Goal: Task Accomplishment & Management: Complete application form

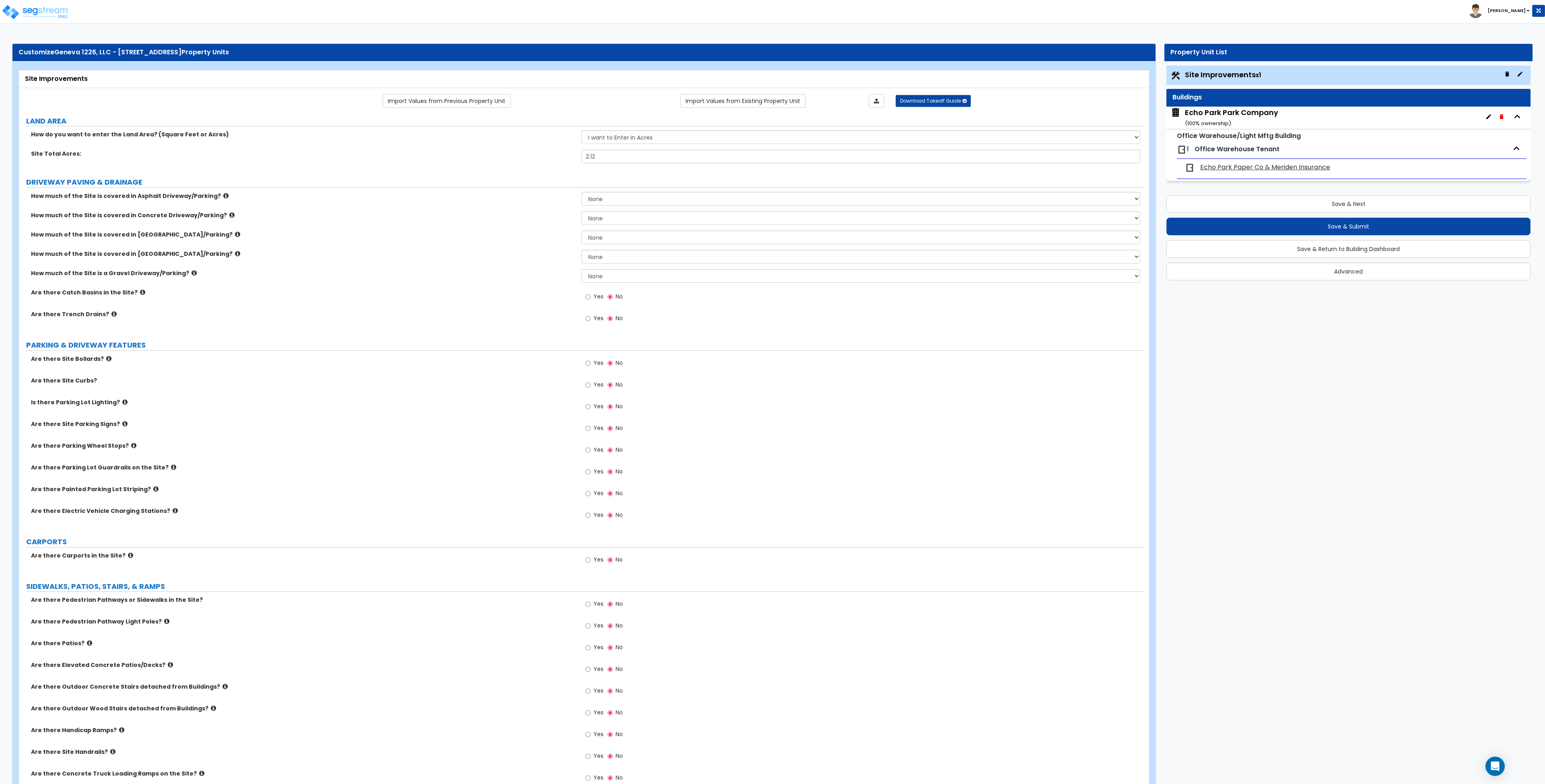
click at [455, 290] on label "Are there Catch Basins in the Site?" at bounding box center [303, 292] width 544 height 8
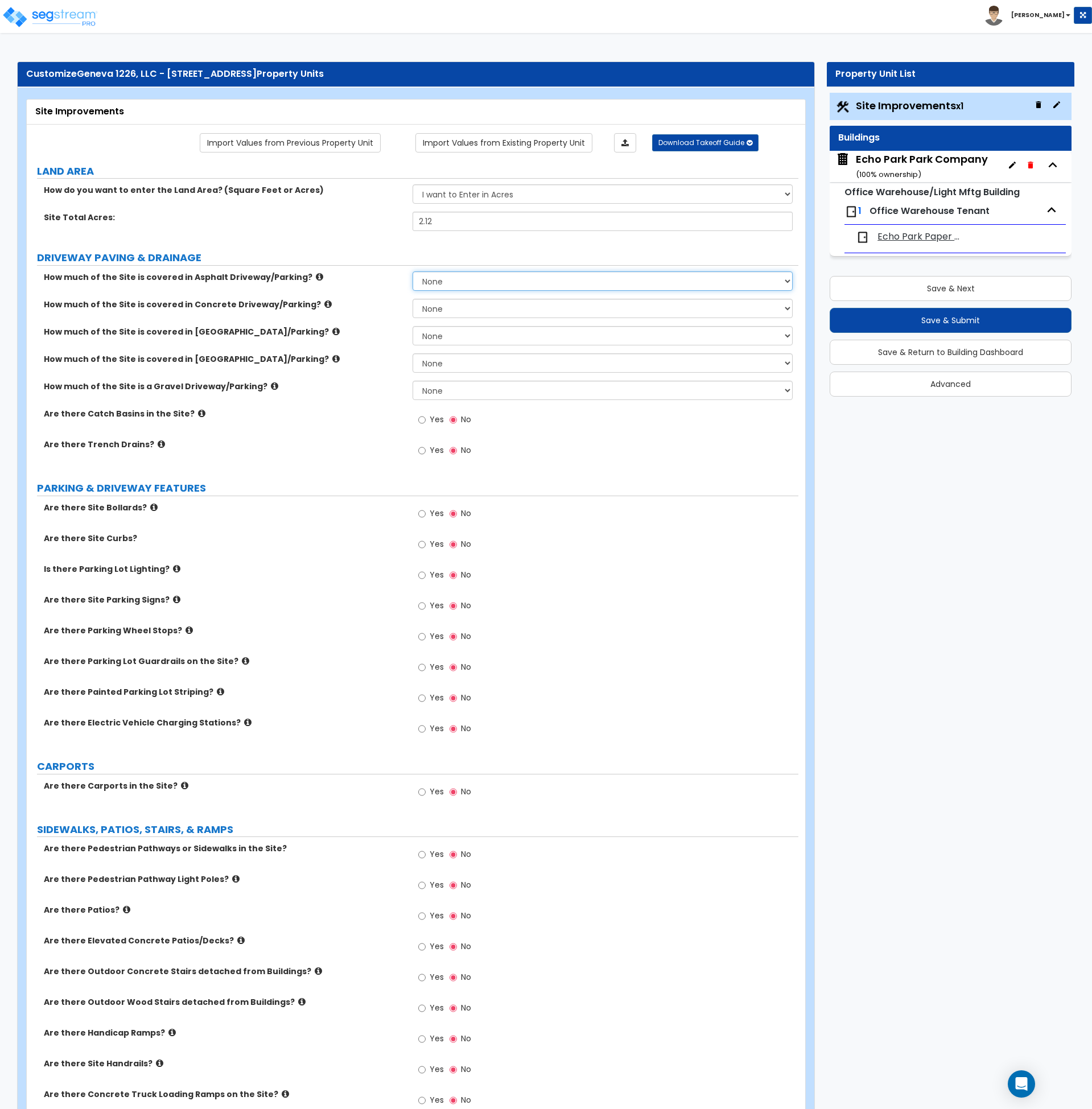
click at [466, 277] on select "None I want to Enter an Approximate Percentage I want to Enter the Square Foota…" at bounding box center [603, 282] width 380 height 20
select select "2"
click at [413, 272] on select "None I want to Enter an Approximate Percentage I want to Enter the Square Foota…" at bounding box center [603, 282] width 380 height 20
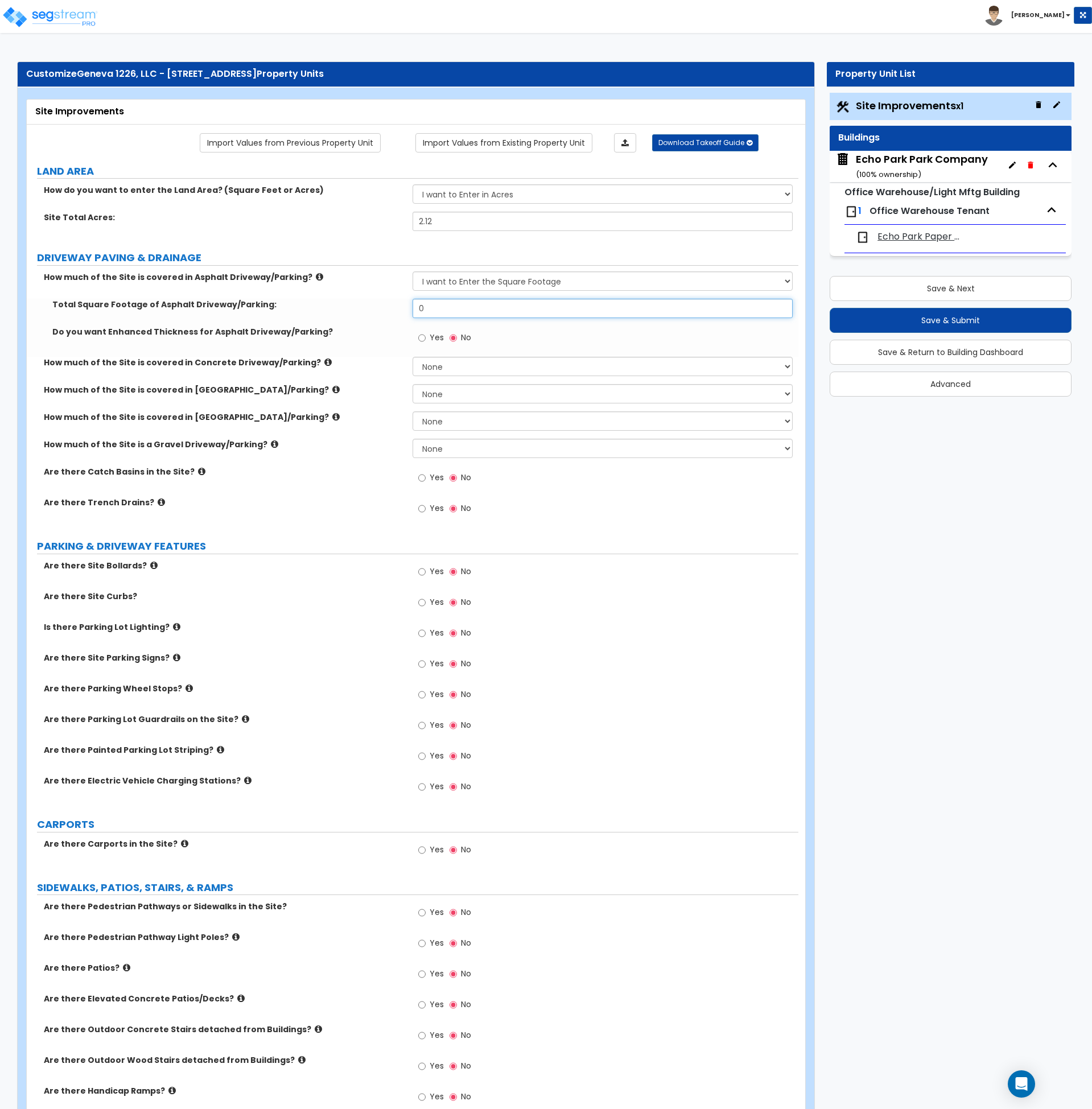
drag, startPoint x: 455, startPoint y: 308, endPoint x: 387, endPoint y: 313, distance: 68.2
click at [387, 313] on div "Total Square Footage of Asphalt Driveway/Parking: 0" at bounding box center [413, 312] width 772 height 27
type input "47,910"
click at [387, 313] on div "Total Square Footage of Asphalt Driveway/Parking: 47,910" at bounding box center [413, 312] width 772 height 27
click at [268, 540] on label "PARKING & DRIVEWAY FEATURES" at bounding box center [417, 546] width 762 height 14
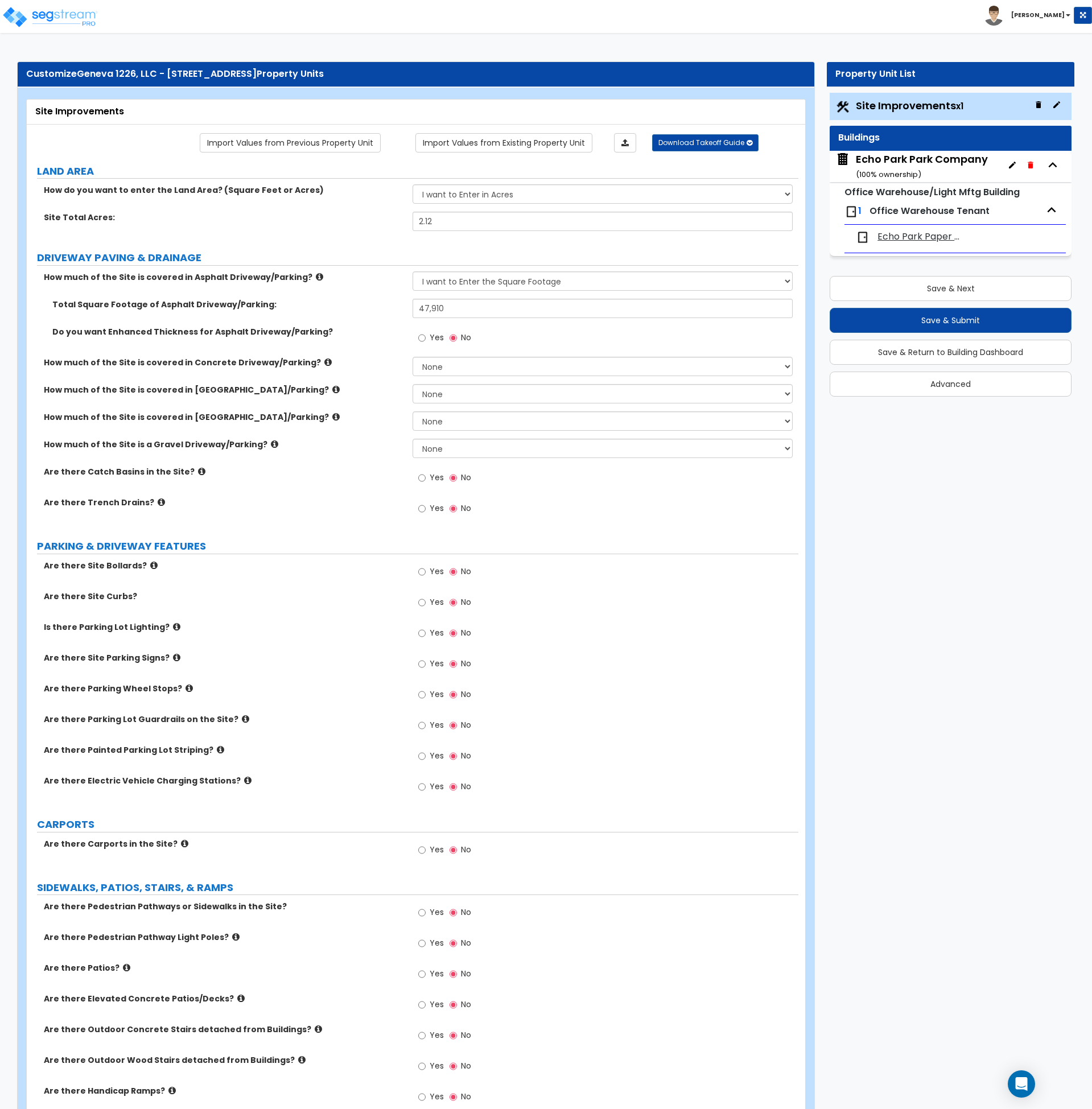
click at [664, 644] on div "Yes No" at bounding box center [606, 637] width 386 height 31
click at [419, 478] on input "Yes" at bounding box center [422, 478] width 7 height 13
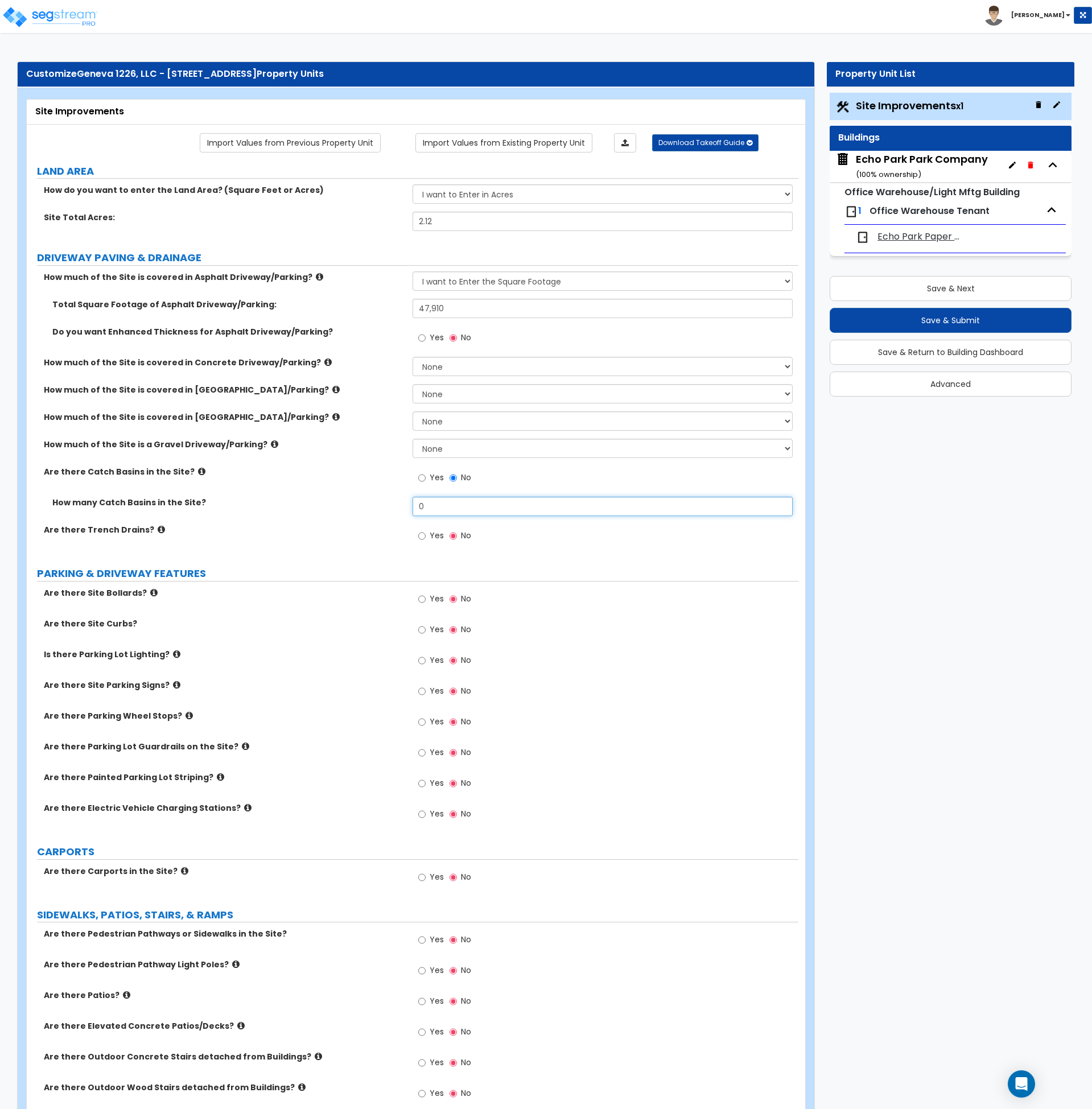
drag, startPoint x: 431, startPoint y: 510, endPoint x: 380, endPoint y: 509, distance: 51.0
click at [380, 509] on div "How many Catch Basins in the Site? 0" at bounding box center [413, 511] width 772 height 27
type input "2"
click at [320, 570] on label "PARKING & DRIVEWAY FEATURES" at bounding box center [417, 573] width 762 height 14
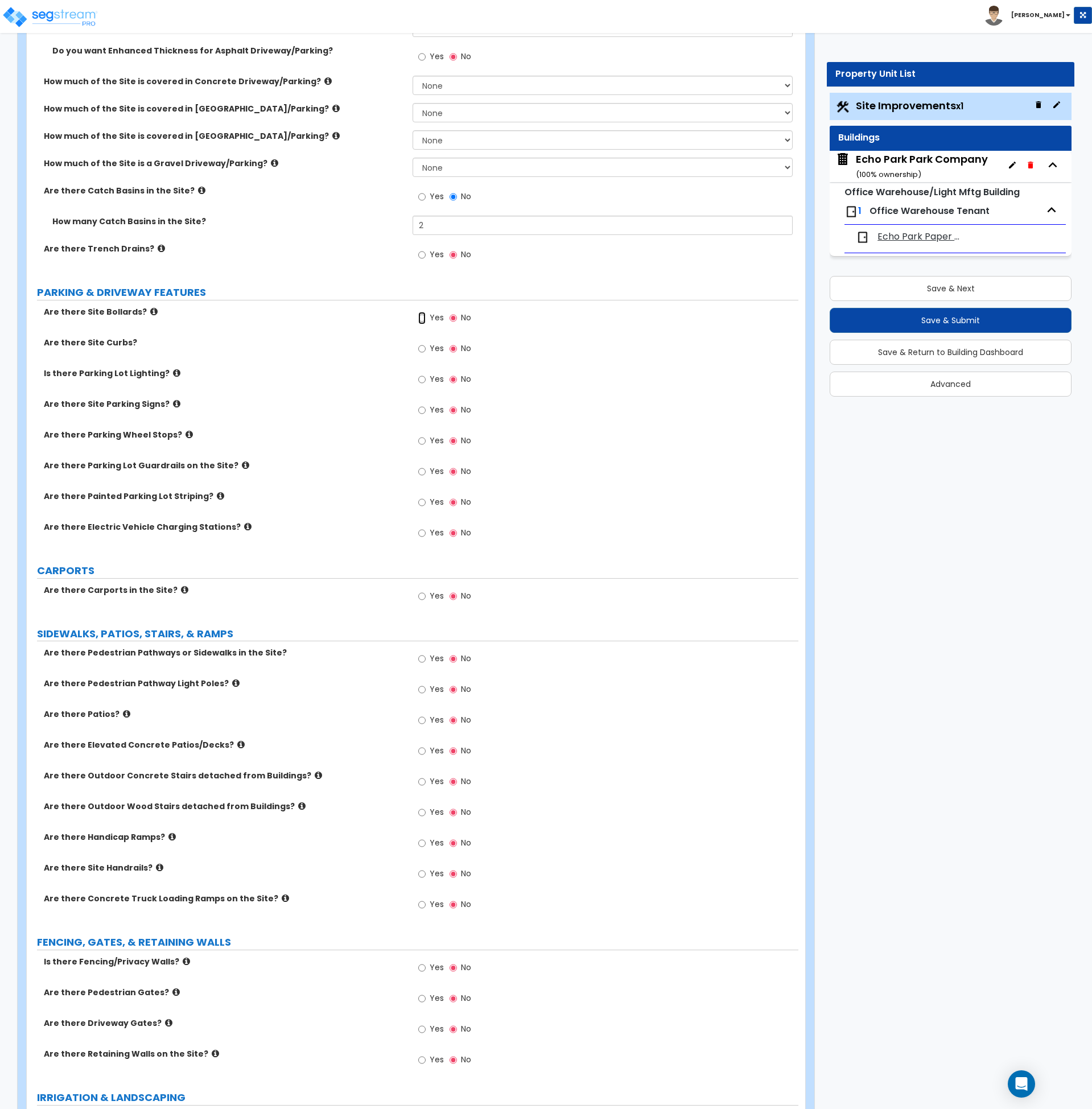
click at [423, 319] on input "Yes" at bounding box center [422, 319] width 7 height 13
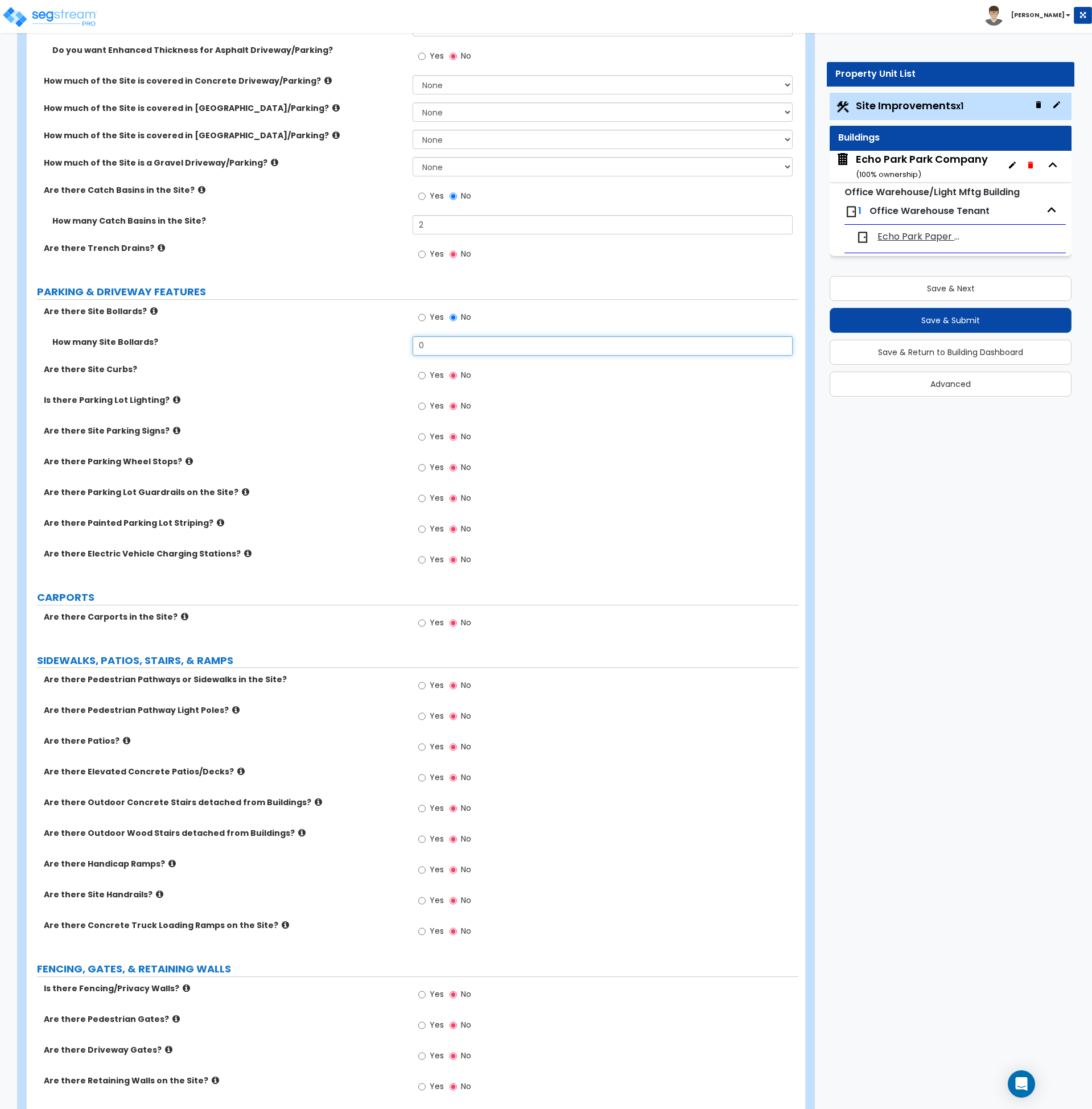
drag, startPoint x: 440, startPoint y: 345, endPoint x: 365, endPoint y: 349, distance: 75.1
click at [366, 349] on div "How many Site Bollards? 0" at bounding box center [413, 350] width 772 height 27
type input "6"
click at [429, 83] on select "None I want to Enter an Approximate Percentage I want to Enter the Square Foota…" at bounding box center [603, 85] width 380 height 20
select select "2"
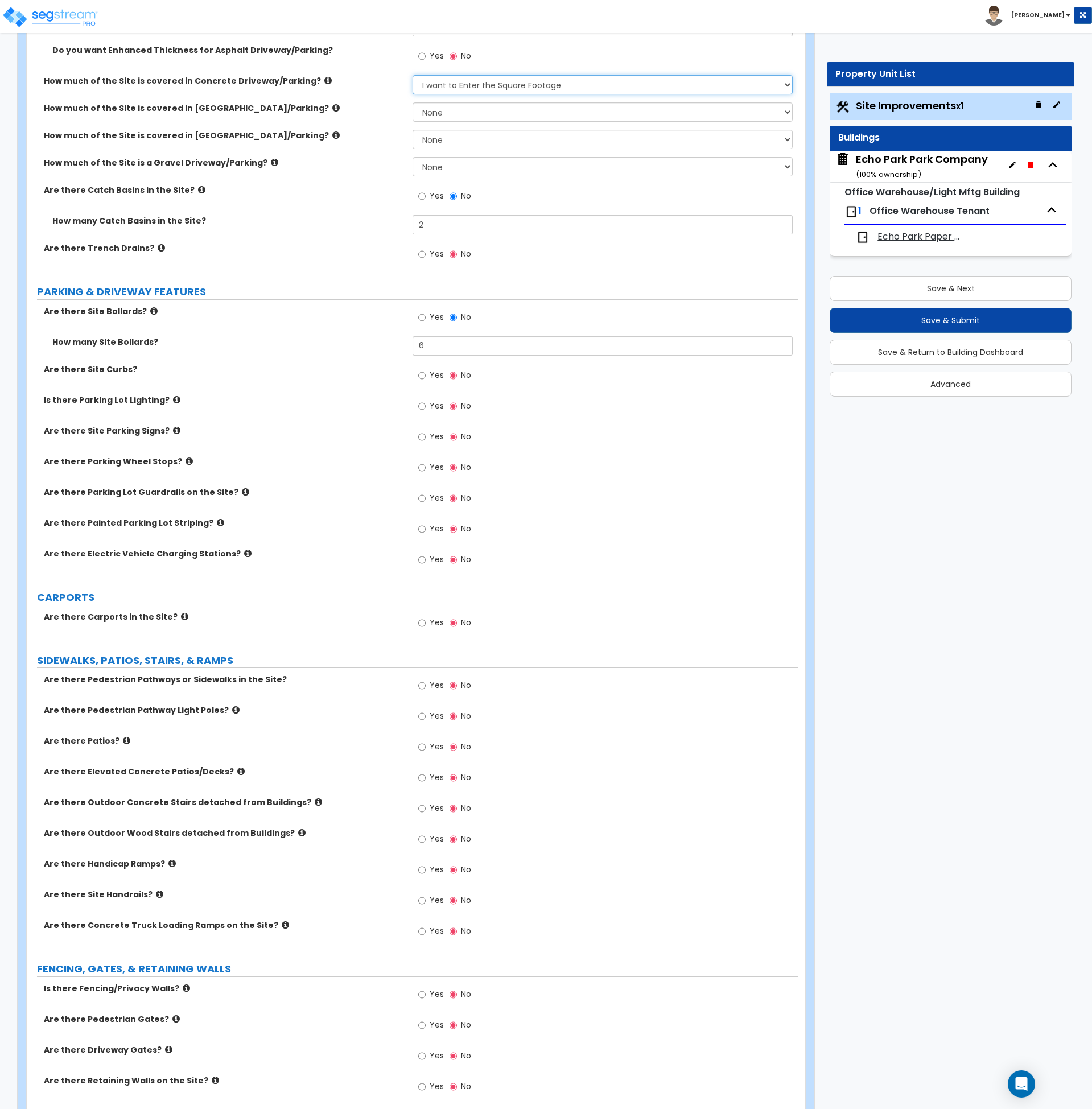
click at [413, 75] on select "None I want to Enter an Approximate Percentage I want to Enter the Square Foota…" at bounding box center [603, 85] width 380 height 20
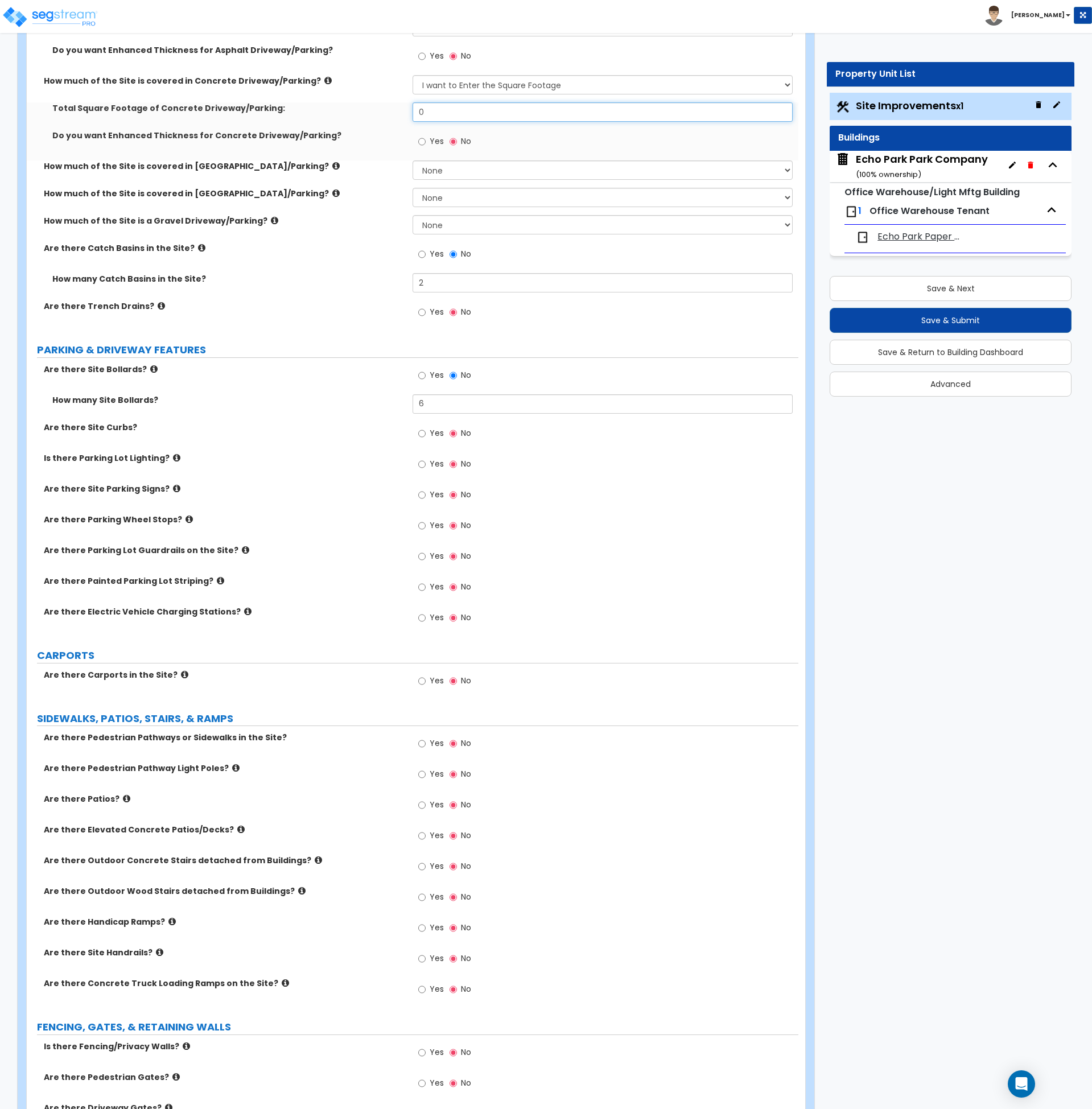
drag, startPoint x: 435, startPoint y: 114, endPoint x: 369, endPoint y: 114, distance: 66.0
click at [369, 114] on div "Total Square Footage of Concrete Driveway/Parking: 0" at bounding box center [413, 116] width 772 height 27
type input "1,646"
click at [345, 174] on div "How much of the Site is covered in [GEOGRAPHIC_DATA]/Parking? None I want to En…" at bounding box center [413, 174] width 772 height 27
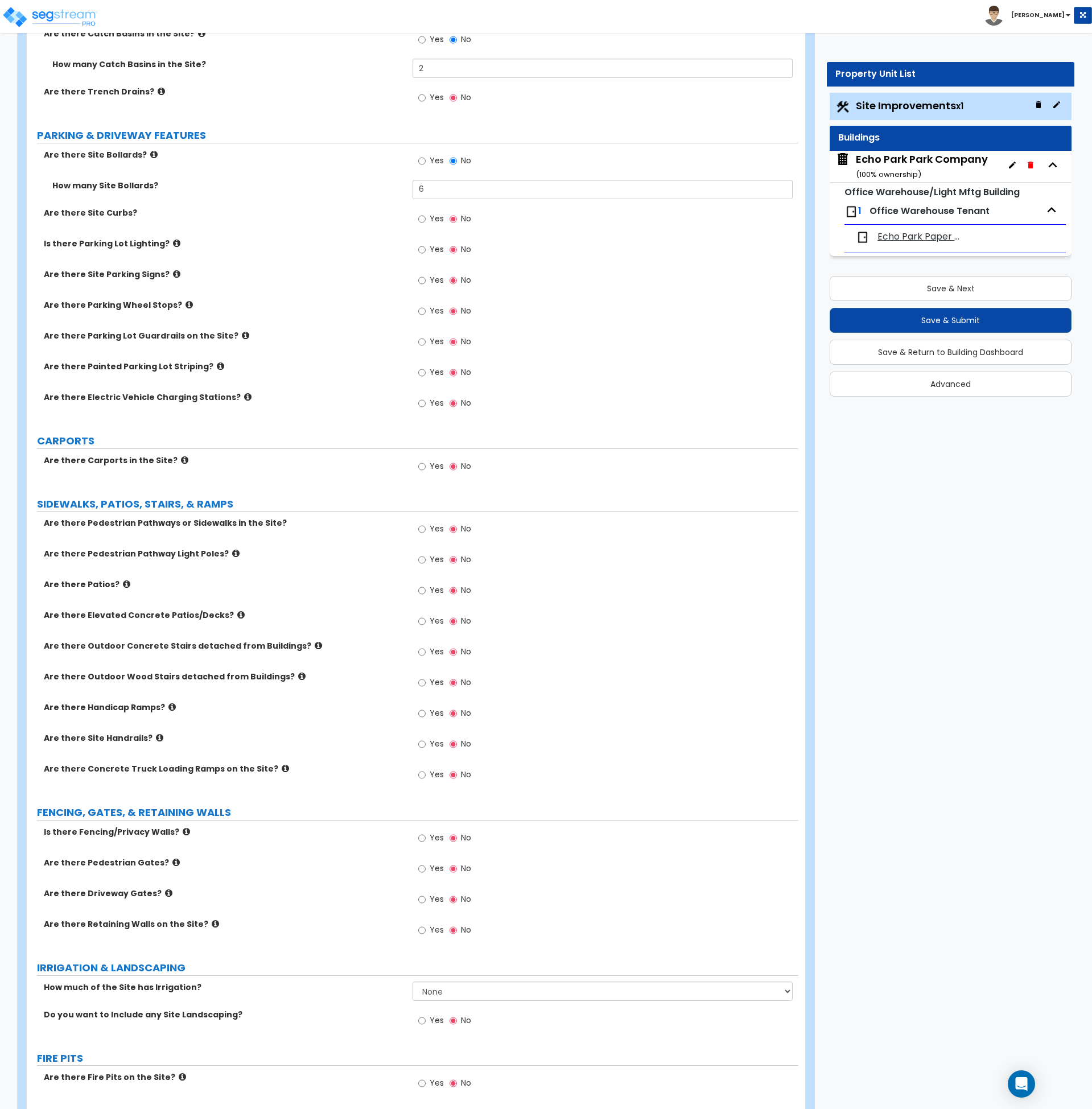
scroll to position [497, 0]
click at [423, 217] on input "Yes" at bounding box center [422, 219] width 7 height 13
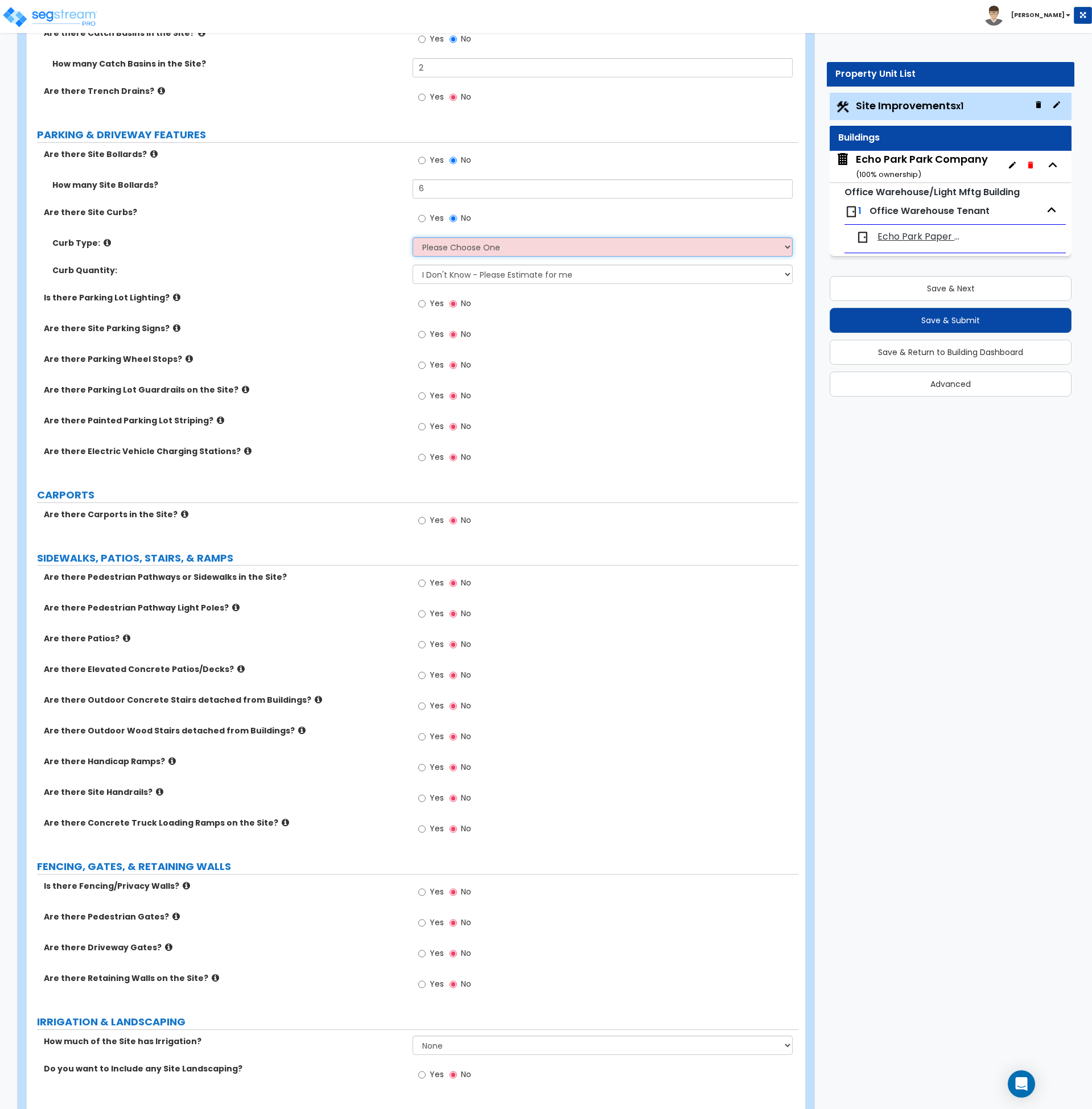
click at [437, 242] on select "Please Choose One Curb (Only) Curb & Gutter Asphalt Berm" at bounding box center [603, 247] width 380 height 20
select select "2"
click at [413, 237] on select "Please Choose One Curb (Only) Curb & Gutter Asphalt Berm" at bounding box center [603, 247] width 380 height 20
click at [457, 272] on select "I Don't Know - Please Estimate for me I want to Enter the Linear Footage" at bounding box center [603, 275] width 380 height 20
select select "1"
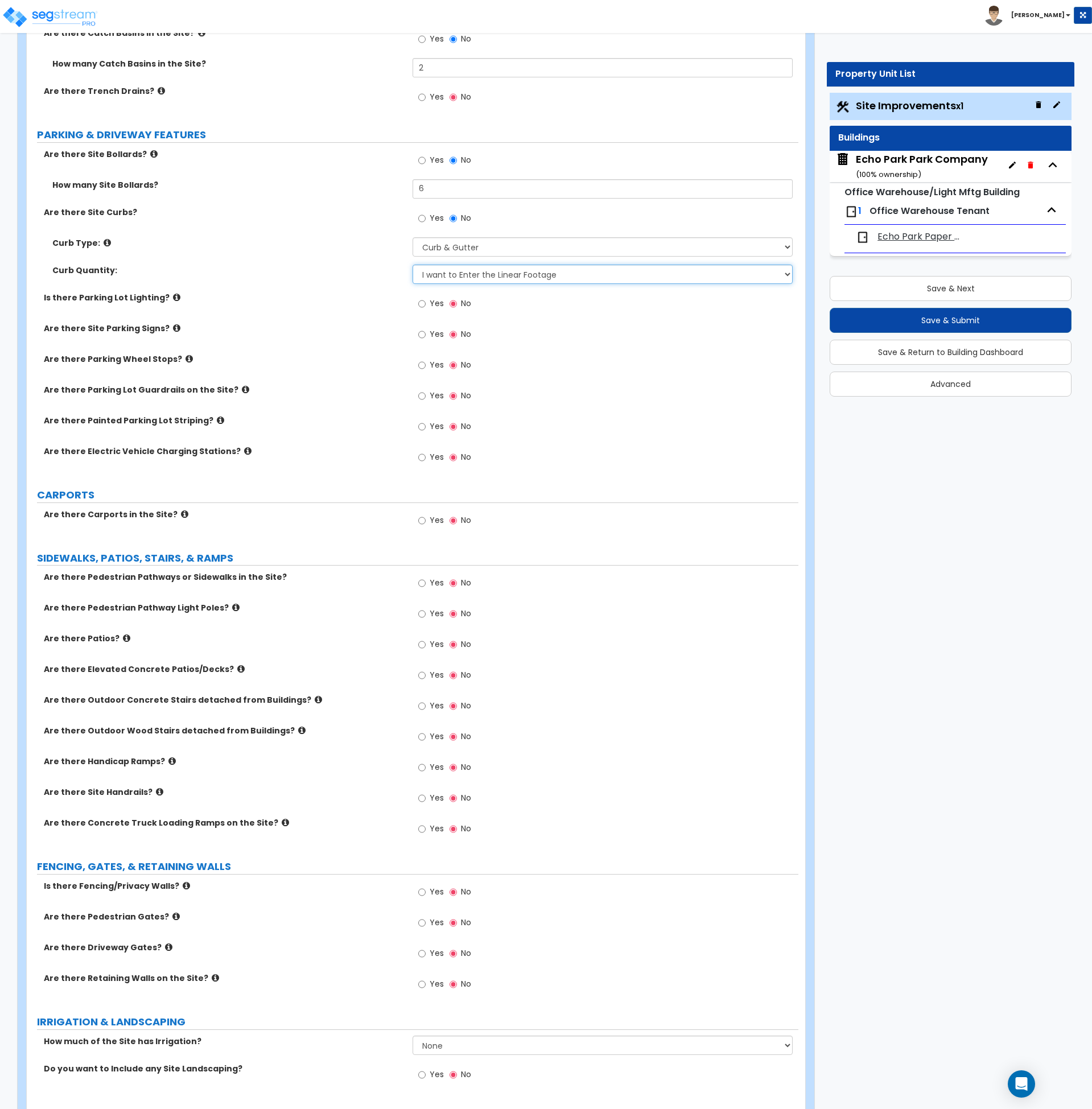
click at [413, 265] on select "I Don't Know - Please Estimate for me I want to Enter the Linear Footage" at bounding box center [603, 275] width 380 height 20
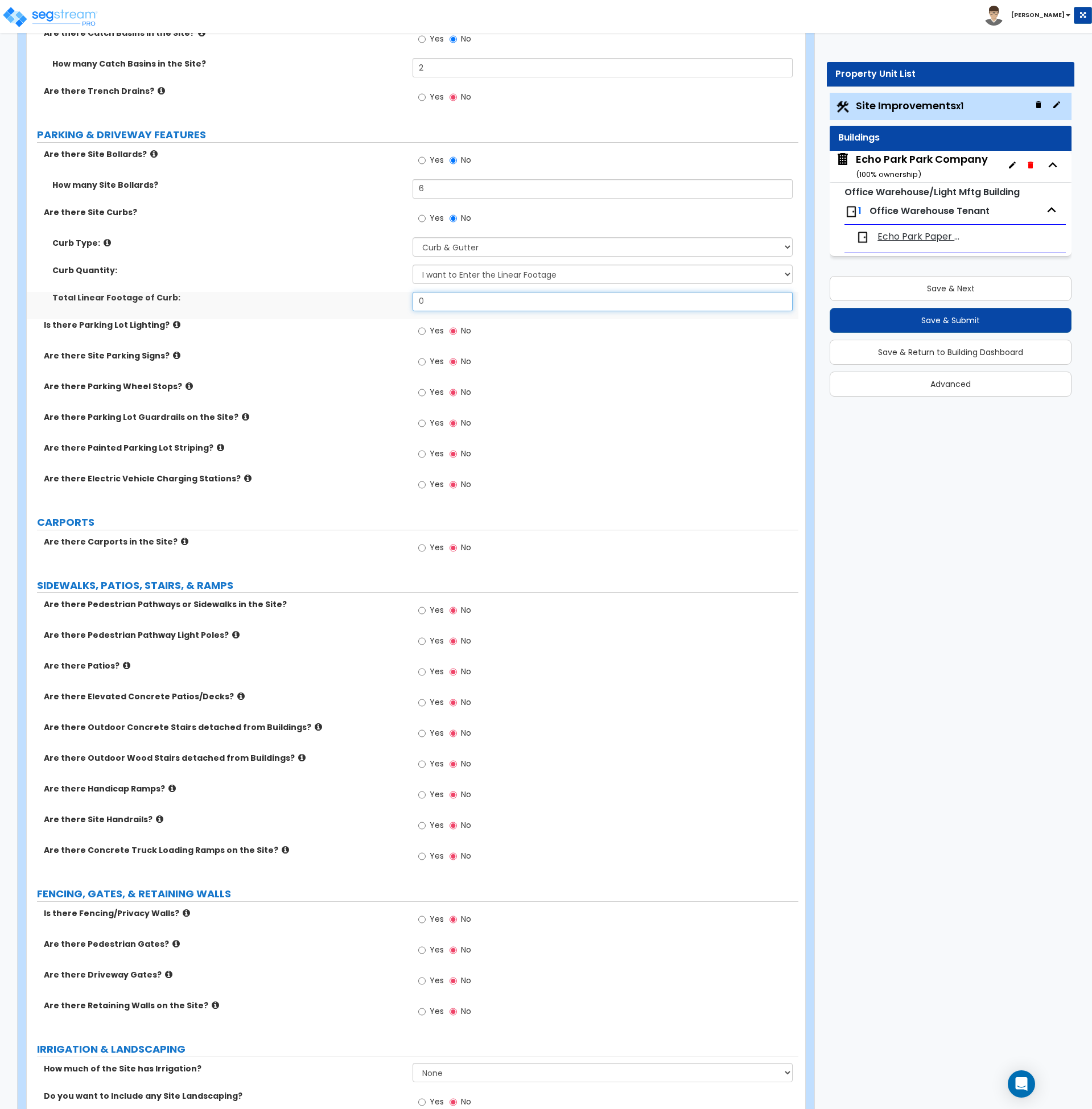
drag, startPoint x: 449, startPoint y: 300, endPoint x: 387, endPoint y: 300, distance: 62.0
click at [387, 300] on div "Total Linear Footage of Curb: 0" at bounding box center [413, 305] width 772 height 27
click at [387, 300] on label "Total Linear Footage of Curb:" at bounding box center [228, 297] width 352 height 12
click at [430, 306] on input "0" at bounding box center [603, 301] width 380 height 20
drag, startPoint x: 459, startPoint y: 298, endPoint x: 393, endPoint y: 298, distance: 66.0
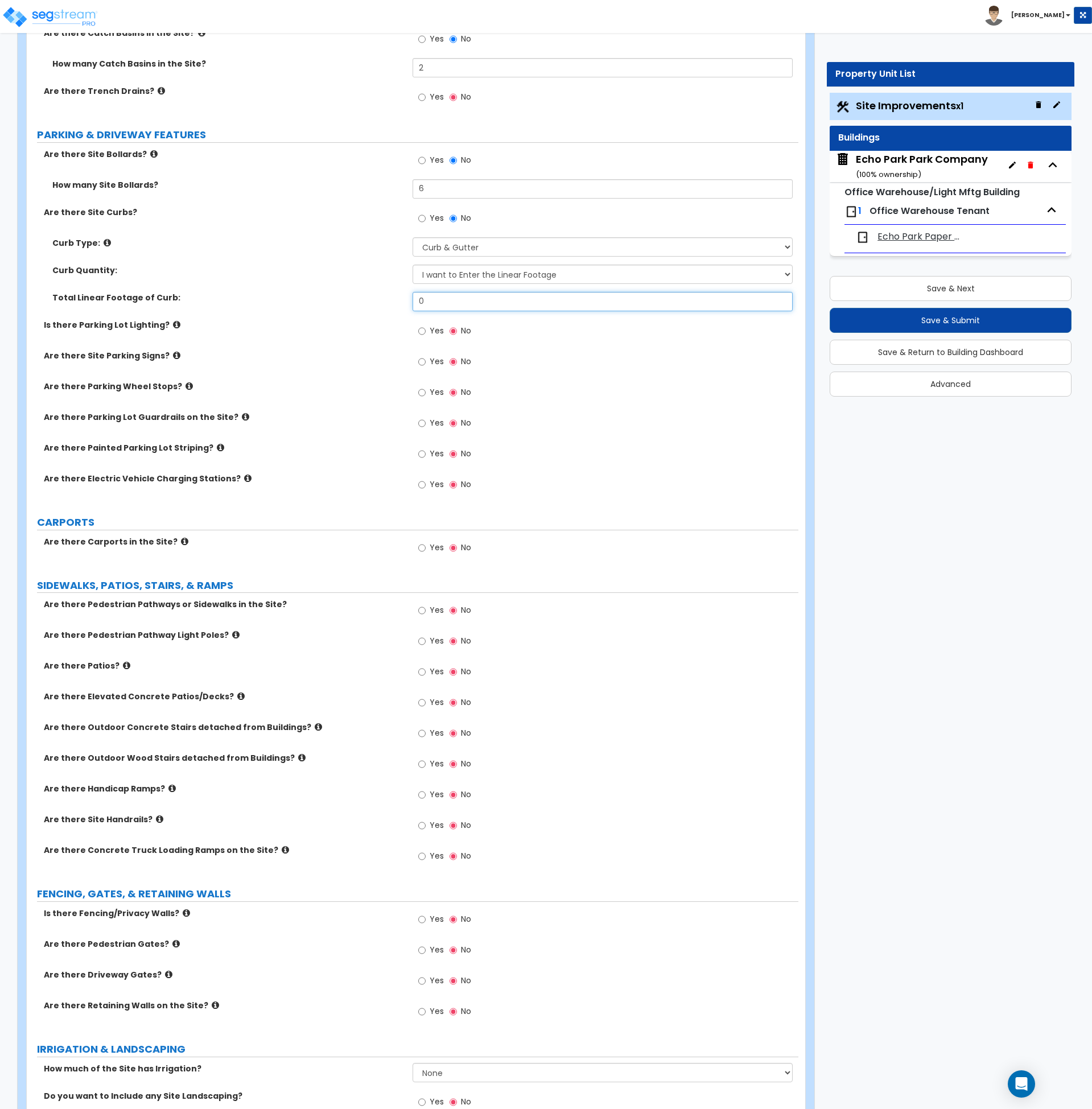
click at [393, 298] on div "Total Linear Footage of Curb: 0" at bounding box center [413, 305] width 772 height 27
type input "1,350"
click at [391, 304] on div "Total Linear Footage of Curb: 1,350" at bounding box center [413, 305] width 772 height 27
click at [421, 330] on input "Yes" at bounding box center [422, 331] width 7 height 13
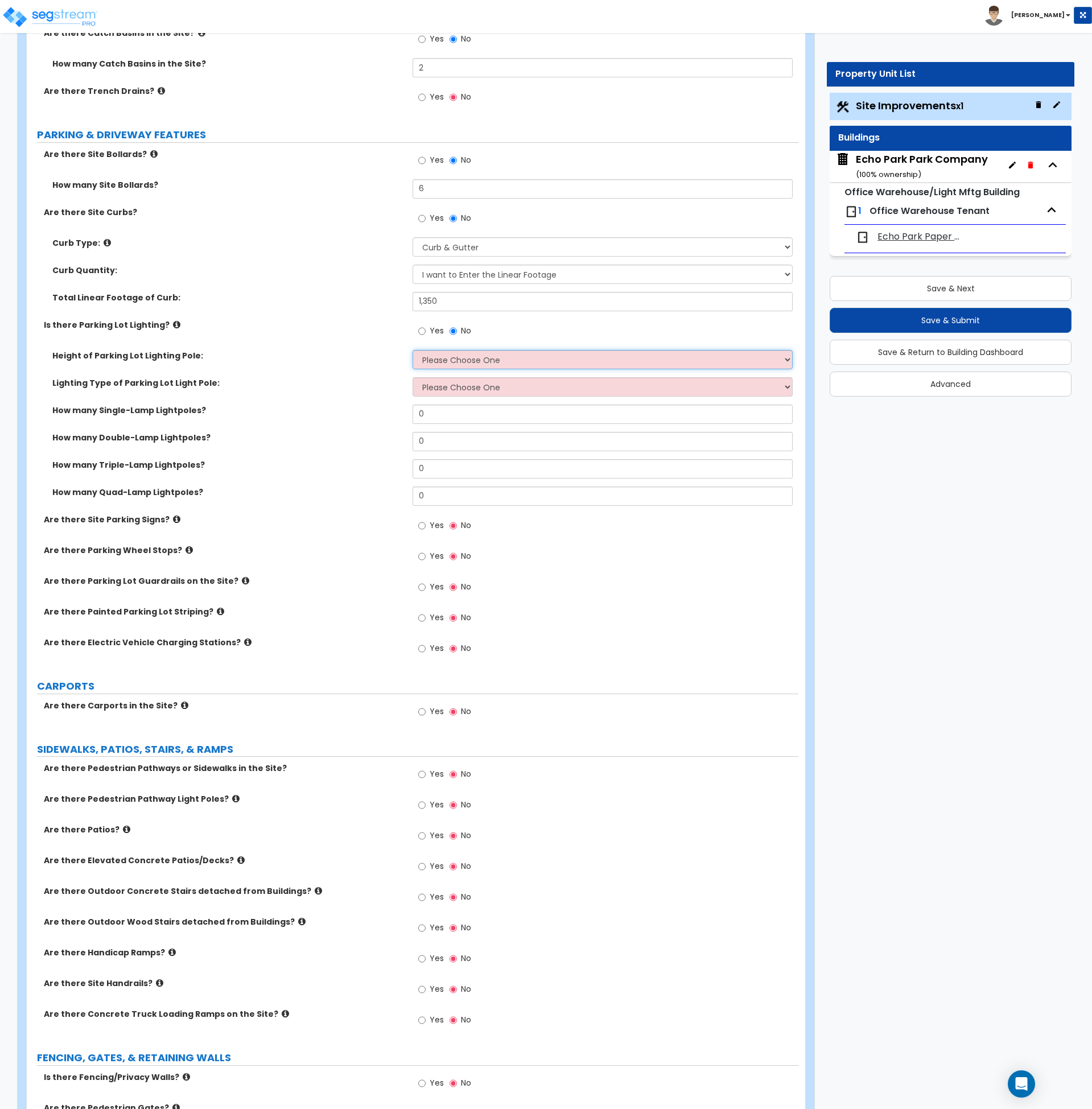
click at [452, 354] on select "Please Choose One 20' high 30' high 40' high" at bounding box center [603, 360] width 380 height 20
select select "1"
click at [413, 350] on select "Please Choose One 20' high 30' high 40' high" at bounding box center [603, 360] width 380 height 20
click at [450, 385] on select "Please Choose One LED Metal Halide High Pressure Sodium Please Choose for me" at bounding box center [603, 387] width 380 height 20
select select "1"
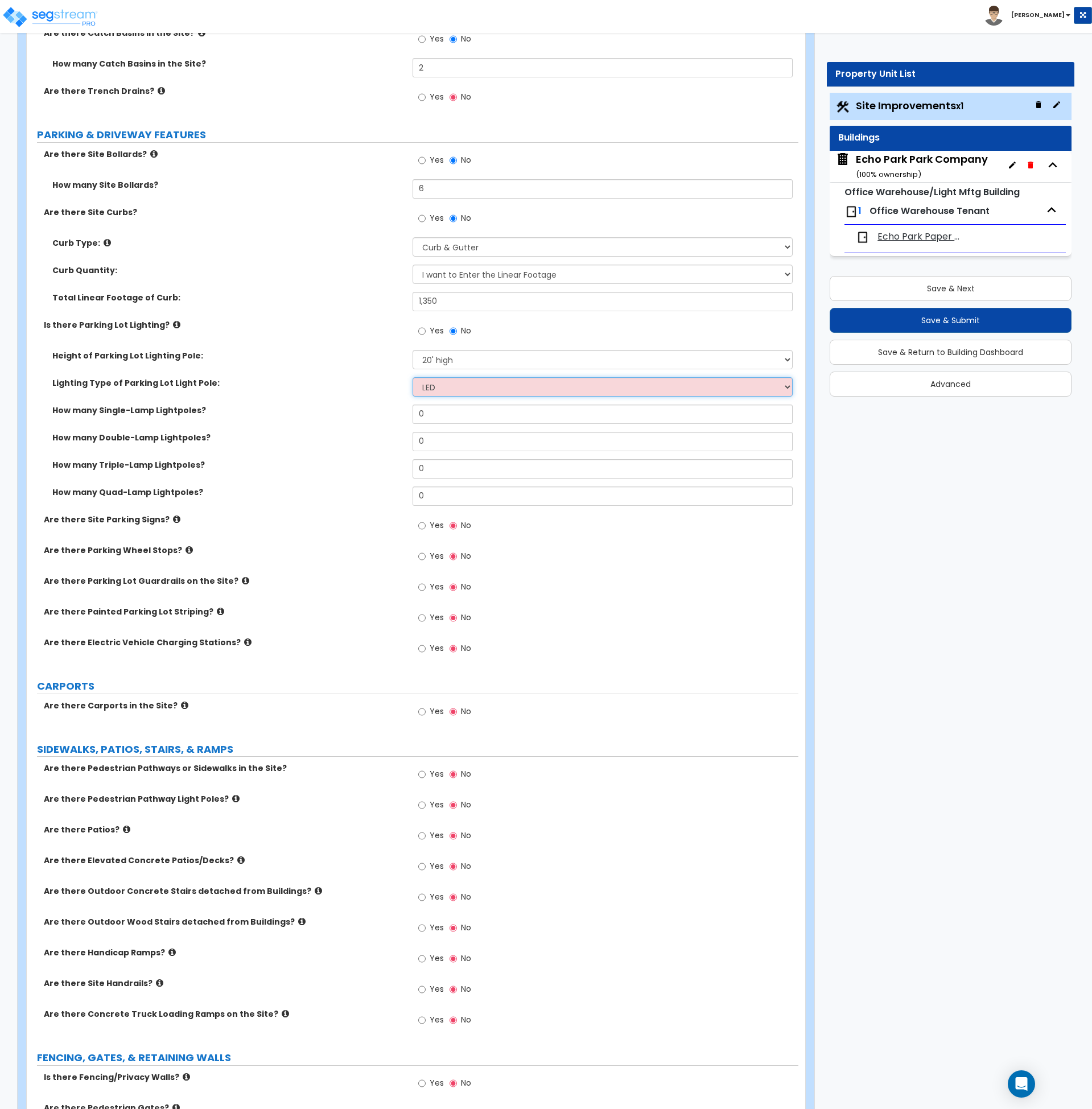
click at [413, 377] on select "Please Choose One LED Metal Halide High Pressure Sodium Please Choose for me" at bounding box center [603, 387] width 380 height 20
drag, startPoint x: 442, startPoint y: 412, endPoint x: 345, endPoint y: 415, distance: 97.0
click at [345, 415] on div "How many Single-Lamp Lightpoles? 0" at bounding box center [413, 418] width 772 height 27
drag, startPoint x: 432, startPoint y: 419, endPoint x: 365, endPoint y: 415, distance: 67.1
click at [365, 415] on div "How many Single-Lamp Lightpoles? 2" at bounding box center [413, 418] width 772 height 27
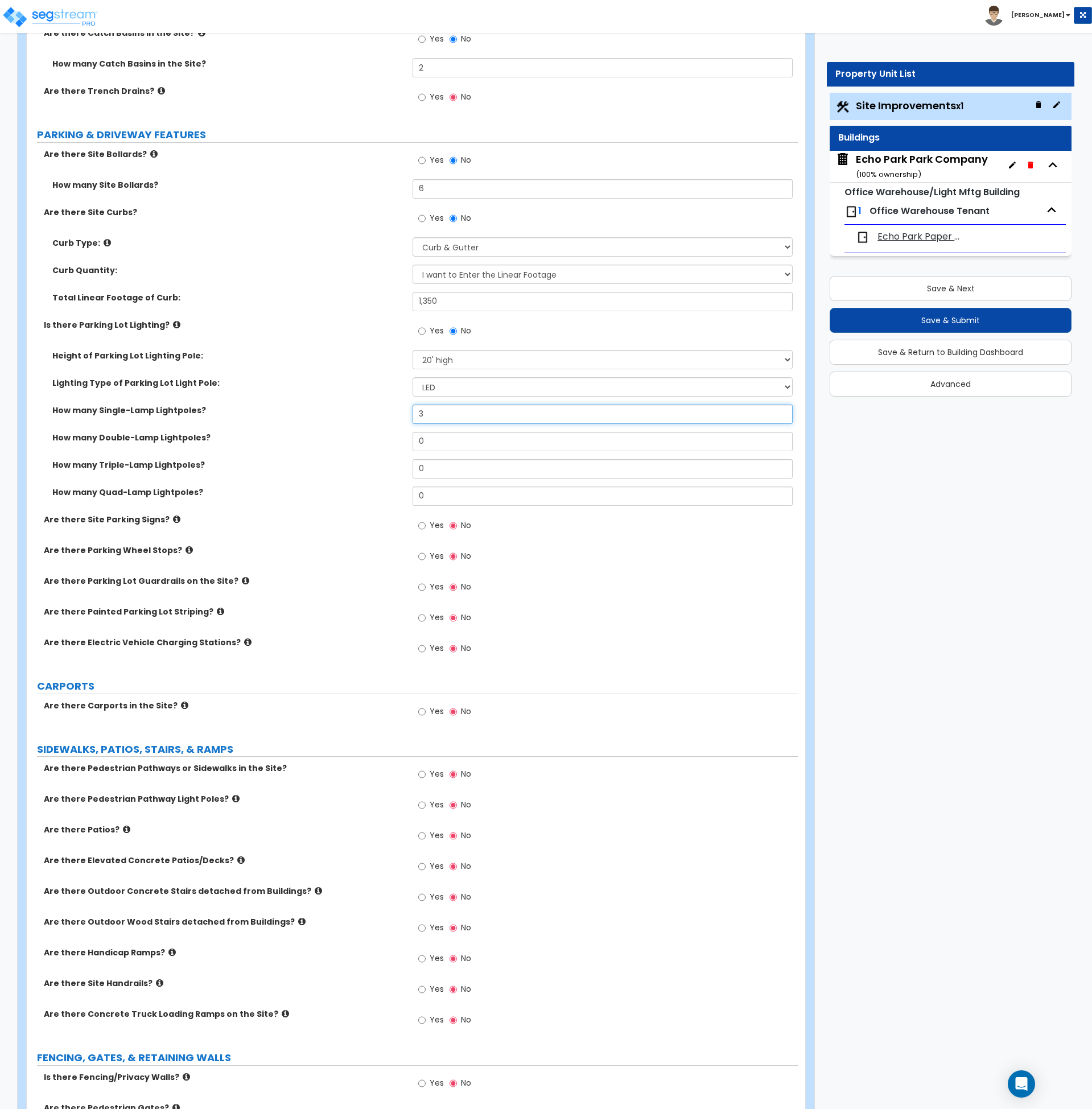
type input "3"
click at [365, 415] on label "How many Single-Lamp Lightpoles?" at bounding box center [228, 410] width 352 height 12
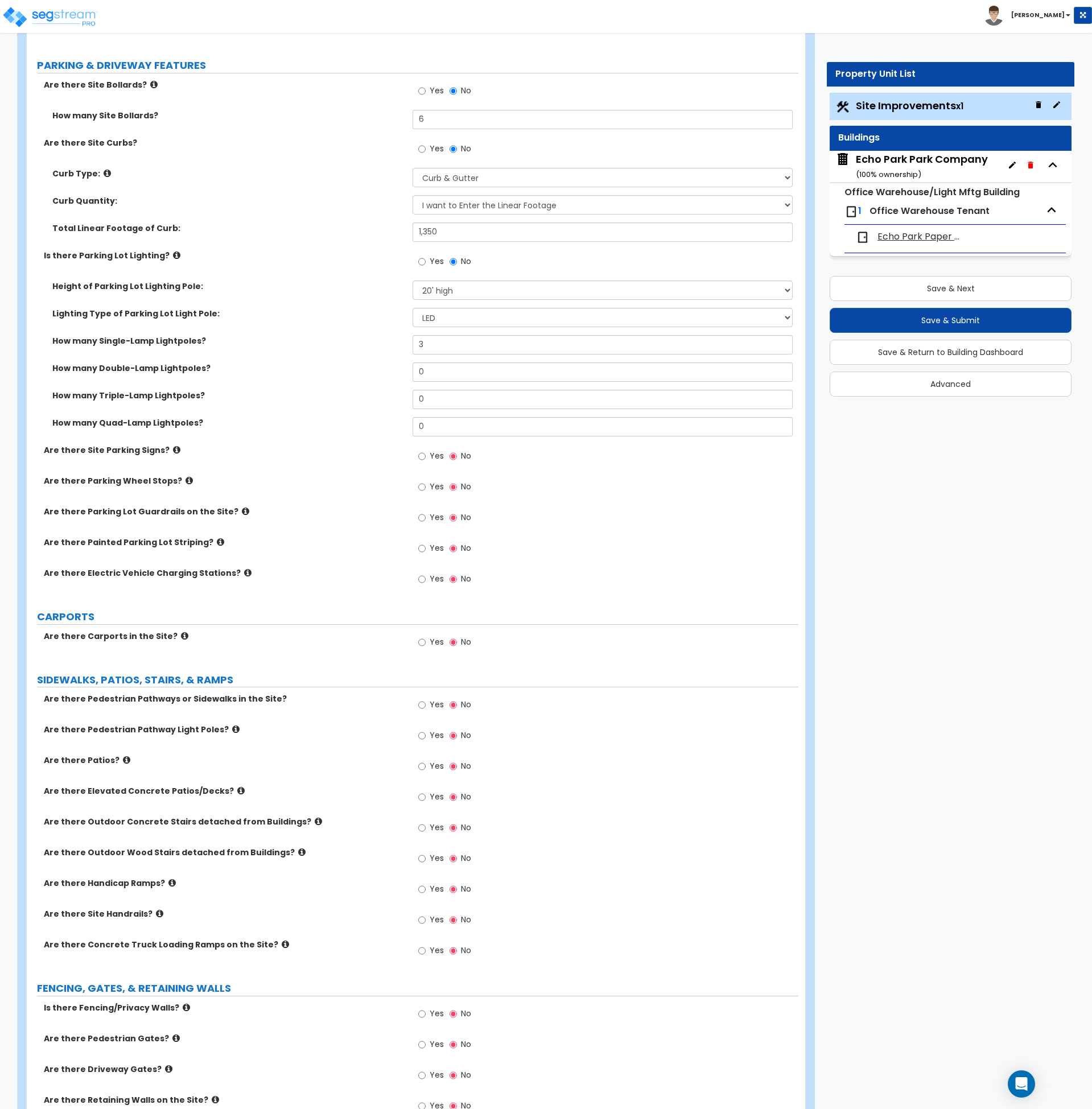
click at [425, 455] on label "Yes" at bounding box center [431, 458] width 26 height 20
click at [425, 455] on input "Yes" at bounding box center [422, 457] width 7 height 13
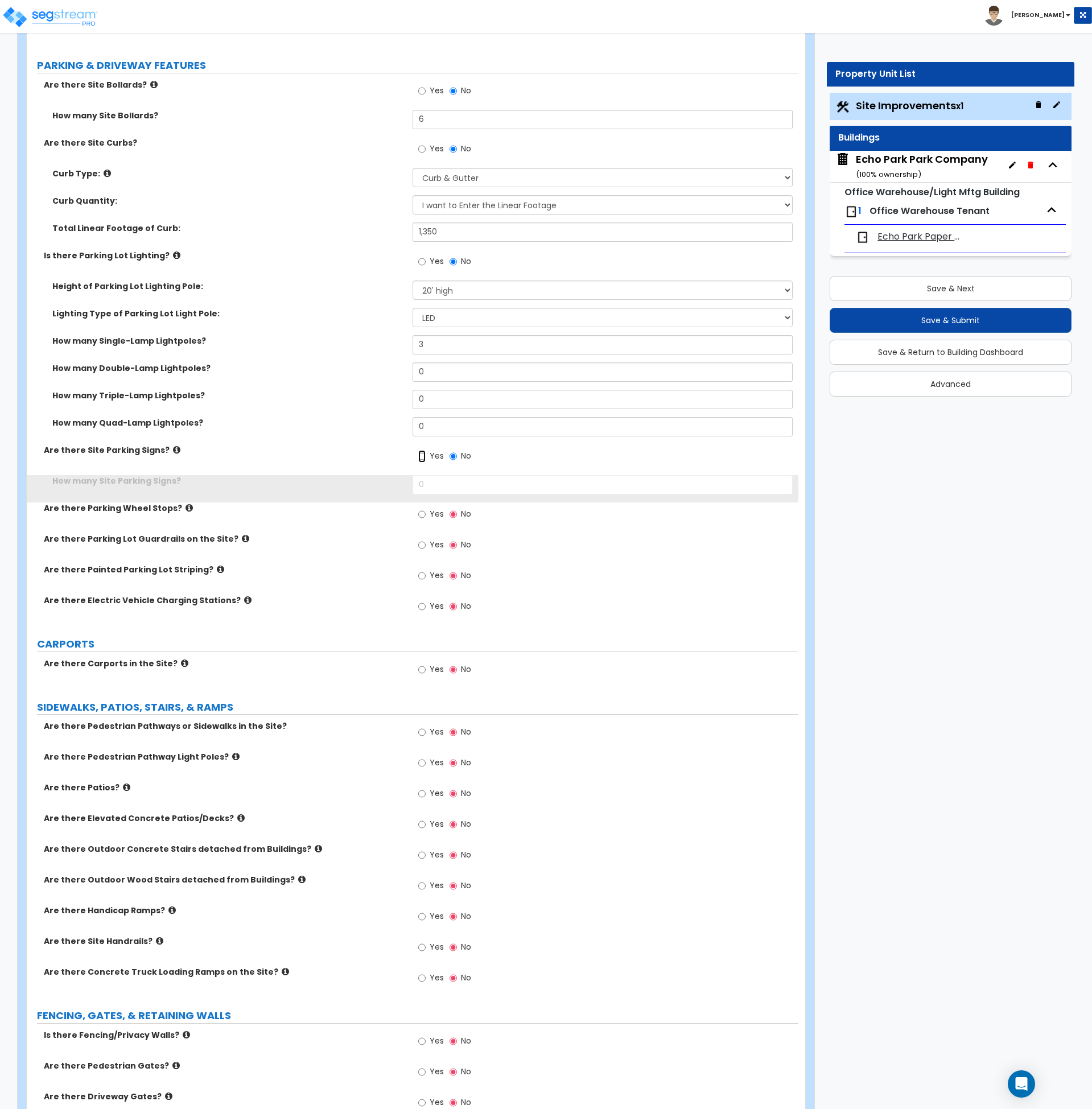
scroll to position [567, 0]
drag, startPoint x: 438, startPoint y: 482, endPoint x: 336, endPoint y: 482, distance: 102.0
click at [336, 482] on div "How many Site Parking Signs? 0" at bounding box center [413, 488] width 772 height 27
type input "3"
click at [332, 483] on label "How many Site Parking Signs?" at bounding box center [228, 480] width 352 height 12
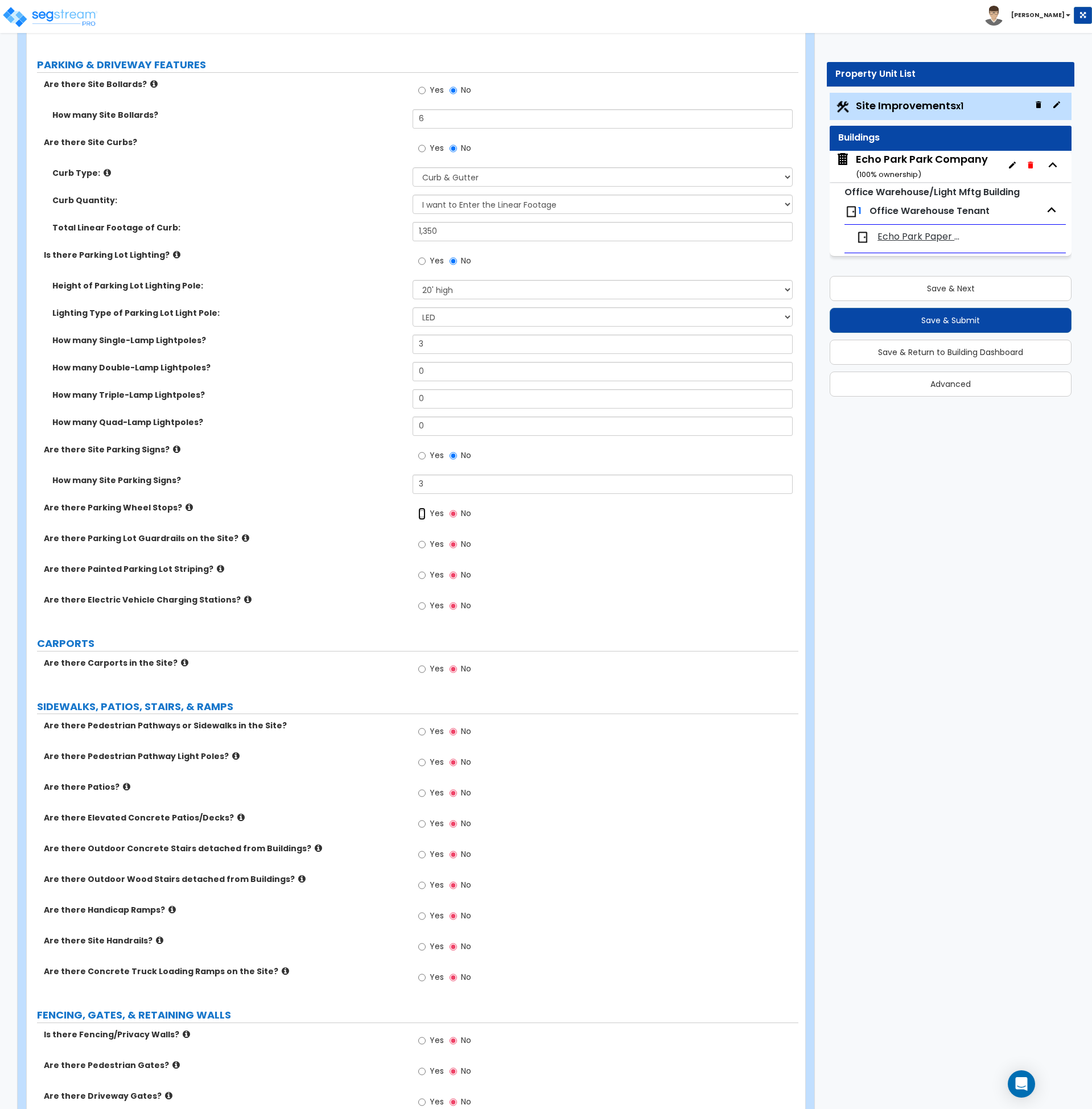
click at [421, 512] on input "Yes" at bounding box center [422, 514] width 7 height 13
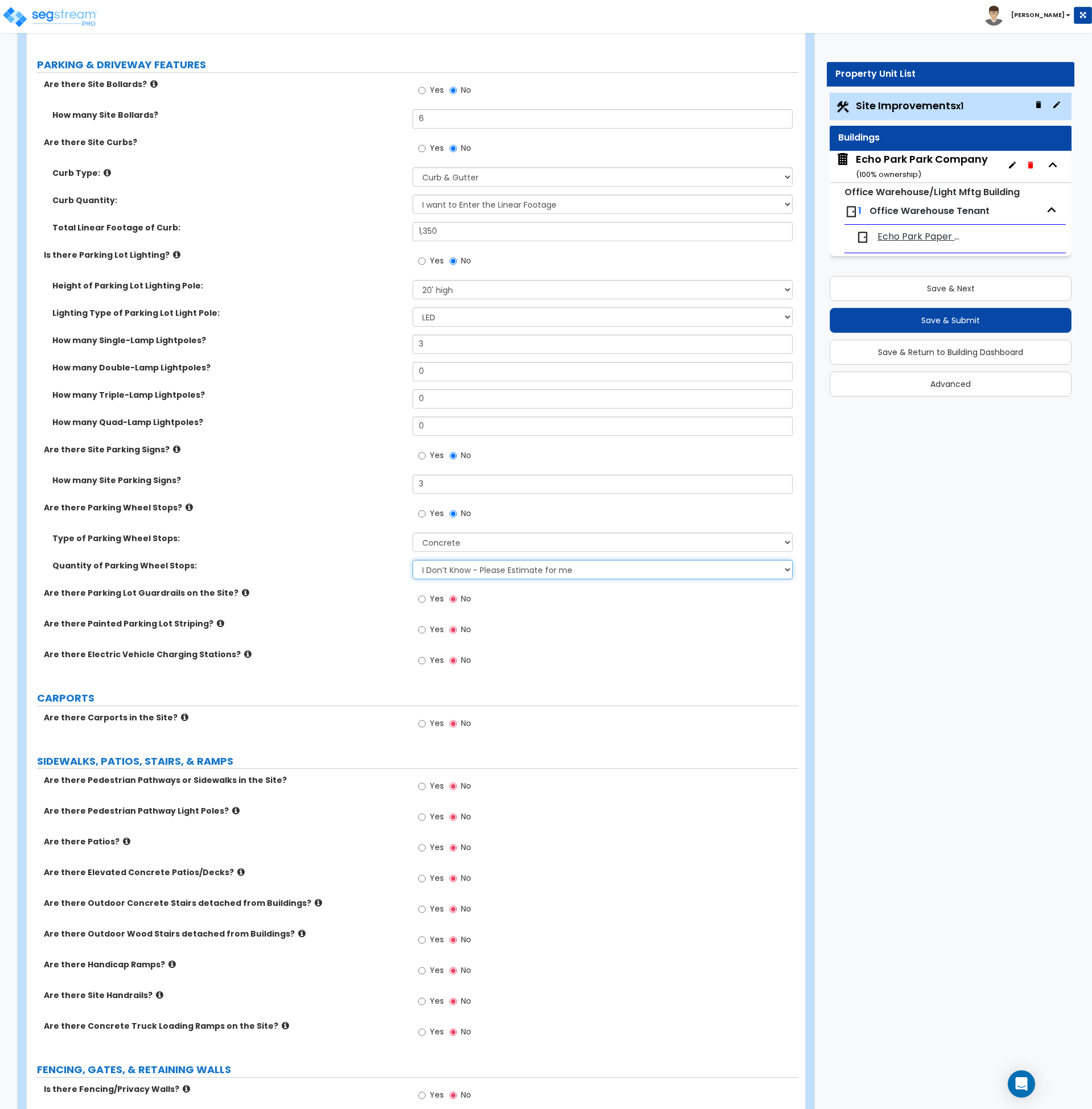
click at [449, 563] on select "I Don’t Know - Please Estimate for me I Want to Enter the Number of Wheel Stops" at bounding box center [603, 570] width 380 height 20
select select "1"
click at [413, 560] on select "I Don’t Know - Please Estimate for me I Want to Enter the Number of Wheel Stops" at bounding box center [603, 570] width 380 height 20
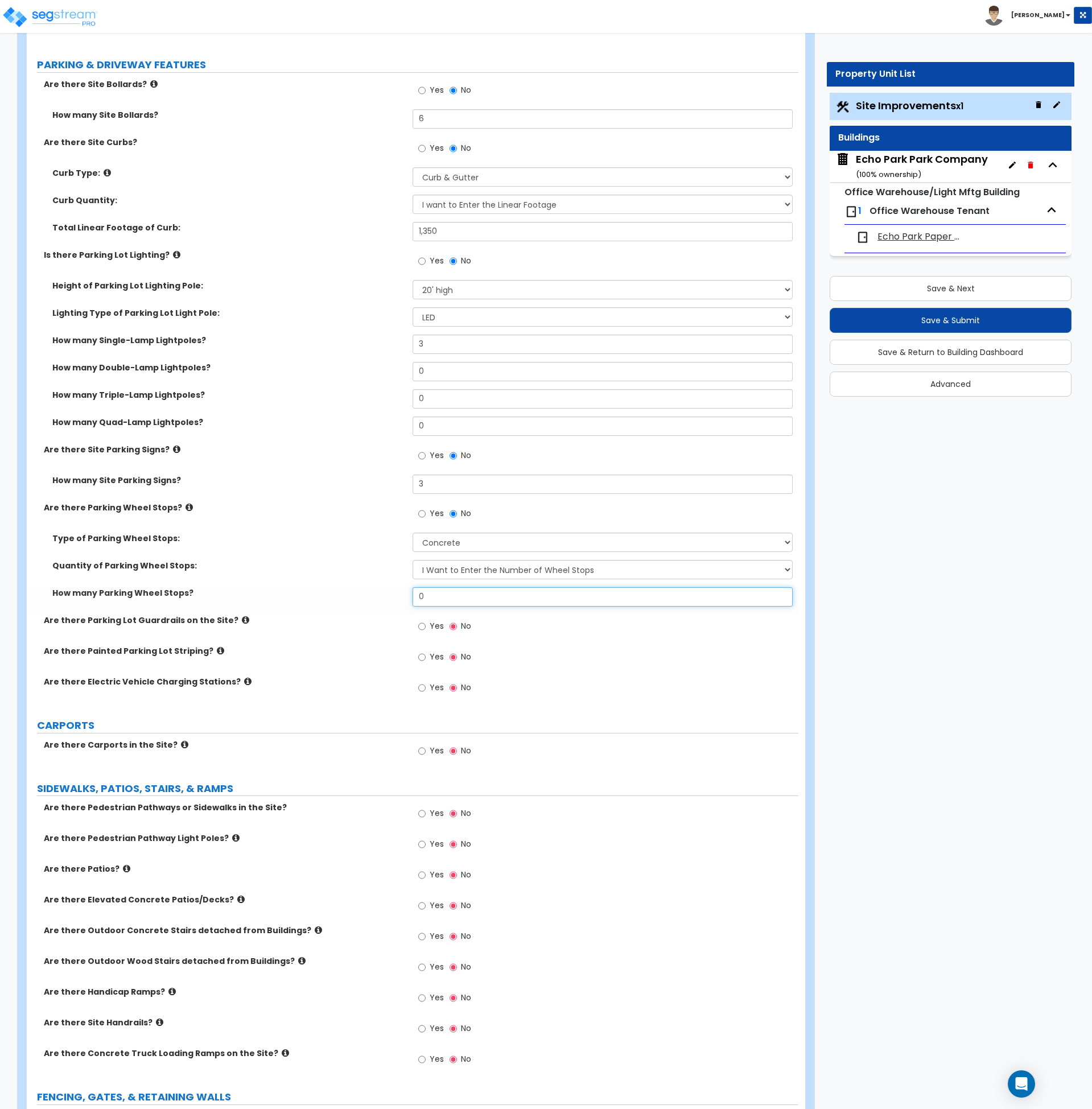
drag, startPoint x: 397, startPoint y: 597, endPoint x: 379, endPoint y: 593, distance: 18.4
click at [379, 593] on div "How many Parking Wheel Stops? 0" at bounding box center [413, 600] width 772 height 27
type input "5"
click at [312, 582] on div "Quantity of Parking Wheel Stops: I Don’t Know - Please Estimate for me I Want t…" at bounding box center [413, 573] width 772 height 27
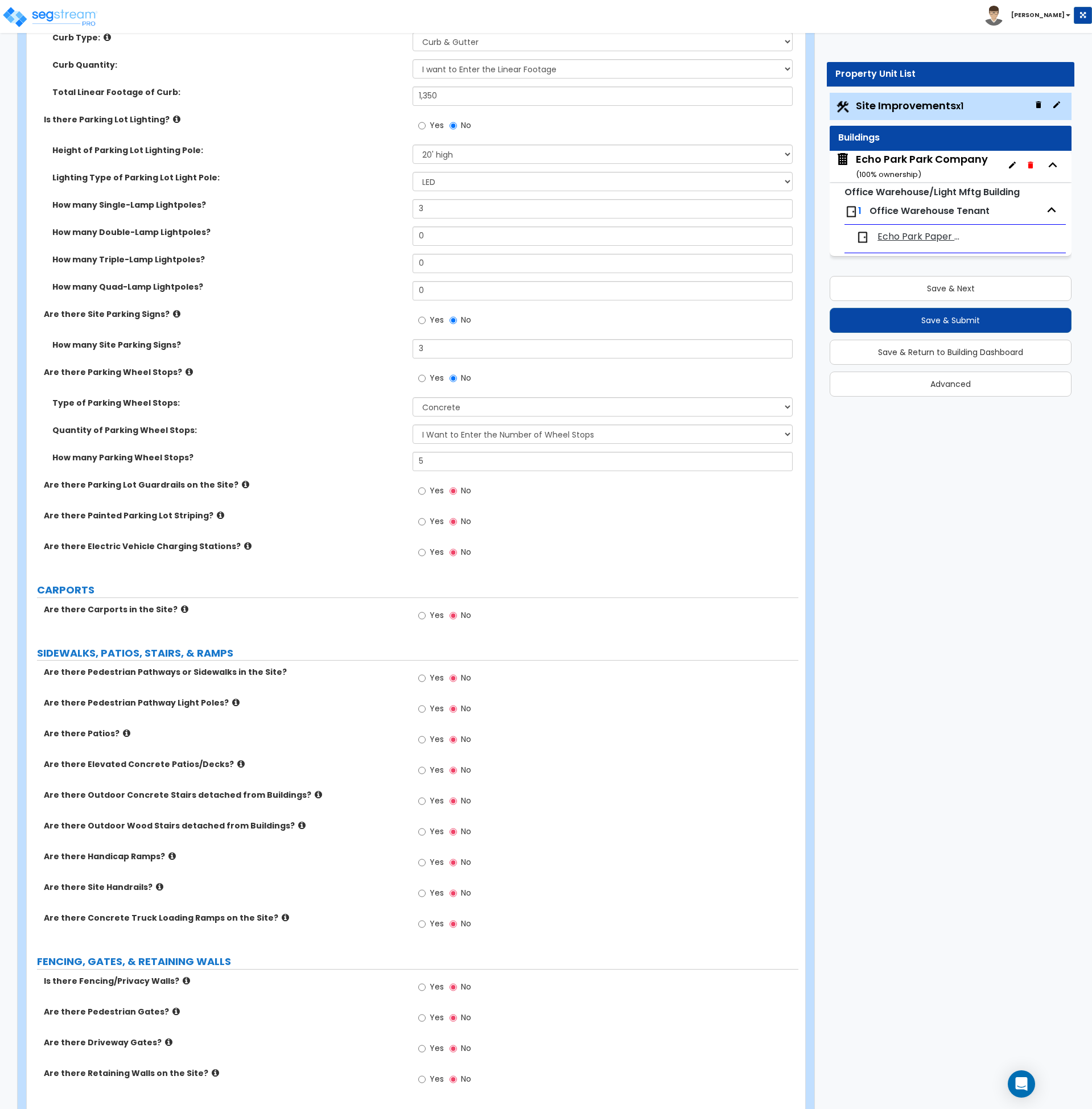
scroll to position [703, 0]
click at [420, 521] on input "Yes" at bounding box center [422, 521] width 7 height 13
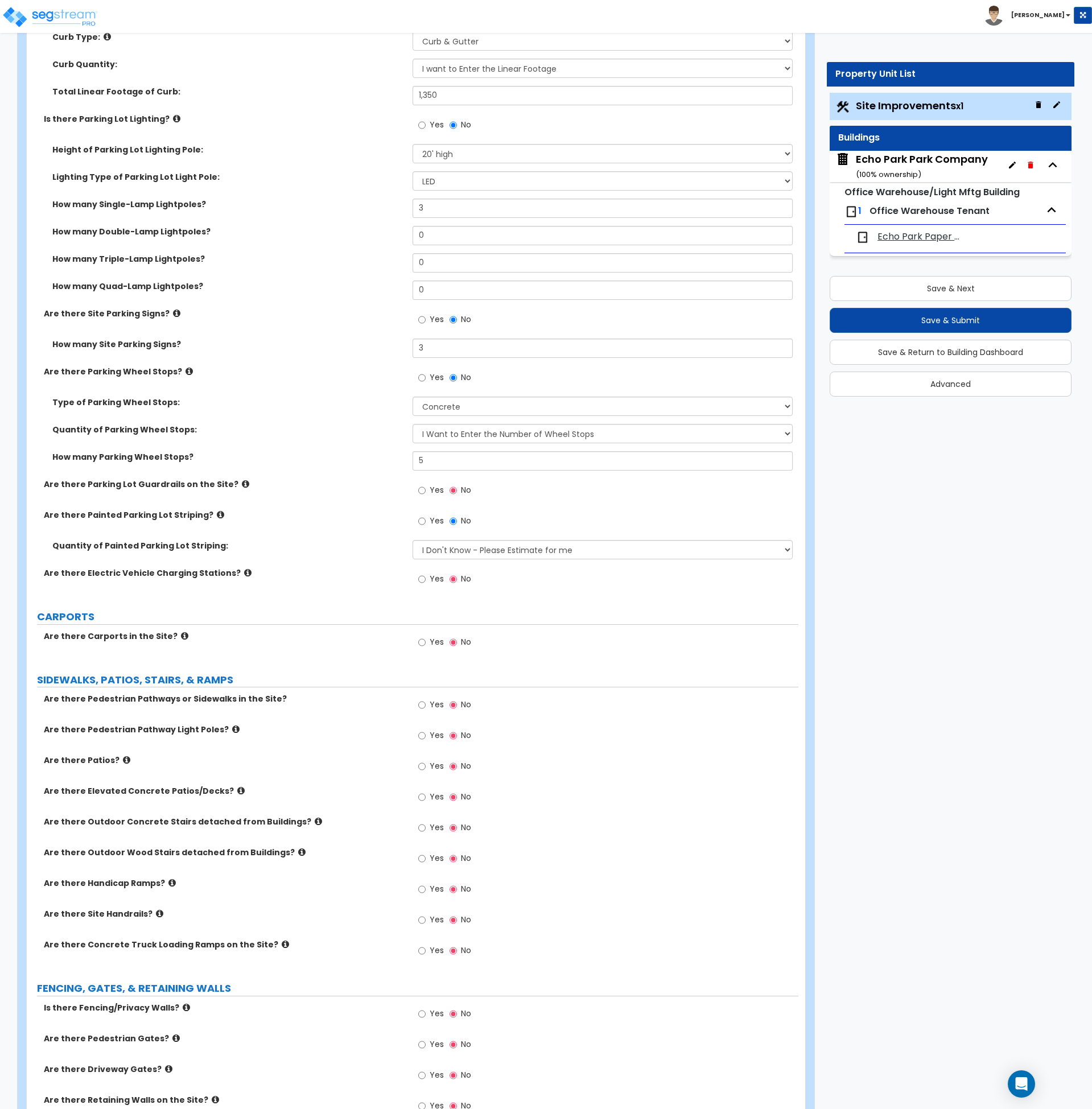
click at [387, 601] on div "LAND AREA How do you want to enter the Land Area? (Square Feet or Acres) I want…" at bounding box center [412, 680] width 755 height 2440
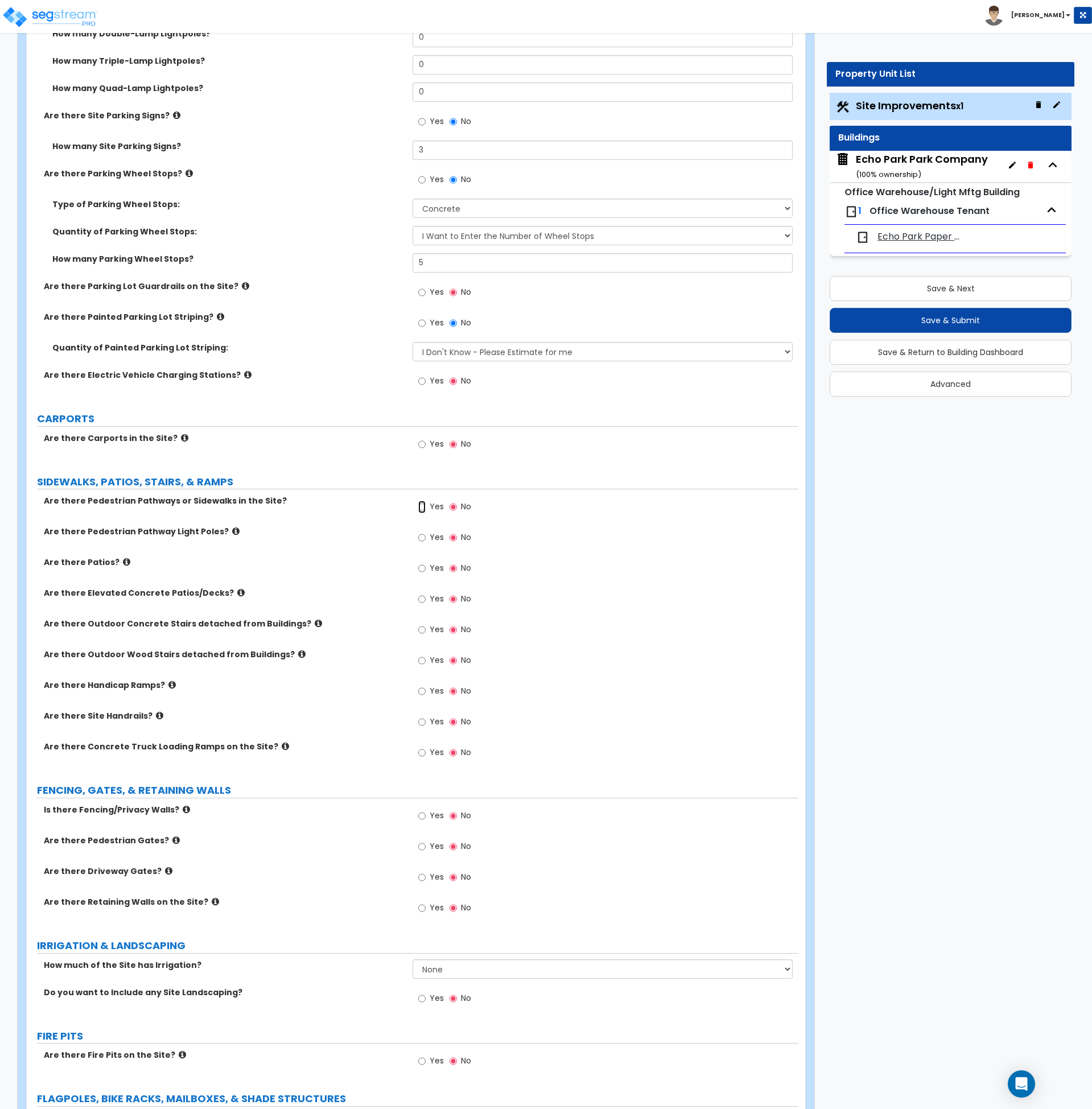
click at [421, 511] on input "Yes" at bounding box center [422, 507] width 7 height 13
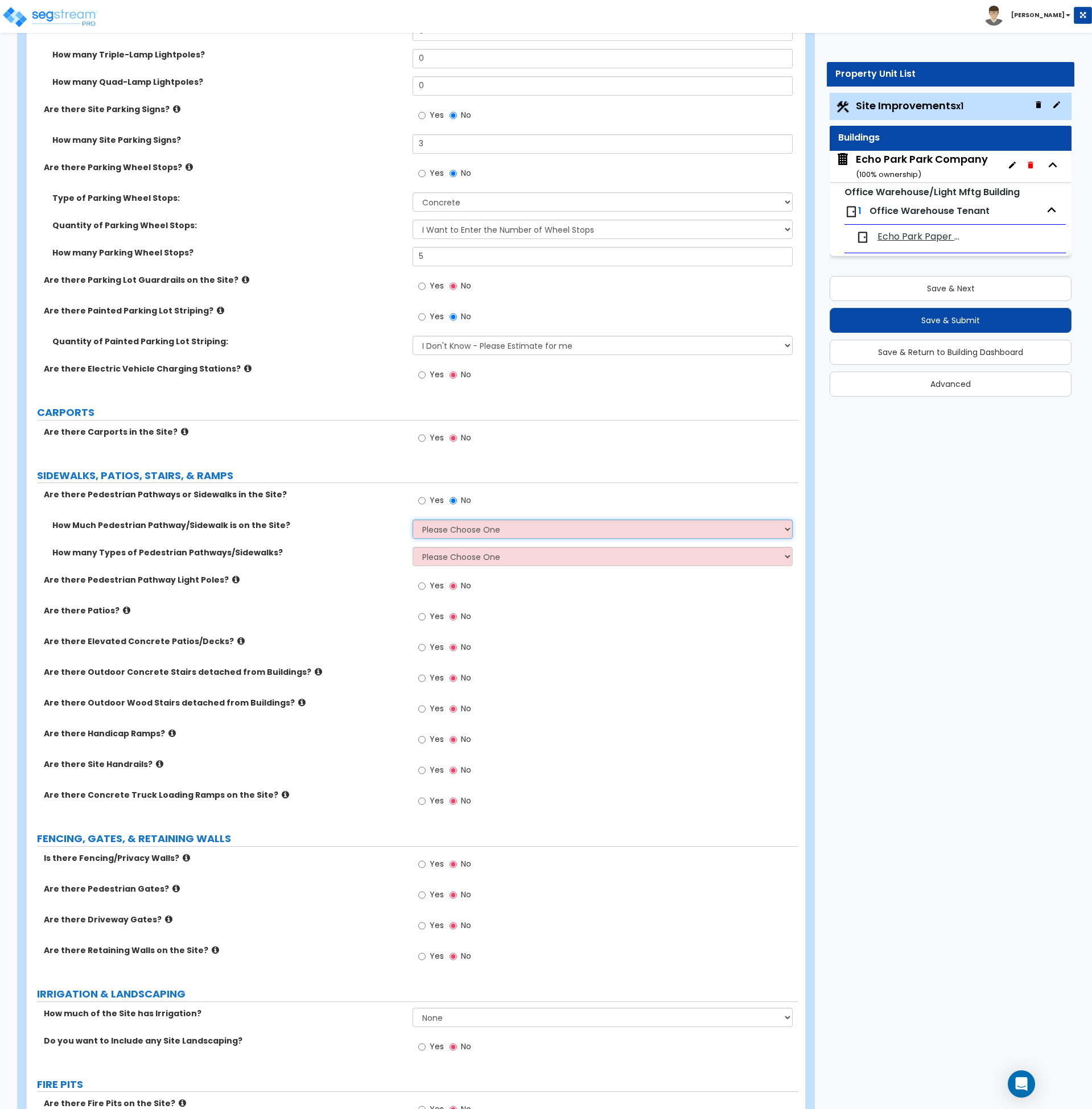
click at [441, 530] on select "Please Choose One I Don't Know, Please Estimate For Me Enter Linear Footage" at bounding box center [603, 529] width 380 height 20
click at [441, 528] on select "Please Choose One I Don't Know, Please Estimate For Me Enter Linear Footage" at bounding box center [603, 528] width 380 height 20
select select "2"
click at [413, 519] on select "Please Choose One I Don't Know, Please Estimate For Me Enter Linear Footage" at bounding box center [603, 528] width 380 height 20
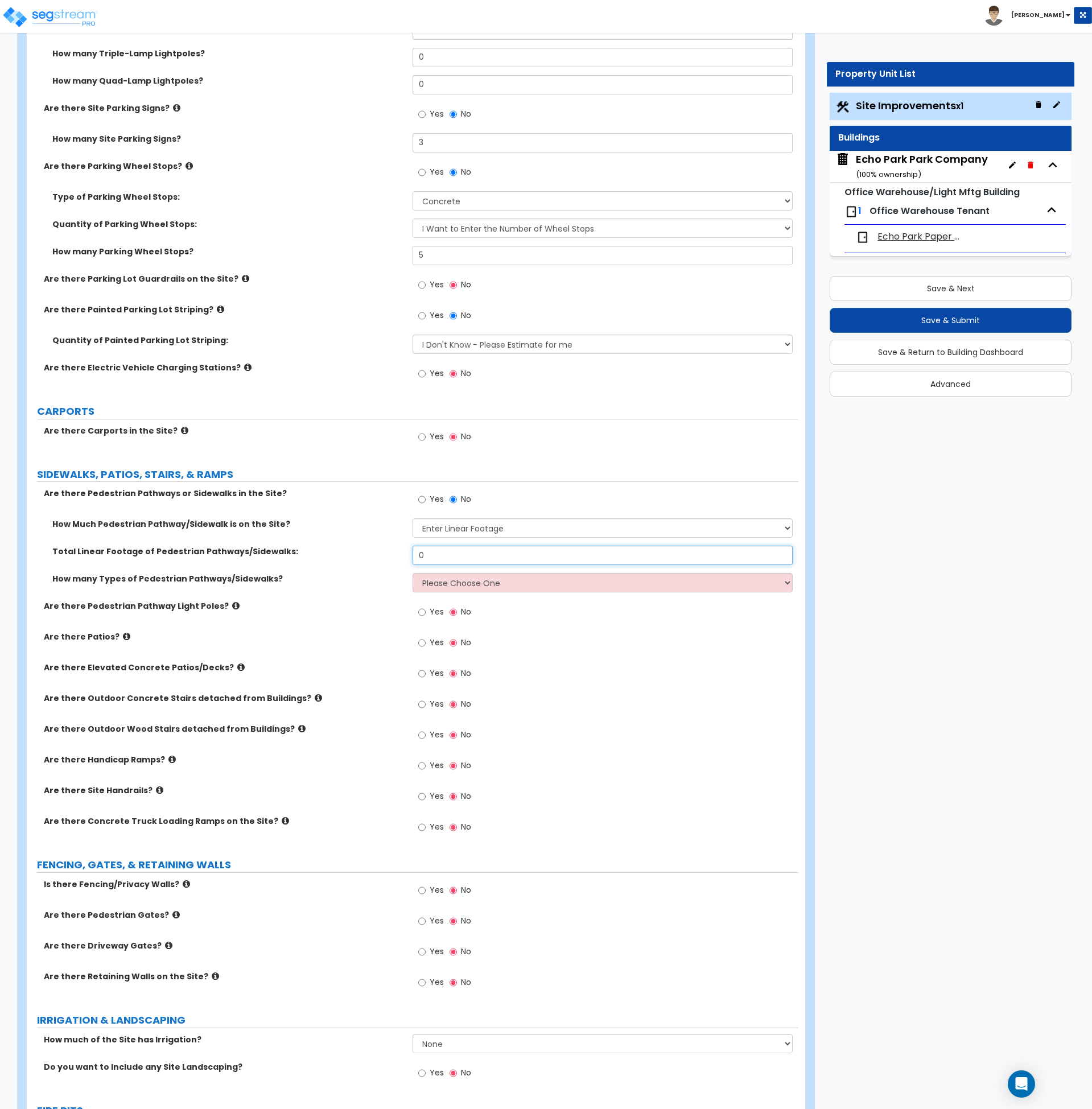
drag, startPoint x: 446, startPoint y: 561, endPoint x: 352, endPoint y: 554, distance: 94.3
click at [352, 554] on div "Total Linear Footage of Pedestrian Pathways/Sidewalks: 0" at bounding box center [413, 559] width 772 height 27
type input "300"
click at [352, 554] on label "Total Linear Footage of Pedestrian Pathways/Sidewalks:" at bounding box center [228, 551] width 352 height 12
click at [416, 582] on select "Please Choose One 1 2 3" at bounding box center [603, 583] width 380 height 20
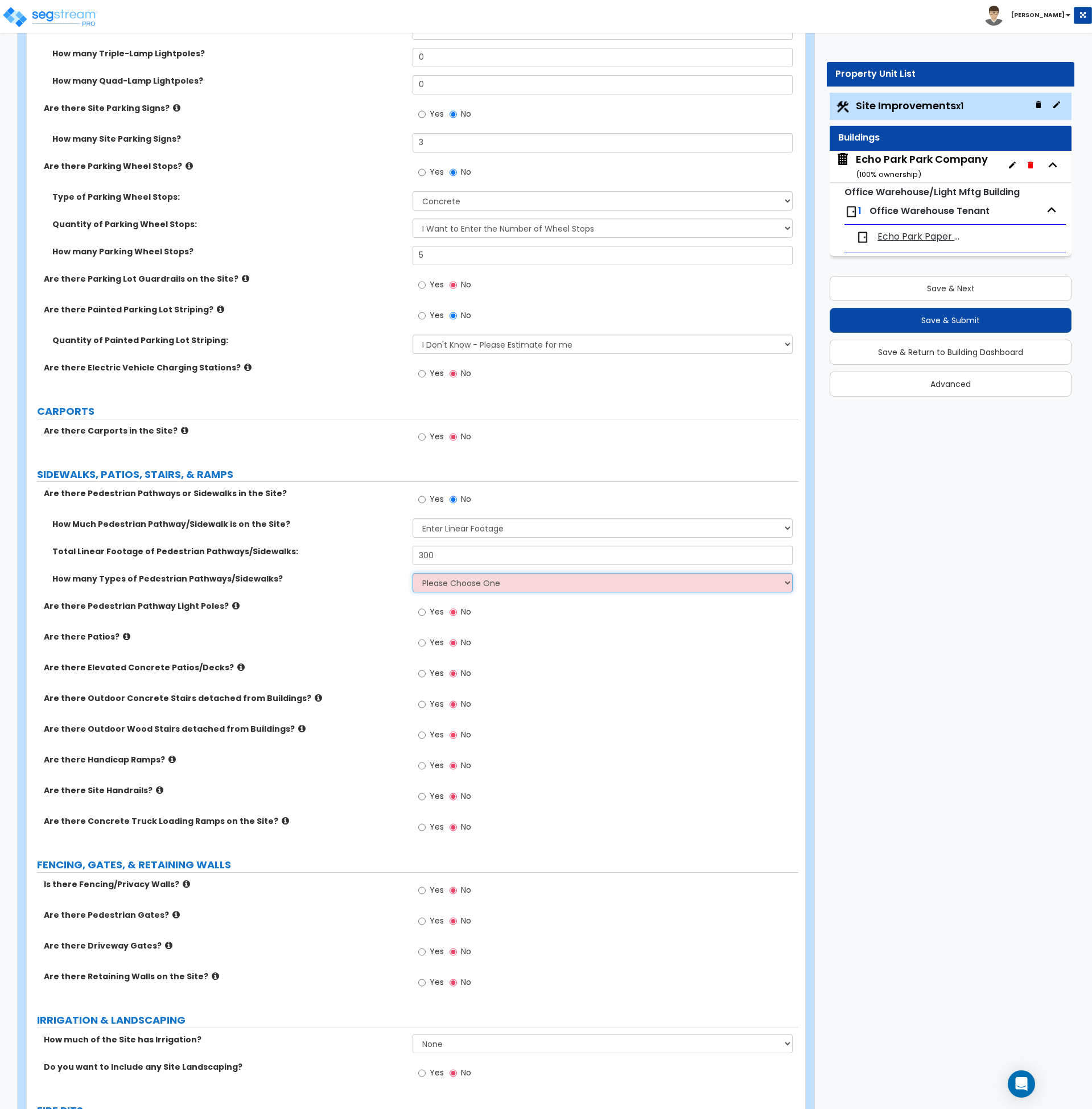
select select "1"
click at [413, 573] on select "Please Choose One 1 2 3" at bounding box center [603, 583] width 380 height 20
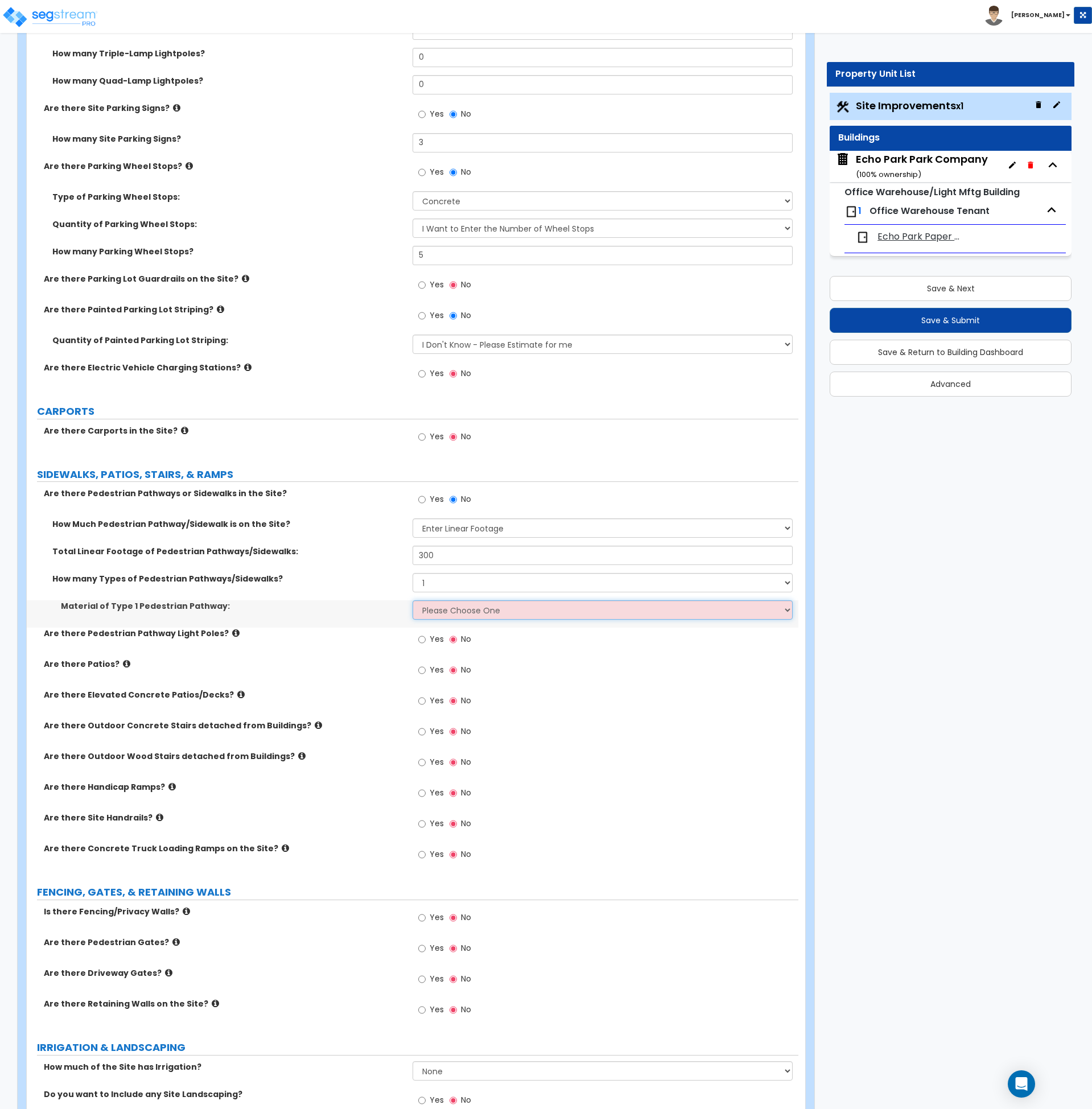
click at [442, 609] on select "Please Choose One Bare Concrete Stamped Concrete Brick Pavers Stone Pavers Wood…" at bounding box center [603, 610] width 380 height 20
select select "1"
click at [413, 600] on select "Please Choose One Bare Concrete Stamped Concrete Brick Pavers Stone Pavers Wood…" at bounding box center [603, 610] width 380 height 20
click at [367, 639] on label "Are there Pedestrian Pathway Light Poles?" at bounding box center [223, 633] width 360 height 12
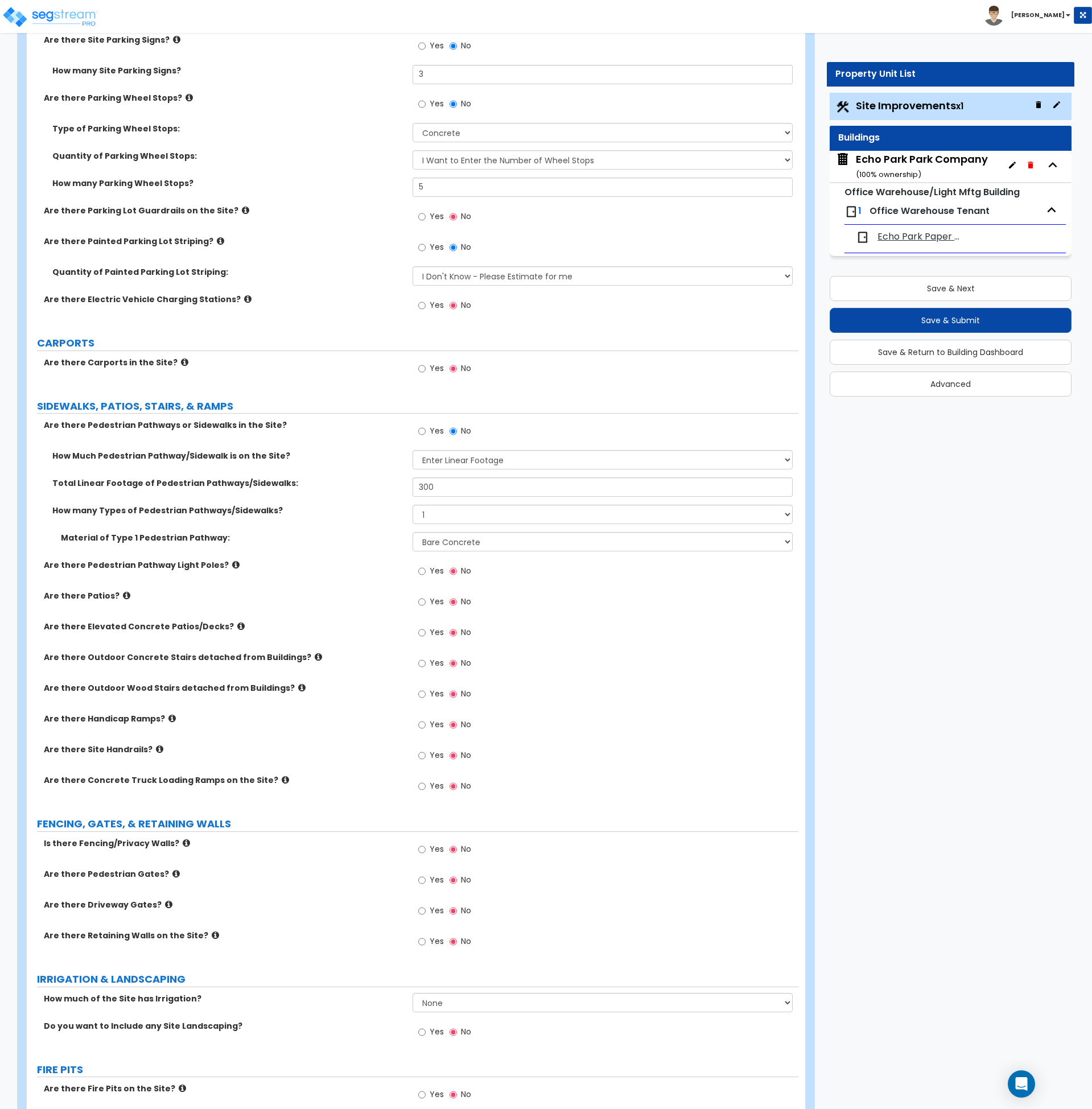
scroll to position [977, 0]
click at [237, 623] on icon at bounding box center [240, 626] width 7 height 9
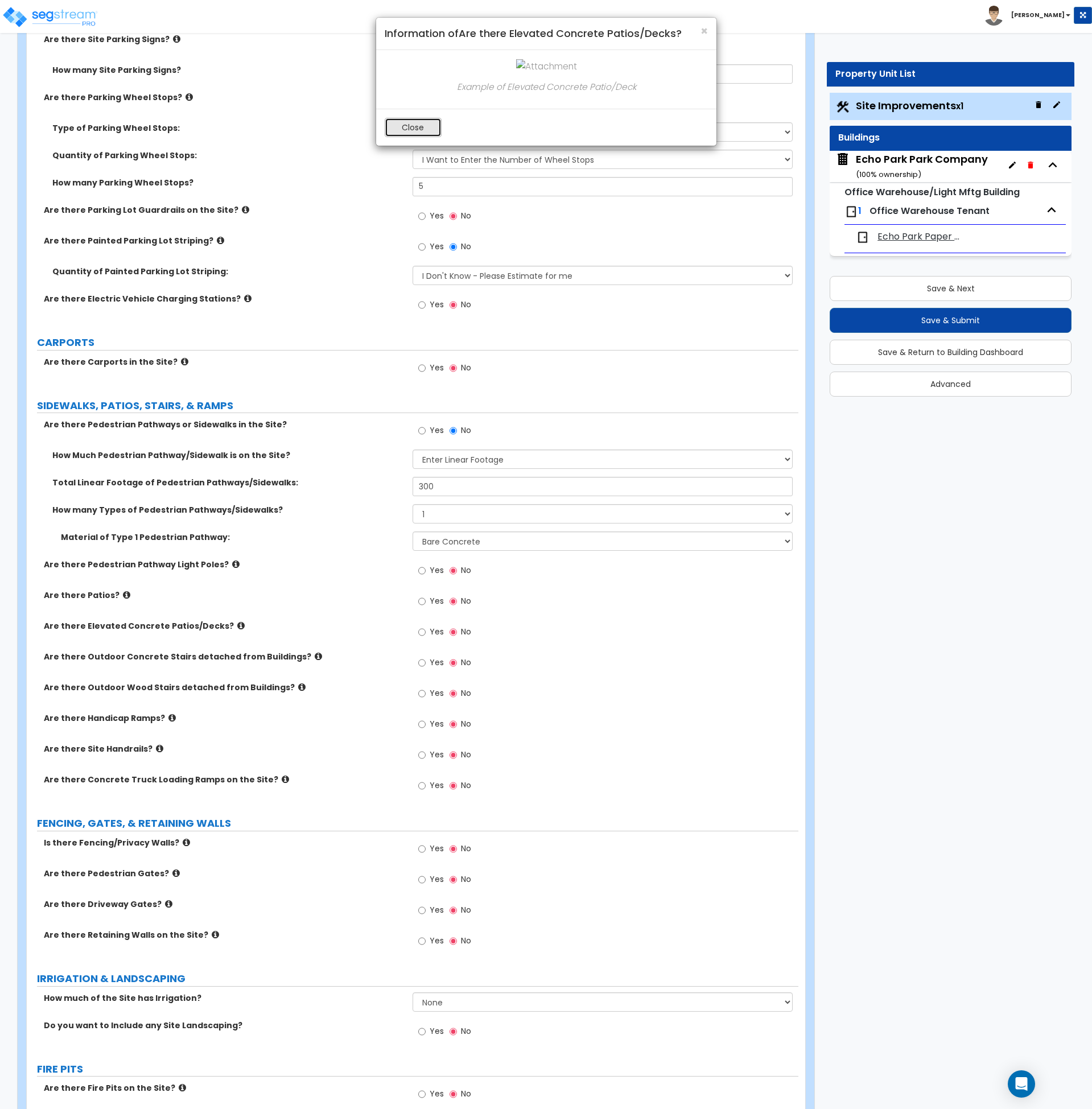
click at [399, 126] on button "Close" at bounding box center [413, 127] width 57 height 20
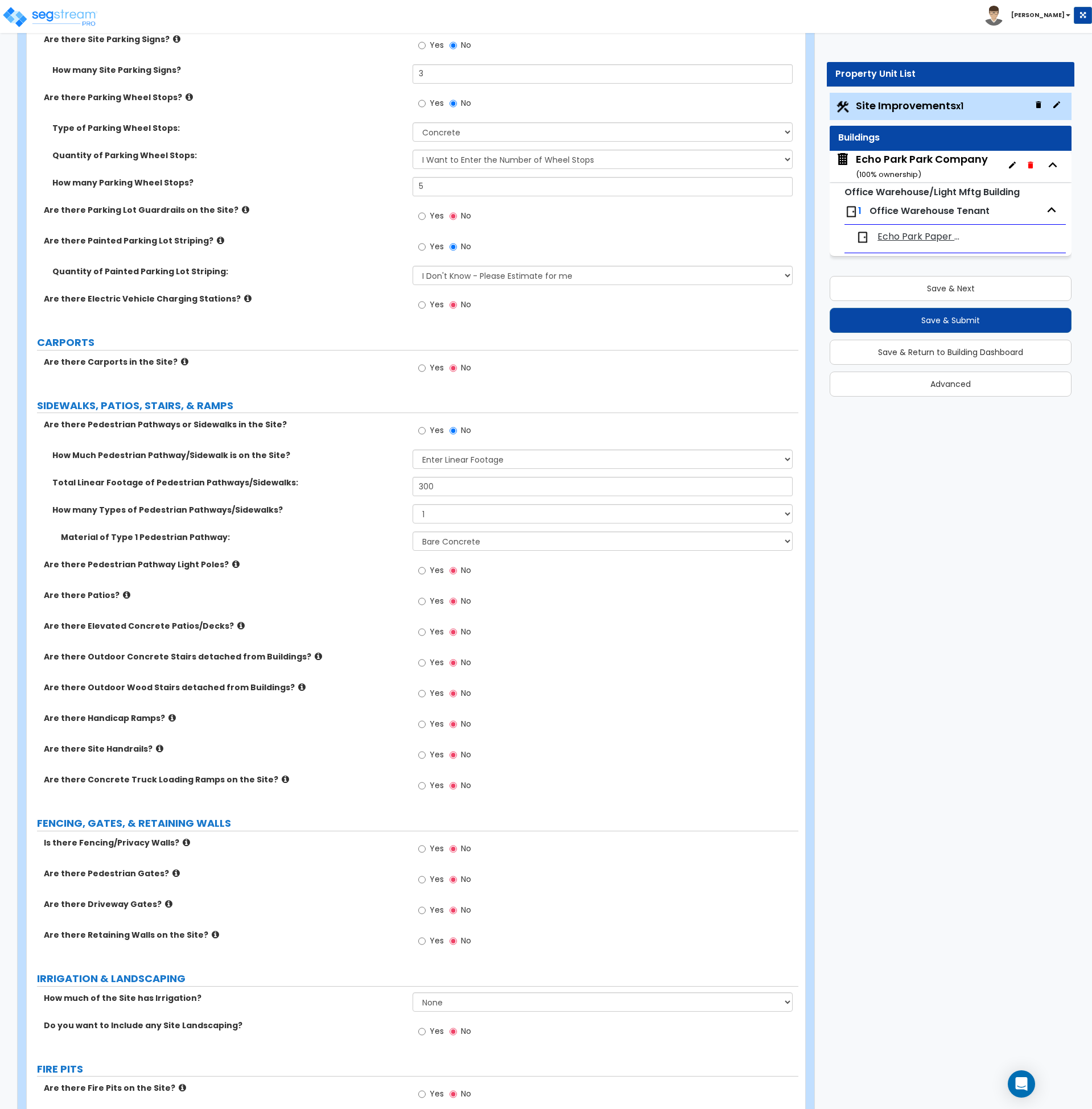
click at [237, 623] on icon at bounding box center [240, 626] width 7 height 9
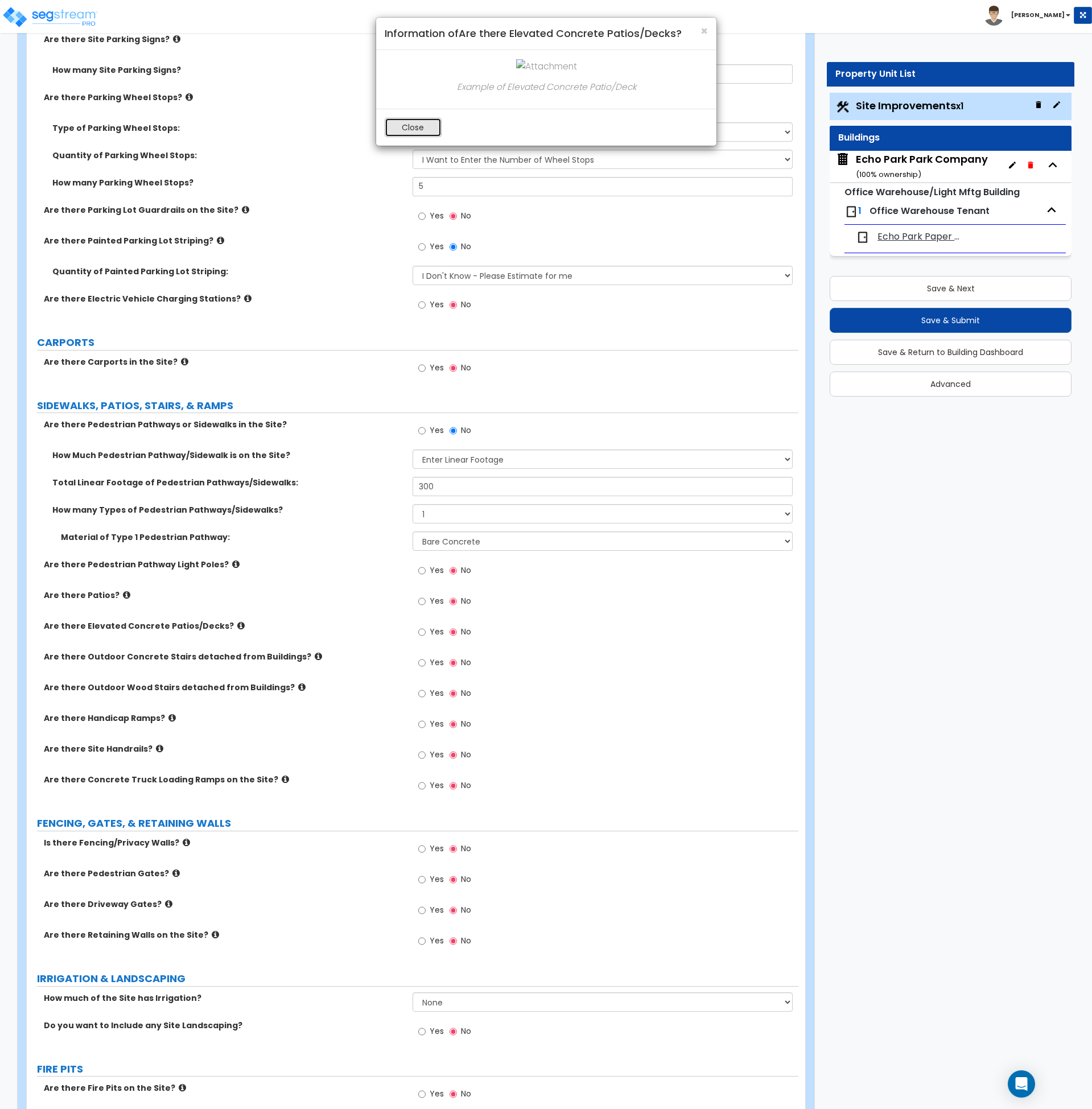
click at [411, 126] on button "Close" at bounding box center [413, 127] width 57 height 20
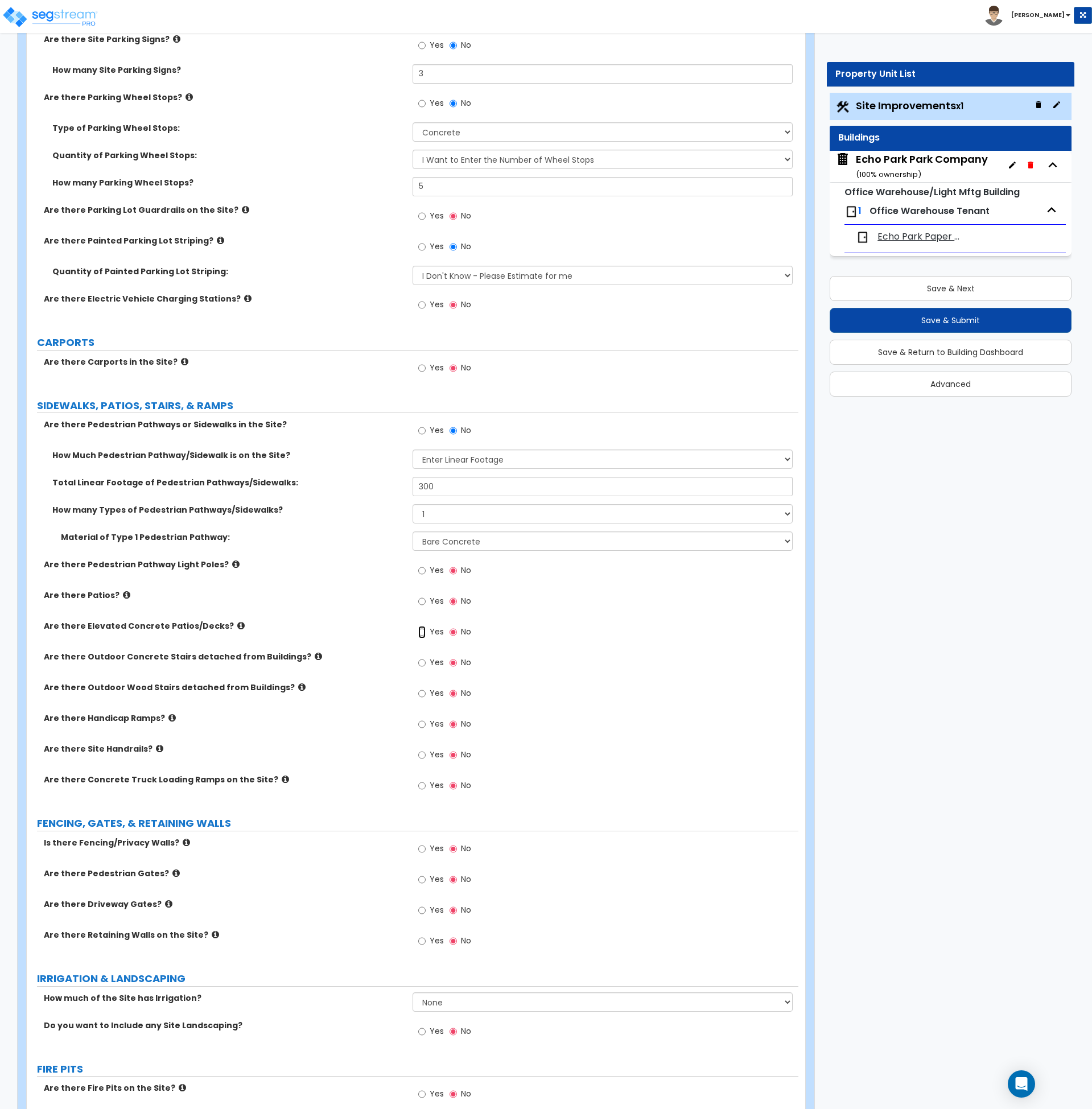
click at [421, 631] on input "Yes" at bounding box center [422, 633] width 7 height 13
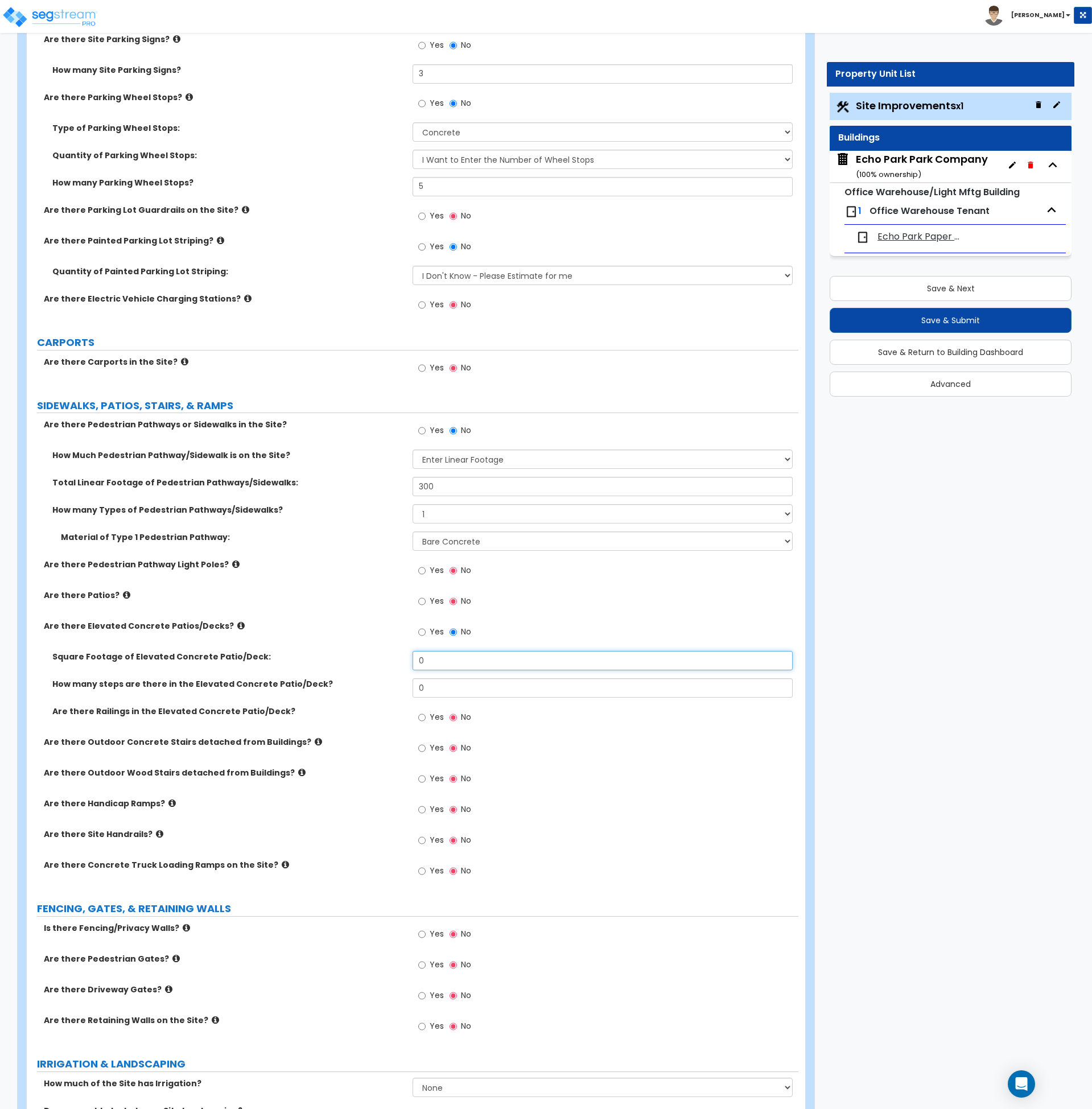
drag, startPoint x: 441, startPoint y: 660, endPoint x: 366, endPoint y: 658, distance: 75.0
click at [366, 658] on div "Square Footage of Elevated Concrete Patio/Deck: 0" at bounding box center [413, 664] width 772 height 27
type input "1"
click at [237, 626] on icon at bounding box center [240, 626] width 7 height 9
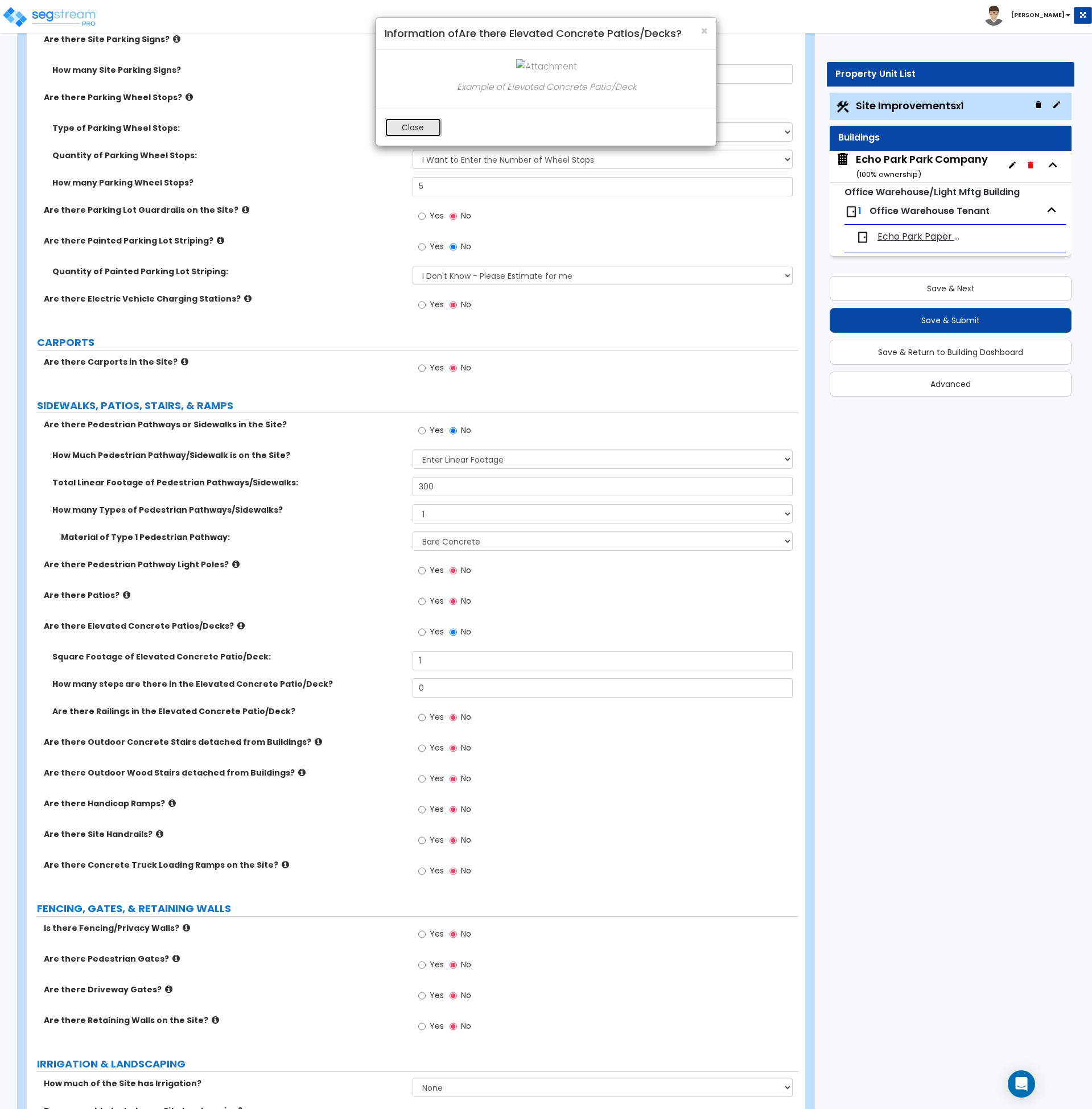
click at [412, 136] on button "Close" at bounding box center [413, 127] width 57 height 20
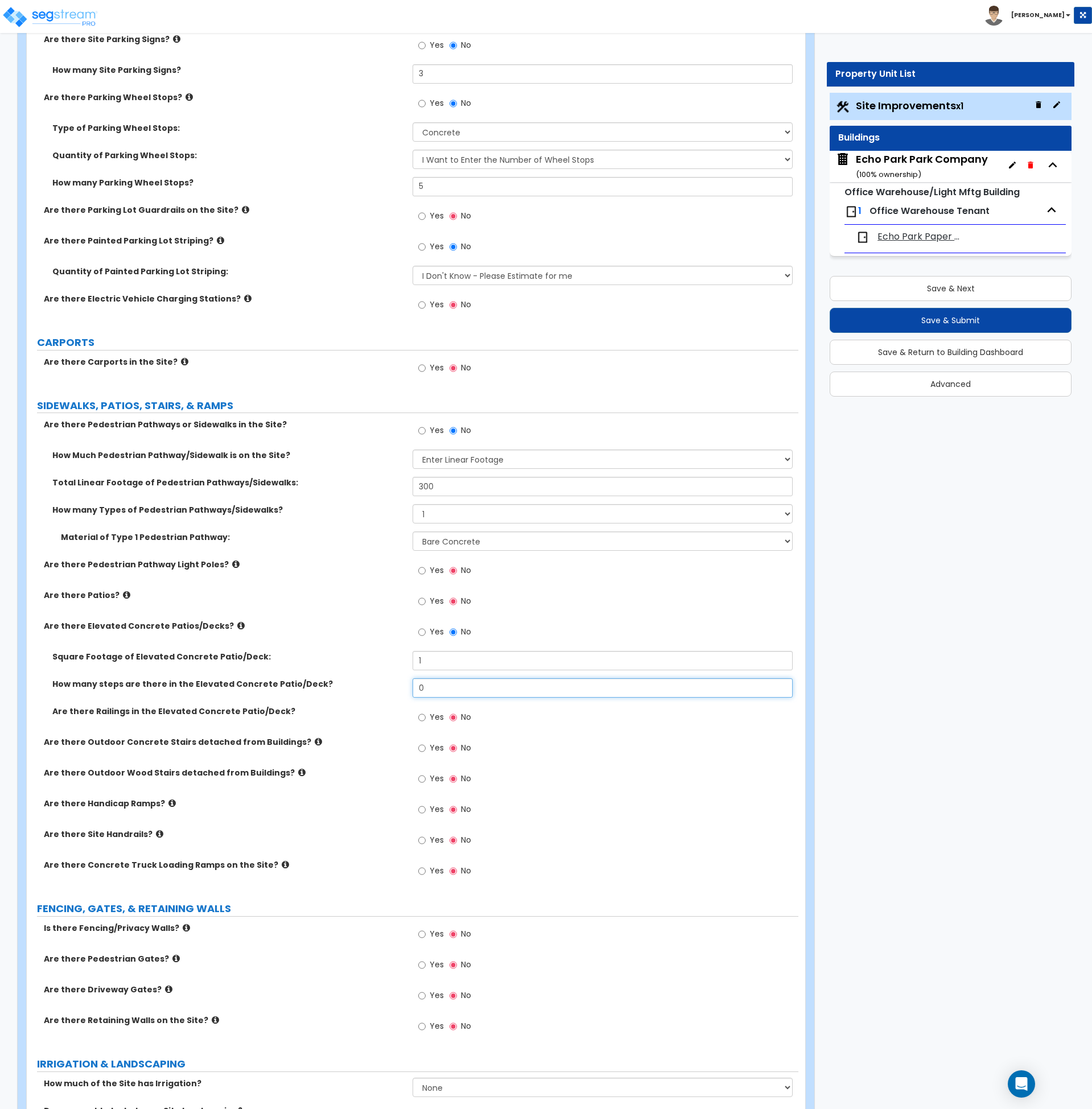
drag, startPoint x: 441, startPoint y: 686, endPoint x: 416, endPoint y: 686, distance: 25.0
click at [416, 686] on input "0" at bounding box center [603, 688] width 380 height 20
click at [450, 633] on input "No" at bounding box center [453, 633] width 7 height 13
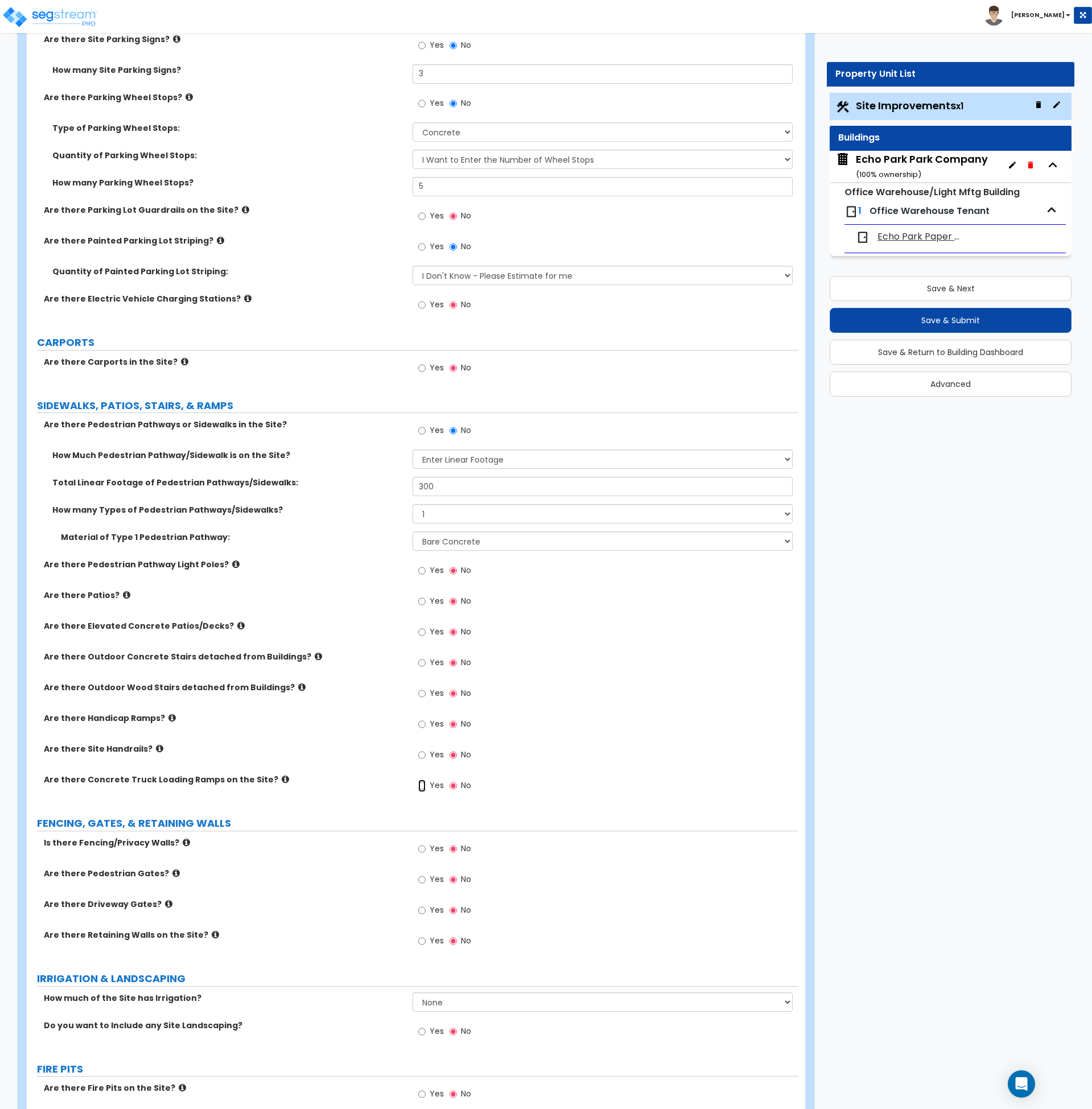
click at [419, 786] on input "Yes" at bounding box center [422, 786] width 7 height 13
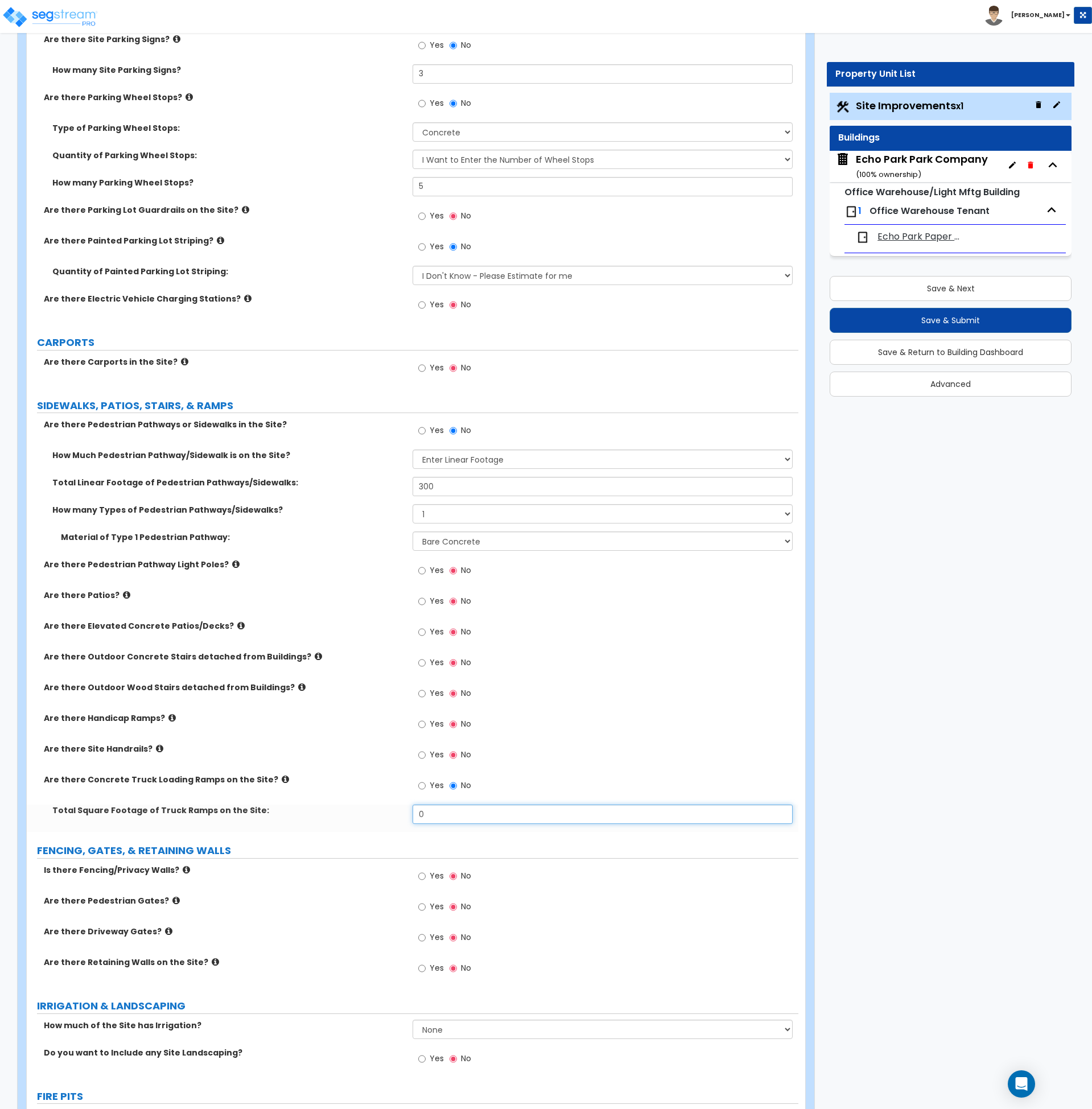
drag, startPoint x: 437, startPoint y: 809, endPoint x: 392, endPoint y: 809, distance: 45.0
click at [392, 809] on div "Total Square Footage of Truck Ramps on the Site: 0" at bounding box center [413, 818] width 772 height 27
click at [330, 749] on label "Are there Site Handrails?" at bounding box center [223, 748] width 360 height 12
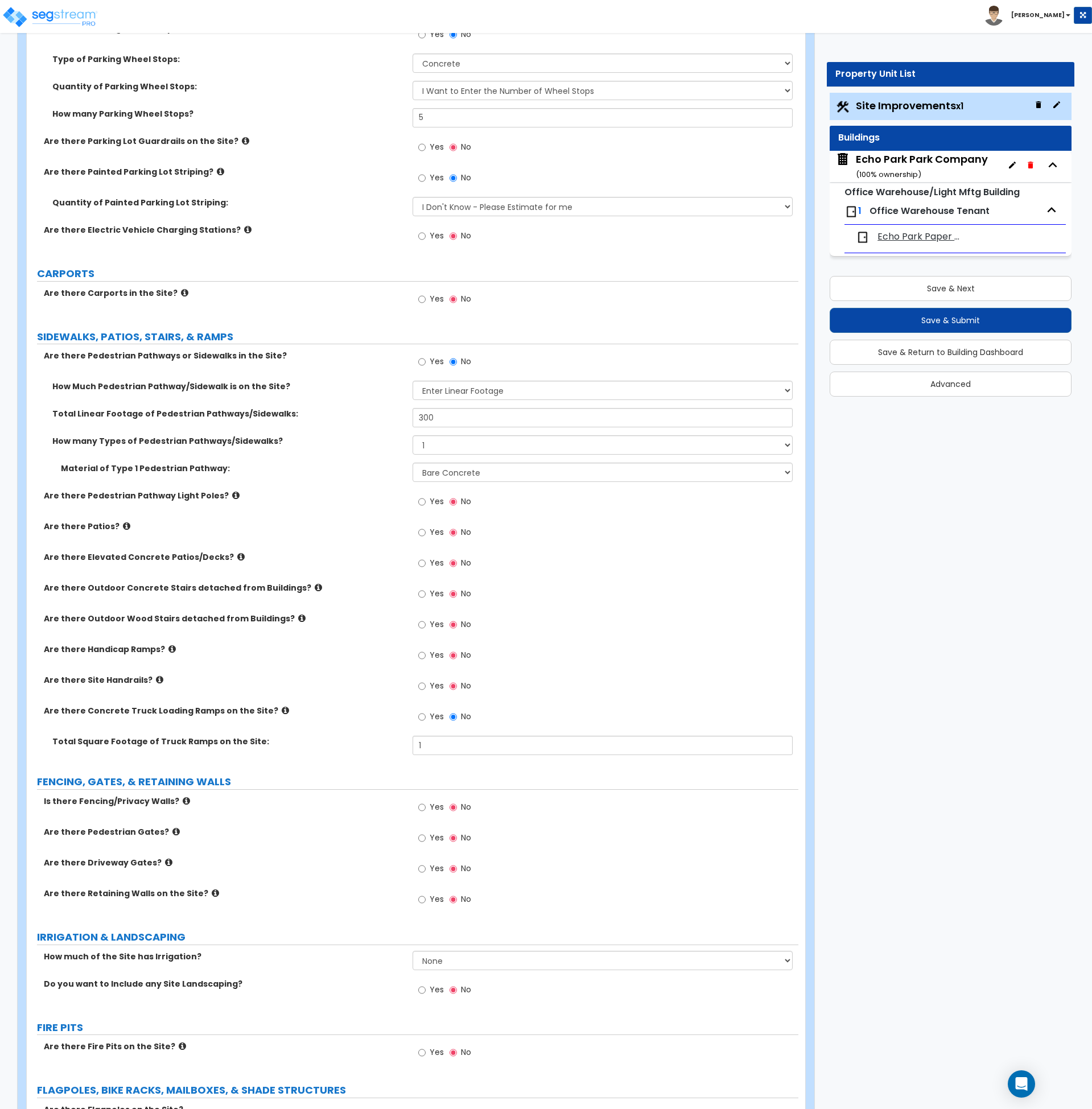
scroll to position [1046, 0]
drag, startPoint x: 436, startPoint y: 746, endPoint x: 349, endPoint y: 741, distance: 87.1
click at [349, 741] on div "Total Square Footage of Truck Ramps on the Site: 1" at bounding box center [413, 748] width 772 height 27
type input "350"
click at [349, 519] on div "Are there Pedestrian Pathway Light Poles? Yes No" at bounding box center [413, 504] width 772 height 31
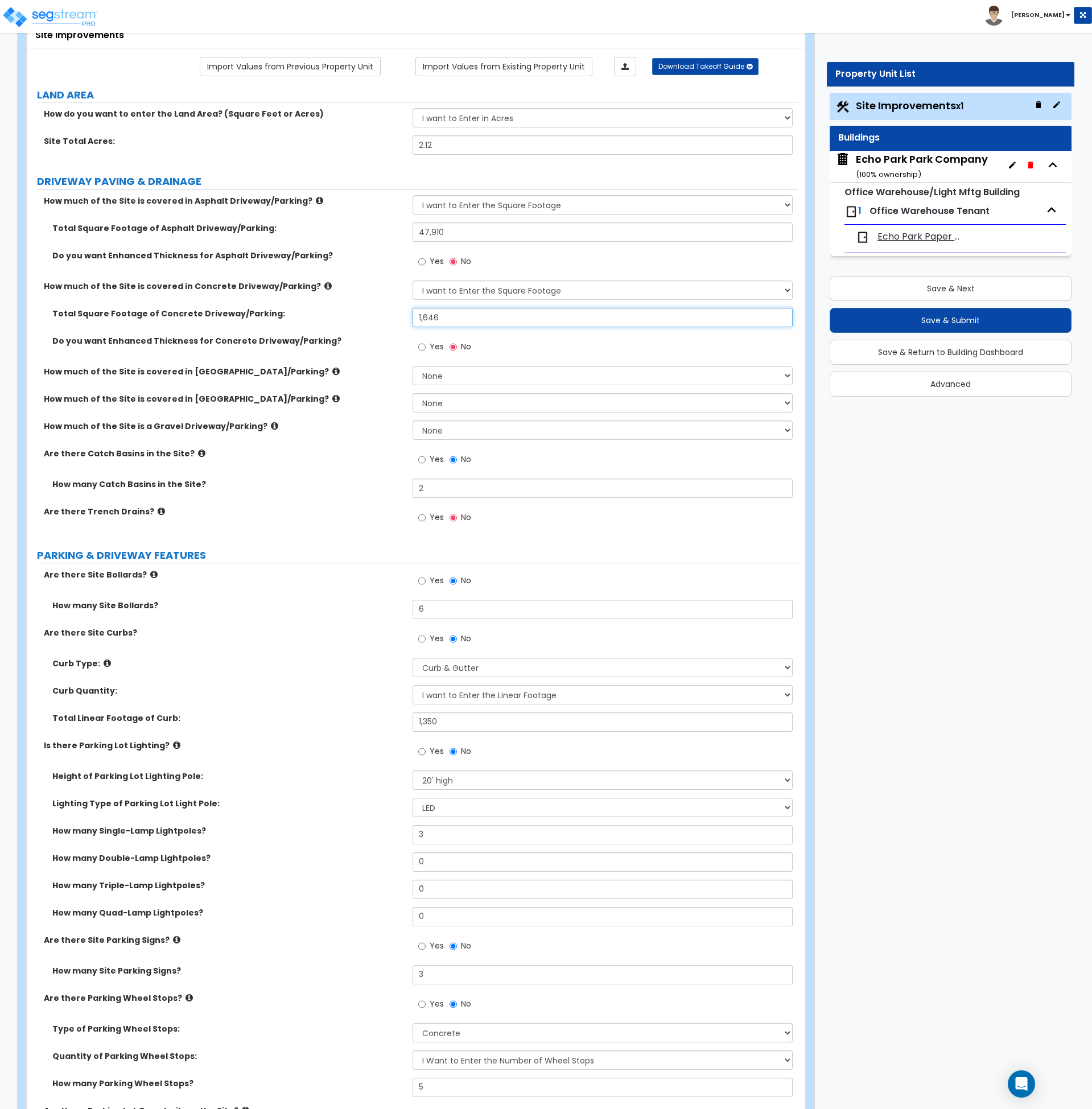
scroll to position [75, 0]
drag, startPoint x: 462, startPoint y: 316, endPoint x: 383, endPoint y: 317, distance: 79.0
click at [383, 317] on div "Total Square Footage of Concrete Driveway/Parking: 1,646" at bounding box center [413, 322] width 772 height 27
click at [457, 306] on div "How much of the Site is covered in Concrete Driveway/Parking? None I want to En…" at bounding box center [413, 294] width 772 height 27
drag, startPoint x: 438, startPoint y: 319, endPoint x: 380, endPoint y: 315, distance: 58.1
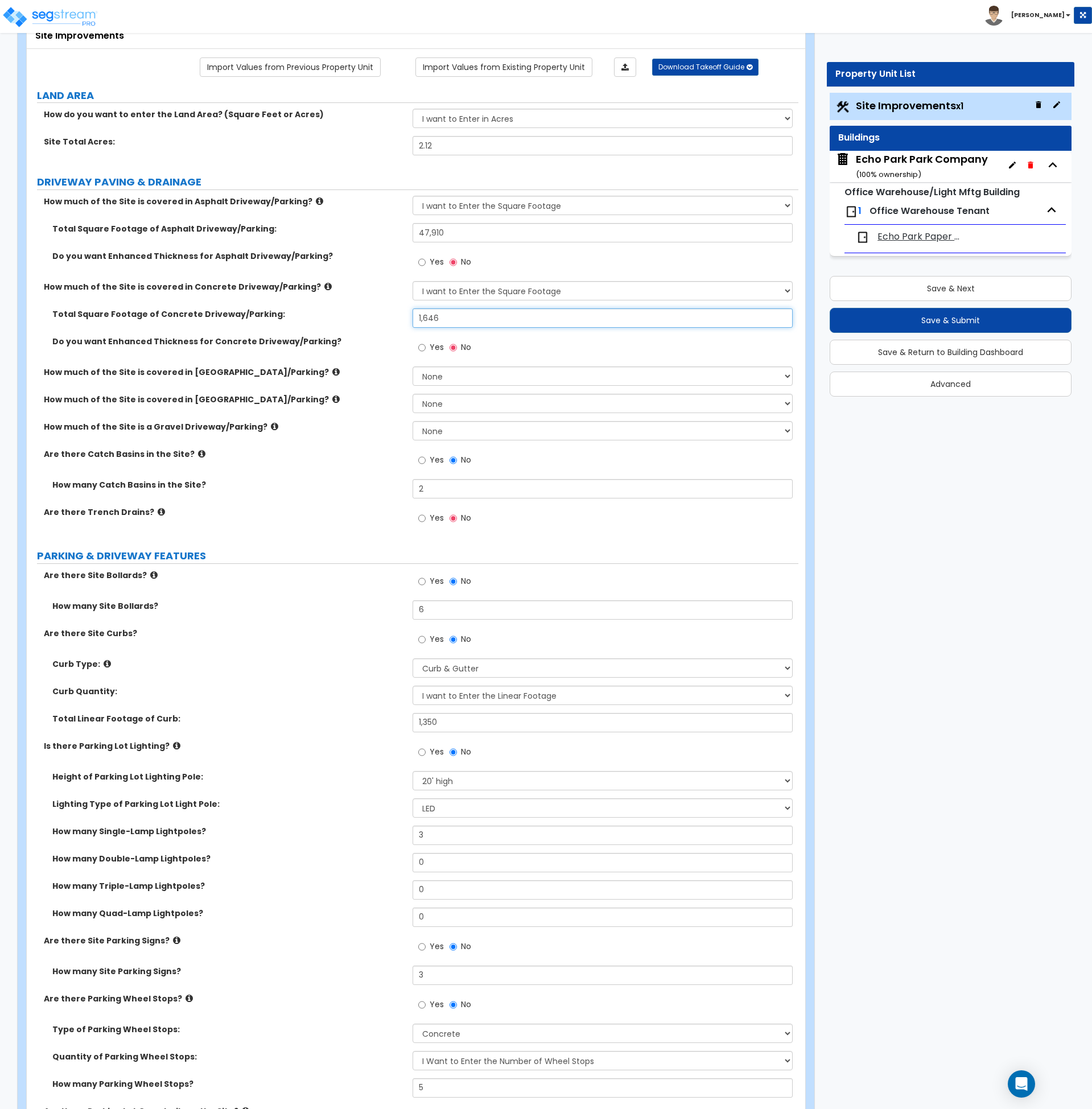
click at [380, 315] on div "Total Square Footage of Concrete Driveway/Parking: 1,646" at bounding box center [413, 322] width 772 height 27
type input "1,296"
click at [368, 489] on label "How many Catch Basins in the Site?" at bounding box center [228, 485] width 352 height 12
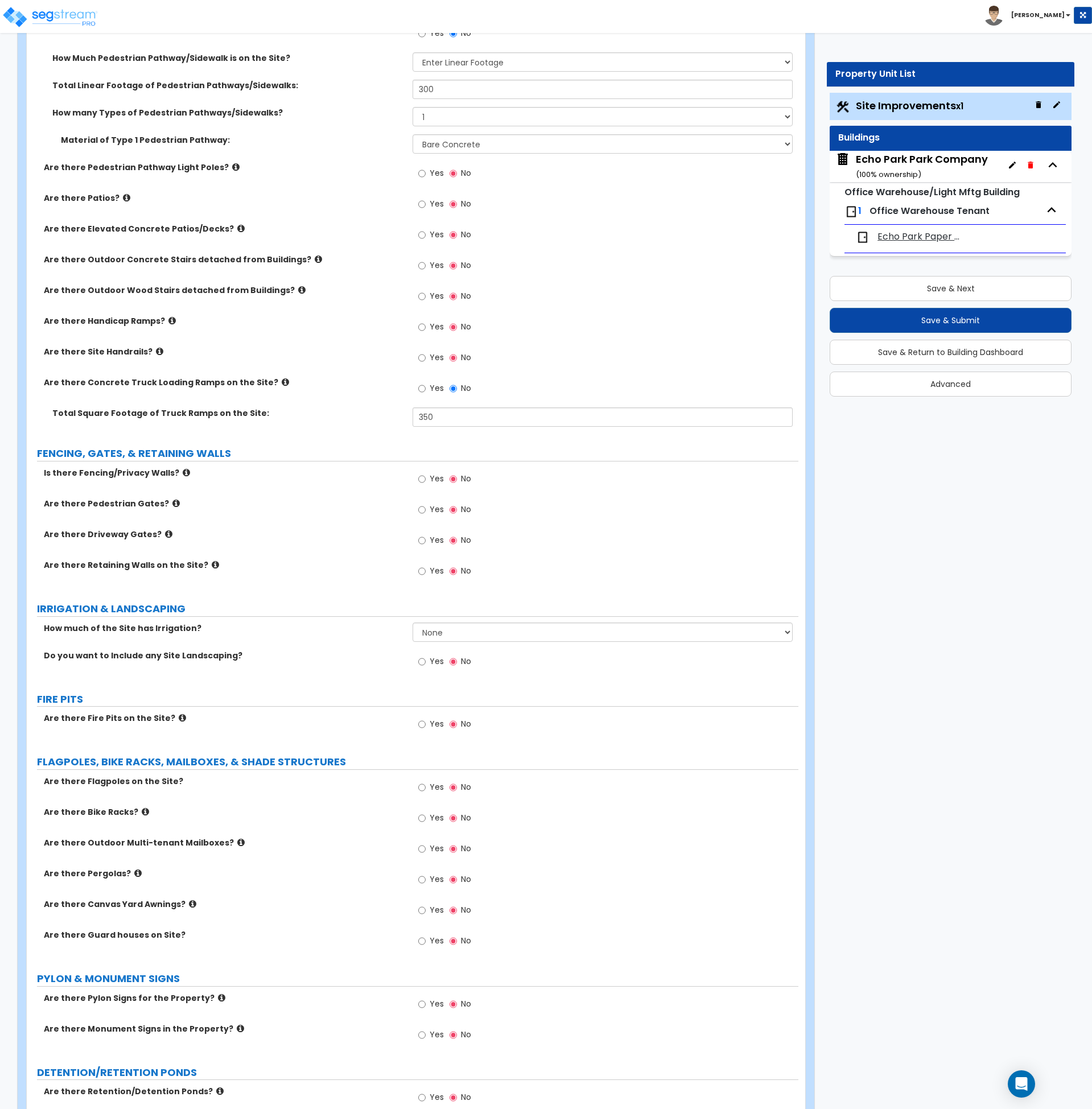
scroll to position [1375, 0]
click at [421, 478] on input "Yes" at bounding box center [422, 478] width 7 height 13
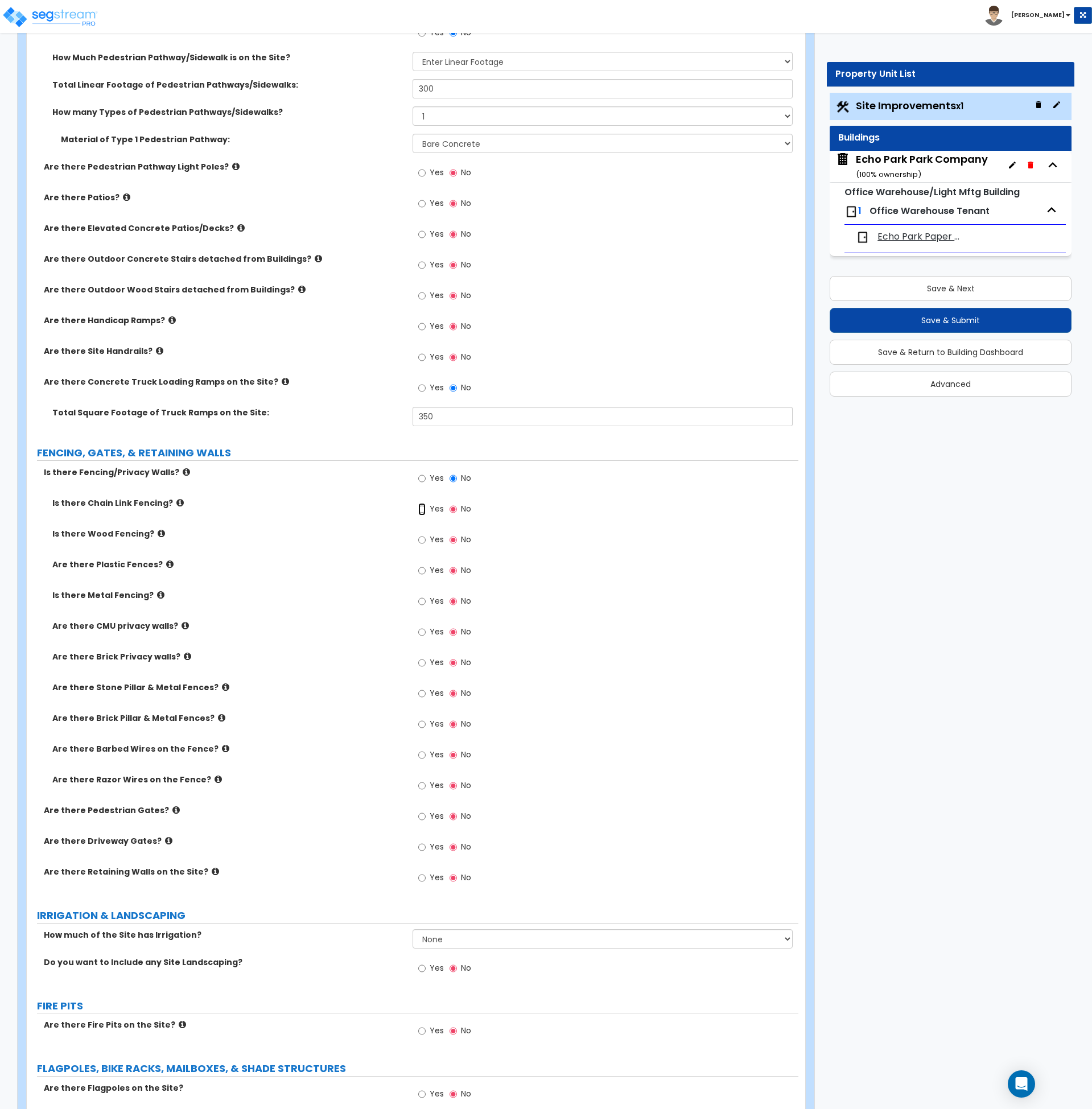
click at [423, 512] on input "Yes" at bounding box center [422, 510] width 7 height 13
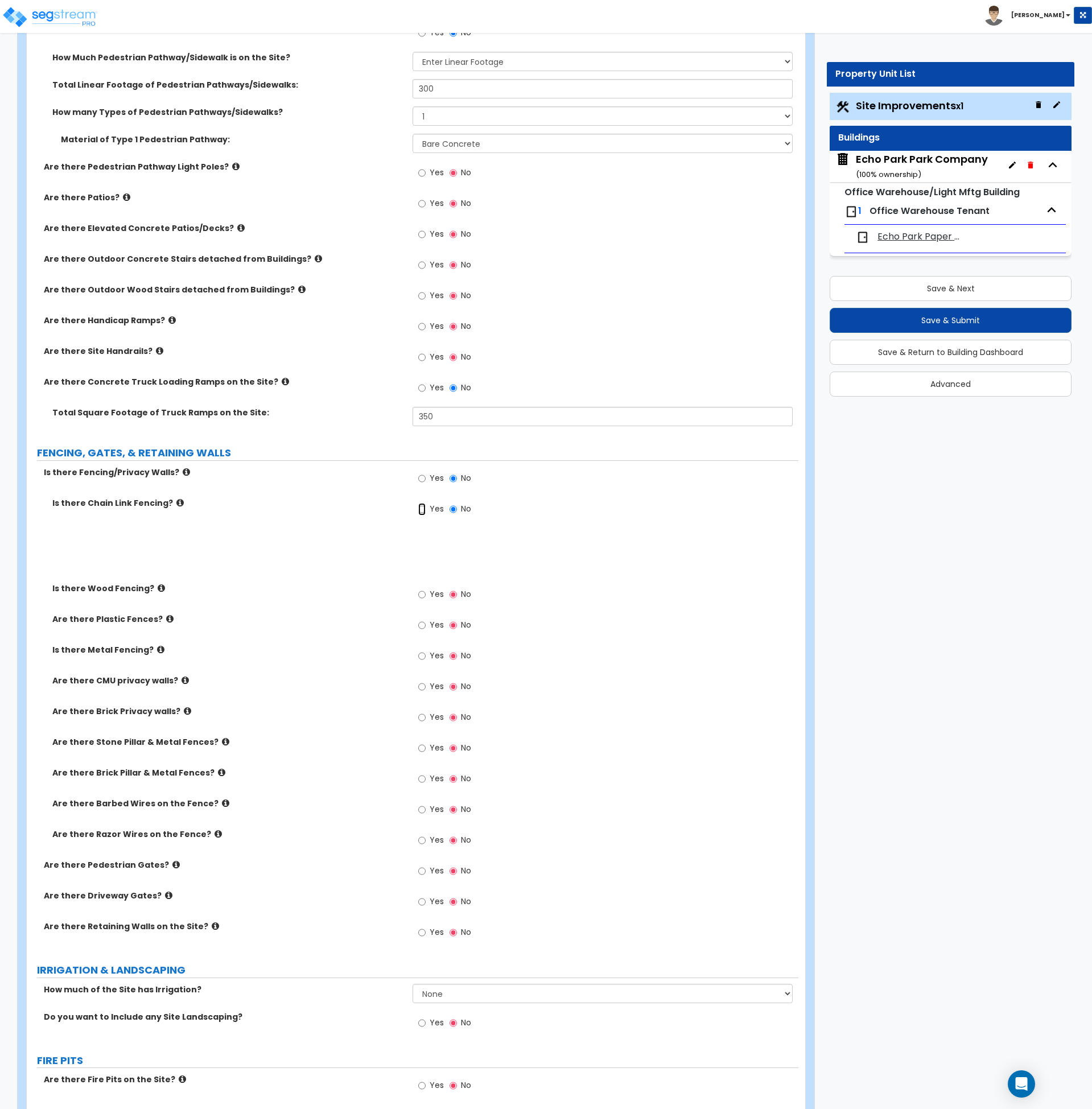
radio input "true"
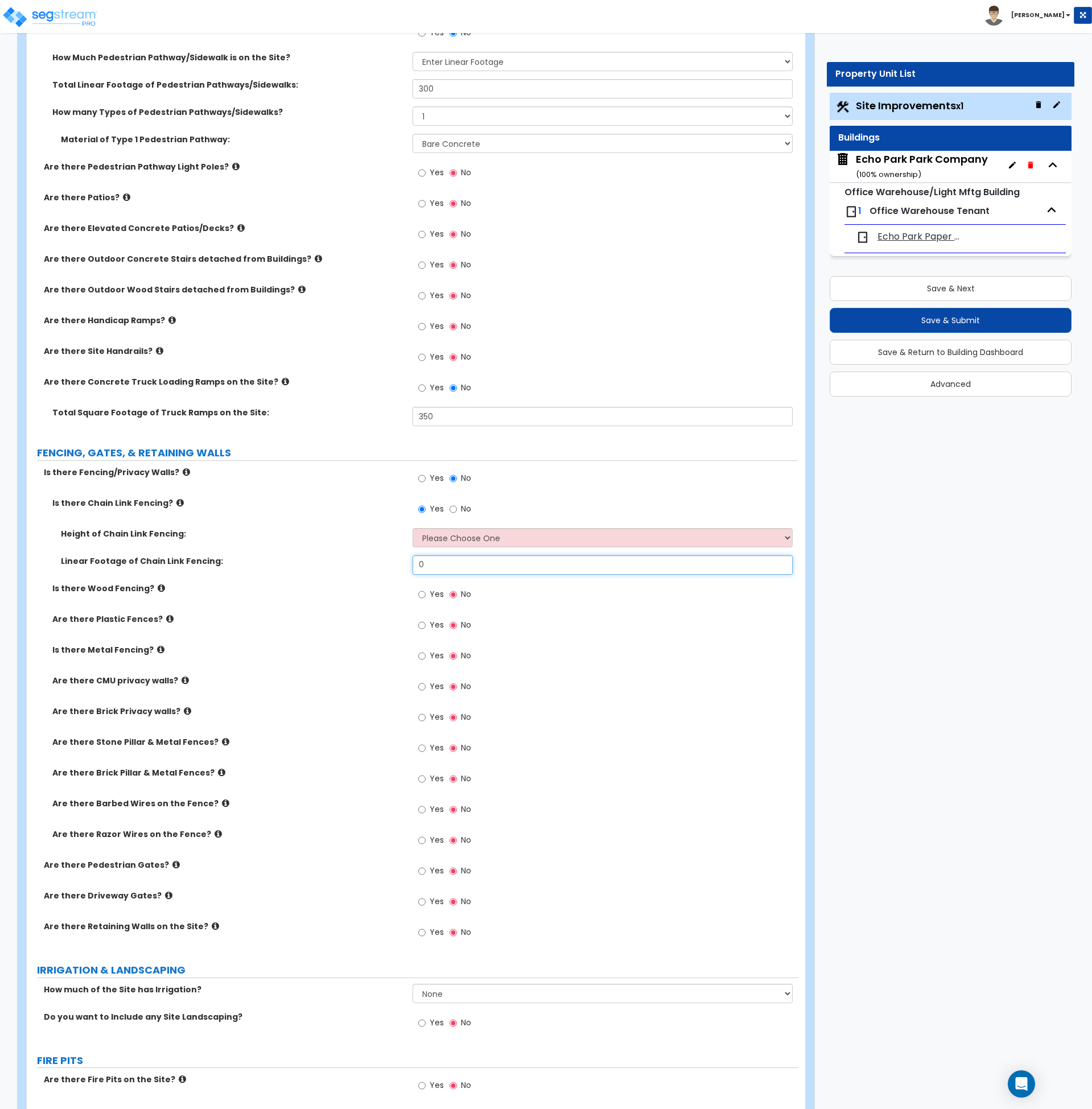
drag, startPoint x: 434, startPoint y: 560, endPoint x: 361, endPoint y: 561, distance: 73.0
click at [364, 563] on div "Linear Footage of Chain Link Fencing: 0" at bounding box center [413, 569] width 772 height 27
type input "585"
click at [424, 541] on select "Please Choose One 3 feet 4 feet 5 feet 6 feet 10 feet 12 feet" at bounding box center [603, 538] width 380 height 20
select select "4"
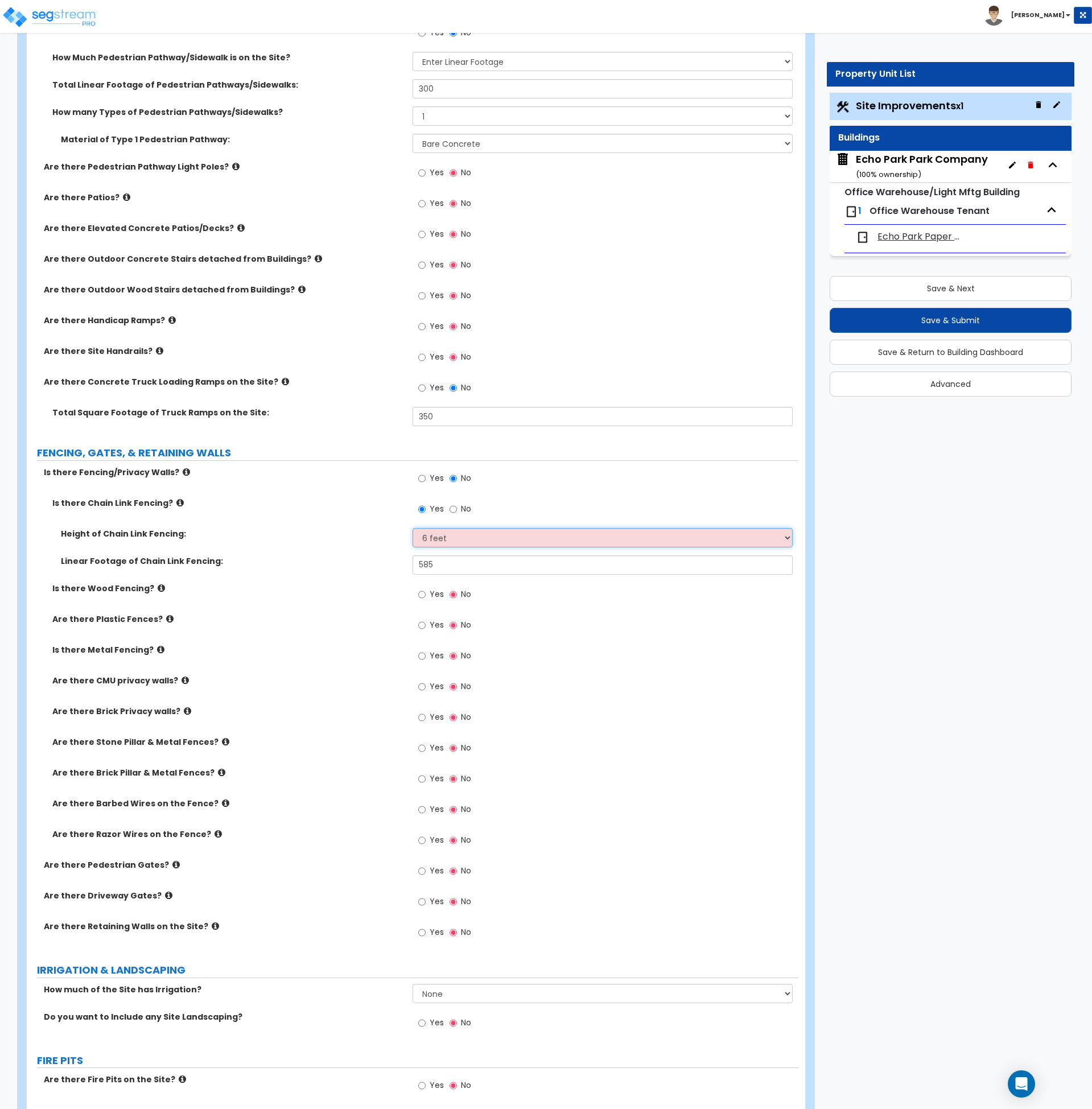
click at [413, 528] on select "Please Choose One 3 feet 4 feet 5 feet 6 feet 10 feet 12 feet" at bounding box center [603, 538] width 380 height 20
click at [366, 619] on label "Are there Plastic Fences?" at bounding box center [228, 619] width 352 height 12
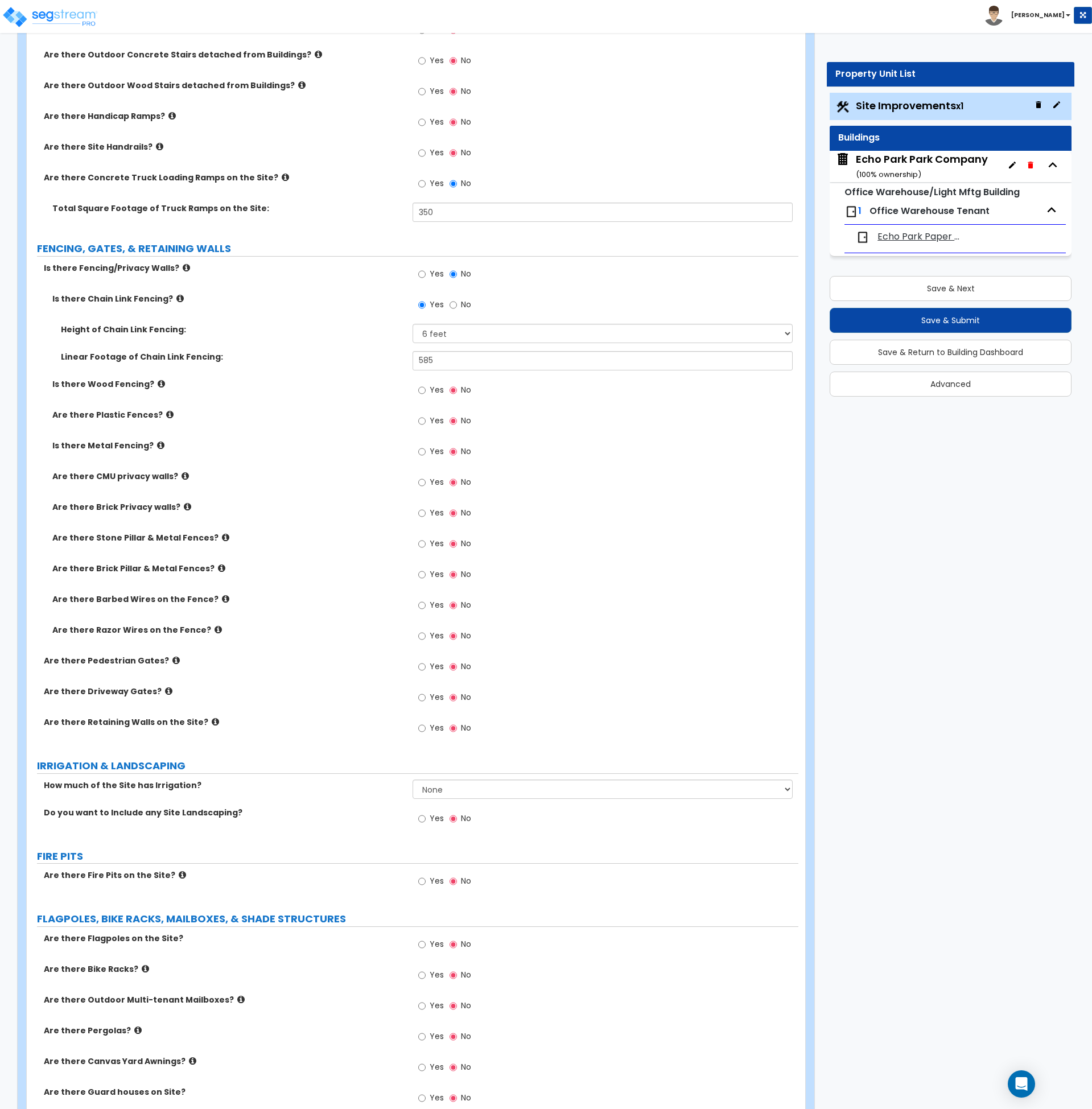
click at [425, 697] on label "Yes" at bounding box center [431, 699] width 26 height 20
click at [425, 697] on input "Yes" at bounding box center [422, 698] width 7 height 13
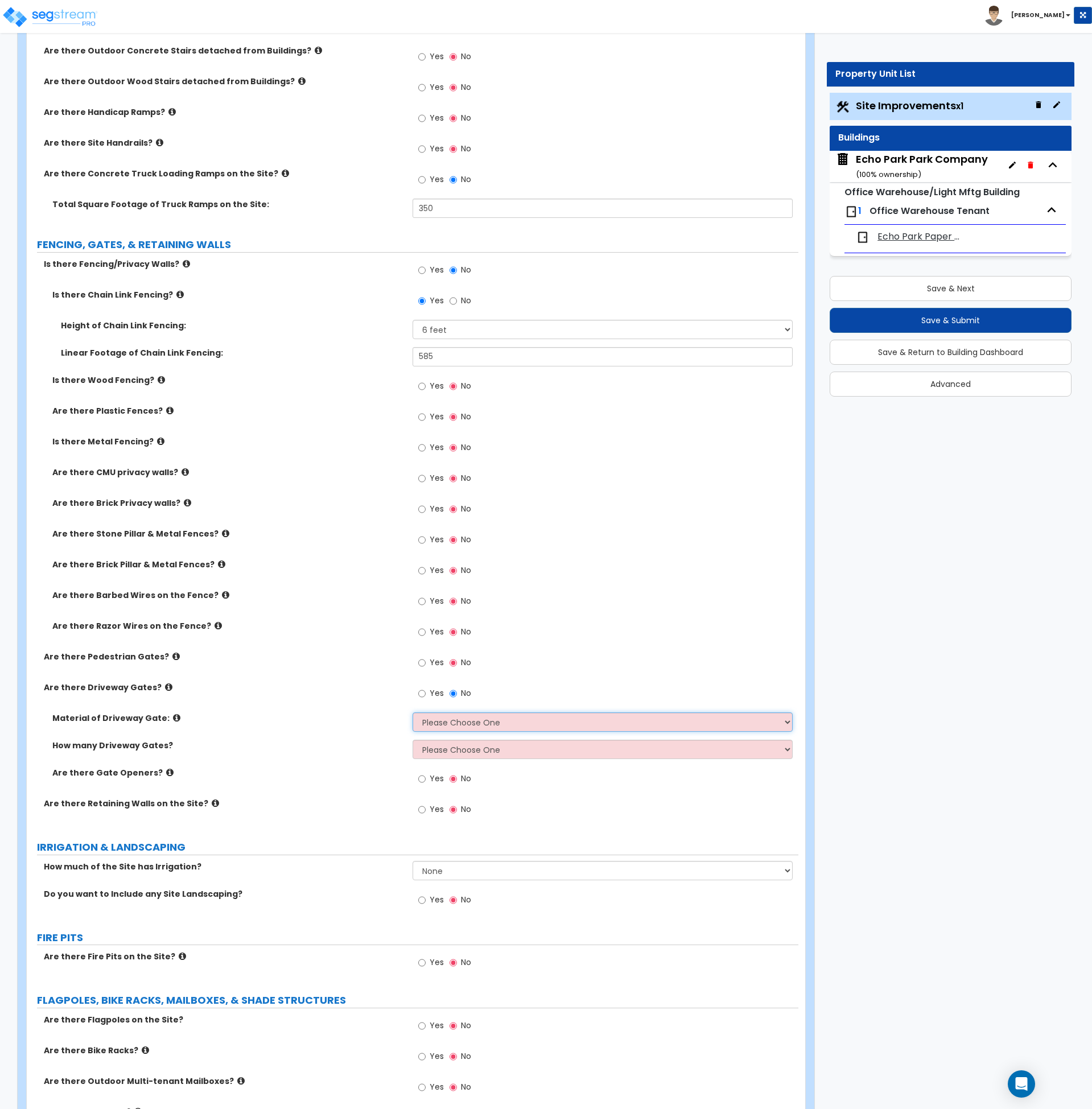
click at [441, 717] on select "Please Choose One Wood Steel" at bounding box center [603, 722] width 380 height 20
click at [442, 716] on select "Please Choose One Wood Steel" at bounding box center [603, 721] width 380 height 20
select select "2"
click at [413, 712] on select "Please Choose One Wood Steel" at bounding box center [603, 721] width 380 height 20
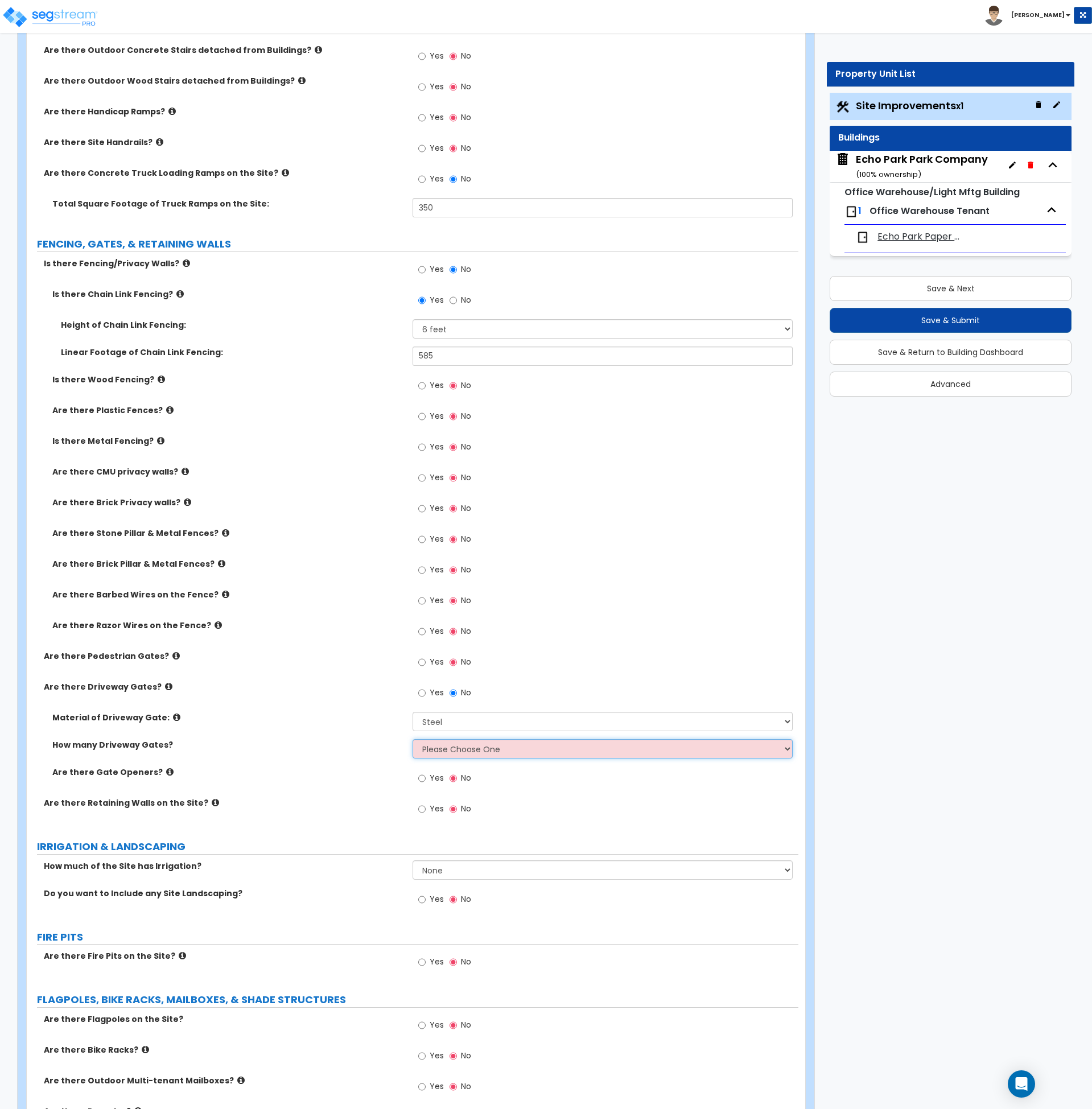
click at [442, 746] on select "Please Choose One 1 2 3" at bounding box center [603, 749] width 380 height 20
select select "2"
click at [413, 739] on select "Please Choose One 1 2 3" at bounding box center [603, 749] width 380 height 20
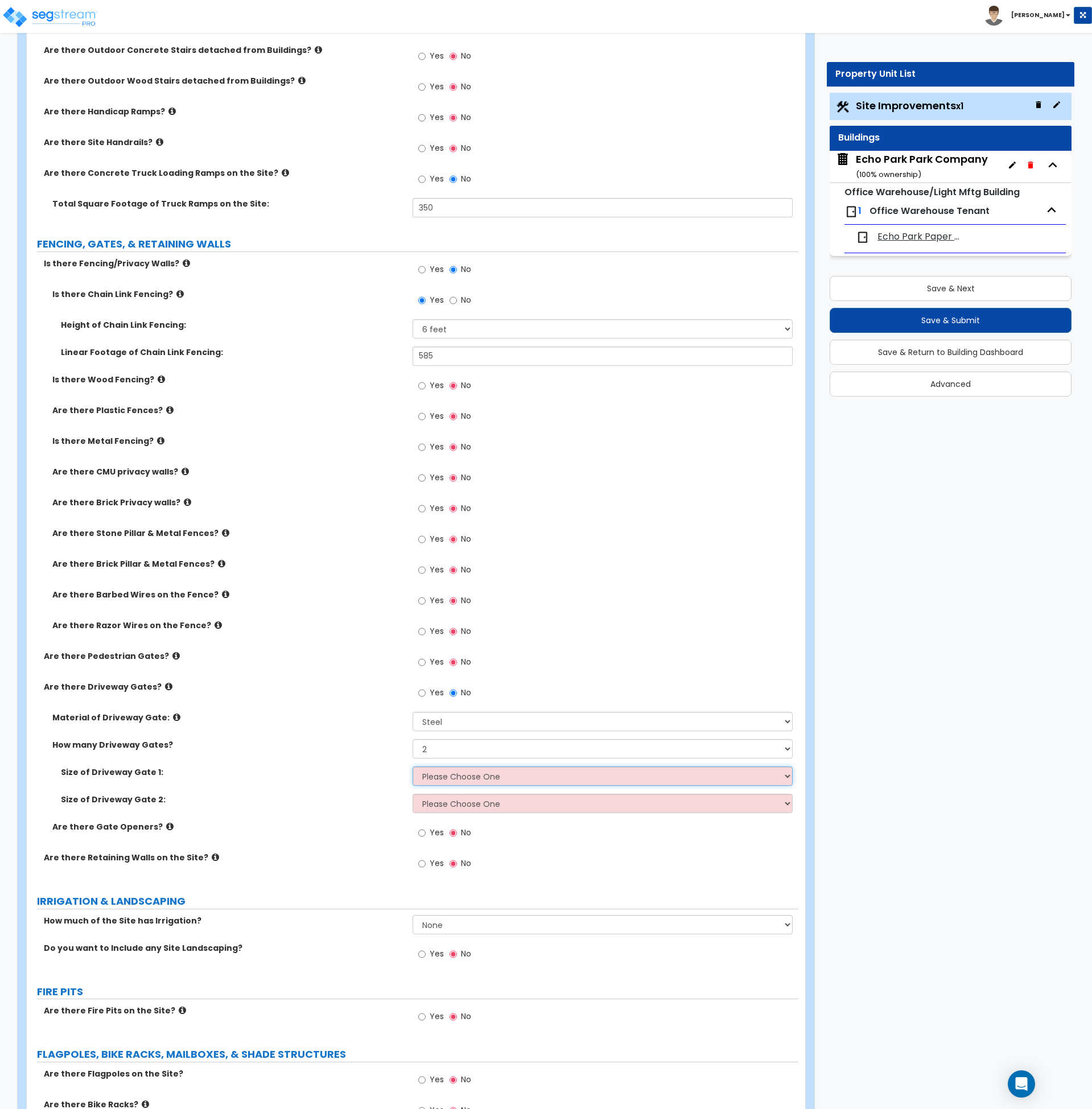
click at [440, 775] on select "Please Choose One 12 feet wide 14 feet wide 16 feet wide" at bounding box center [603, 776] width 380 height 20
select select "1"
click at [413, 766] on select "Please Choose One 12 feet wide 14 feet wide 16 feet wide" at bounding box center [603, 776] width 380 height 20
click at [444, 799] on select "Please Choose One 12 feet wide 14 feet wide 16 feet wide" at bounding box center [603, 804] width 380 height 20
select select "1"
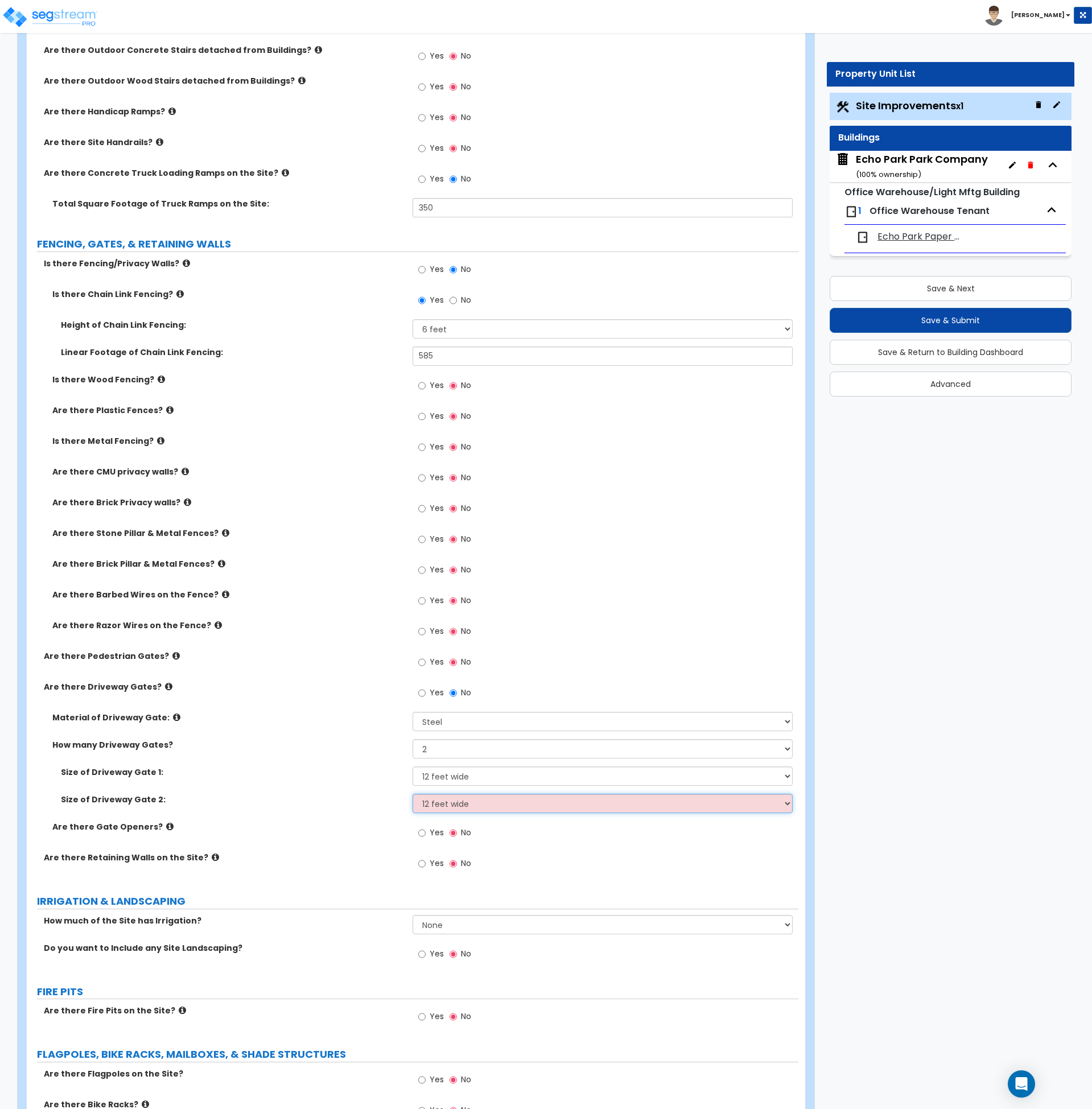
click at [413, 794] on select "Please Choose One 12 feet wide 14 feet wide 16 feet wide" at bounding box center [603, 804] width 380 height 20
click at [375, 835] on div "Are there Gate Openers? Yes No" at bounding box center [413, 836] width 772 height 31
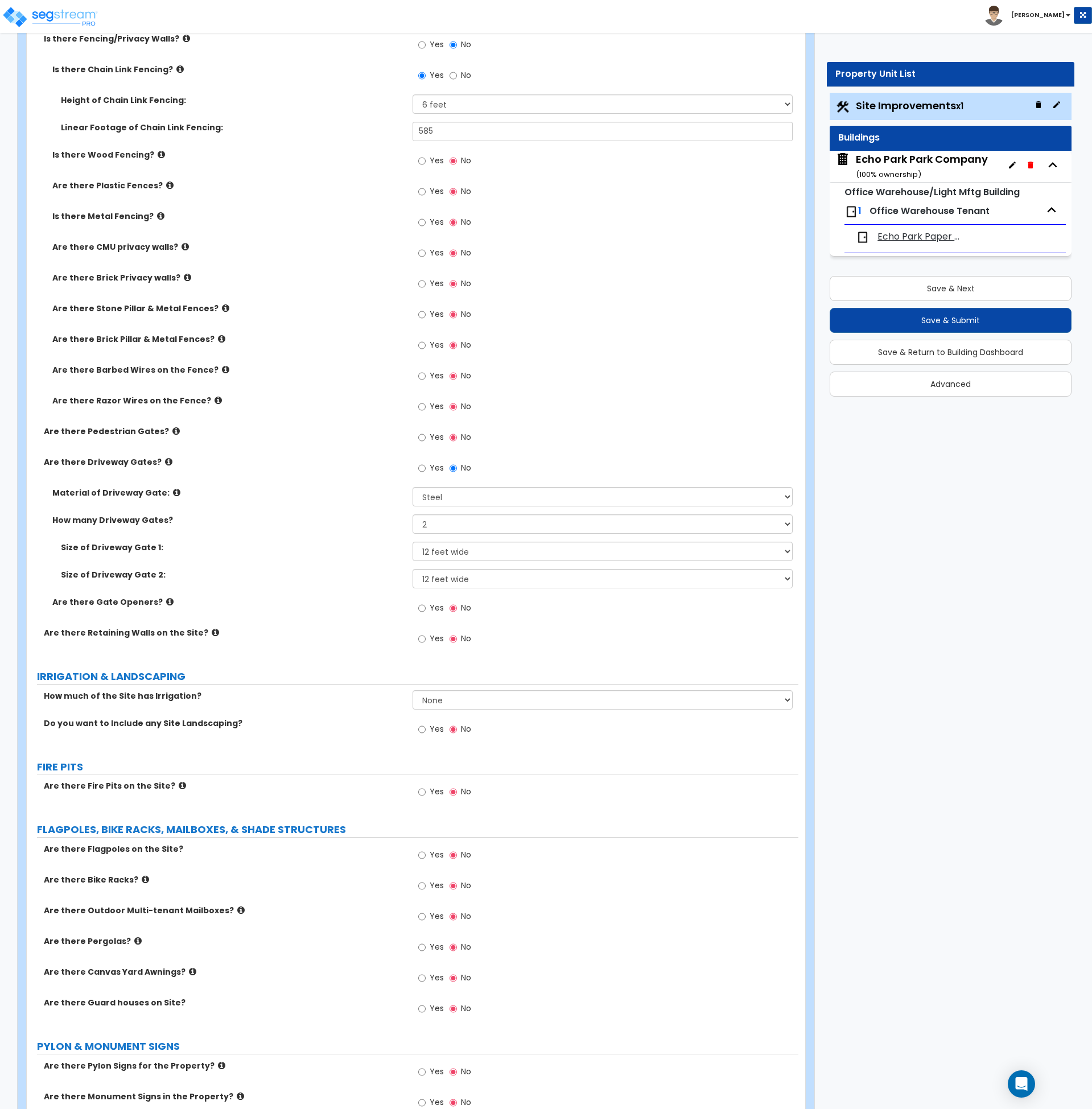
scroll to position [1809, 0]
click at [442, 698] on select "None I want to Enter an Approximate Percentage I want to Enter the Square Foota…" at bounding box center [603, 700] width 380 height 20
select select "2"
click at [413, 690] on select "None I want to Enter an Approximate Percentage I want to Enter the Square Foota…" at bounding box center [603, 700] width 380 height 20
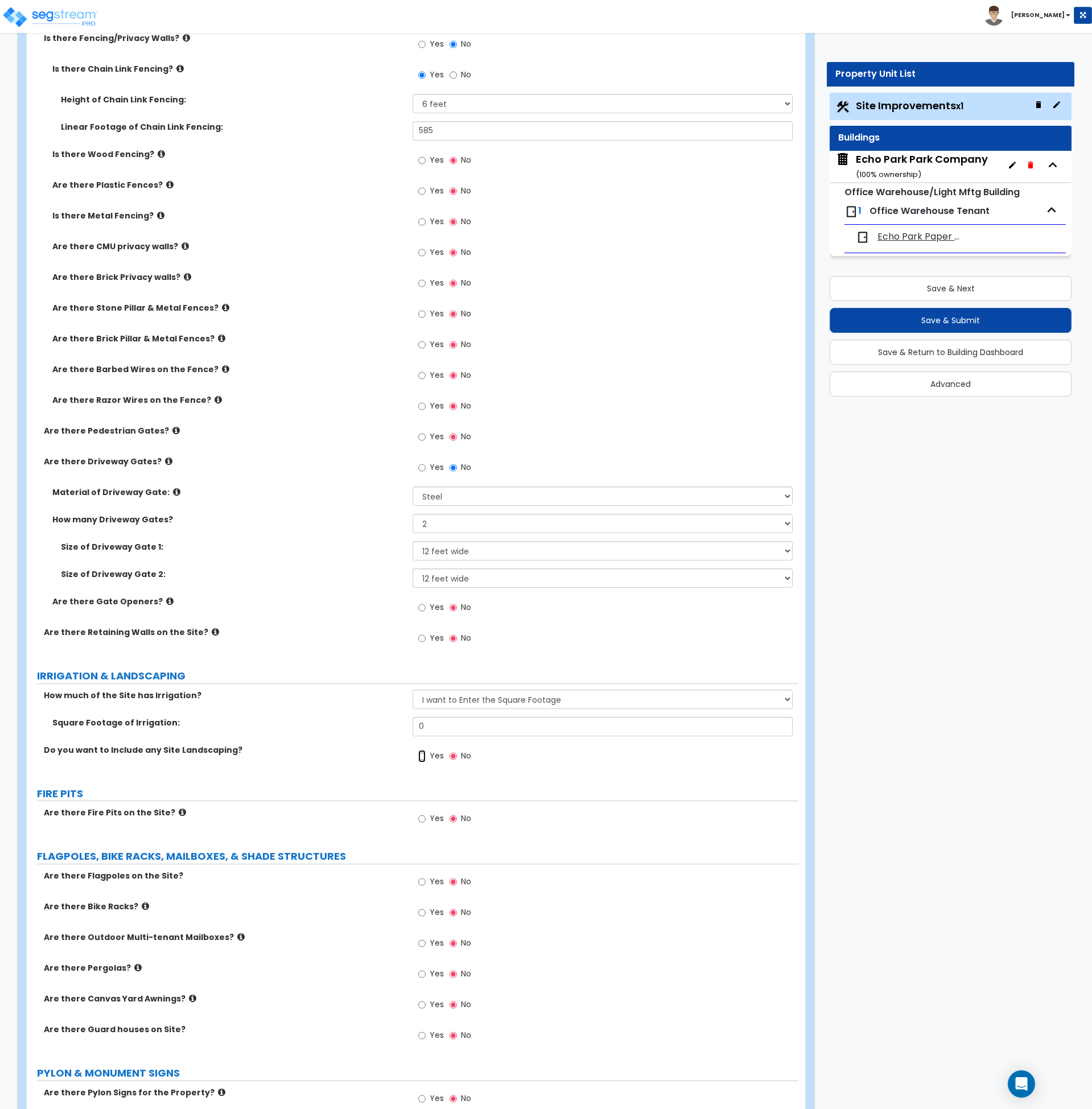
click at [423, 754] on input "Yes" at bounding box center [422, 756] width 7 height 13
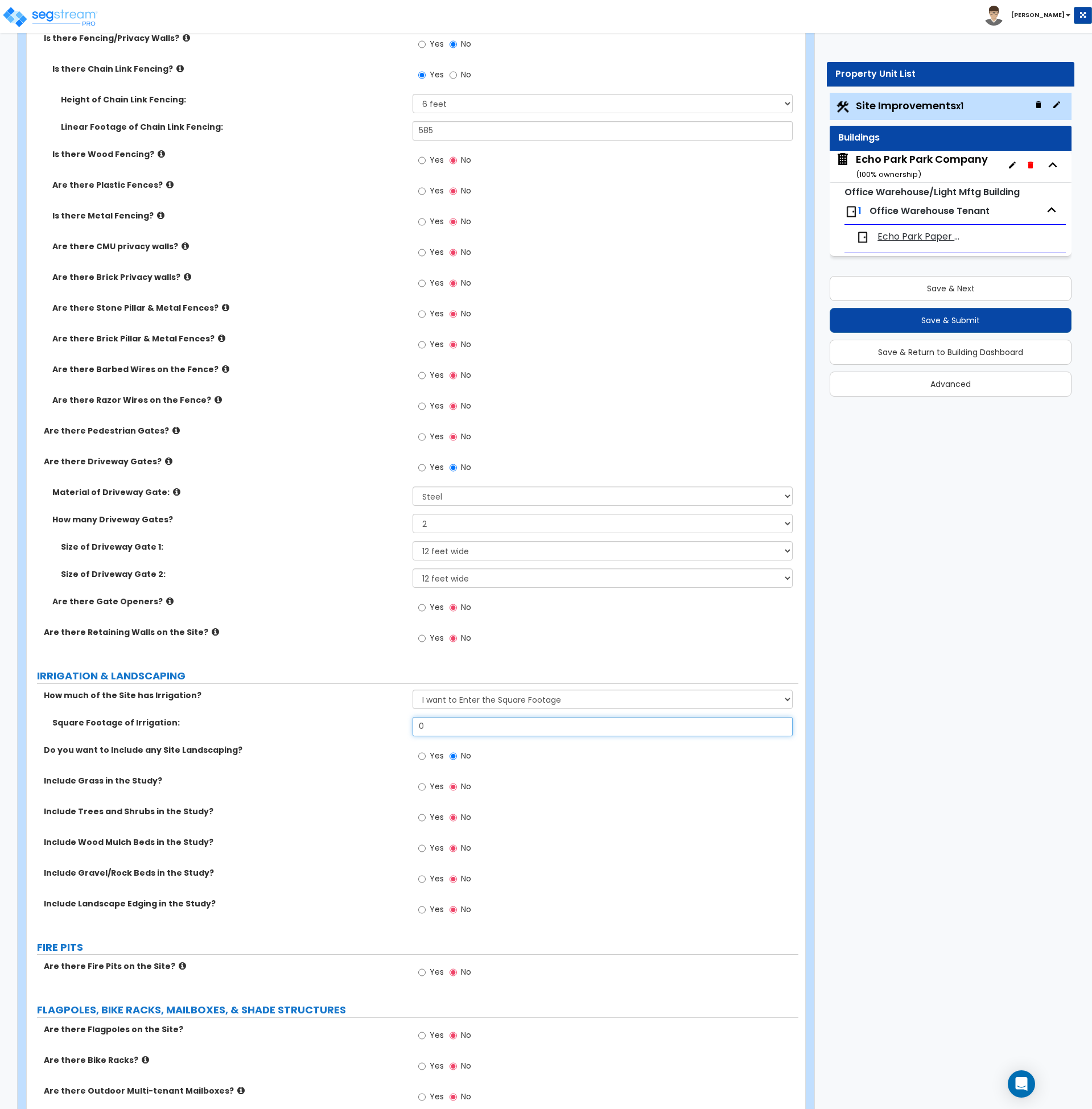
drag, startPoint x: 445, startPoint y: 722, endPoint x: 385, endPoint y: 722, distance: 60.0
click at [385, 722] on div "Square Footage of Irrigation: 0" at bounding box center [413, 730] width 772 height 27
type input "8,026"
click at [327, 672] on label "IRRIGATION & LANDSCAPING" at bounding box center [417, 676] width 762 height 14
click at [421, 790] on input "Yes" at bounding box center [422, 787] width 7 height 13
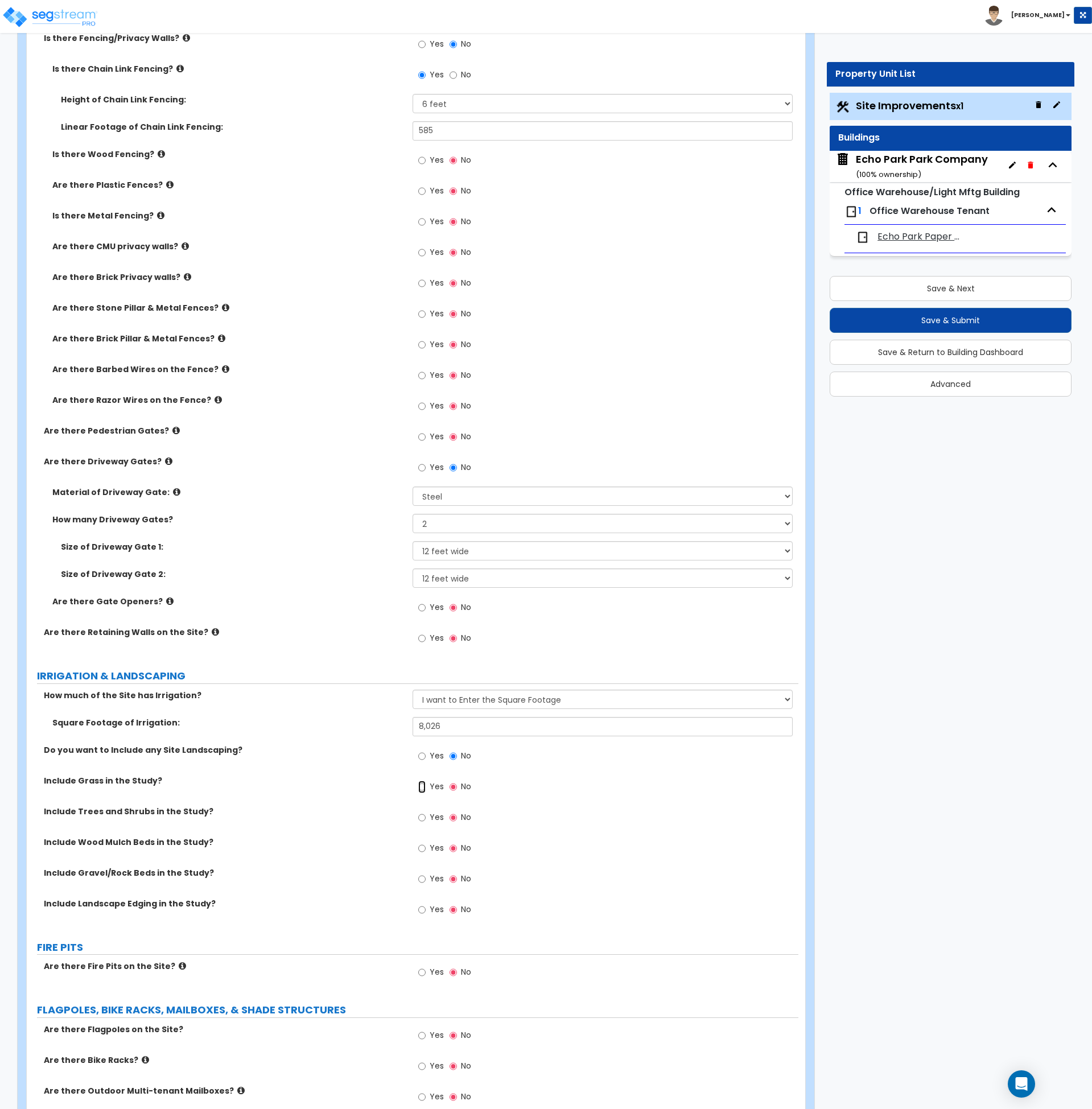
radio input "true"
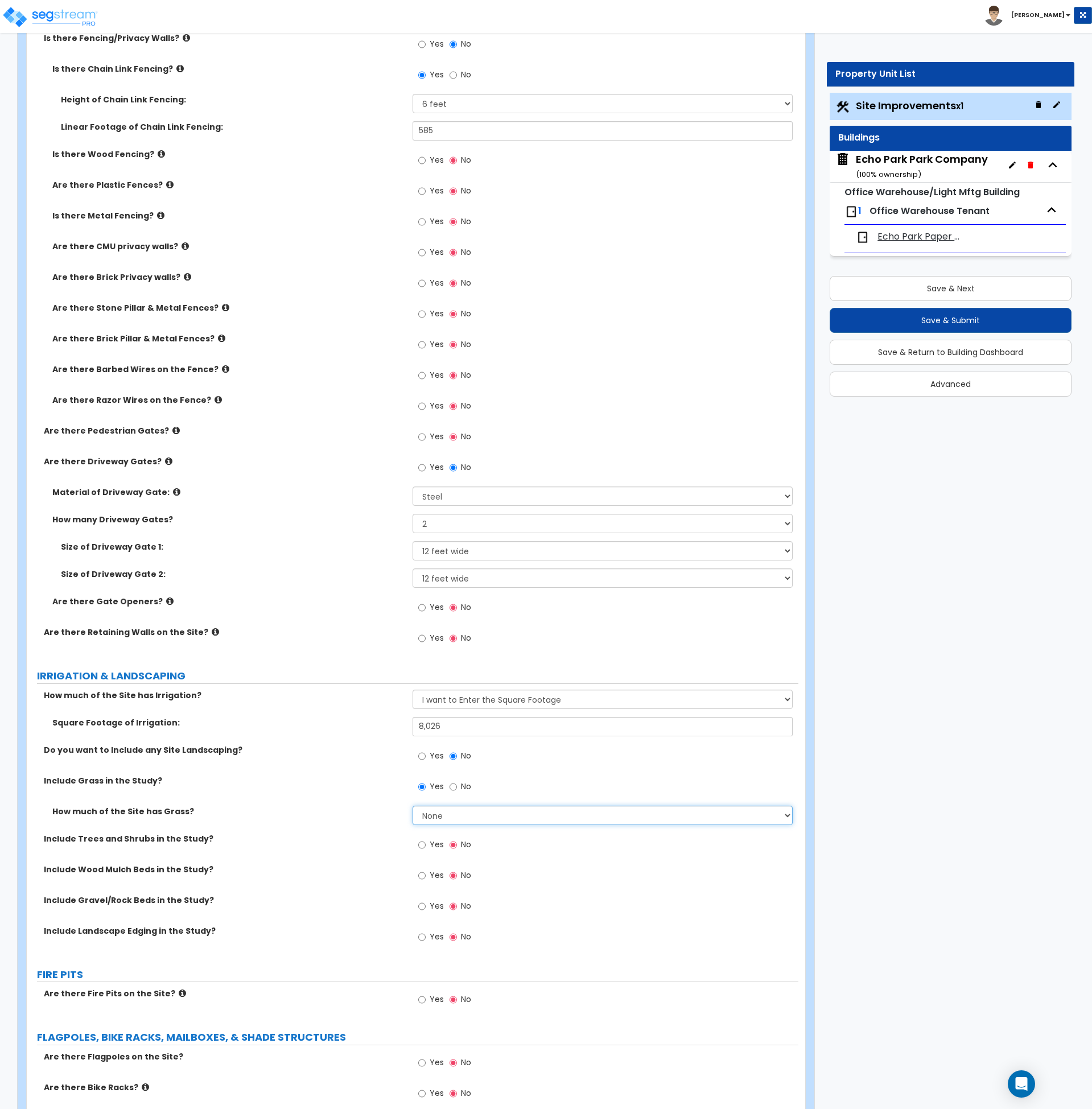
drag, startPoint x: 461, startPoint y: 813, endPoint x: 389, endPoint y: 805, distance: 72.4
click at [389, 806] on div "How much of the Site has Grass? None I want to Enter an Approximate Percentage …" at bounding box center [413, 819] width 772 height 27
select select "2"
click at [413, 806] on select "None I want to Enter an Approximate Percentage I want to Enter the Square Foota…" at bounding box center [603, 816] width 380 height 20
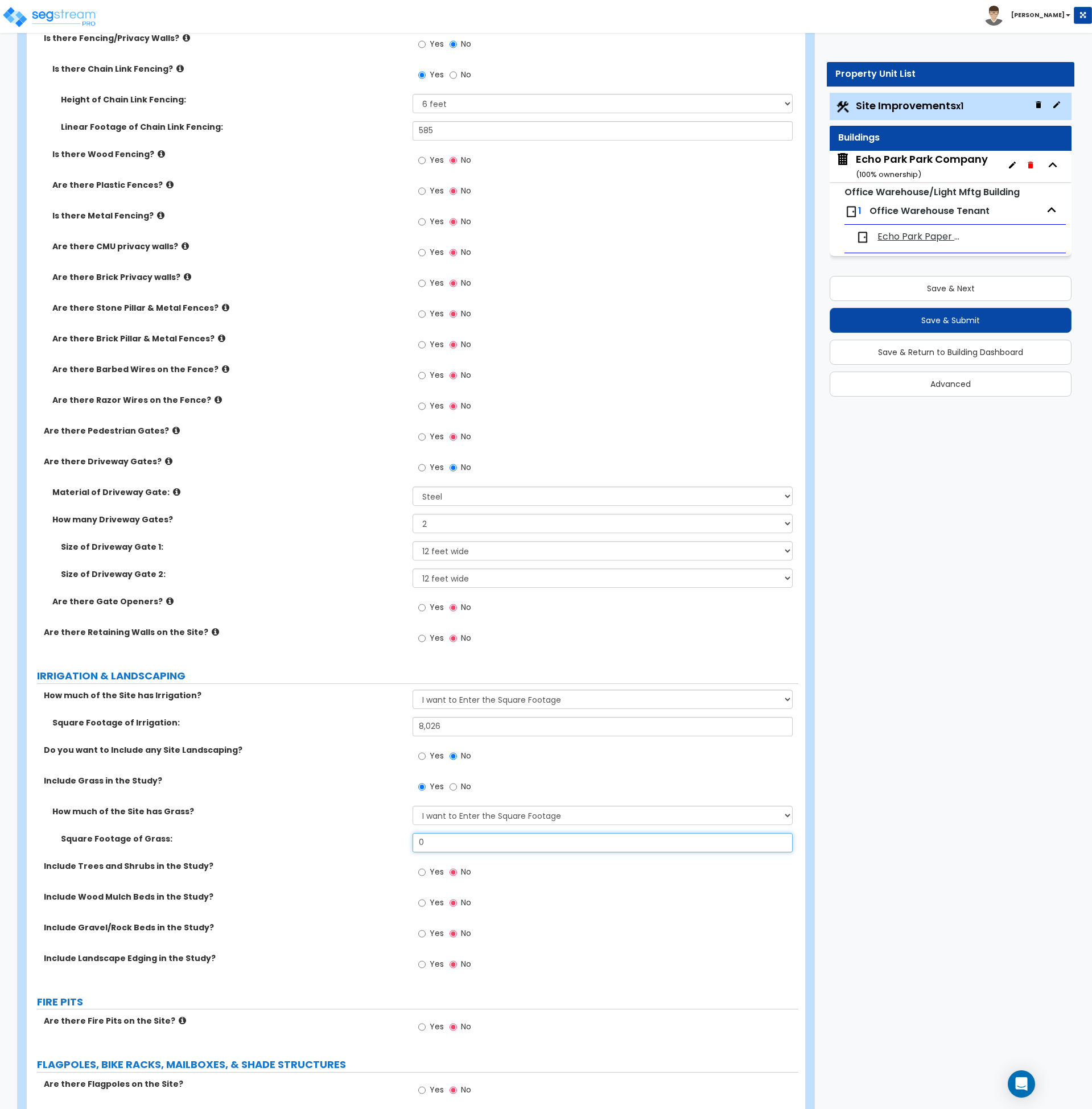
drag, startPoint x: 443, startPoint y: 841, endPoint x: 374, endPoint y: 836, distance: 69.2
click at [374, 836] on div "Square Footage of Grass: 0" at bounding box center [413, 846] width 772 height 27
type input "8,026"
click at [374, 836] on label "Square Footage of Grass:" at bounding box center [232, 838] width 343 height 12
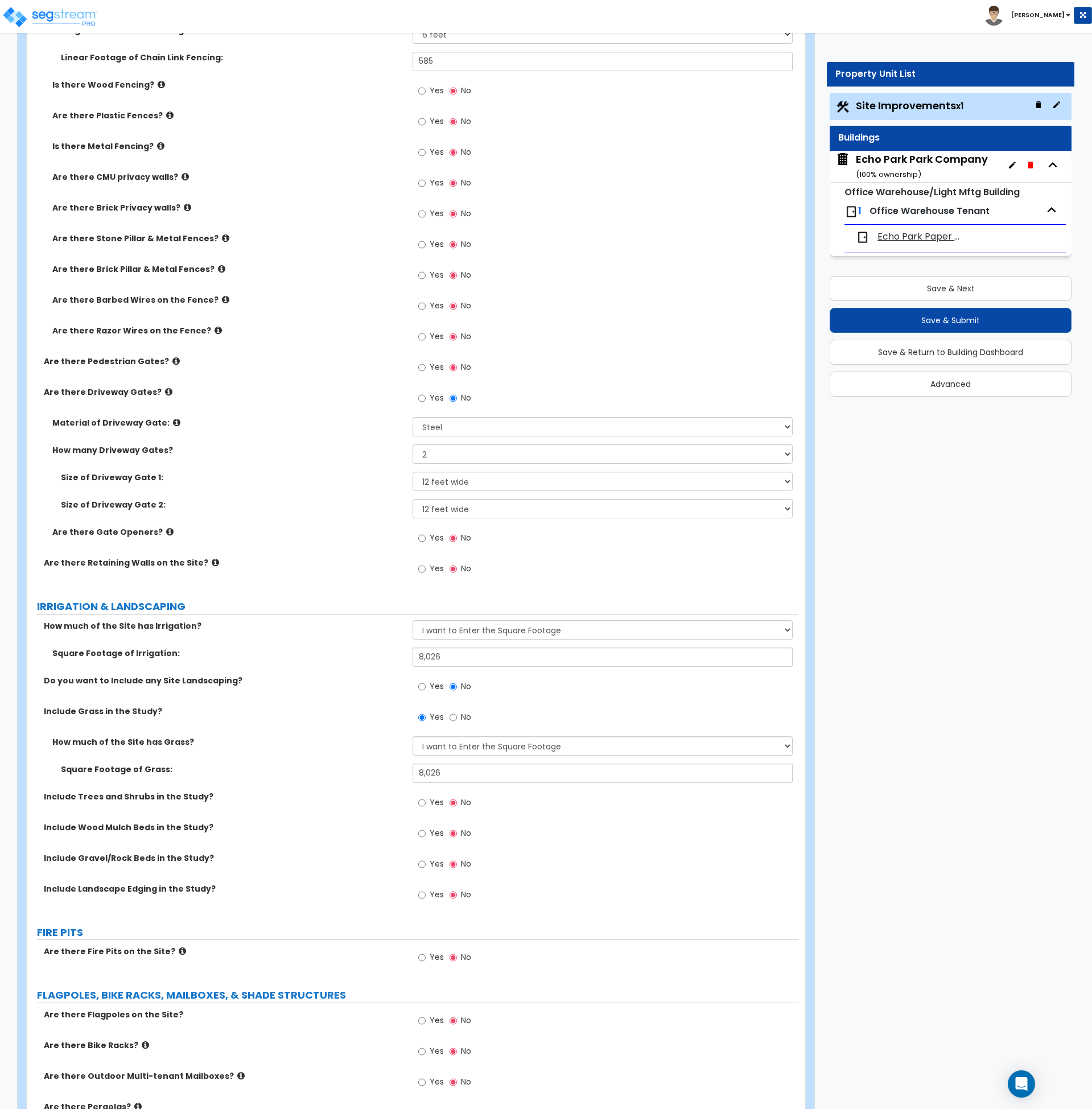
scroll to position [1879, 0]
click at [421, 802] on input "Yes" at bounding box center [422, 802] width 7 height 13
radio input "true"
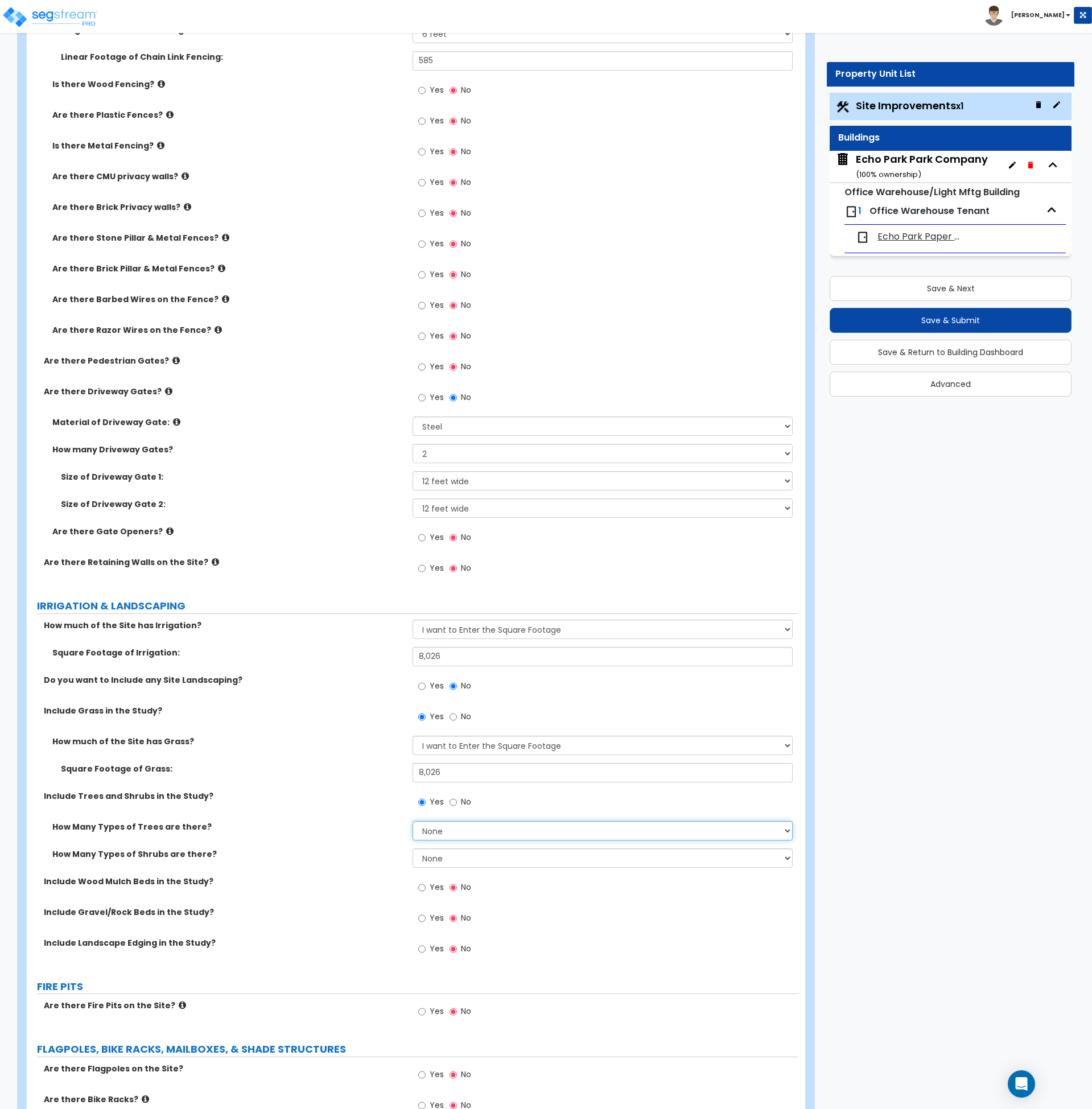
click at [435, 830] on select "None 1 2 3" at bounding box center [603, 831] width 380 height 20
select select "1"
click at [413, 821] on select "None 1 2 3" at bounding box center [603, 831] width 380 height 20
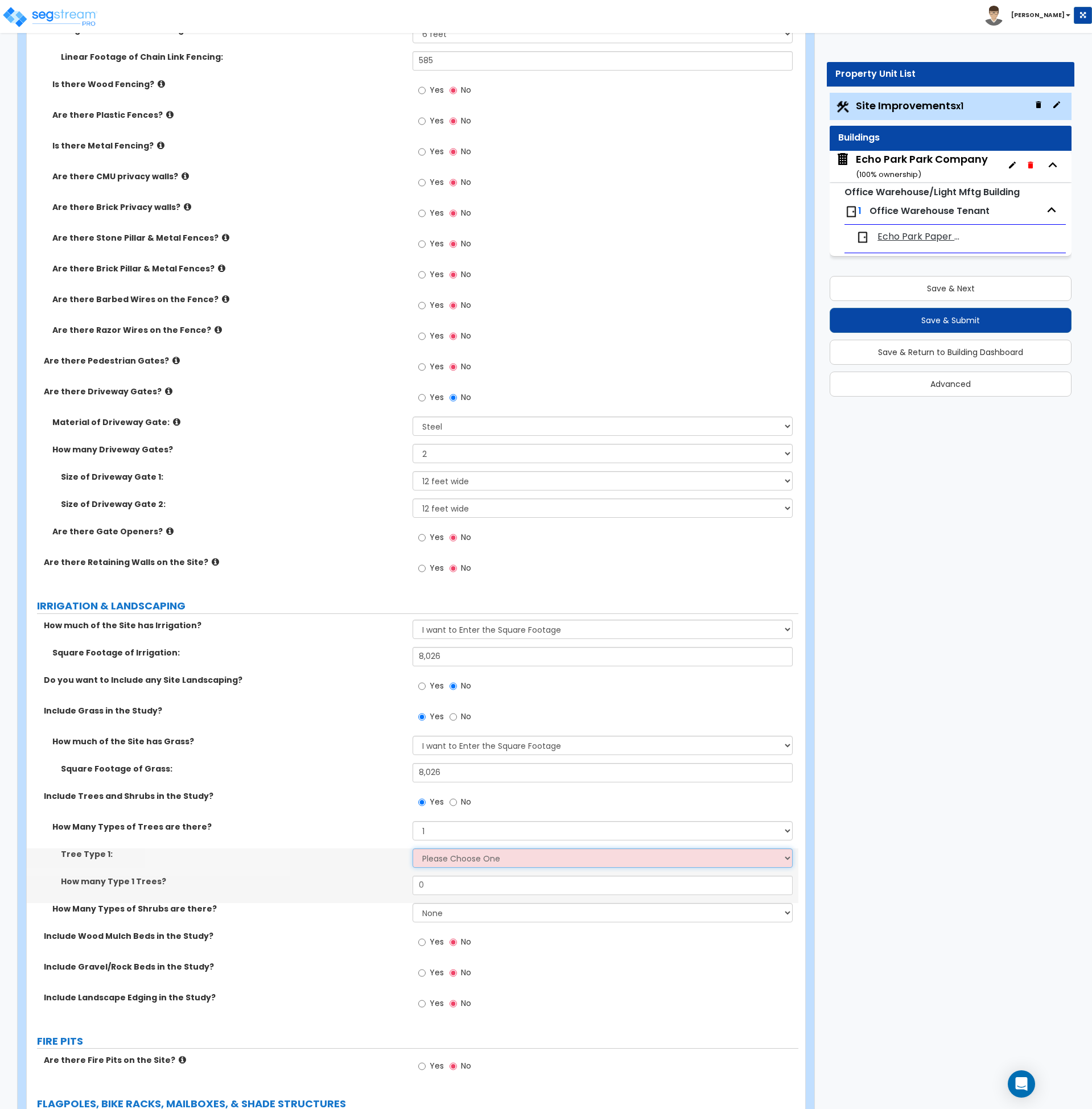
click at [443, 861] on select "Please Choose One Honey Locust Planetree Poplar Elm Hawthorn Linden Maple Red M…" at bounding box center [603, 859] width 380 height 20
select select "7"
click at [413, 849] on select "Please Choose One Honey Locust Planetree Poplar Elm Hawthorn Linden Maple Red M…" at bounding box center [603, 859] width 380 height 20
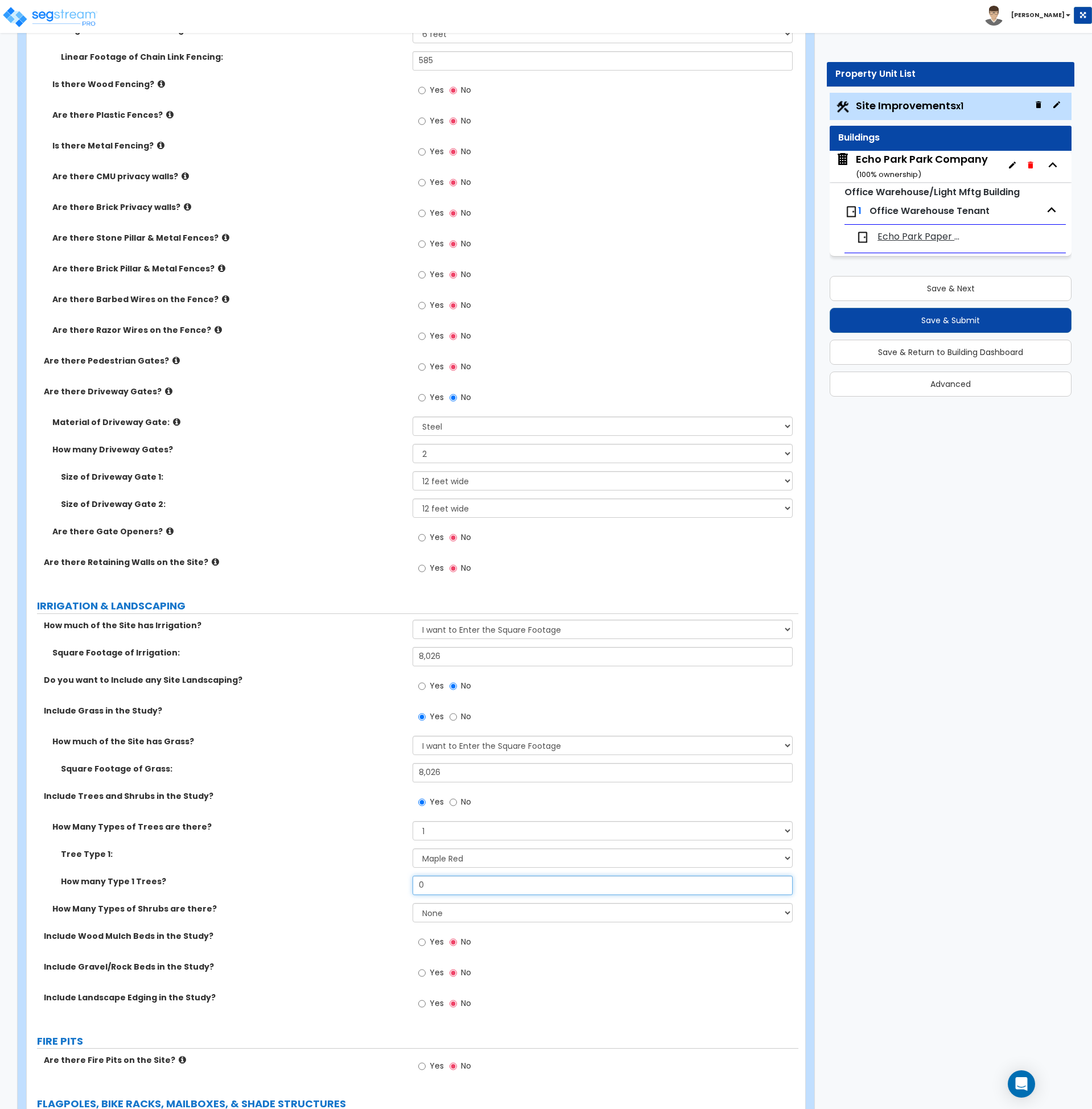
drag, startPoint x: 438, startPoint y: 887, endPoint x: 381, endPoint y: 881, distance: 57.3
click at [381, 881] on div "How many Type 1 Trees? 0" at bounding box center [413, 889] width 772 height 27
type input "11"
click at [380, 884] on label "How many Type 1 Trees?" at bounding box center [232, 881] width 343 height 12
click at [434, 917] on select "None 1 2 3" at bounding box center [603, 913] width 380 height 20
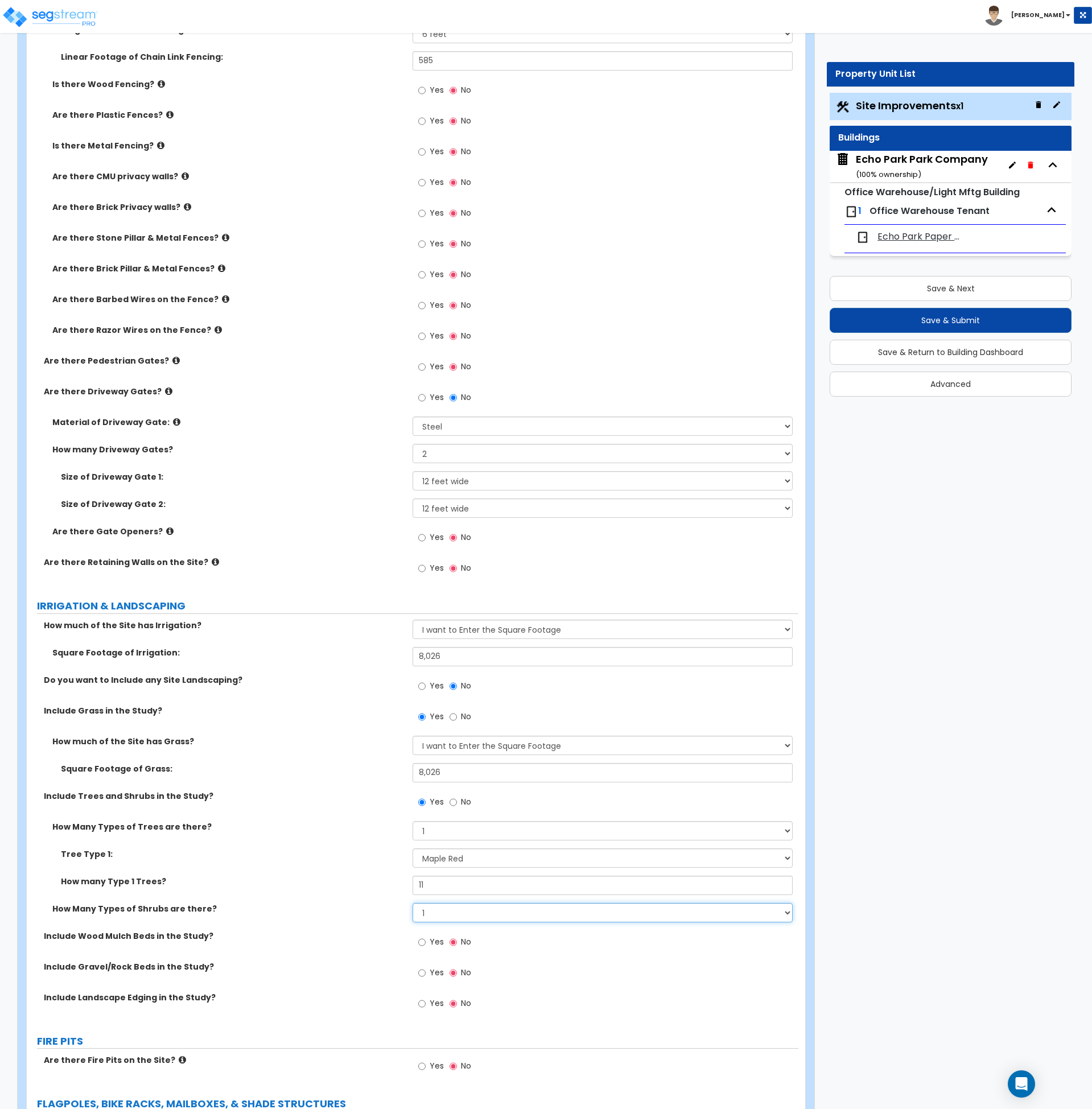
click at [413, 903] on select "None 1 2 3" at bounding box center [603, 913] width 380 height 20
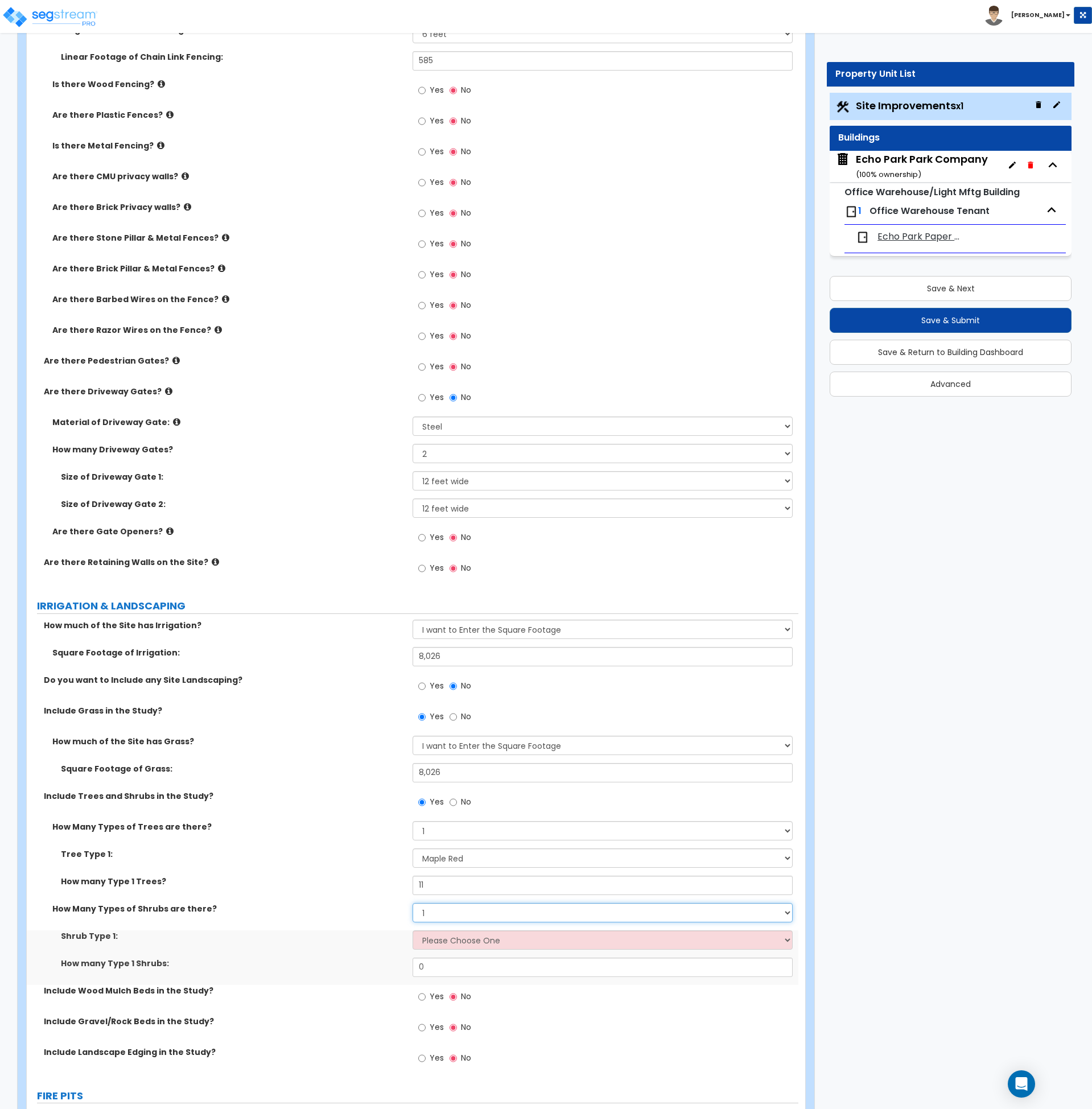
click at [438, 916] on select "None 1 2 3" at bounding box center [603, 913] width 380 height 20
select select "2"
click at [413, 903] on select "None 1 2 3" at bounding box center [603, 913] width 380 height 20
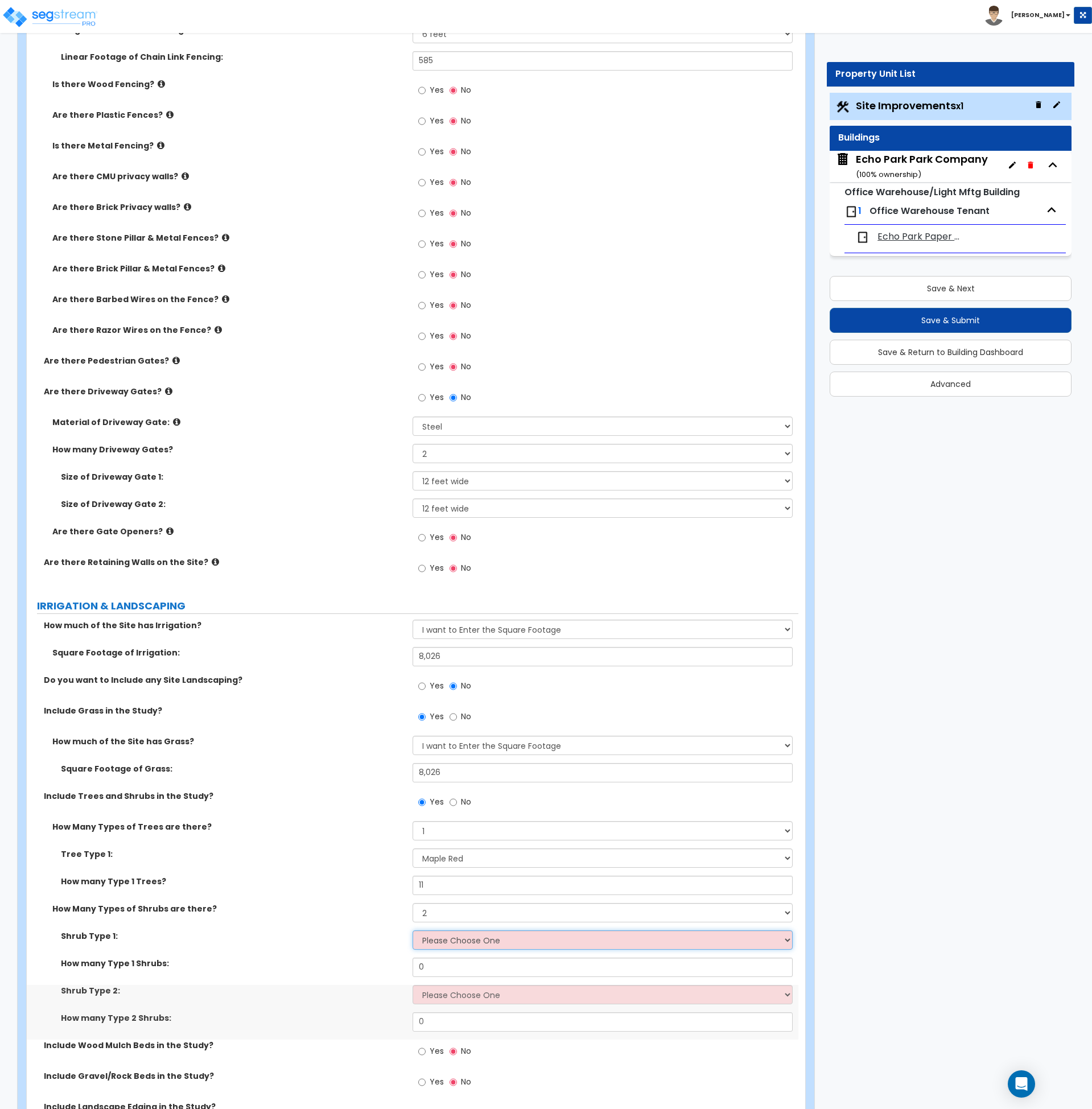
click at [449, 940] on select "Please Choose One Arborvitae Azalea Yew Boxwood Juniper [PERSON_NAME] Cotoneast…" at bounding box center [603, 940] width 380 height 20
select select "4"
click at [413, 930] on select "Please Choose One Arborvitae Azalea Yew Boxwood Juniper [PERSON_NAME] Cotoneast…" at bounding box center [603, 940] width 380 height 20
drag, startPoint x: 441, startPoint y: 965, endPoint x: 364, endPoint y: 958, distance: 77.3
click at [364, 958] on div "How many Type 1 Shrubs: 0" at bounding box center [413, 971] width 772 height 27
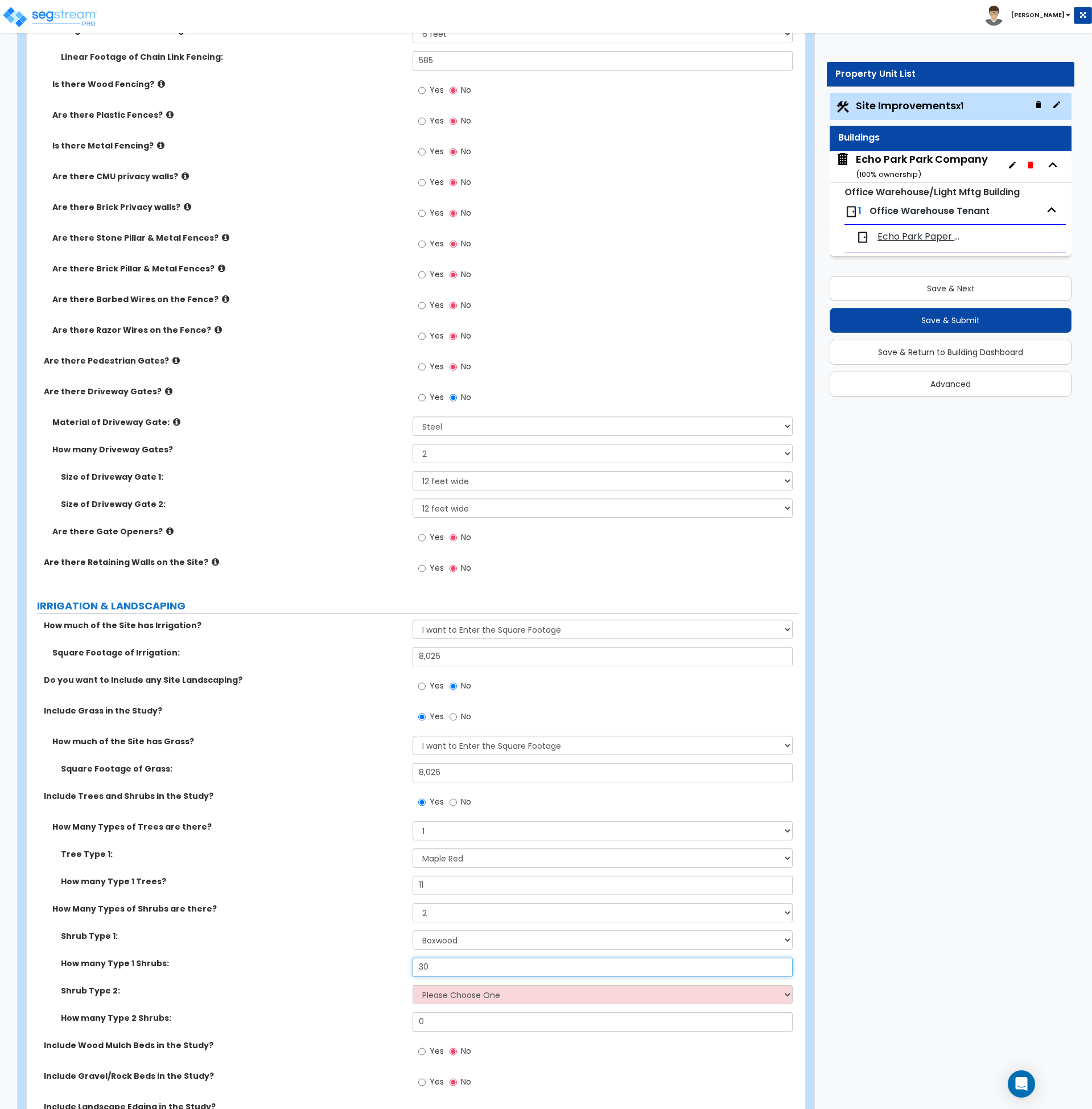
type input "30"
click at [431, 913] on select "None 1 2 3" at bounding box center [603, 913] width 380 height 20
select select "1"
click at [413, 903] on select "None 1 2 3" at bounding box center [603, 913] width 380 height 20
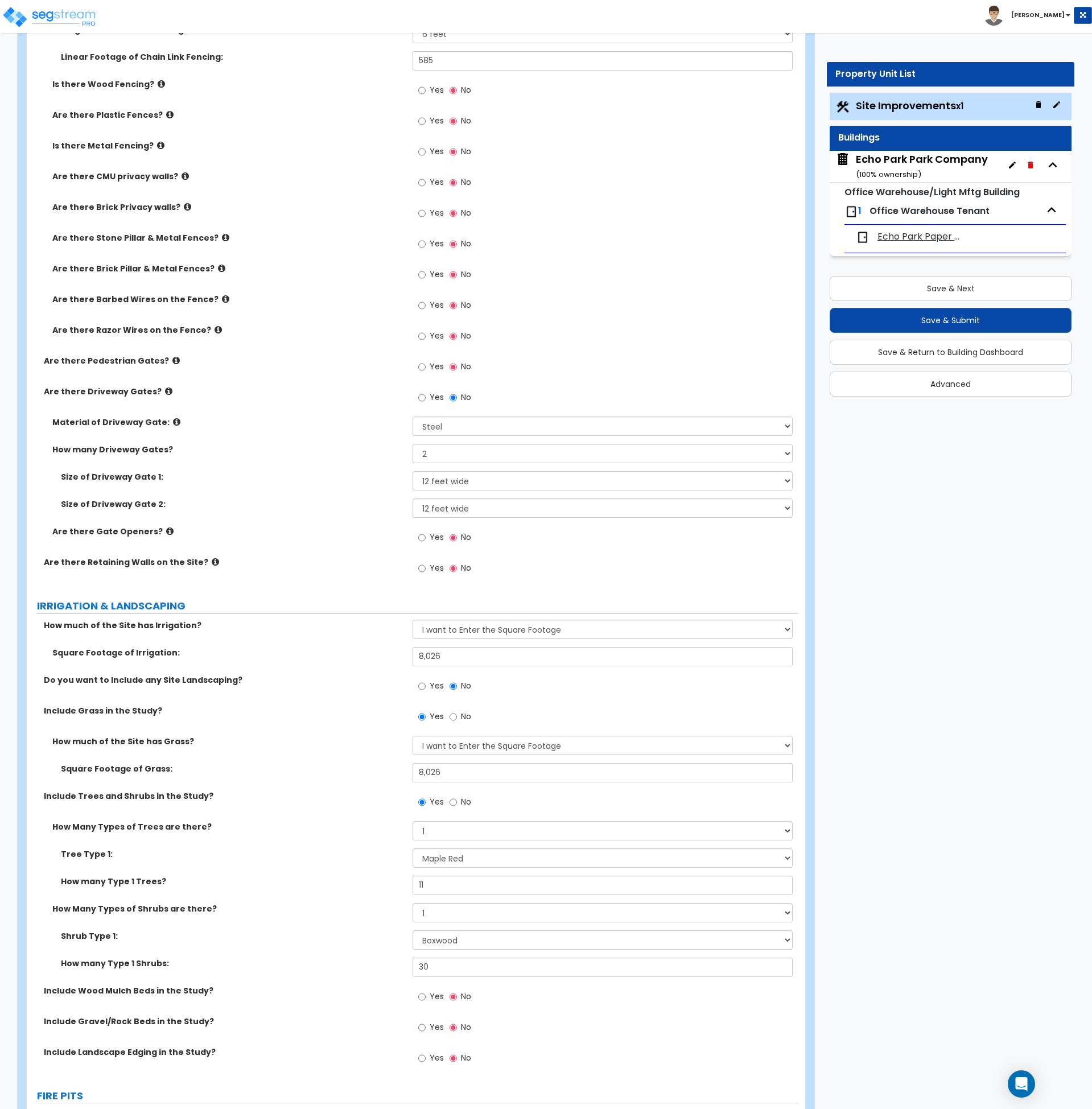
click at [383, 947] on div "Shrub Type 1: Please Choose One Arborvitae Azalea Yew Boxwood Juniper [PERSON_N…" at bounding box center [413, 944] width 772 height 27
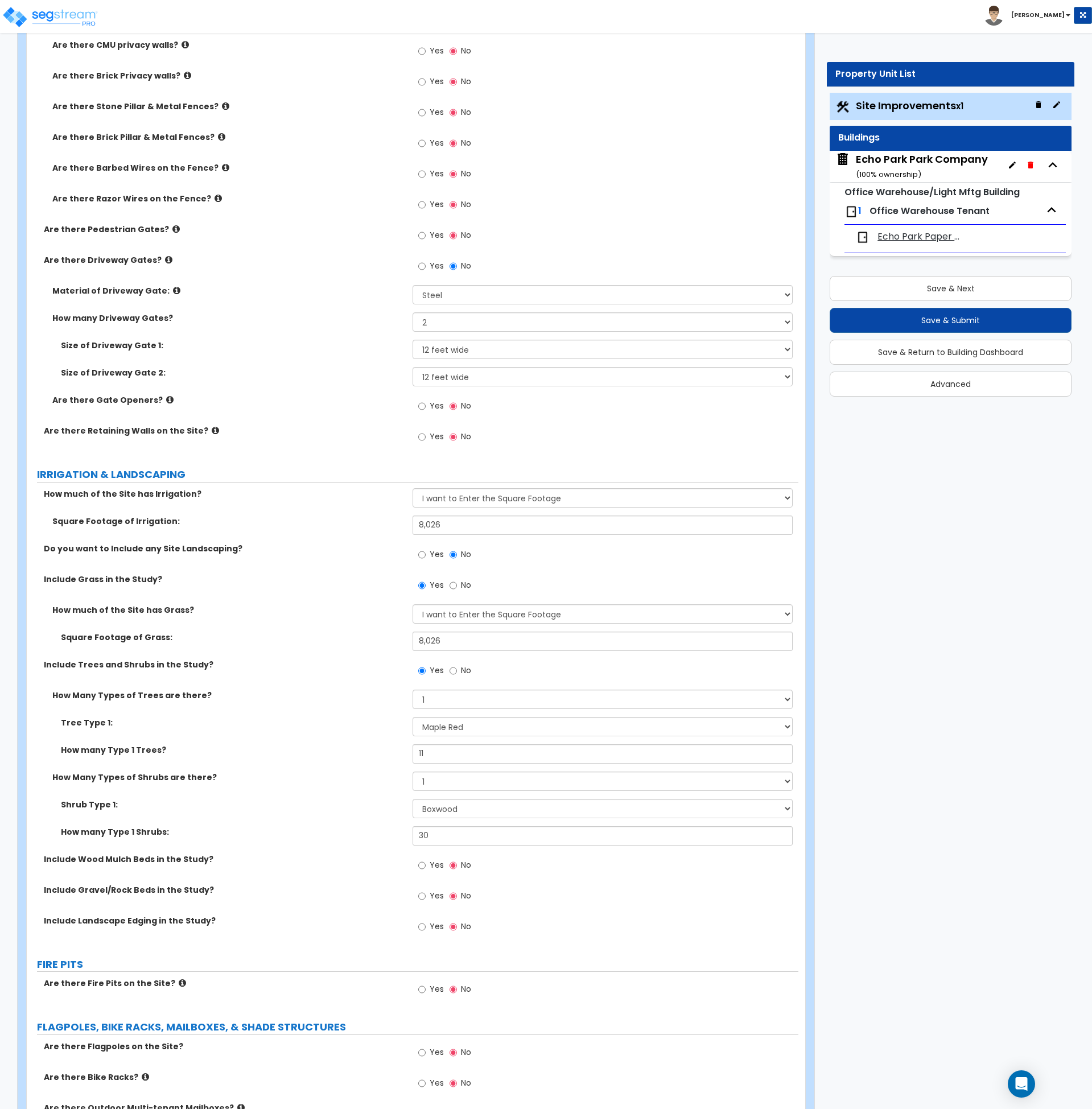
scroll to position [2011, 0]
click at [420, 868] on input "Yes" at bounding box center [422, 865] width 7 height 13
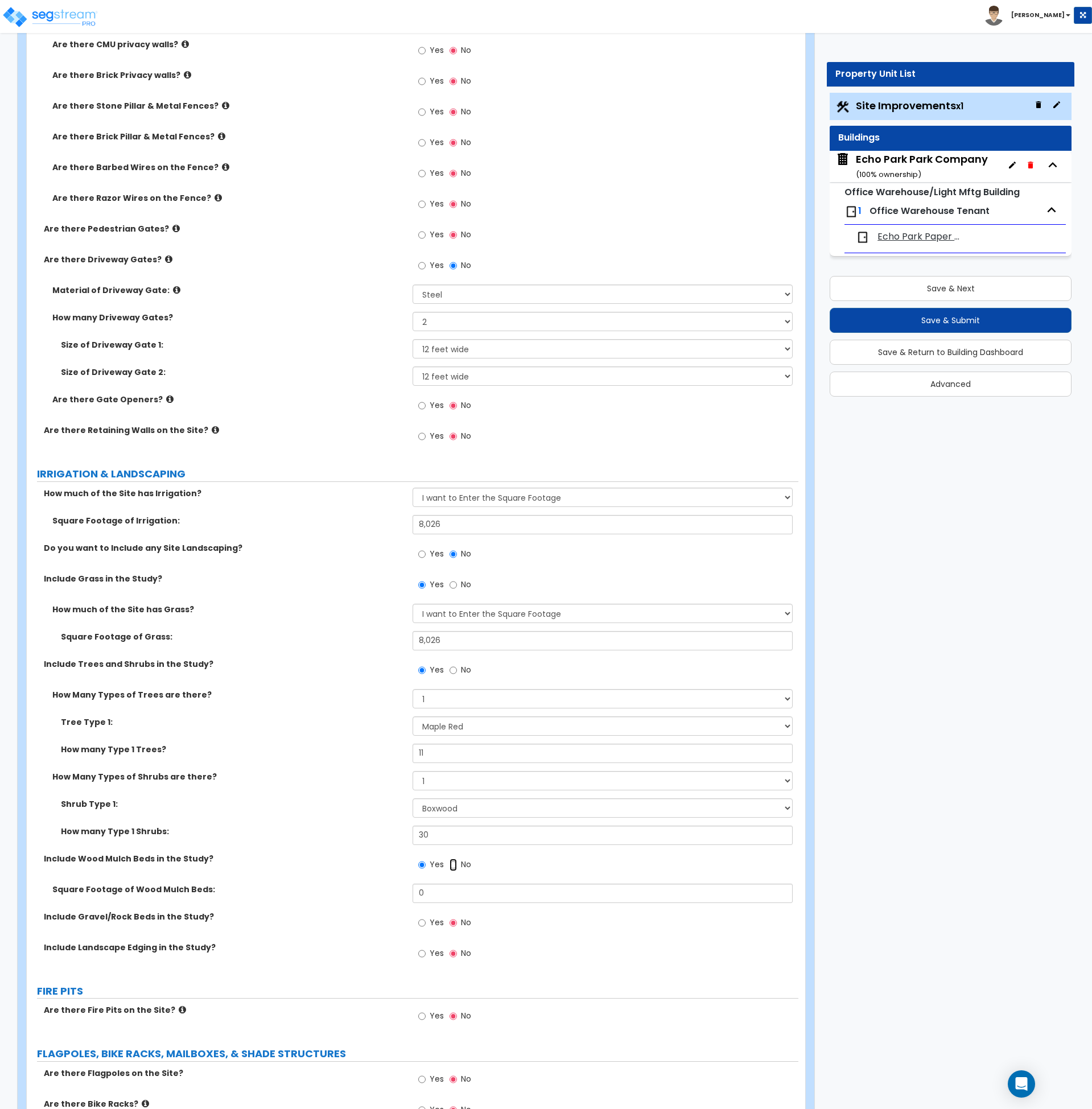
click at [453, 865] on input "No" at bounding box center [453, 865] width 7 height 13
radio input "false"
radio input "true"
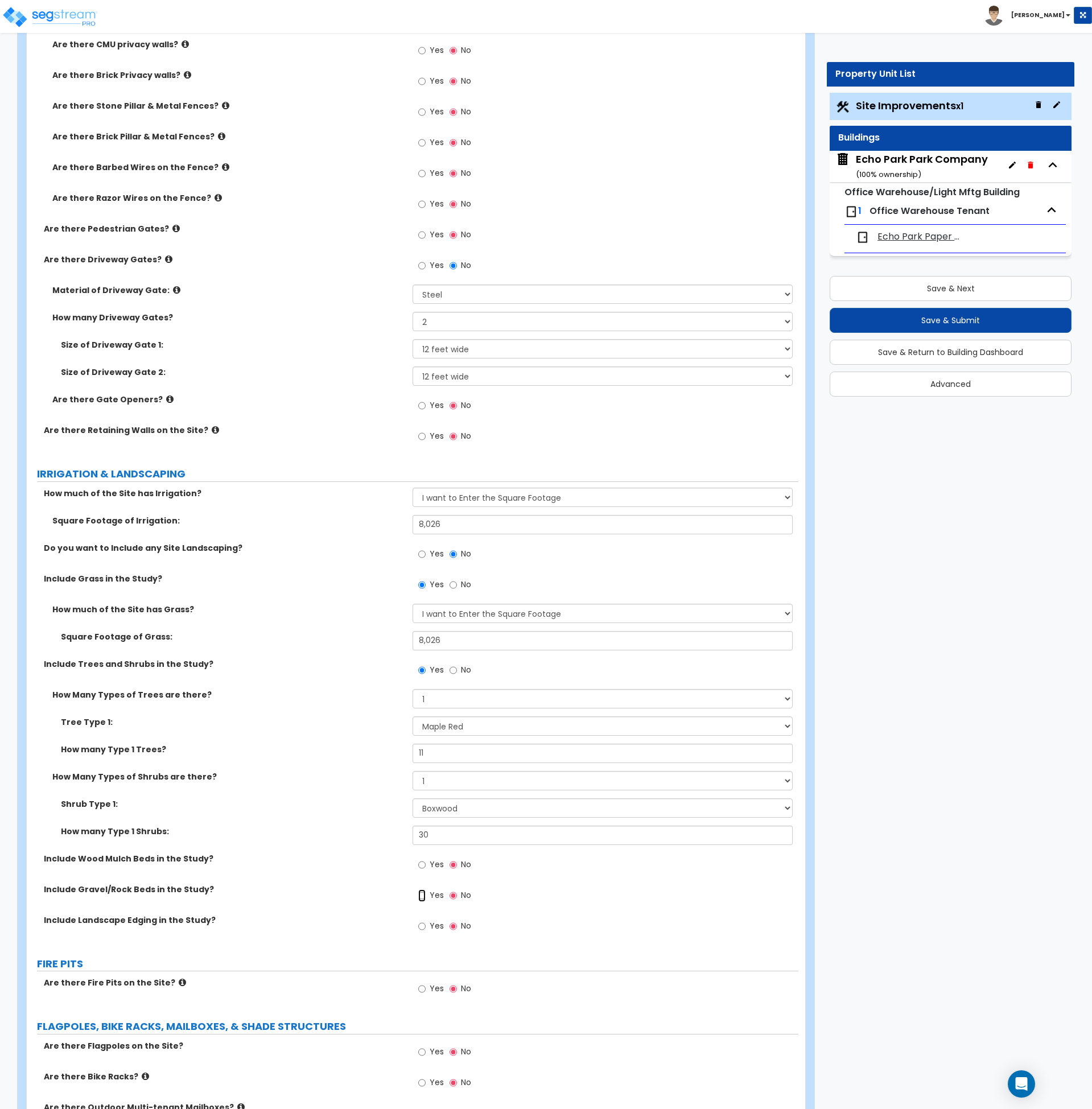
click at [419, 896] on input "Yes" at bounding box center [422, 895] width 7 height 13
radio input "true"
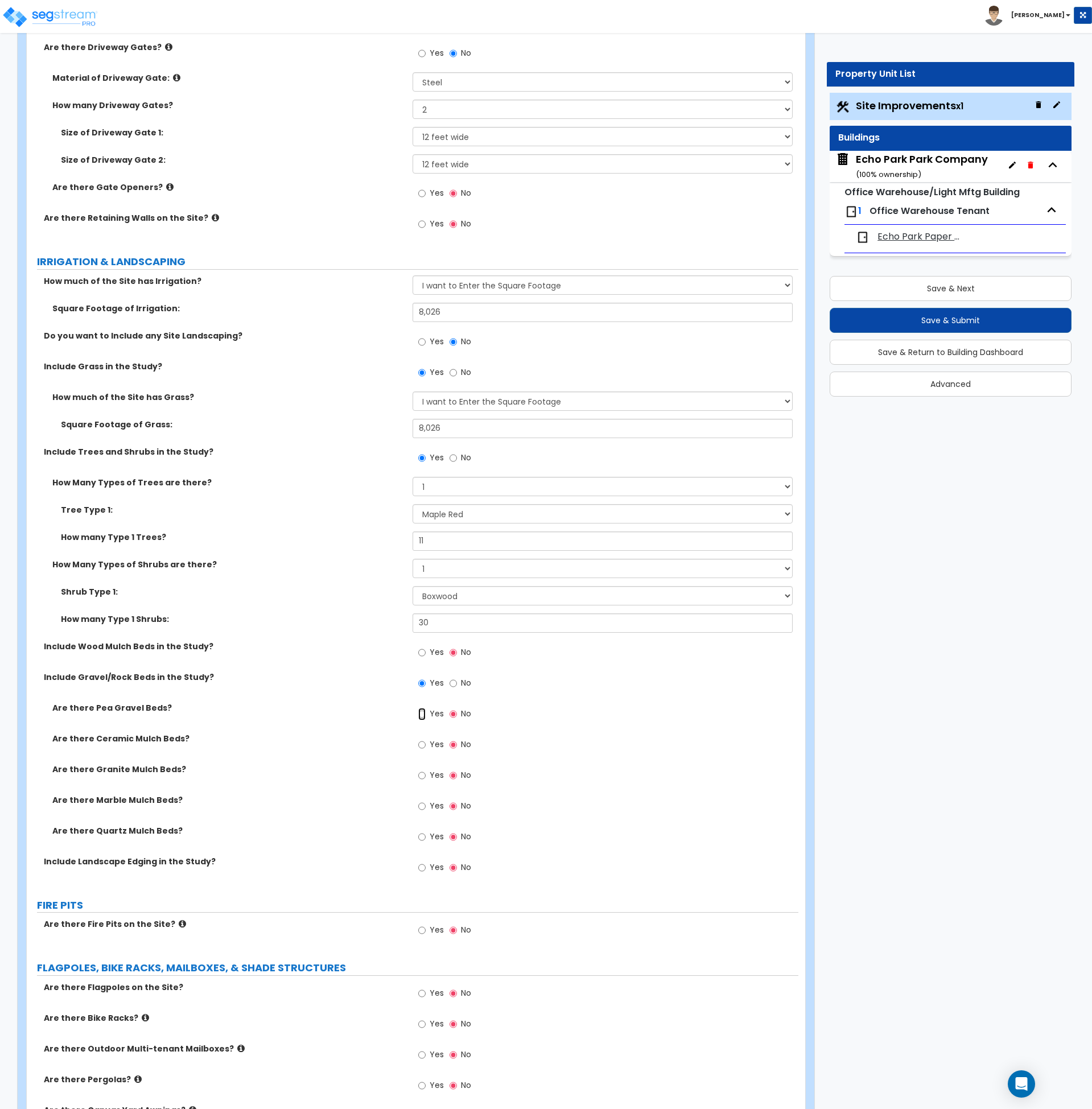
click at [421, 716] on input "Yes" at bounding box center [422, 714] width 7 height 13
radio input "true"
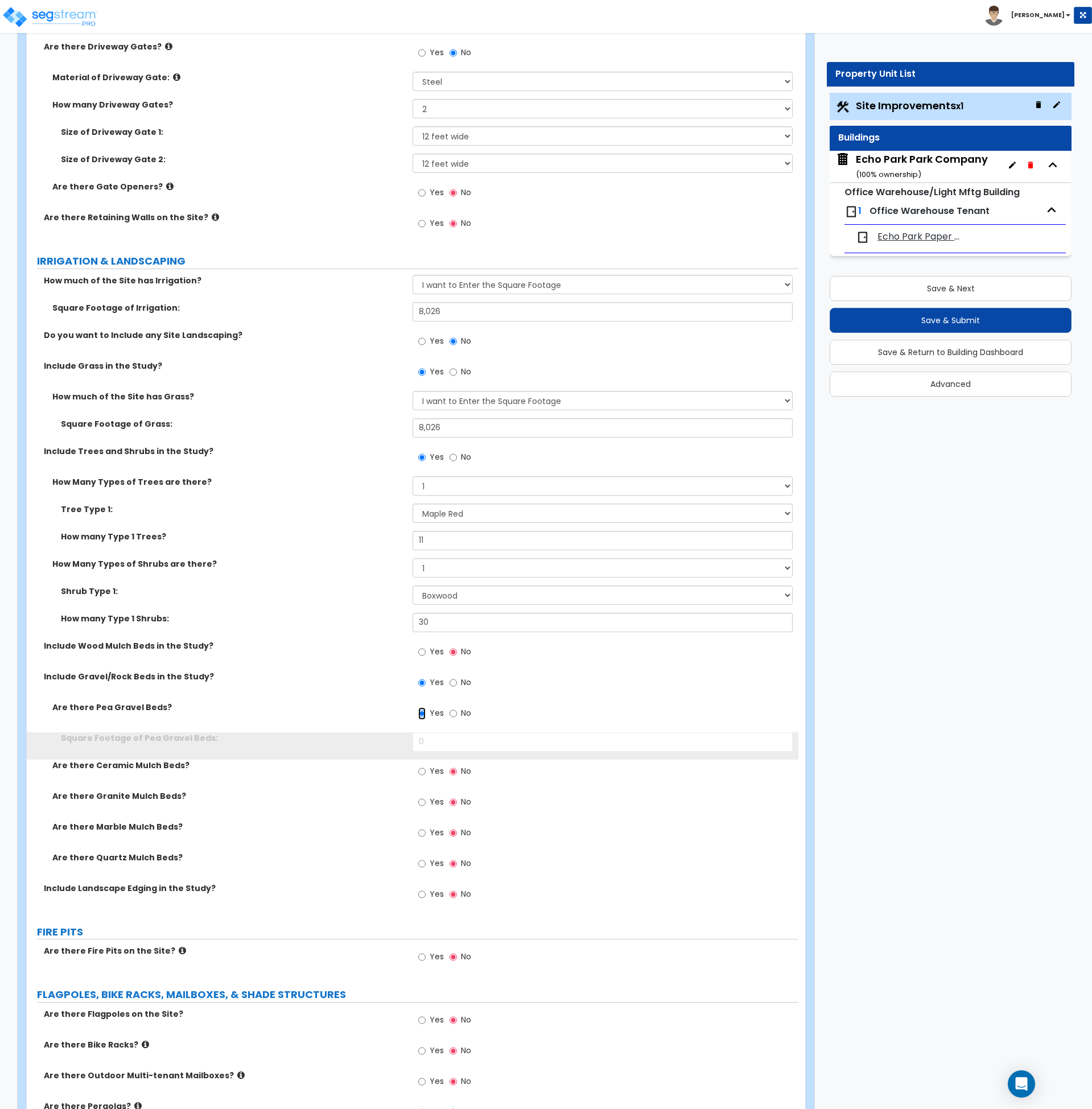
scroll to position [2224, 0]
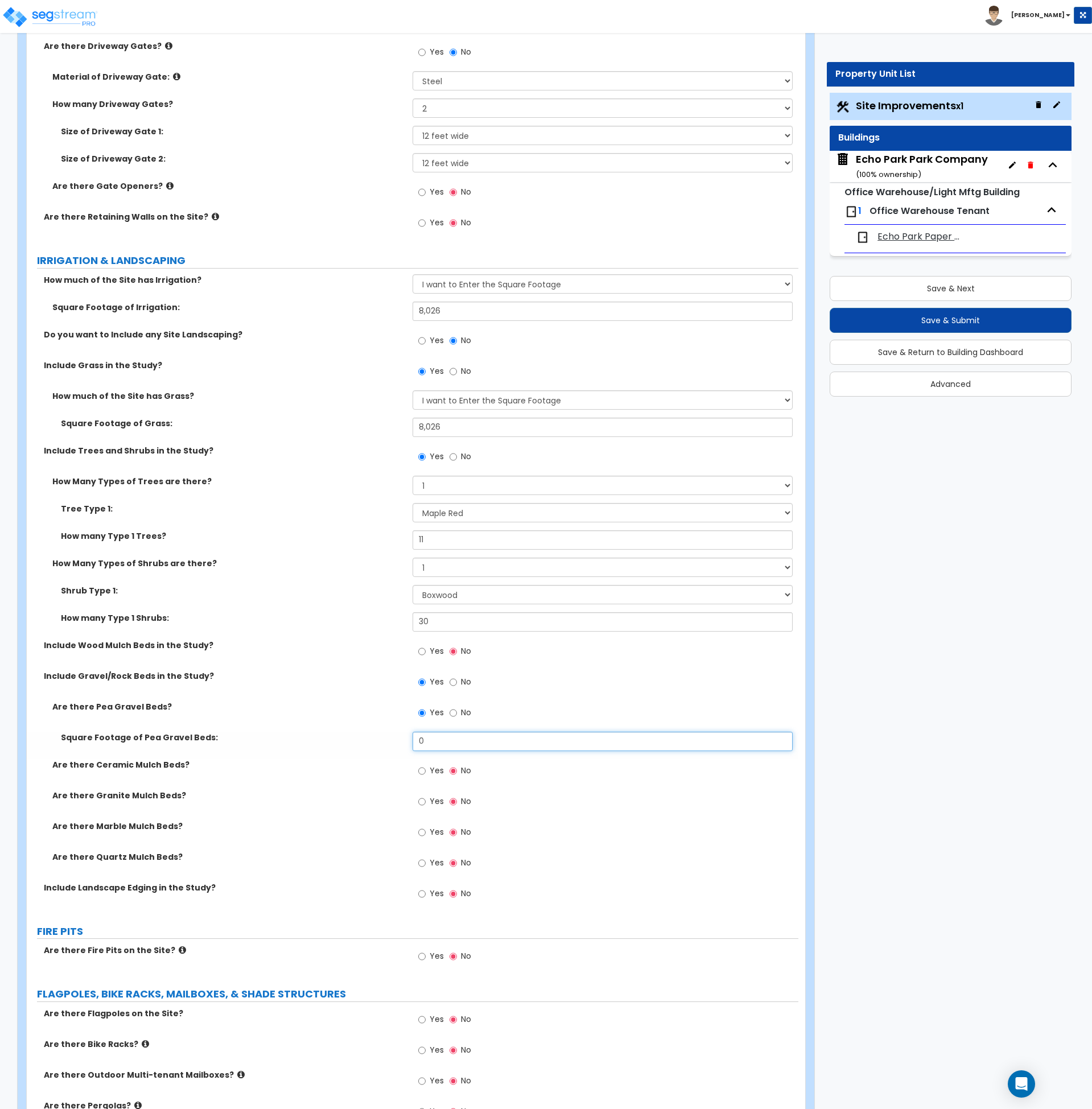
drag, startPoint x: 421, startPoint y: 747, endPoint x: 345, endPoint y: 744, distance: 76.1
click at [345, 744] on div "Square Footage of Pea Gravel Beds: 0" at bounding box center [413, 746] width 772 height 27
type input "550"
click at [345, 743] on div "Square Footage of Pea Gravel Beds: 550" at bounding box center [413, 746] width 772 height 27
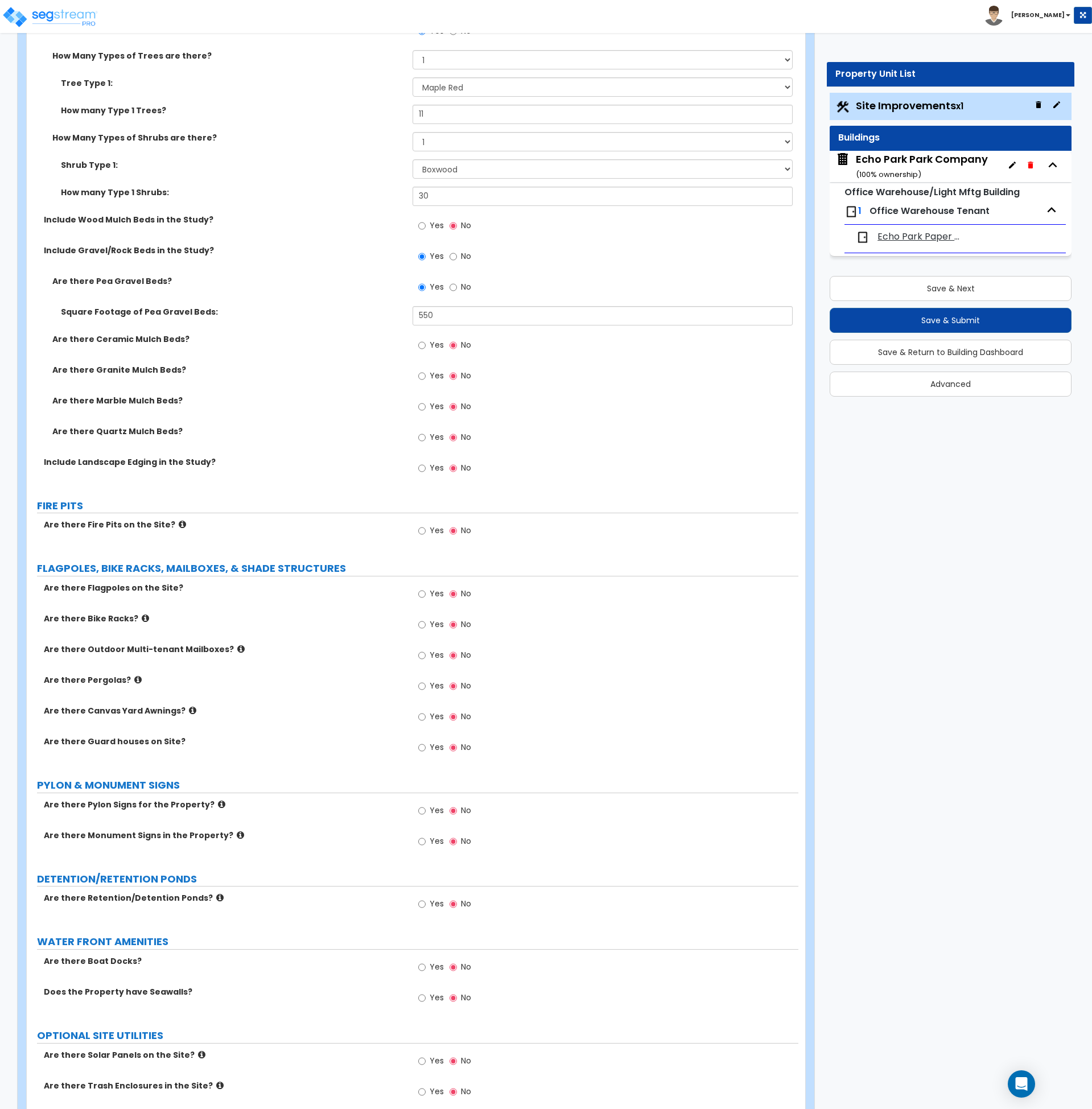
scroll to position [2650, 0]
click at [424, 623] on input "Yes" at bounding box center [422, 624] width 7 height 13
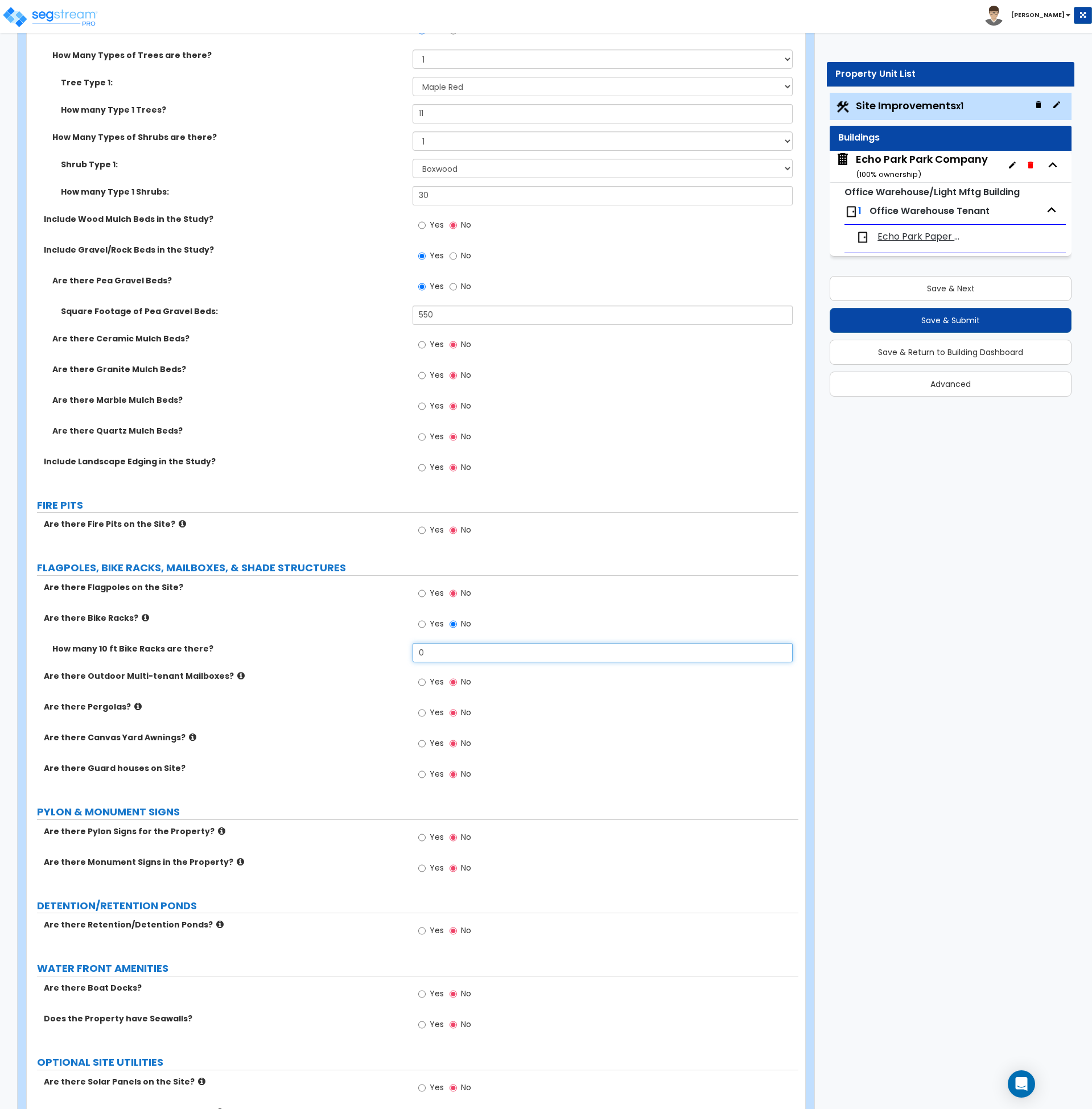
drag, startPoint x: 435, startPoint y: 656, endPoint x: 365, endPoint y: 660, distance: 70.1
click at [365, 660] on div "How many 10 ft Bike Racks are there? 0" at bounding box center [413, 657] width 772 height 27
type input ".3"
click at [357, 732] on label "Are there Canvas Yard Awnings?" at bounding box center [223, 738] width 360 height 12
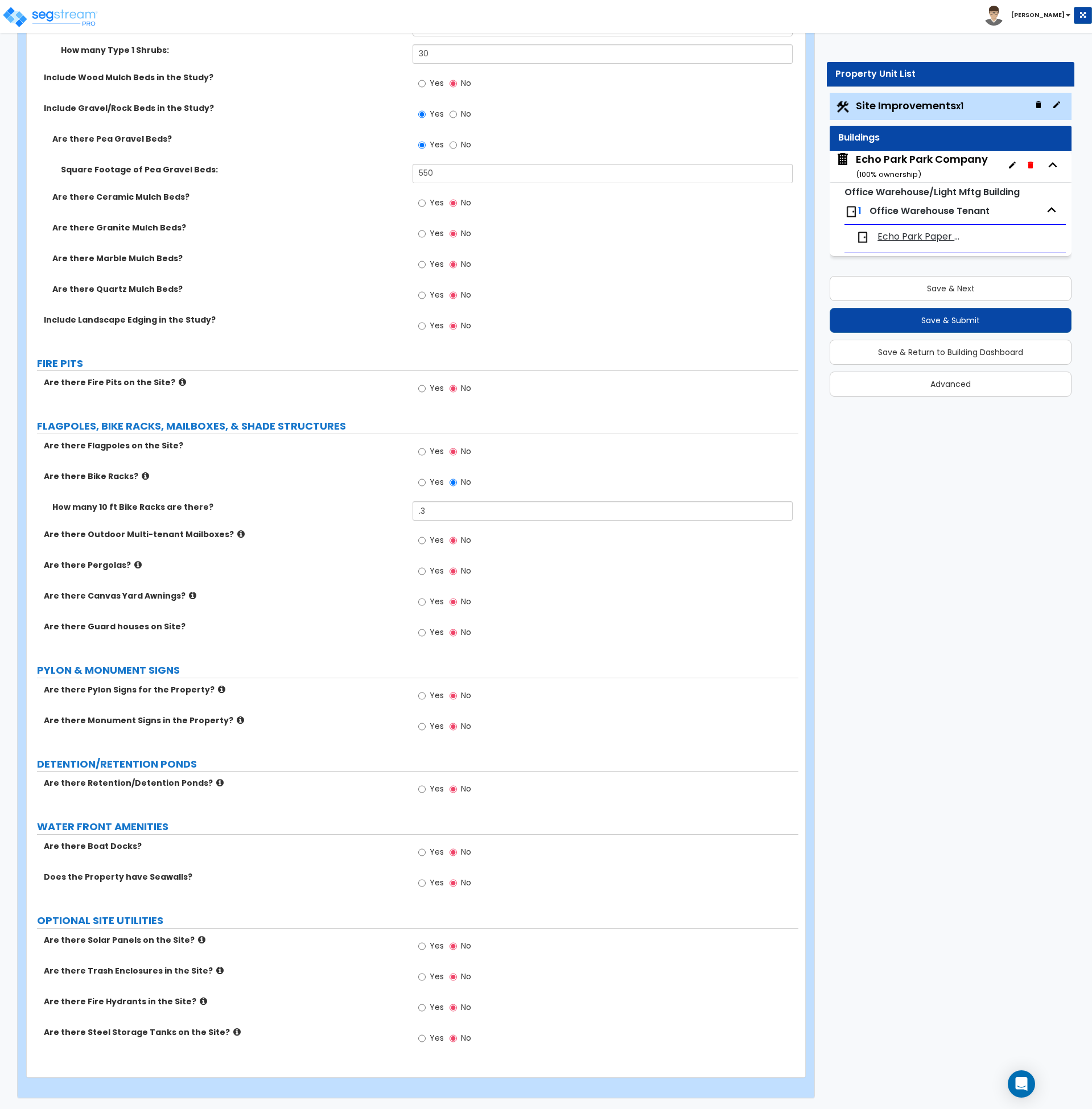
scroll to position [2793, 0]
click at [237, 719] on icon at bounding box center [240, 720] width 7 height 9
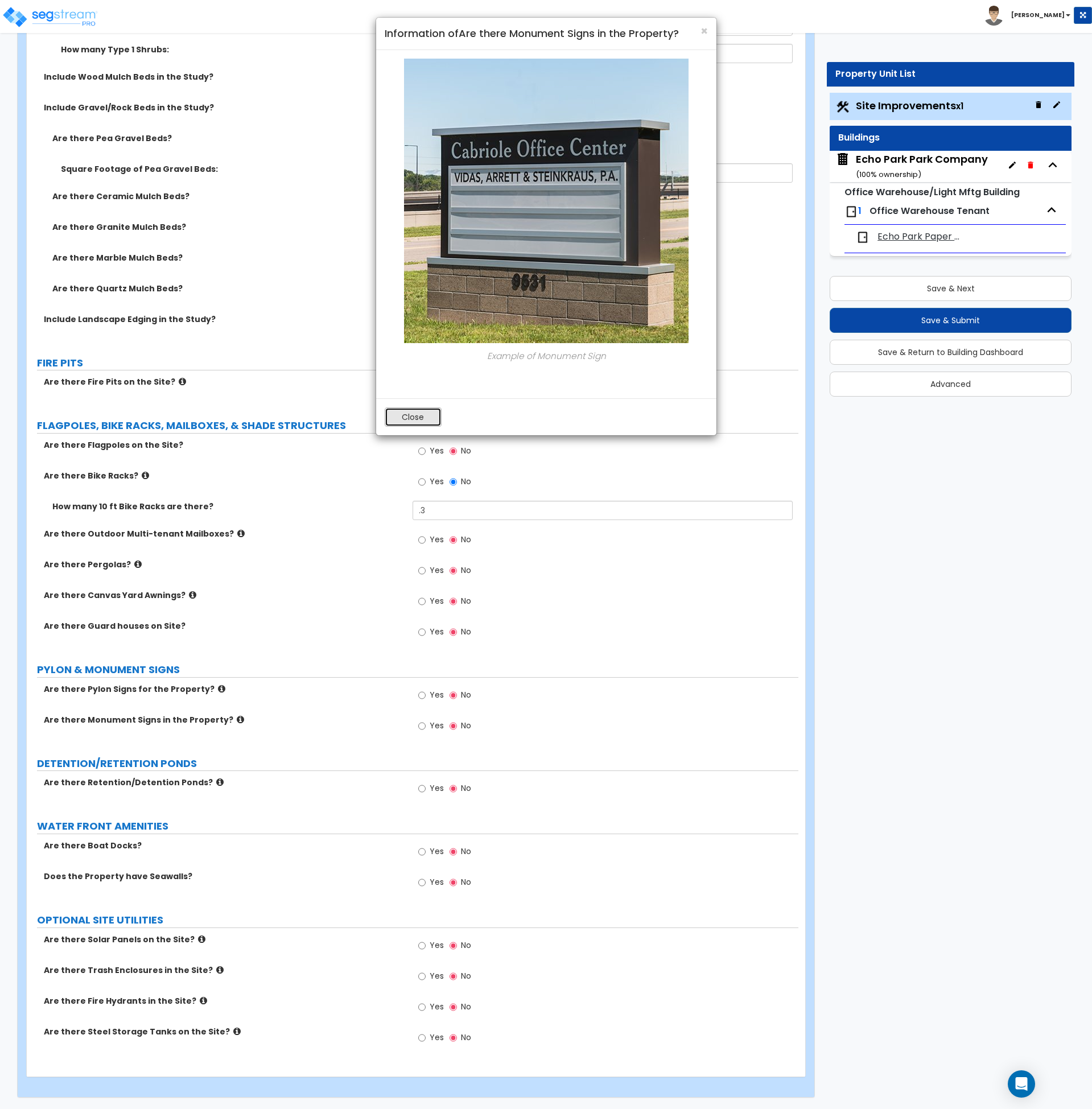
click at [406, 419] on button "Close" at bounding box center [413, 417] width 57 height 20
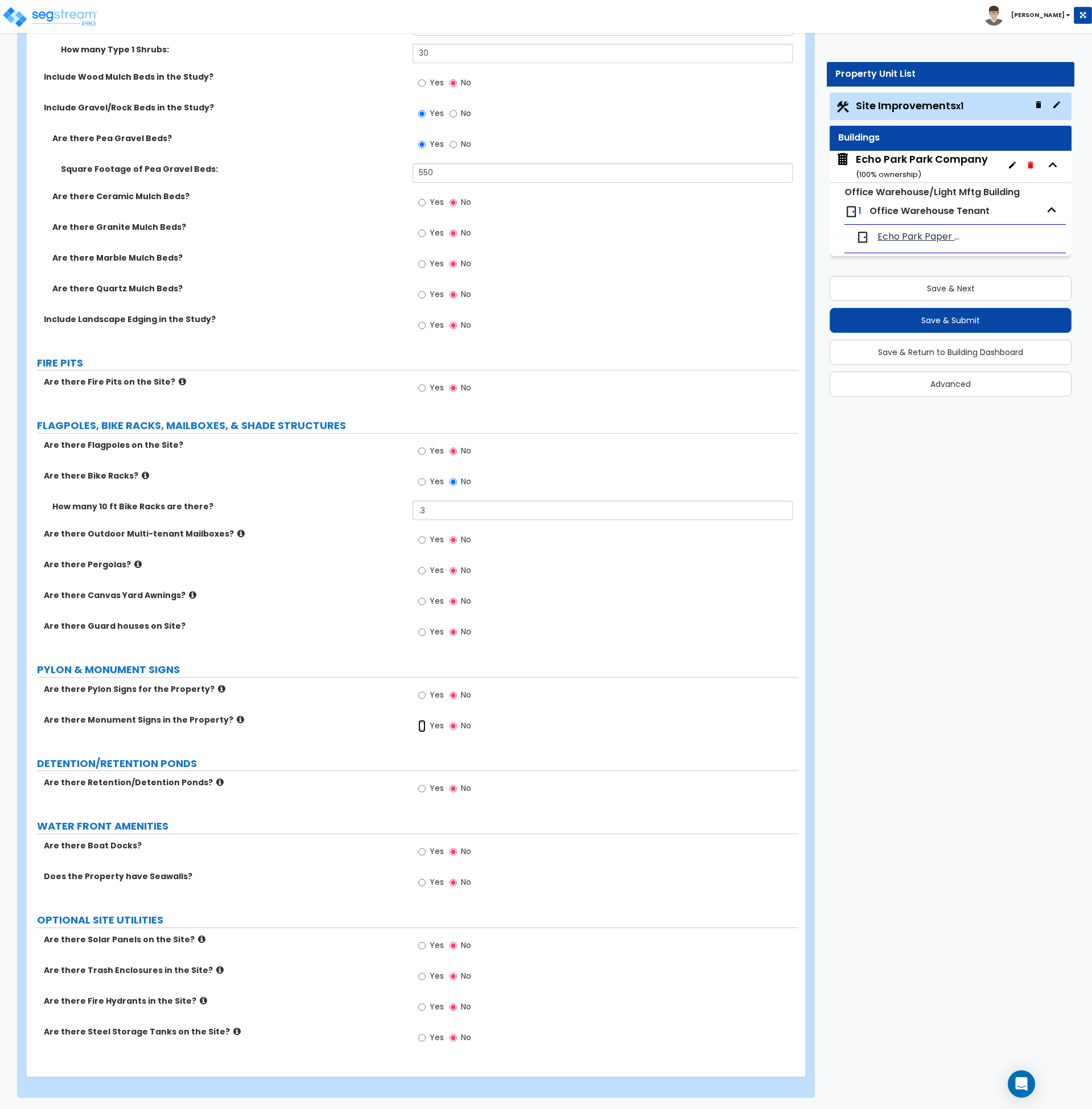
click at [418, 729] on input "Yes" at bounding box center [422, 726] width 7 height 13
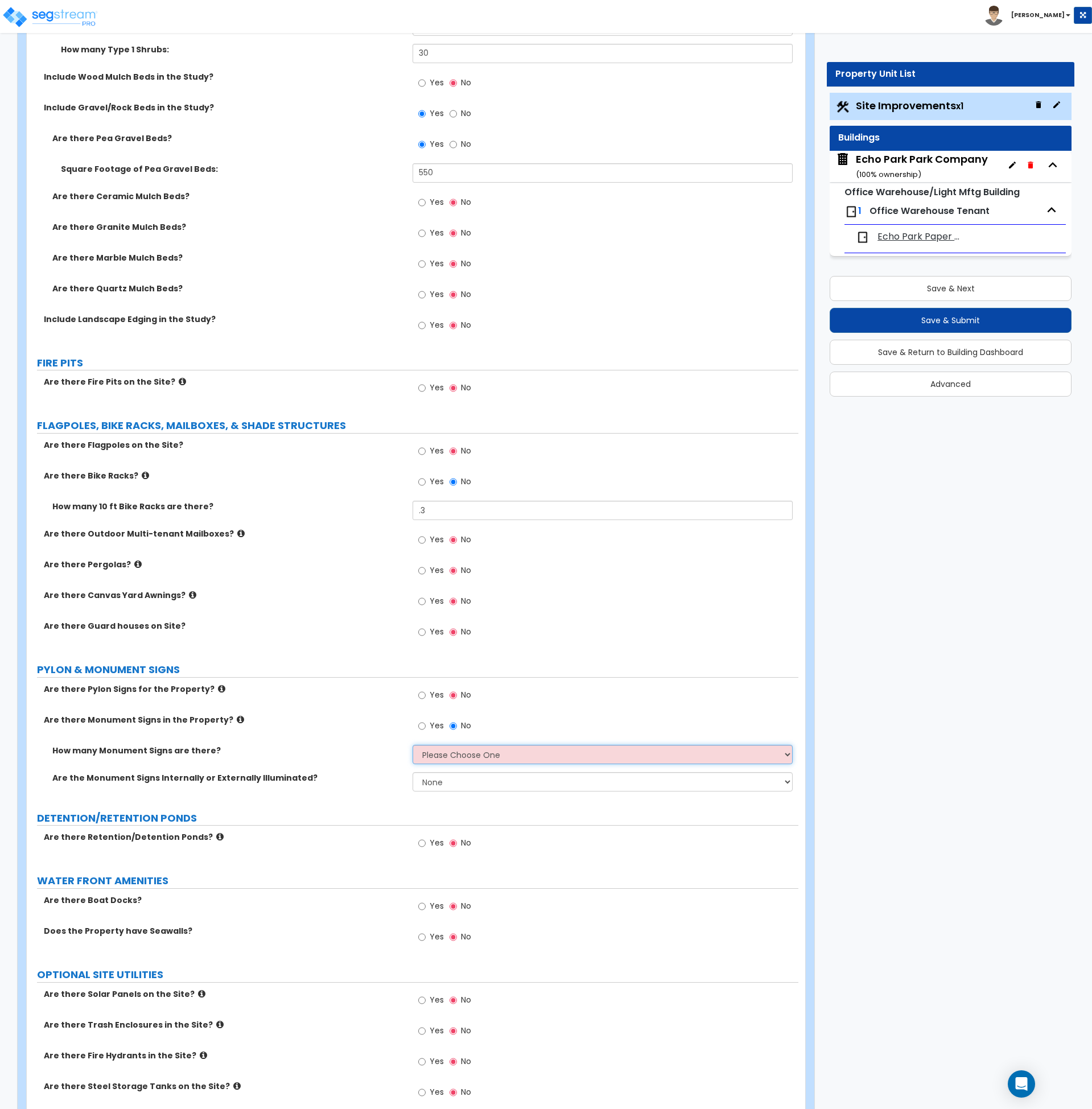
click at [440, 751] on select "Please Choose One 1 2 3" at bounding box center [603, 755] width 380 height 20
select select "1"
click at [413, 745] on select "Please Choose One 1 2 3" at bounding box center [603, 755] width 380 height 20
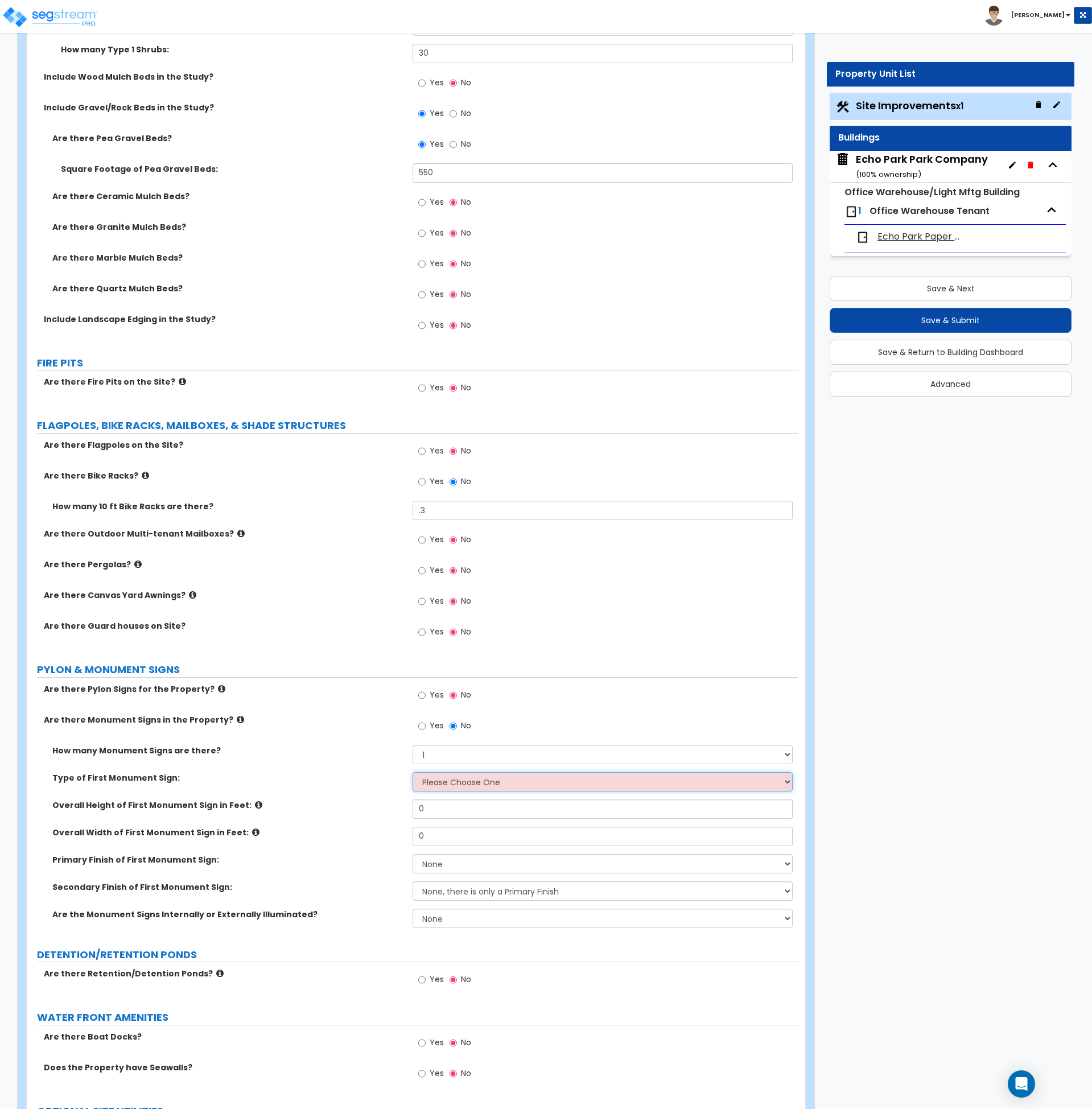
click at [450, 783] on select "Please Choose One Flat Signboard on top of a Base Flat Signboard attached to a …" at bounding box center [603, 782] width 380 height 20
select select "2"
click at [413, 773] on select "Please Choose One Flat Signboard on top of a Base Flat Signboard attached to a …" at bounding box center [603, 782] width 380 height 20
drag, startPoint x: 444, startPoint y: 812, endPoint x: 353, endPoint y: 807, distance: 91.1
click at [353, 807] on div "Overall Height of First Monument Sign in Feet: 0" at bounding box center [413, 813] width 772 height 27
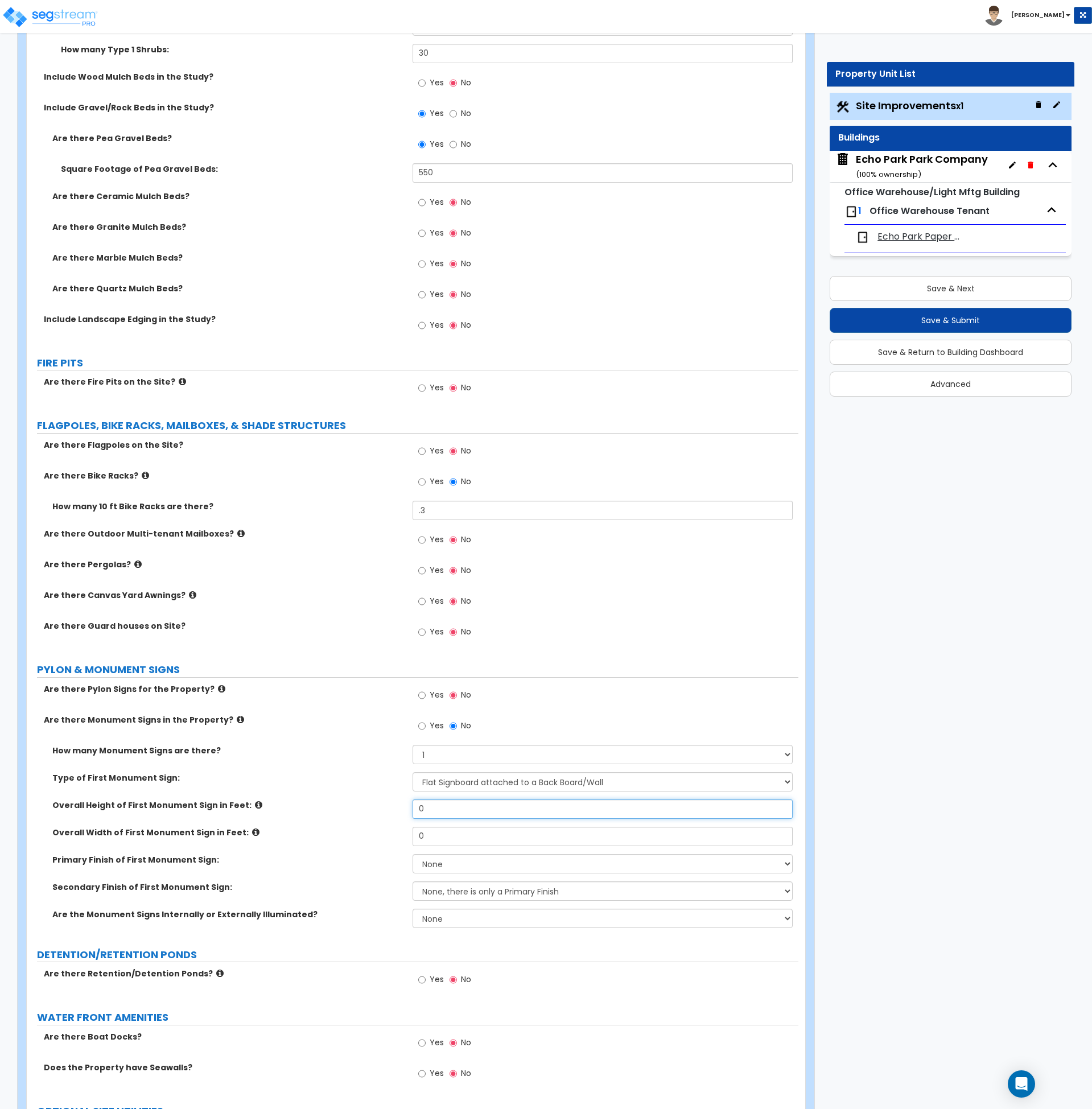
type input "4"
type input "3"
drag, startPoint x: 380, startPoint y: 839, endPoint x: 346, endPoint y: 839, distance: 34.0
click at [346, 839] on div "Overall Width of First Monument Sign in Feet: 0" at bounding box center [413, 840] width 772 height 27
type input "10"
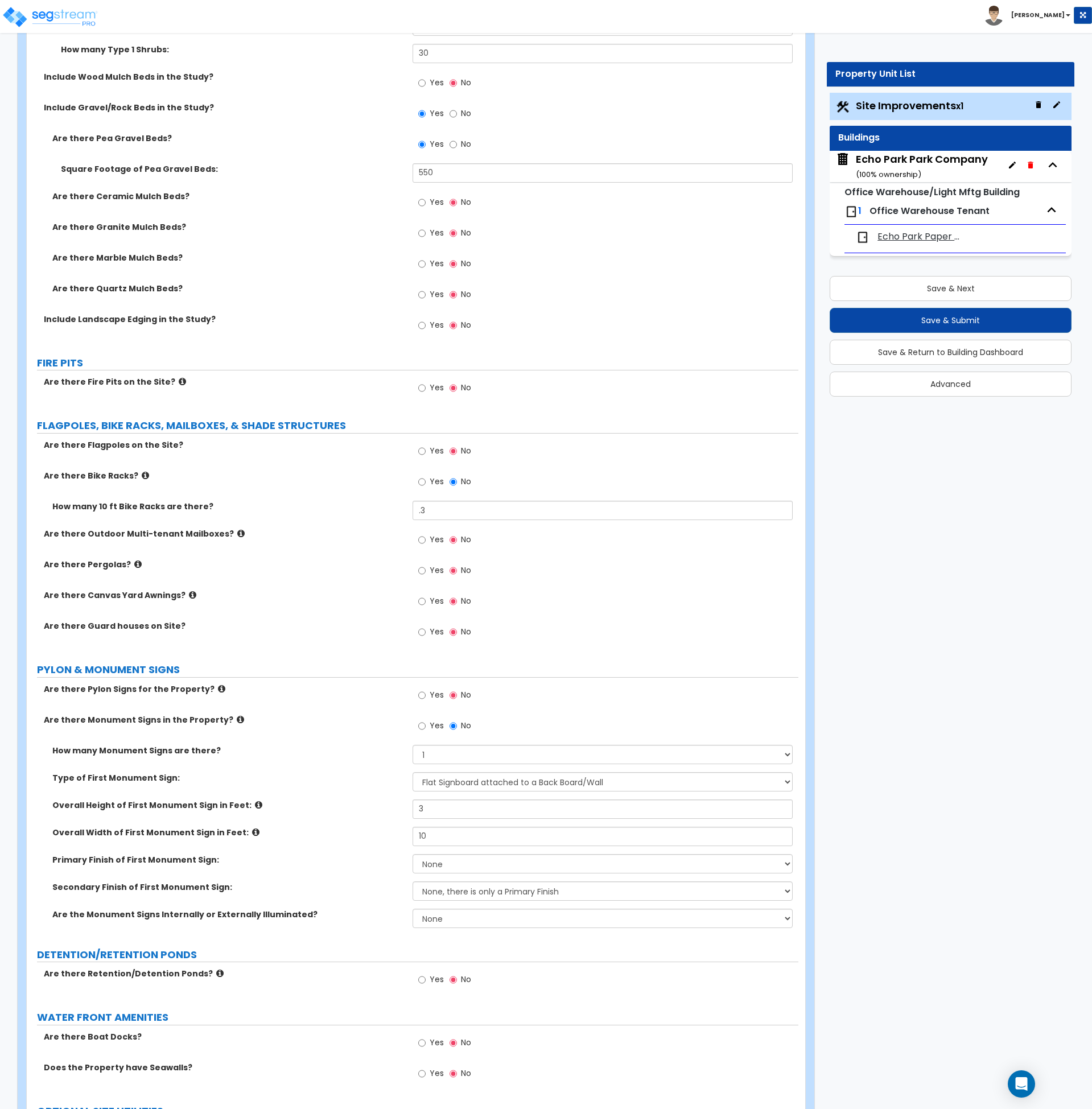
click at [346, 839] on div "Overall Width of First Monument Sign in Feet: 10" at bounding box center [413, 840] width 772 height 27
click at [440, 861] on select "None Paint/Stucco Finish Brick Finish Stone Finish Metal Composite Finish Vinyl…" at bounding box center [603, 864] width 380 height 20
select select "1"
click at [413, 854] on select "None Paint/Stucco Finish Brick Finish Stone Finish Metal Composite Finish Vinyl…" at bounding box center [603, 864] width 380 height 20
click at [389, 885] on label "Secondary Finish of First Monument Sign:" at bounding box center [228, 886] width 352 height 12
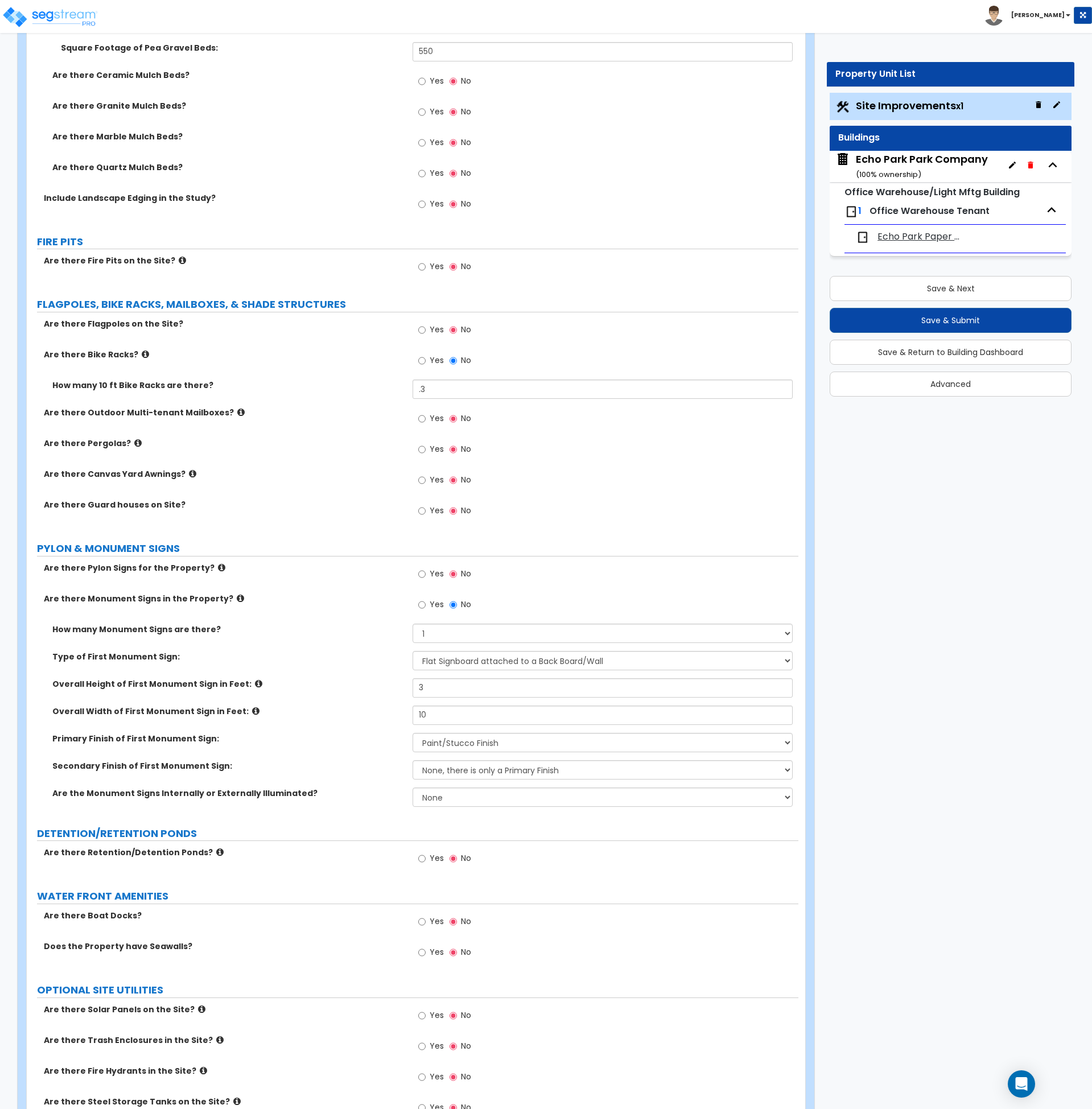
scroll to position [2914, 0]
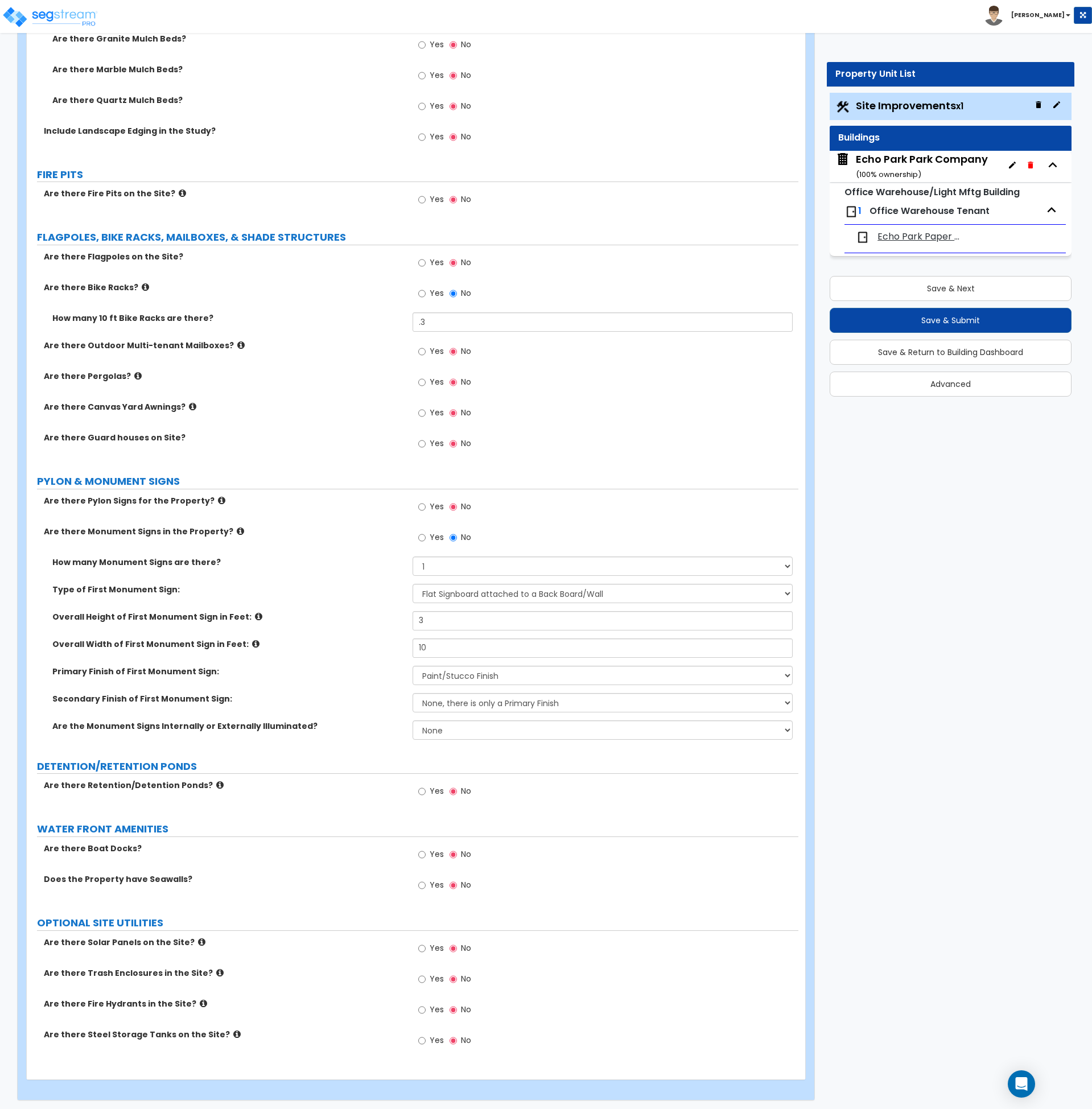
scroll to position [2984, 0]
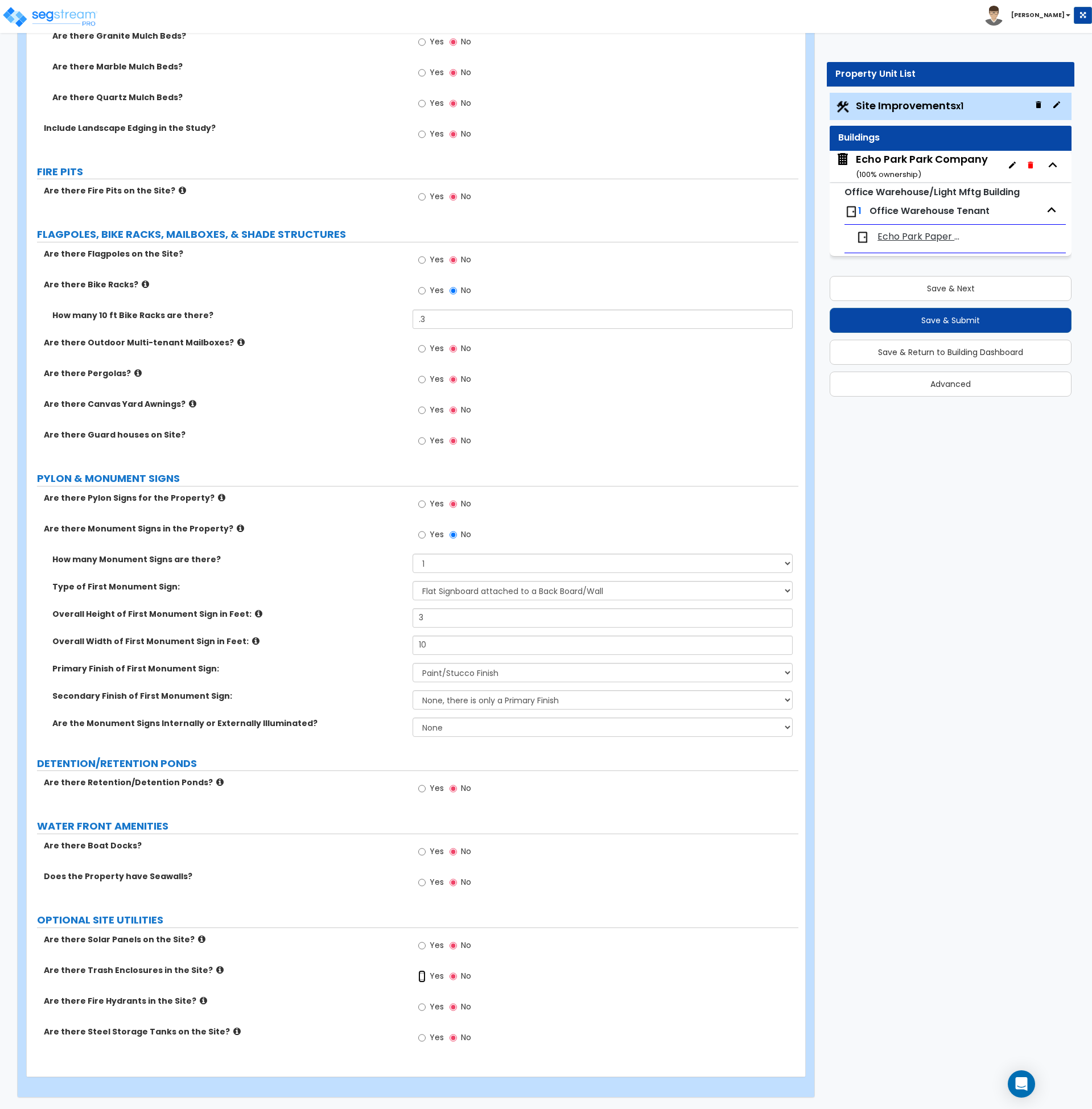
click at [422, 975] on input "Yes" at bounding box center [422, 976] width 7 height 13
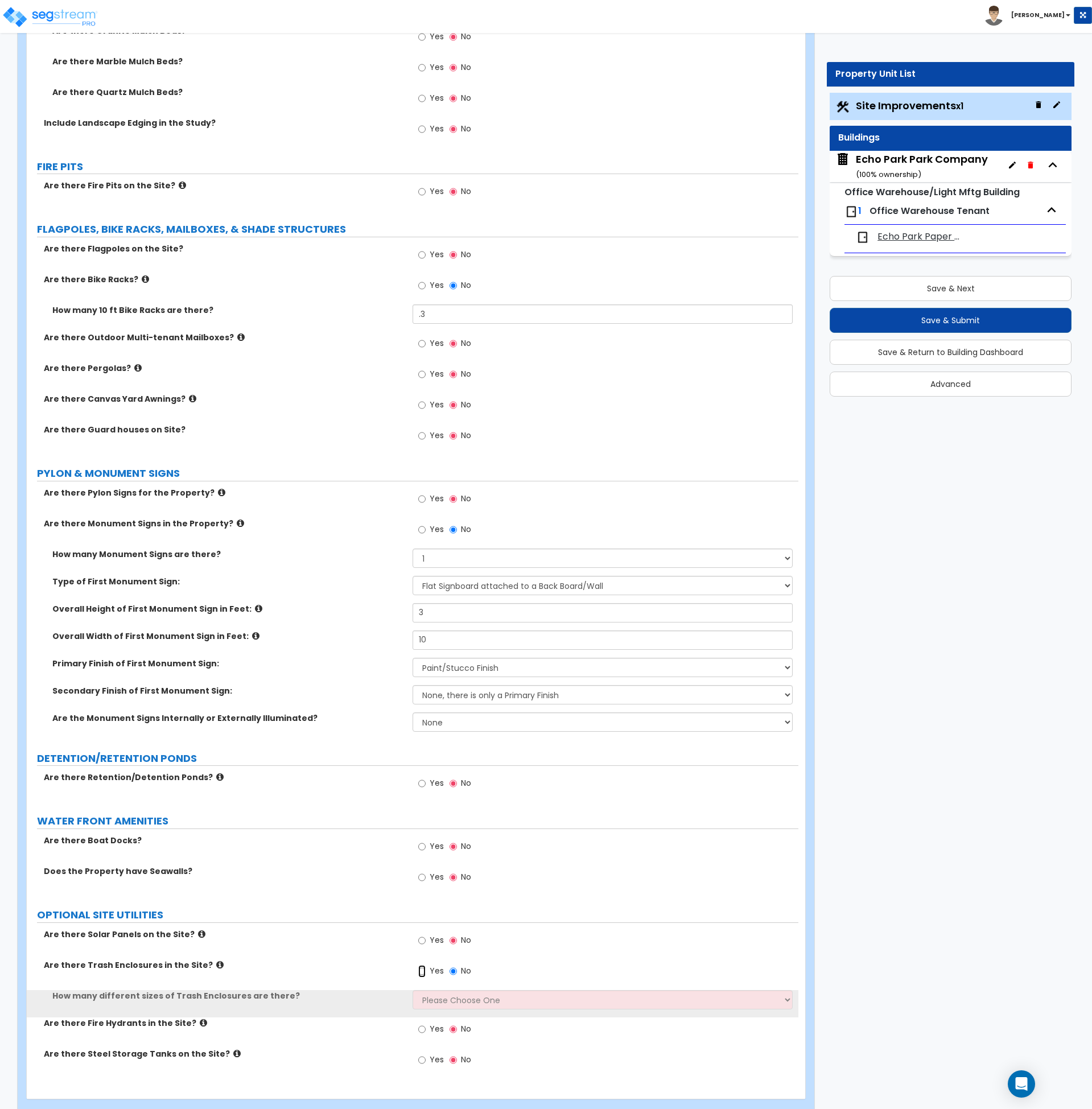
scroll to position [3011, 0]
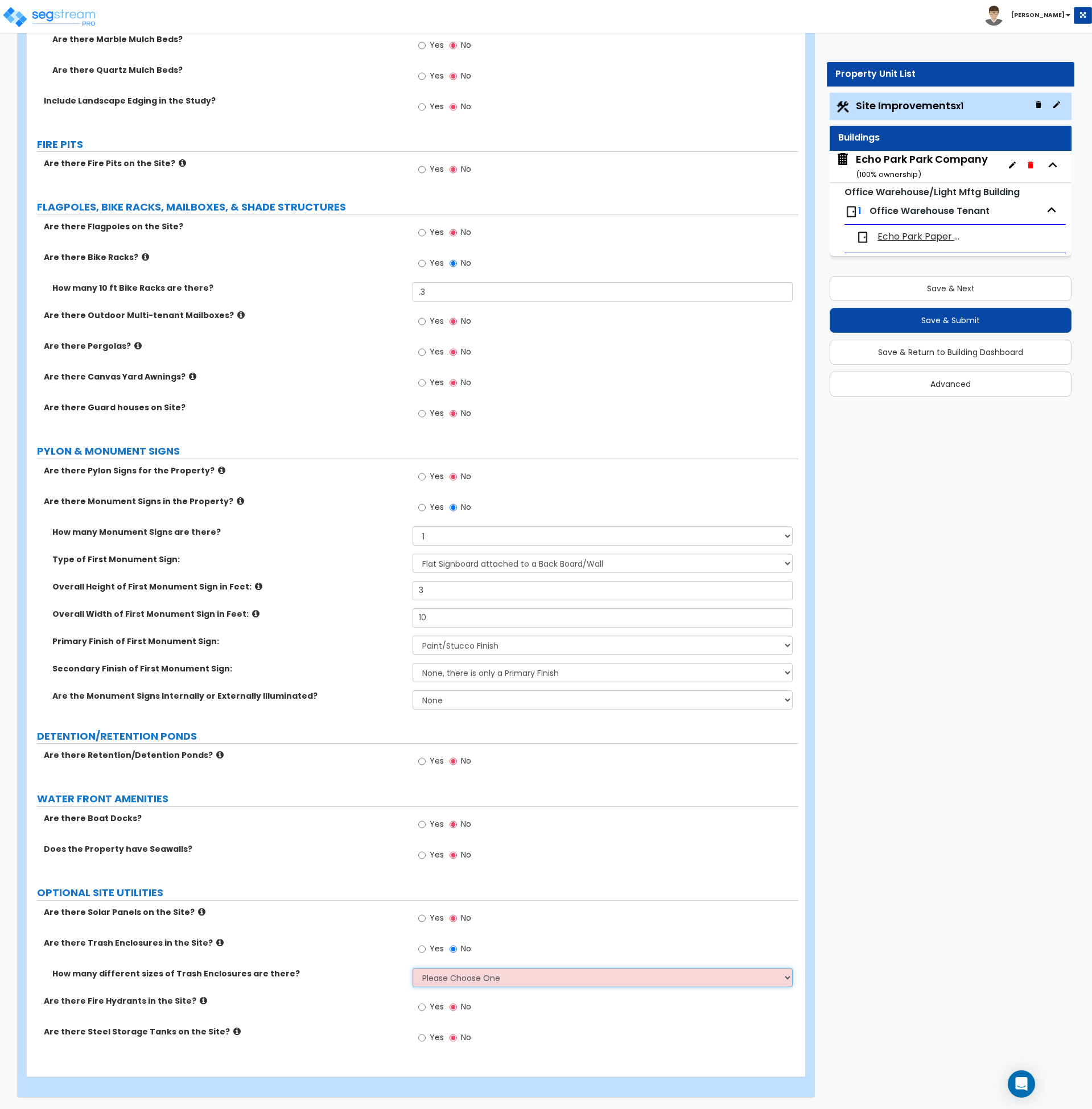
click at [442, 978] on select "Please Choose One 1 2 3" at bounding box center [603, 978] width 380 height 20
click at [445, 984] on select "Please Choose One 1 2 3" at bounding box center [603, 978] width 380 height 20
click at [442, 983] on select "Please Choose One 1 2 3" at bounding box center [603, 978] width 380 height 20
select select "1"
click at [413, 968] on select "Please Choose One 1 2 3" at bounding box center [603, 978] width 380 height 20
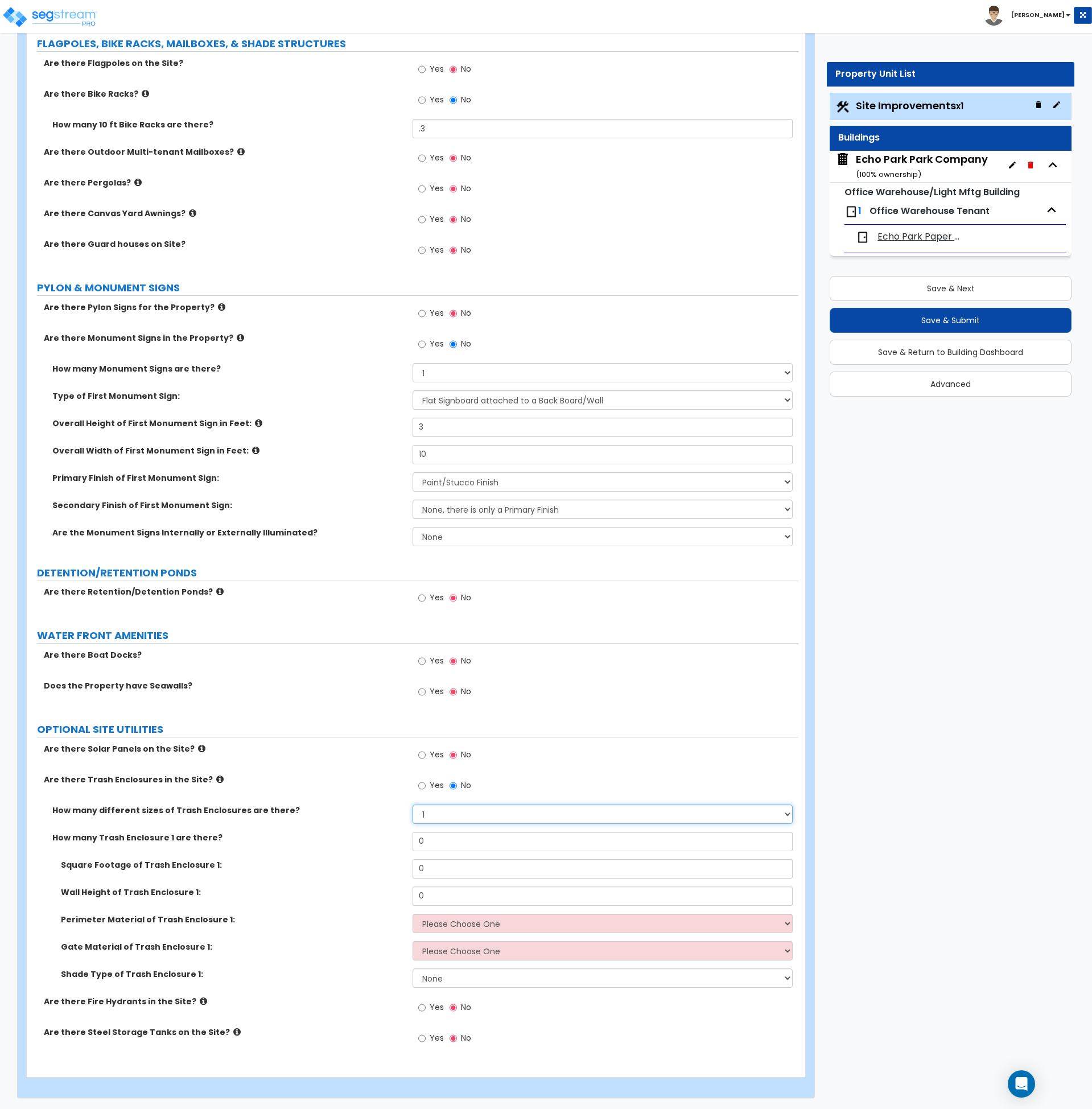
scroll to position [3175, 0]
drag, startPoint x: 432, startPoint y: 844, endPoint x: 355, endPoint y: 843, distance: 77.0
click at [355, 843] on div "How many Trash Enclosure 1 are there? 0" at bounding box center [413, 845] width 772 height 27
type input "1"
click at [355, 843] on div "How many Trash Enclosure 1 are there? 1" at bounding box center [413, 845] width 772 height 27
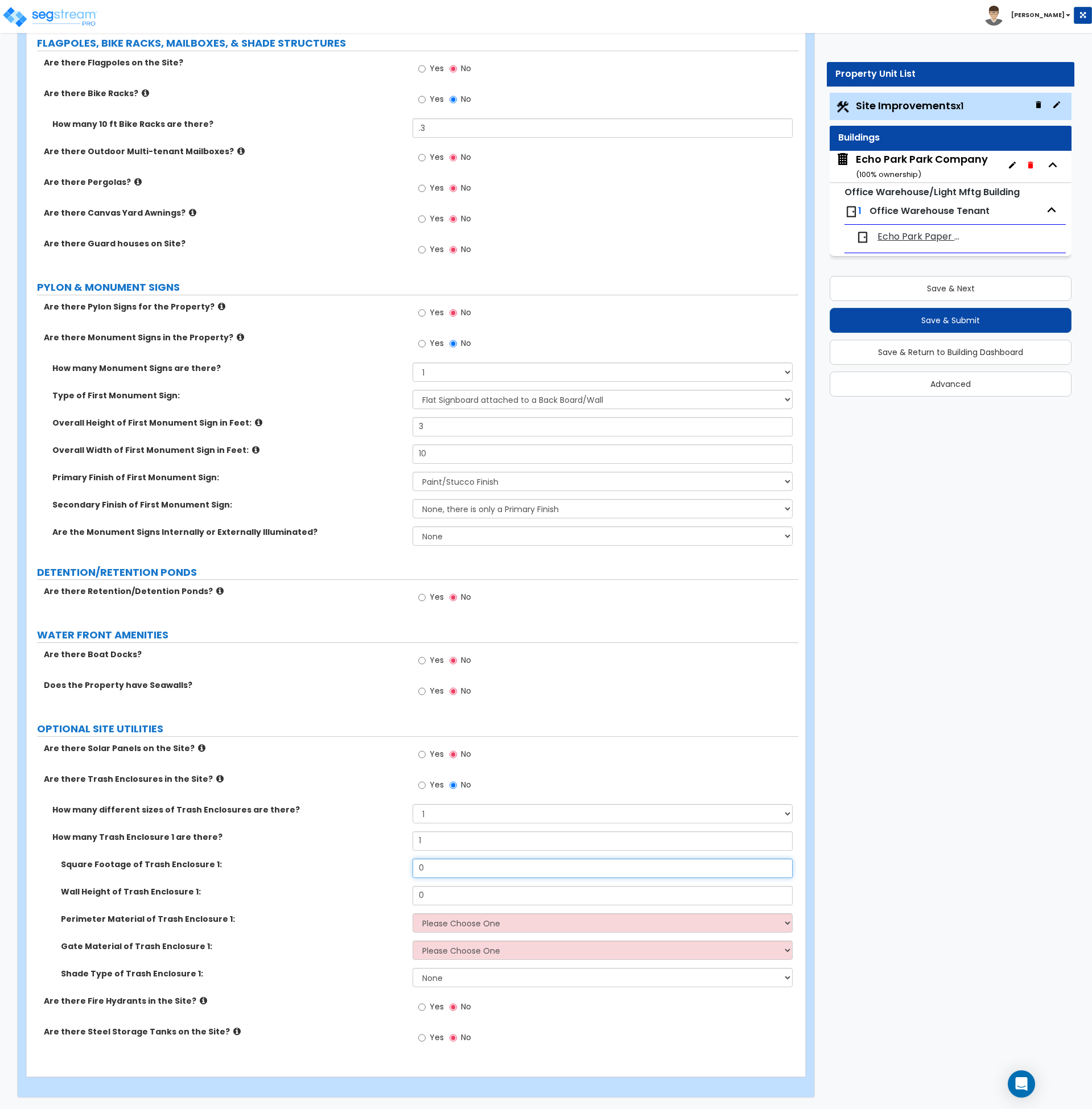
drag, startPoint x: 433, startPoint y: 868, endPoint x: 378, endPoint y: 870, distance: 55.0
click at [378, 870] on div "Square Footage of Trash Enclosure 1: 0" at bounding box center [413, 872] width 772 height 27
type input "400"
drag, startPoint x: 432, startPoint y: 896, endPoint x: 363, endPoint y: 895, distance: 69.0
click at [363, 895] on div "Wall Height of Trash Enclosure 1: 0" at bounding box center [413, 899] width 772 height 27
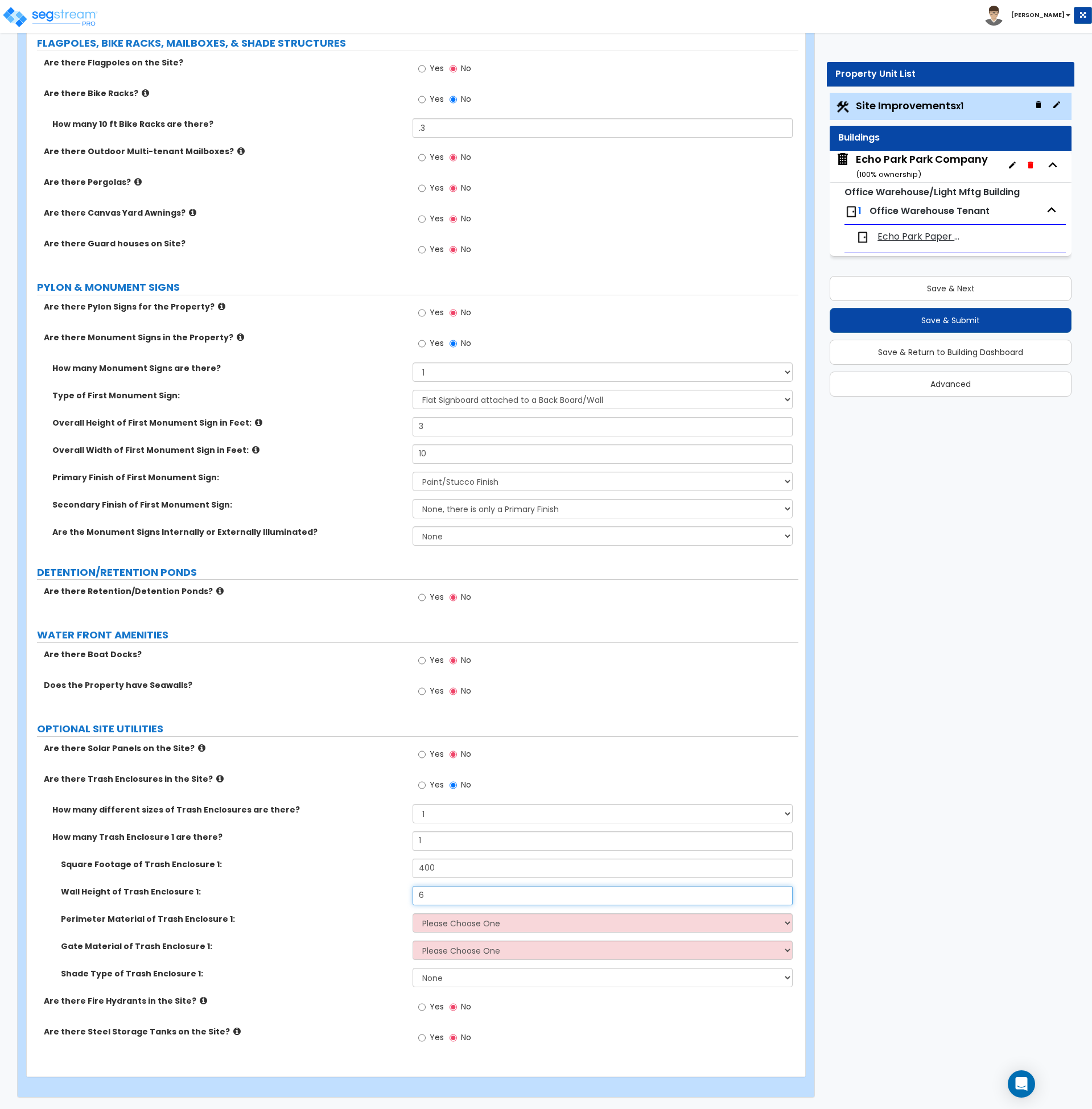
type input "6"
click at [476, 923] on select "Please Choose One Chain Link Wood Metal CMU" at bounding box center [603, 923] width 380 height 20
select select "4"
click at [413, 913] on select "Please Choose One Chain Link Wood Metal CMU" at bounding box center [603, 923] width 380 height 20
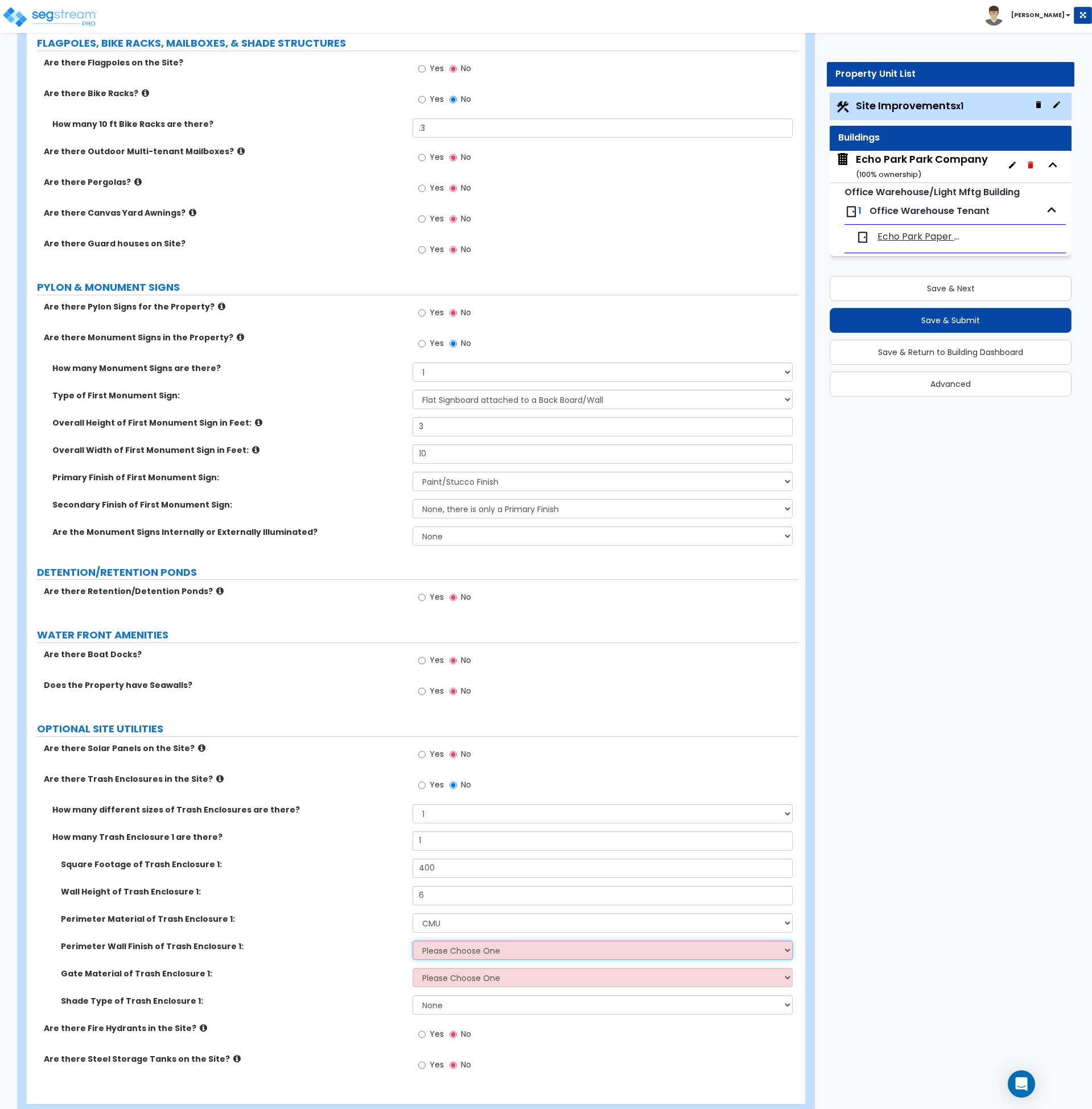
click at [451, 953] on select "Please Choose One Stone Veneer Brick Veneer Stucco Paint" at bounding box center [603, 950] width 380 height 20
select select "4"
click at [413, 940] on select "Please Choose One Stone Veneer Brick Veneer Stucco Paint" at bounding box center [603, 950] width 380 height 20
click at [447, 978] on select "Please Choose One Wood Metal" at bounding box center [603, 978] width 380 height 20
select select "2"
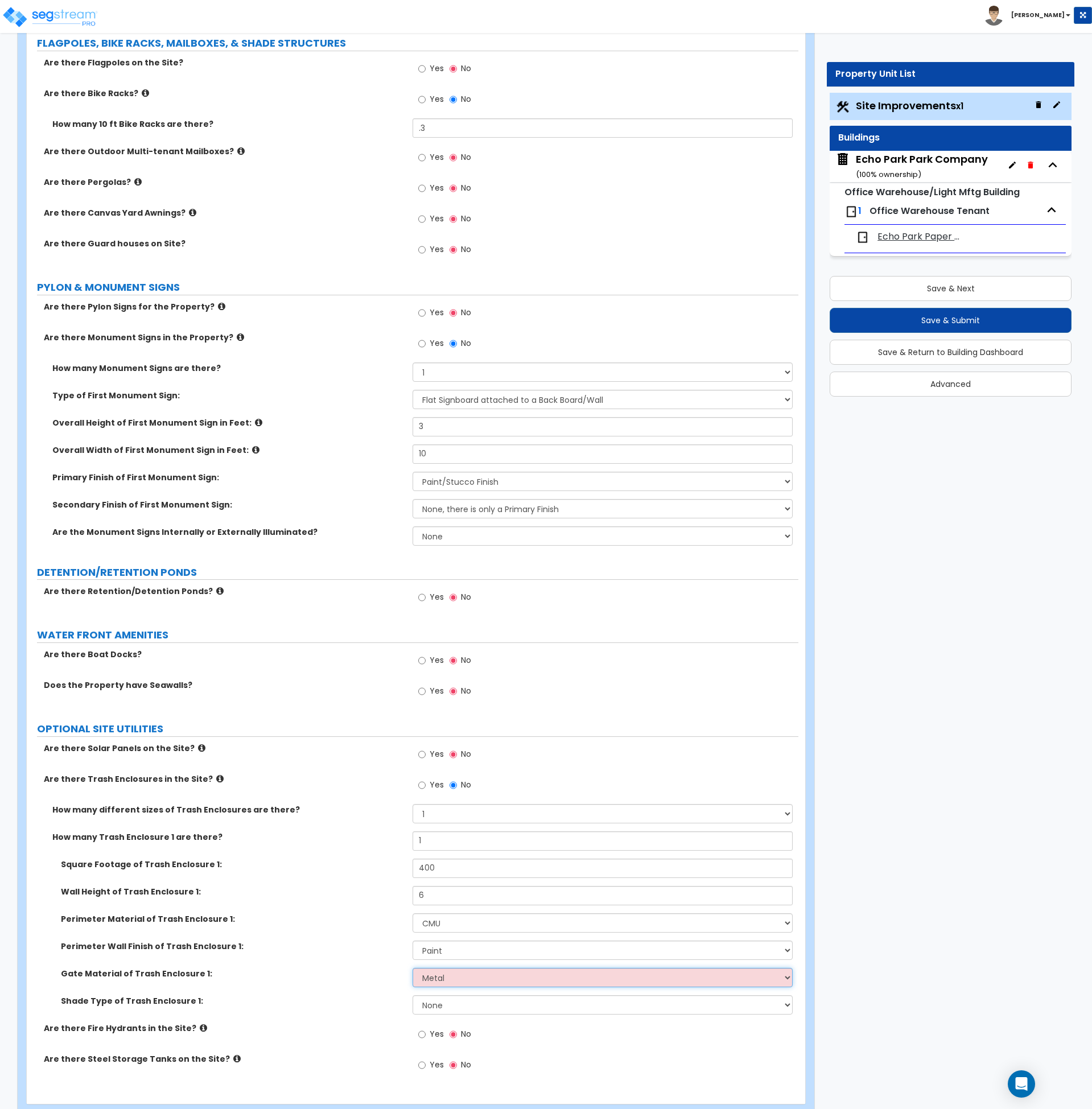
click at [413, 968] on select "Please Choose One Wood Metal" at bounding box center [603, 978] width 380 height 20
click at [442, 1000] on select "None Roof Pergola" at bounding box center [603, 1005] width 380 height 20
click at [349, 995] on label "Shade Type of Trash Enclosure 1:" at bounding box center [232, 1000] width 343 height 12
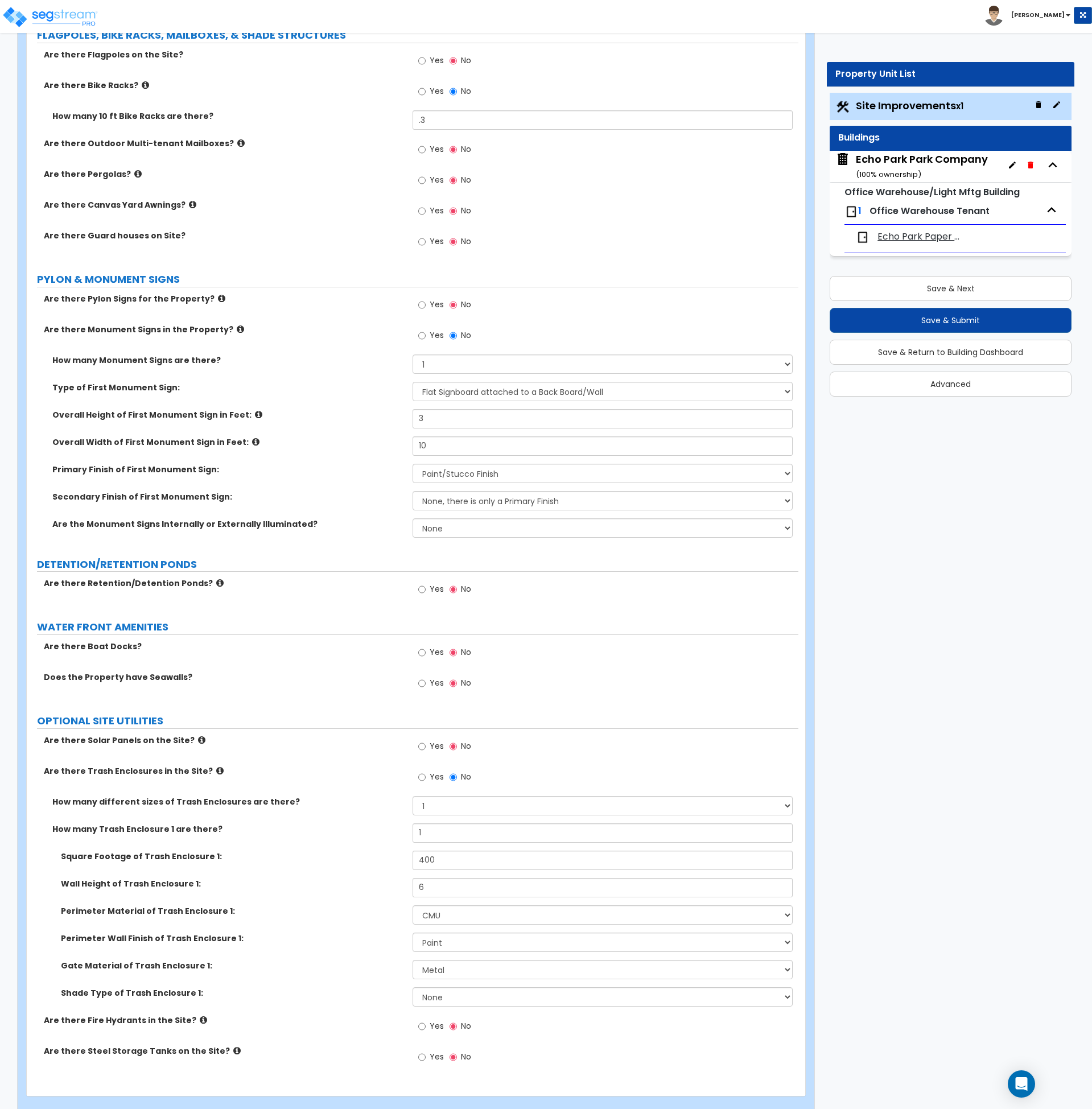
scroll to position [3202, 0]
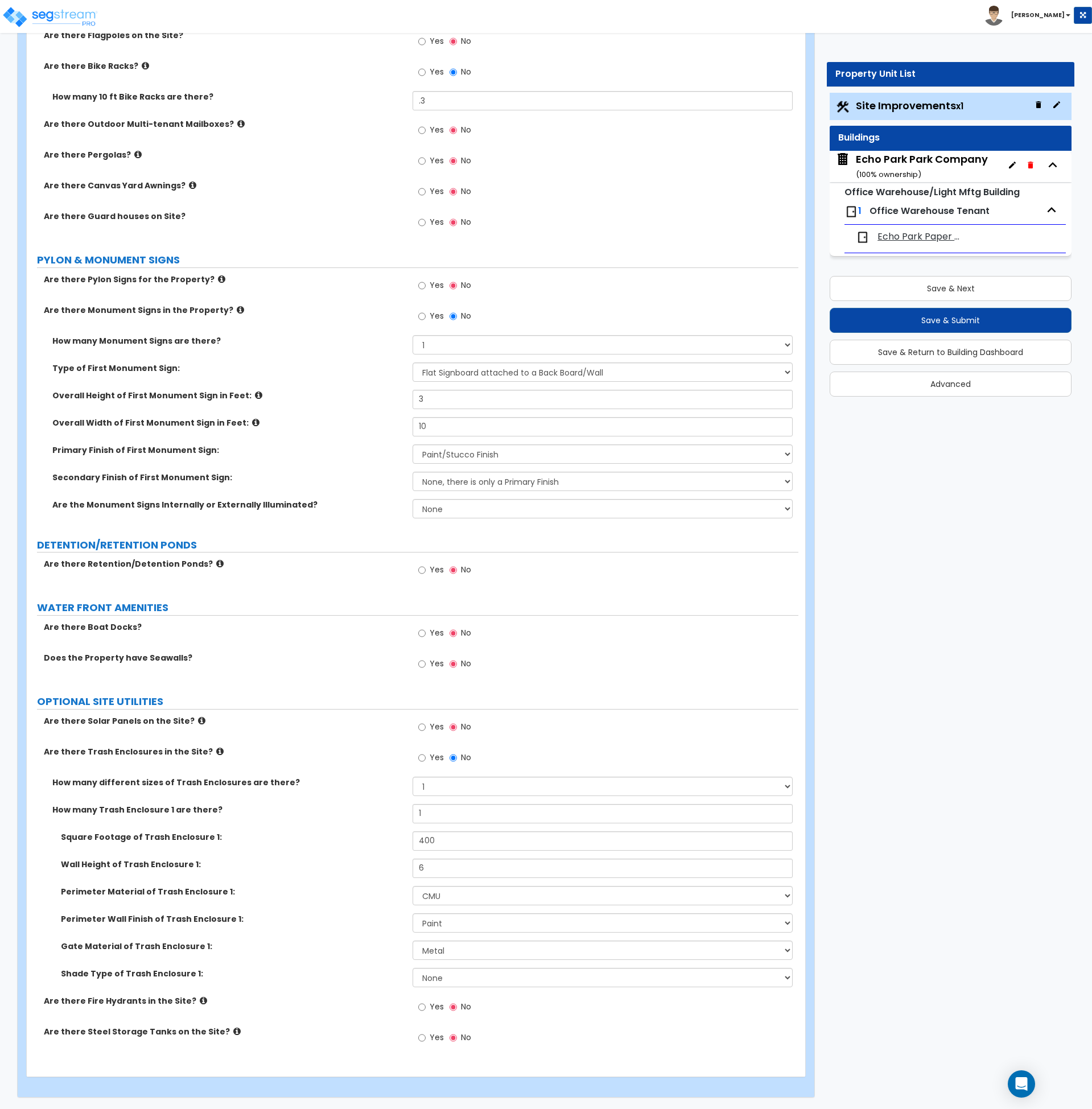
click at [254, 975] on label "Shade Type of Trash Enclosure 1:" at bounding box center [232, 974] width 343 height 12
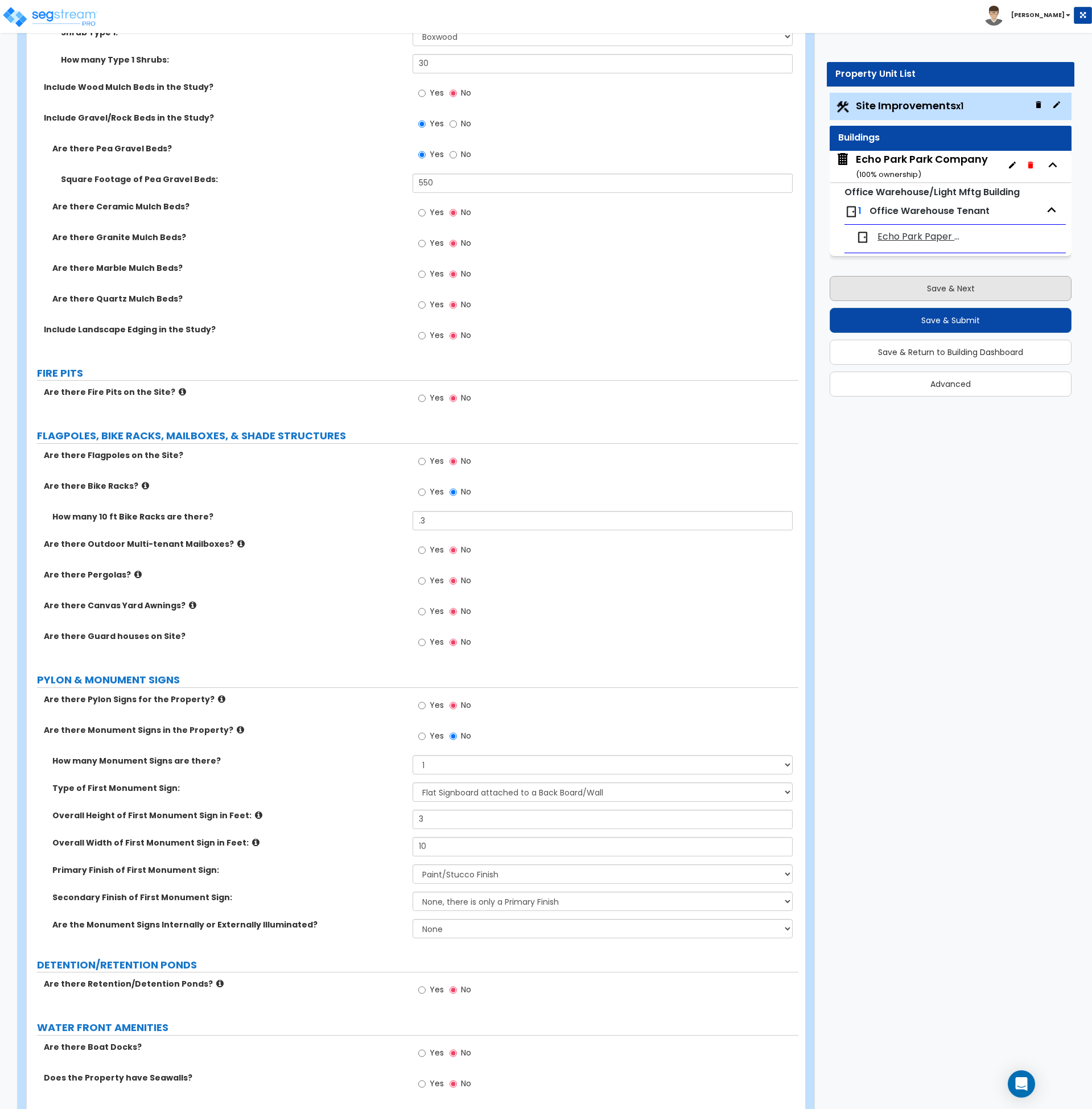
scroll to position [2779, 0]
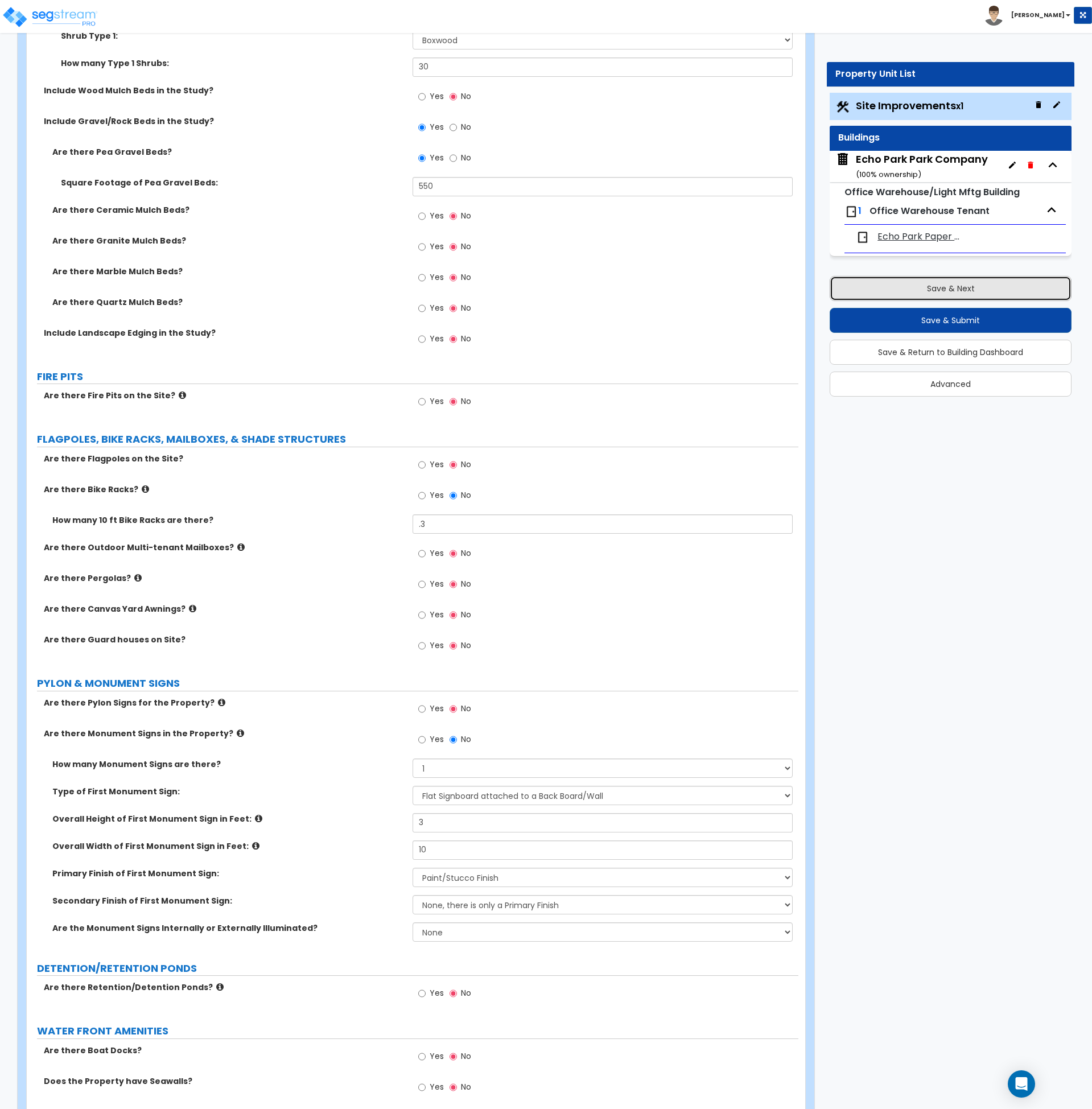
click at [939, 284] on button "Save & Next" at bounding box center [951, 289] width 242 height 25
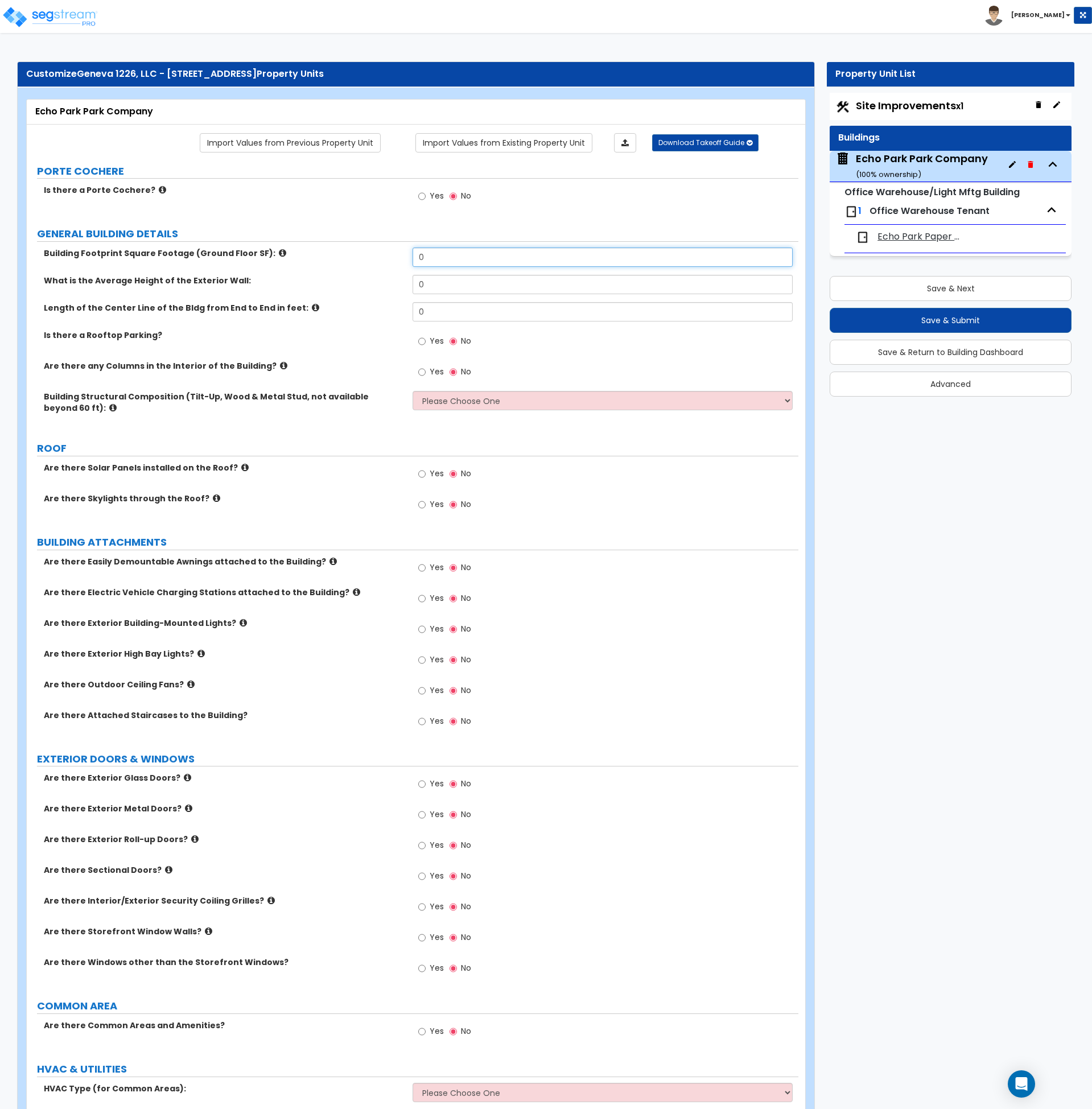
click at [447, 258] on input "0" at bounding box center [603, 258] width 380 height 20
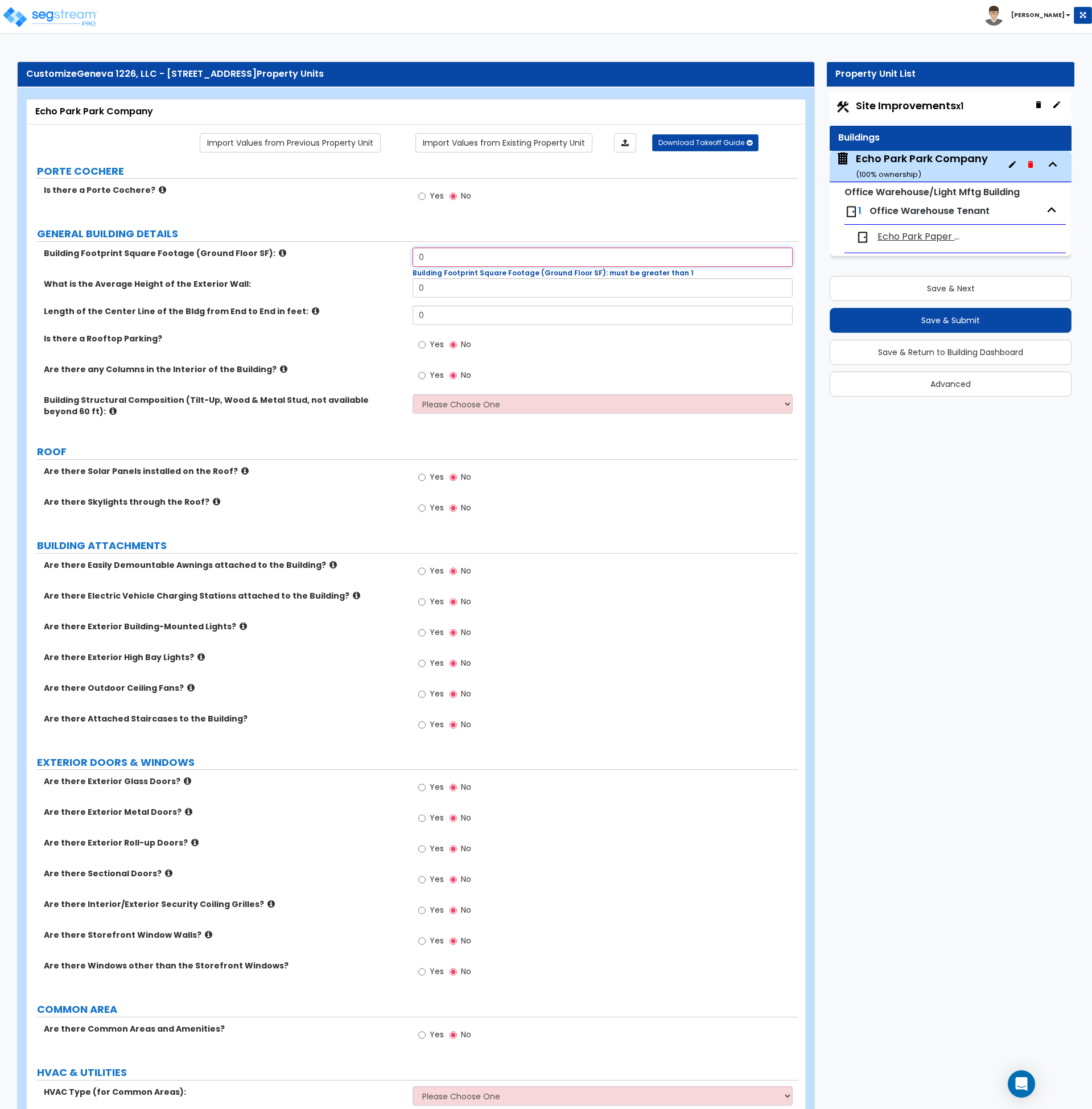
drag, startPoint x: 433, startPoint y: 261, endPoint x: 440, endPoint y: 259, distance: 7.3
click at [433, 261] on input "0" at bounding box center [603, 258] width 380 height 20
drag, startPoint x: 374, startPoint y: 264, endPoint x: 360, endPoint y: 264, distance: 14.0
click at [360, 264] on div "Building Footprint Square Footage (Ground Floor SF): 0 Building Footprint Squar…" at bounding box center [413, 263] width 772 height 31
type input "25,470"
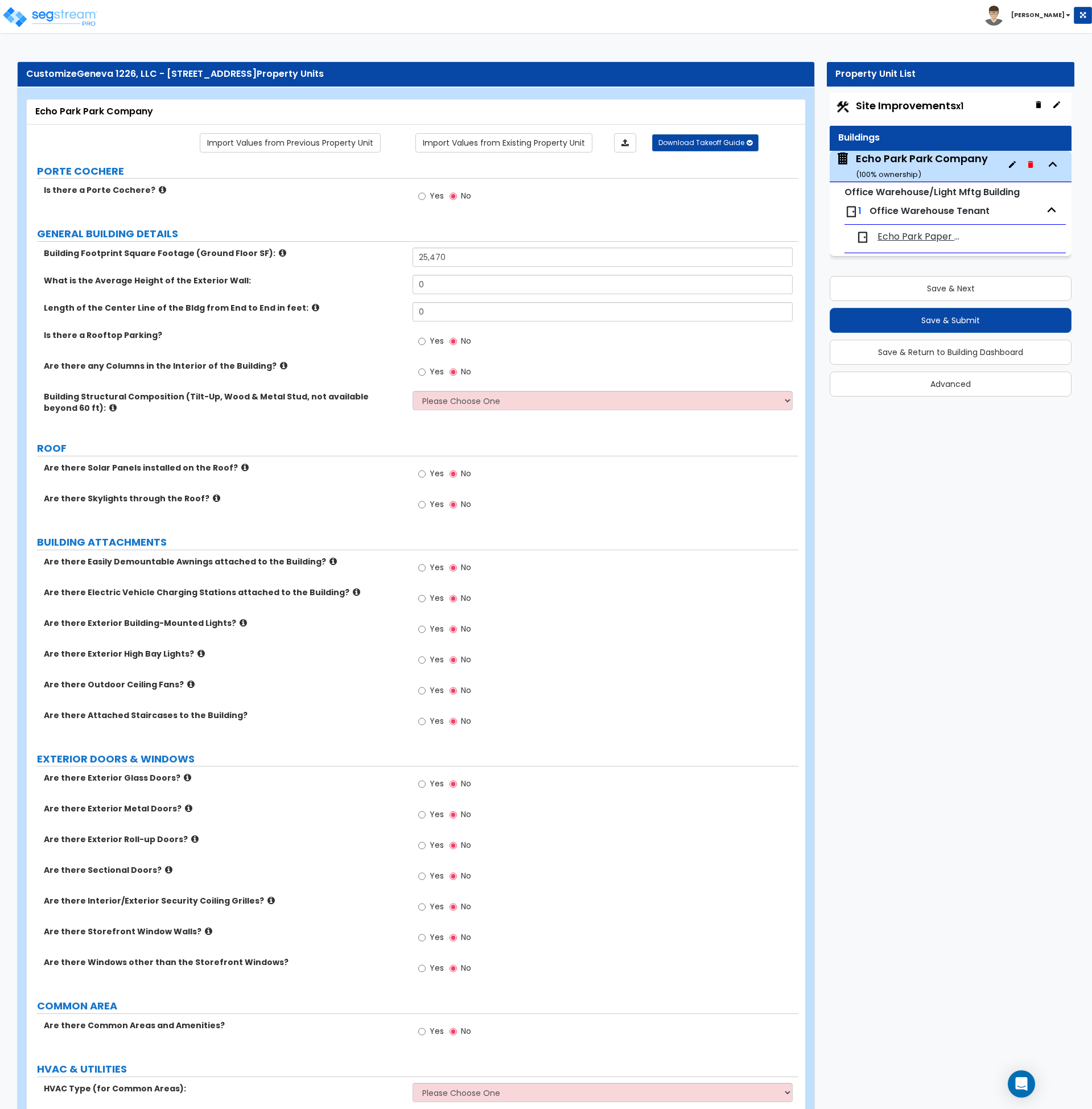
click at [369, 491] on div "Are there Solar Panels installed on the Roof? Yes No" at bounding box center [413, 477] width 772 height 31
click at [368, 519] on div "Are there Skylights through the Roof? Yes No" at bounding box center [413, 508] width 772 height 31
drag, startPoint x: 429, startPoint y: 287, endPoint x: 368, endPoint y: 284, distance: 61.1
click at [368, 284] on div "What is the Average Height of the Exterior Wall: 0" at bounding box center [413, 288] width 772 height 27
type input "30"
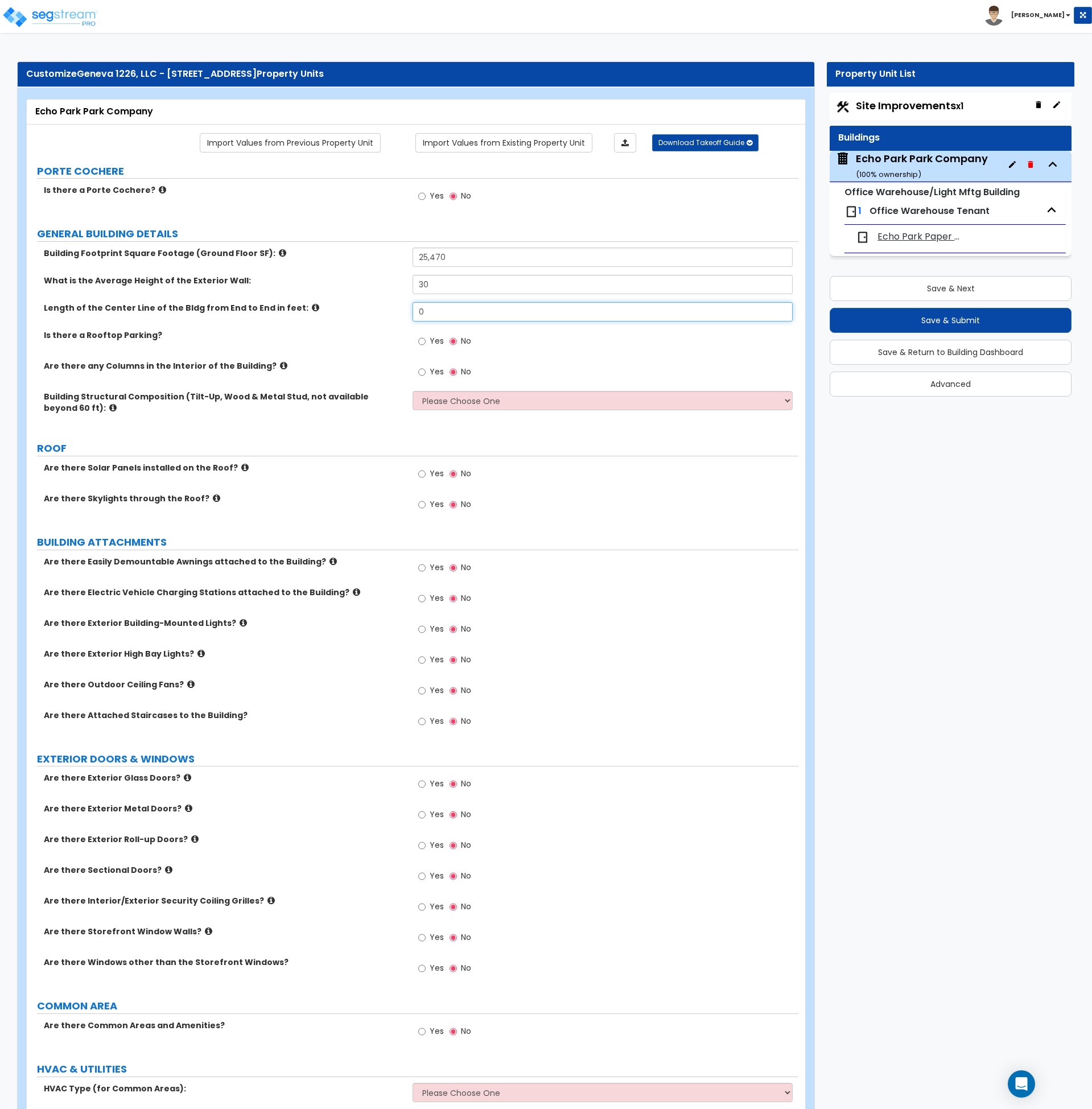
drag, startPoint x: 432, startPoint y: 310, endPoint x: 368, endPoint y: 306, distance: 64.1
click at [368, 306] on div "Length of the Center Line of the Bldg from End to End in feet: 0" at bounding box center [413, 316] width 772 height 27
type input "155"
click at [389, 354] on div "Is there a Rooftop Parking? Yes No" at bounding box center [413, 345] width 772 height 31
click at [446, 400] on select "Please Choose One Pre-Engineered Metal Building Tilt-up Wall Construction Reinf…" at bounding box center [603, 401] width 380 height 20
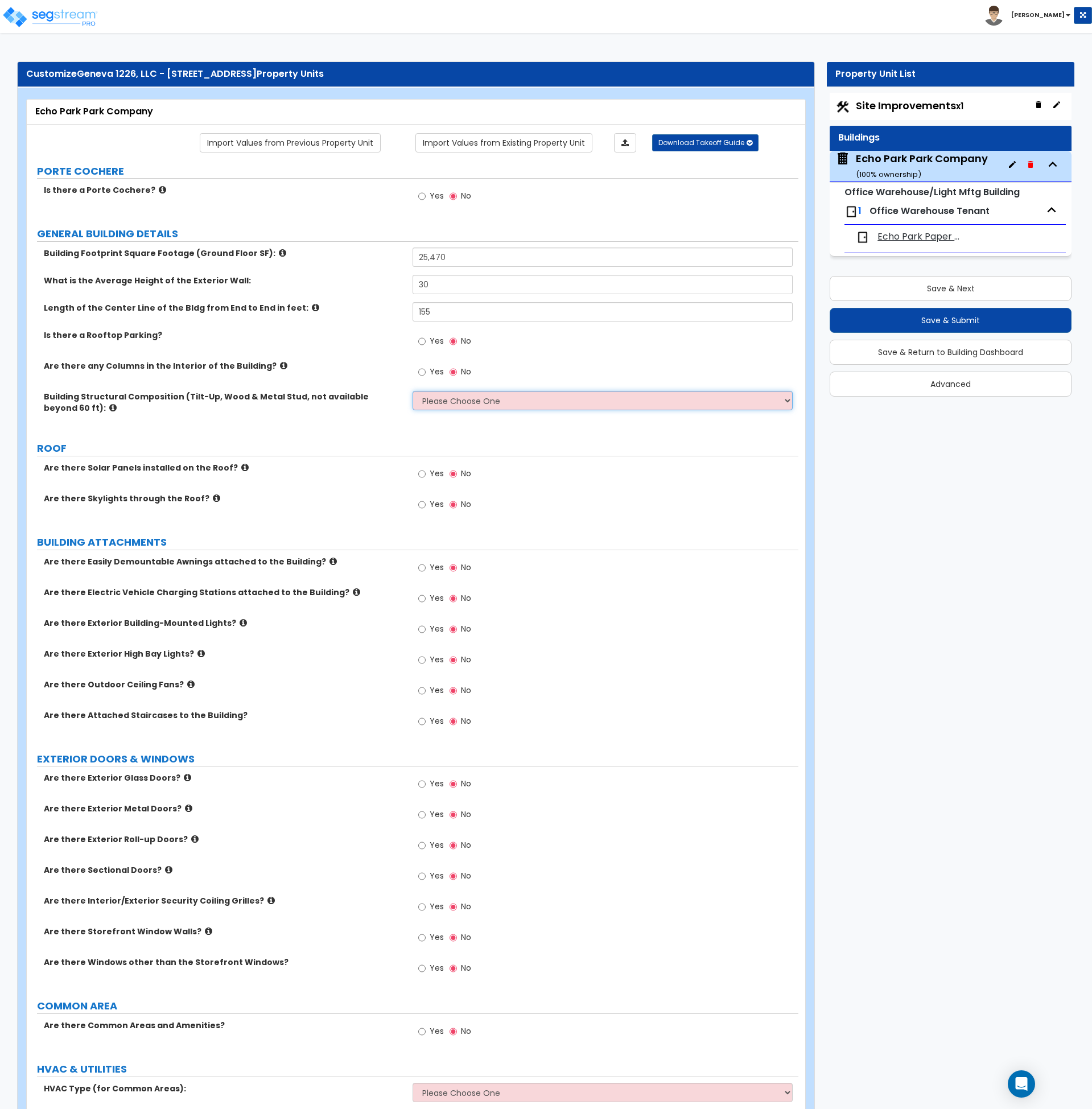
select select "6"
click at [413, 391] on select "Please Choose One Pre-Engineered Metal Building Tilt-up Wall Construction Reinf…" at bounding box center [603, 401] width 380 height 20
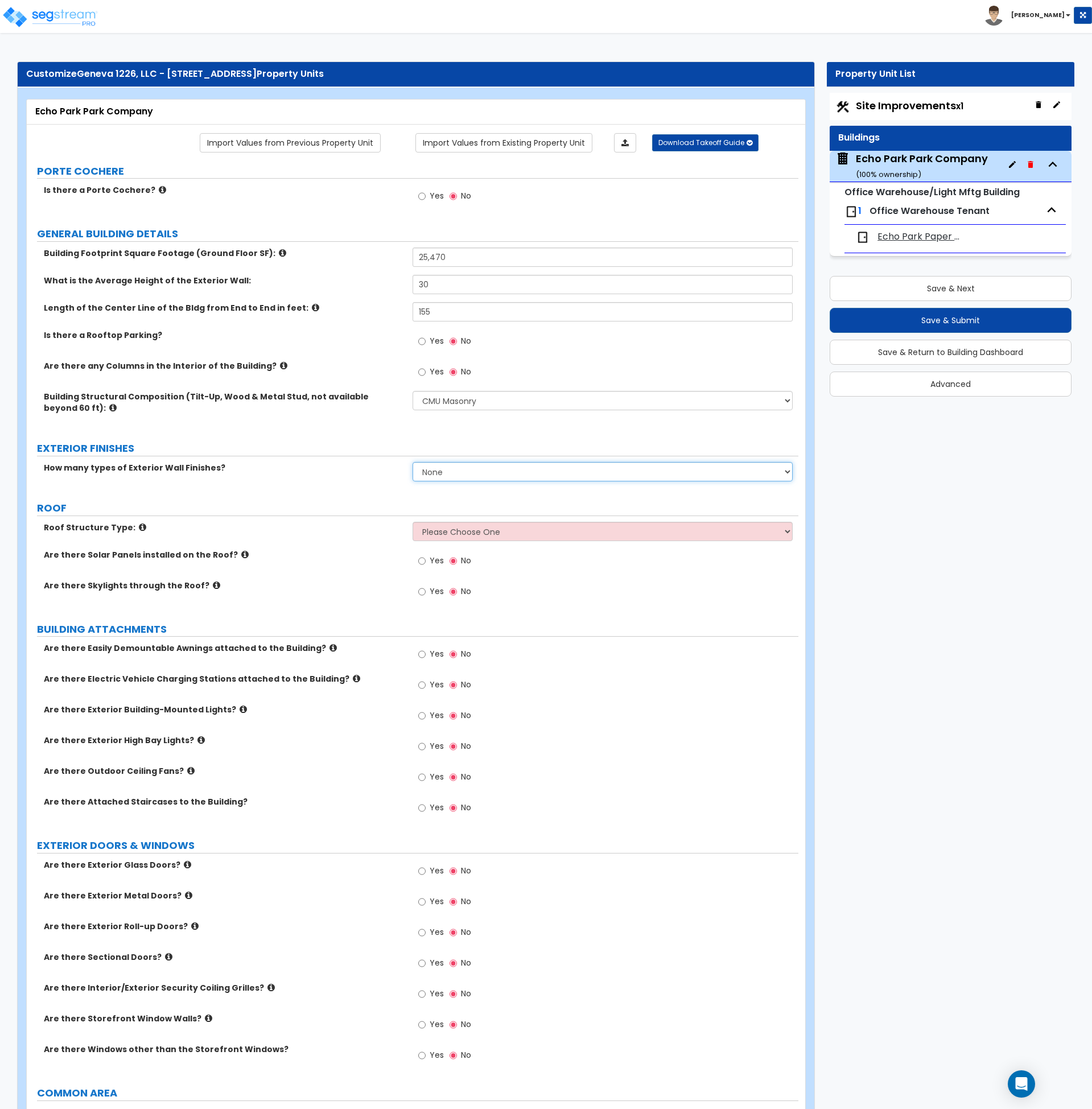
click at [446, 470] on select "None 1 2 3" at bounding box center [603, 472] width 380 height 20
select select "1"
click at [413, 462] on select "None 1 2 3" at bounding box center [603, 472] width 380 height 20
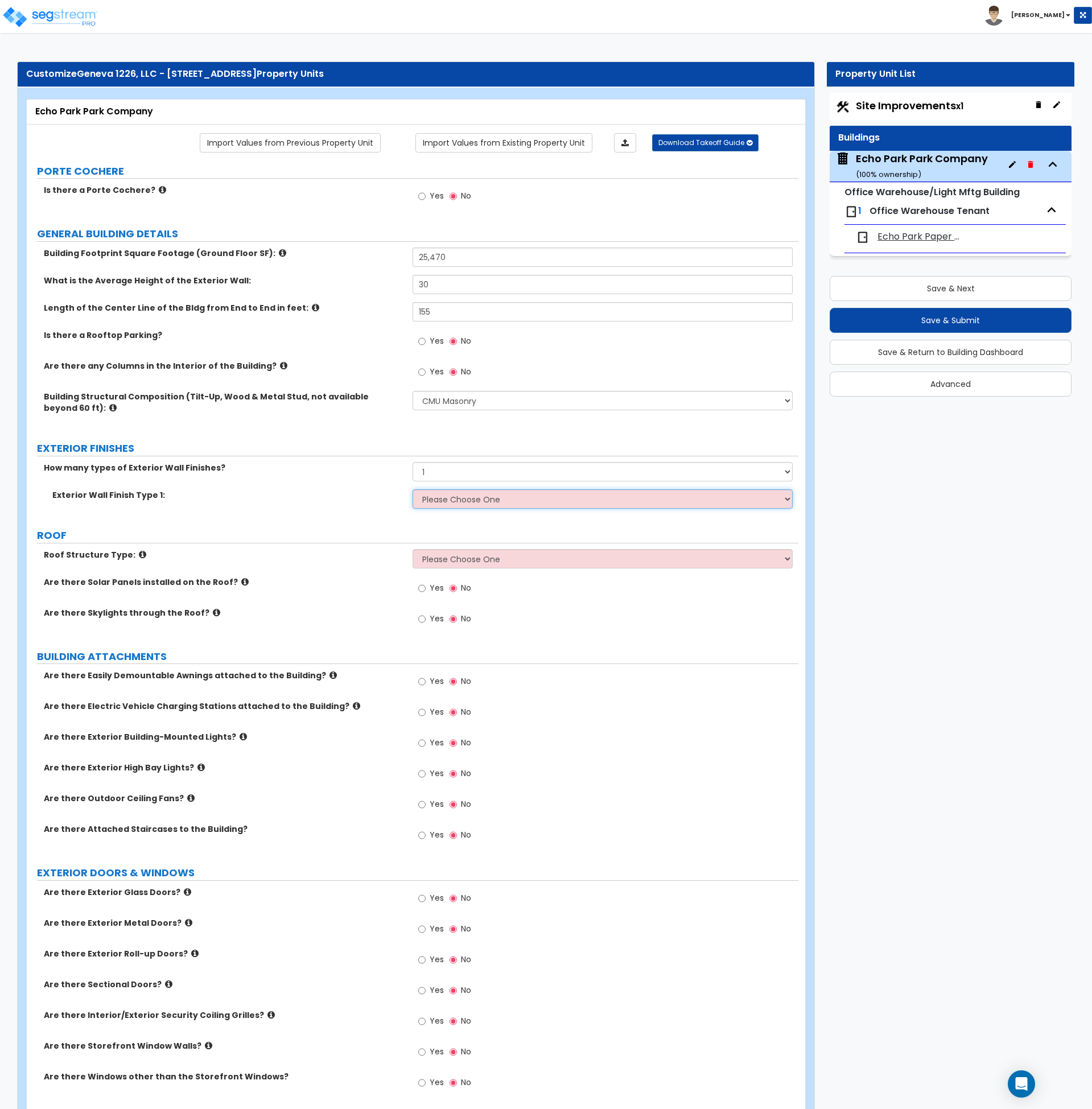
click at [442, 497] on select "Please Choose One No Finish/Shared Wall No Wall Brick Veneer Stone Veneer Wood …" at bounding box center [603, 499] width 380 height 20
select select "10"
click at [413, 489] on select "Please Choose One No Finish/Shared Wall No Wall Brick Veneer Stone Veneer Wood …" at bounding box center [603, 499] width 380 height 20
click at [355, 593] on div "Are there Solar Panels installed on the Roof? Yes No" at bounding box center [413, 591] width 772 height 31
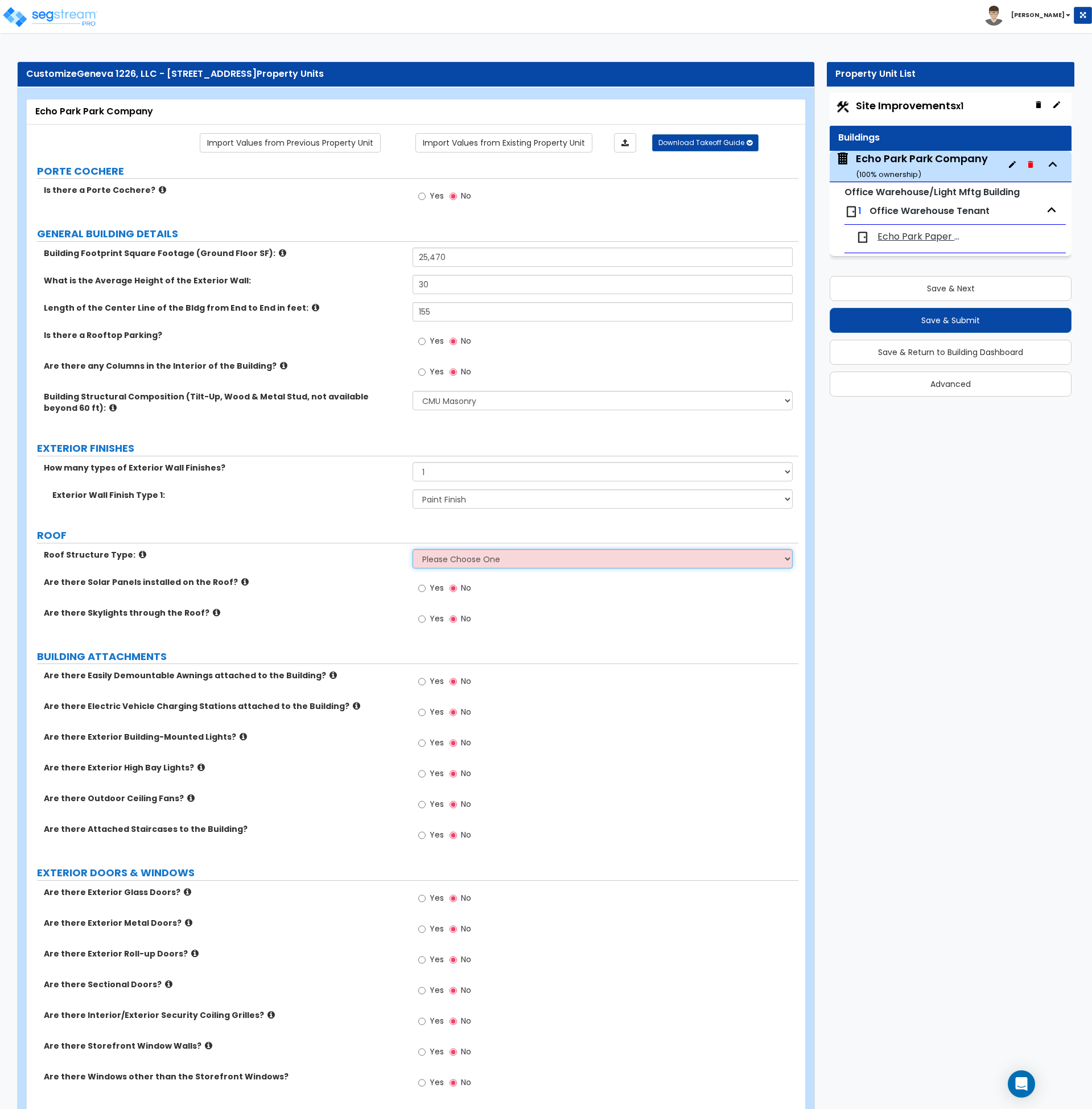
click at [434, 556] on select "Please Choose One [PERSON_NAME] Roof Flat Roof Hybrid [PERSON_NAME] & Flat Roof" at bounding box center [603, 559] width 380 height 20
select select "2"
click at [413, 549] on select "Please Choose One [PERSON_NAME] Roof Flat Roof Hybrid [PERSON_NAME] & Flat Roof" at bounding box center [603, 559] width 380 height 20
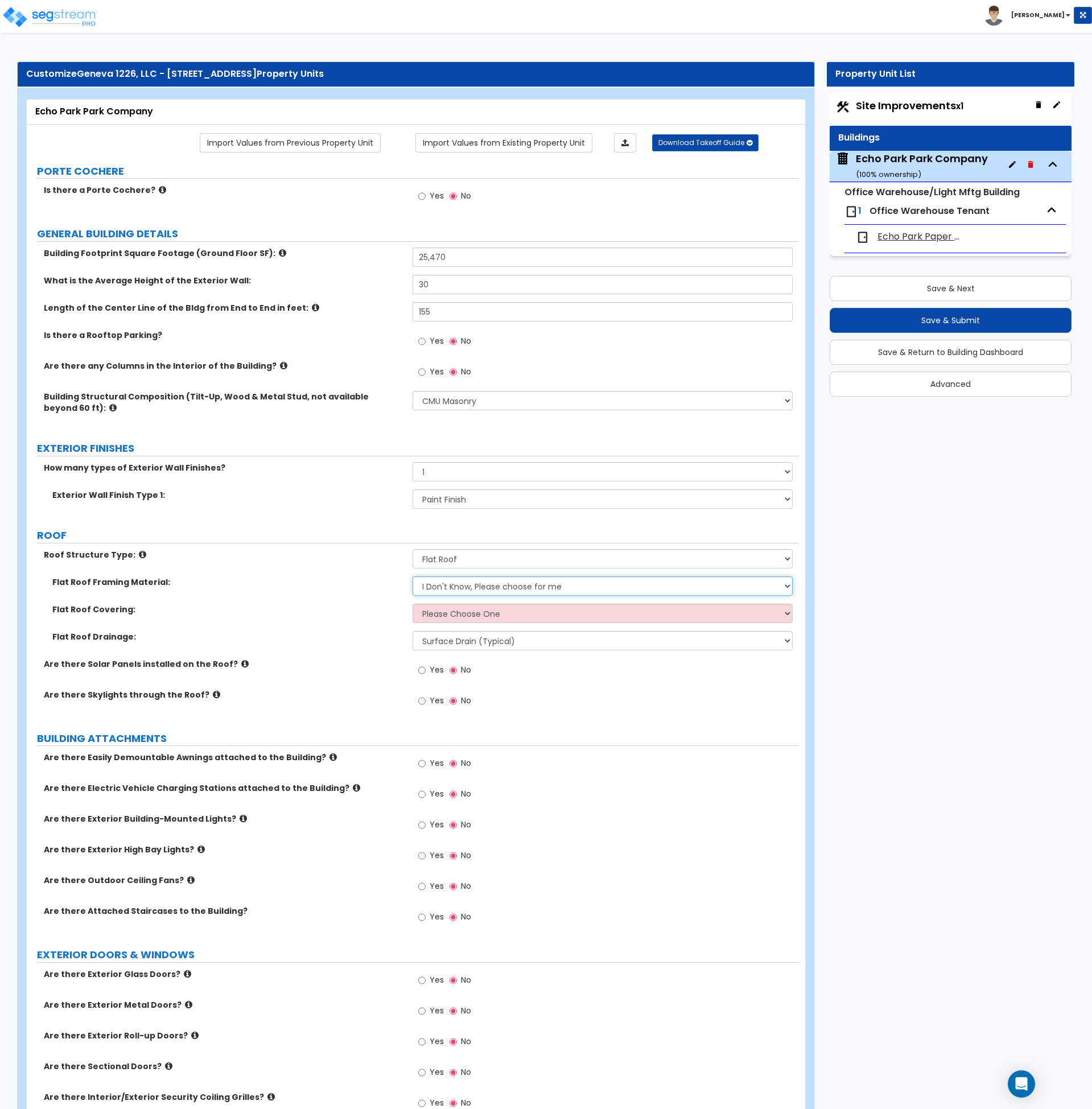
click at [444, 581] on select "I Don't Know, Please choose for me Metal Wood" at bounding box center [603, 586] width 380 height 20
select select "1"
click at [413, 576] on select "I Don't Know, Please choose for me Metal Wood" at bounding box center [603, 586] width 380 height 20
click at [448, 614] on select "Please Choose One Rolled Asphalt PVC Membrane Plastic (EPDM) Membrane Asphalt F…" at bounding box center [603, 614] width 380 height 20
click at [465, 607] on select "Please Choose One Rolled Asphalt PVC Membrane Plastic (EPDM) Membrane Asphalt F…" at bounding box center [603, 614] width 380 height 20
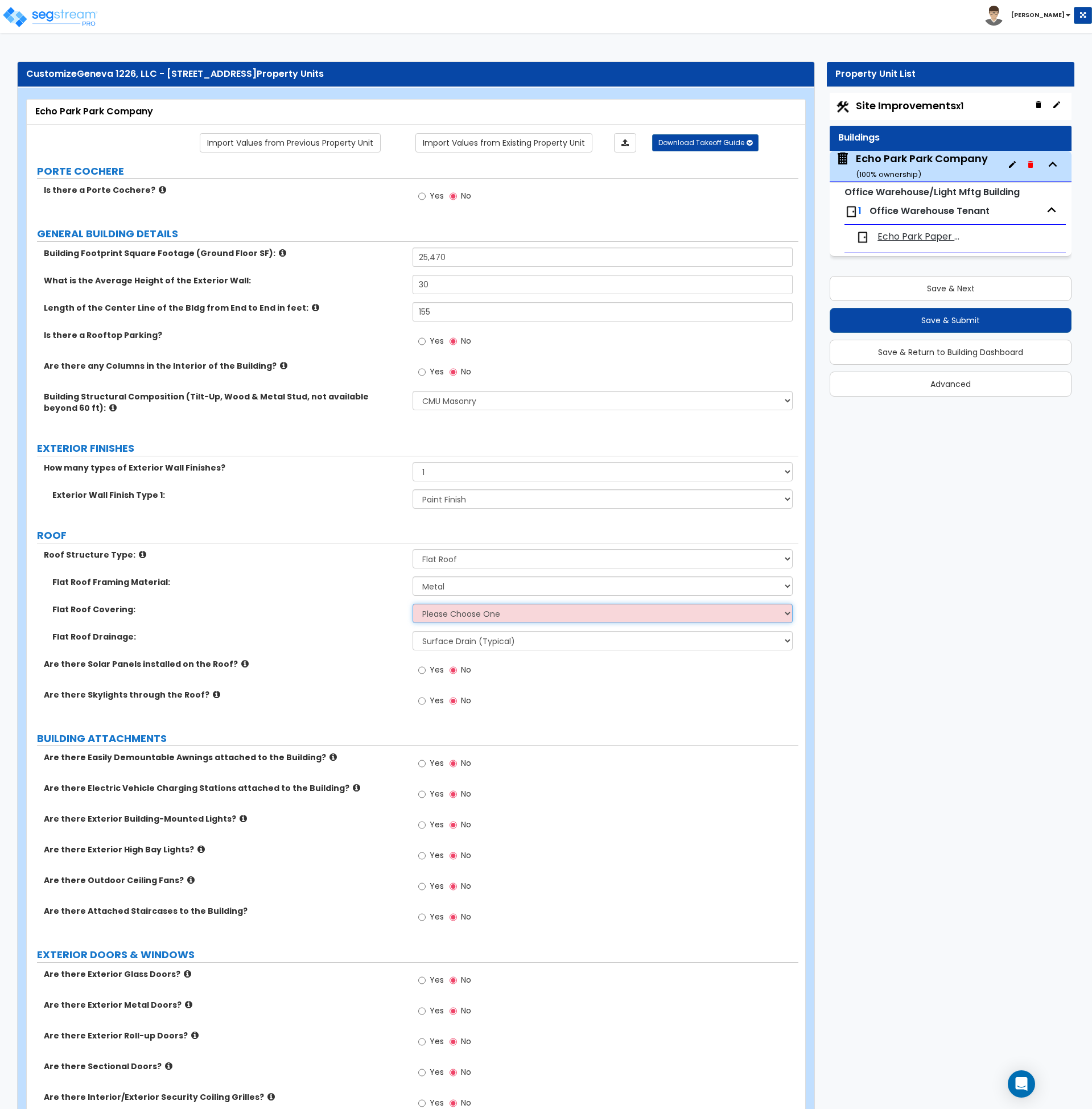
click at [464, 610] on select "Please Choose One Rolled Asphalt PVC Membrane Plastic (EPDM) Membrane Asphalt F…" at bounding box center [603, 614] width 380 height 20
select select "2"
click at [413, 604] on select "Please Choose One Rolled Asphalt PVC Membrane Plastic (EPDM) Membrane Asphalt F…" at bounding box center [603, 614] width 380 height 20
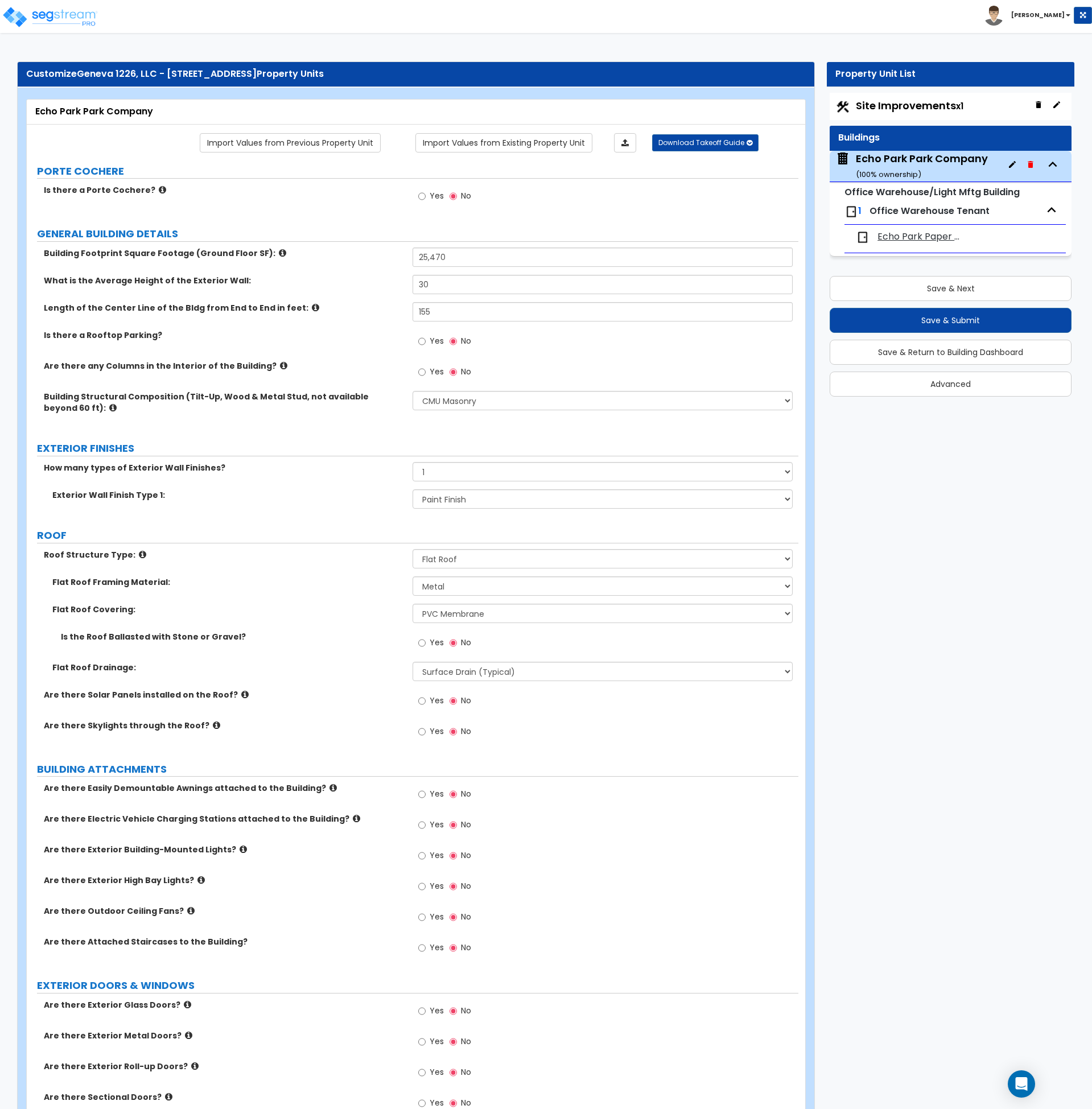
click at [360, 726] on label "Are there Skylights through the Roof?" at bounding box center [223, 725] width 360 height 12
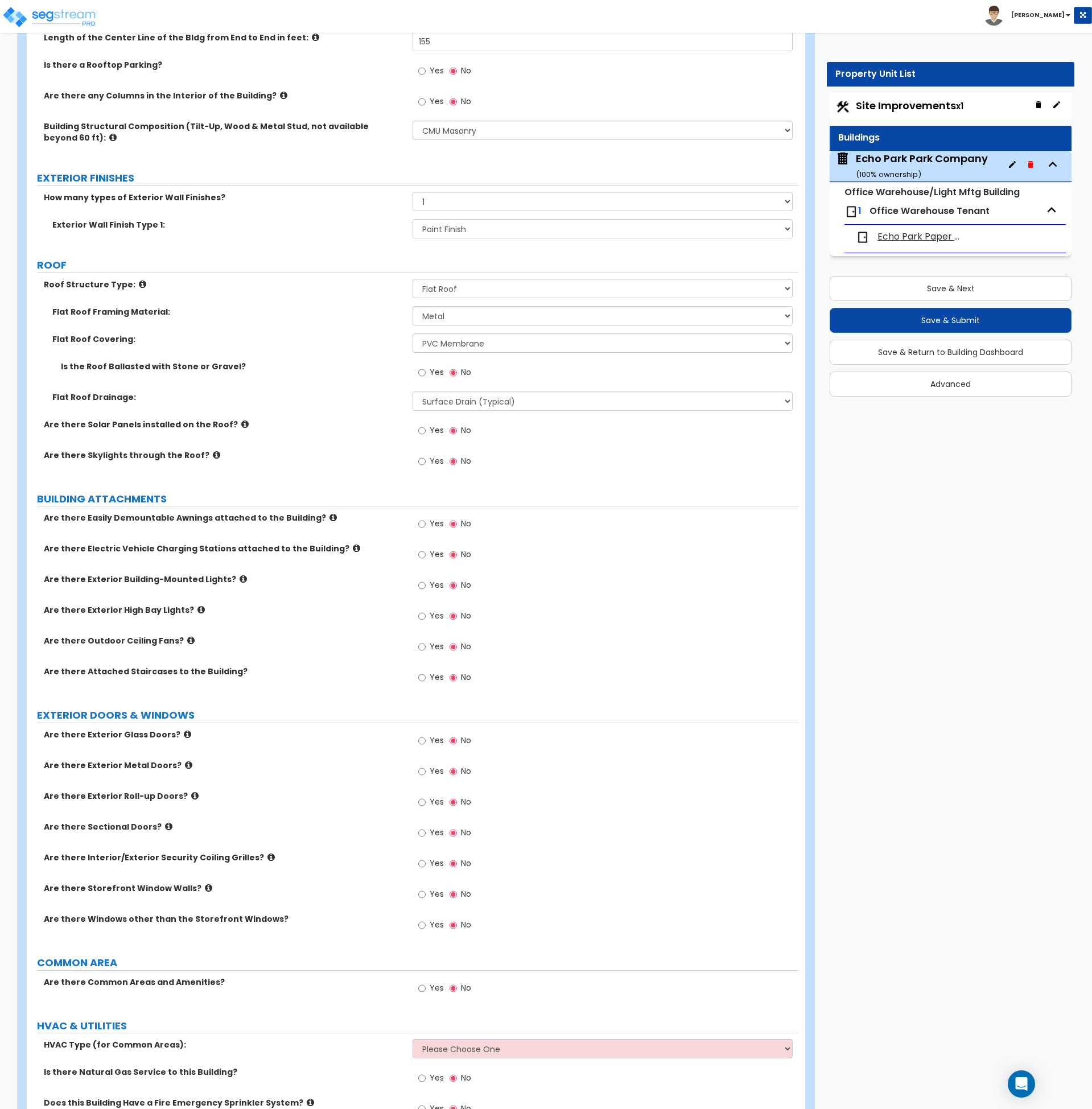
scroll to position [271, 0]
click at [422, 590] on input "Yes" at bounding box center [422, 585] width 7 height 13
radio input "true"
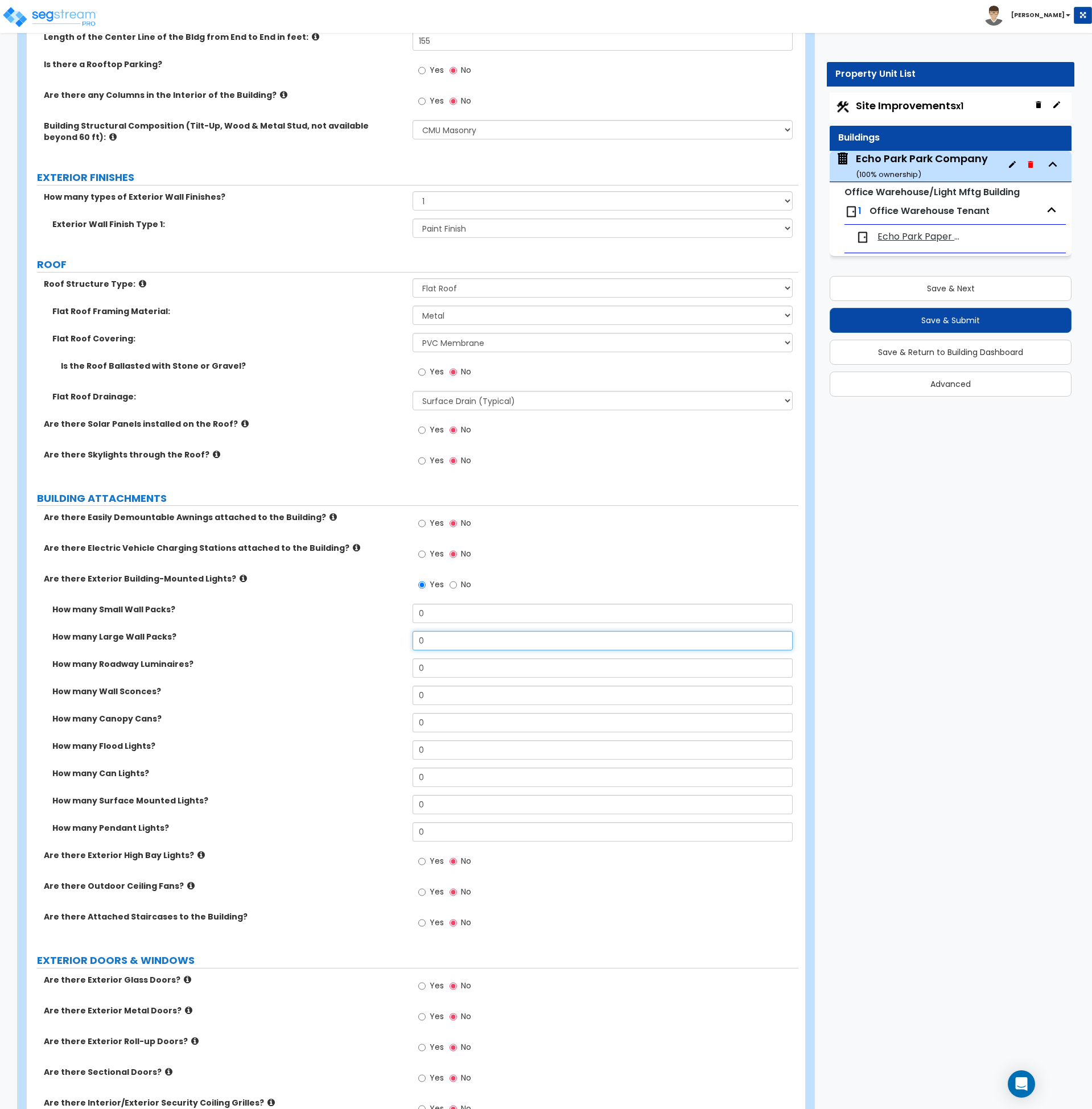
drag, startPoint x: 424, startPoint y: 643, endPoint x: 371, endPoint y: 645, distance: 53.0
click at [371, 645] on div "How many Large Wall Packs? 0" at bounding box center [413, 644] width 772 height 27
type input "10"
click at [366, 647] on div "How many Large Wall Packs? 10" at bounding box center [413, 644] width 772 height 27
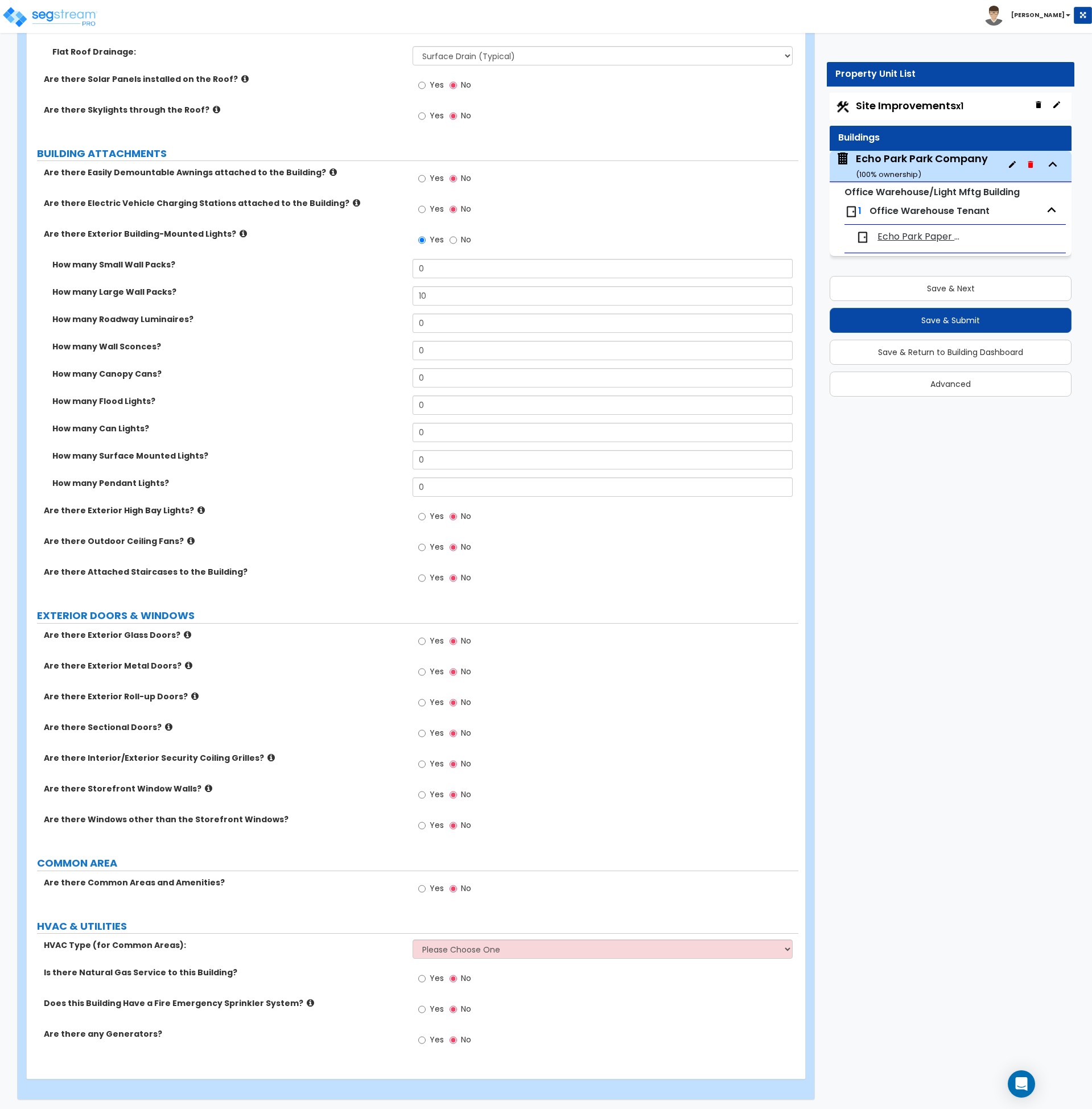
scroll to position [618, 0]
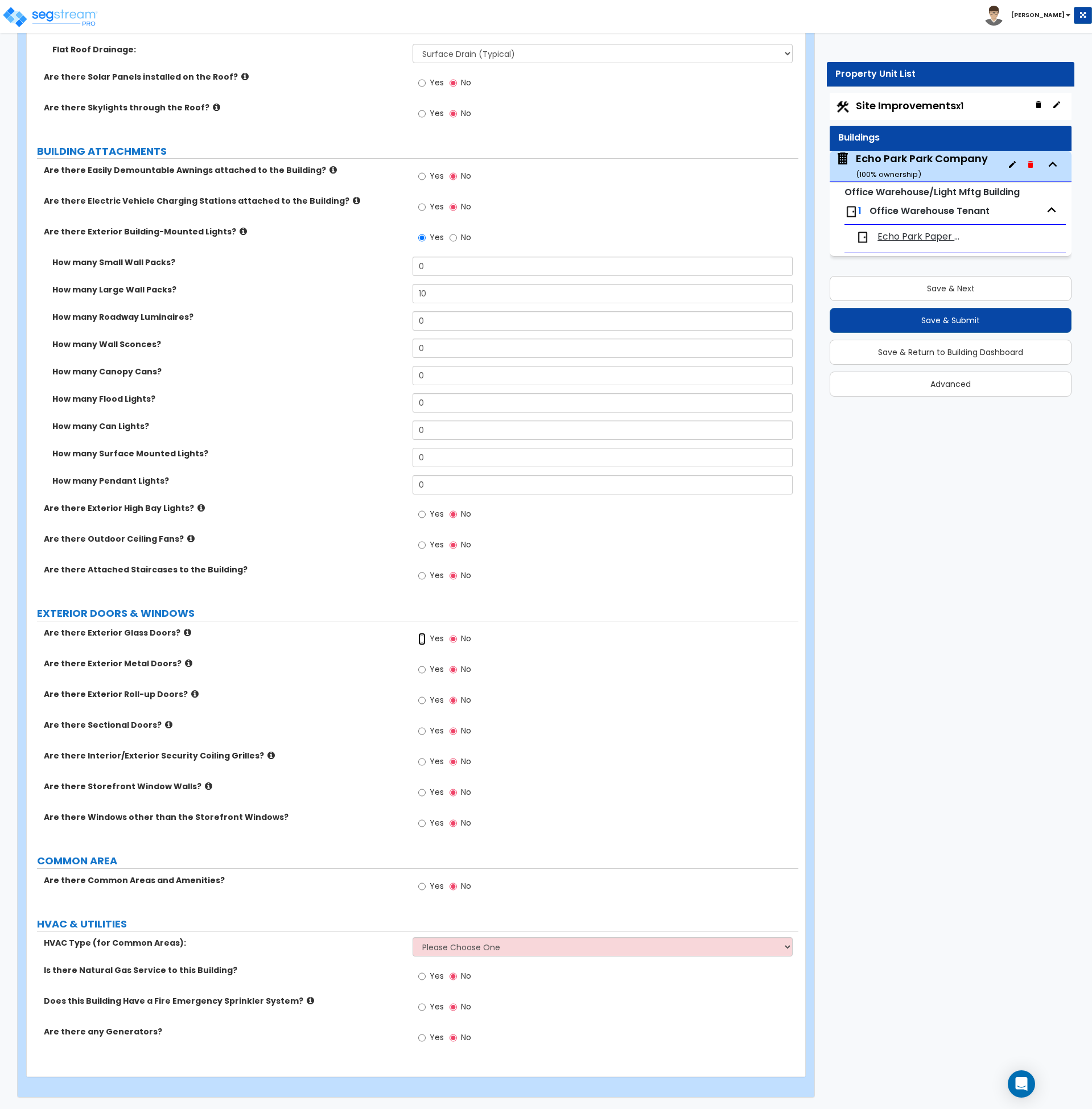
click at [421, 639] on input "Yes" at bounding box center [422, 639] width 7 height 13
radio input "true"
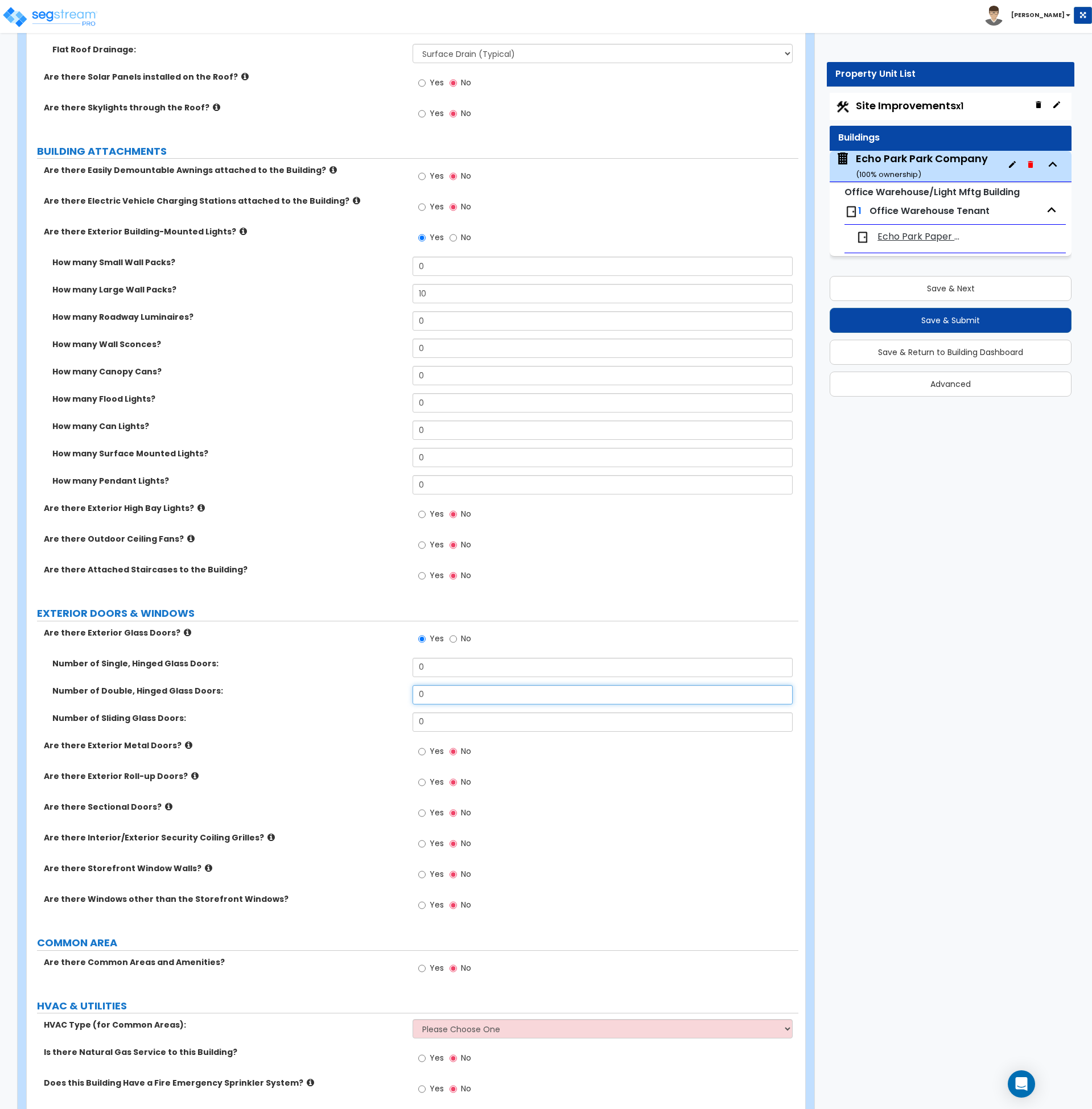
click at [424, 689] on input "0" at bounding box center [603, 695] width 380 height 20
drag, startPoint x: 429, startPoint y: 697, endPoint x: 384, endPoint y: 693, distance: 45.2
click at [386, 696] on div "Number of Double, Hinged Glass Doors: 0" at bounding box center [413, 699] width 772 height 27
type input "2"
click at [350, 737] on div "Number of Sliding Glass Doors: 0" at bounding box center [413, 726] width 772 height 27
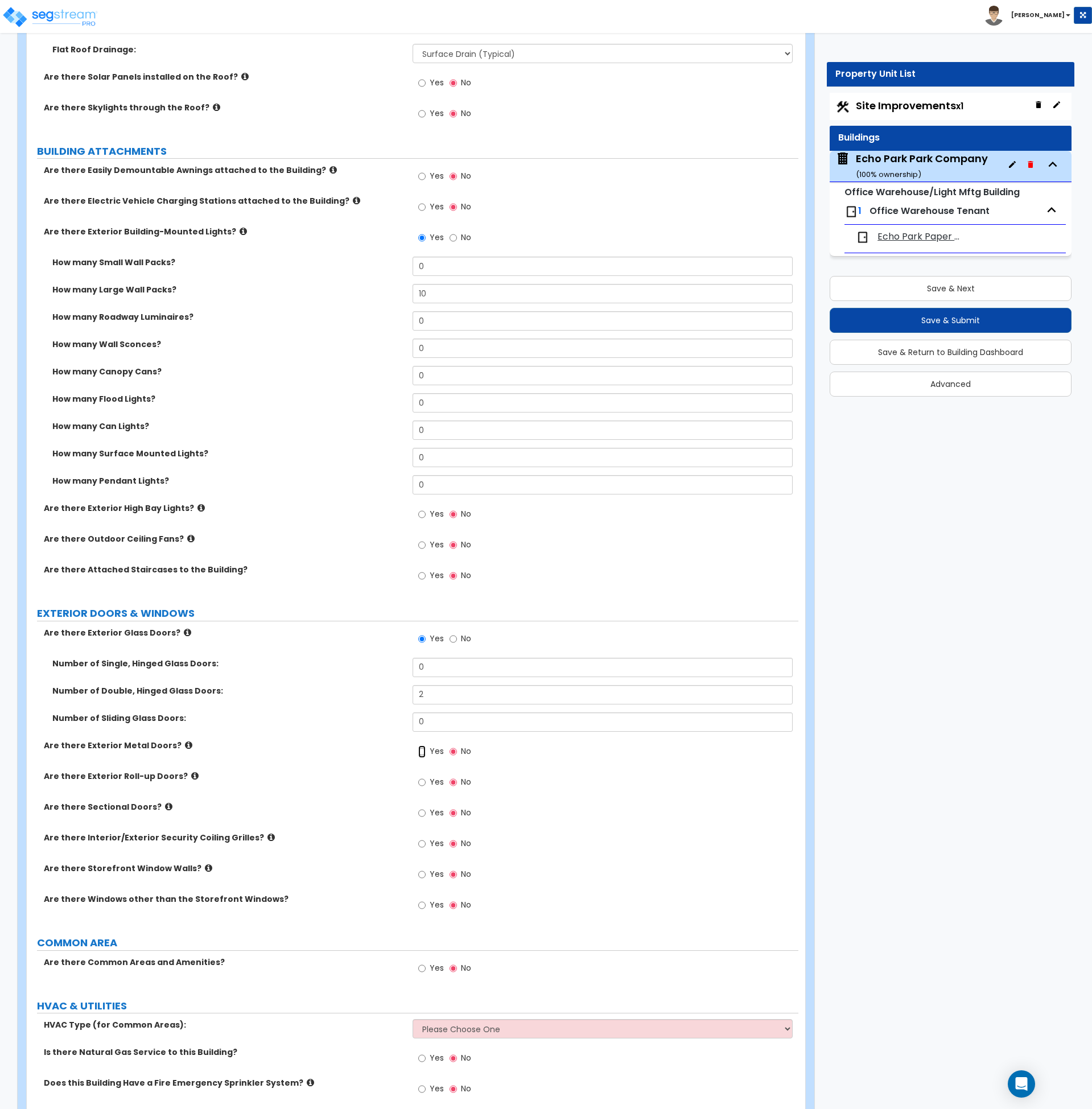
click at [423, 750] on input "Yes" at bounding box center [422, 752] width 7 height 13
radio input "true"
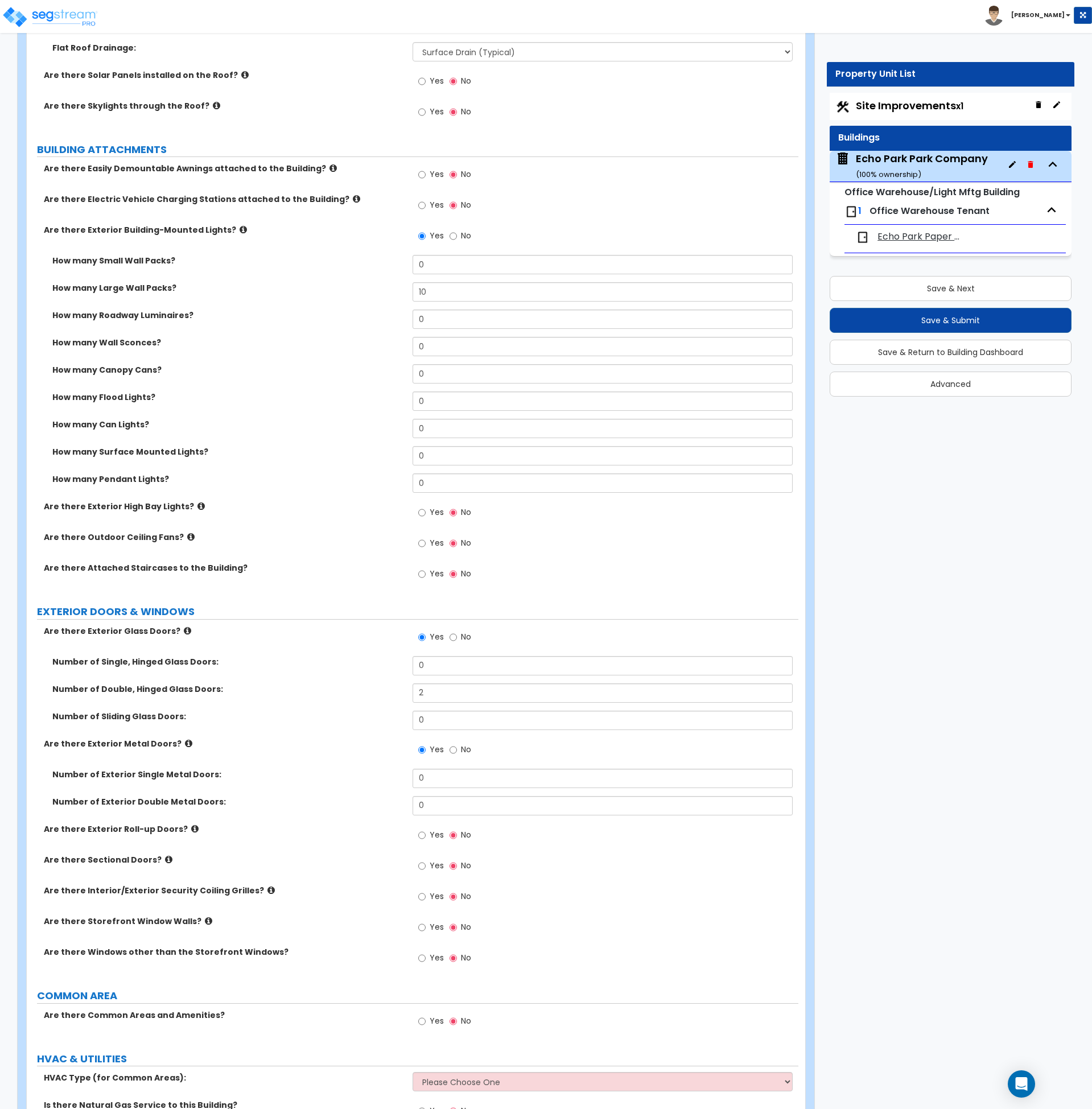
scroll to position [620, 0]
drag, startPoint x: 435, startPoint y: 779, endPoint x: 389, endPoint y: 780, distance: 46.0
click at [389, 780] on div "Number of Exterior Single Metal Doors: 0" at bounding box center [413, 782] width 772 height 27
type input "4"
click at [419, 867] on input "Yes" at bounding box center [422, 866] width 7 height 13
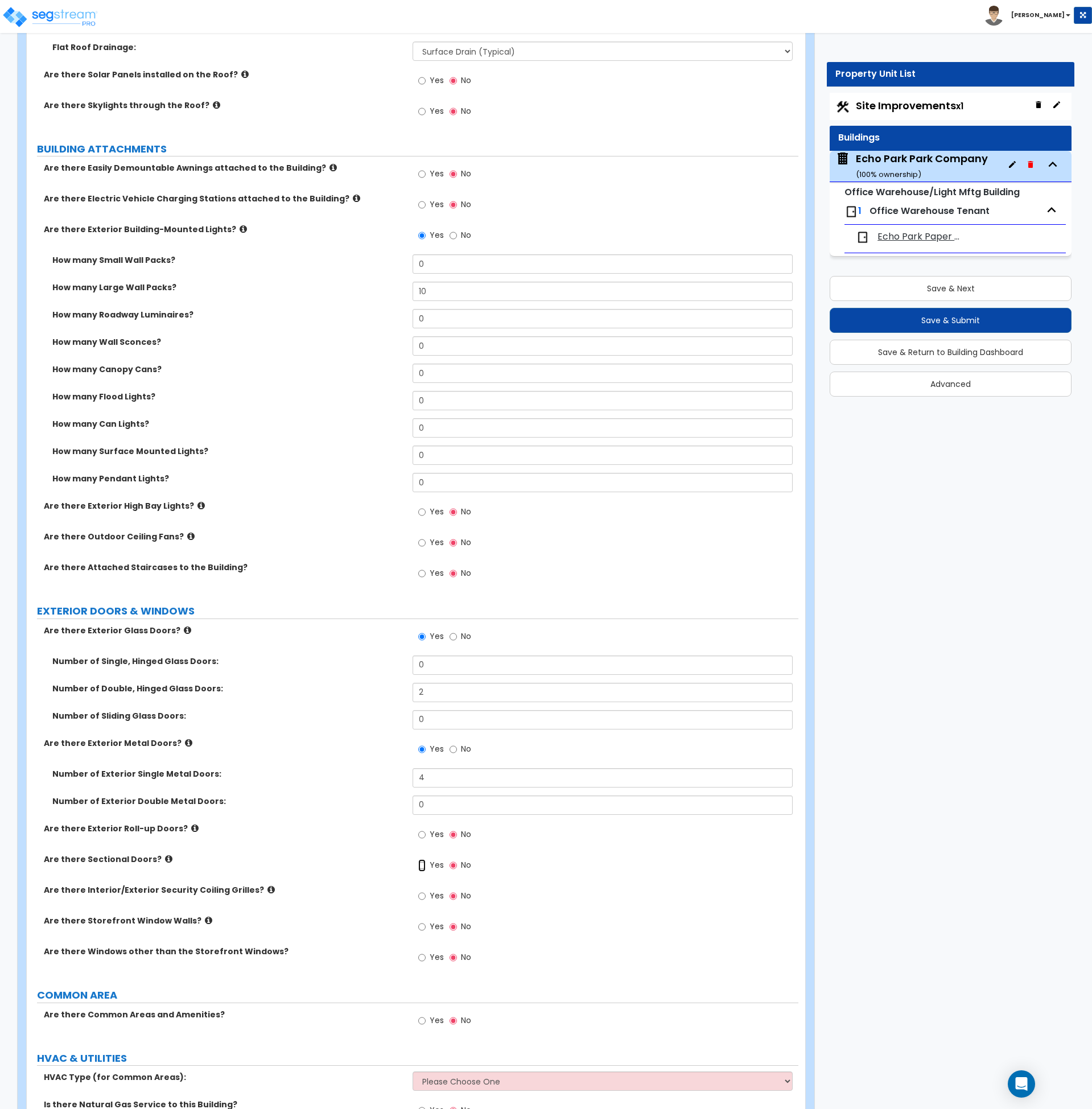
radio input "true"
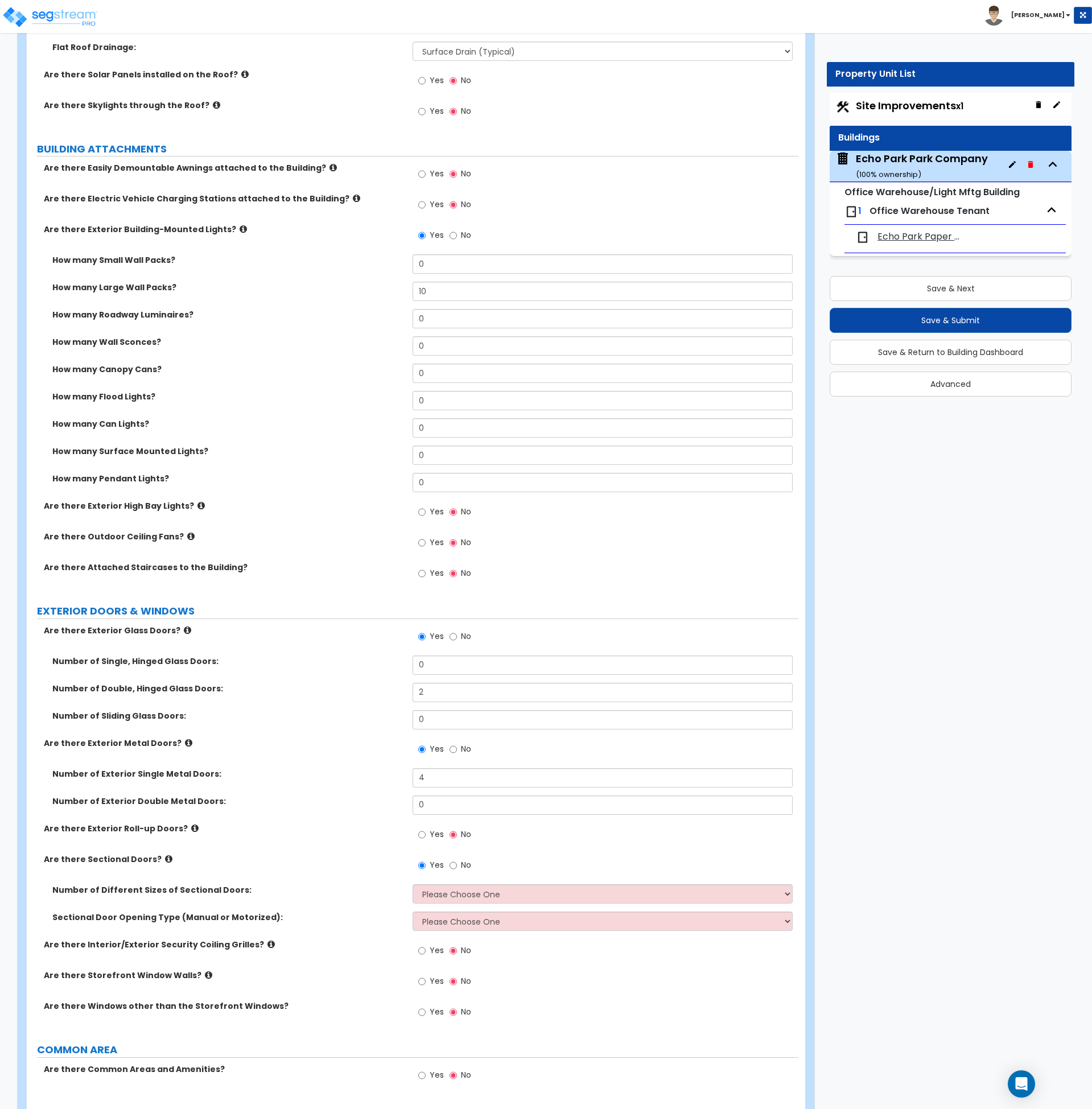
click at [165, 858] on icon at bounding box center [169, 860] width 7 height 9
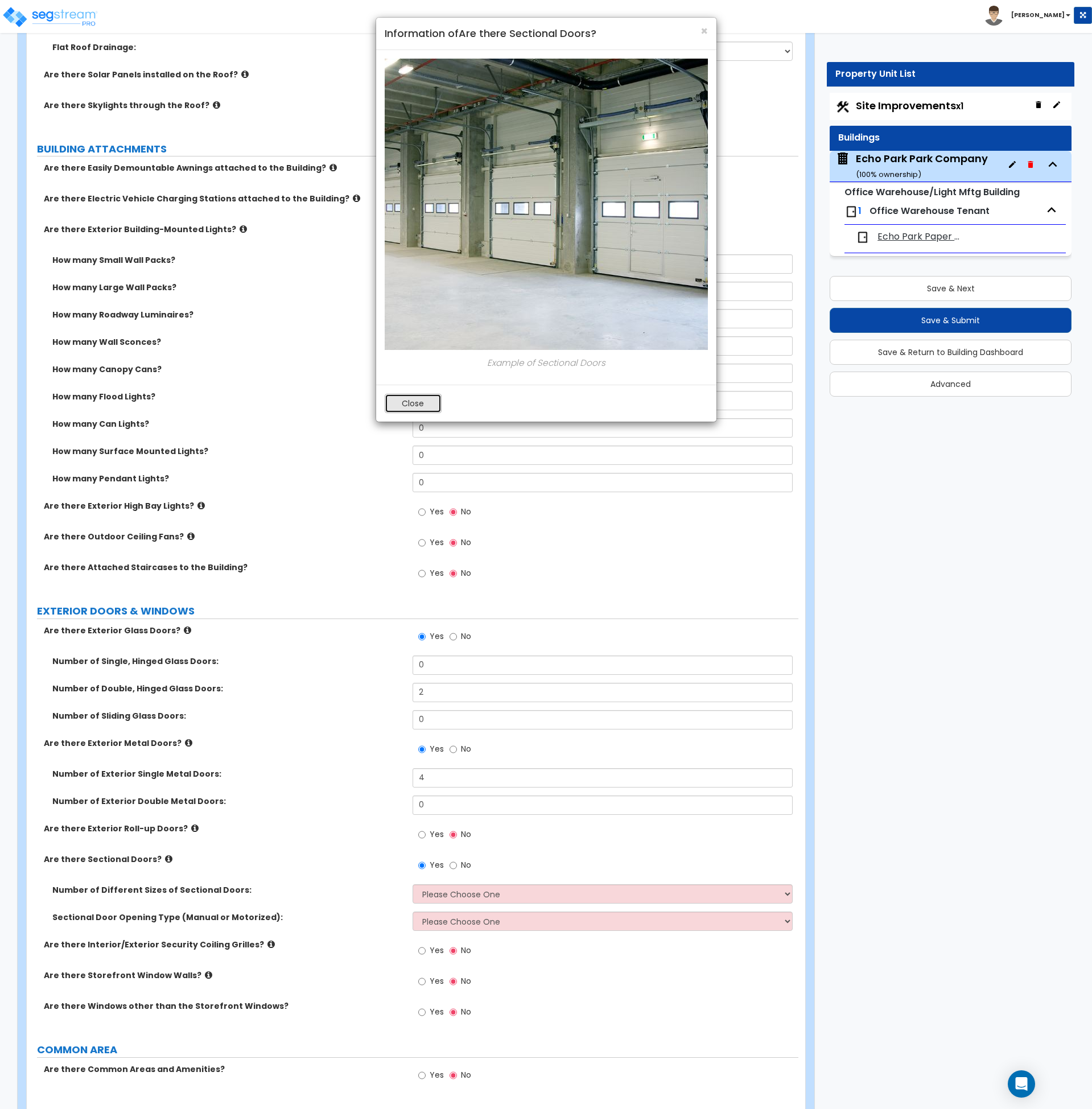
click at [408, 406] on button "Close" at bounding box center [413, 404] width 57 height 20
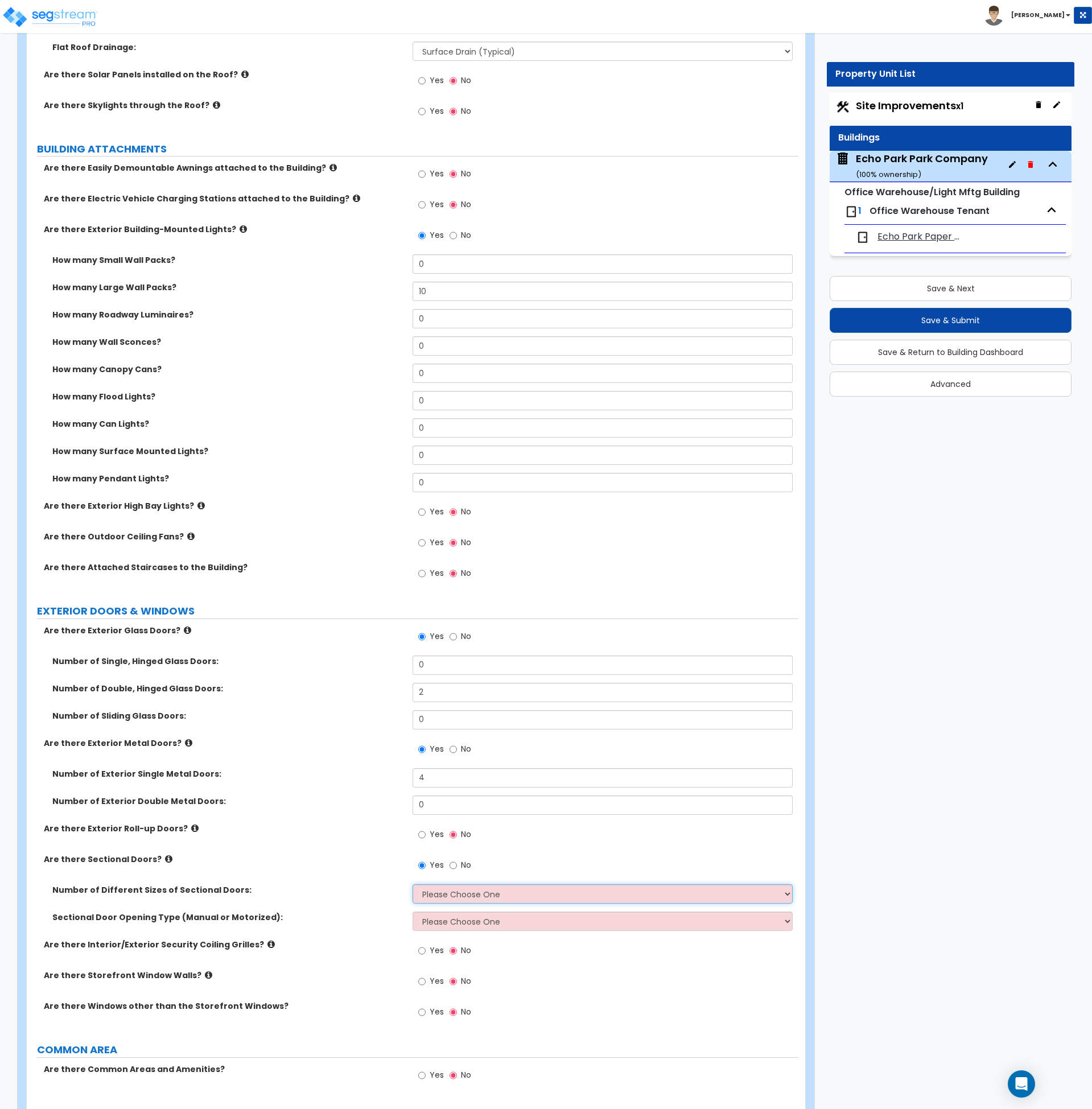
click at [450, 895] on select "Please Choose One 1 2 3" at bounding box center [603, 895] width 380 height 20
select select "2"
click at [413, 885] on select "Please Choose One 1 2 3" at bounding box center [603, 895] width 380 height 20
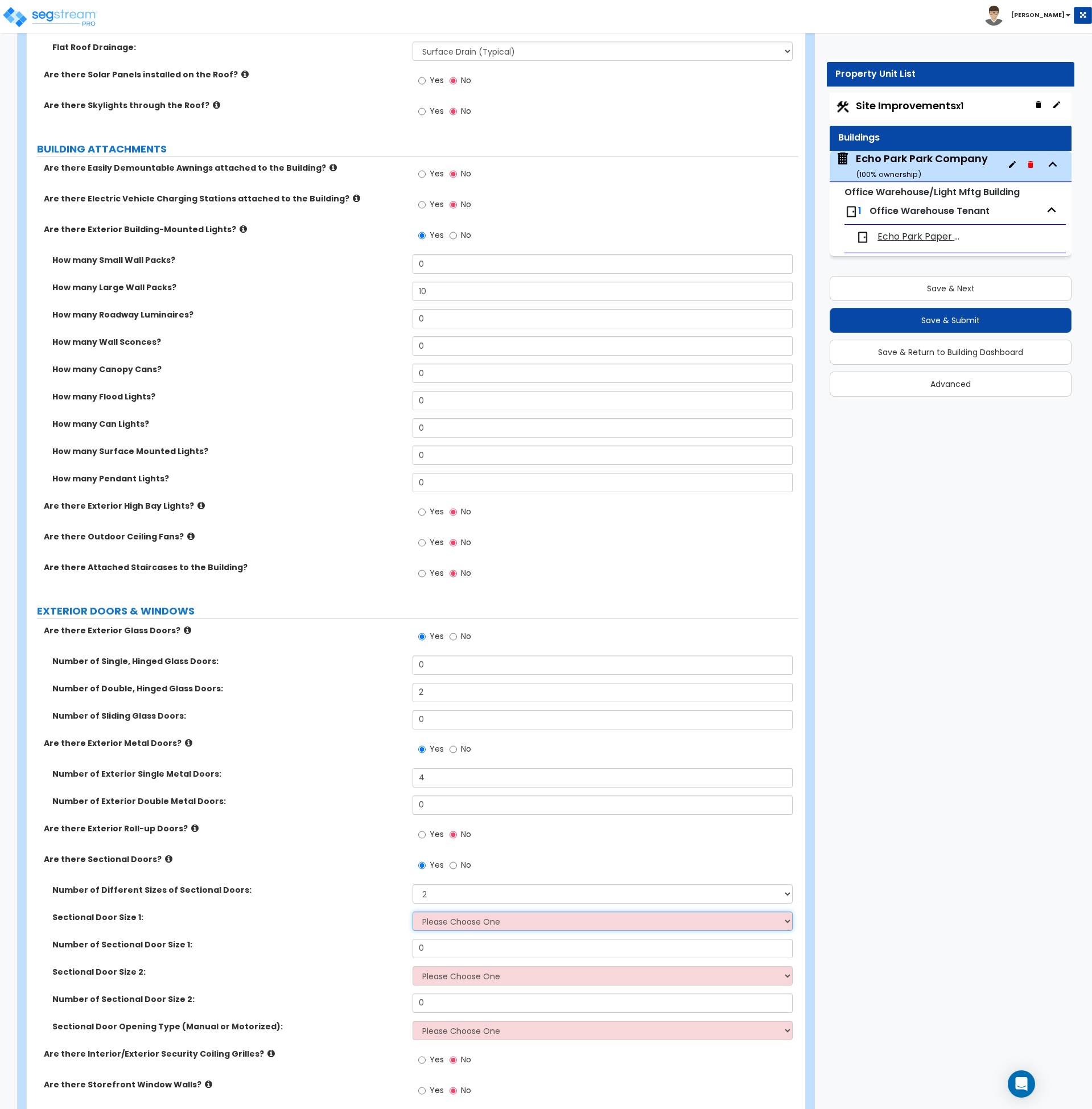
click at [450, 925] on select "Please Choose One 8' x 8' 10' x 10' 12' x 12' 20' x 14'" at bounding box center [603, 921] width 380 height 20
select select "3"
click at [413, 912] on select "Please Choose One 8' x 8' 10' x 10' 12' x 12' 20' x 14'" at bounding box center [603, 921] width 380 height 20
drag, startPoint x: 432, startPoint y: 947, endPoint x: 395, endPoint y: 963, distance: 40.3
click at [397, 953] on div "Number of Sectional Door Size 1: 0" at bounding box center [413, 952] width 772 height 27
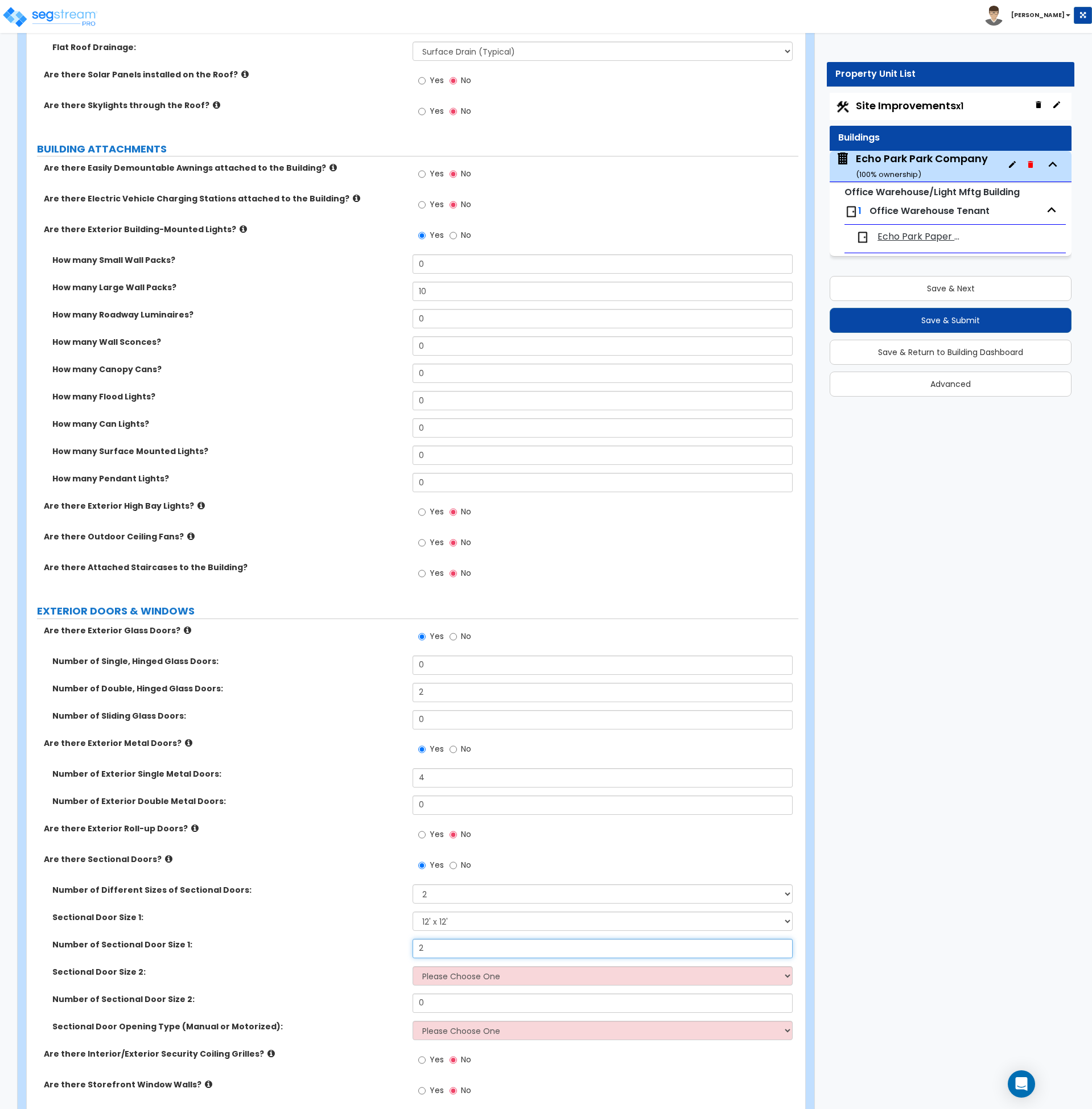
type input "2"
click at [450, 971] on select "Please Choose One 8' x 8' 10' x 10' 12' x 12' 20' x 14'" at bounding box center [603, 976] width 380 height 20
select select "2"
click at [413, 966] on select "Please Choose One 8' x 8' 10' x 10' 12' x 12' 20' x 14'" at bounding box center [603, 976] width 380 height 20
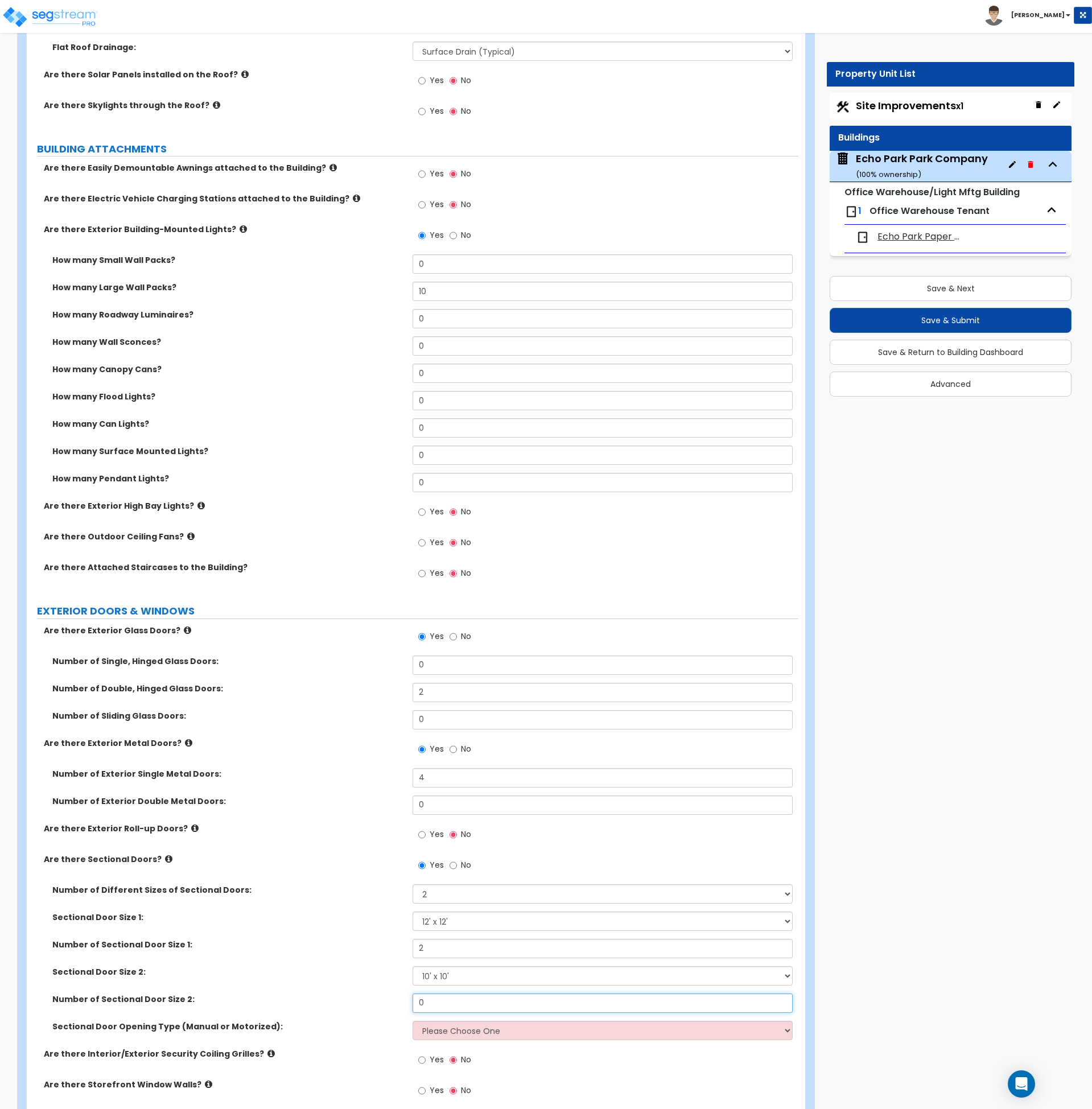
drag, startPoint x: 419, startPoint y: 1006, endPoint x: 385, endPoint y: 1007, distance: 34.0
click at [385, 1007] on div "Number of Sectional Door Size 2: 0" at bounding box center [413, 1007] width 772 height 27
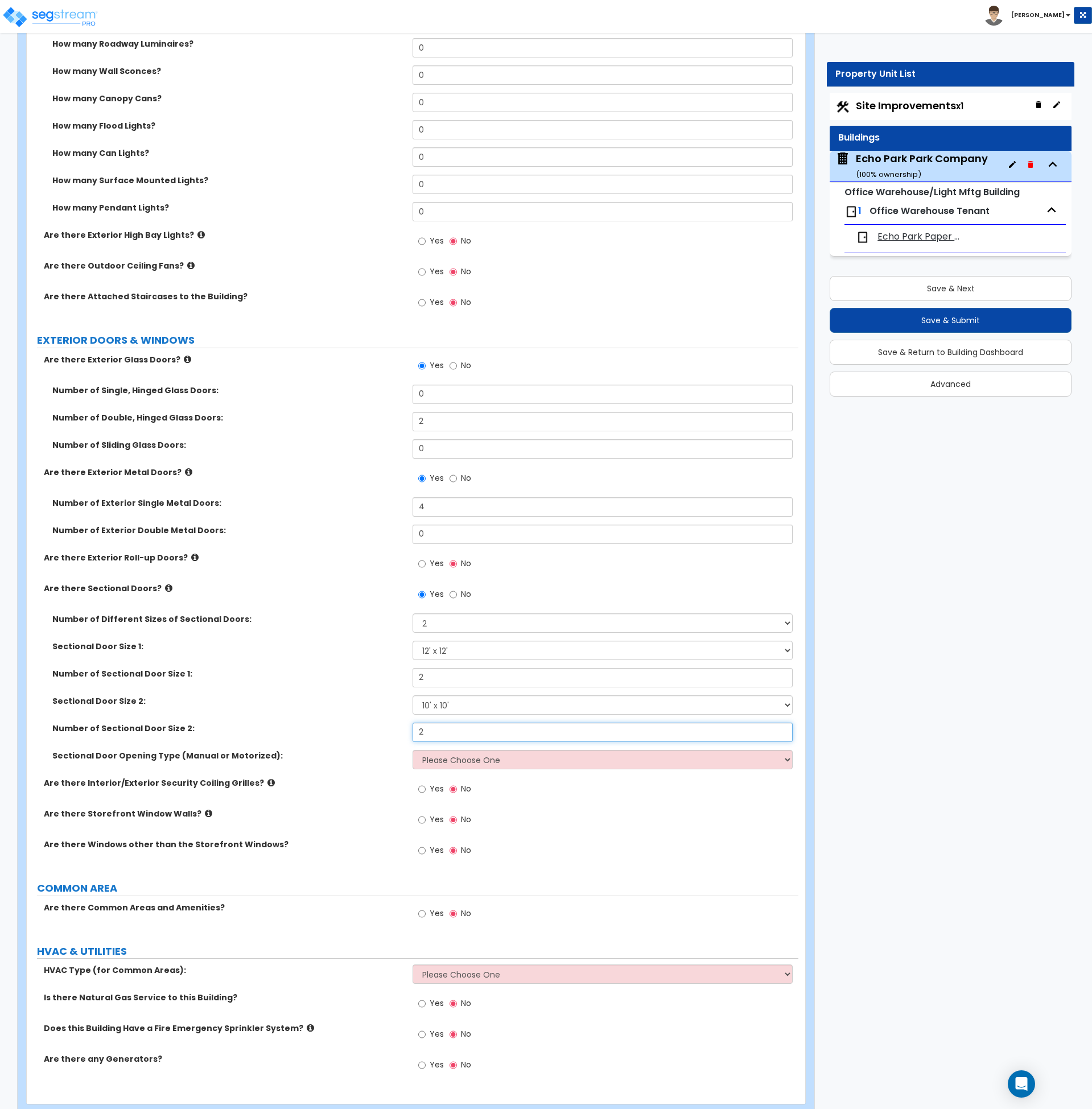
scroll to position [892, 0]
type input "2"
click at [419, 758] on select "Please Choose One All Manual All Motorized Some are Motorized" at bounding box center [603, 759] width 380 height 20
click at [438, 757] on select "Please Choose One All Manual All Motorized Some are Motorized" at bounding box center [603, 759] width 380 height 20
select select "2"
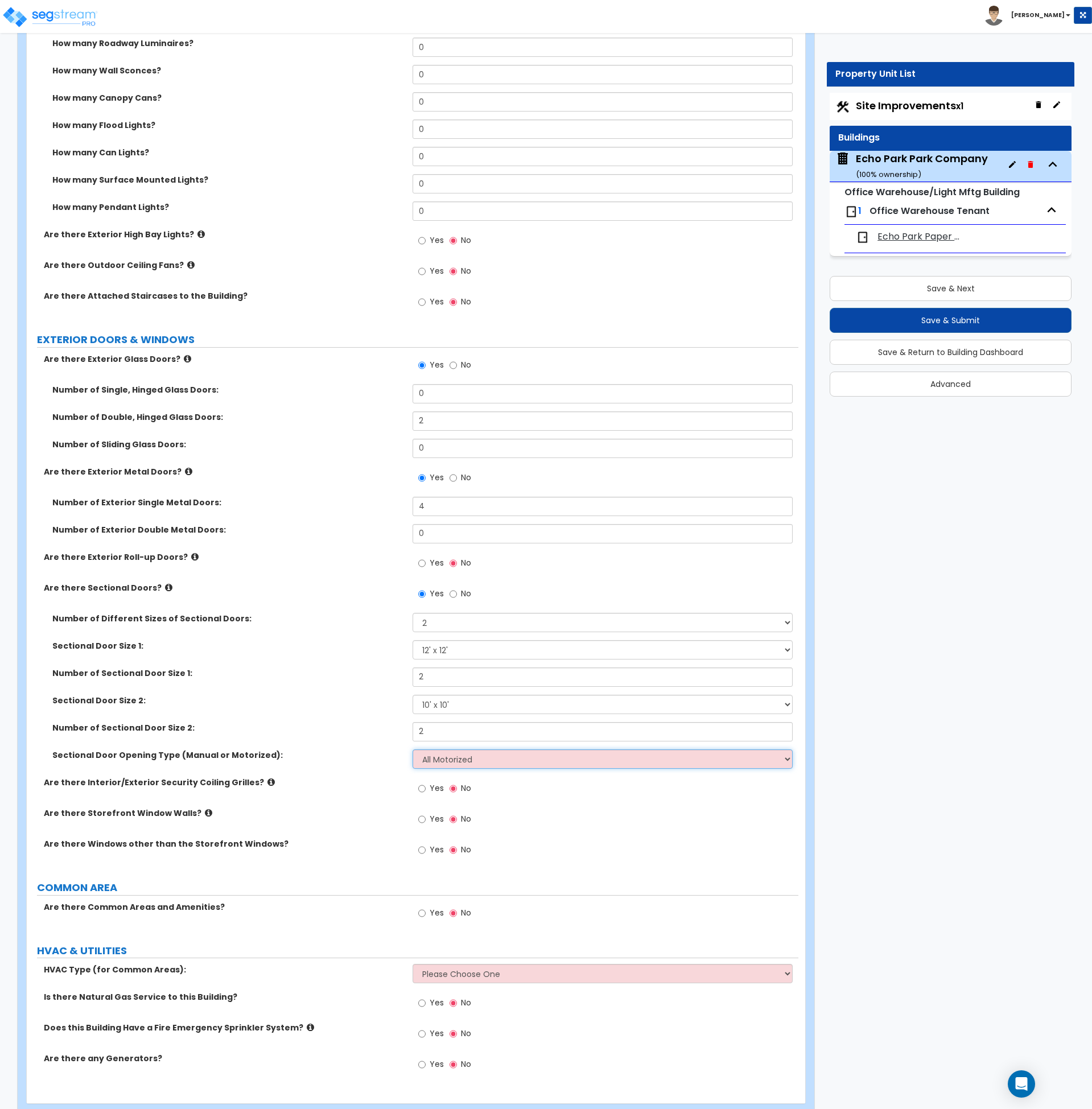
click at [413, 749] on select "Please Choose One All Manual All Motorized Some are Motorized" at bounding box center [603, 759] width 380 height 20
click at [379, 796] on div "Are there Interior/Exterior Security Coiling Grilles? Yes No" at bounding box center [413, 792] width 772 height 31
click at [423, 817] on input "Yes" at bounding box center [422, 819] width 7 height 13
radio input "true"
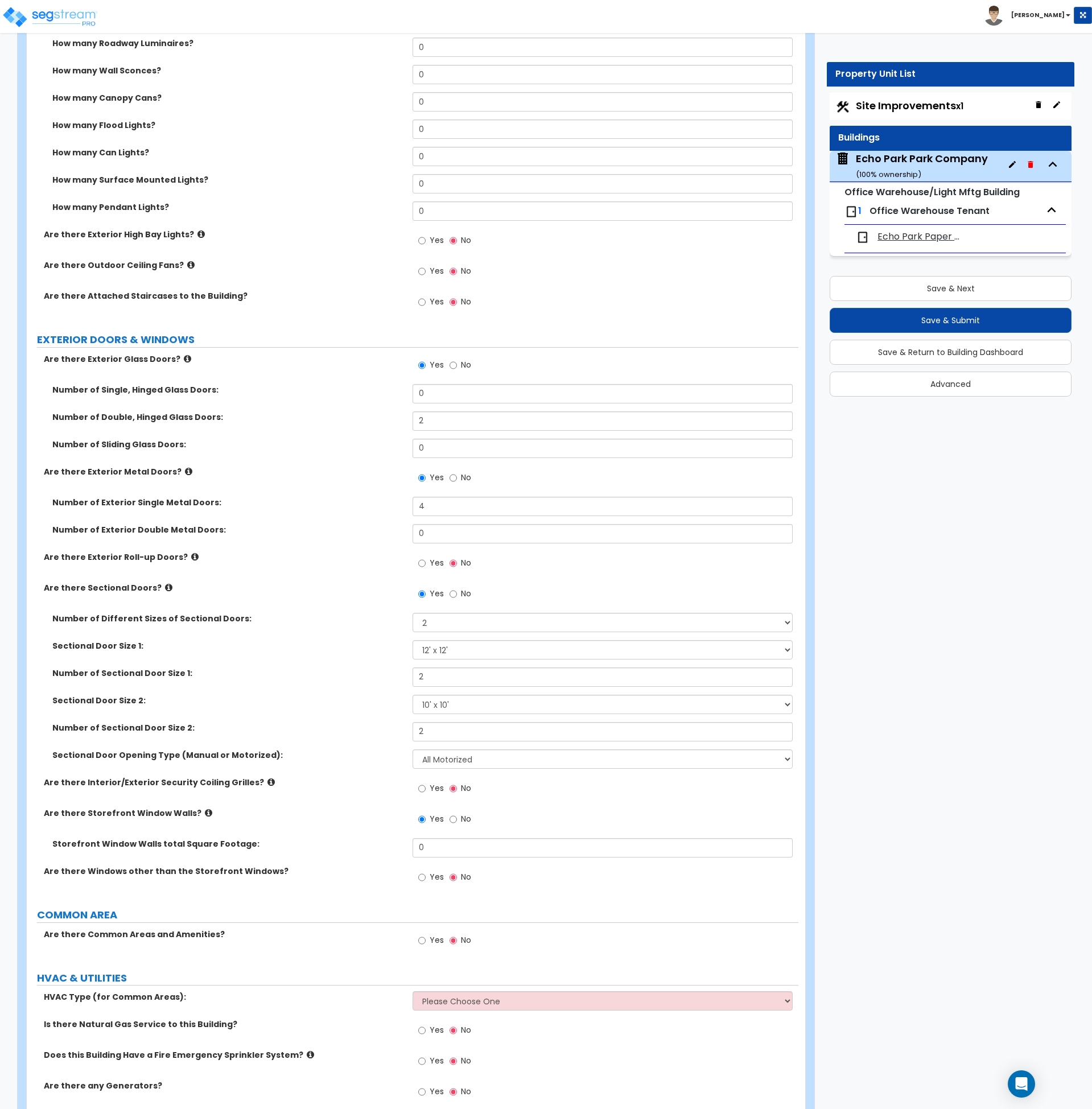
click at [341, 676] on label "Number of Sectional Door Size 1:" at bounding box center [228, 673] width 352 height 12
drag, startPoint x: 439, startPoint y: 845, endPoint x: 389, endPoint y: 847, distance: 50.0
click at [389, 847] on div "Storefront Window Walls total Square Footage: 0" at bounding box center [413, 851] width 772 height 27
type input "105"
click at [388, 847] on label "Storefront Window Walls total Square Footage:" at bounding box center [228, 843] width 352 height 12
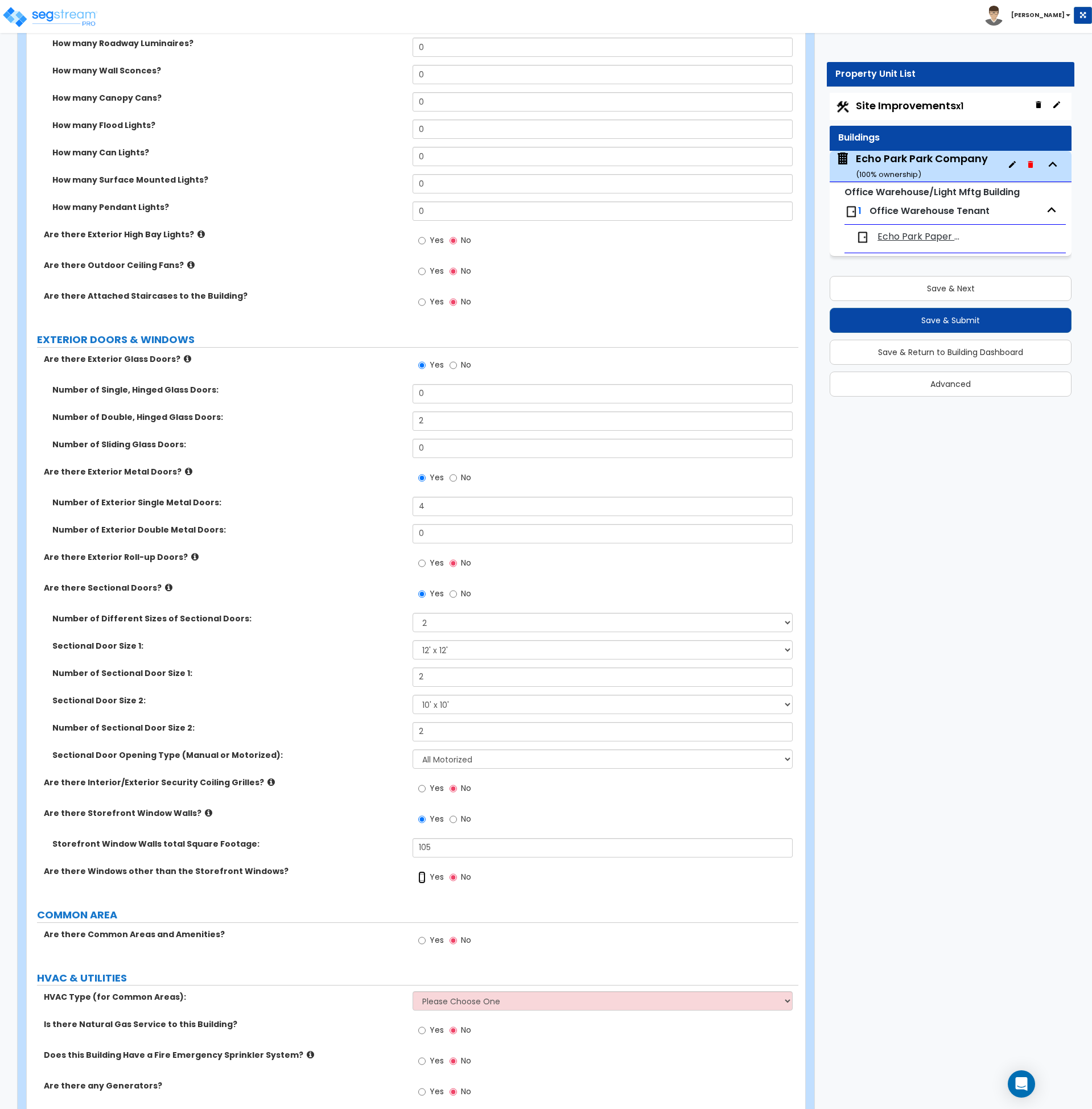
click at [422, 877] on input "Yes" at bounding box center [422, 878] width 7 height 13
radio input "true"
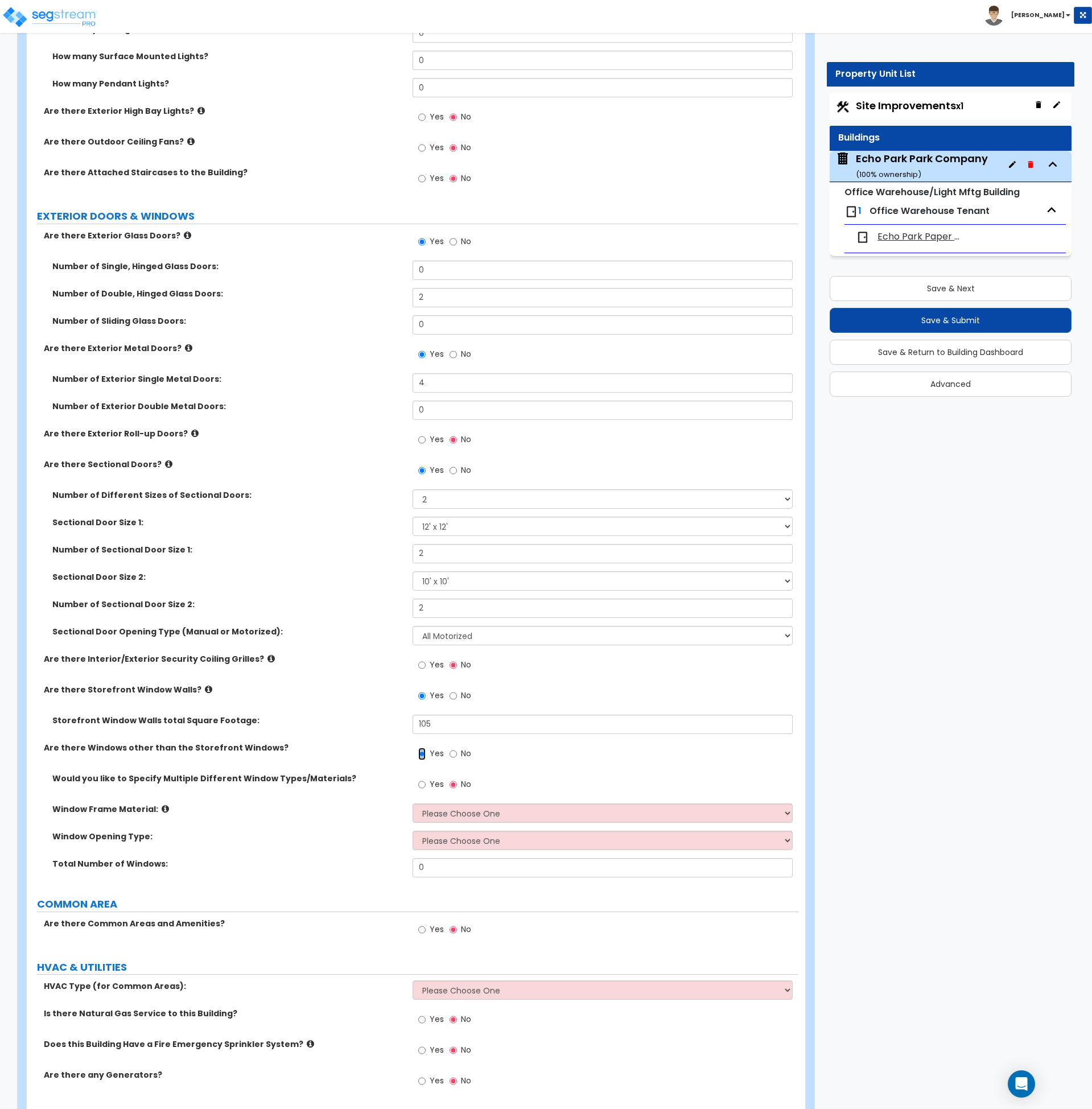
scroll to position [1016, 0]
click at [423, 785] on input "Yes" at bounding box center [422, 784] width 7 height 13
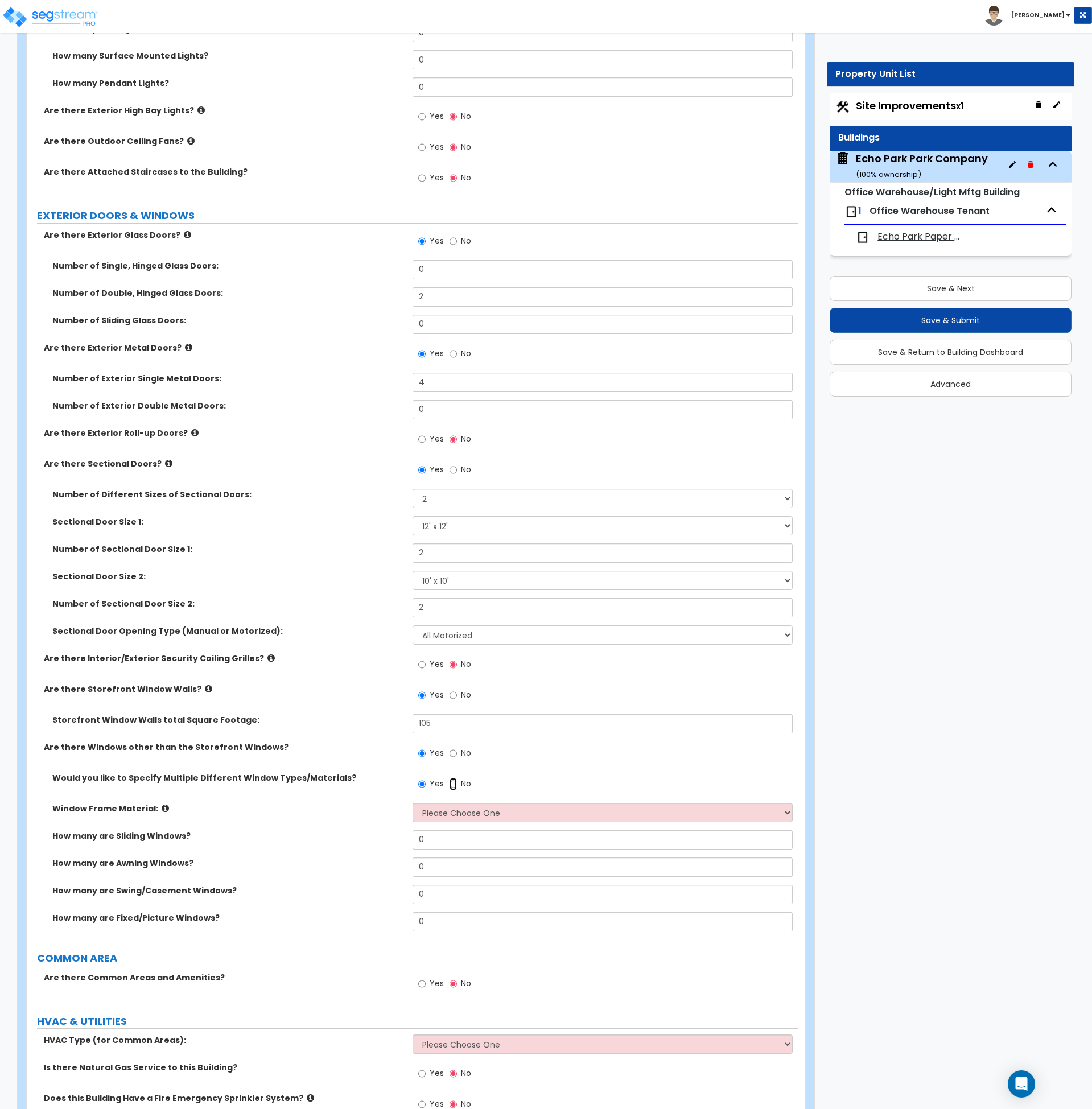
click at [451, 783] on input "No" at bounding box center [453, 784] width 7 height 13
radio input "false"
radio input "true"
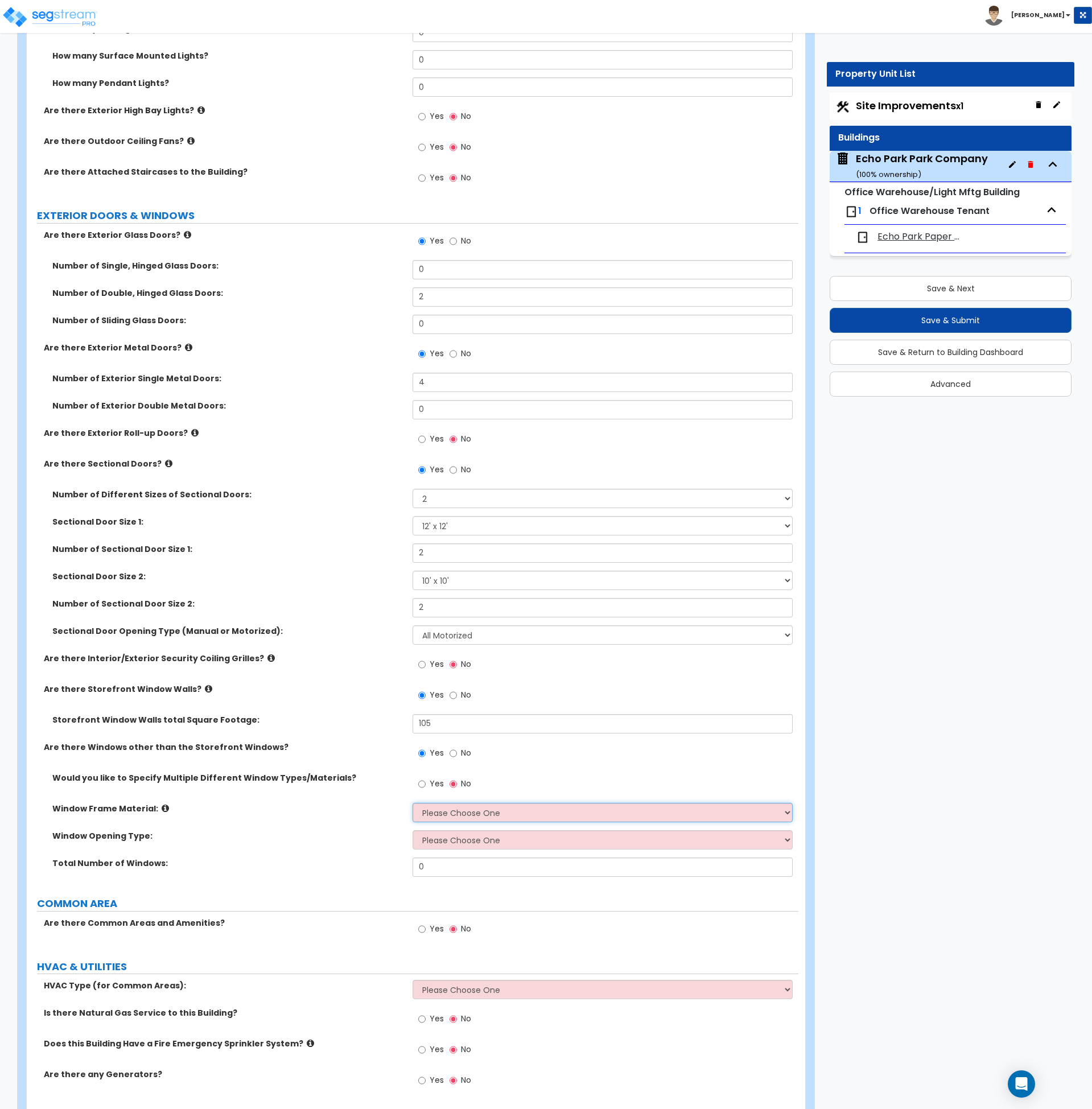
click at [438, 811] on select "Please Choose One Vinyl Aluminum Wood" at bounding box center [603, 813] width 380 height 20
select select "2"
click at [413, 803] on select "Please Choose One Vinyl Aluminum Wood" at bounding box center [603, 813] width 380 height 20
click at [444, 843] on select "Please Choose One Sliding Window Fixed/Picture Window Awning Window Swing/Casem…" at bounding box center [603, 840] width 380 height 20
select select "2"
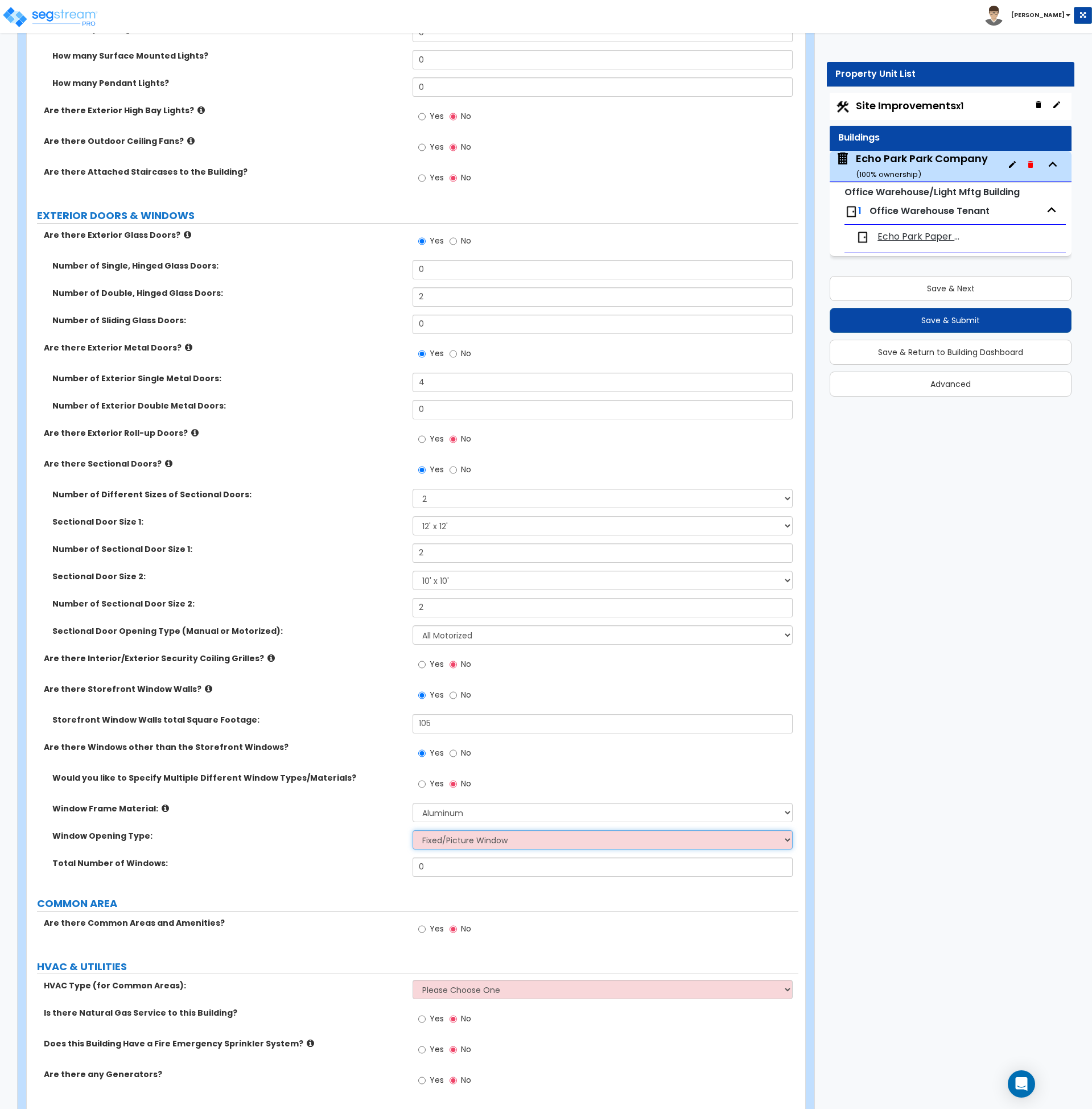
click at [413, 830] on select "Please Choose One Sliding Window Fixed/Picture Window Awning Window Swing/Casem…" at bounding box center [603, 840] width 380 height 20
click at [443, 870] on input "0" at bounding box center [603, 868] width 380 height 20
click at [449, 837] on select "Please Choose One Sliding Window Fixed/Picture Window Awning Window Swing/Casem…" at bounding box center [603, 840] width 380 height 20
click at [442, 805] on select "Please Choose One Vinyl Aluminum Wood" at bounding box center [603, 813] width 380 height 20
click at [421, 785] on input "Yes" at bounding box center [422, 784] width 7 height 13
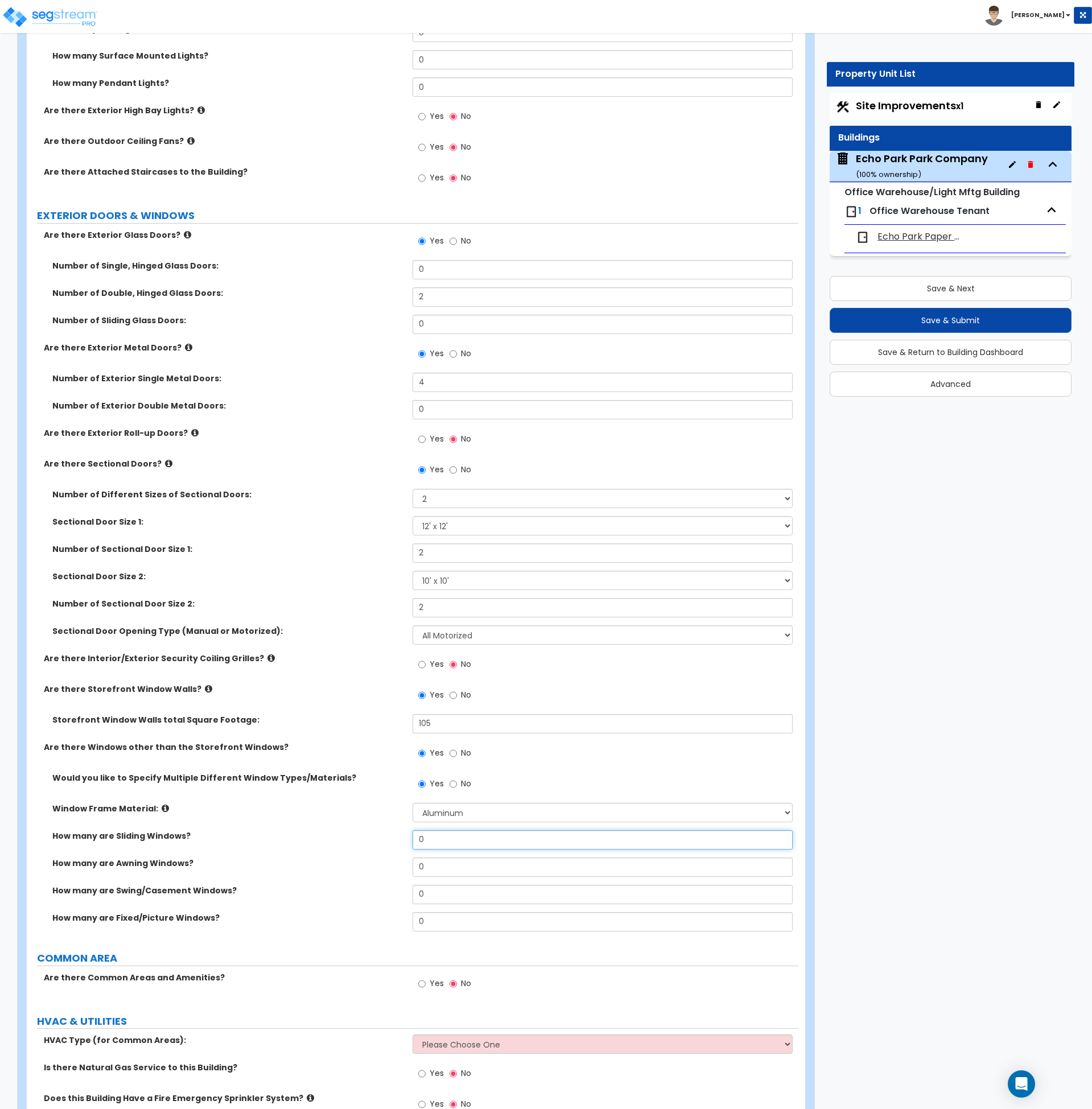
click at [442, 849] on input "0" at bounding box center [603, 840] width 380 height 20
drag, startPoint x: 422, startPoint y: 921, endPoint x: 385, endPoint y: 931, distance: 38.3
click at [384, 921] on div "How many are Fixed/Picture Windows? 0" at bounding box center [413, 926] width 772 height 27
click at [443, 920] on input "0" at bounding box center [603, 922] width 380 height 20
click at [450, 782] on input "No" at bounding box center [453, 784] width 7 height 13
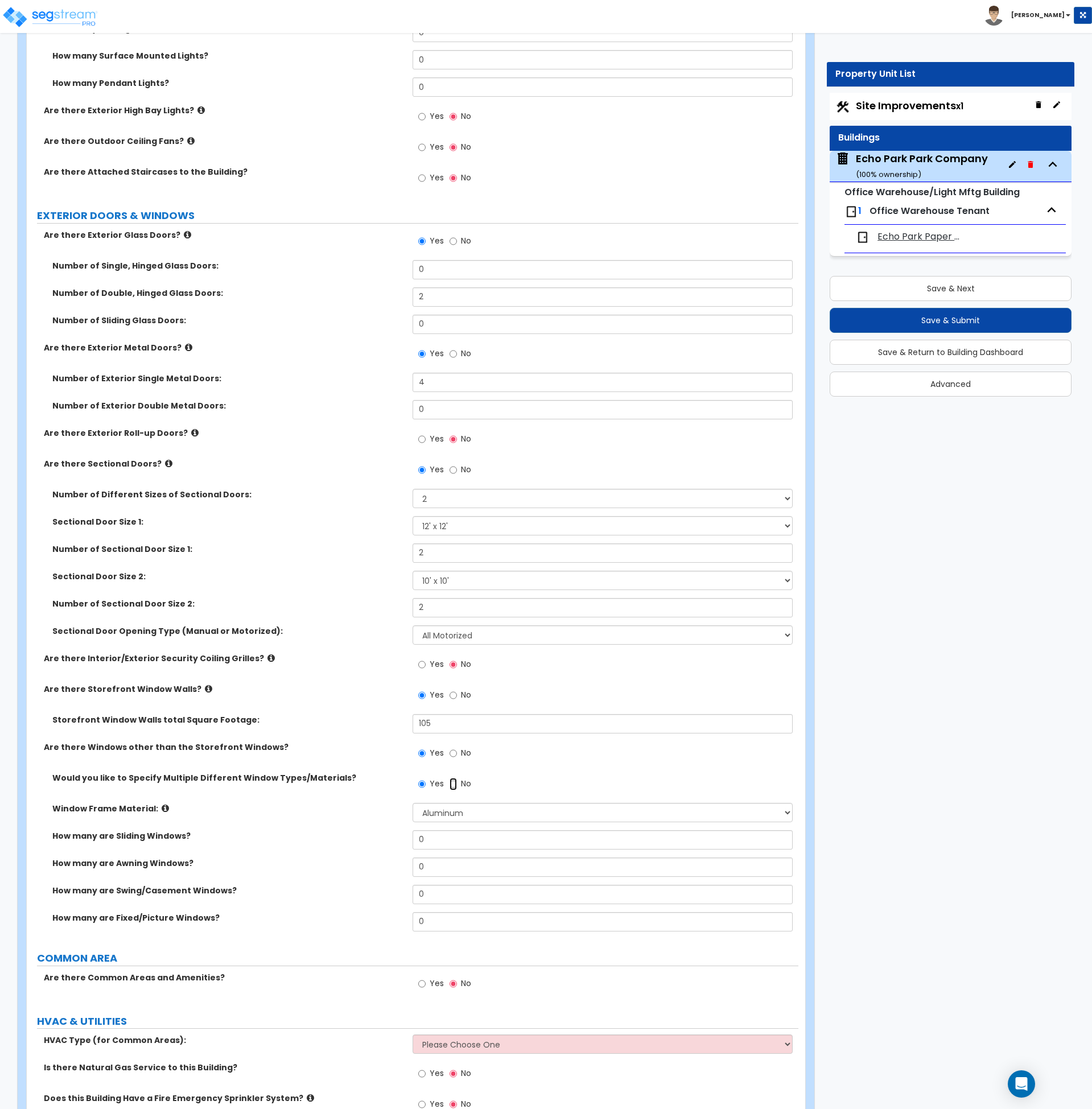
radio input "false"
radio input "true"
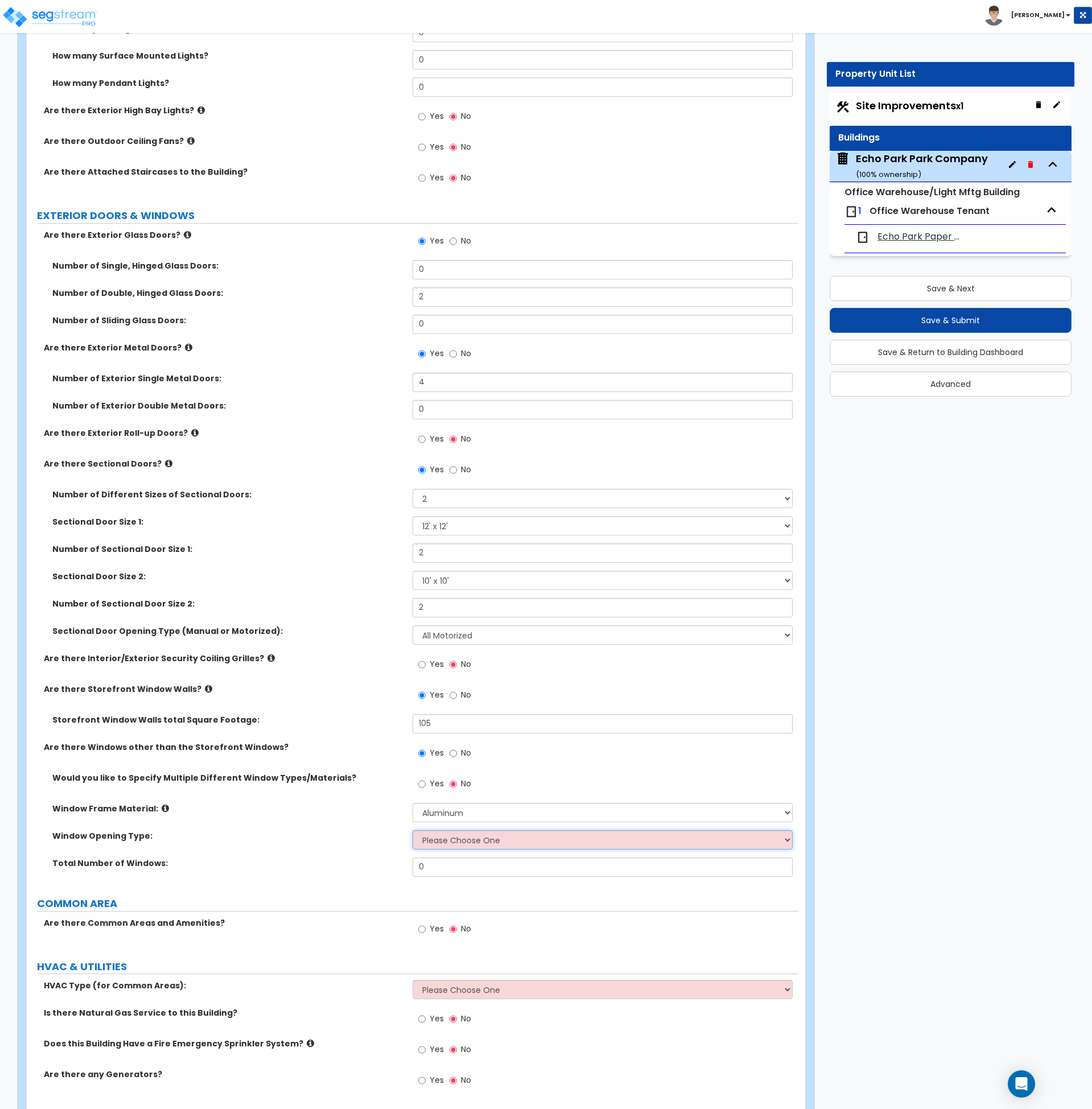
click at [459, 840] on select "Please Choose One Sliding Window Fixed/Picture Window Awning Window Swing/Casem…" at bounding box center [603, 840] width 380 height 20
select select "2"
click at [413, 830] on select "Please Choose One Sliding Window Fixed/Picture Window Awning Window Swing/Casem…" at bounding box center [603, 840] width 380 height 20
drag, startPoint x: 441, startPoint y: 866, endPoint x: 362, endPoint y: 943, distance: 110.3
click at [376, 869] on div "Total Number of Windows: 0" at bounding box center [413, 871] width 772 height 27
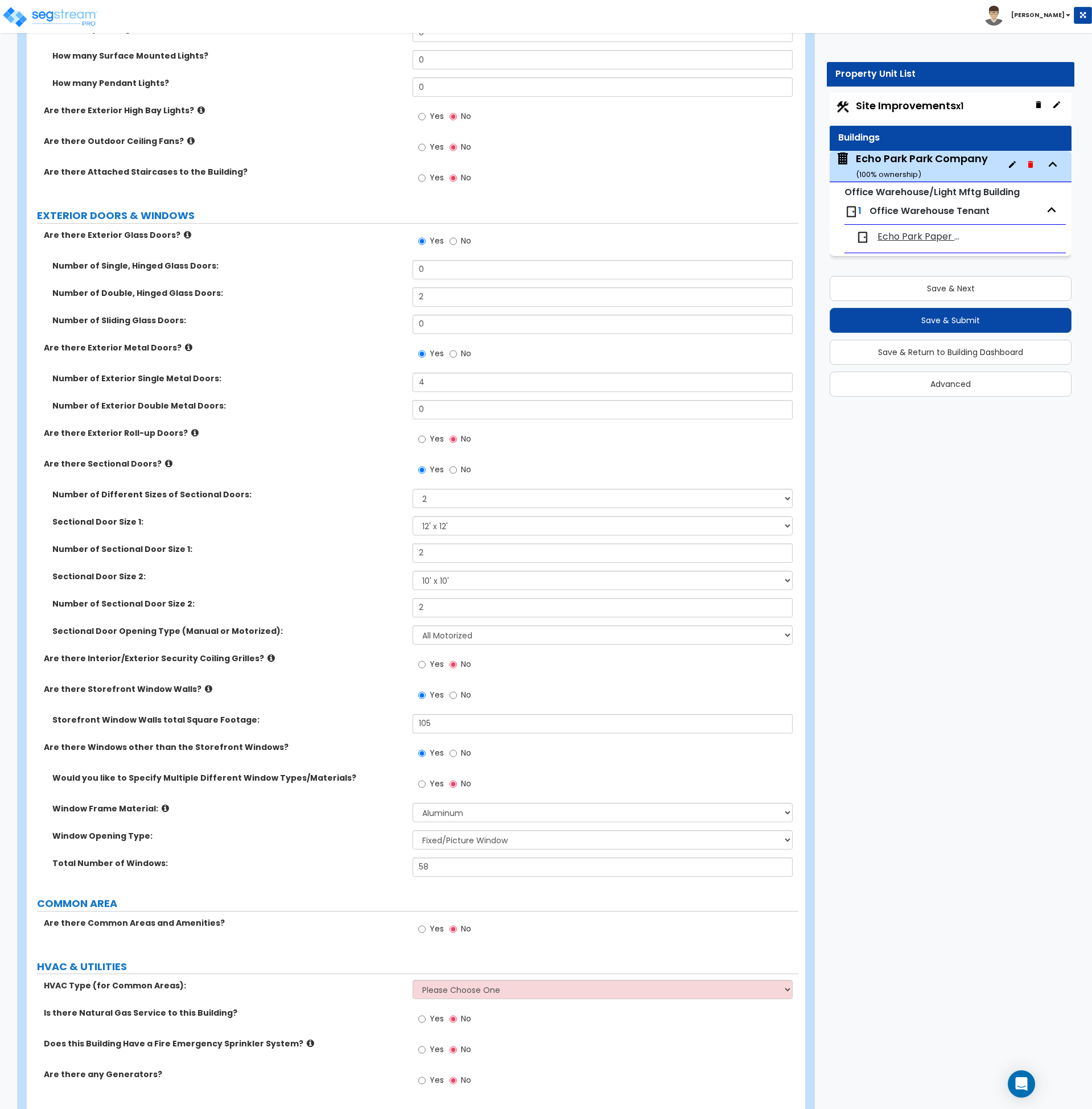
click at [356, 949] on div "PORTE COCHERE Is there a Porte Cochere? Yes No GENERAL BUILDING DETAILS Buildin…" at bounding box center [412, 124] width 755 height 1952
click at [336, 834] on label "Window Opening Type:" at bounding box center [228, 835] width 352 height 12
drag, startPoint x: 441, startPoint y: 869, endPoint x: 354, endPoint y: 861, distance: 87.4
click at [354, 861] on div "Total Number of Windows: 58" at bounding box center [413, 871] width 772 height 27
type input "60"
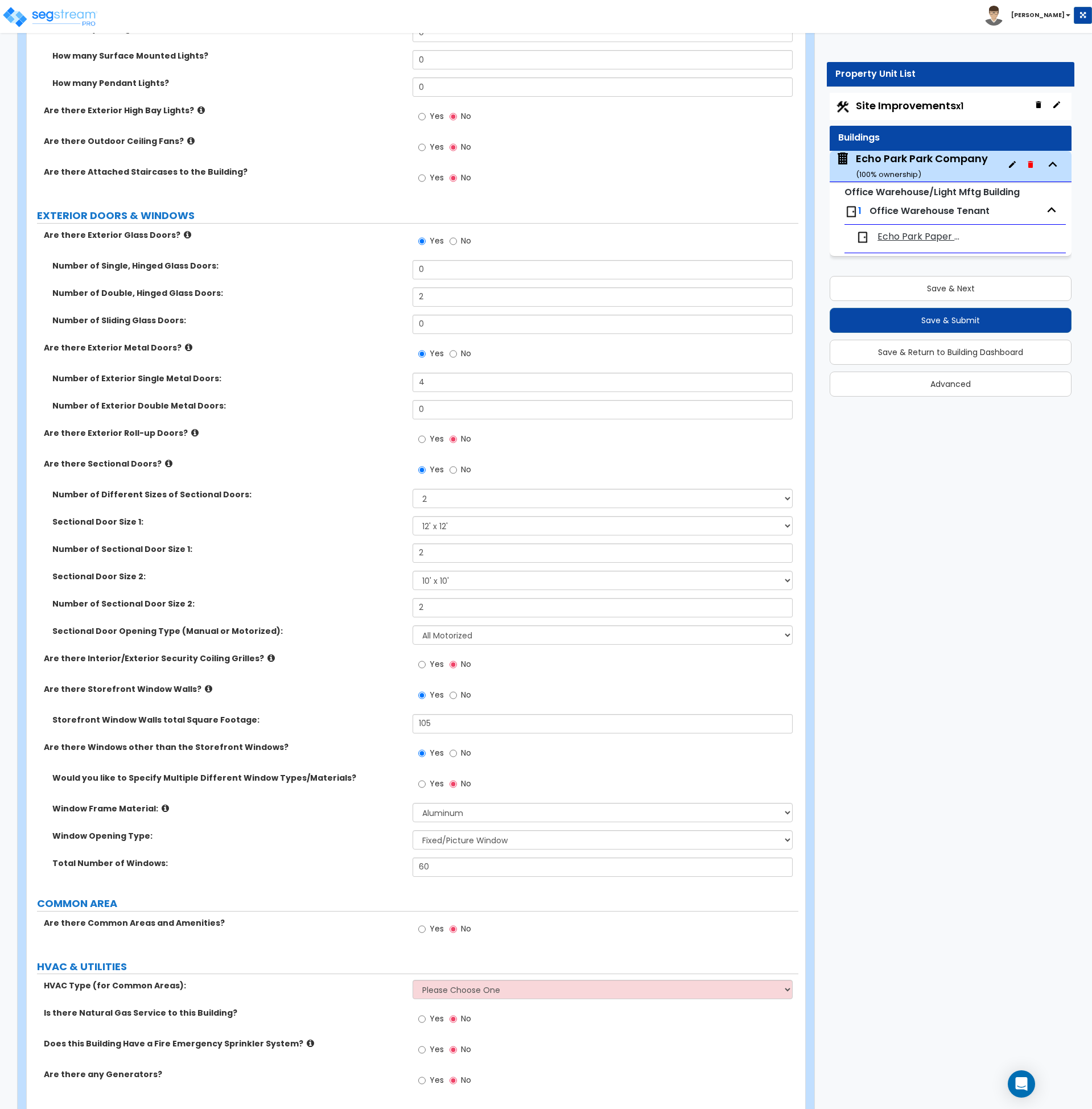
click at [359, 860] on label "Total Number of Windows:" at bounding box center [228, 863] width 352 height 12
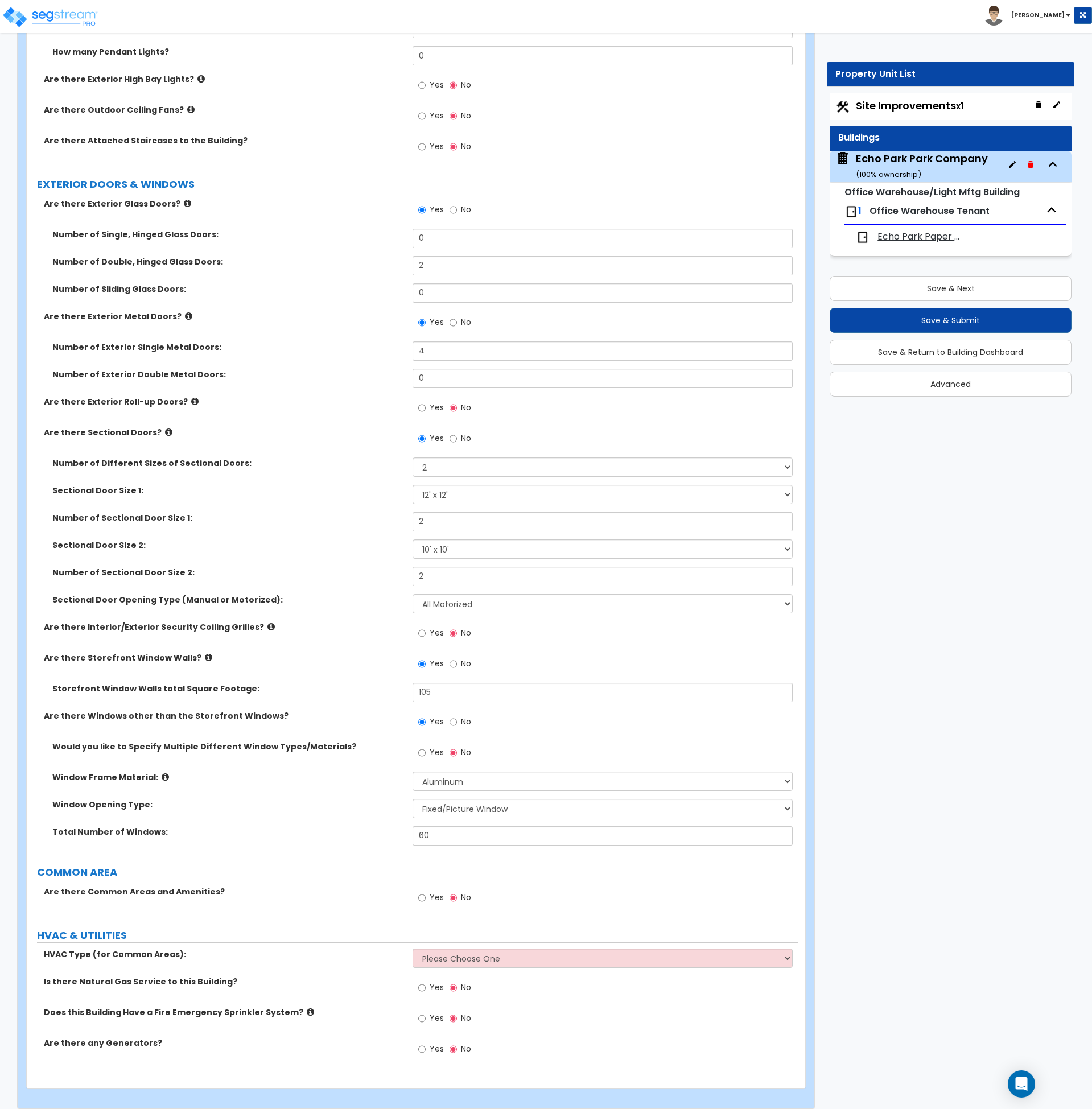
scroll to position [1059, 0]
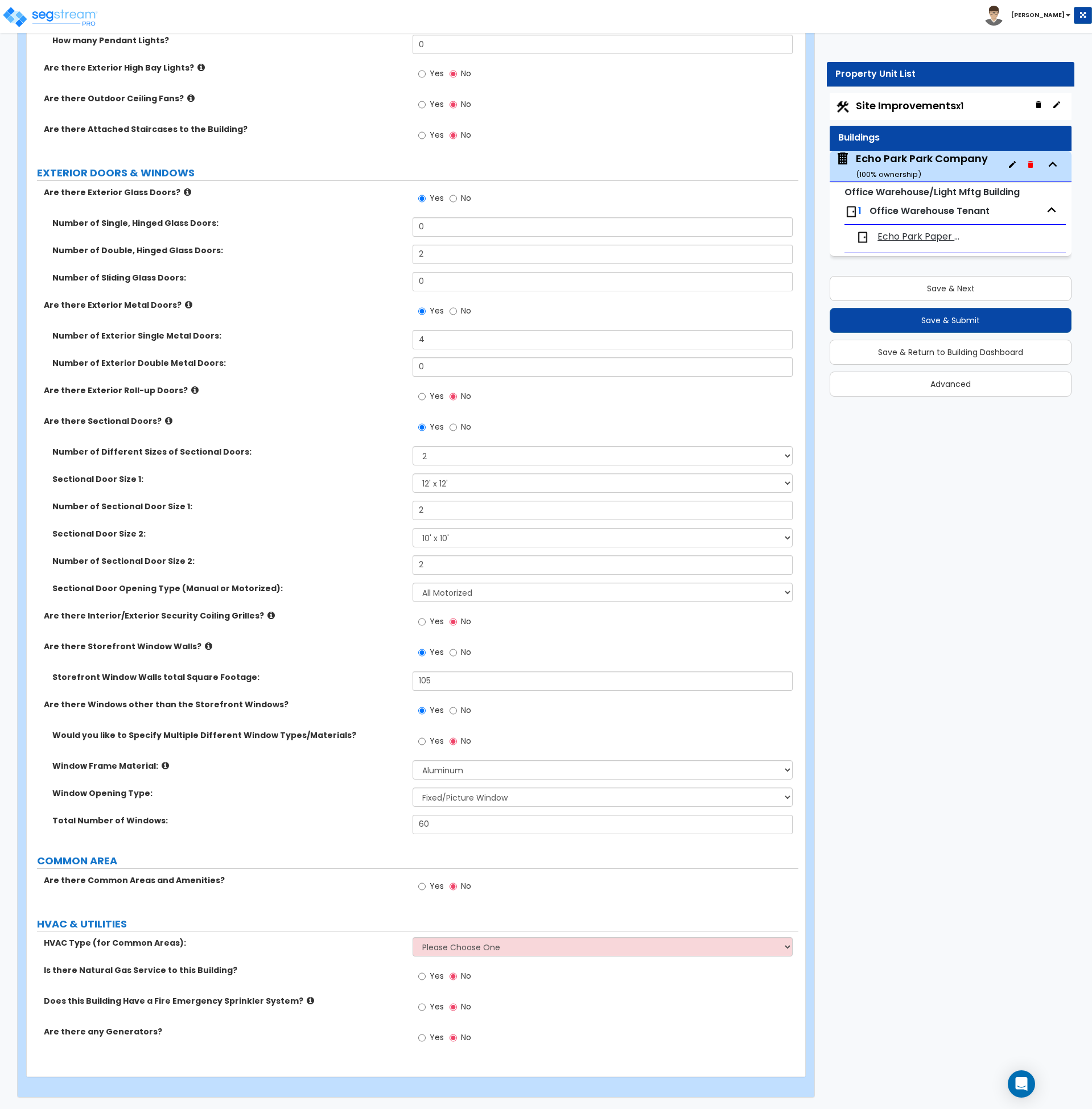
click at [391, 904] on div "Are there Common Areas and Amenities? Yes No" at bounding box center [413, 890] width 772 height 31
click at [451, 947] on select "Please Choose One Rooftop Unit Furnace-Condenser Forced Air Split Heating/Cooli…" at bounding box center [603, 947] width 380 height 20
select select "1"
click at [413, 937] on select "Please Choose One Rooftop Unit Furnace-Condenser Forced Air Split Heating/Cooli…" at bounding box center [603, 947] width 380 height 20
click at [384, 976] on div "Is there Natural Gas Service to this Building? Yes No" at bounding box center [413, 980] width 772 height 31
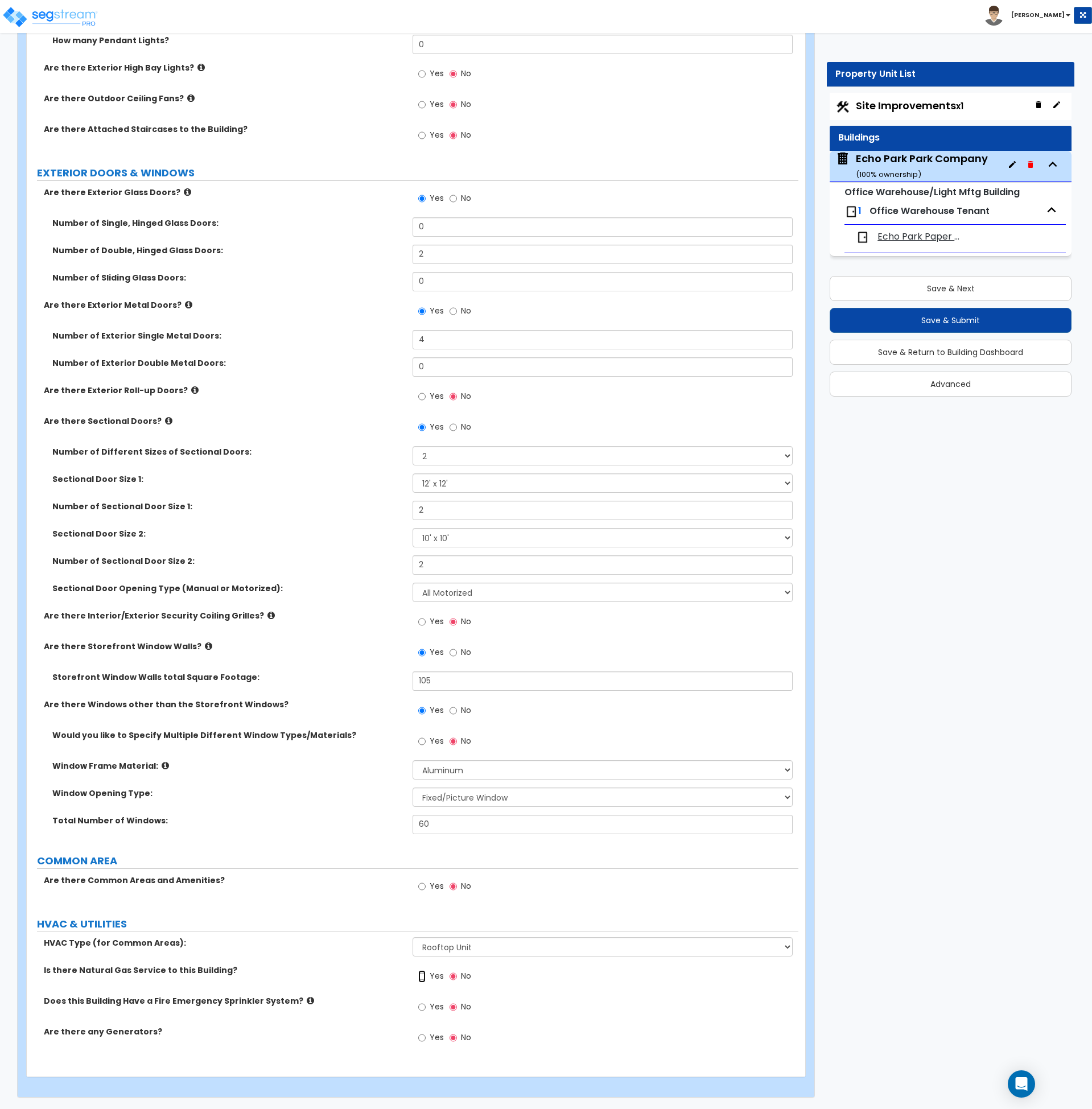
click at [421, 978] on input "Yes" at bounding box center [422, 976] width 7 height 13
radio input "true"
click at [423, 1008] on input "Yes" at bounding box center [422, 1008] width 7 height 13
radio input "true"
click at [390, 1012] on div "Does this Building Have a Fire Emergency Sprinkler System? Yes No" at bounding box center [413, 1010] width 772 height 31
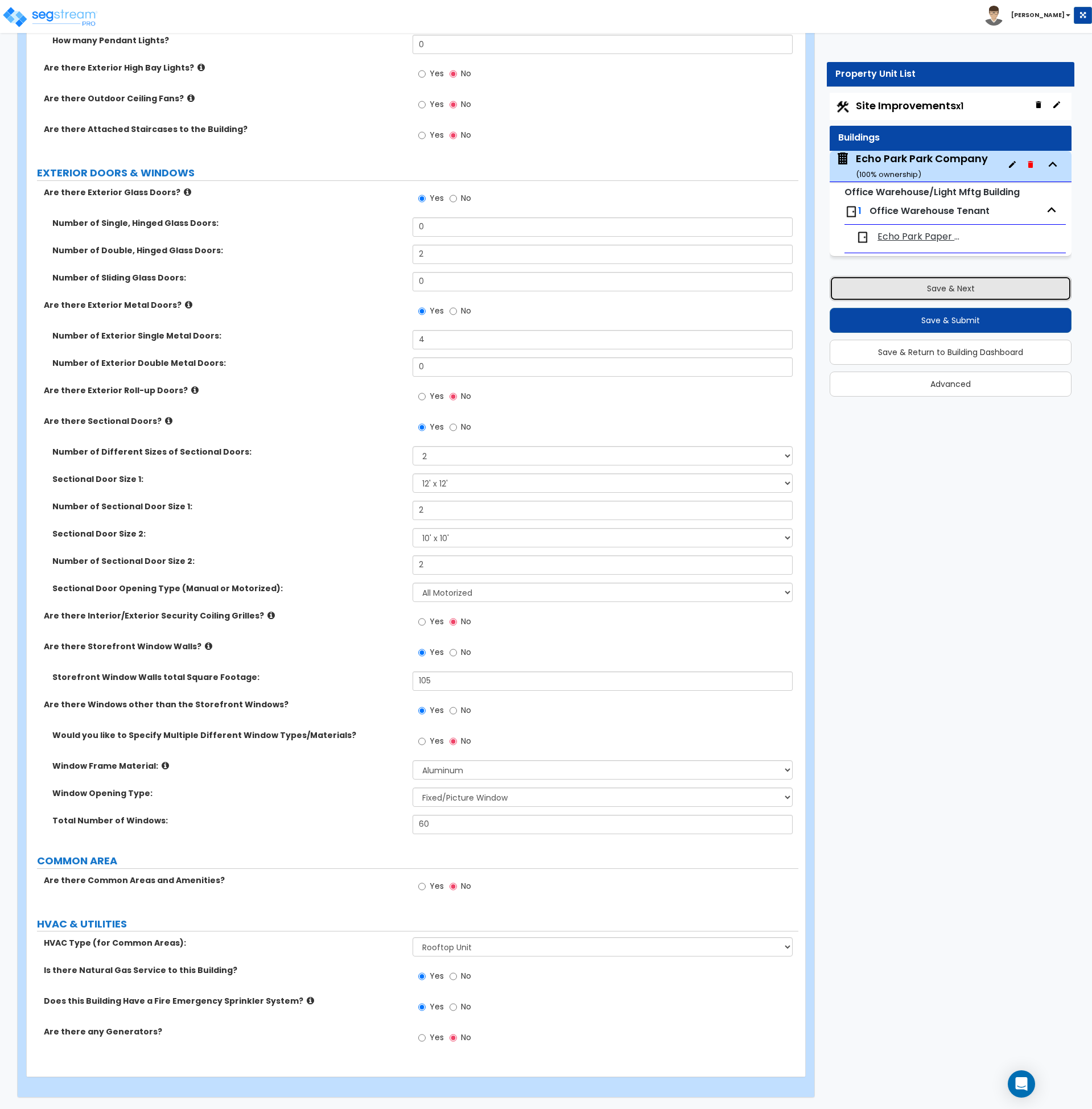
click at [914, 292] on button "Save & Next" at bounding box center [951, 289] width 242 height 25
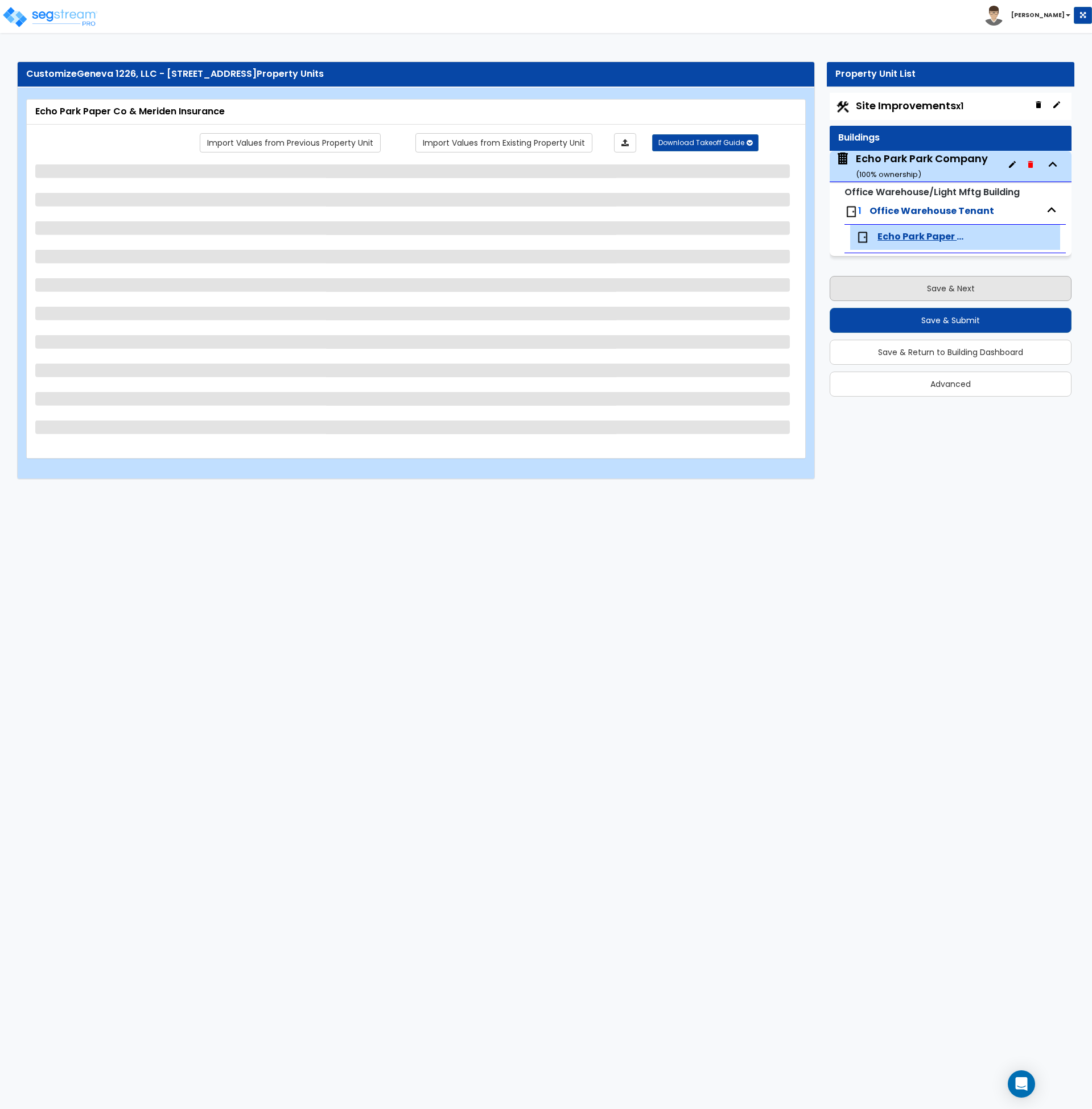
scroll to position [0, 0]
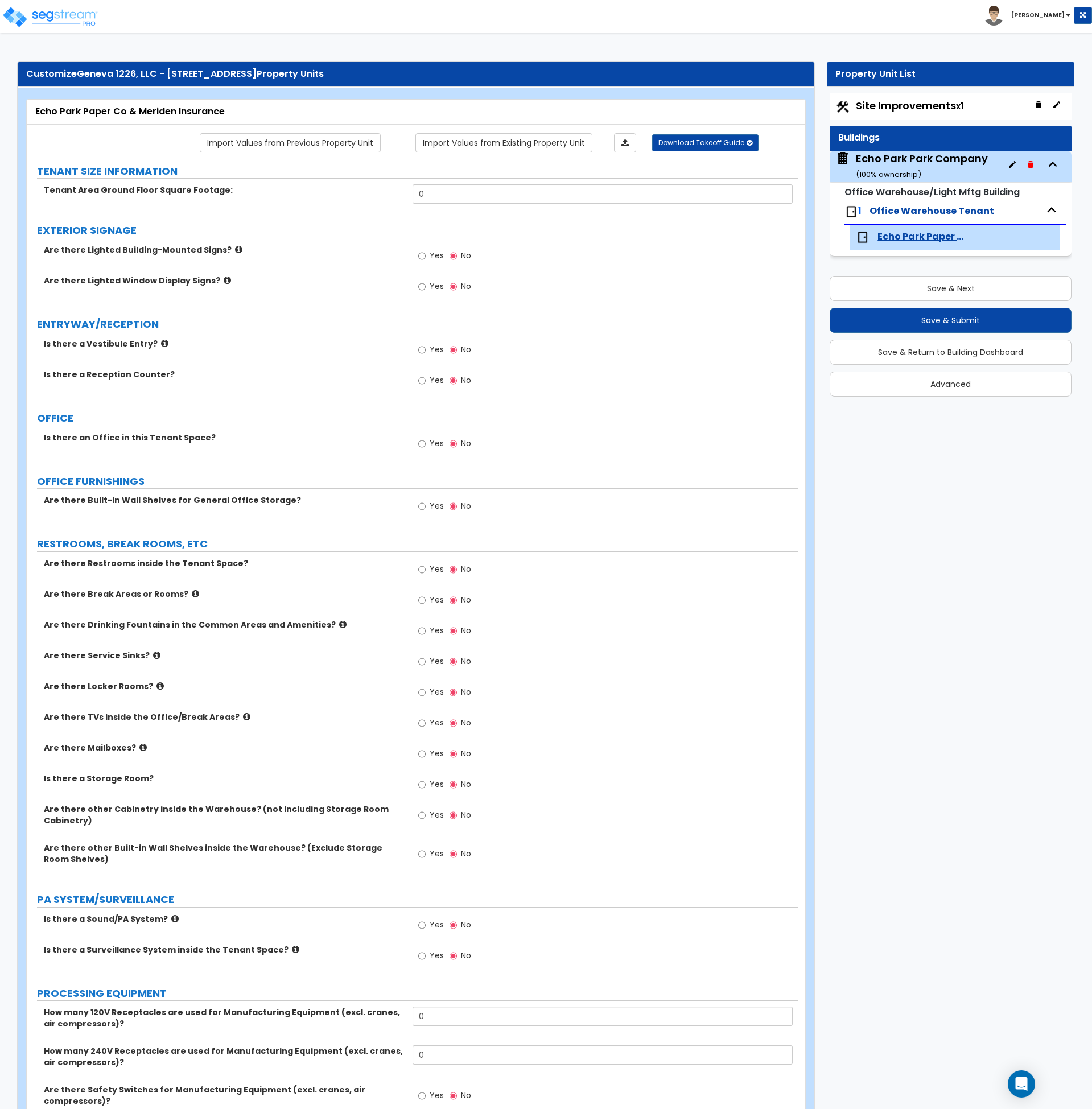
click at [896, 158] on div "Echo Park Park Company ( 100 % ownership)" at bounding box center [922, 166] width 132 height 29
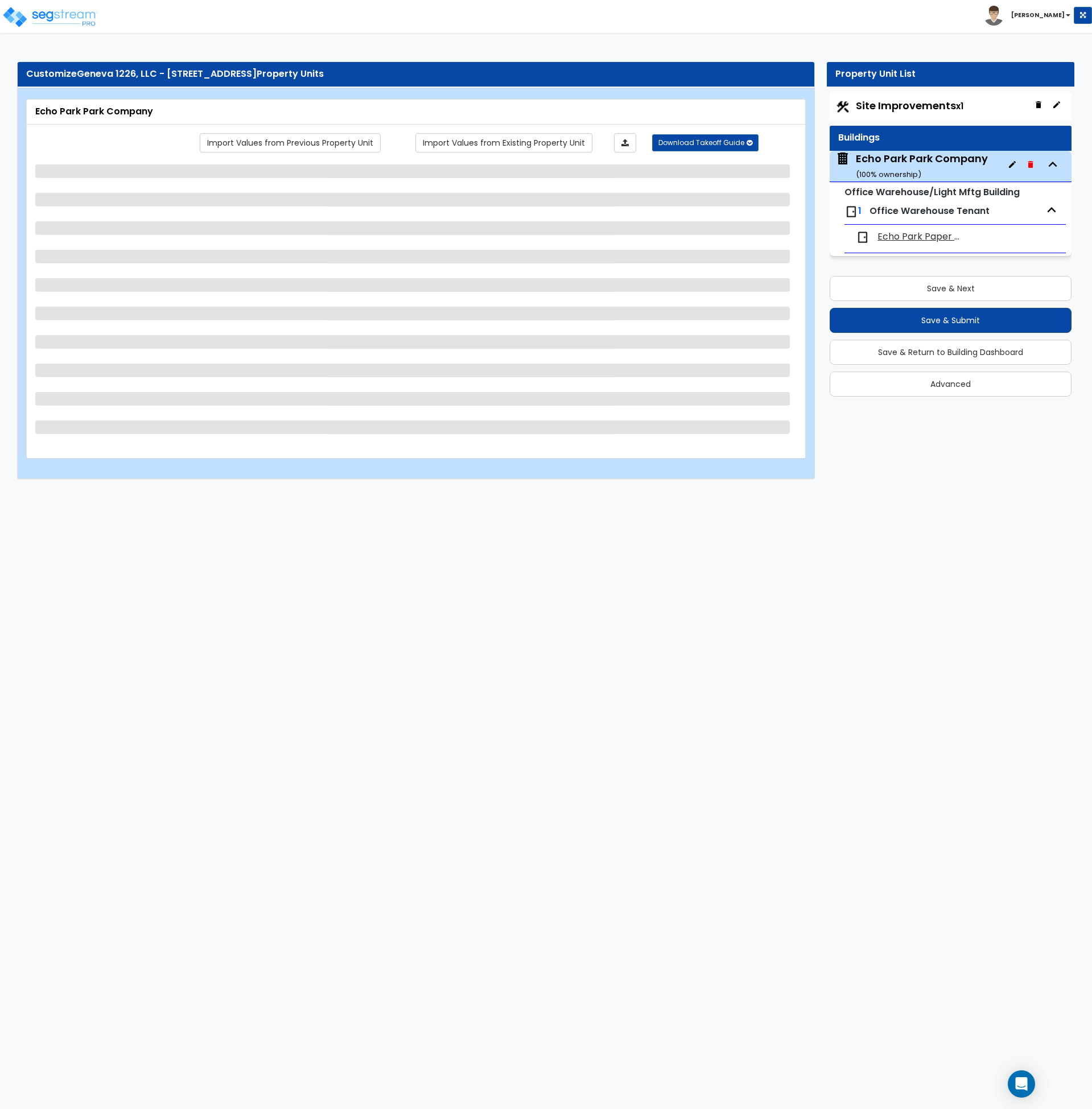
select select "6"
select select "1"
select select "10"
select select "2"
select select "1"
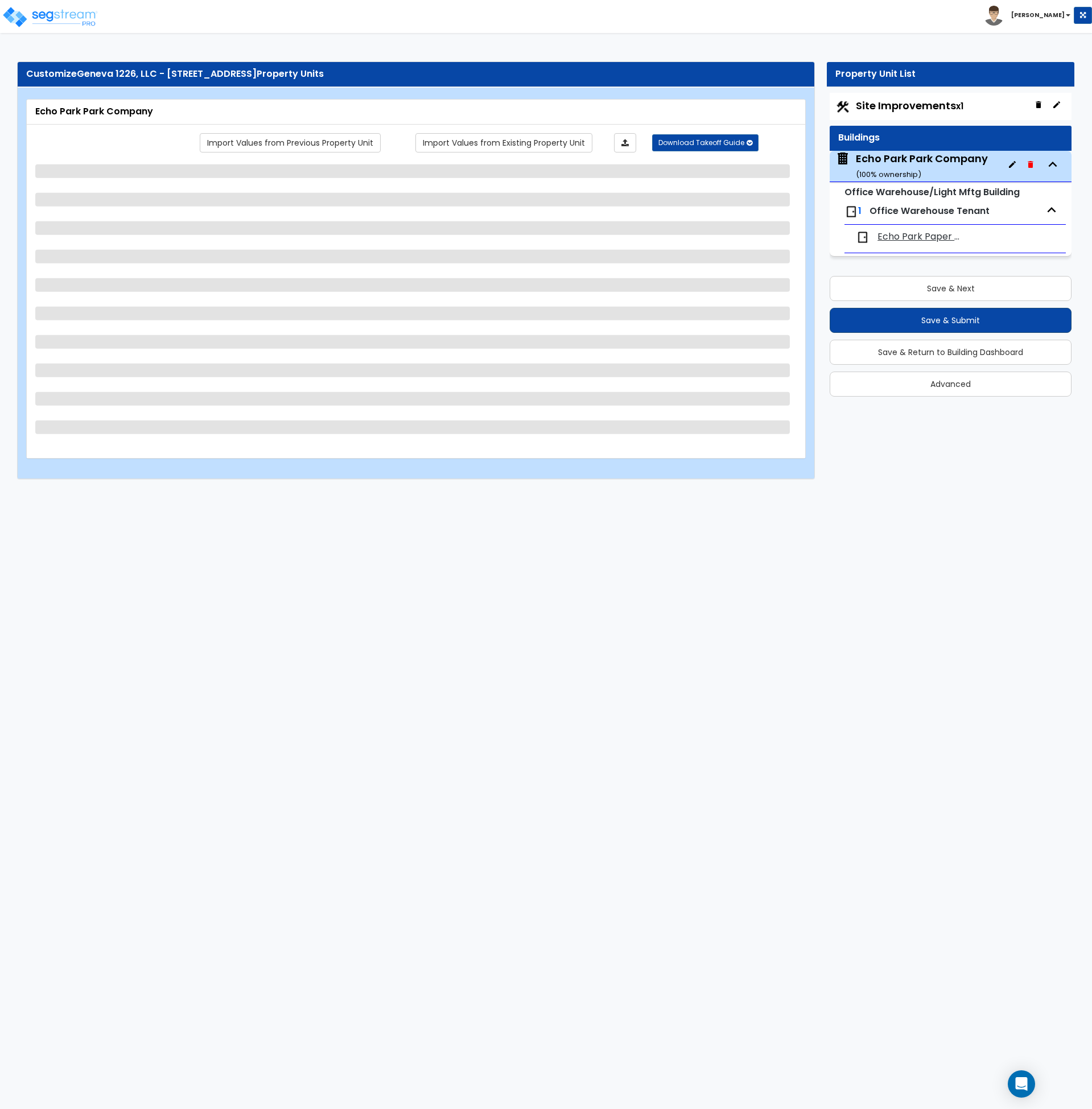
select select "2"
select select "3"
select select "2"
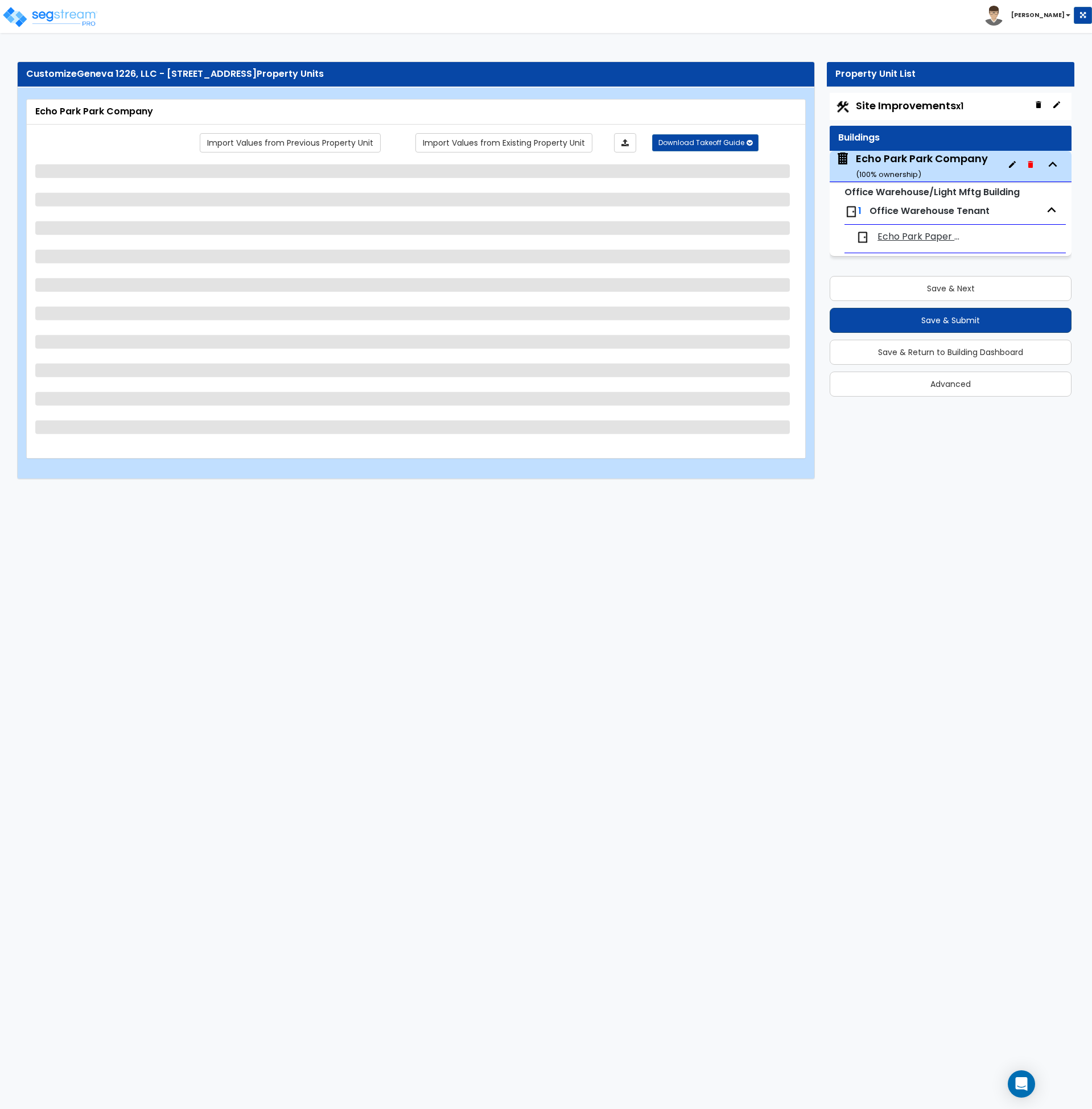
select select "2"
select select "1"
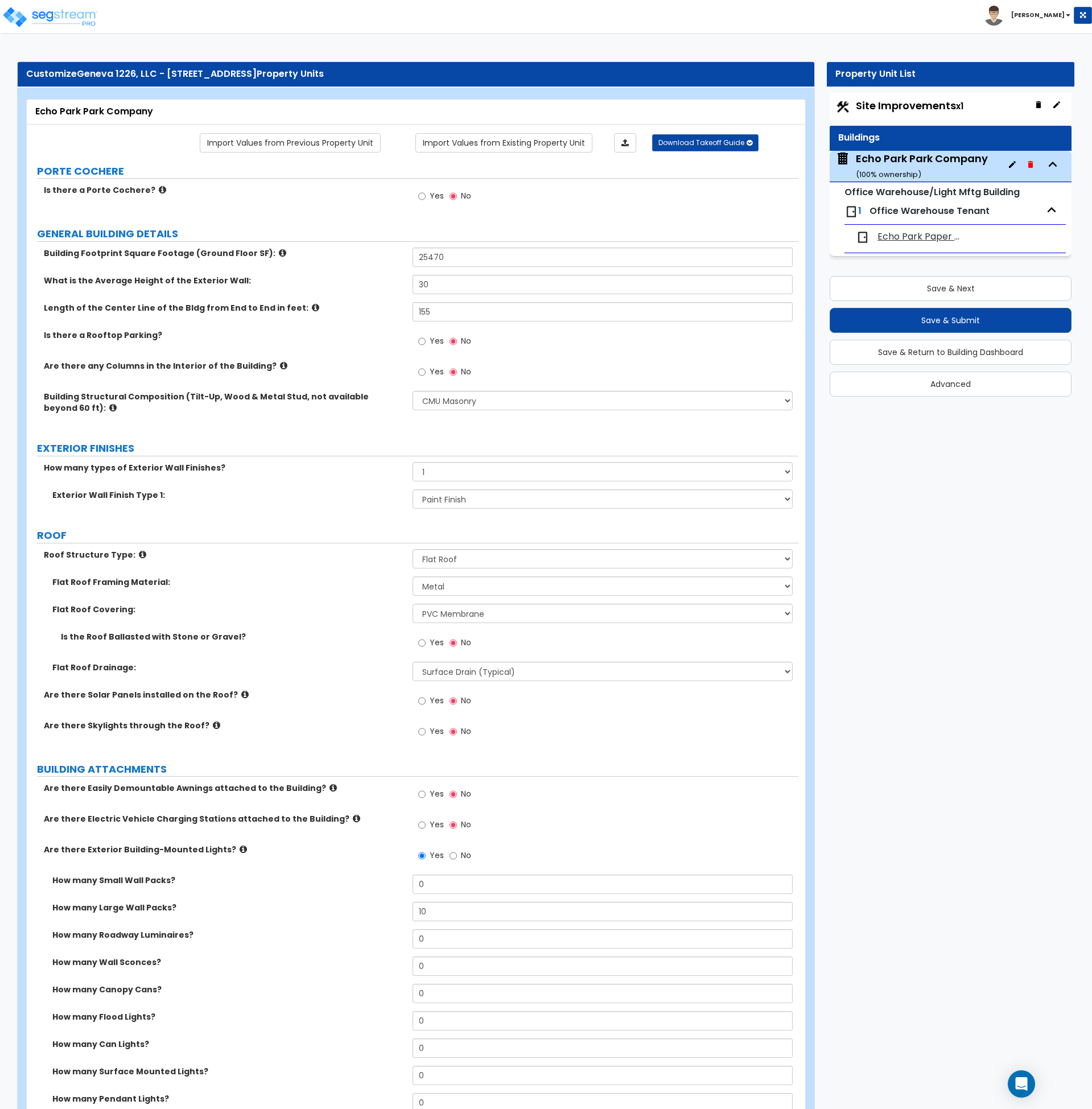
click at [917, 238] on span "Echo Park Paper Co & Meriden Insurance" at bounding box center [922, 237] width 88 height 13
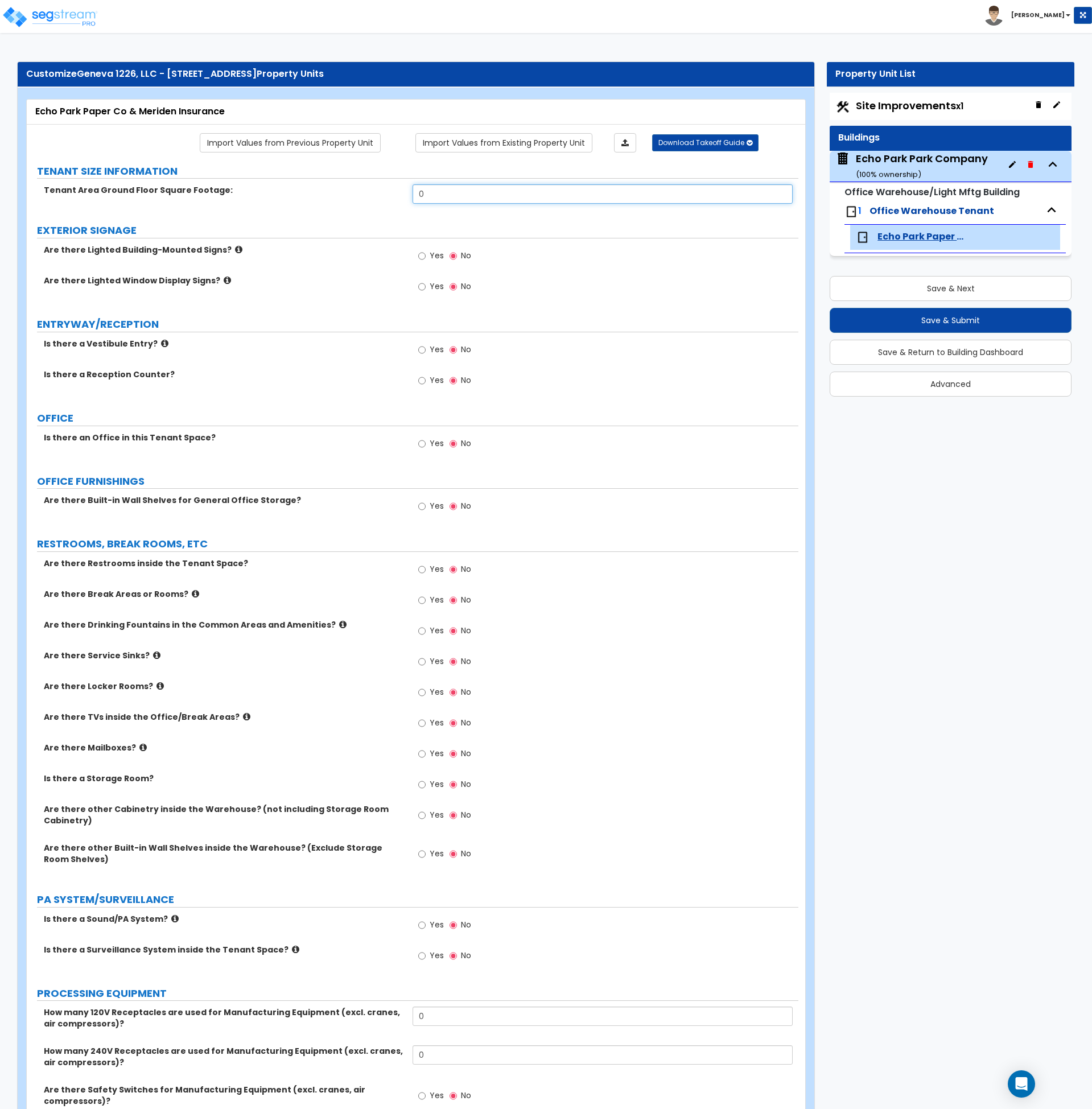
drag, startPoint x: 433, startPoint y: 196, endPoint x: 367, endPoint y: 255, distance: 88.5
click at [364, 198] on div "Tenant Area Ground Floor Square Footage: 0" at bounding box center [413, 197] width 772 height 27
type input "25,470"
click at [345, 279] on label "Are there Lighted Window Display Signs?" at bounding box center [223, 280] width 360 height 12
click at [419, 351] on input "Yes" at bounding box center [422, 350] width 7 height 13
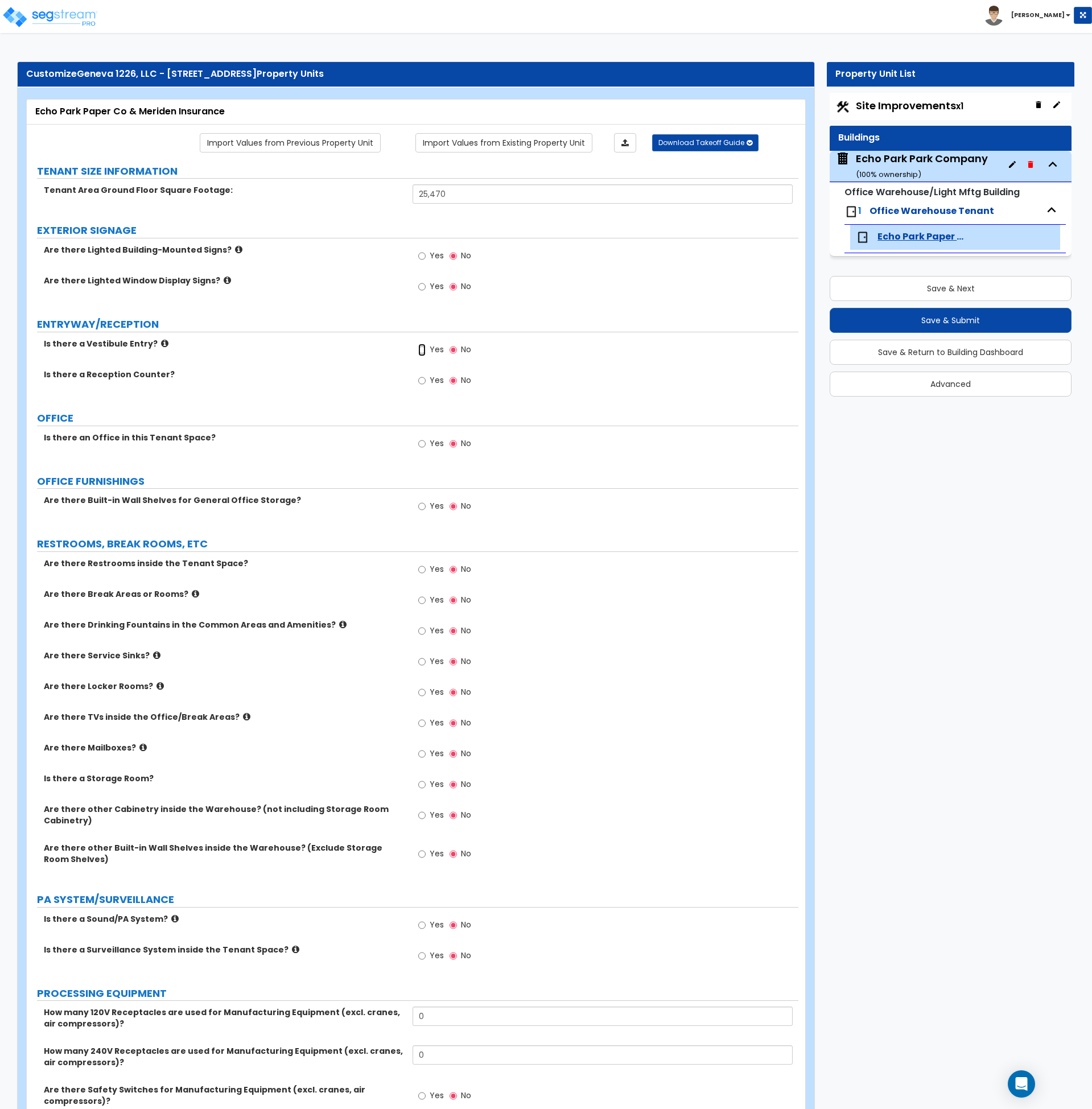
radio input "true"
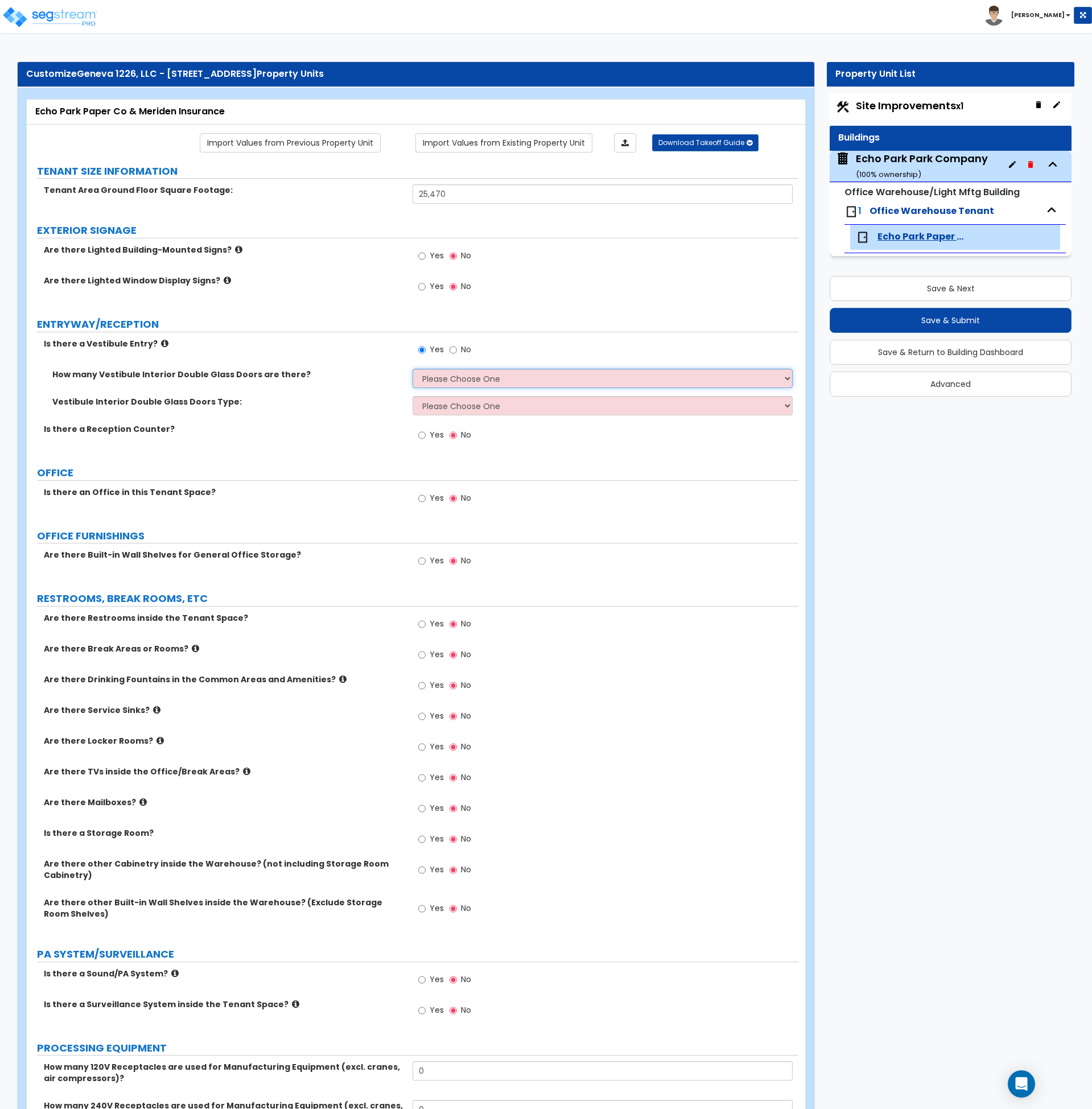
click at [446, 375] on select "Please Choose One 1 2 3" at bounding box center [603, 379] width 380 height 20
select select "1"
click at [413, 369] on select "Please Choose One 1 2 3" at bounding box center [603, 379] width 380 height 20
click at [446, 407] on select "Please Choose One Hinged Sliding" at bounding box center [603, 406] width 380 height 20
select select "1"
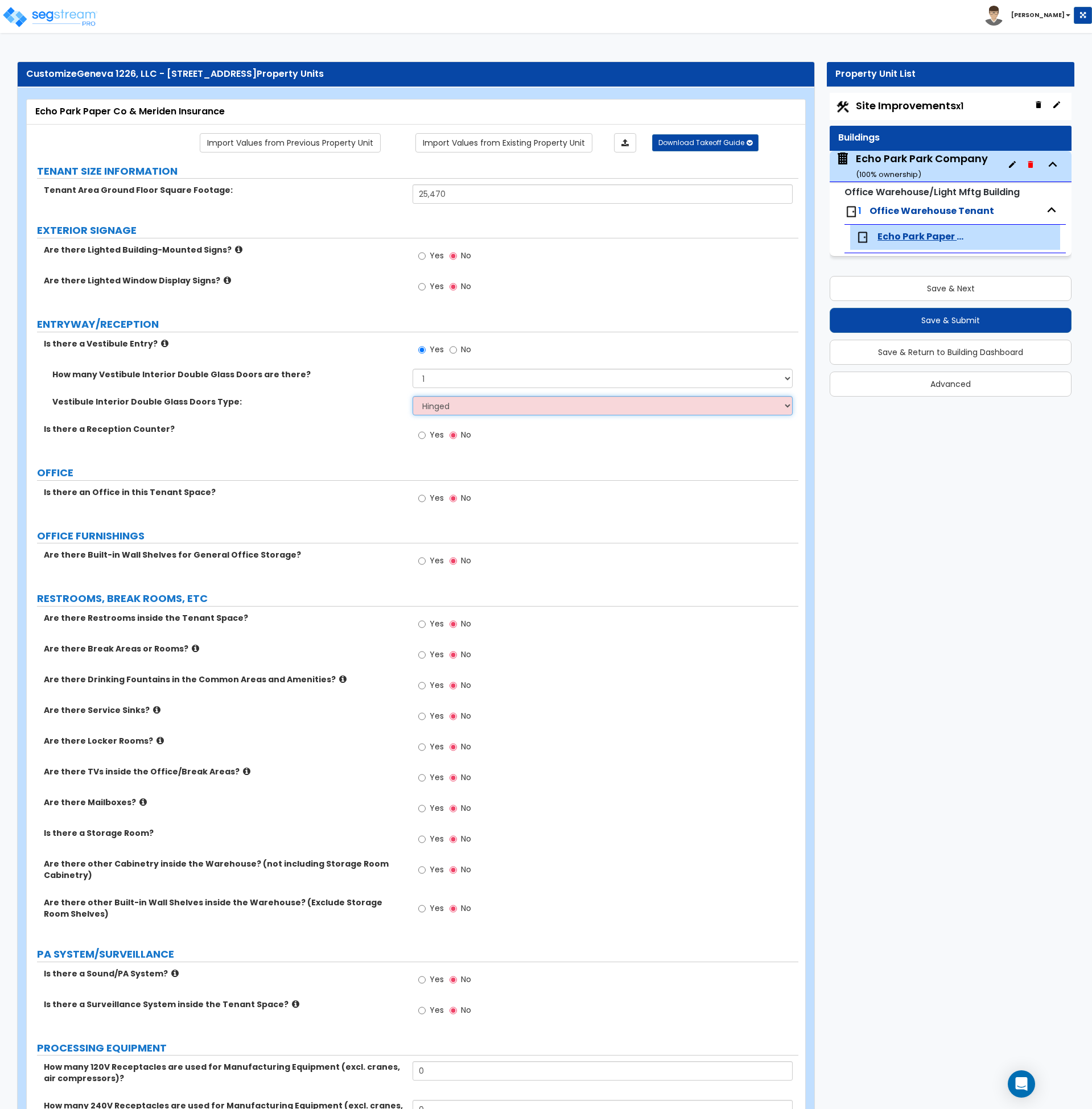
click at [413, 396] on select "Please Choose One Hinged Sliding" at bounding box center [603, 406] width 380 height 20
click at [368, 452] on div "Is there a Reception Counter? Yes No" at bounding box center [413, 439] width 772 height 31
click at [423, 436] on input "Yes" at bounding box center [422, 435] width 7 height 13
radio input "true"
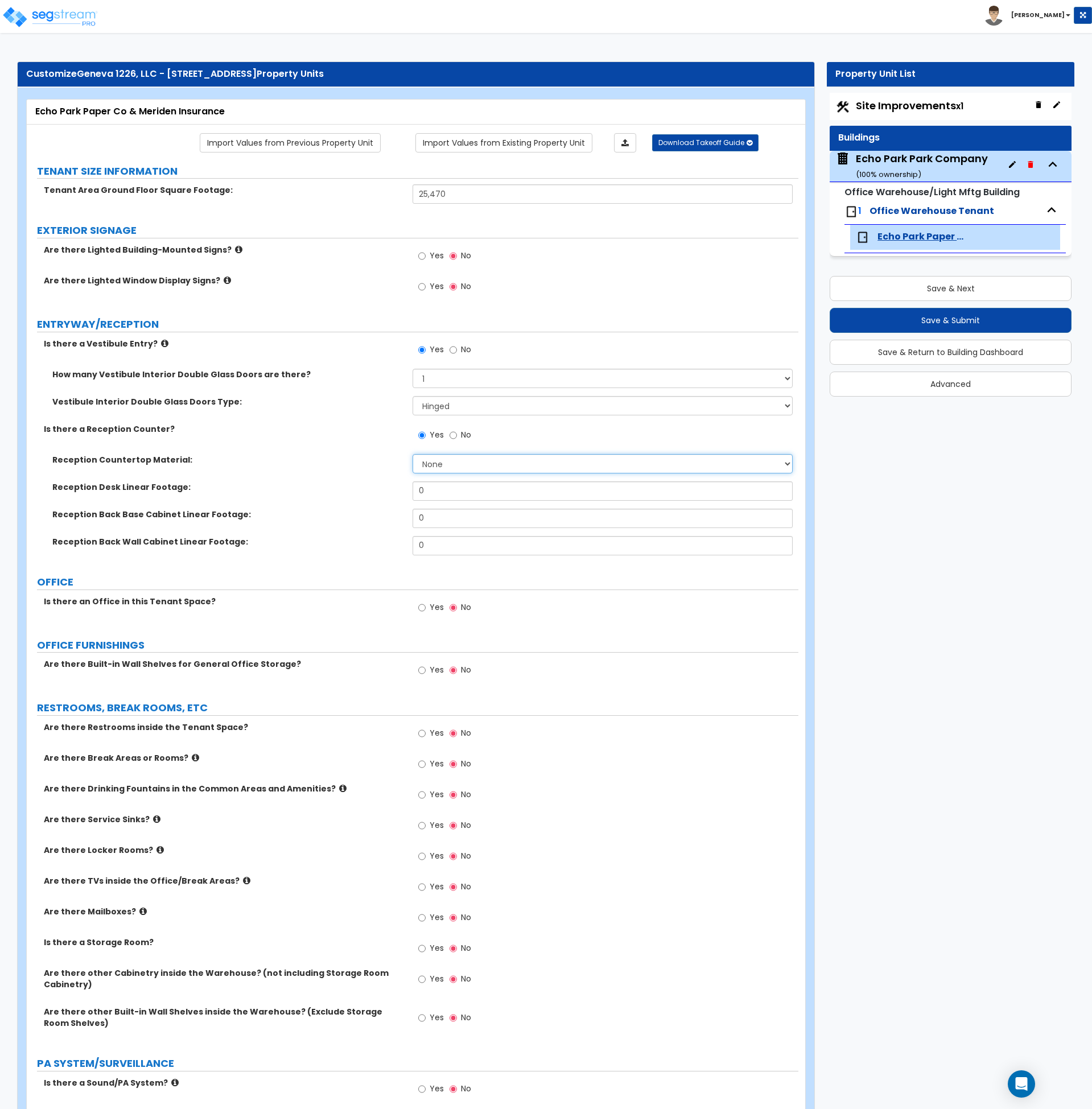
click at [431, 467] on select "None Plastic Laminate Solid Surface Stone Quartz Marble Tile Wood Stainless Ste…" at bounding box center [603, 464] width 380 height 20
select select "7"
click at [413, 454] on select "None Plastic Laminate Solid Surface Stone Quartz Marble Tile Wood Stainless Ste…" at bounding box center [603, 464] width 380 height 20
drag, startPoint x: 432, startPoint y: 493, endPoint x: 391, endPoint y: 491, distance: 41.0
click at [391, 491] on div "Reception Desk Linear Footage: 0" at bounding box center [413, 495] width 772 height 27
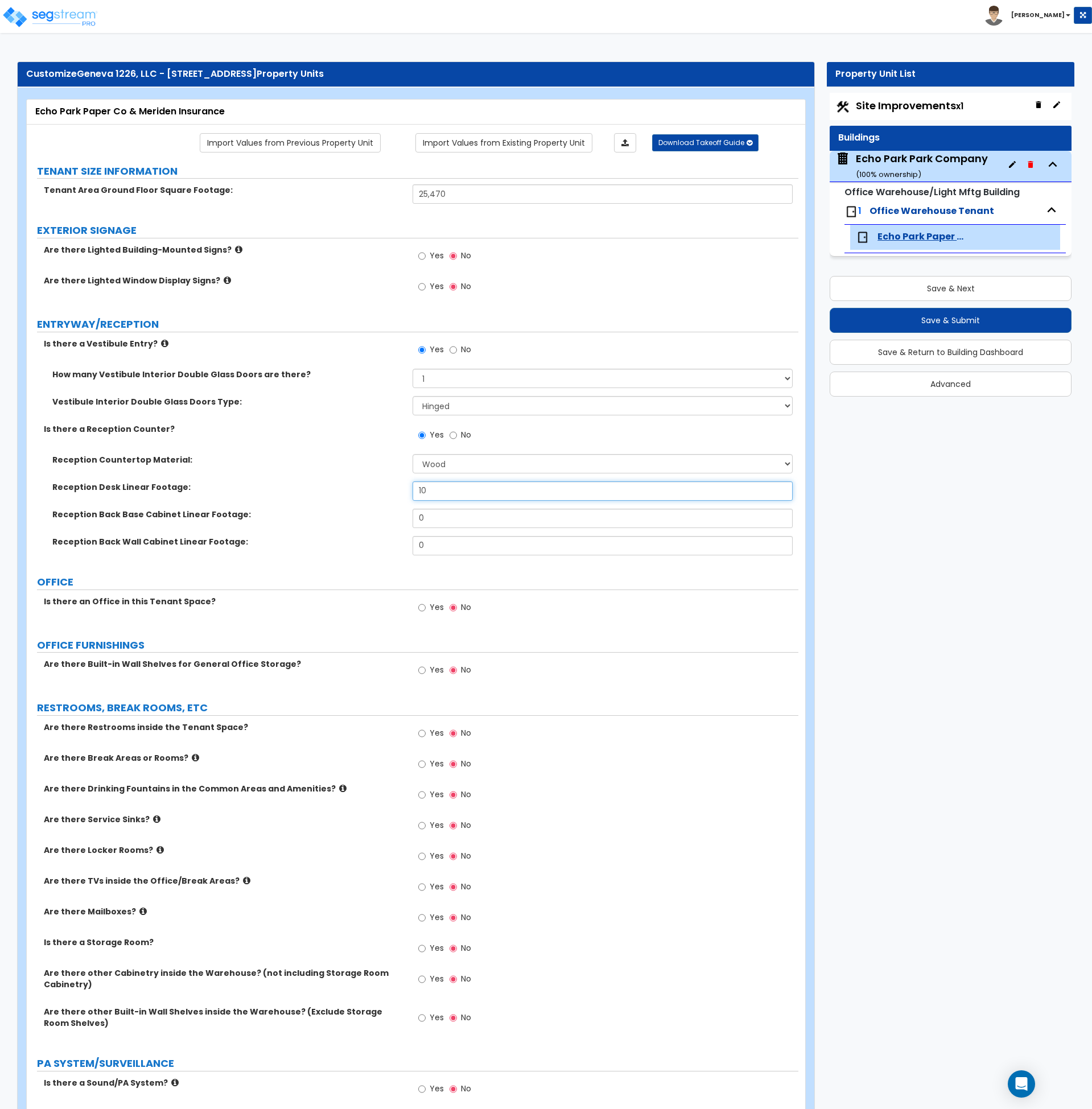
type input "10"
click at [391, 495] on div "Reception Desk Linear Footage: 10" at bounding box center [413, 495] width 772 height 27
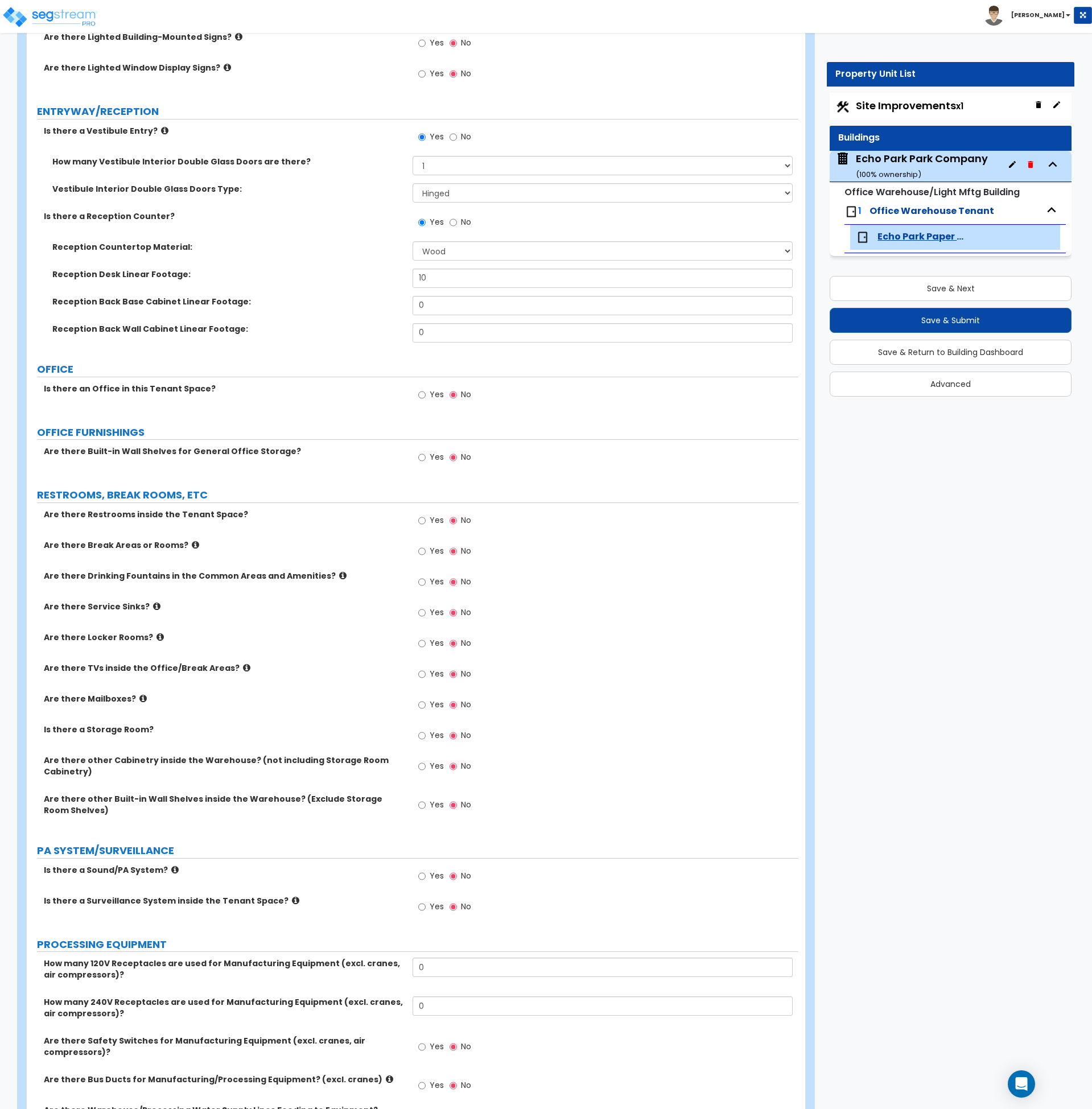
scroll to position [214, 0]
click at [419, 393] on input "Yes" at bounding box center [422, 395] width 7 height 13
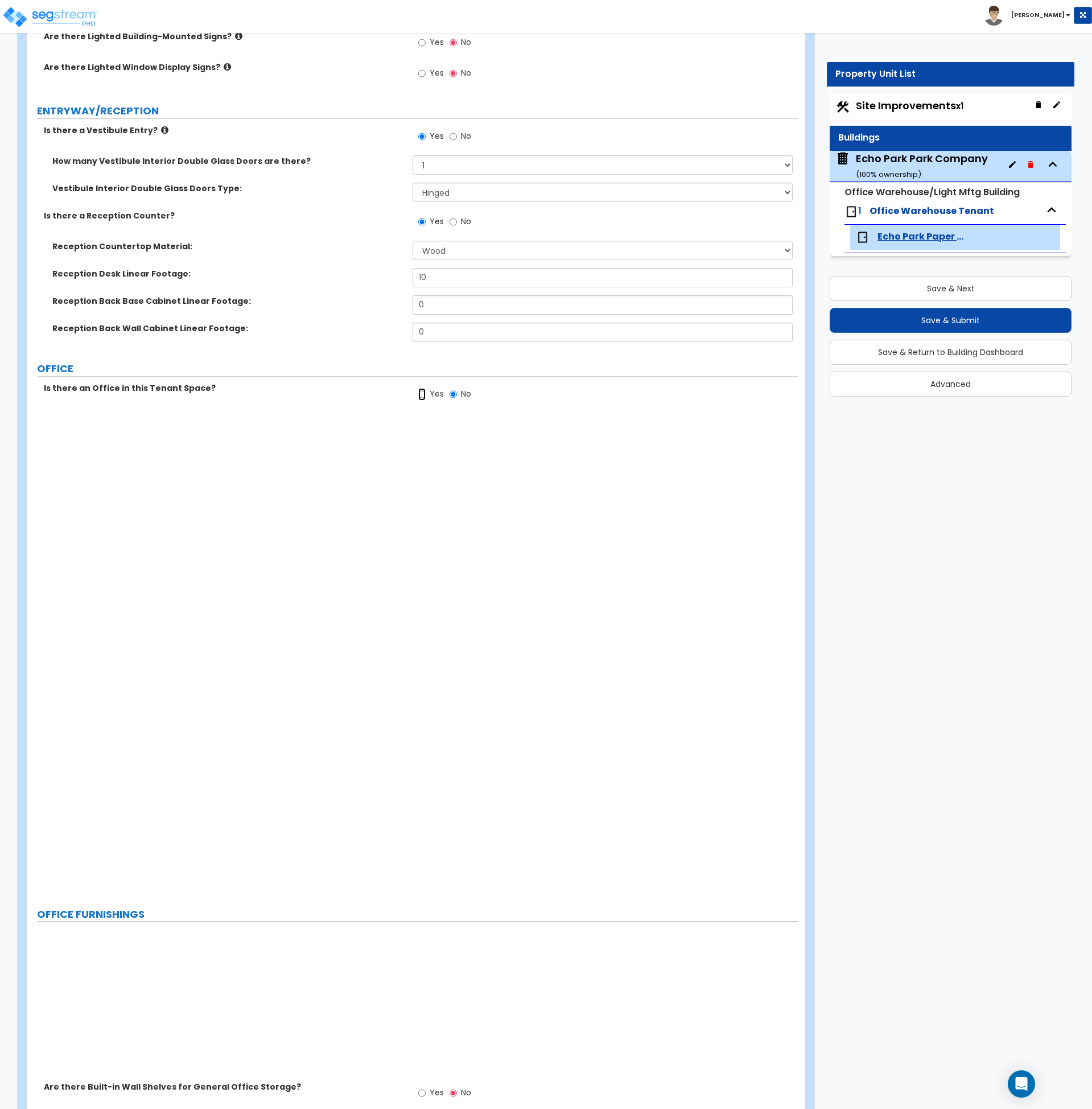
radio input "true"
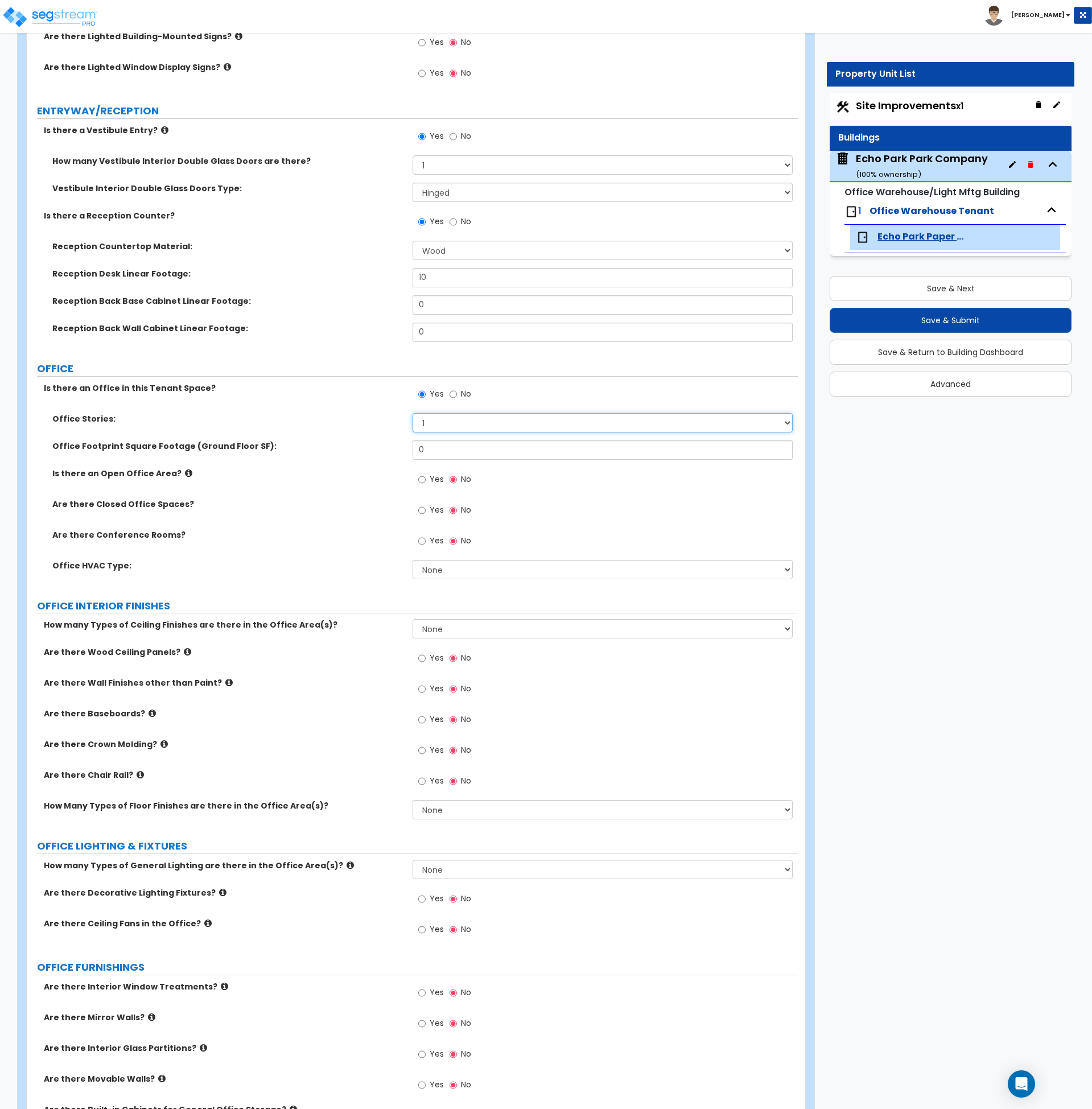
click at [435, 423] on select "1 2 3" at bounding box center [603, 423] width 380 height 20
click at [436, 423] on select "1 2 3" at bounding box center [603, 423] width 380 height 20
select select "2"
click at [413, 413] on select "1 2 3" at bounding box center [603, 423] width 380 height 20
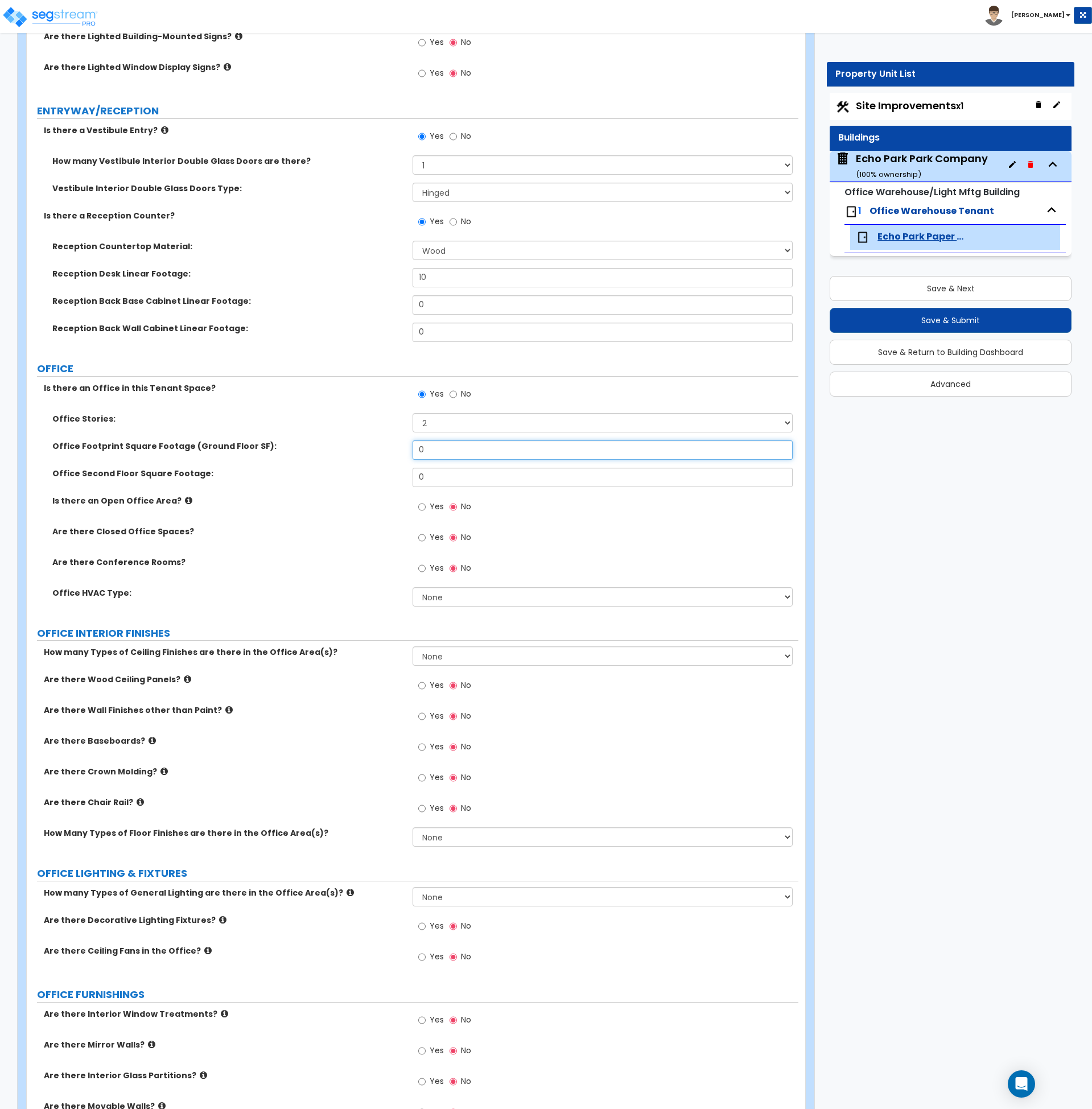
drag, startPoint x: 441, startPoint y: 449, endPoint x: 396, endPoint y: 449, distance: 45.0
click at [394, 449] on div "Office Footprint Square Footage (Ground Floor SF): 0" at bounding box center [413, 454] width 772 height 27
click at [418, 505] on input "Yes" at bounding box center [422, 507] width 7 height 13
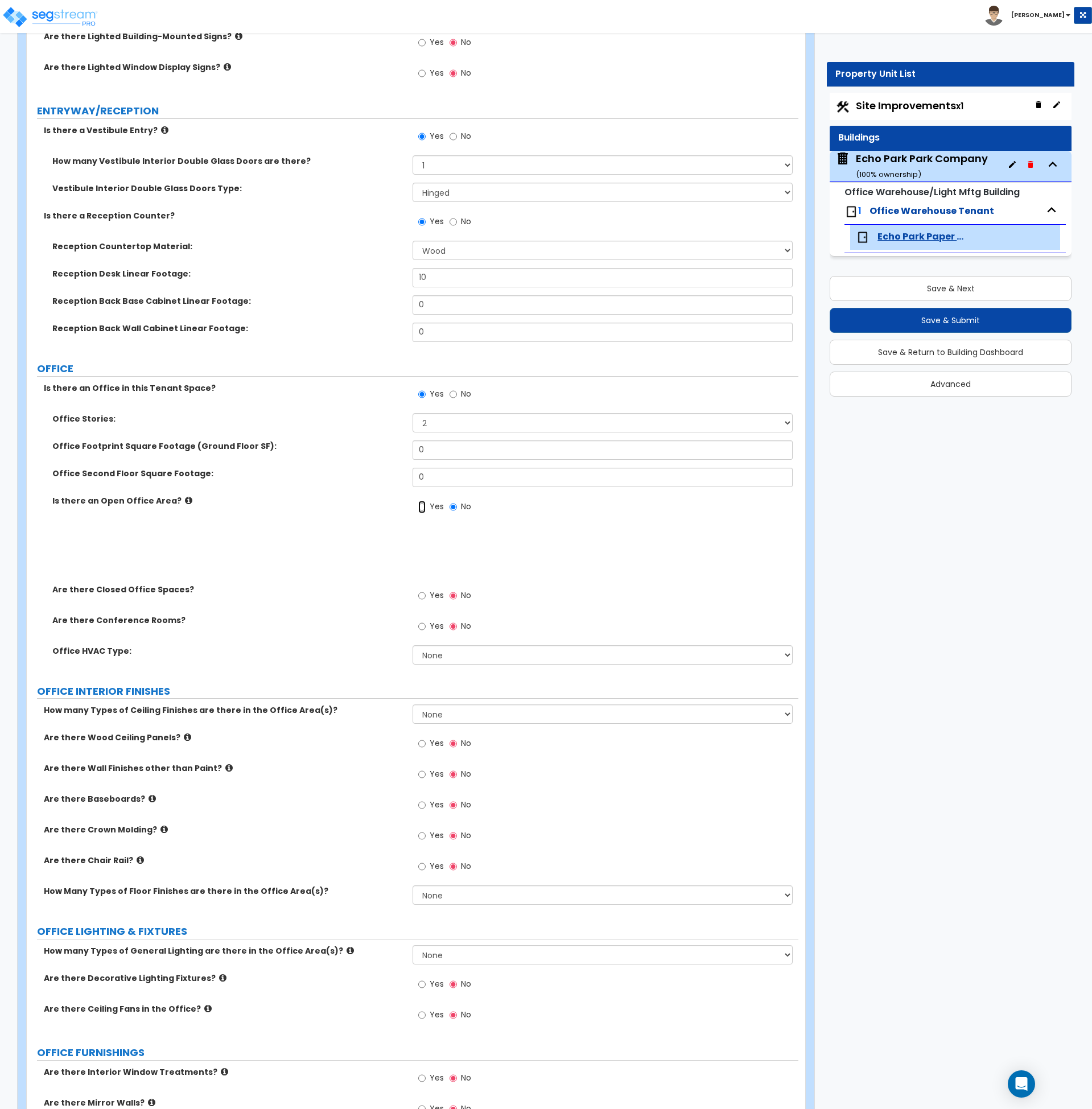
radio input "true"
click at [421, 597] on input "Yes" at bounding box center [422, 596] width 7 height 13
radio input "true"
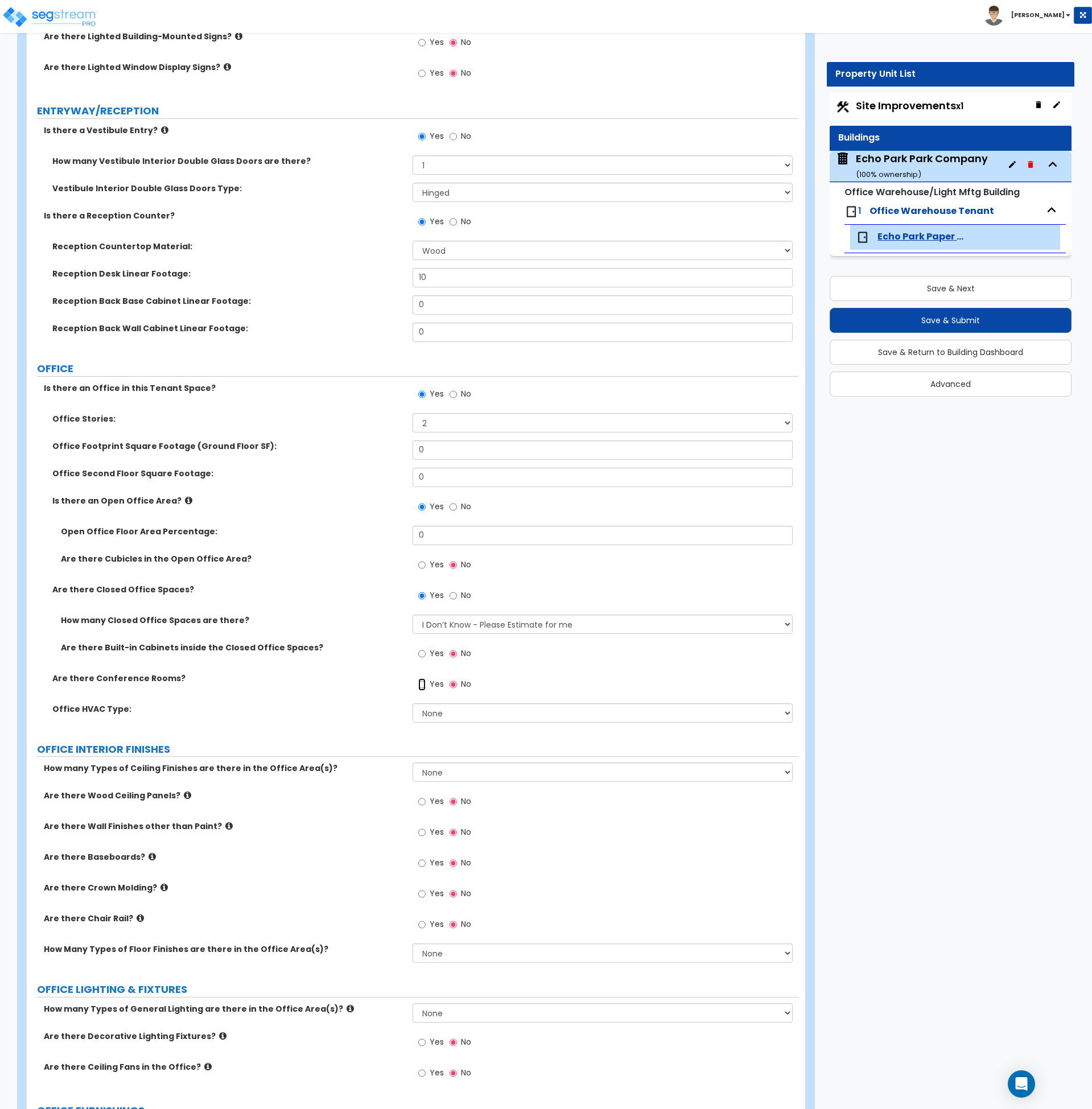
click at [420, 685] on input "Yes" at bounding box center [422, 685] width 7 height 13
radio input "true"
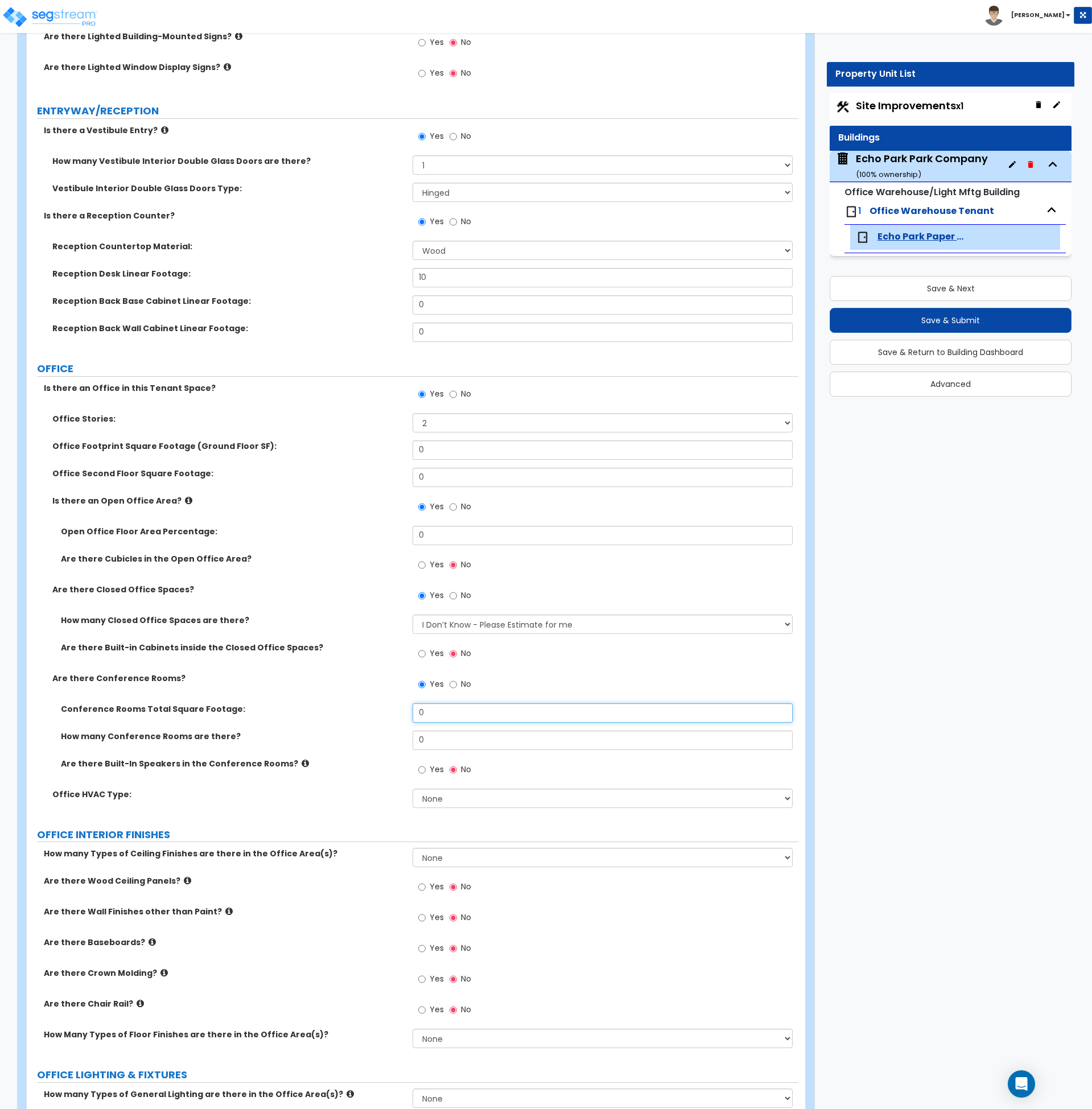
drag, startPoint x: 432, startPoint y: 710, endPoint x: 370, endPoint y: 716, distance: 62.3
click at [370, 716] on div "Conference Rooms Total Square Footage: 0" at bounding box center [413, 717] width 772 height 27
type input "2"
click at [370, 717] on div "Conference Rooms Total Square Footage: 2" at bounding box center [413, 717] width 772 height 27
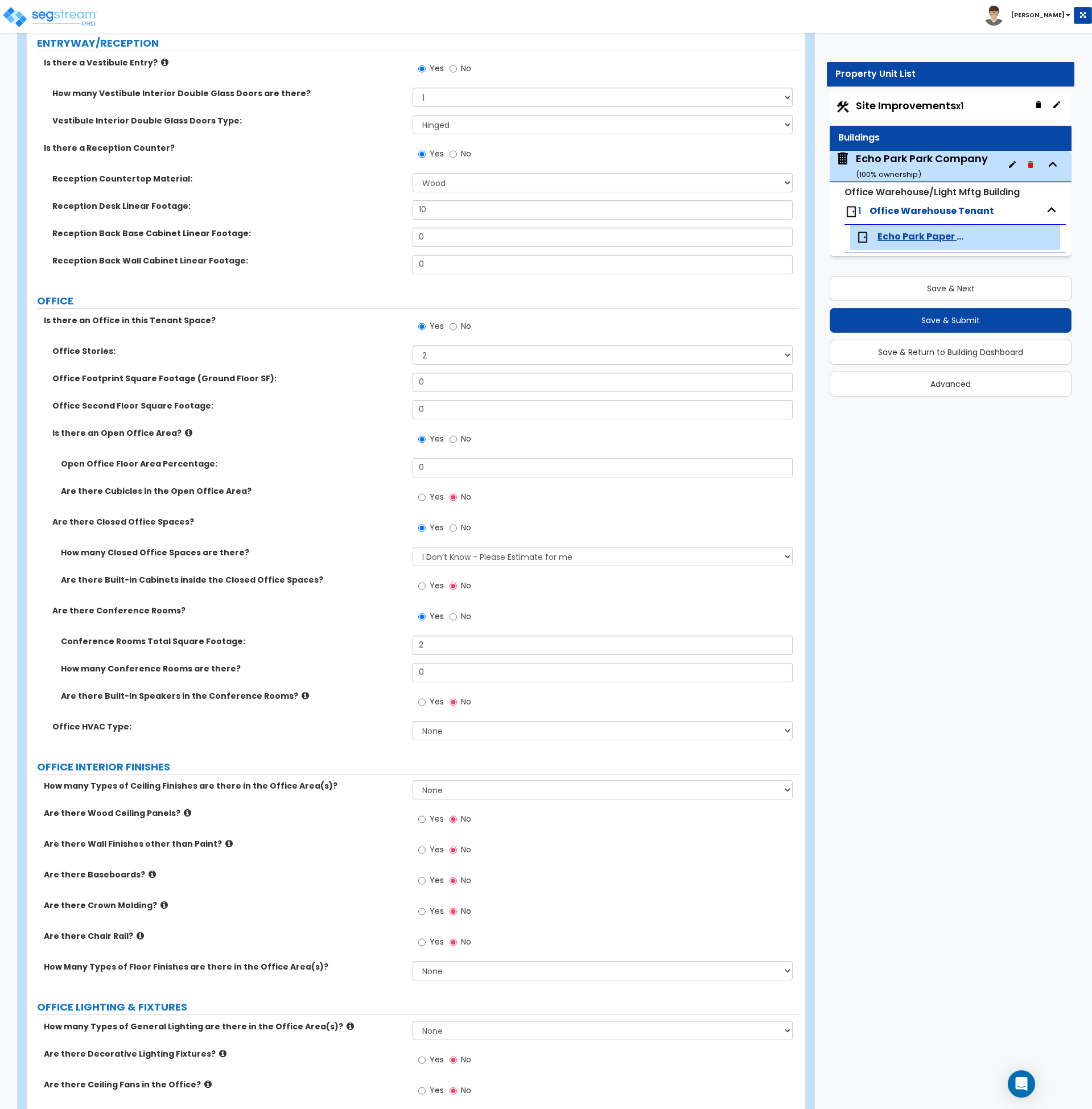
scroll to position [282, 0]
click at [442, 731] on select "None Rooftop Unit Furnace-Condenser Forced Air Split Heating/Cooling Systems He…" at bounding box center [603, 730] width 380 height 20
select select "1"
click at [413, 720] on select "None Rooftop Unit Furnace-Condenser Forced Air Split Heating/Cooling Systems He…" at bounding box center [603, 730] width 380 height 20
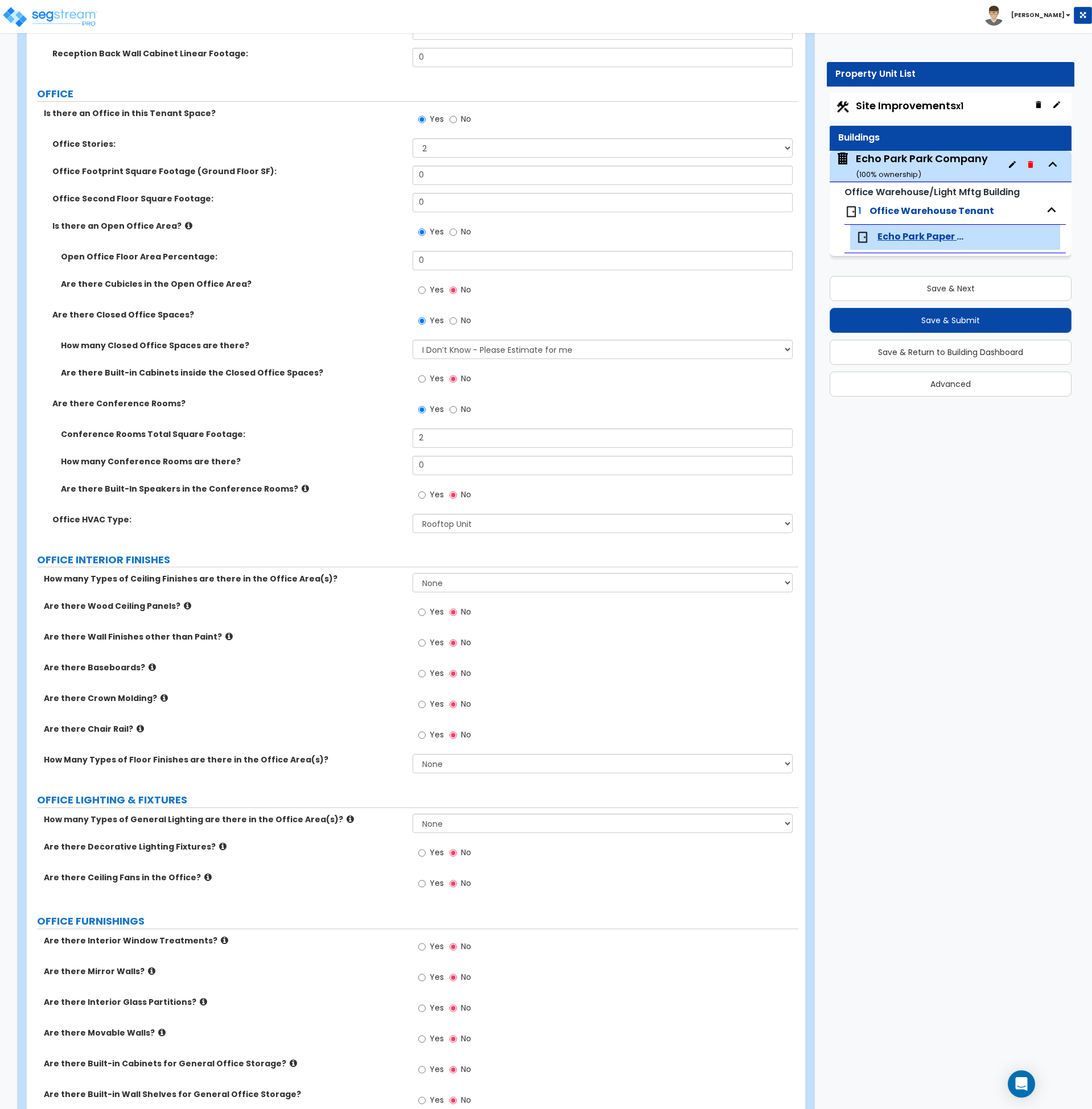
scroll to position [489, 0]
click at [432, 588] on select "None 1 2 3" at bounding box center [603, 582] width 380 height 20
select select "2"
click at [413, 572] on select "None 1 2 3" at bounding box center [603, 582] width 380 height 20
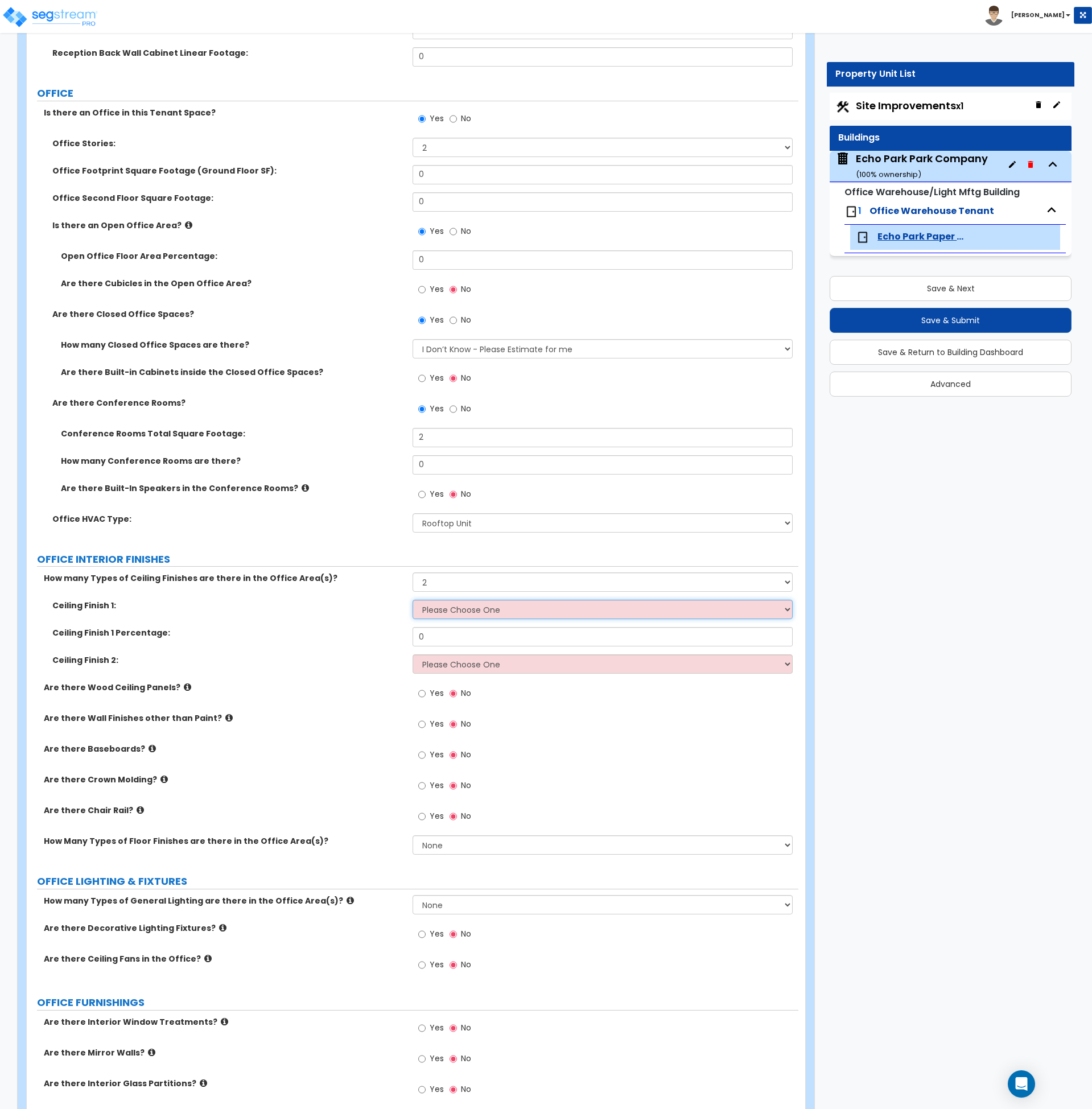
click at [440, 607] on select "Please Choose One Drop Ceiling Open Ceiling Drywall Ceiling" at bounding box center [603, 609] width 380 height 20
select select "2"
click at [413, 599] on select "Please Choose One Drop Ceiling Open Ceiling Drywall Ceiling" at bounding box center [603, 609] width 380 height 20
click at [444, 637] on input "0" at bounding box center [603, 637] width 380 height 20
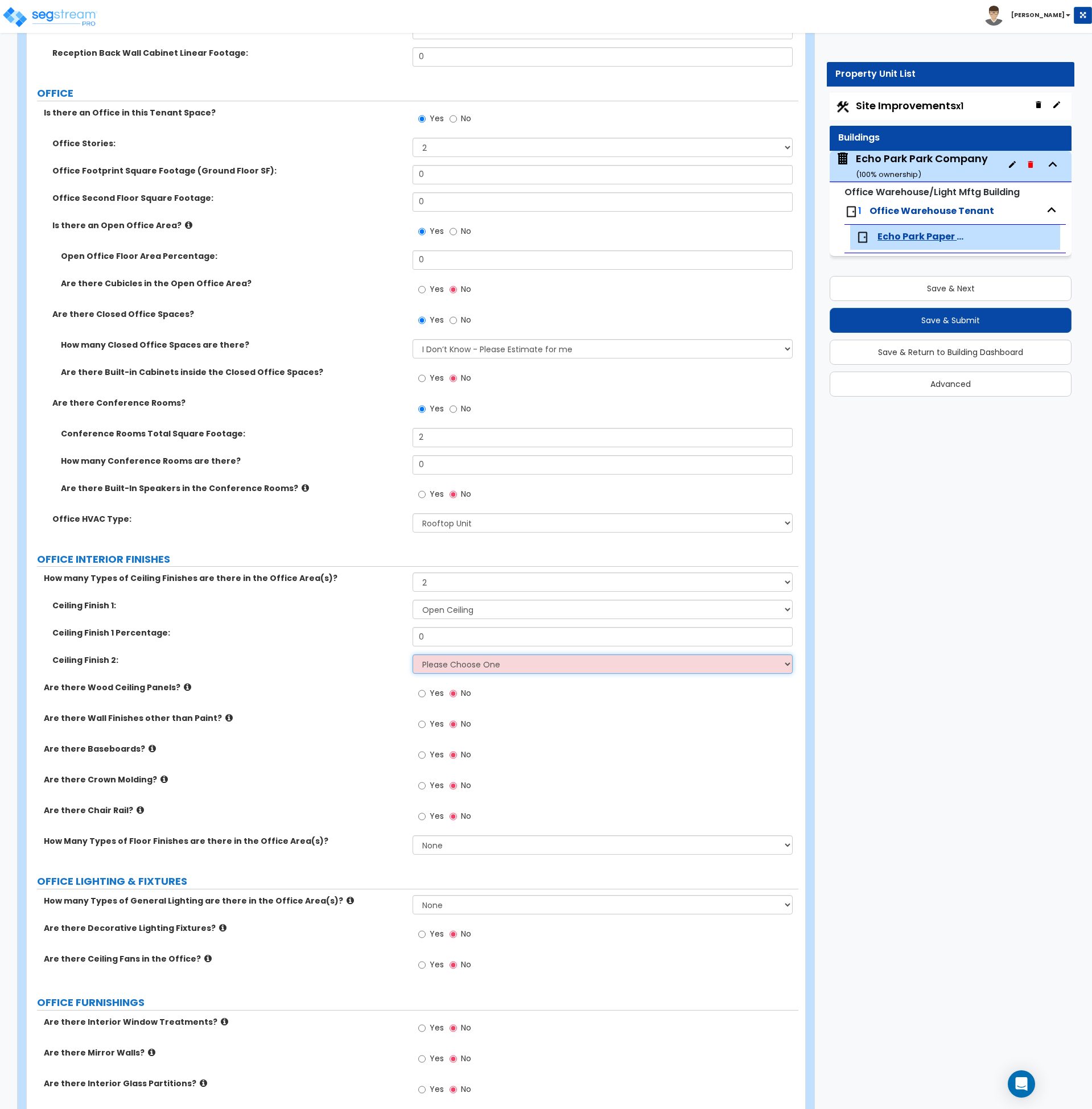
click at [449, 664] on select "Please Choose One Drop Ceiling Open Ceiling Drywall Ceiling" at bounding box center [603, 664] width 380 height 20
select select "1"
click at [413, 654] on select "Please Choose One Drop Ceiling Open Ceiling Drywall Ceiling" at bounding box center [603, 664] width 380 height 20
drag, startPoint x: 433, startPoint y: 638, endPoint x: 382, endPoint y: 640, distance: 51.0
click at [382, 640] on div "Ceiling Finish 1 Percentage: 0" at bounding box center [413, 641] width 772 height 27
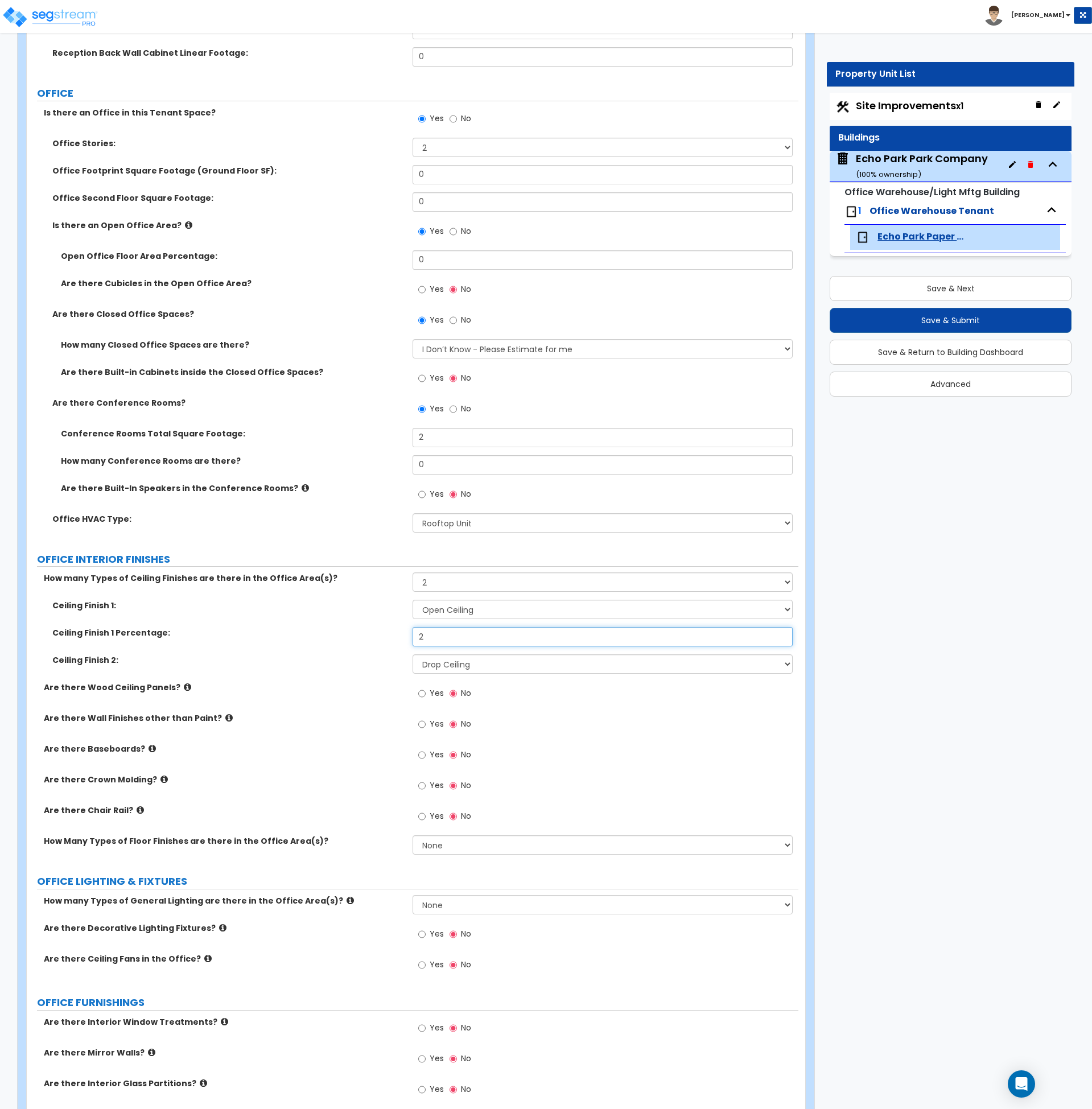
type input "2"
click at [374, 642] on div "Ceiling Finish 1 Percentage: 2" at bounding box center [413, 641] width 772 height 27
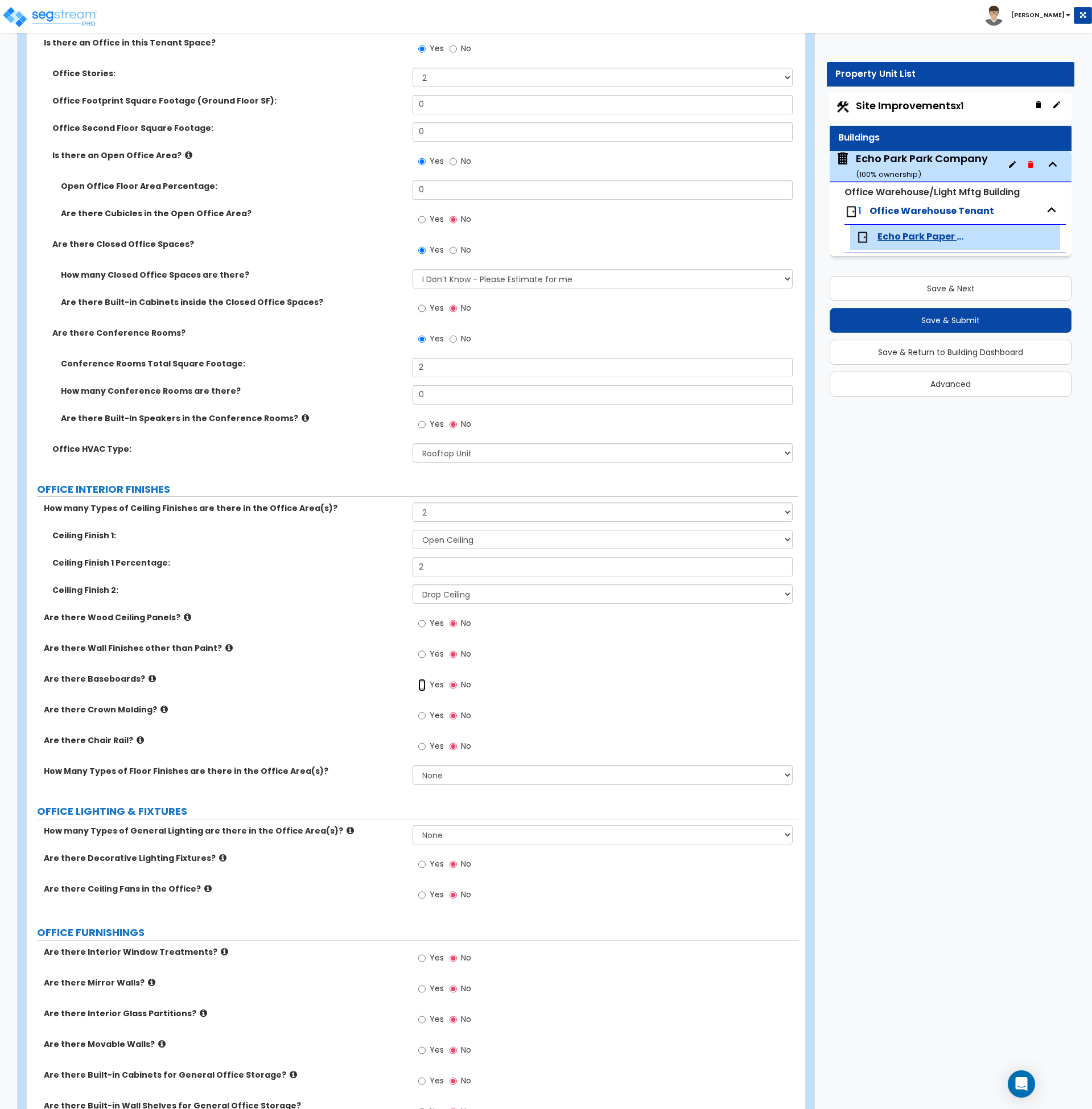
click at [422, 685] on input "Yes" at bounding box center [422, 685] width 7 height 13
radio input "true"
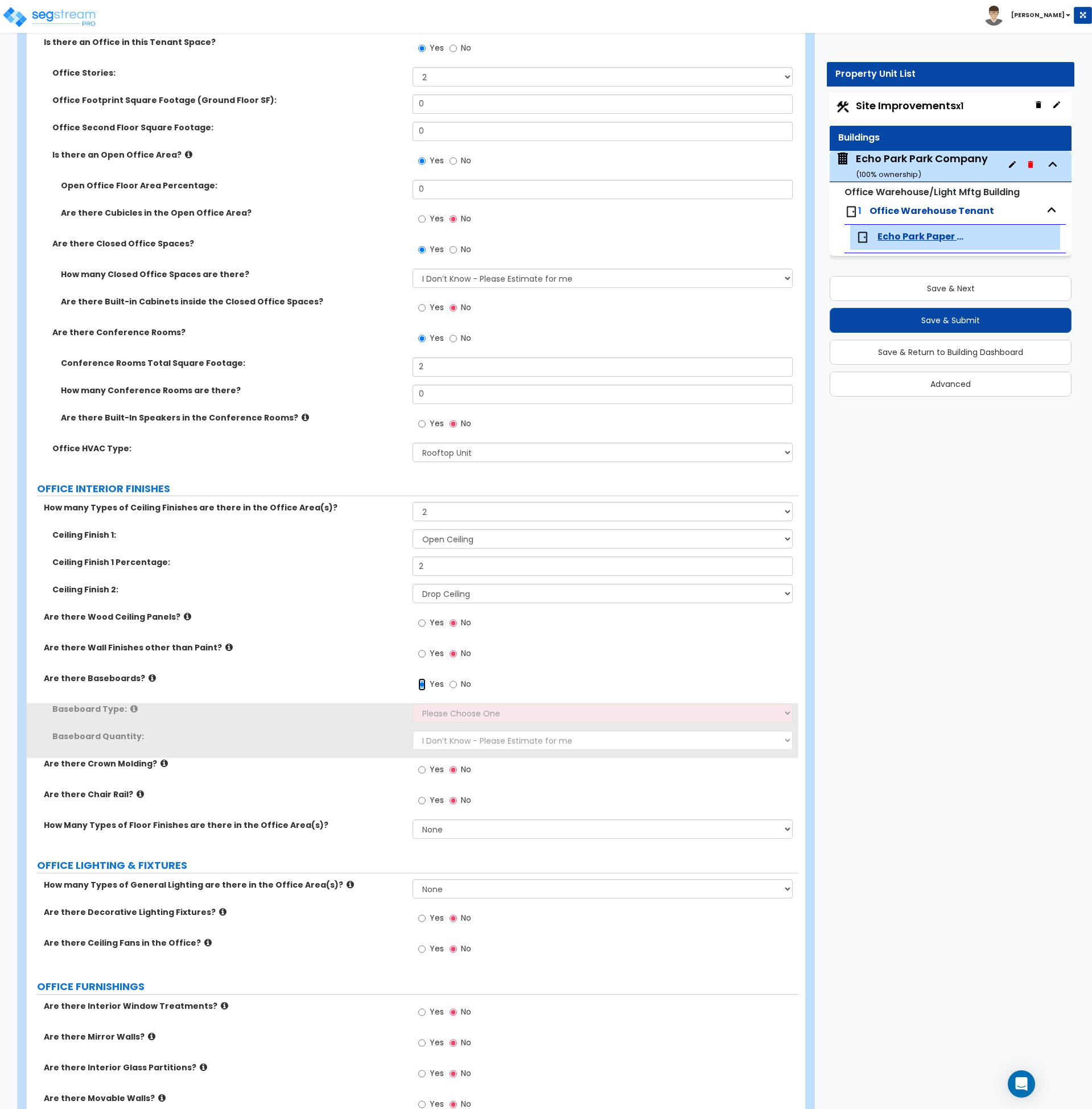
scroll to position [560, 0]
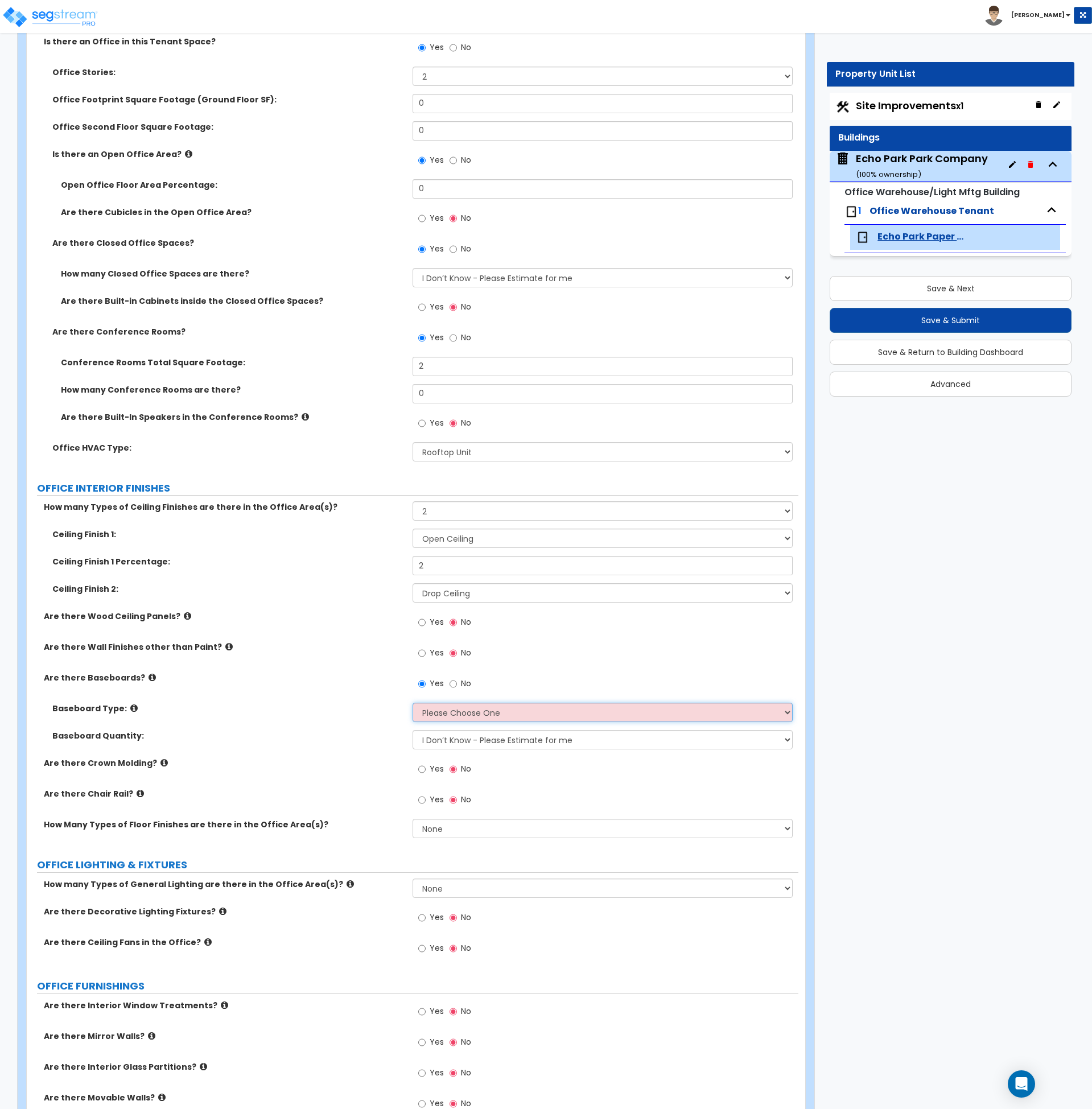
click at [449, 717] on select "Please Choose One Wood Vinyl Carpet Tile" at bounding box center [603, 712] width 380 height 20
select select "2"
click at [413, 703] on select "Please Choose One Wood Vinyl Carpet Tile" at bounding box center [603, 712] width 380 height 20
click at [363, 747] on div "Baseboard Quantity: I Don’t Know - Please Estimate for me I want to Enter the L…" at bounding box center [413, 744] width 772 height 27
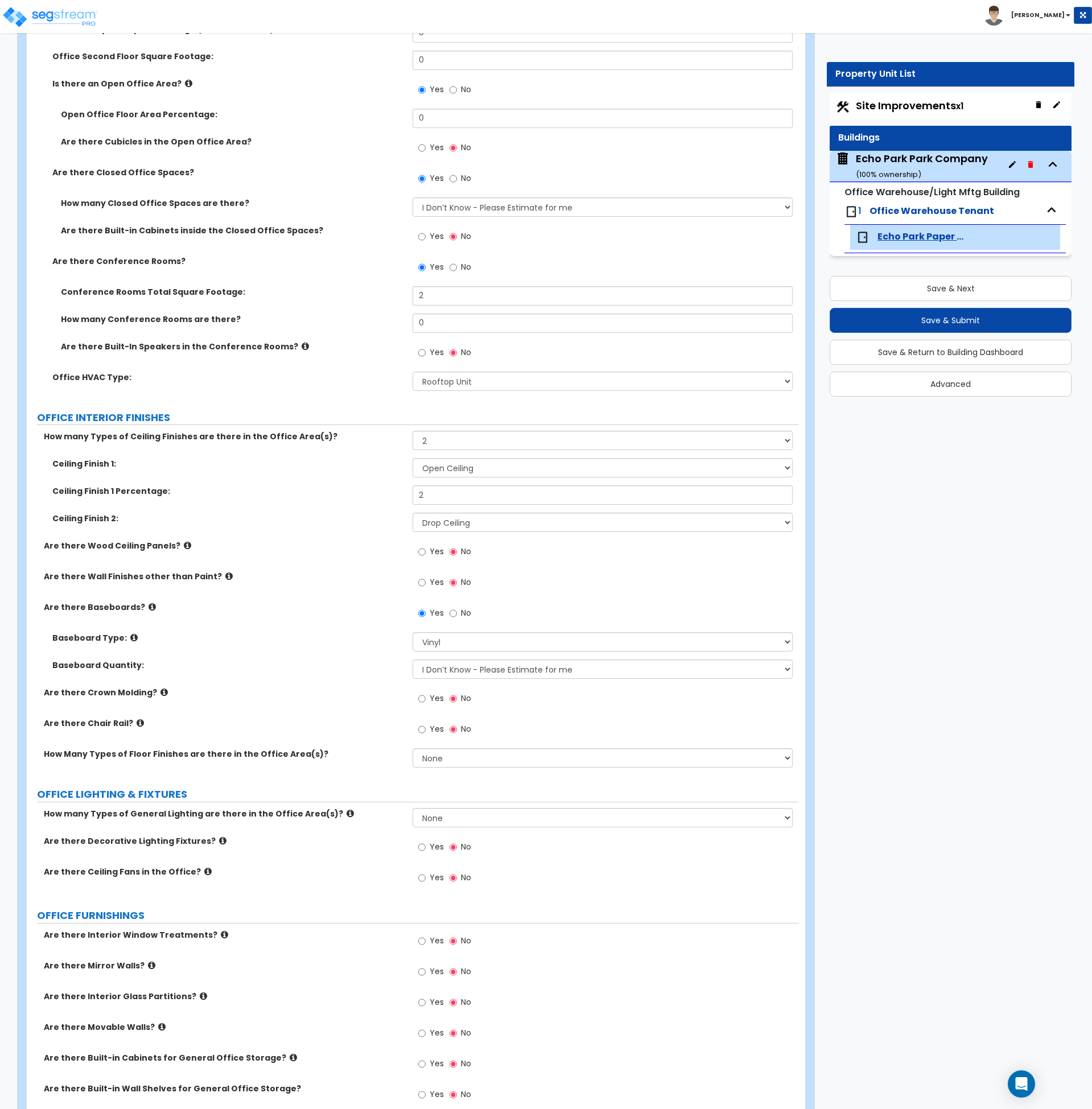
scroll to position [631, 0]
click at [435, 756] on select "None 1 2 3" at bounding box center [603, 757] width 380 height 20
select select "2"
click at [413, 747] on select "None 1 2 3" at bounding box center [603, 757] width 380 height 20
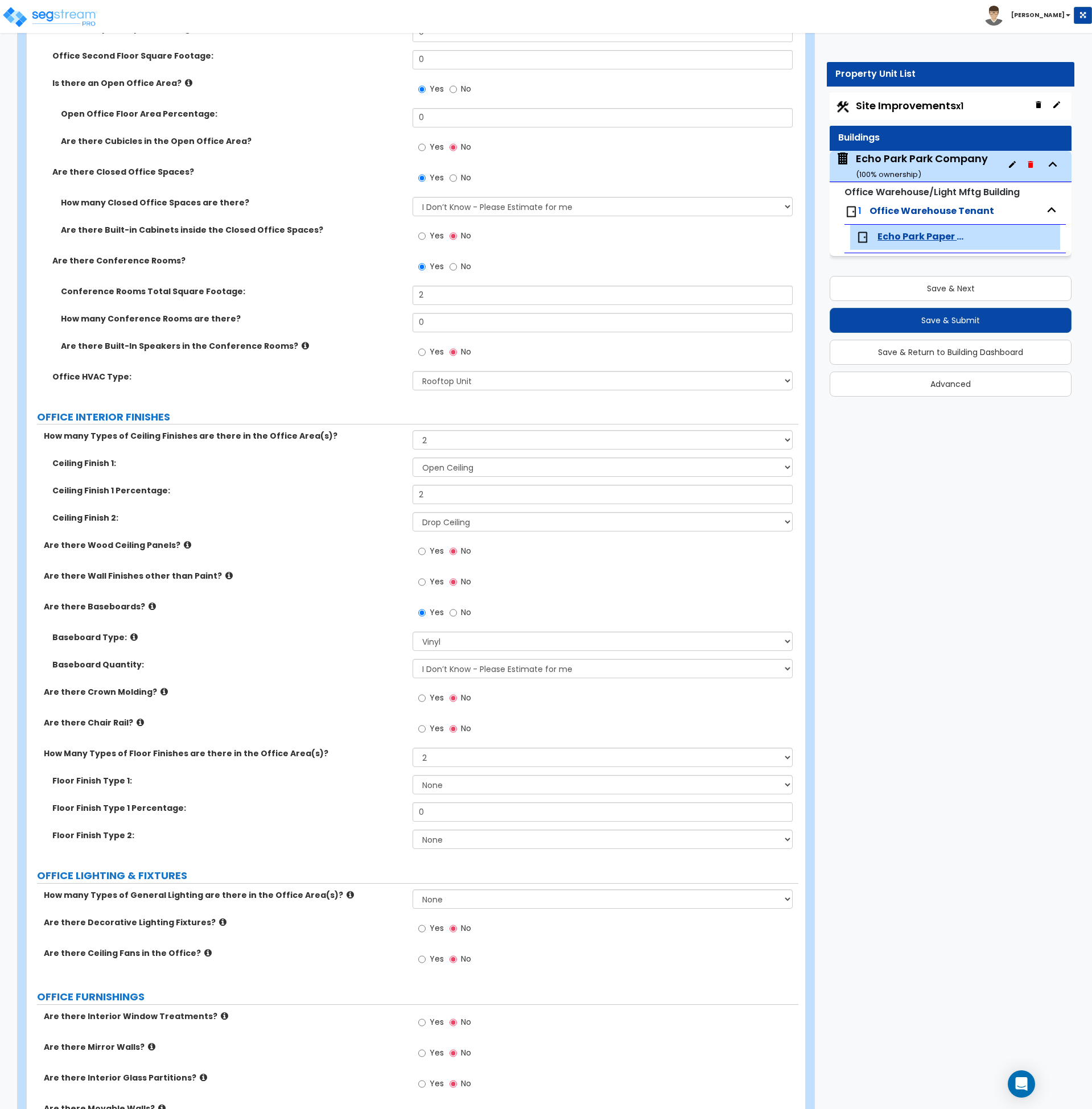
click at [379, 763] on div "How Many Types of Floor Finishes are there in the Office Area(s)? None 1 2 3" at bounding box center [413, 761] width 772 height 27
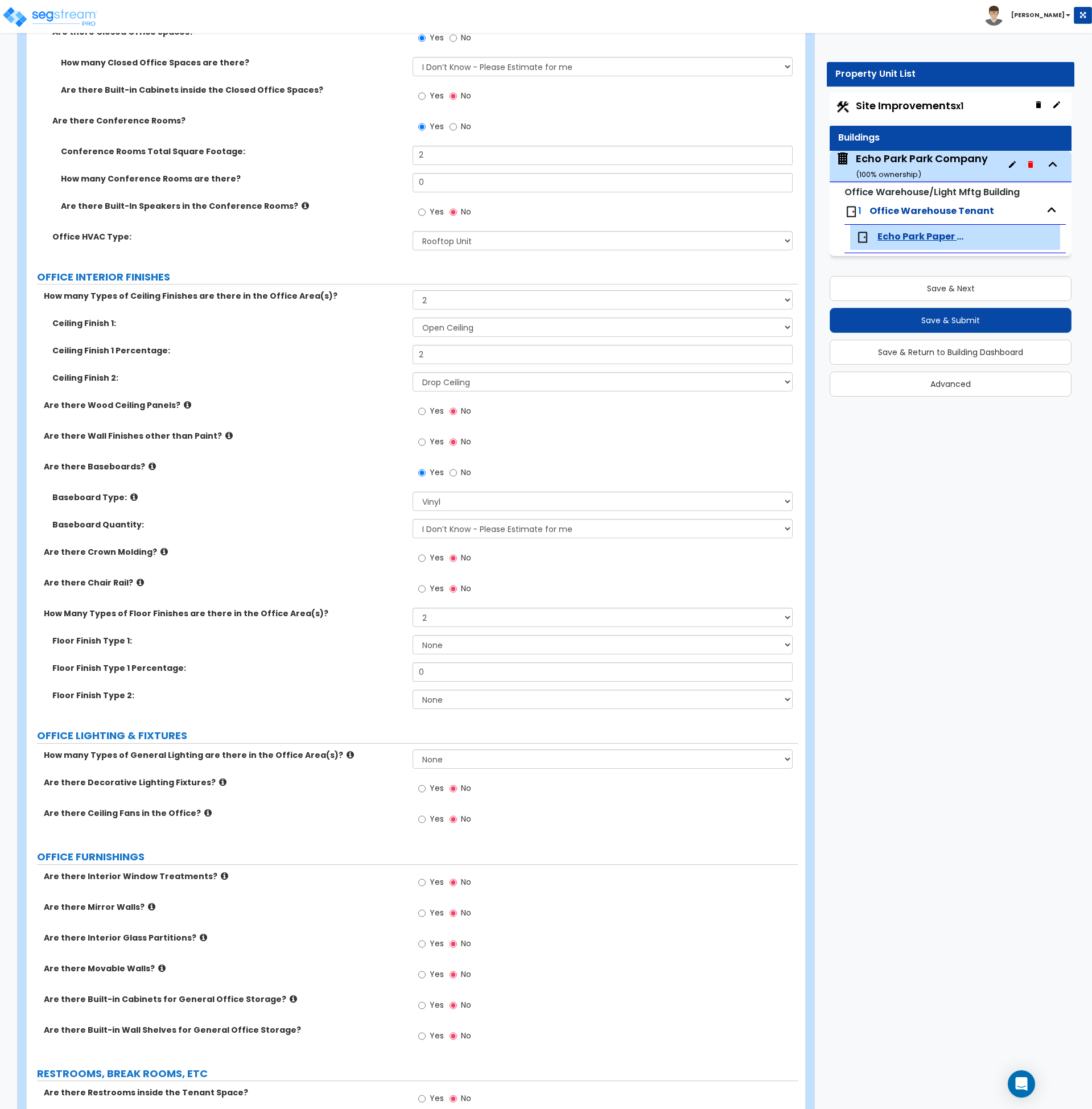
scroll to position [772, 0]
click at [445, 757] on select "None 1 2 3" at bounding box center [603, 759] width 380 height 20
select select "2"
click at [413, 749] on select "None 1 2 3" at bounding box center [603, 759] width 380 height 20
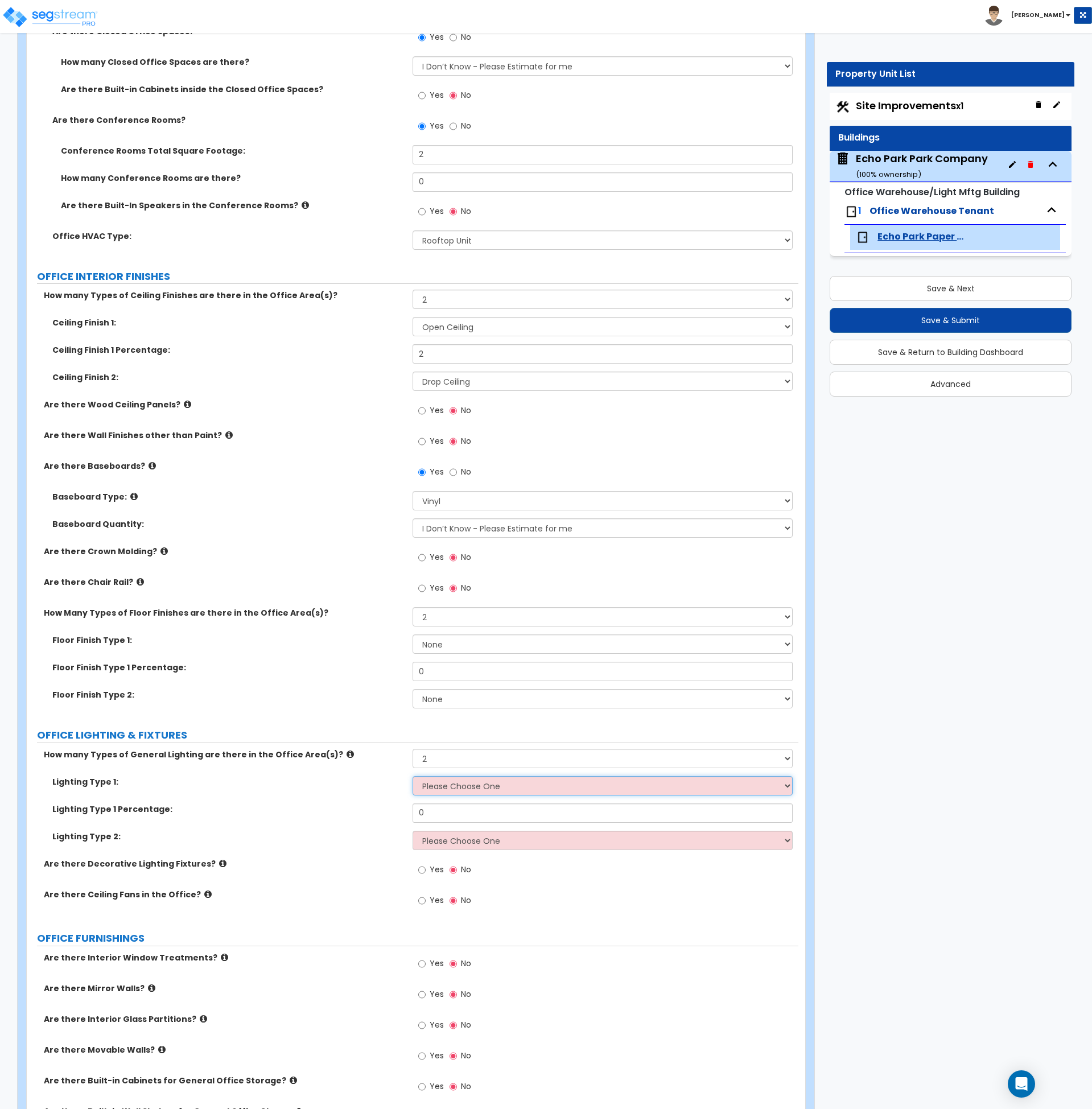
click at [446, 783] on select "Please Choose One LED Surface-Mounted LED Recessed Fluorescent Surface-Mounted …" at bounding box center [603, 786] width 380 height 20
select select "2"
click at [413, 776] on select "Please Choose One LED Surface-Mounted LED Recessed Fluorescent Surface-Mounted …" at bounding box center [603, 786] width 380 height 20
click at [446, 842] on select "Please Choose One LED Surface-Mounted LED Recessed Fluorescent Surface-Mounted …" at bounding box center [603, 841] width 380 height 20
select select "3"
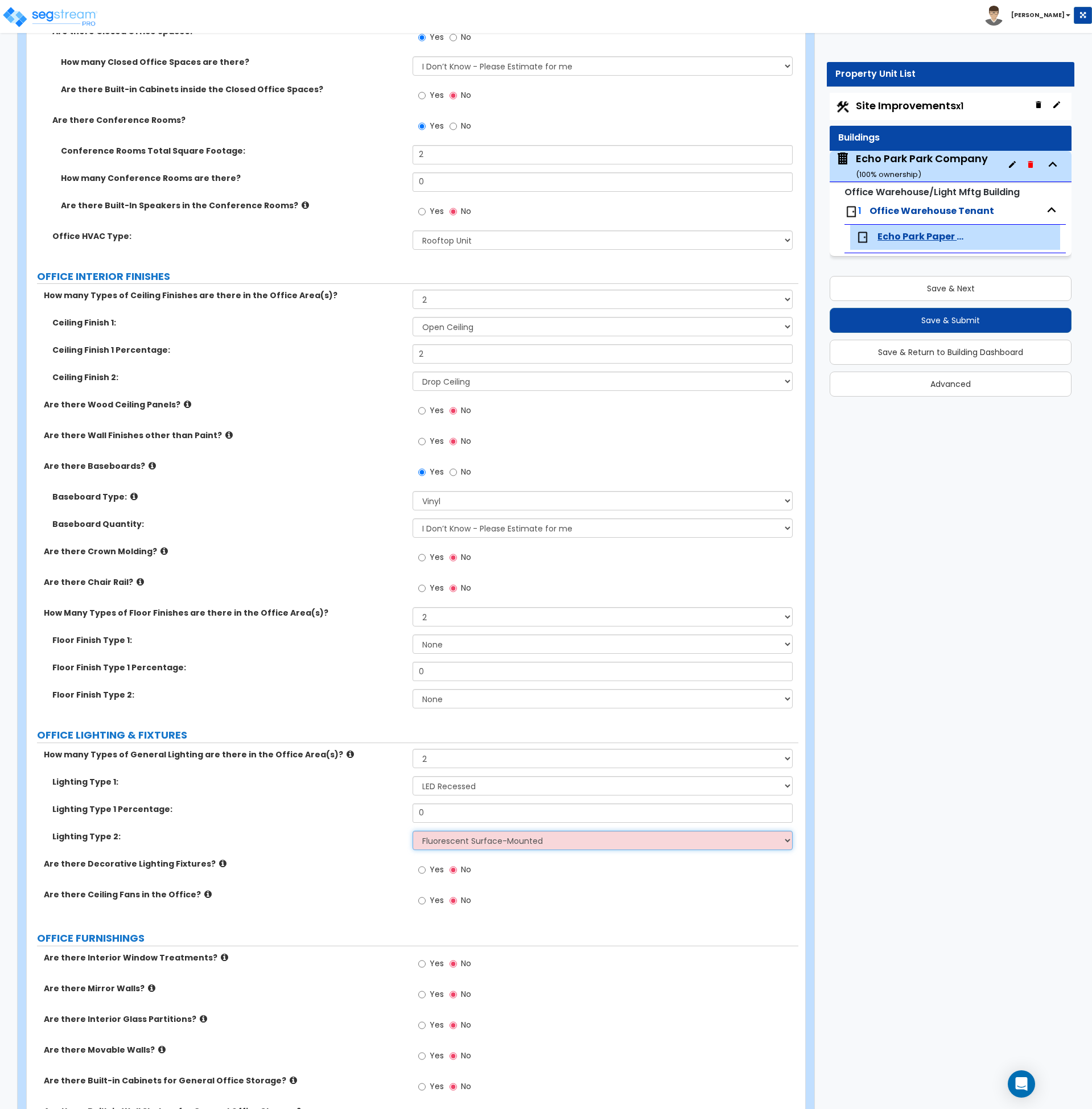
click at [413, 831] on select "Please Choose One LED Surface-Mounted LED Recessed Fluorescent Surface-Mounted …" at bounding box center [603, 841] width 380 height 20
drag, startPoint x: 440, startPoint y: 816, endPoint x: 387, endPoint y: 817, distance: 53.0
click at [387, 817] on div "Lighting Type 1 Percentage: 0" at bounding box center [413, 816] width 772 height 27
type input "50"
click at [349, 834] on label "Lighting Type 2:" at bounding box center [228, 836] width 352 height 12
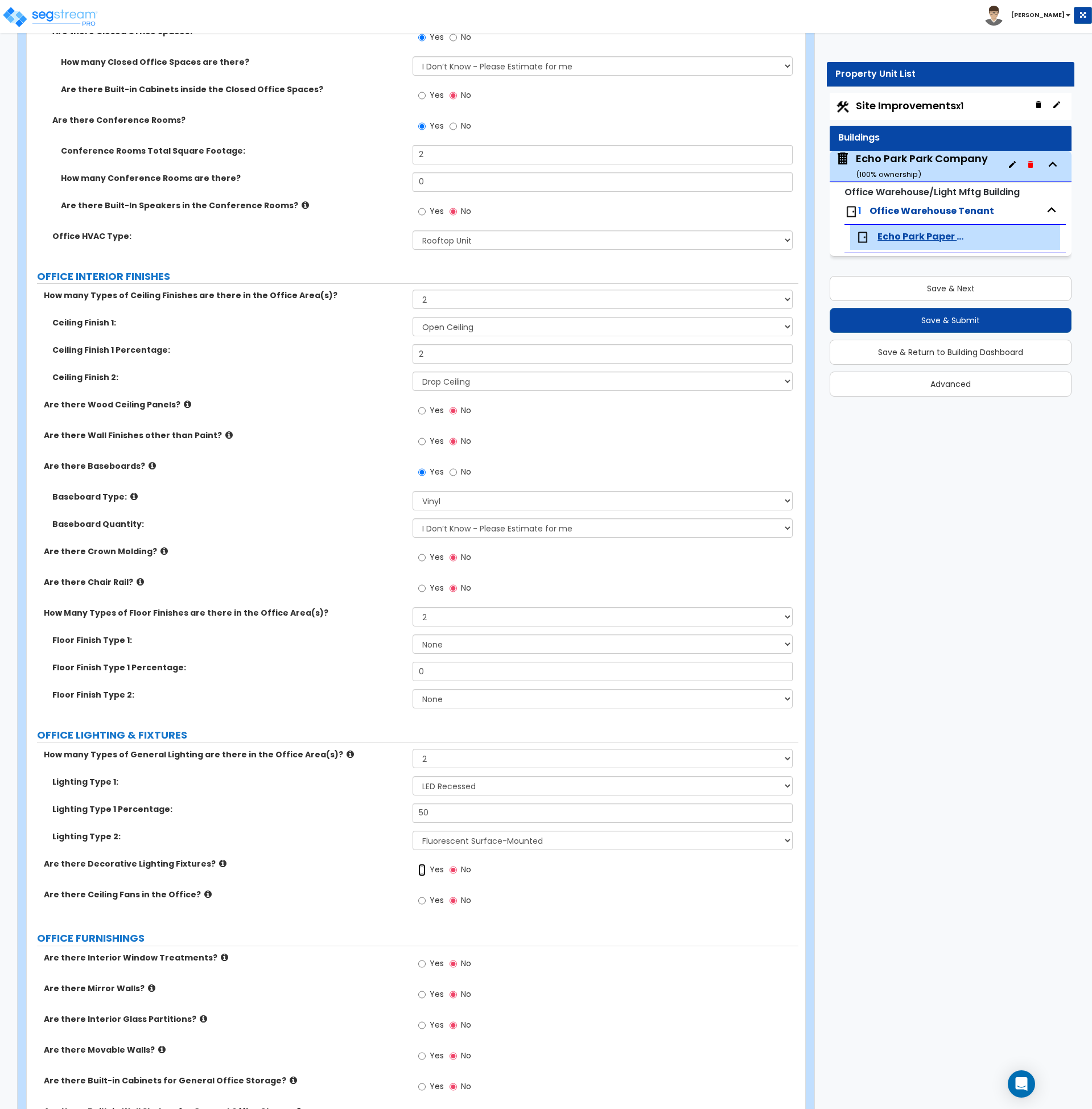
click at [421, 869] on input "Yes" at bounding box center [422, 870] width 7 height 13
radio input "true"
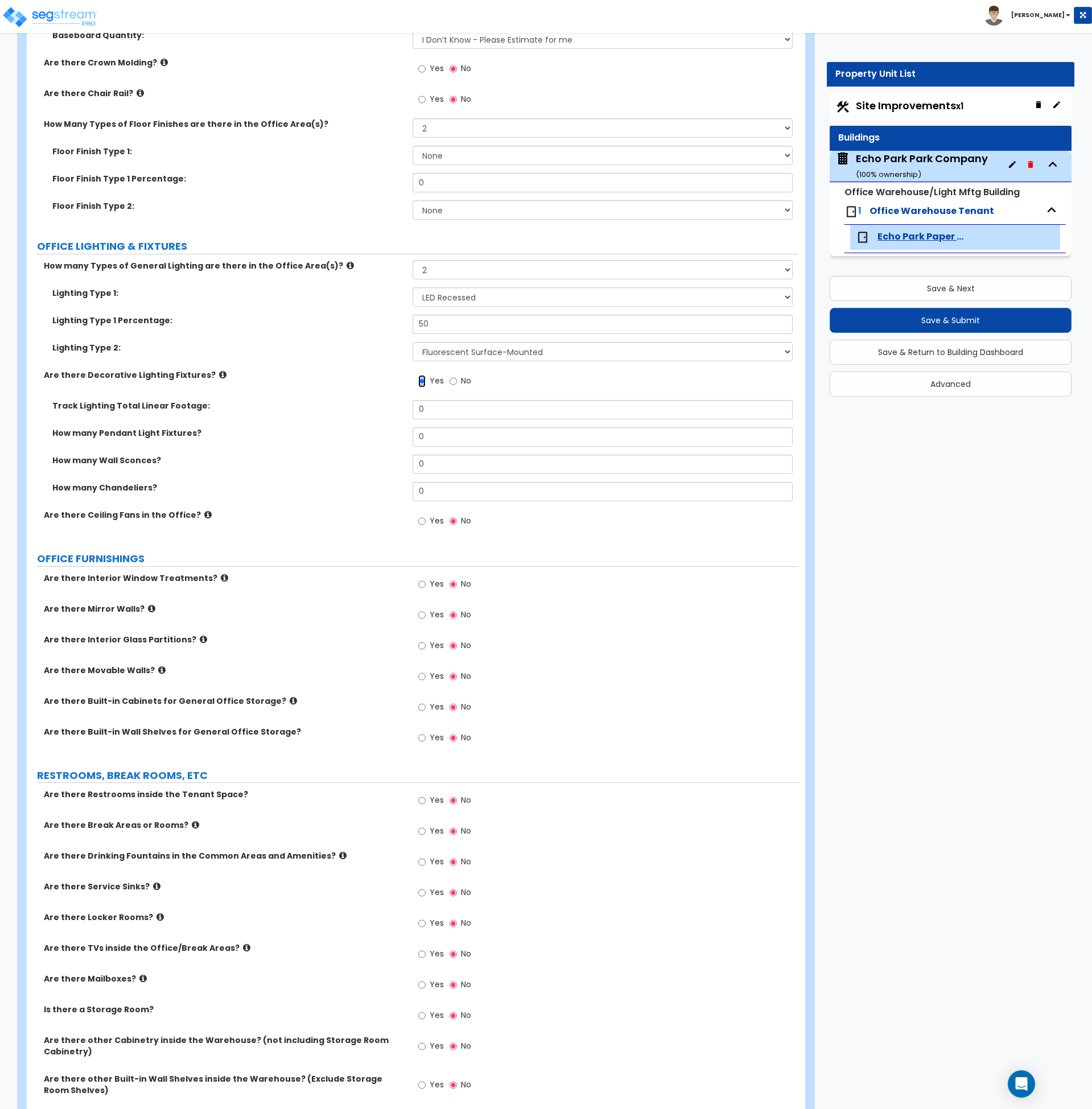
scroll to position [1261, 0]
click at [423, 581] on input "Yes" at bounding box center [422, 584] width 7 height 13
radio input "true"
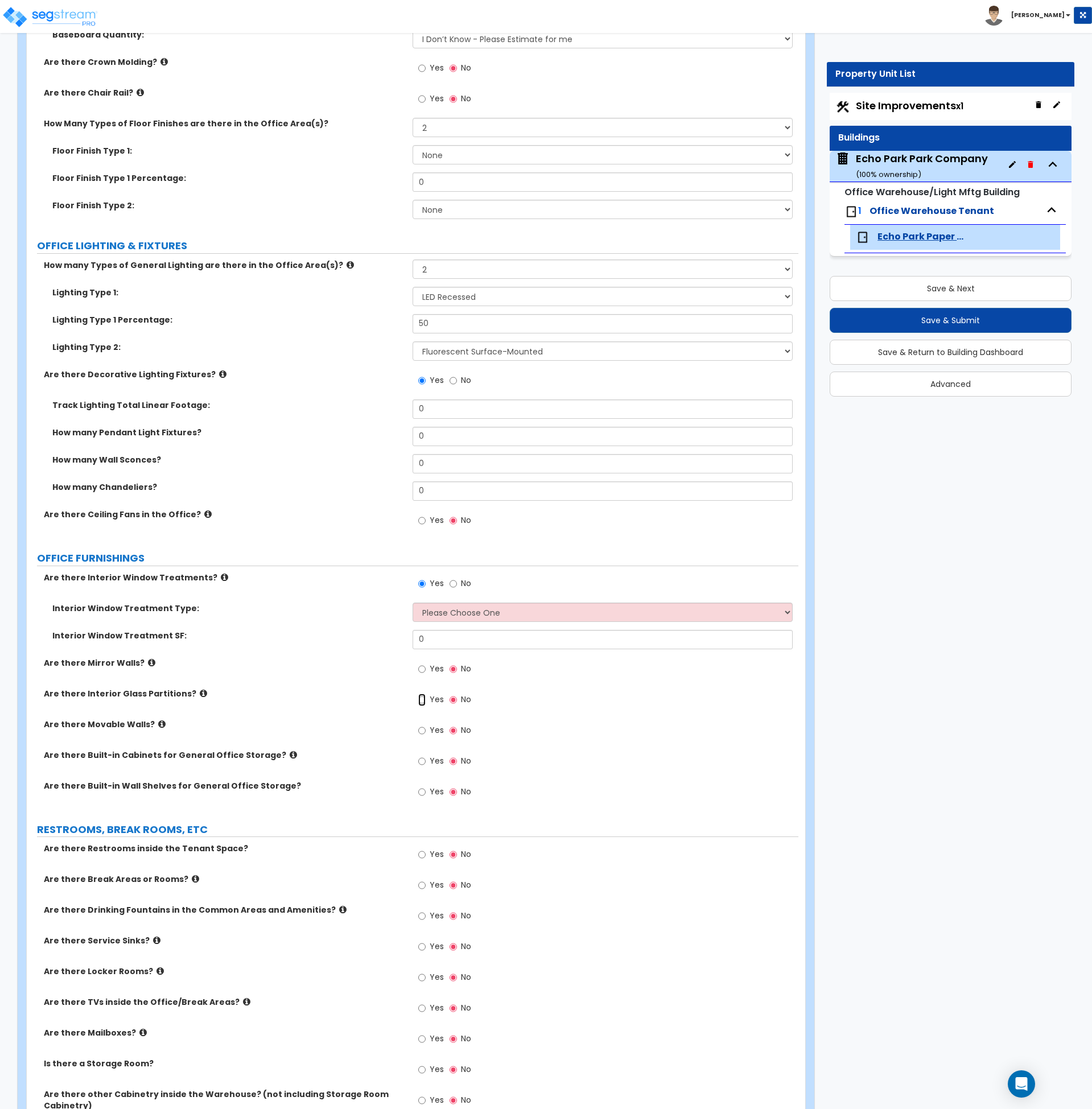
click at [419, 699] on input "Yes" at bounding box center [422, 700] width 7 height 13
radio input "true"
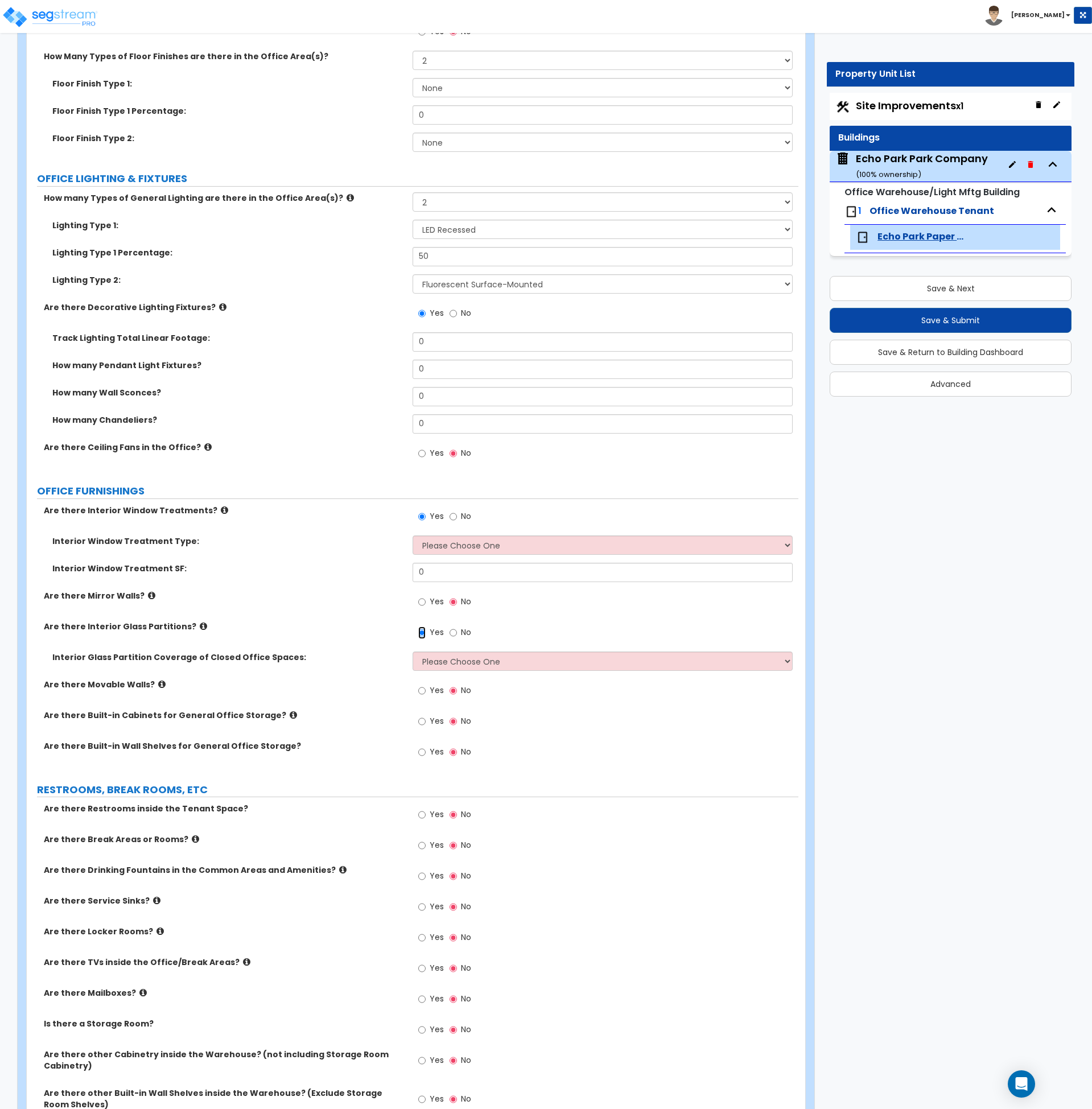
scroll to position [1329, 0]
click at [419, 753] on input "Yes" at bounding box center [422, 752] width 7 height 13
radio input "true"
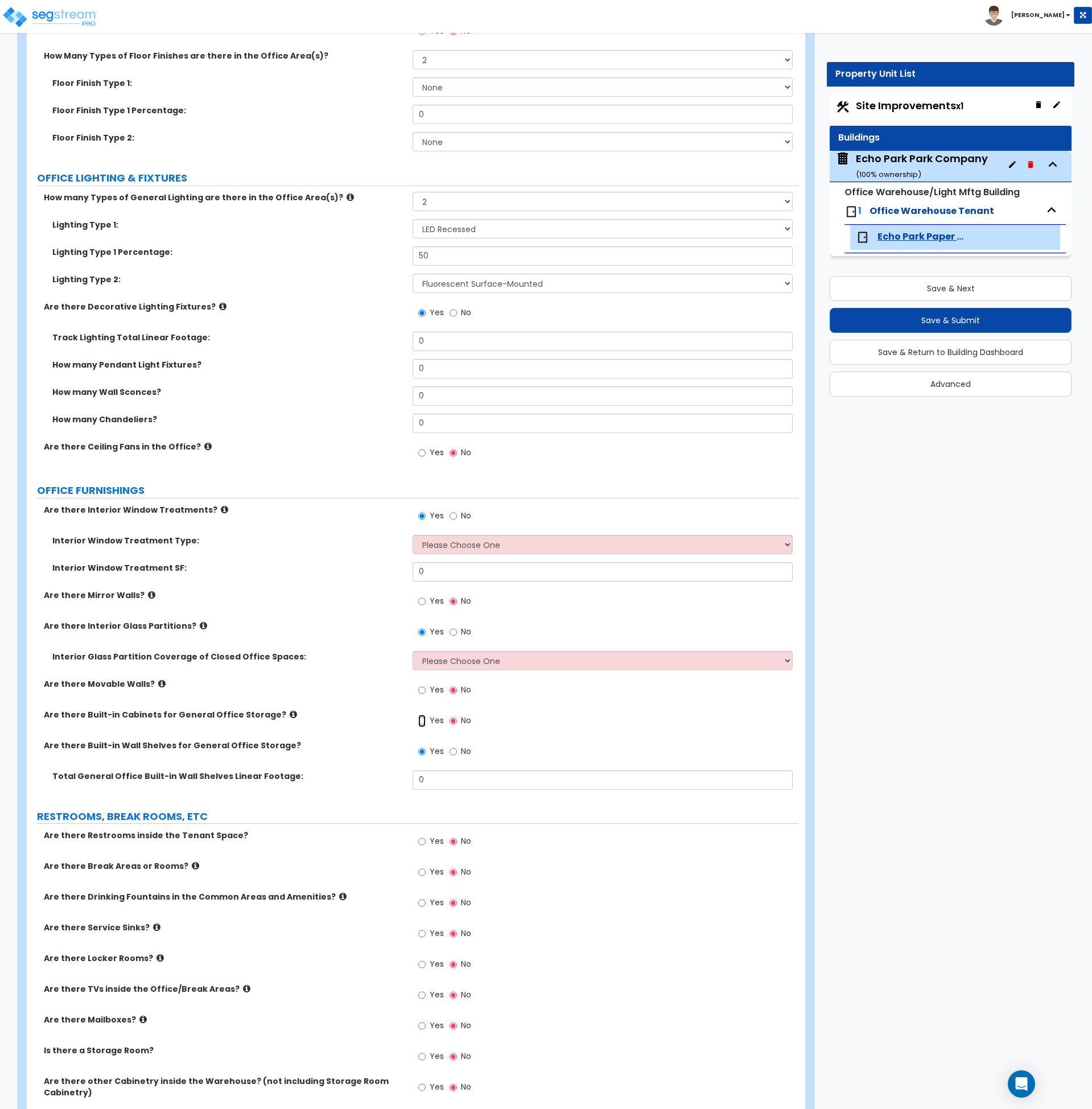
click at [424, 720] on input "Yes" at bounding box center [422, 721] width 7 height 13
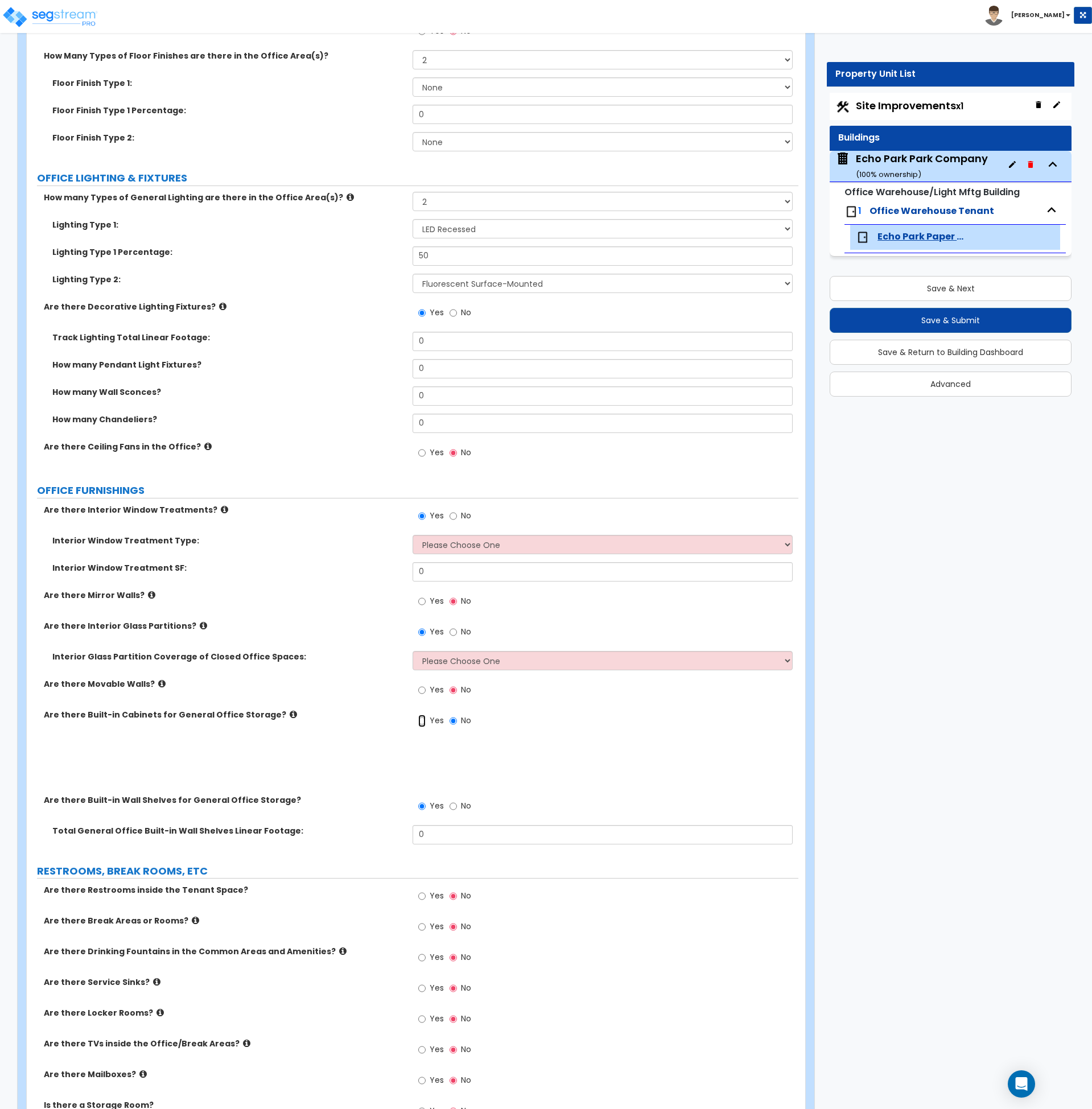
radio input "true"
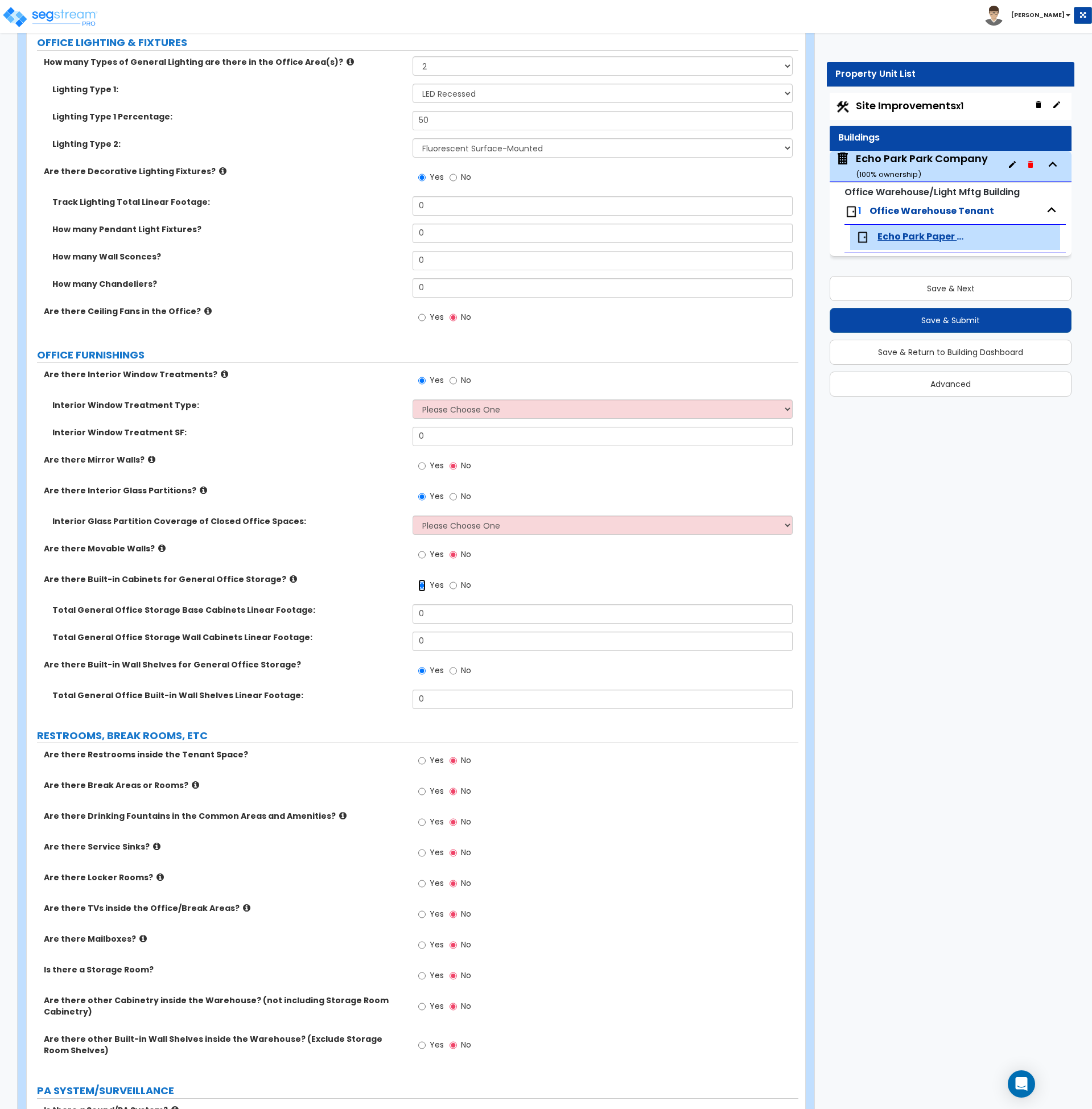
scroll to position [1464, 0]
click at [451, 670] on input "No" at bounding box center [453, 670] width 7 height 13
radio input "false"
radio input "true"
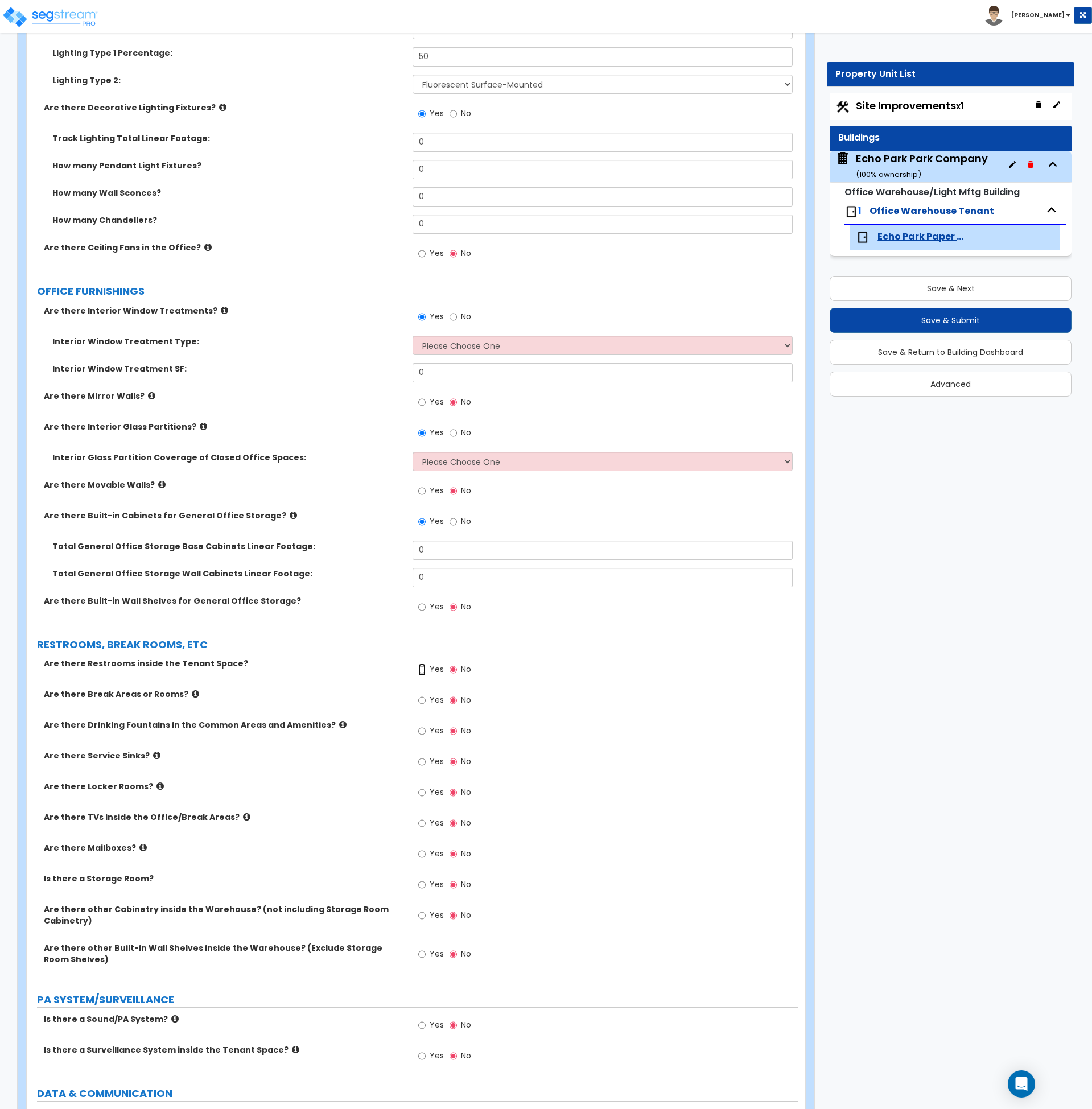
click at [421, 669] on input "Yes" at bounding box center [422, 669] width 7 height 13
radio input "true"
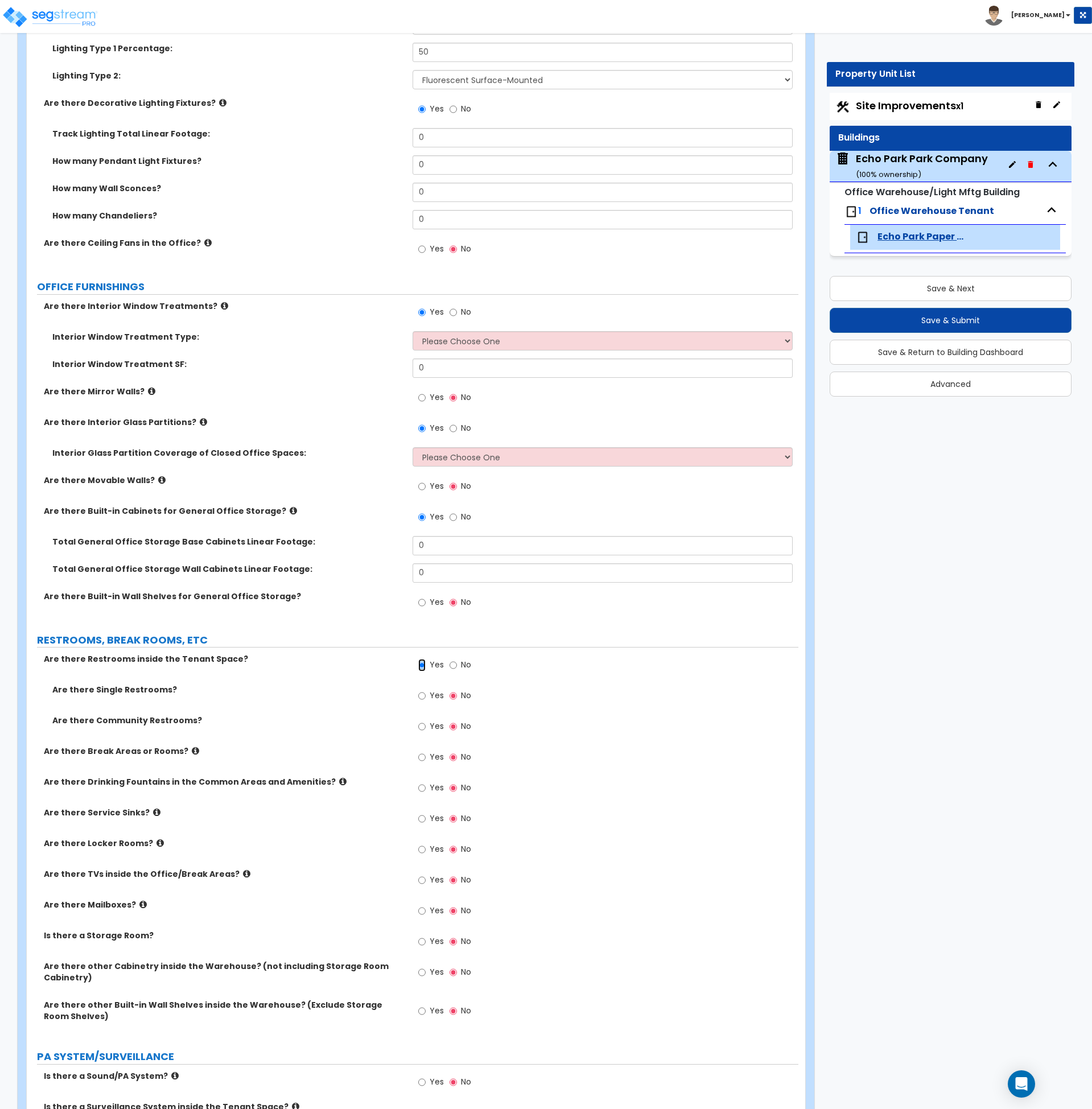
scroll to position [1533, 0]
click at [421, 755] on input "Yes" at bounding box center [422, 756] width 7 height 13
radio input "true"
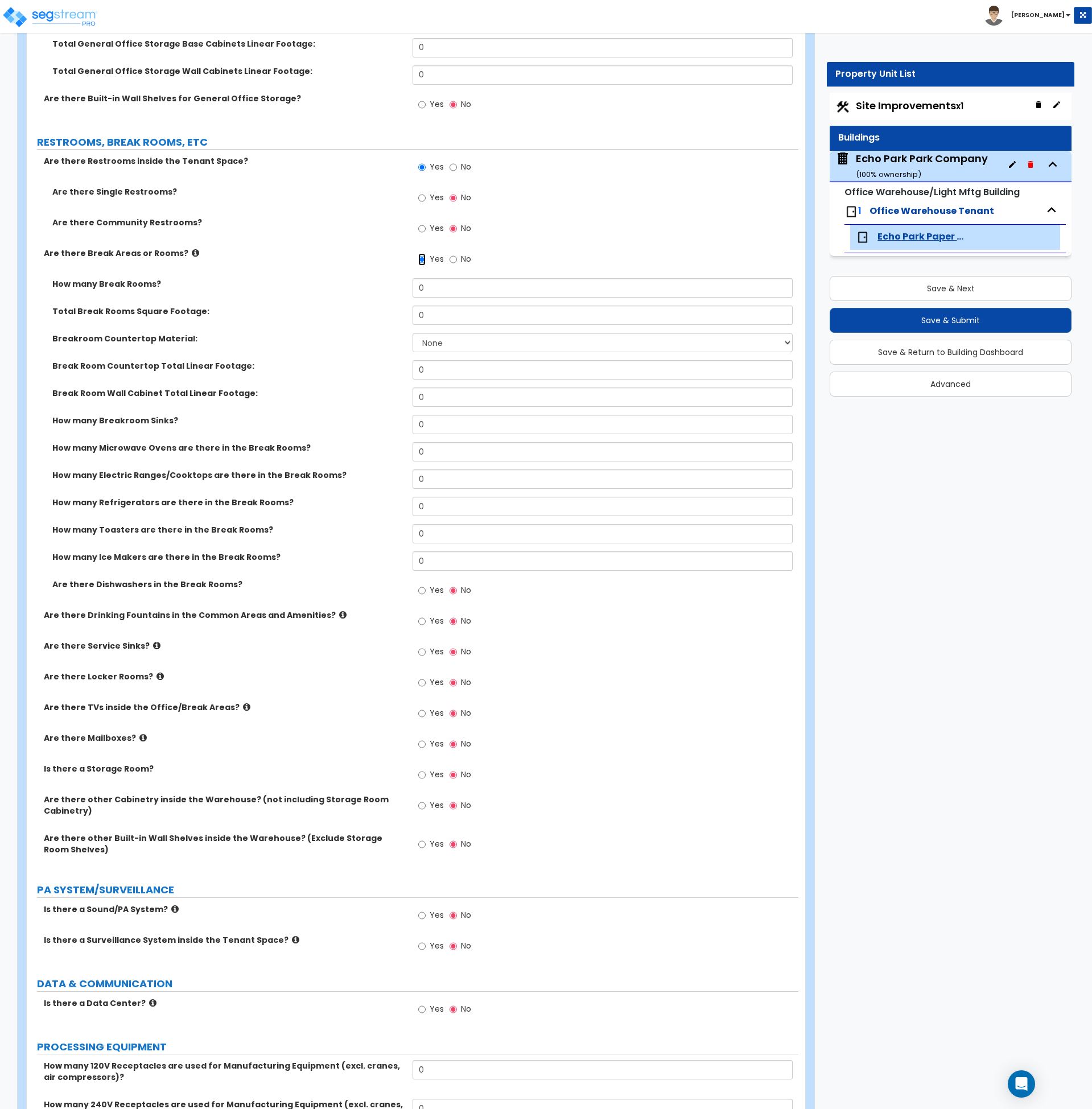
scroll to position [2030, 0]
click at [420, 591] on input "Yes" at bounding box center [422, 590] width 7 height 13
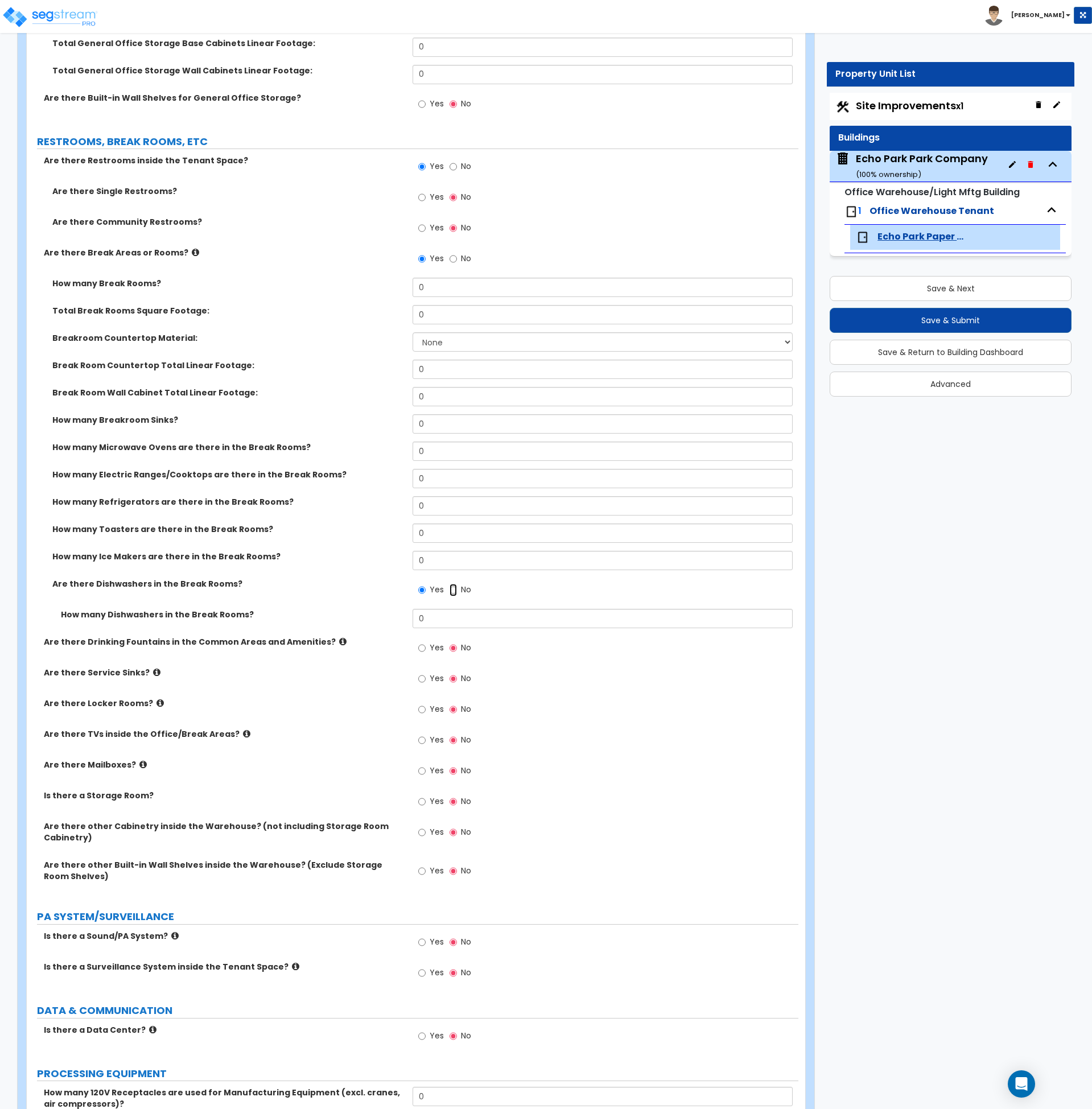
click at [450, 590] on input "No" at bounding box center [453, 590] width 7 height 13
radio input "false"
radio input "true"
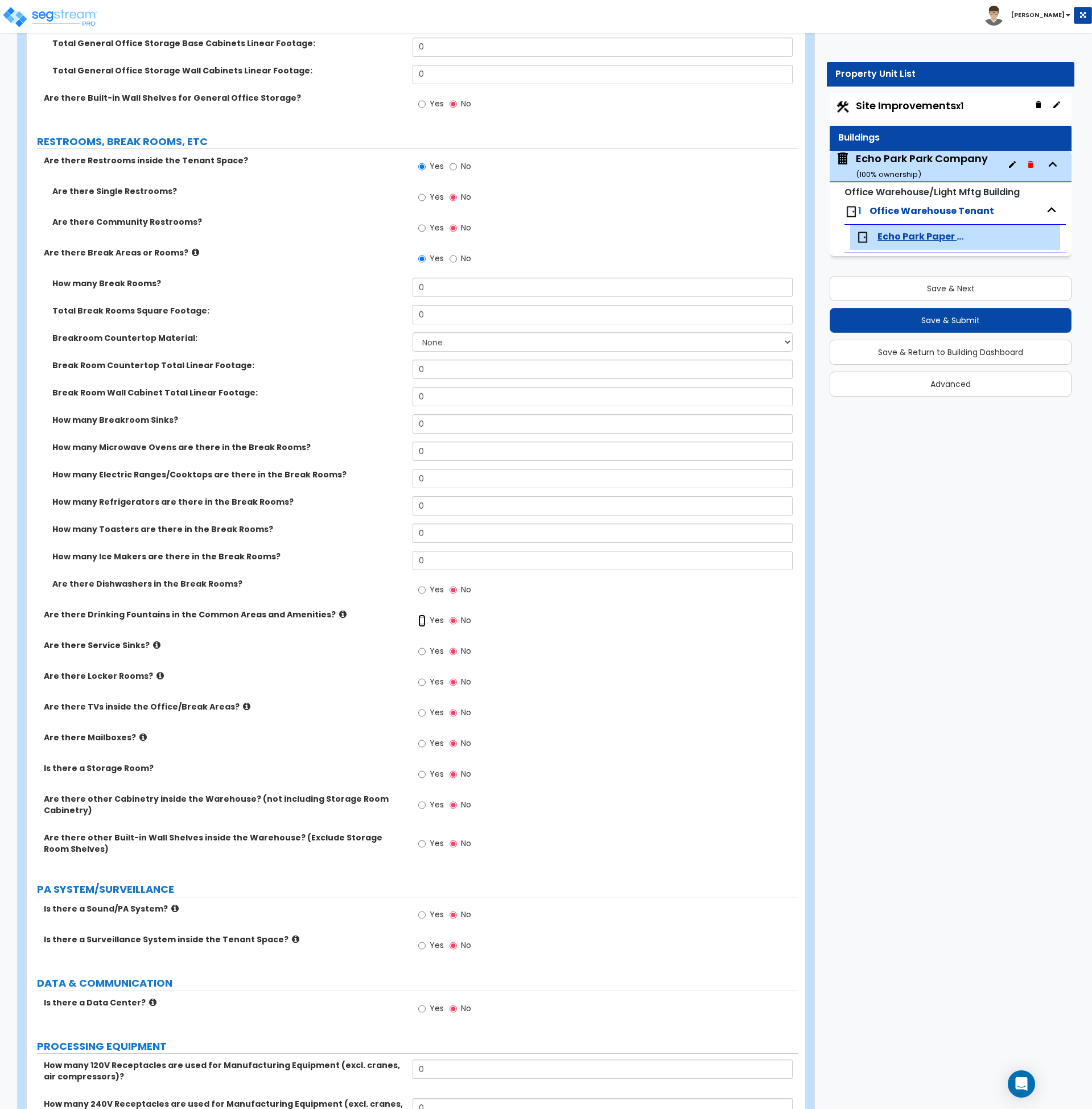
click at [422, 620] on input "Yes" at bounding box center [422, 621] width 7 height 13
radio input "true"
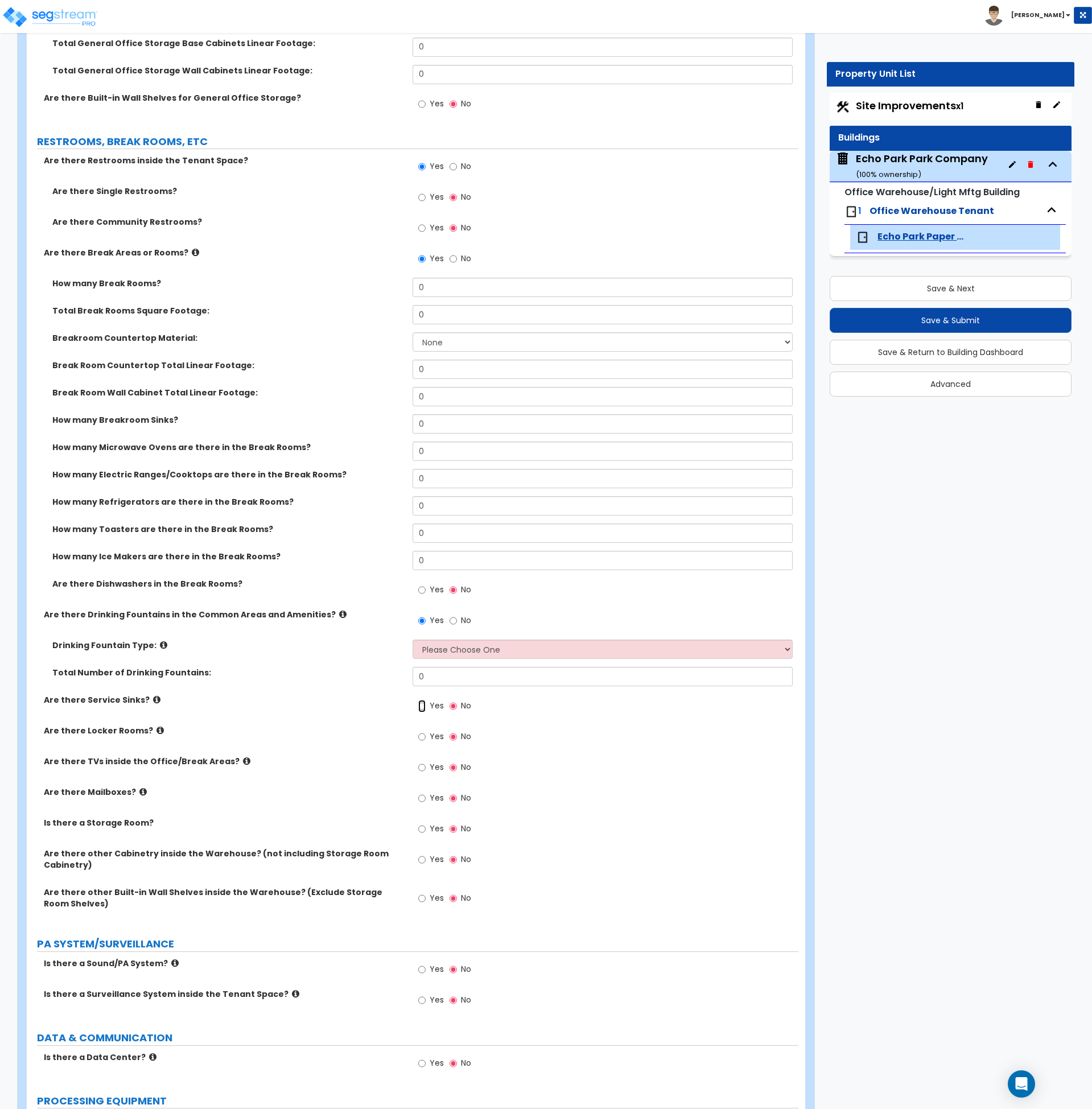
click at [422, 704] on input "Yes" at bounding box center [422, 706] width 7 height 13
radio input "true"
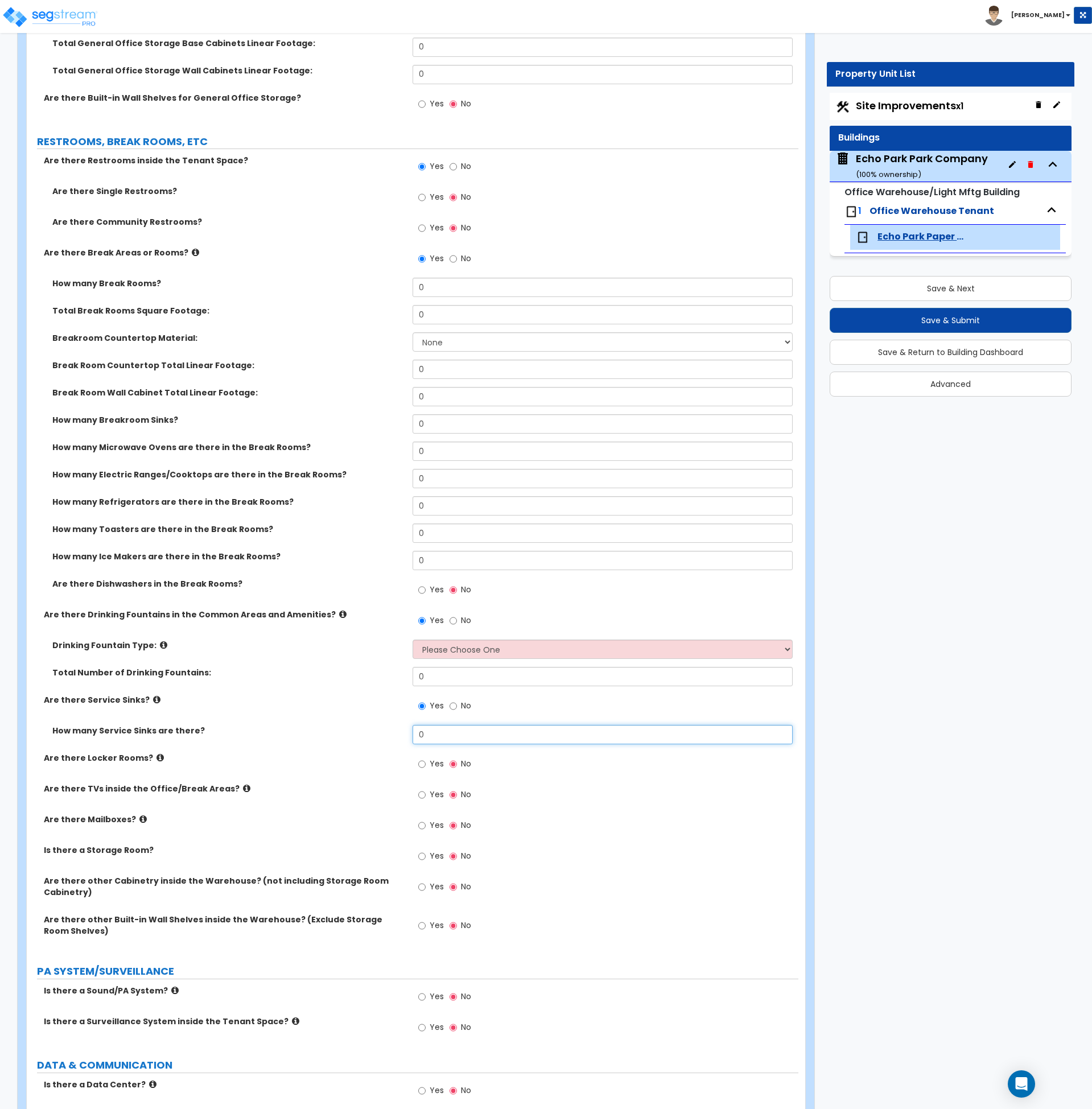
drag, startPoint x: 419, startPoint y: 736, endPoint x: 395, endPoint y: 739, distance: 24.2
click at [395, 739] on div "How many Service Sinks are there? 0" at bounding box center [413, 738] width 772 height 27
type input "2"
click at [395, 768] on div "Are there Locker Rooms? Yes No" at bounding box center [413, 767] width 772 height 31
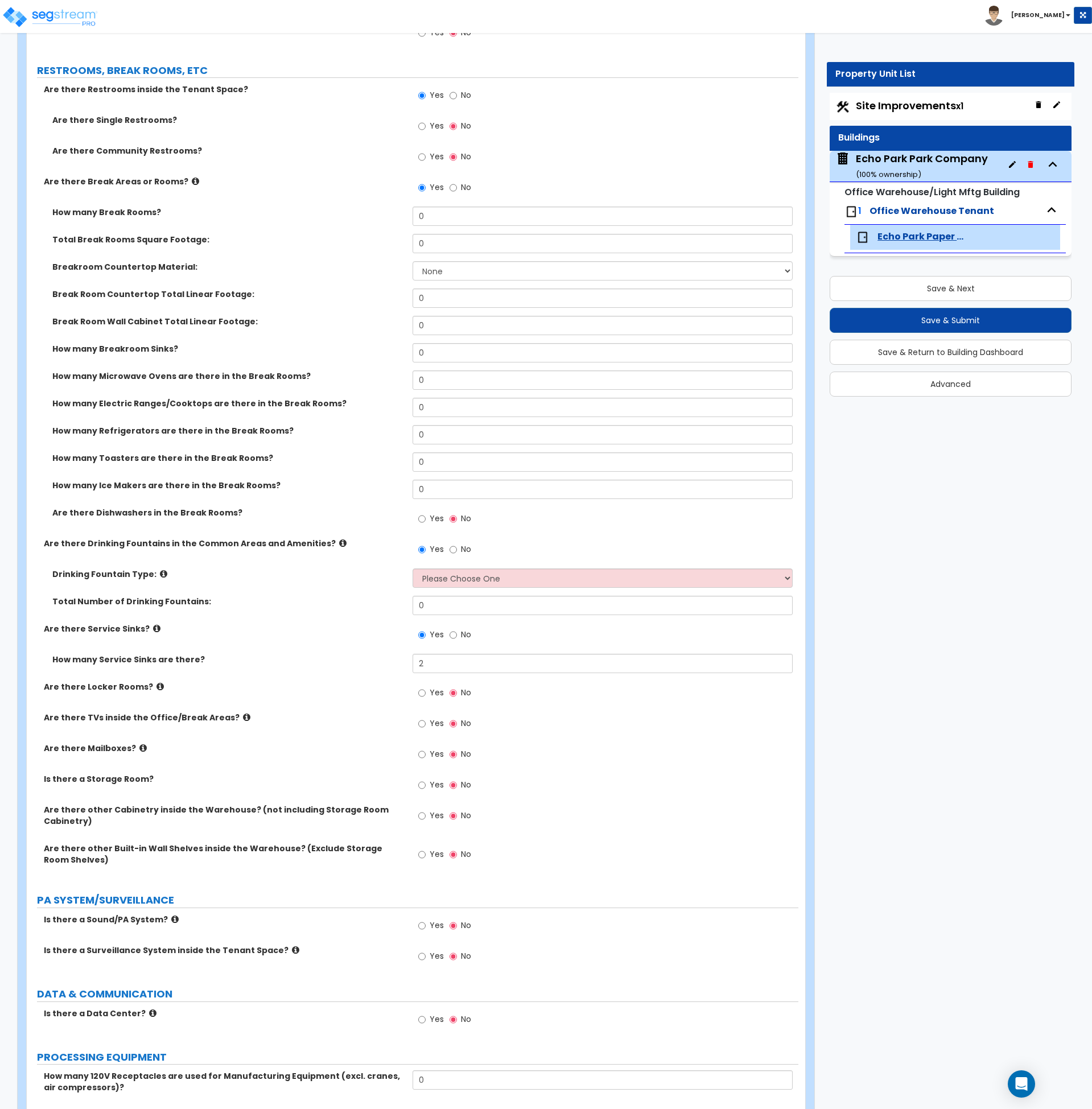
scroll to position [2102, 0]
click at [423, 721] on input "Yes" at bounding box center [422, 723] width 7 height 13
radio input "true"
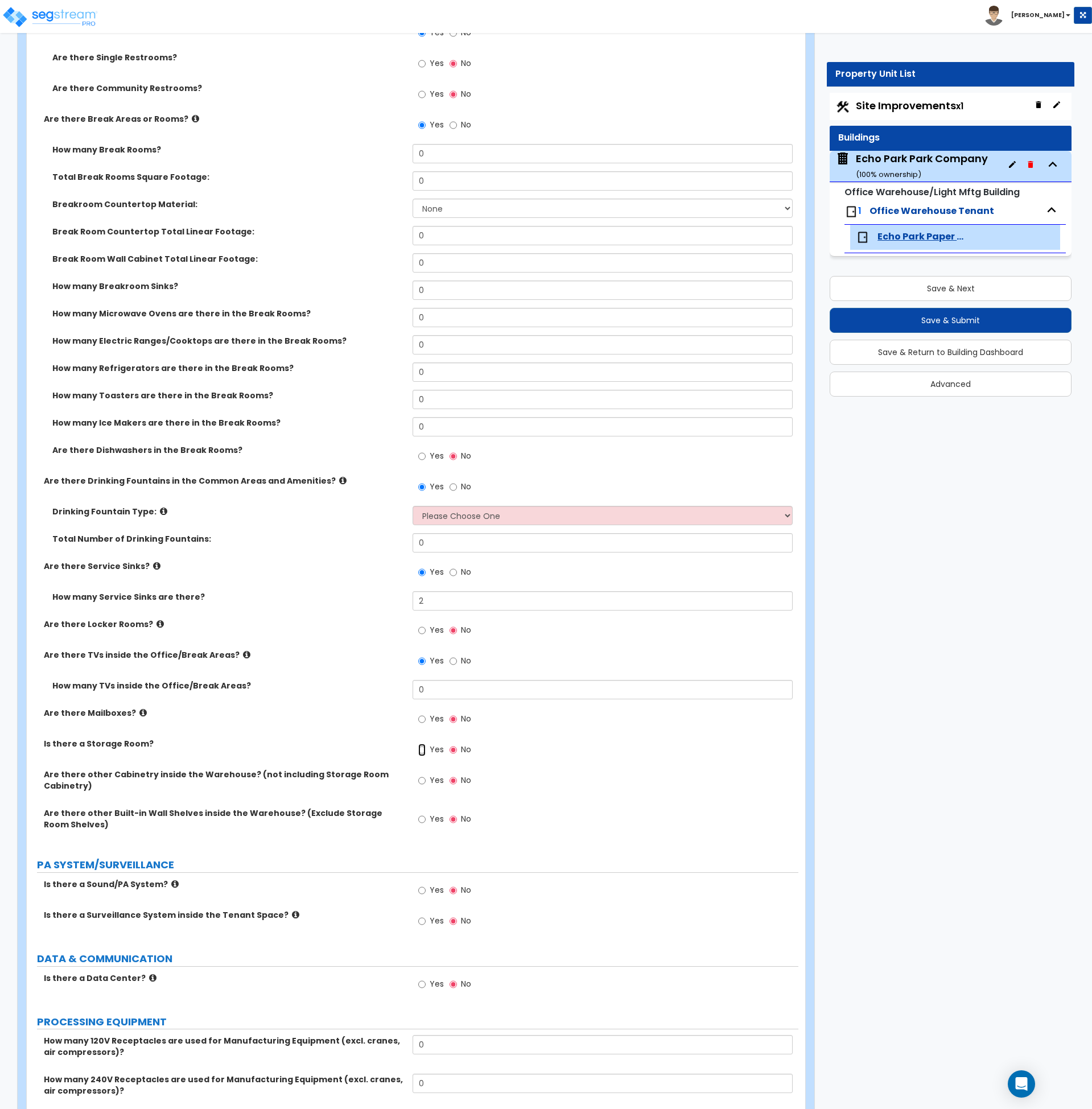
click at [421, 751] on input "Yes" at bounding box center [422, 750] width 7 height 13
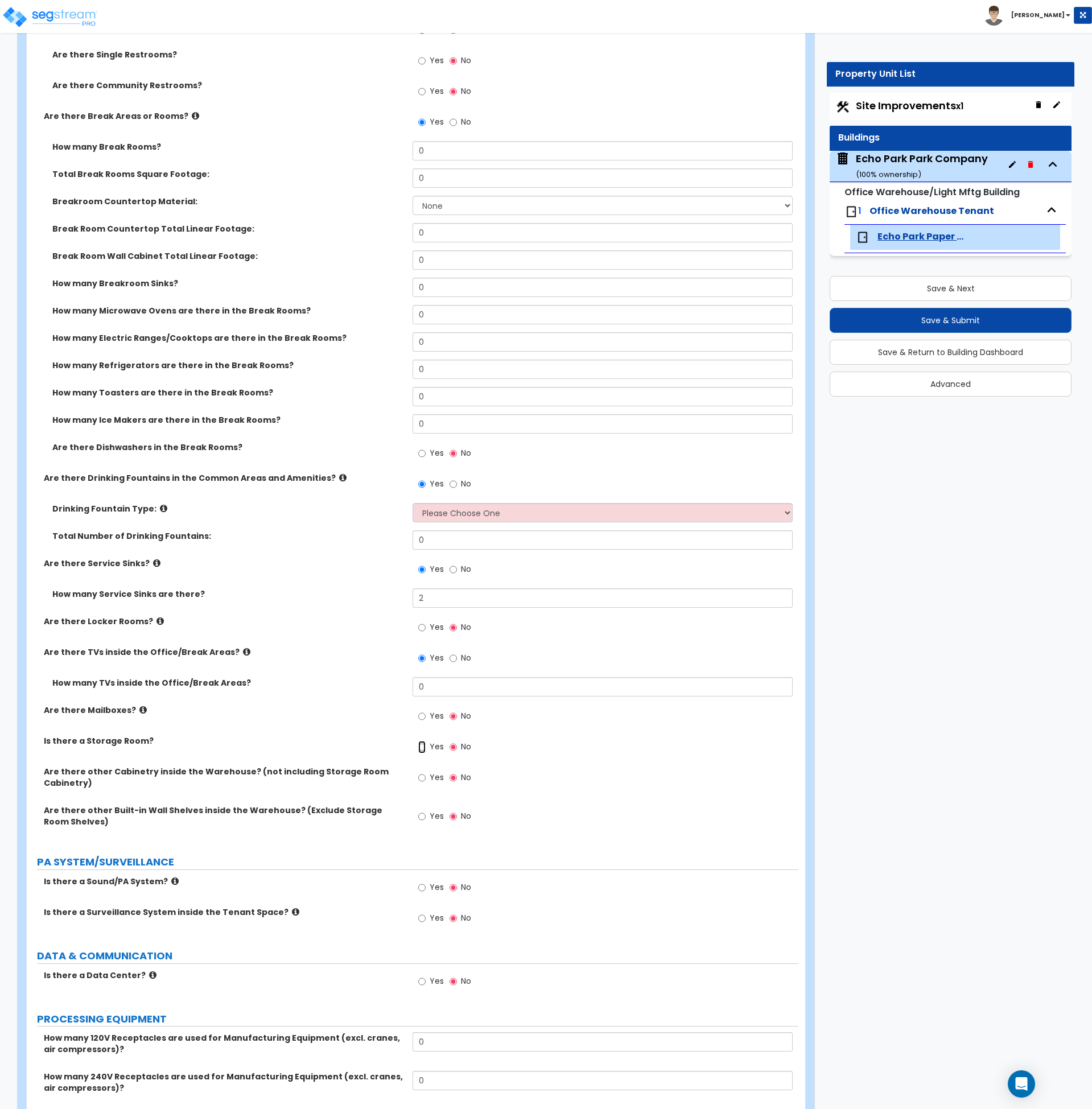
radio input "true"
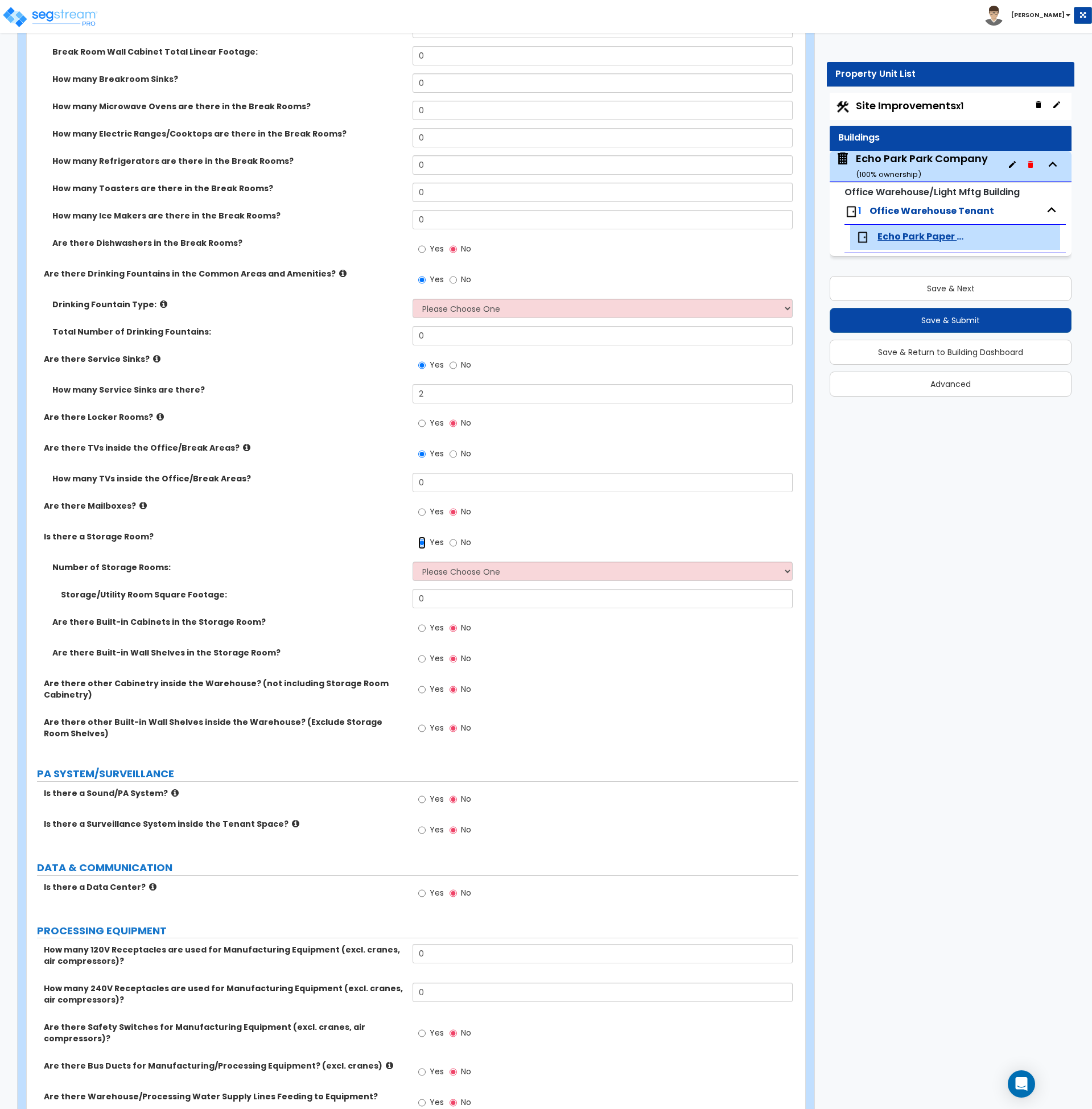
scroll to position [2372, 0]
click at [419, 797] on input "Yes" at bounding box center [422, 799] width 7 height 13
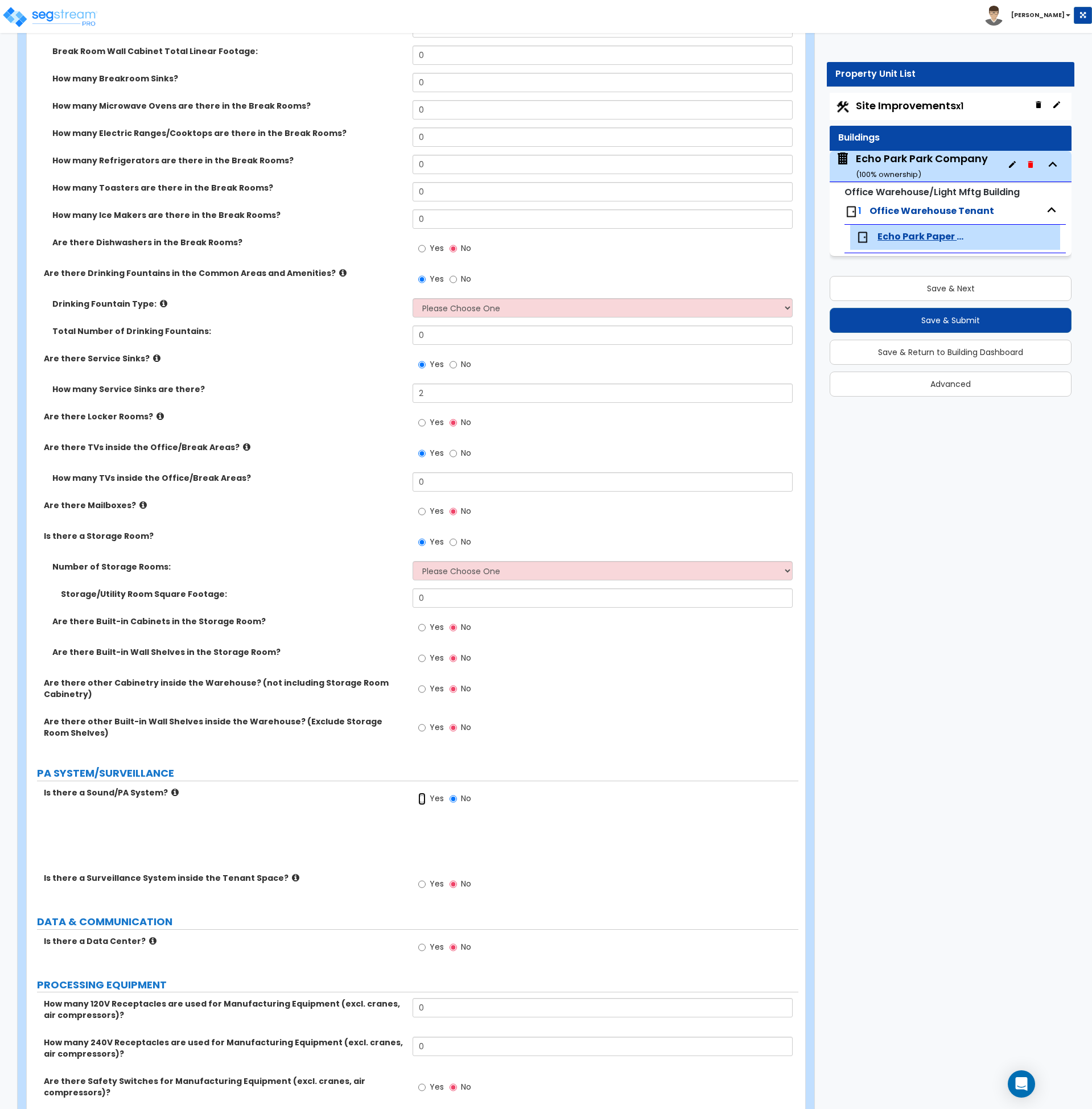
radio input "true"
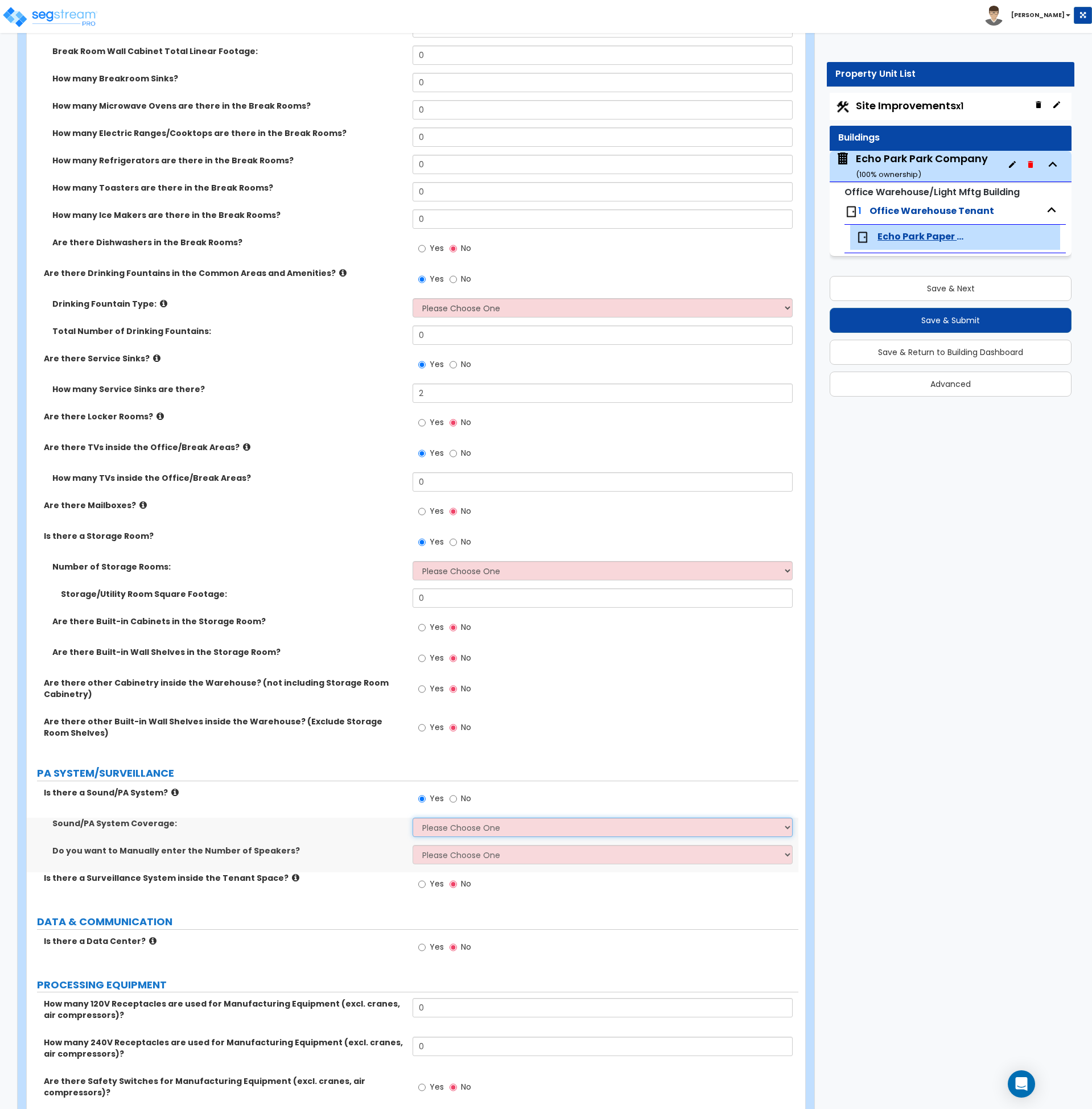
click at [444, 825] on select "Please Choose One Office Area Only All Areas Enter Percent Coverage" at bounding box center [603, 827] width 380 height 20
select select "1"
click at [413, 817] on select "Please Choose One Office Area Only All Areas Enter Percent Coverage" at bounding box center [603, 827] width 380 height 20
click at [449, 858] on select "Please Choose One No, Please Estimate for me Yes, I want to enter the Number of…" at bounding box center [603, 855] width 380 height 20
select select "2"
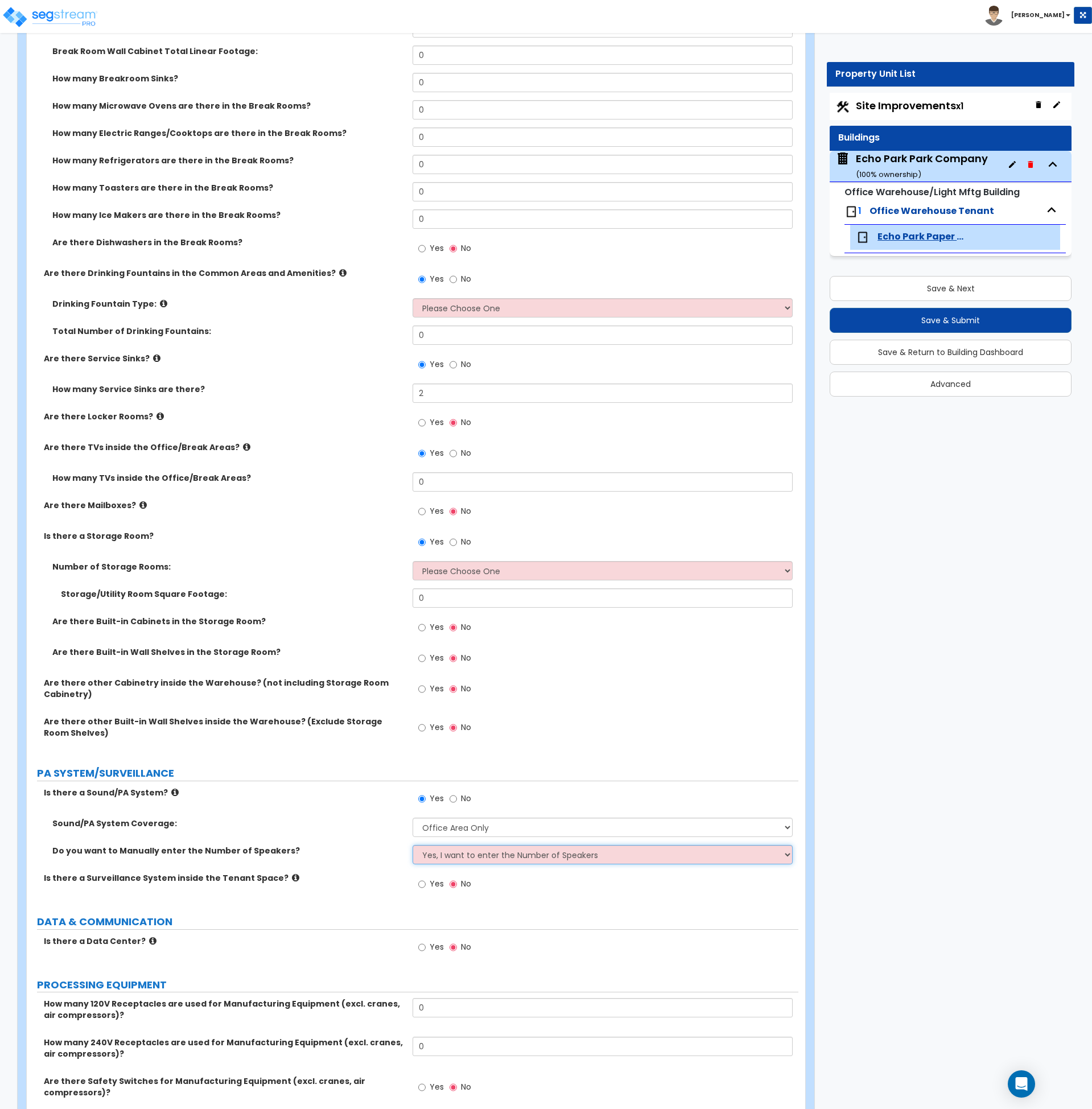
click at [413, 845] on select "Please Choose One No, Please Estimate for me Yes, I want to enter the Number of…" at bounding box center [603, 855] width 380 height 20
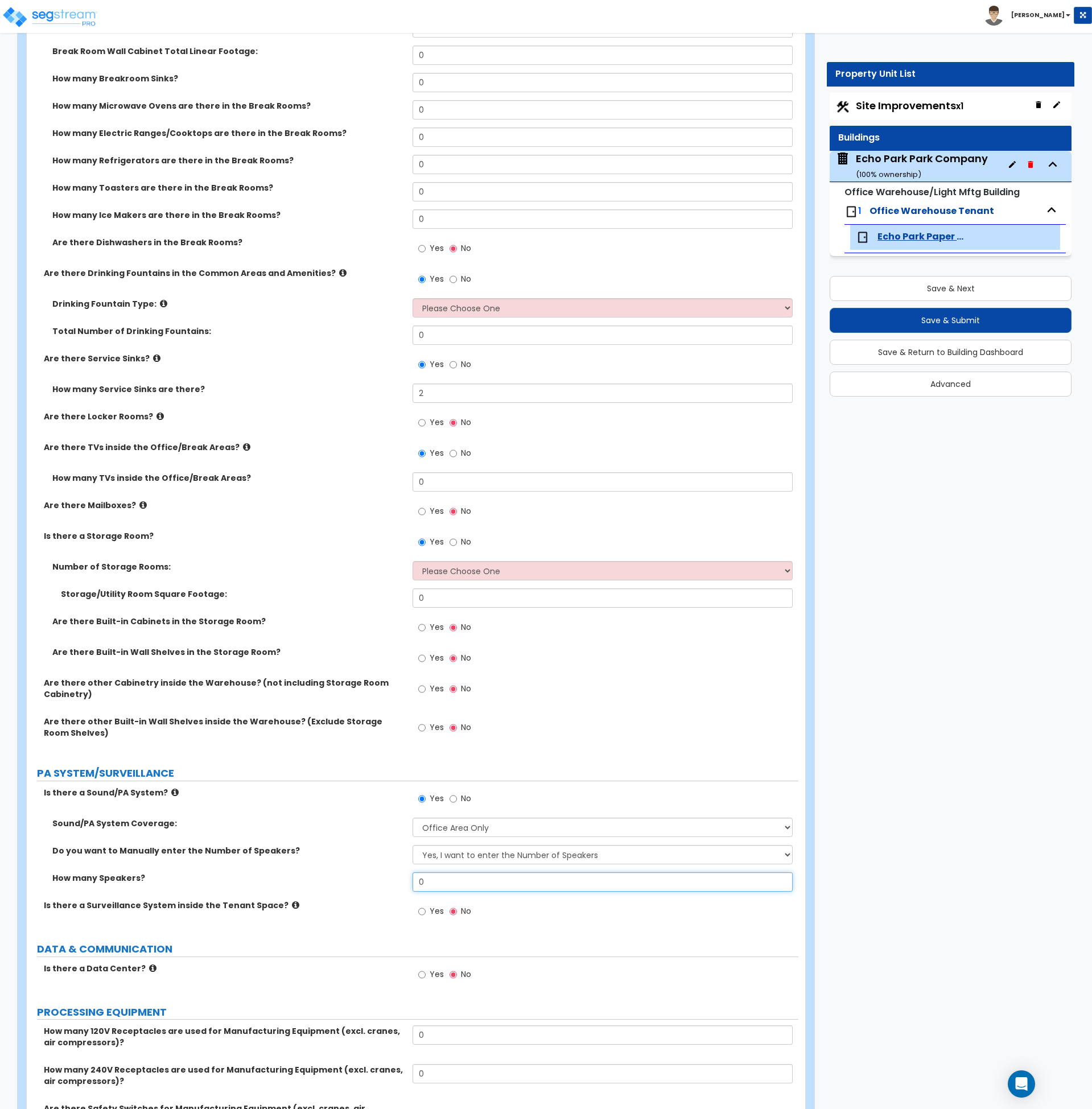
drag, startPoint x: 446, startPoint y: 883, endPoint x: 406, endPoint y: 884, distance: 40.0
click at [406, 884] on div "How many Speakers? 0" at bounding box center [413, 886] width 772 height 27
type input "5"
click at [444, 850] on select "Please Choose One No, Please Estimate for me Yes, I want to enter the Number of…" at bounding box center [603, 855] width 380 height 20
select select "1"
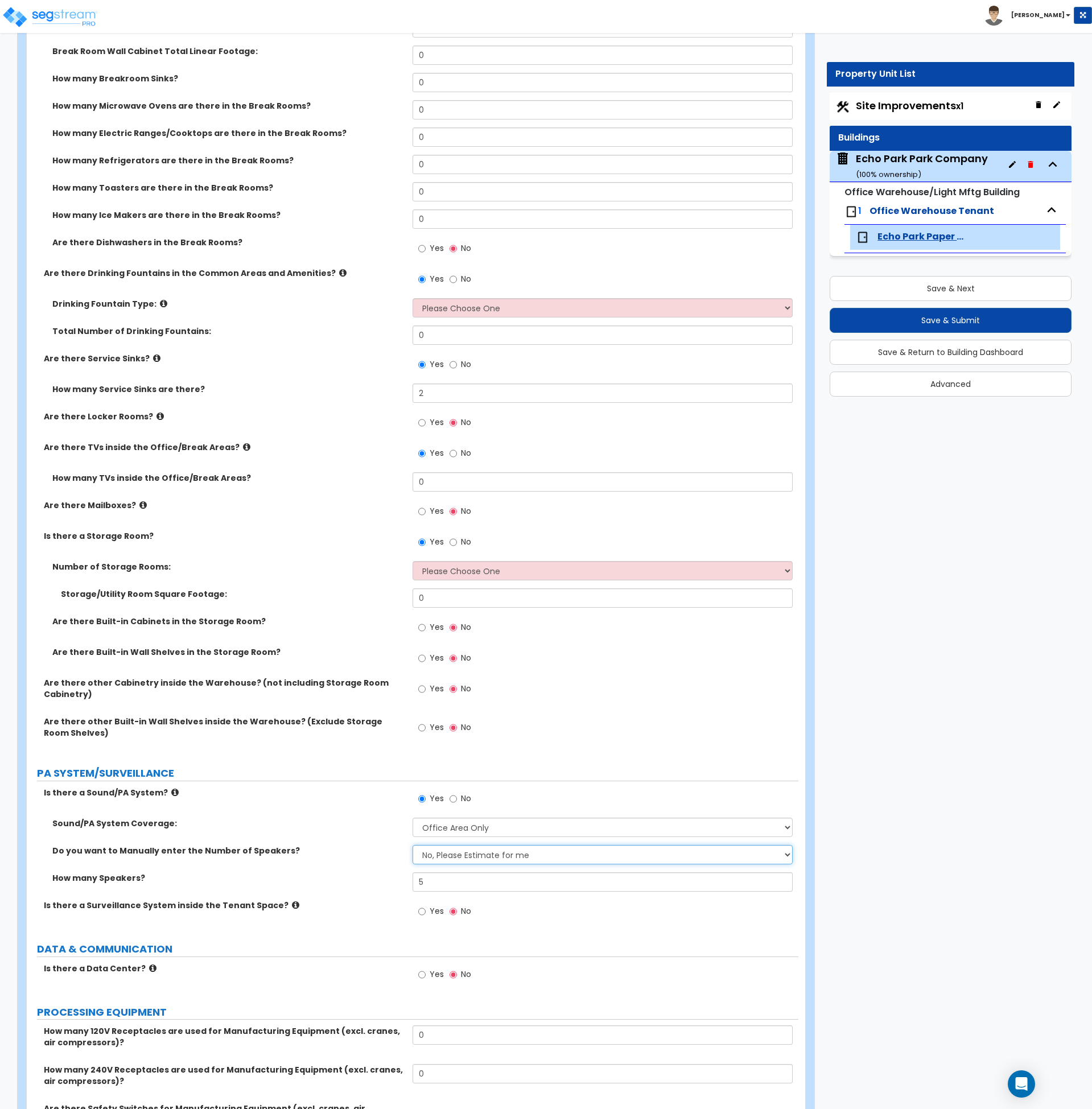
click at [413, 845] on select "Please Choose One No, Please Estimate for me Yes, I want to enter the Number of…" at bounding box center [603, 855] width 380 height 20
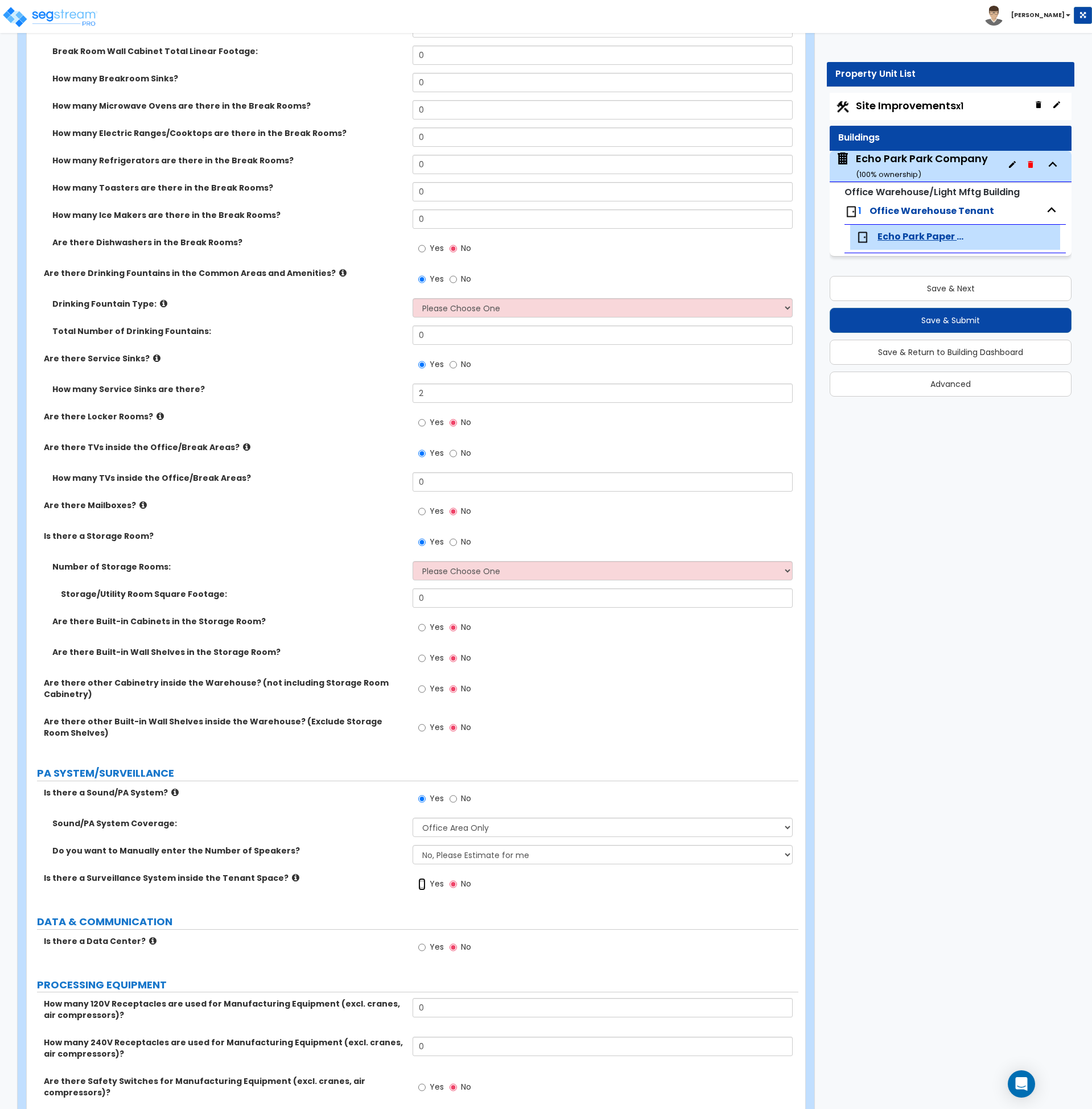
click at [424, 886] on input "Yes" at bounding box center [422, 885] width 7 height 13
radio input "true"
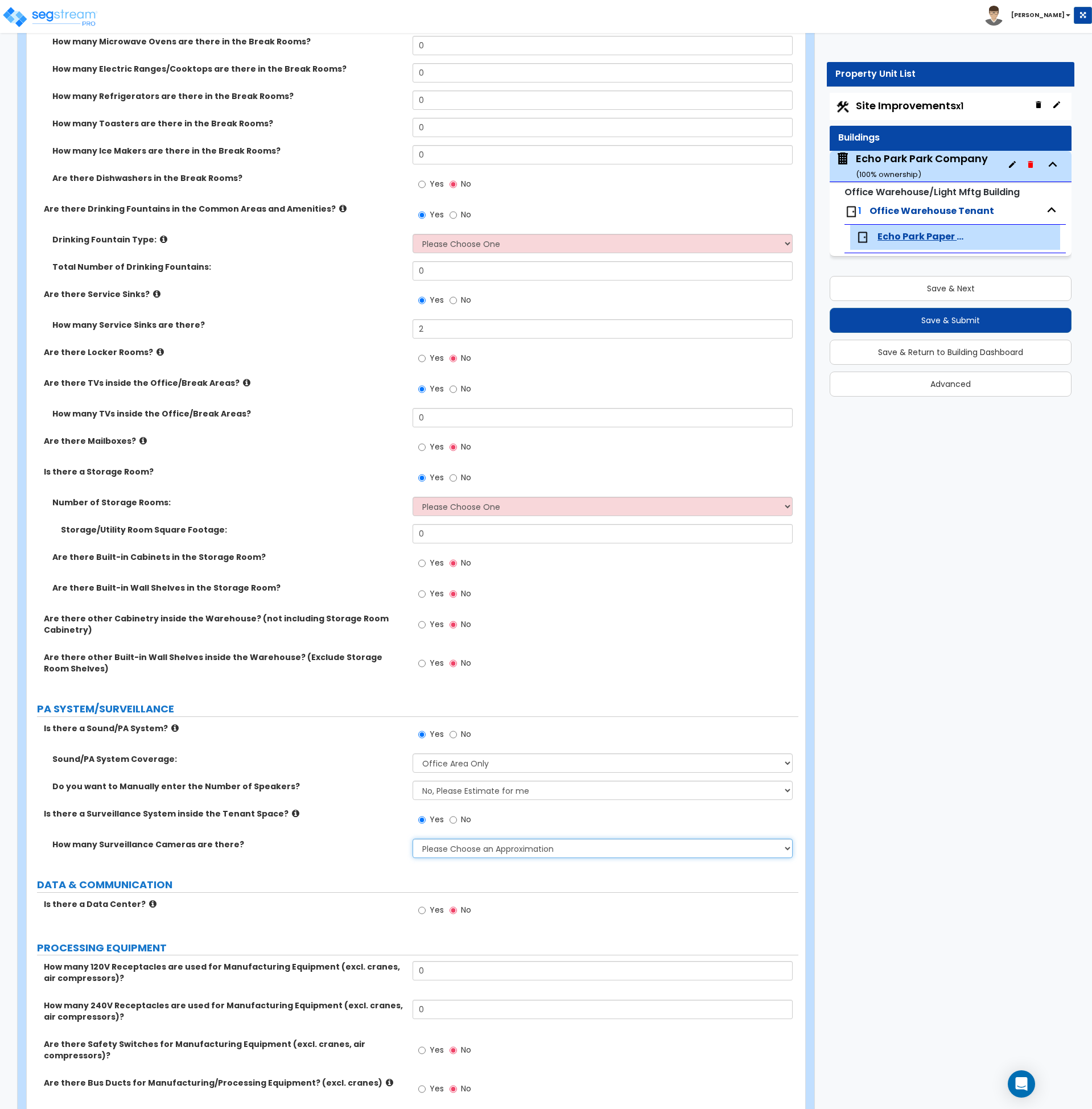
click at [445, 851] on select "Please Choose an Approximation Barely Noticed Any Noticed a Couple Frequently S…" at bounding box center [603, 849] width 380 height 20
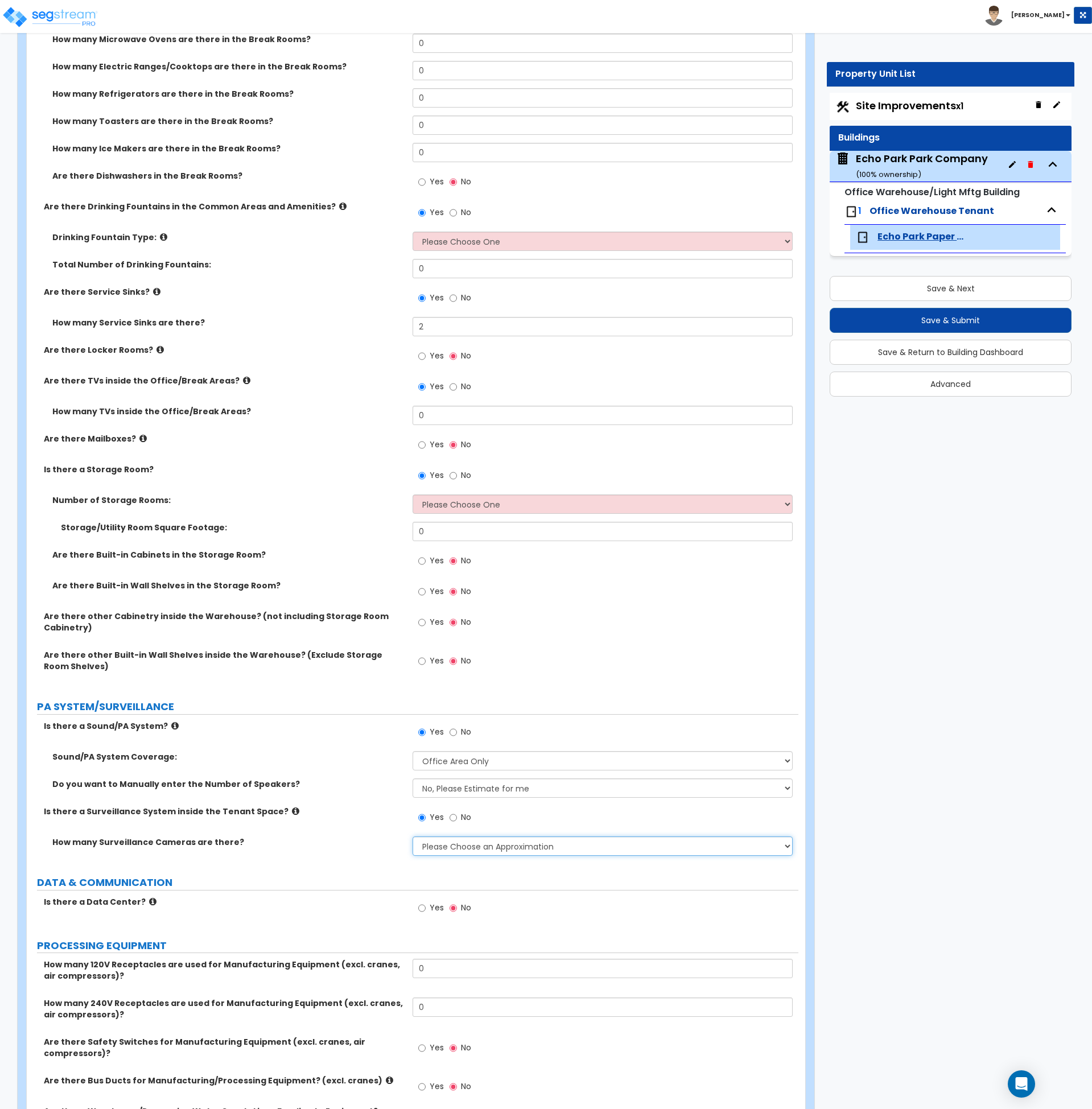
click at [446, 851] on select "Please Choose an Approximation Barely Noticed Any Noticed a Couple Frequently S…" at bounding box center [603, 846] width 380 height 20
click at [447, 843] on select "Please Choose an Approximation Barely Noticed Any Noticed a Couple Frequently S…" at bounding box center [603, 846] width 380 height 20
select select "2"
click at [413, 836] on select "Please Choose an Approximation Barely Noticed Any Noticed a Couple Frequently S…" at bounding box center [603, 846] width 380 height 20
click at [360, 861] on div "How many Surveillance Cameras are there? Please Choose an Approximation Barely …" at bounding box center [413, 850] width 772 height 27
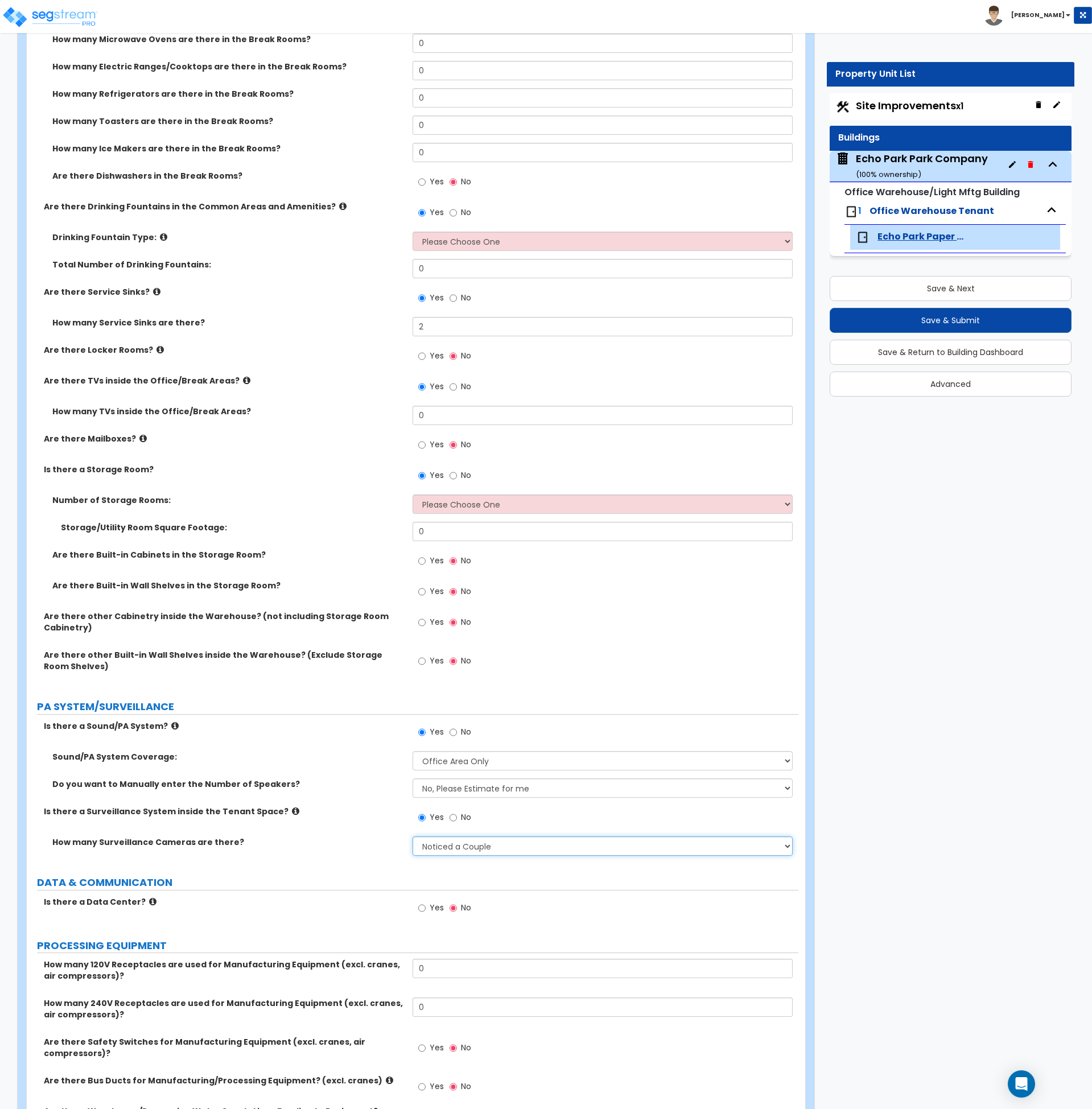
click at [435, 847] on select "Please Choose an Approximation Barely Noticed Any Noticed a Couple Frequently S…" at bounding box center [603, 846] width 380 height 20
click at [370, 850] on div "How many Surveillance Cameras are there? Please Choose an Approximation Barely …" at bounding box center [413, 850] width 772 height 27
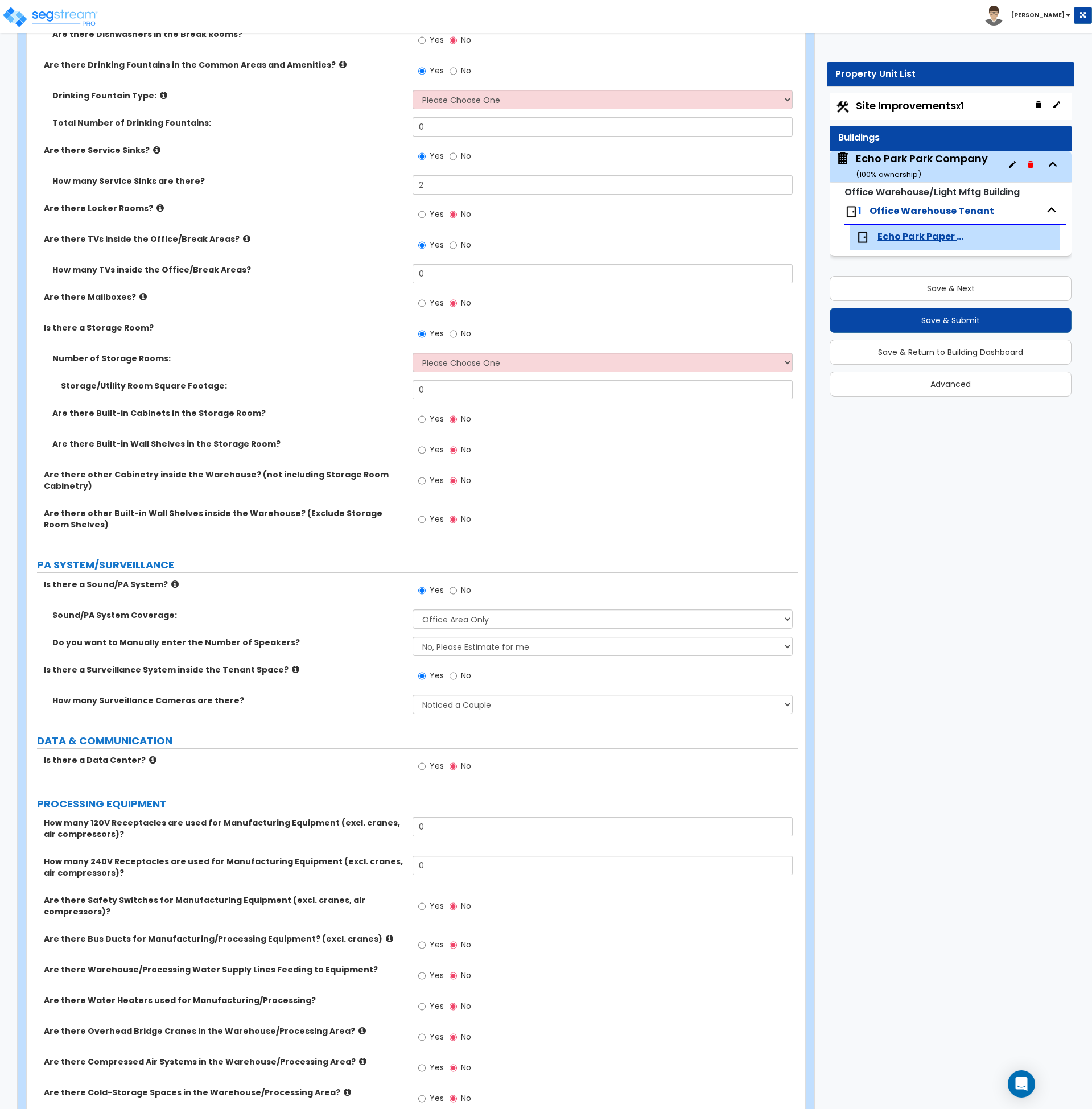
scroll to position [2581, 0]
click at [423, 766] on input "Yes" at bounding box center [422, 766] width 7 height 13
radio input "true"
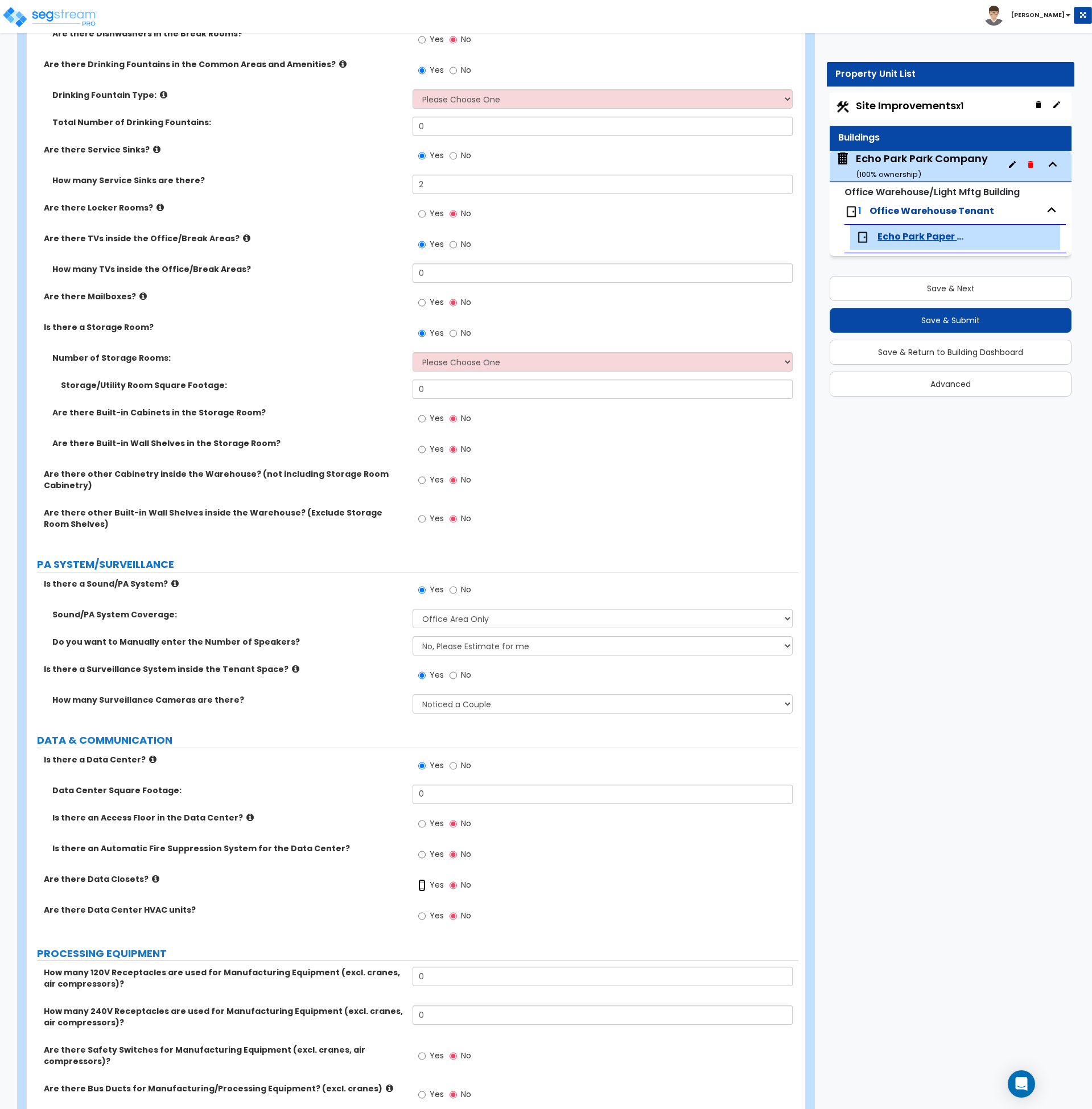
click at [423, 886] on input "Yes" at bounding box center [422, 886] width 7 height 13
radio input "true"
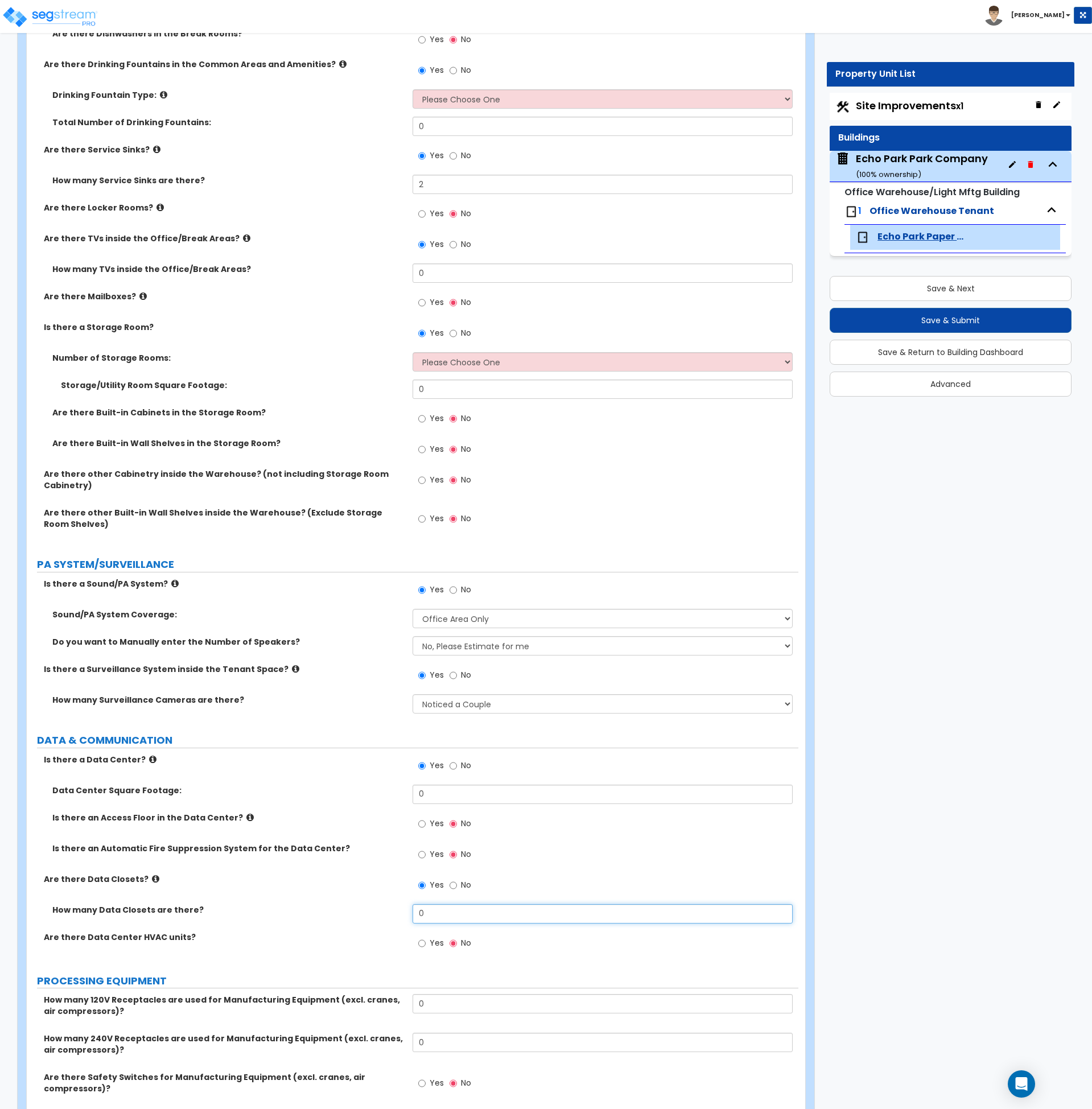
drag, startPoint x: 446, startPoint y: 916, endPoint x: 374, endPoint y: 915, distance: 72.0
click at [374, 915] on div "How many Data Closets are there? 0" at bounding box center [413, 918] width 772 height 27
type input "1"
click at [374, 915] on div "How many Data Closets are there? 1" at bounding box center [413, 918] width 772 height 27
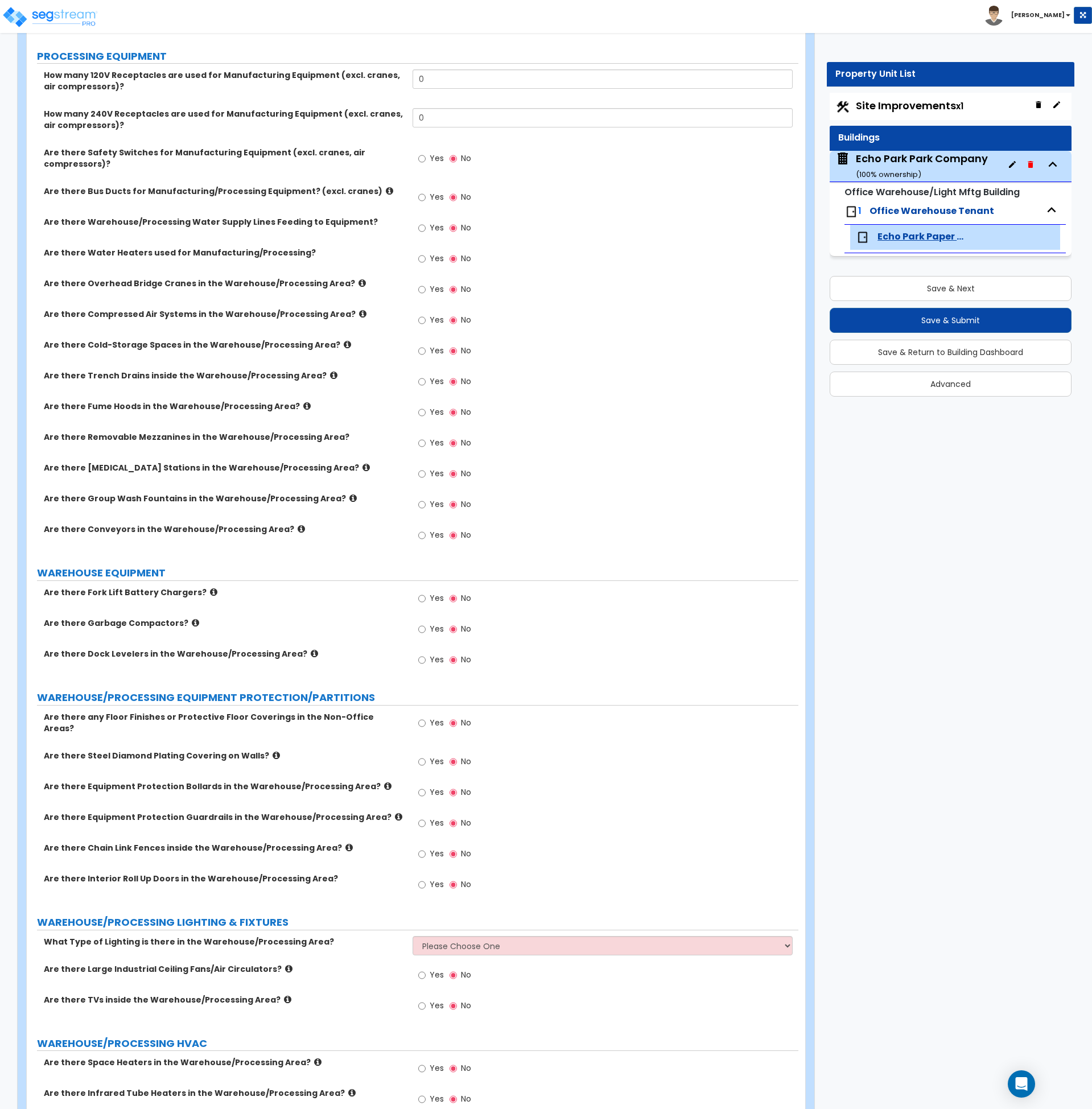
scroll to position [3506, 0]
click at [424, 599] on input "Yes" at bounding box center [422, 598] width 7 height 13
radio input "true"
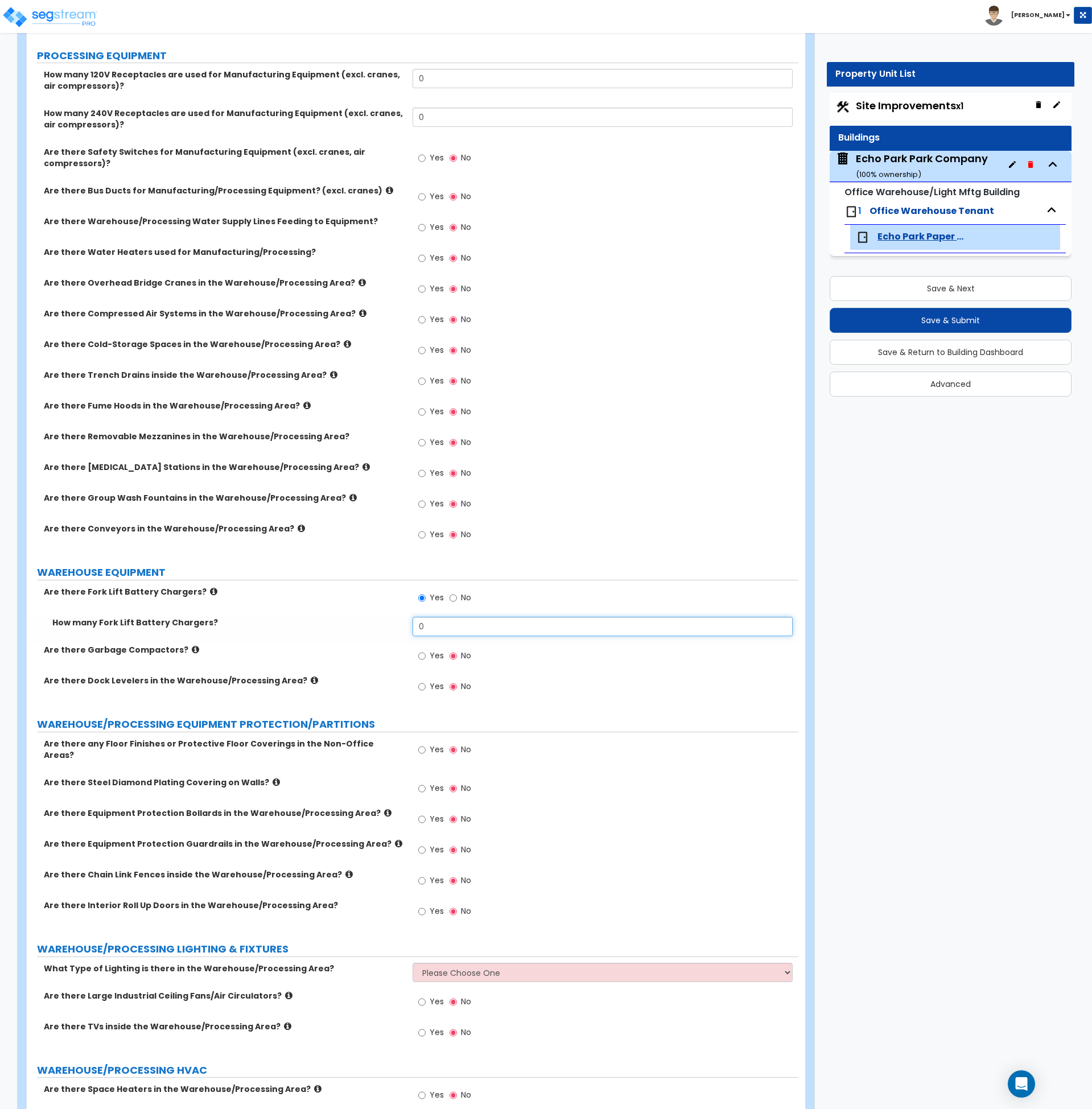
drag, startPoint x: 436, startPoint y: 628, endPoint x: 397, endPoint y: 631, distance: 39.1
click at [397, 631] on div "How many Fork Lift Battery Chargers? 0" at bounding box center [413, 630] width 772 height 27
type input "1"
click at [394, 650] on label "Are there Garbage Compactors?" at bounding box center [223, 650] width 360 height 12
click at [421, 685] on input "Yes" at bounding box center [422, 686] width 7 height 13
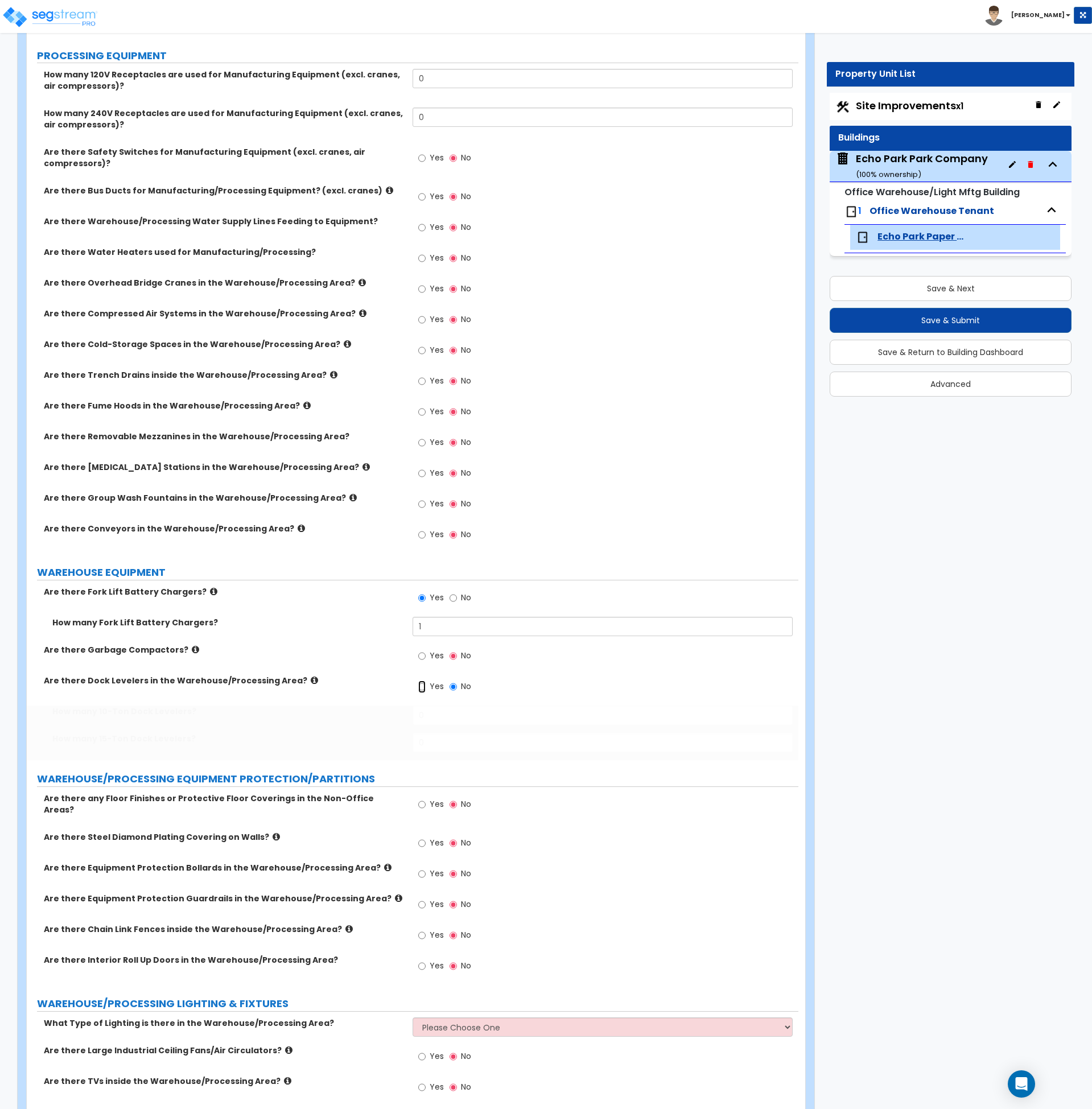
radio input "true"
drag, startPoint x: 442, startPoint y: 716, endPoint x: 384, endPoint y: 718, distance: 58.0
click at [384, 718] on div "How many 10-Ton Dock Levelers? 0" at bounding box center [413, 719] width 772 height 27
type input "1"
click at [362, 733] on label "How many 15-Ton Dock Levelers?" at bounding box center [228, 738] width 352 height 12
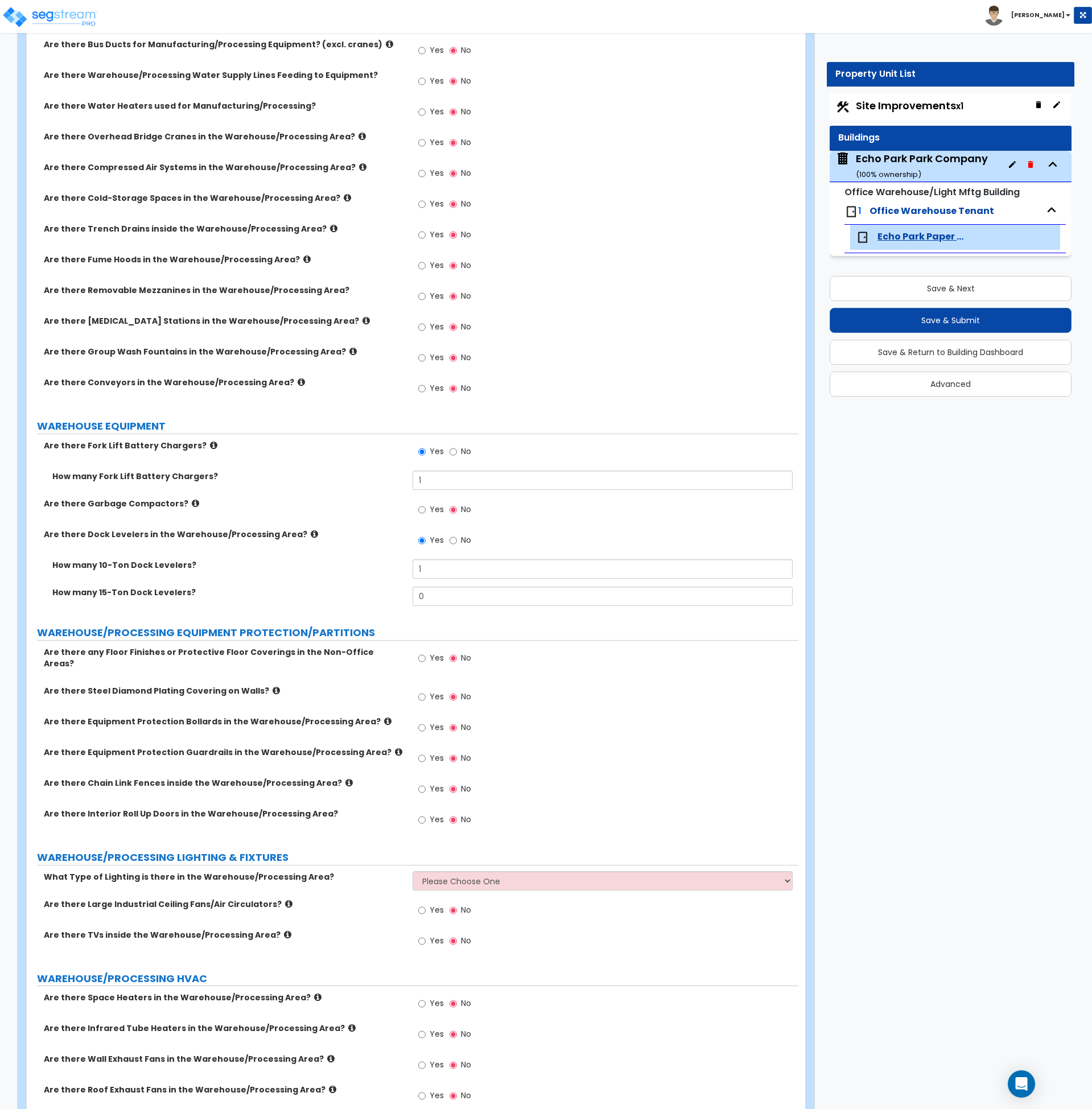
scroll to position [3653, 0]
click at [424, 720] on input "Yes" at bounding box center [422, 727] width 7 height 13
radio input "true"
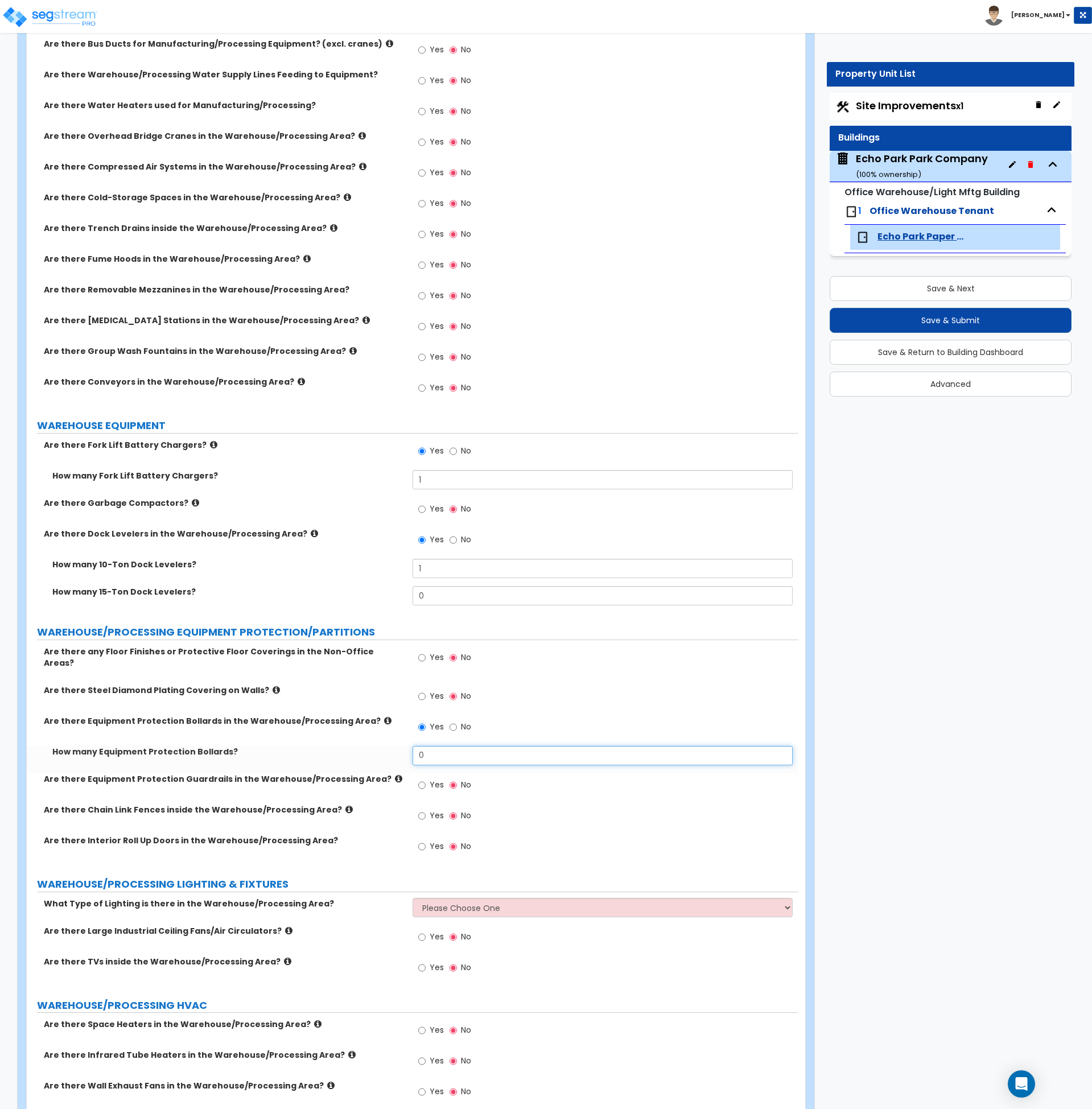
click at [389, 754] on div "How many Equipment Protection Bollards? 0" at bounding box center [413, 759] width 772 height 27
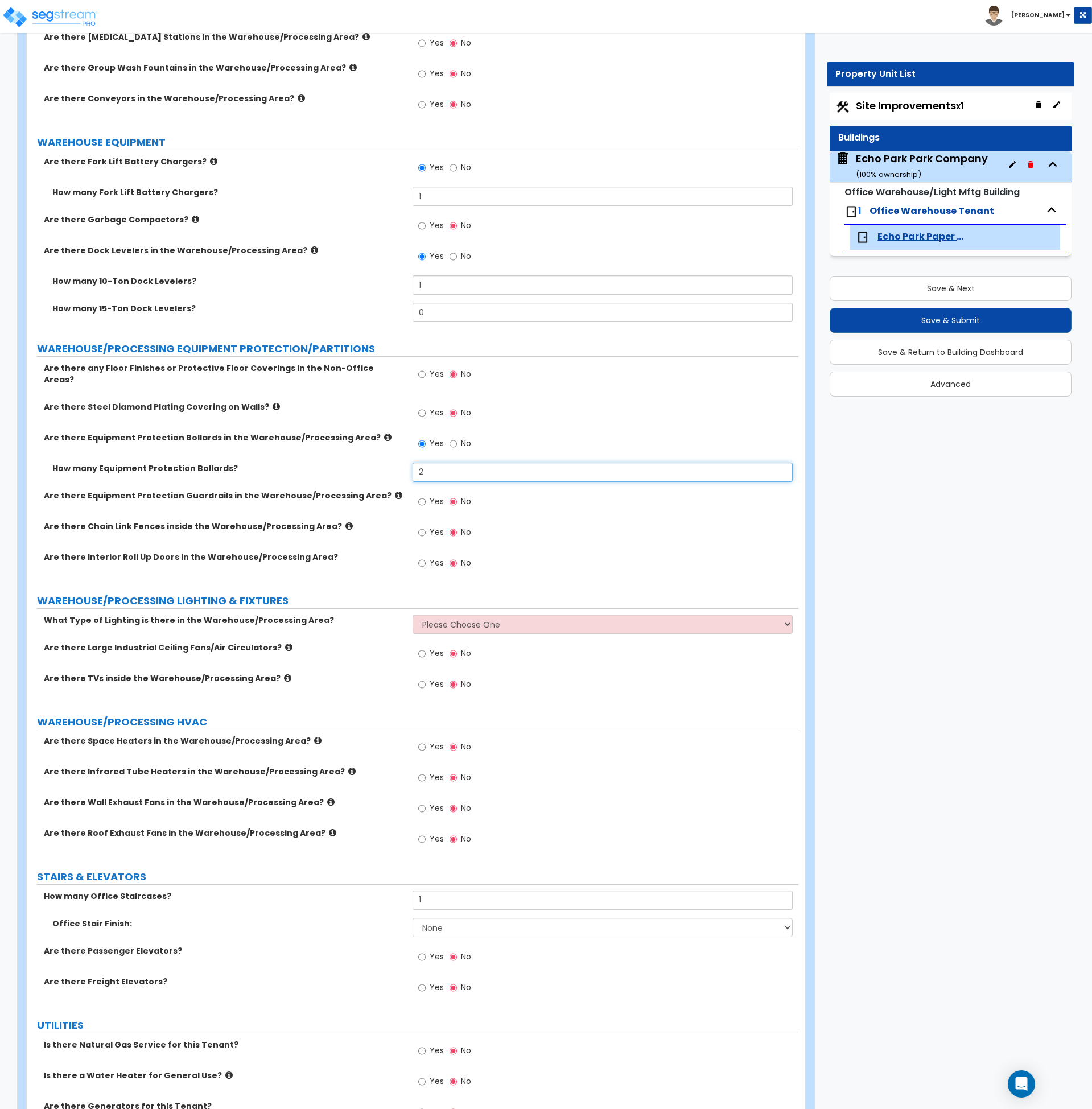
type input "2"
click at [440, 621] on select "Please Choose One High Bay Round Fixtures High Bay Fluorescent Tube Lighting Hi…" at bounding box center [603, 624] width 380 height 20
click at [441, 621] on select "Please Choose One High Bay Round Fixtures High Bay Fluorescent Tube Lighting Hi…" at bounding box center [603, 624] width 380 height 20
select select "1"
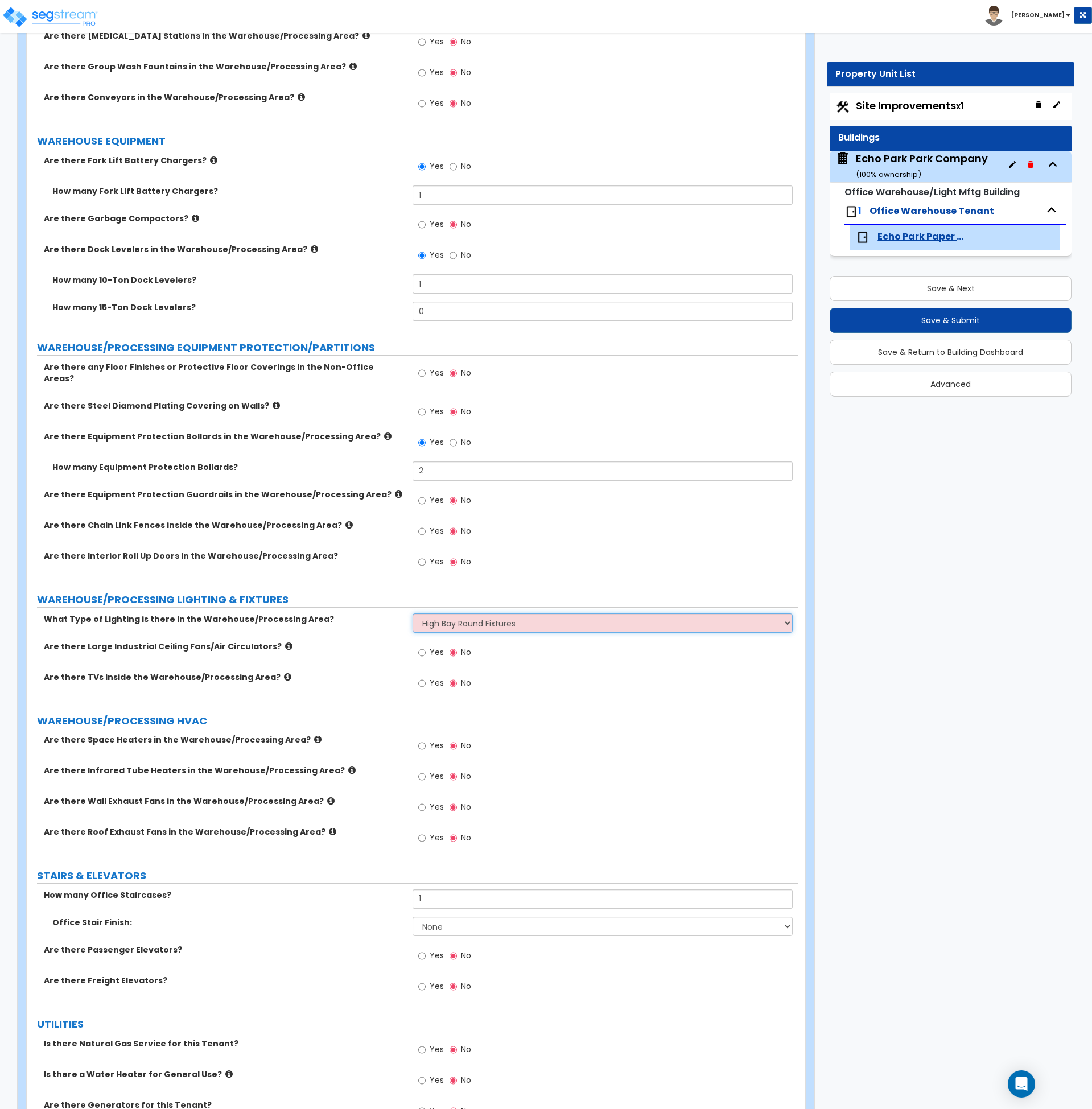
click at [413, 614] on select "Please Choose One High Bay Round Fixtures High Bay Fluorescent Tube Lighting Hi…" at bounding box center [603, 624] width 380 height 20
click at [387, 658] on div "Are there Large Industrial Ceiling Fans/Air Circulators? Yes No" at bounding box center [413, 656] width 772 height 31
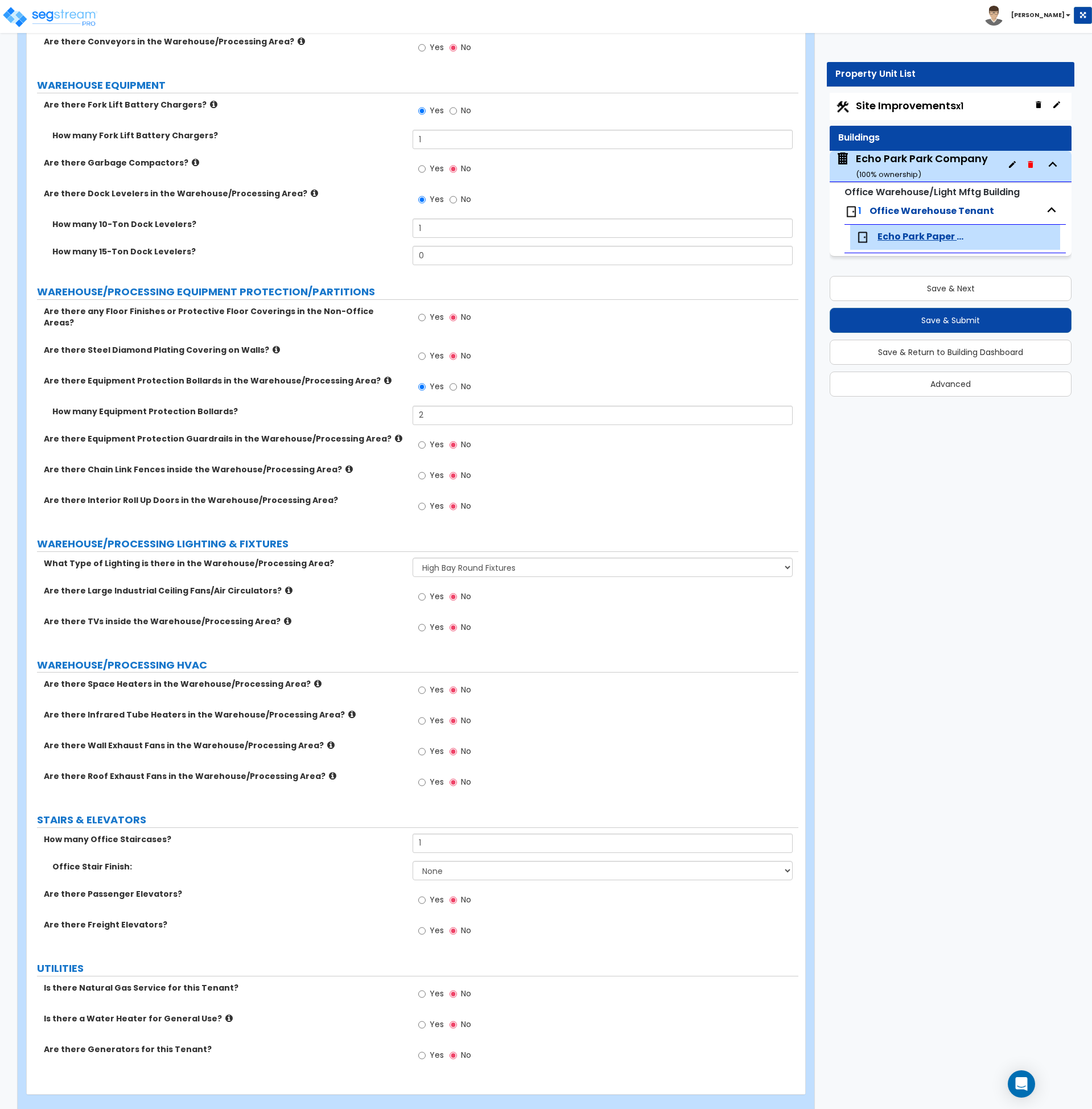
scroll to position [4003, 0]
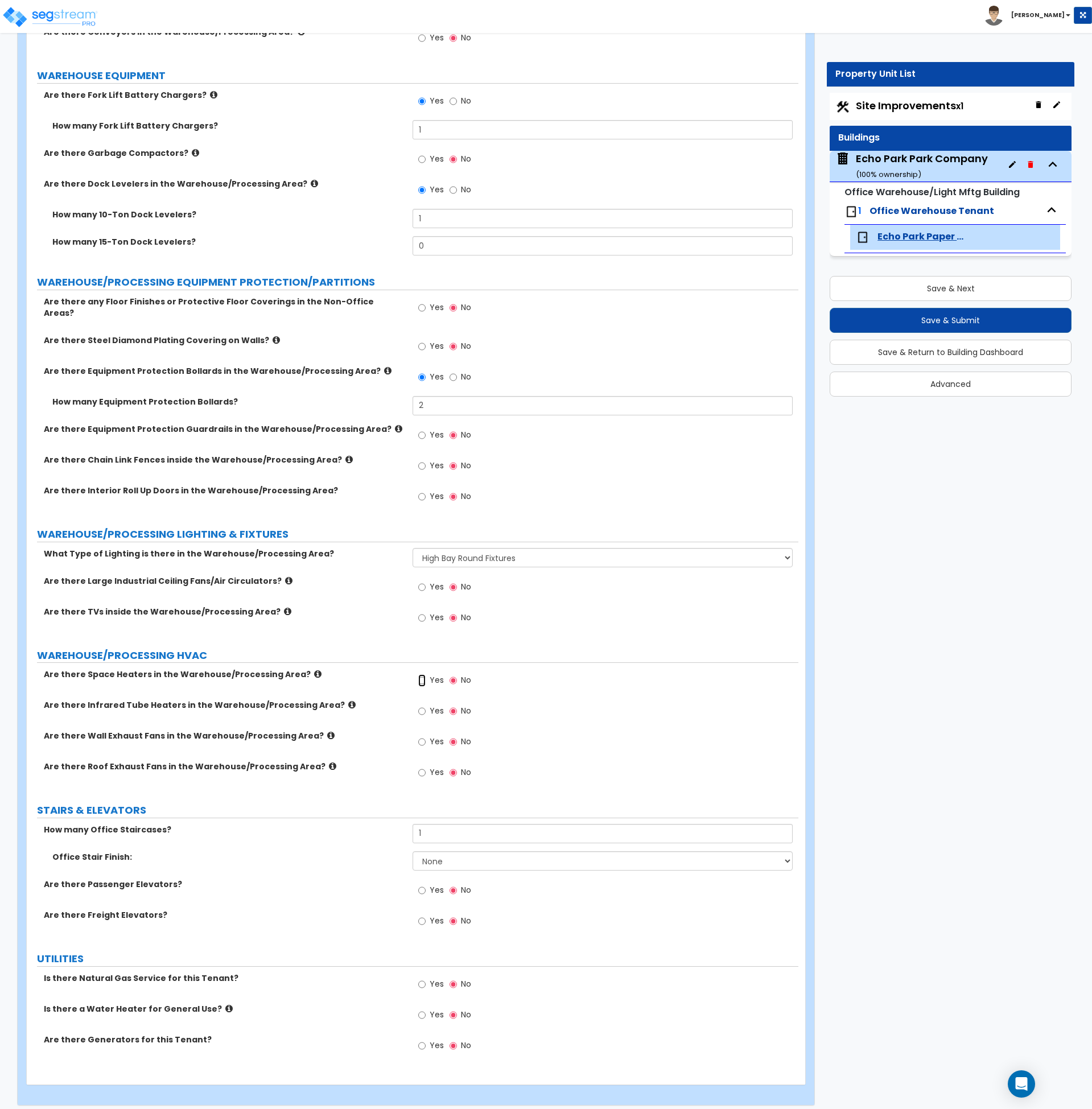
click at [423, 674] on input "Yes" at bounding box center [422, 680] width 7 height 13
radio input "true"
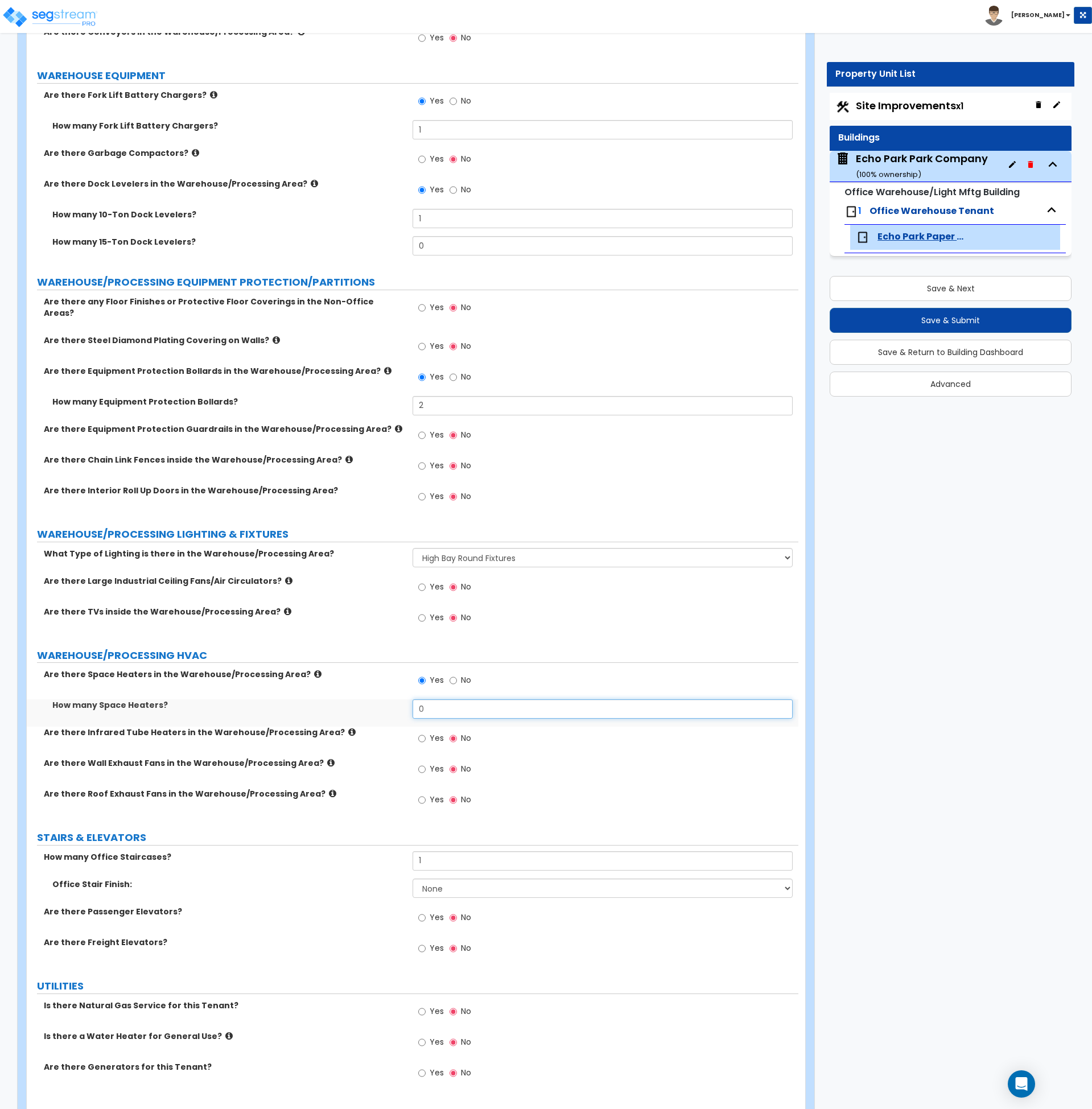
drag, startPoint x: 432, startPoint y: 701, endPoint x: 371, endPoint y: 703, distance: 61.0
click at [371, 703] on div "How many Space Heaters? 0" at bounding box center [413, 712] width 772 height 27
type input "3"
click at [373, 727] on label "Are there Infrared Tube Heaters in the Warehouse/Processing Area?" at bounding box center [223, 732] width 360 height 12
click at [423, 763] on input "Yes" at bounding box center [422, 769] width 7 height 13
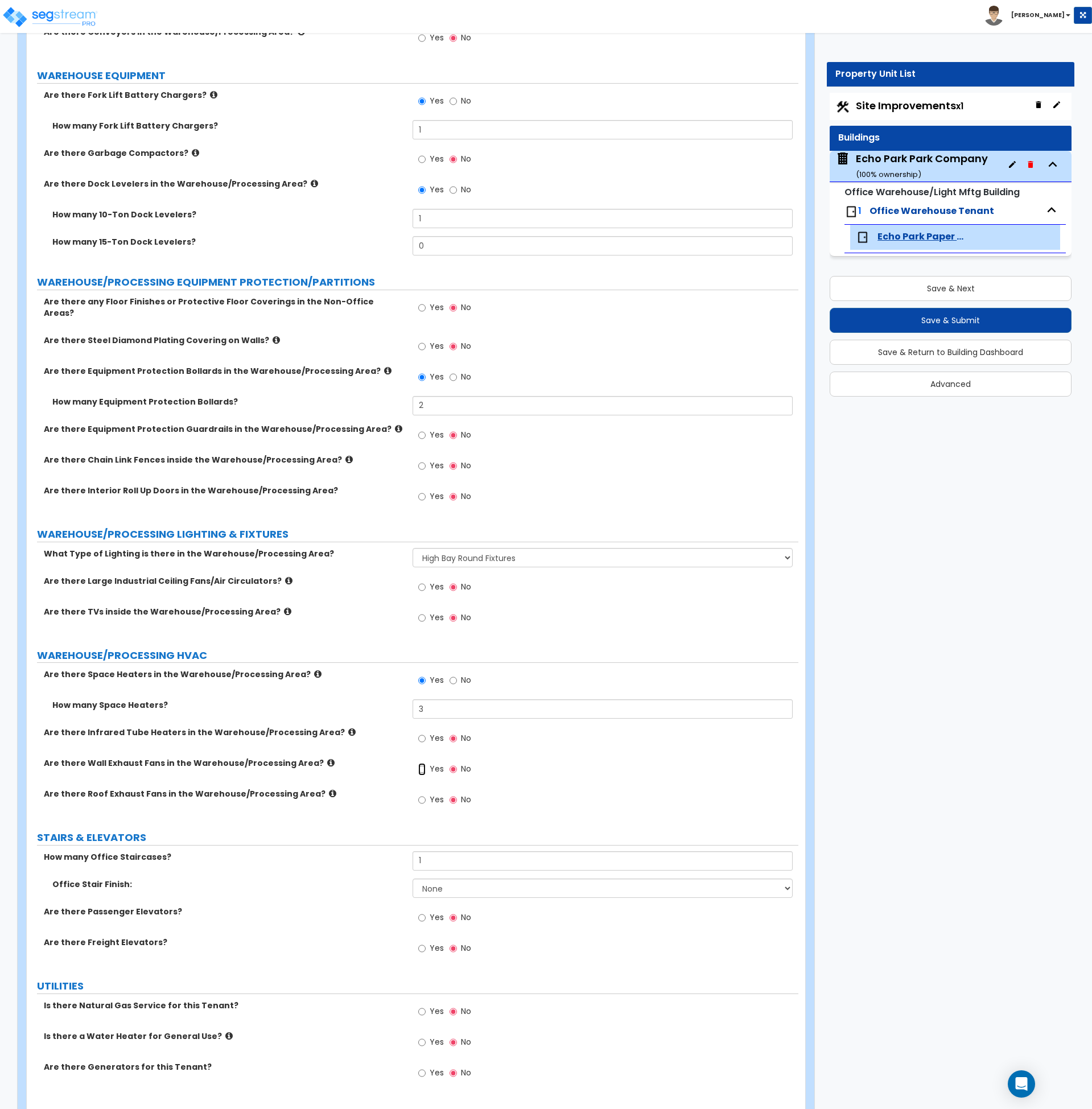
radio input "true"
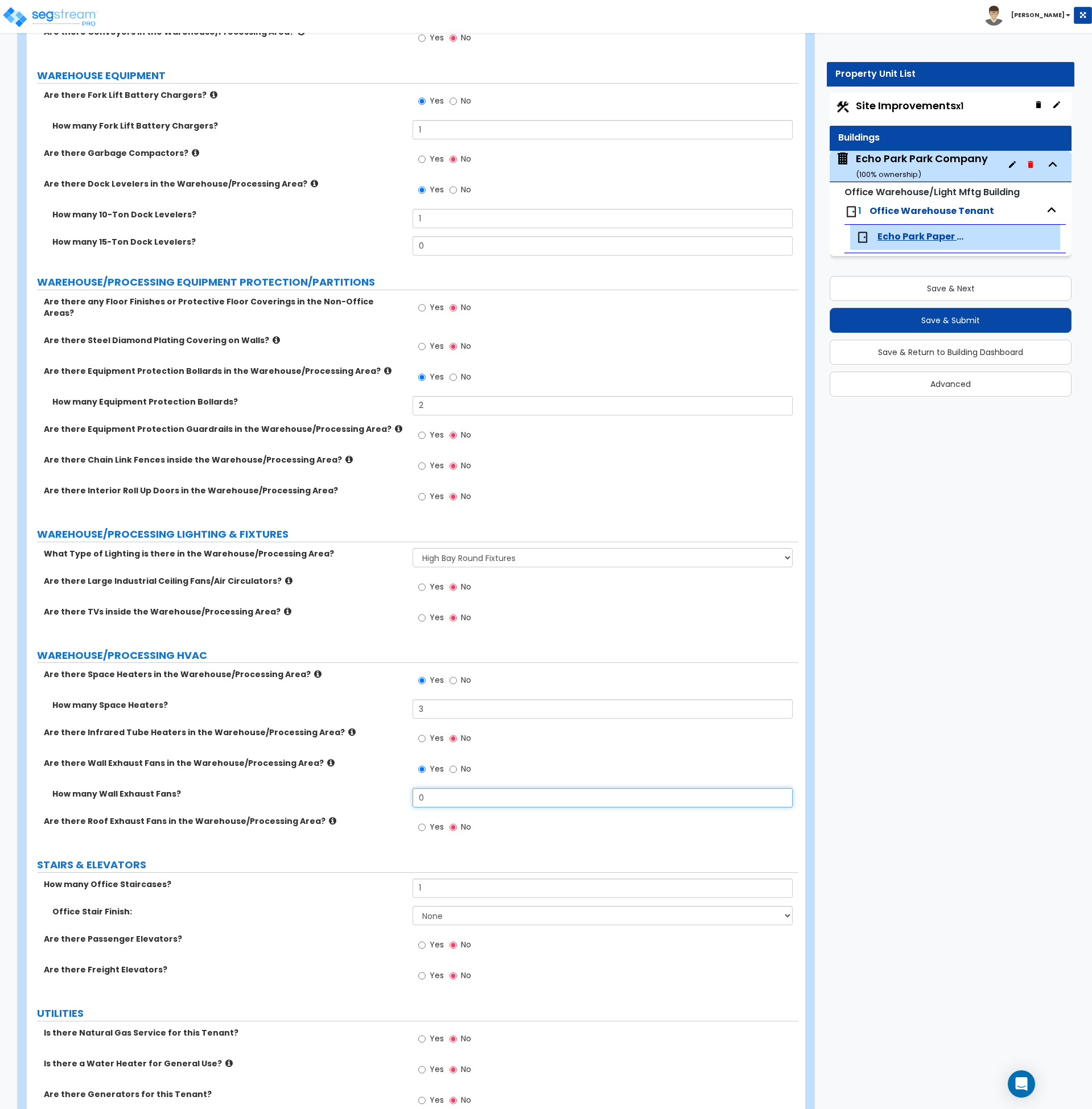
drag, startPoint x: 437, startPoint y: 787, endPoint x: 377, endPoint y: 790, distance: 60.1
click at [377, 790] on div "How many Wall Exhaust Fans? 0" at bounding box center [413, 801] width 772 height 27
type input "3"
click at [349, 816] on label "Are there Roof Exhaust Fans in the Warehouse/Processing Area?" at bounding box center [223, 821] width 360 height 12
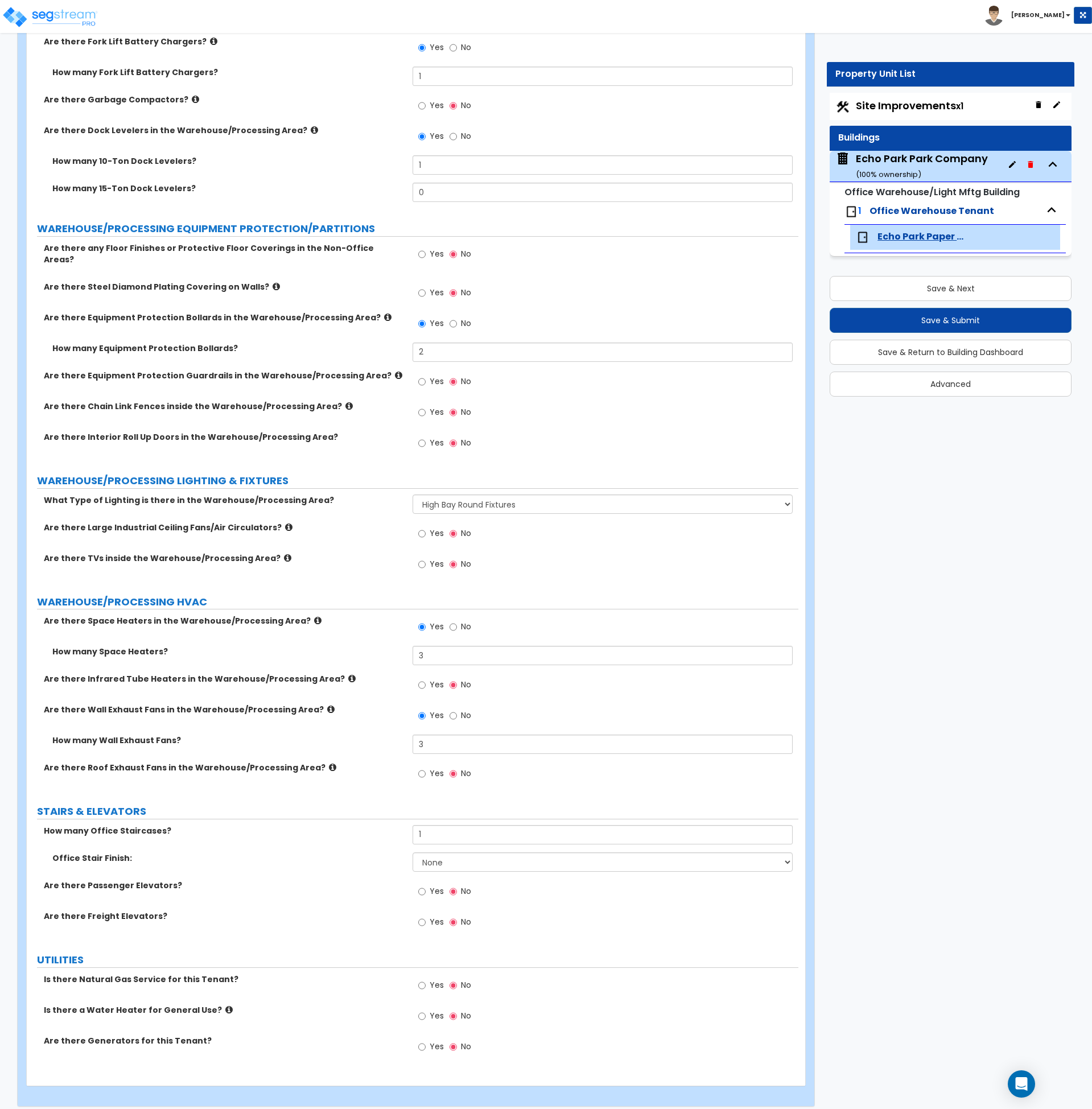
scroll to position [4057, 0]
drag, startPoint x: 427, startPoint y: 825, endPoint x: 368, endPoint y: 820, distance: 59.2
click at [368, 824] on div "How many Office Staircases? 1" at bounding box center [413, 837] width 772 height 27
type input "2"
click at [433, 852] on select "None Tile Wood Laminate VCT Sheet Carpet Sheet Vinyl Carpet Tile" at bounding box center [603, 861] width 380 height 20
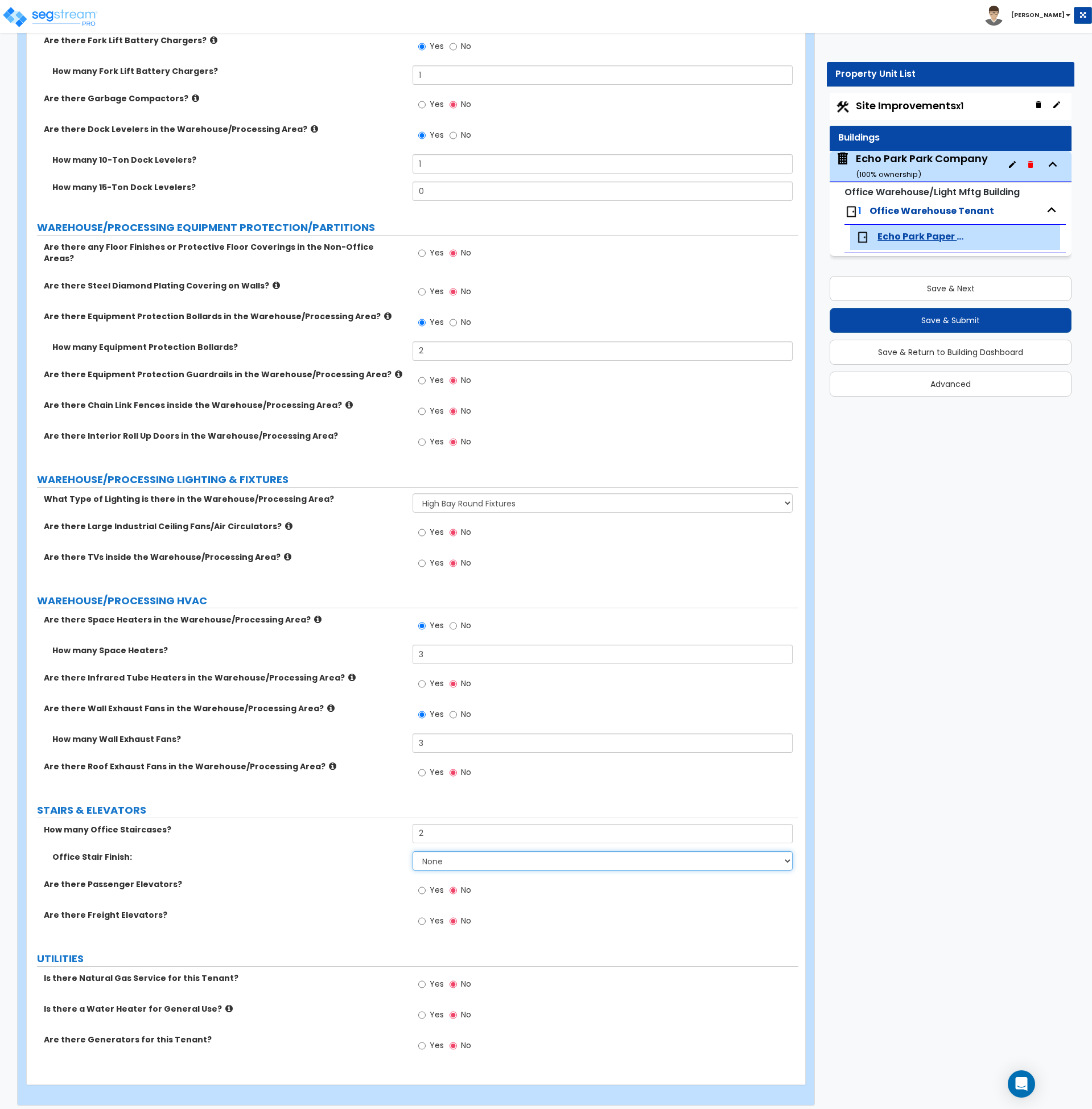
select select "5"
click at [413, 851] on select "None Tile Wood Laminate VCT Sheet Carpet Sheet Vinyl Carpet Tile" at bounding box center [603, 861] width 380 height 20
click at [353, 913] on div "Are there Freight Elevators? Yes No" at bounding box center [413, 924] width 772 height 31
click at [421, 978] on input "Yes" at bounding box center [422, 984] width 7 height 13
radio input "true"
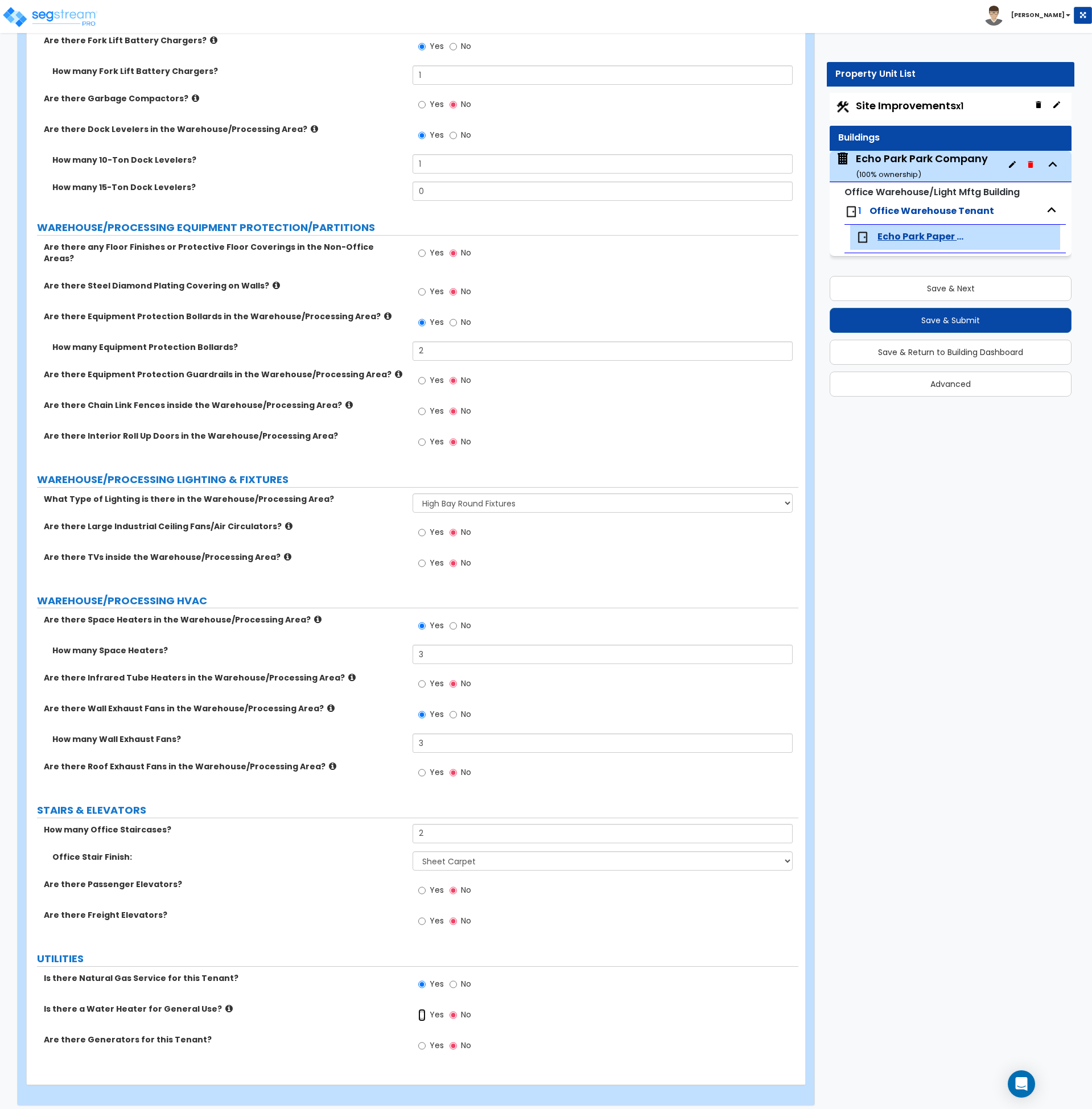
click at [422, 1009] on input "Yes" at bounding box center [422, 1015] width 7 height 13
radio input "true"
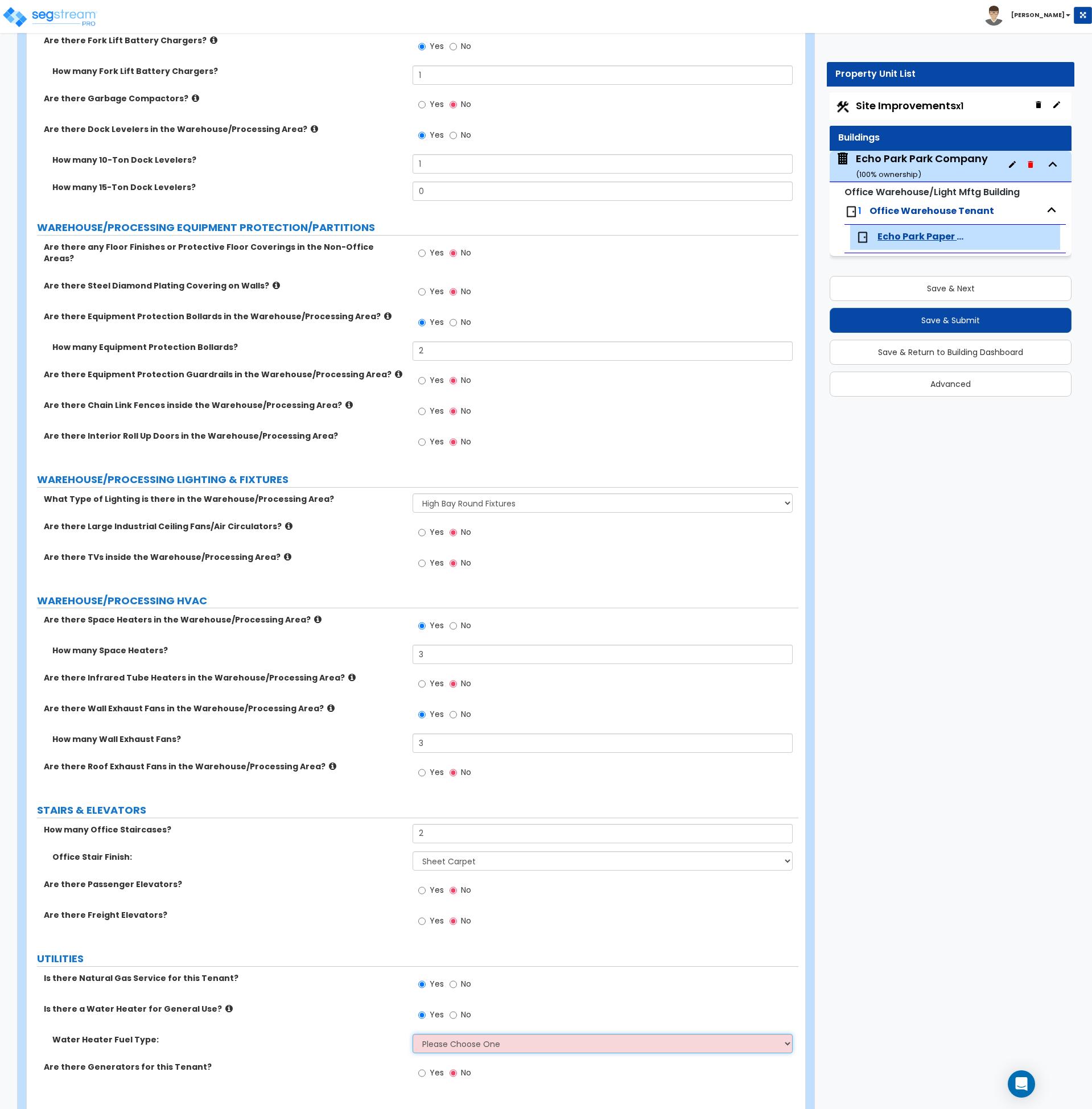
click at [435, 1034] on select "Please Choose One Gas Electric" at bounding box center [603, 1044] width 380 height 20
select select "1"
click at [413, 1034] on select "Please Choose One Gas Electric" at bounding box center [603, 1044] width 380 height 20
click at [345, 1061] on label "Are there Generators for this Tenant?" at bounding box center [223, 1067] width 360 height 12
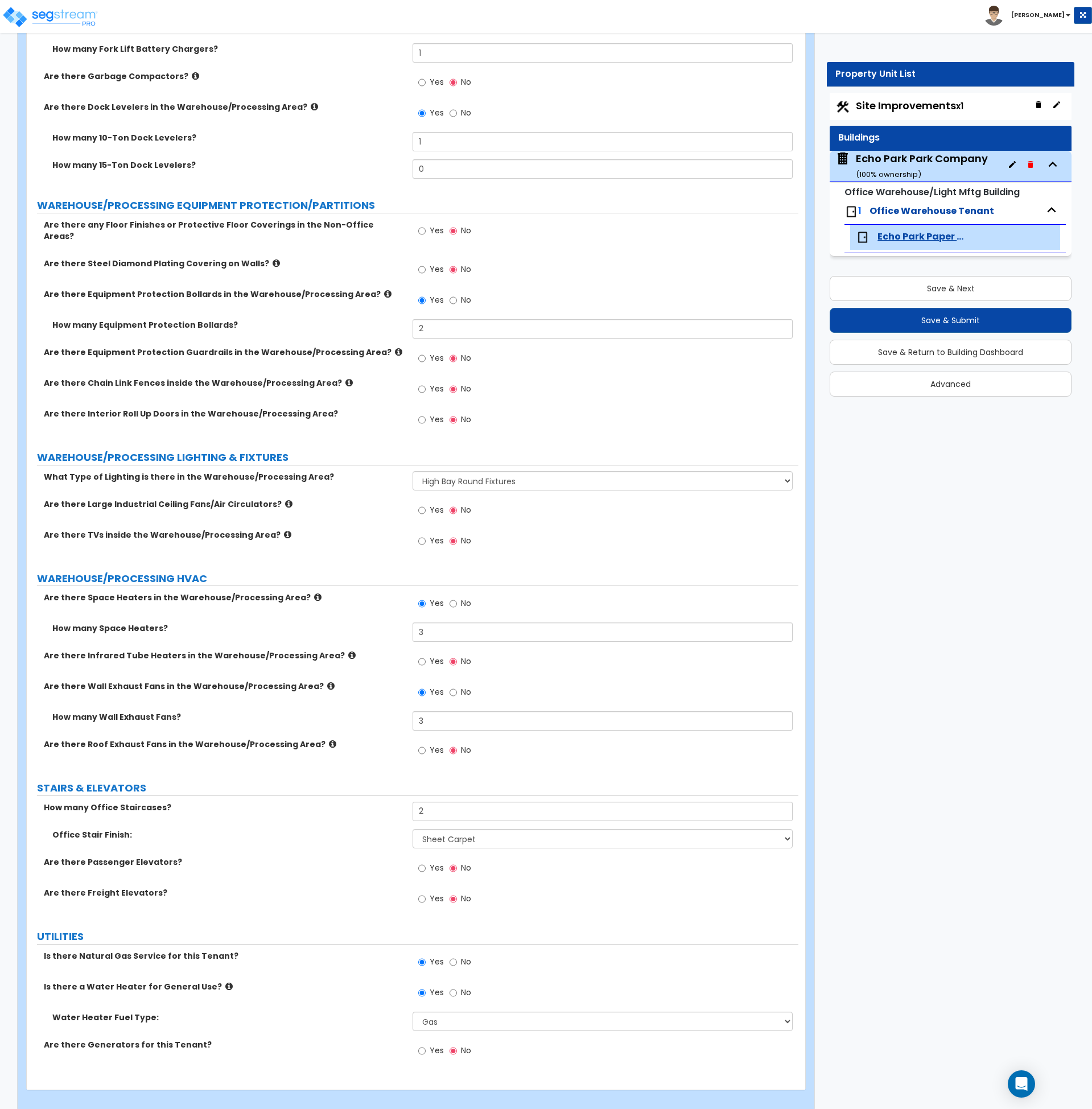
scroll to position [4085, 0]
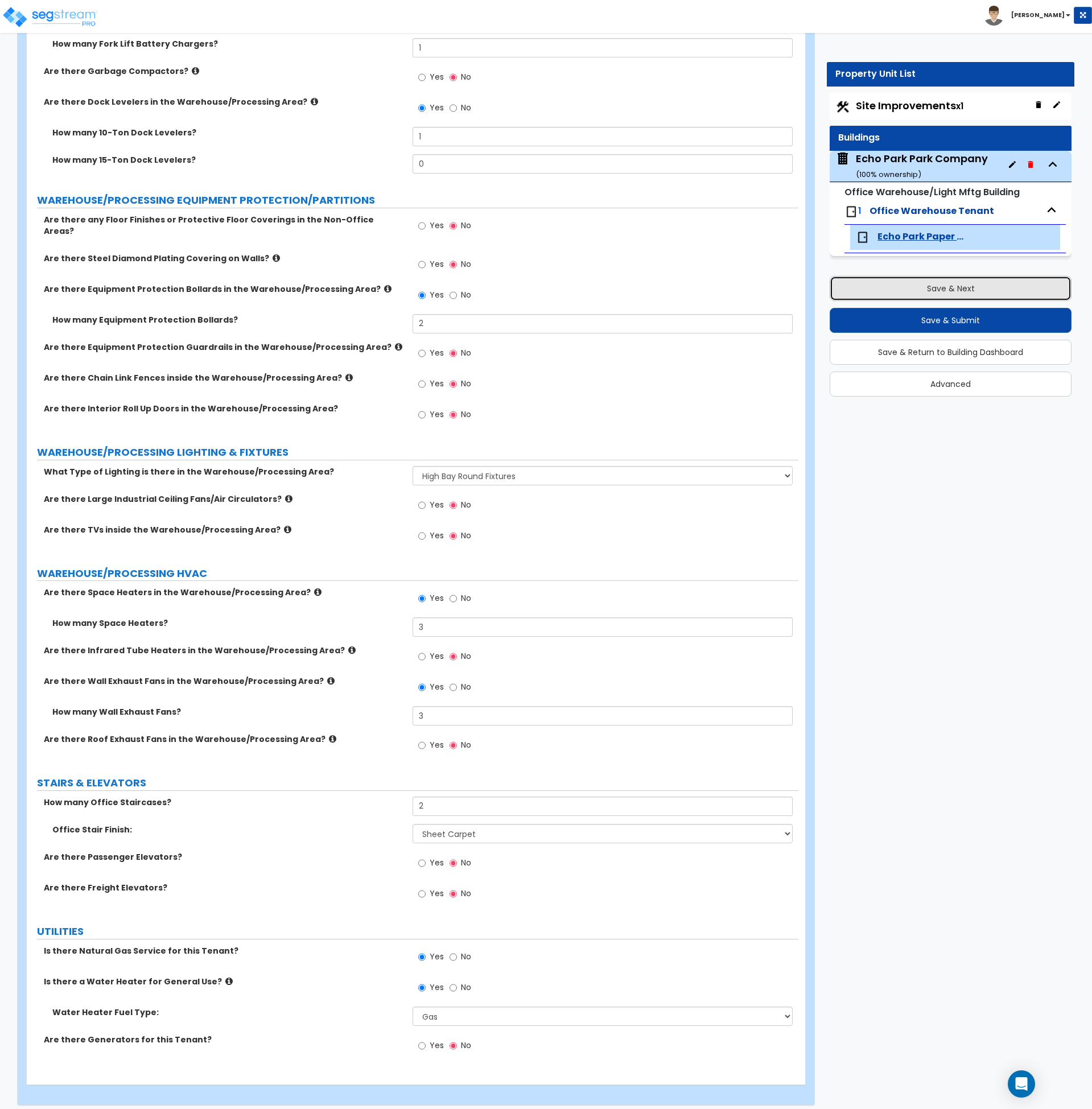
click at [895, 287] on button "Save & Next" at bounding box center [951, 289] width 242 height 25
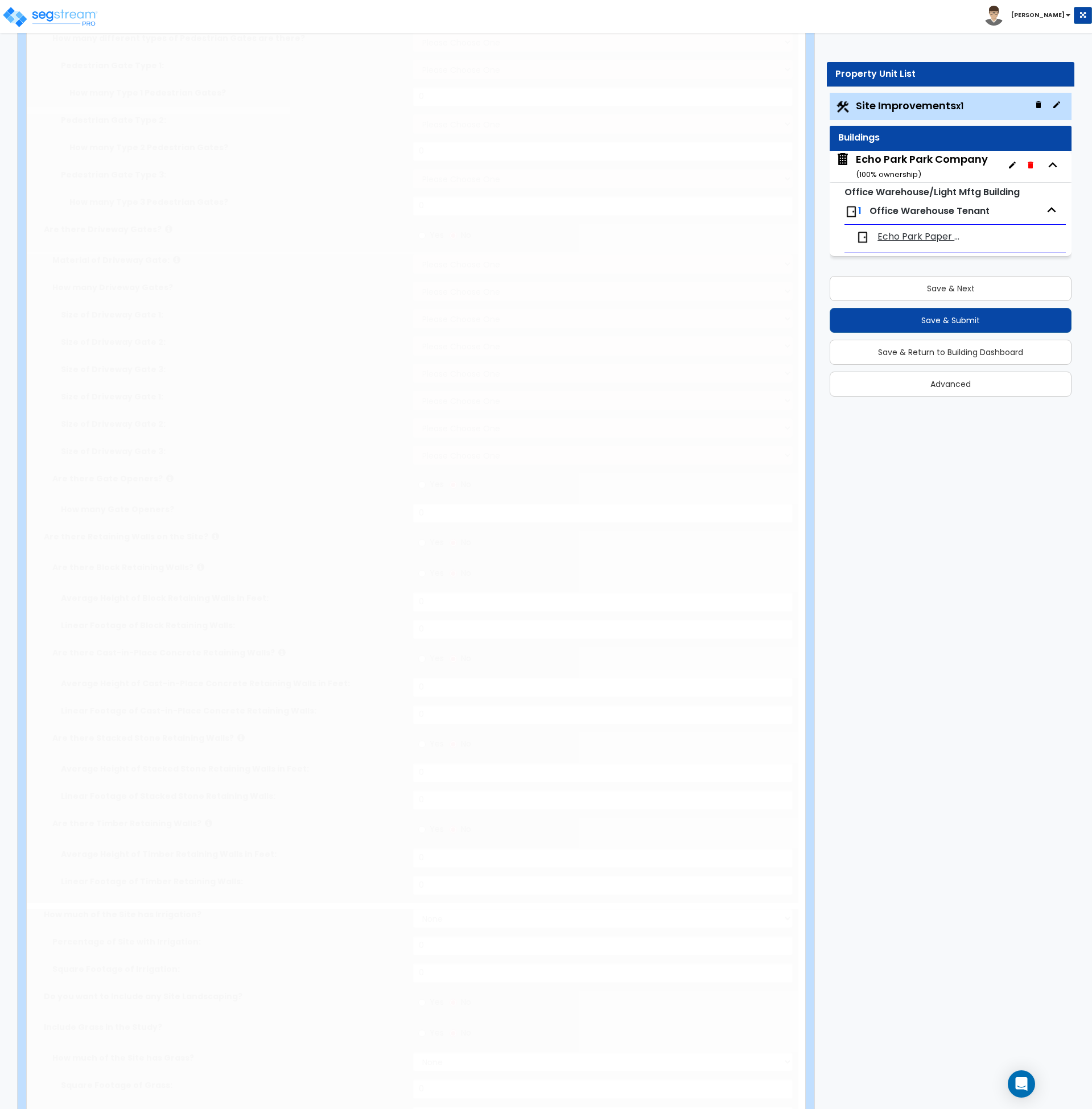
type input "2.12"
select select "2"
type input "47910"
select select "2"
type input "1296"
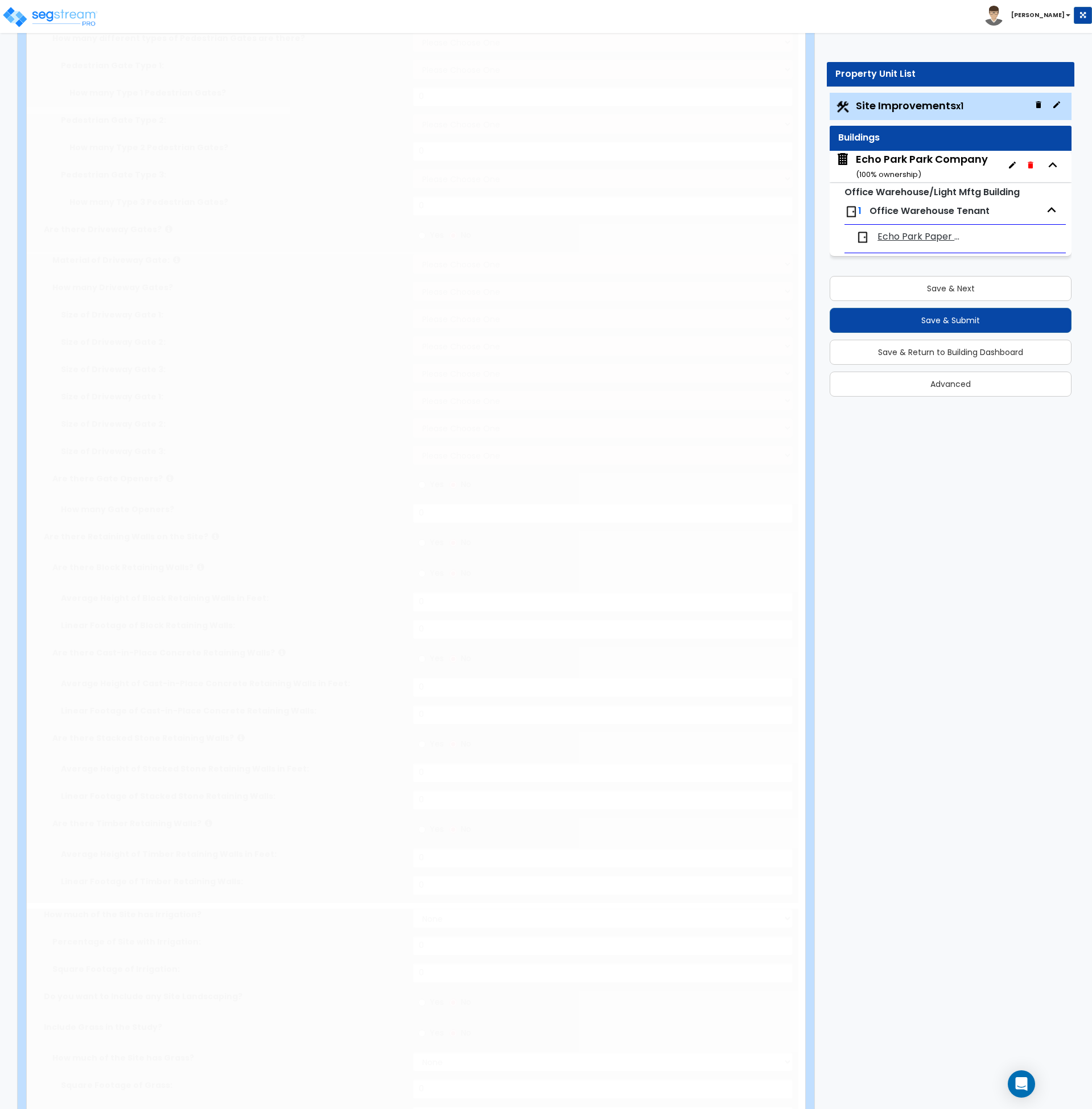
radio input "true"
type input "2"
radio input "true"
type input "6"
radio input "true"
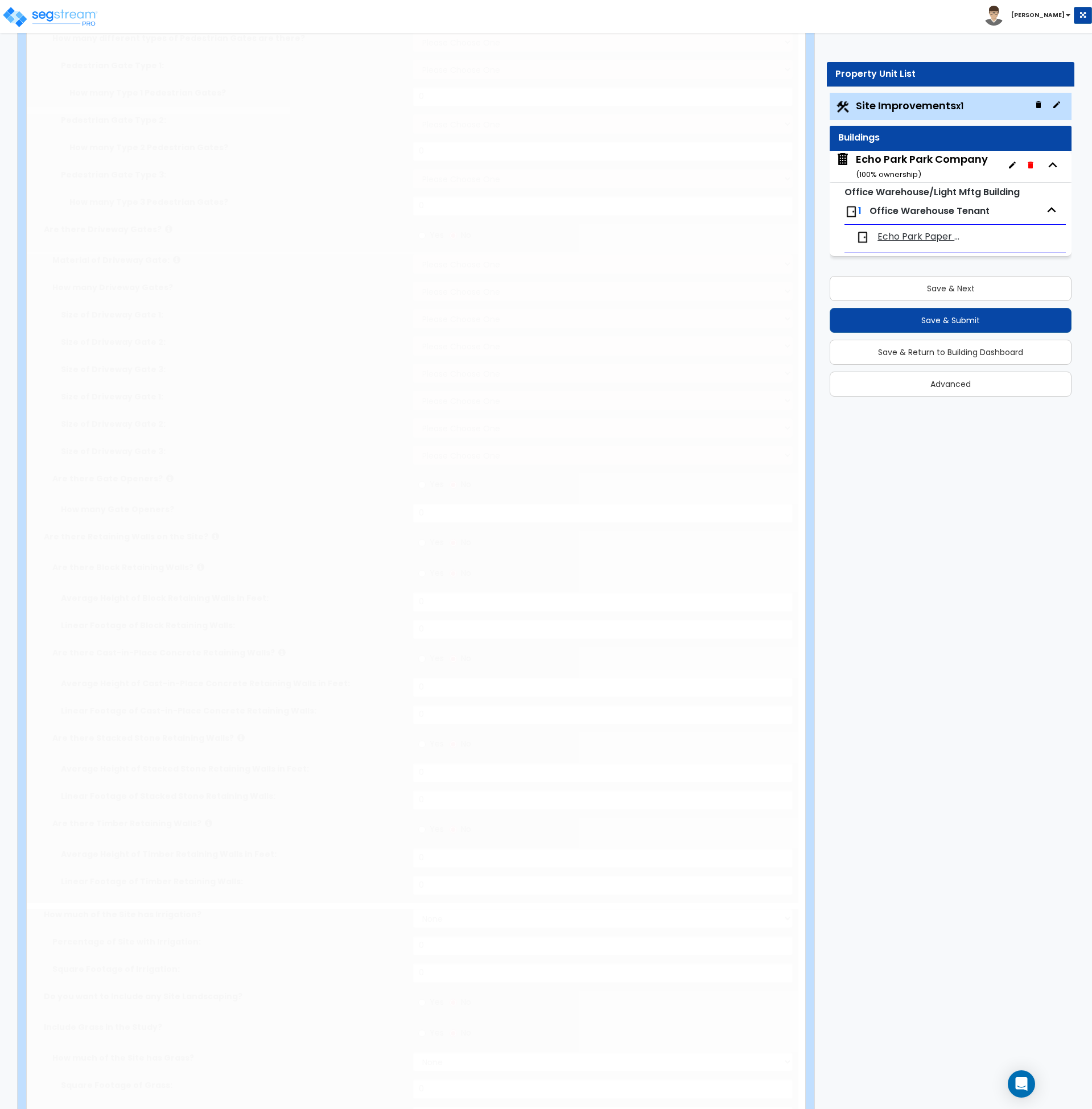
select select "2"
select select "1"
type input "1350"
radio input "true"
select select "1"
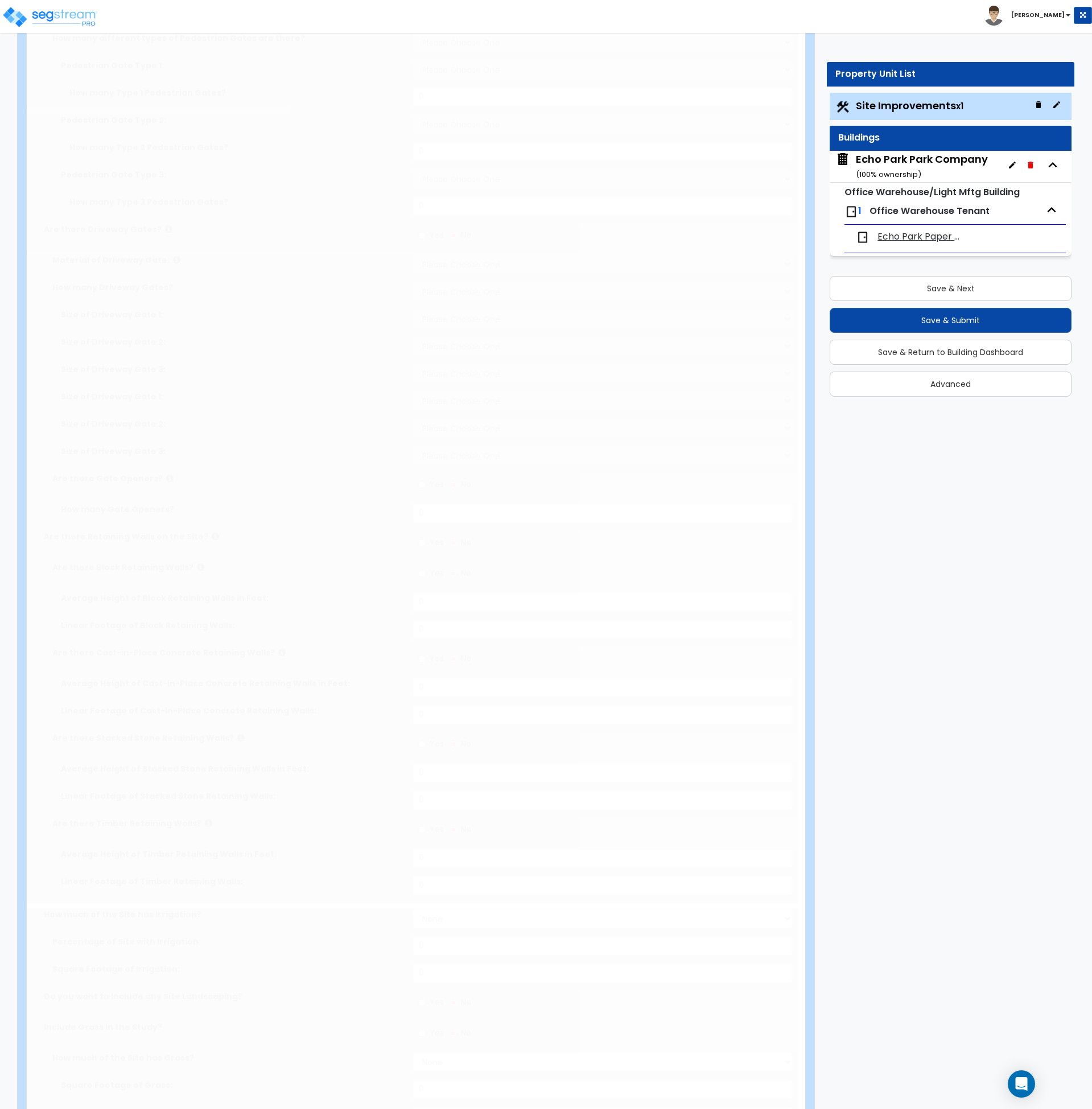
select select "1"
type input "3"
radio input "true"
type input "3"
radio input "true"
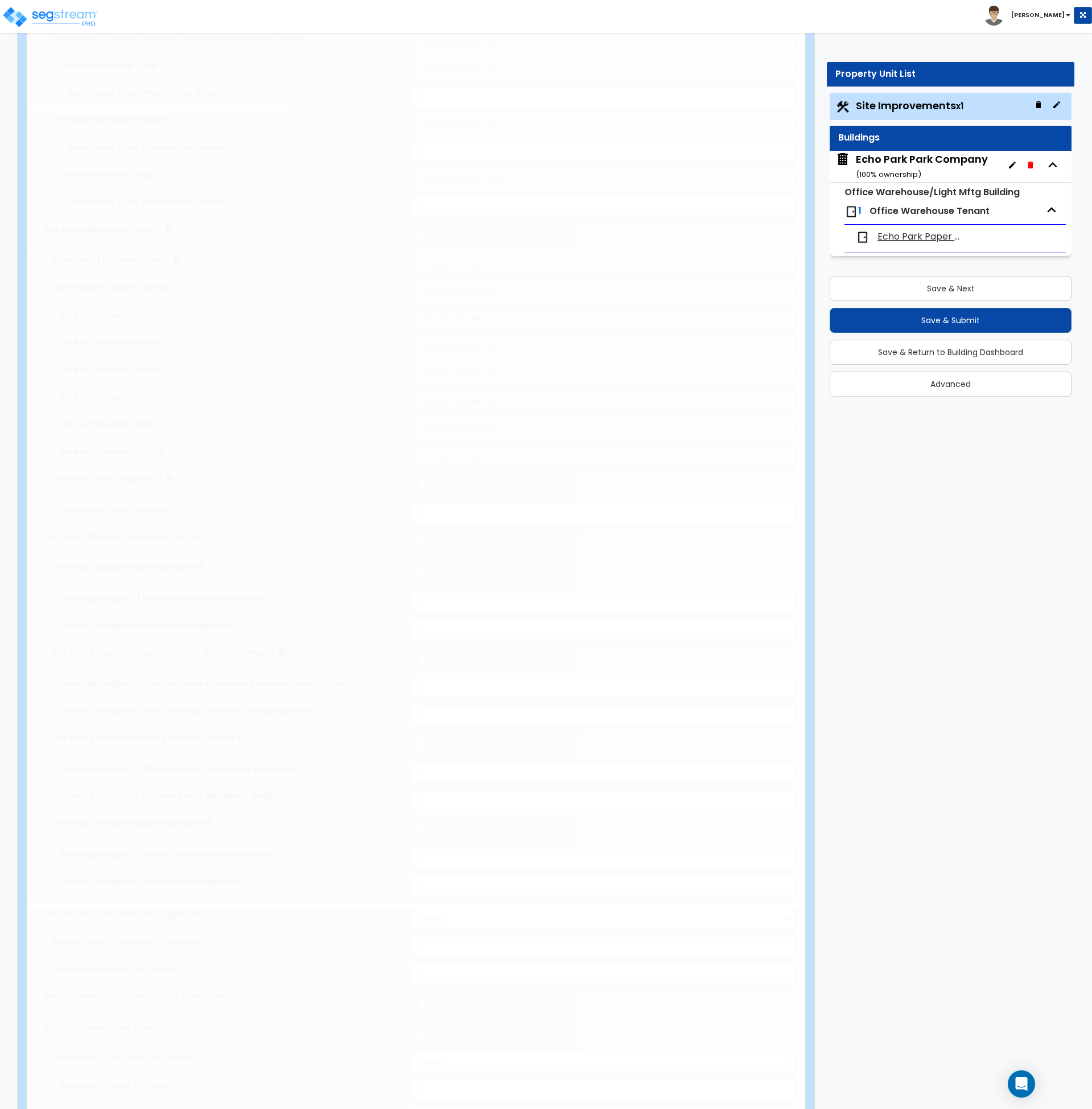
select select "1"
type input "5"
radio input "true"
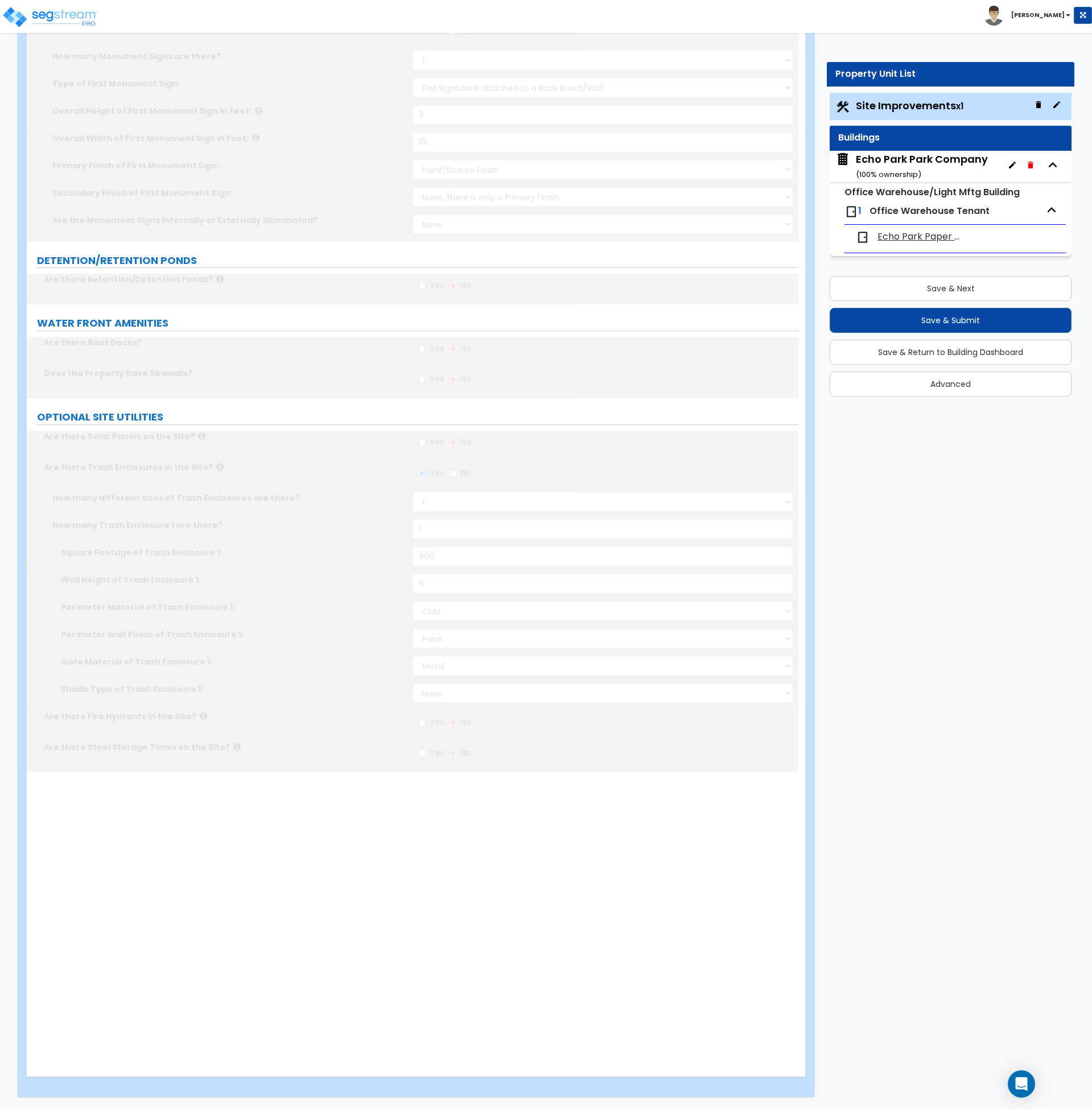
scroll to position [0, 0]
